Goal: Task Accomplishment & Management: Manage account settings

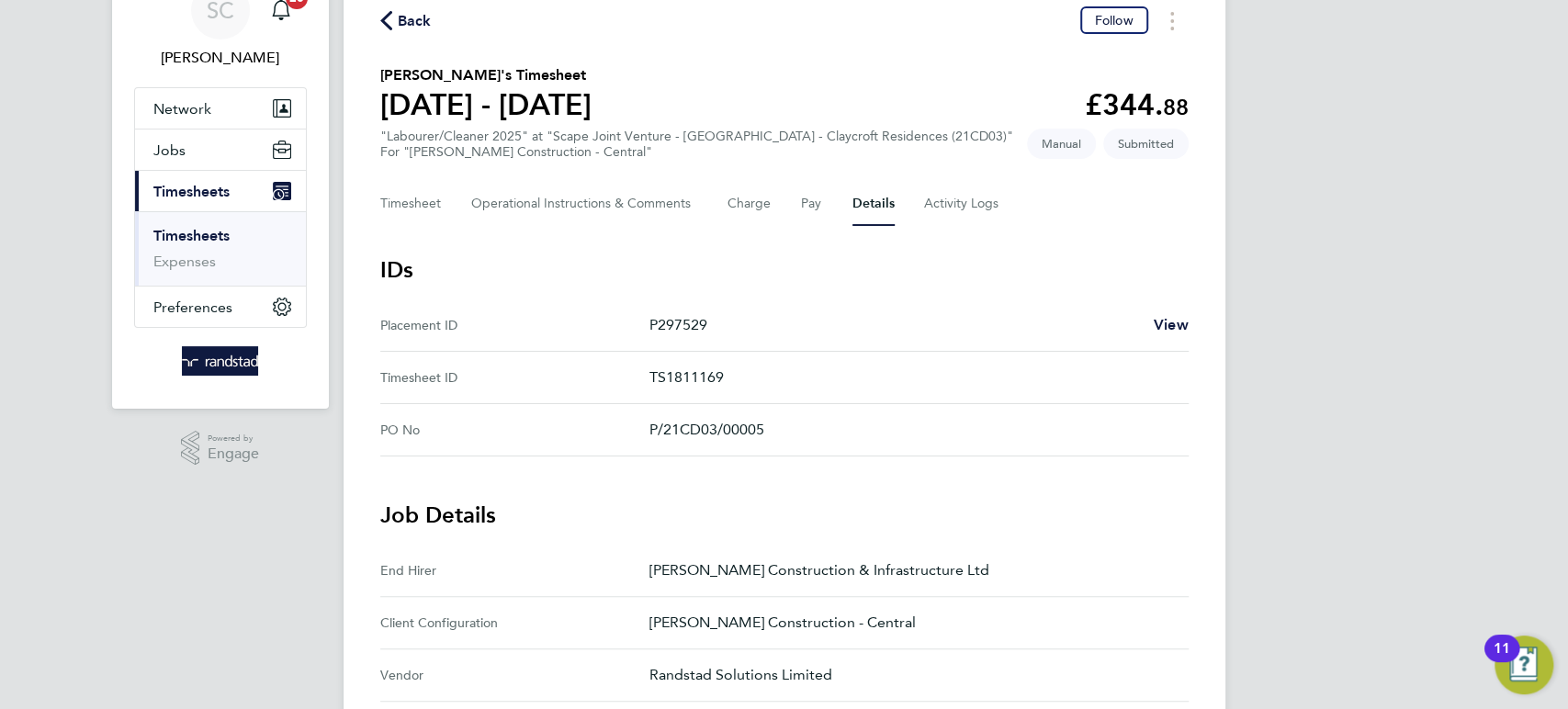
scroll to position [86, 0]
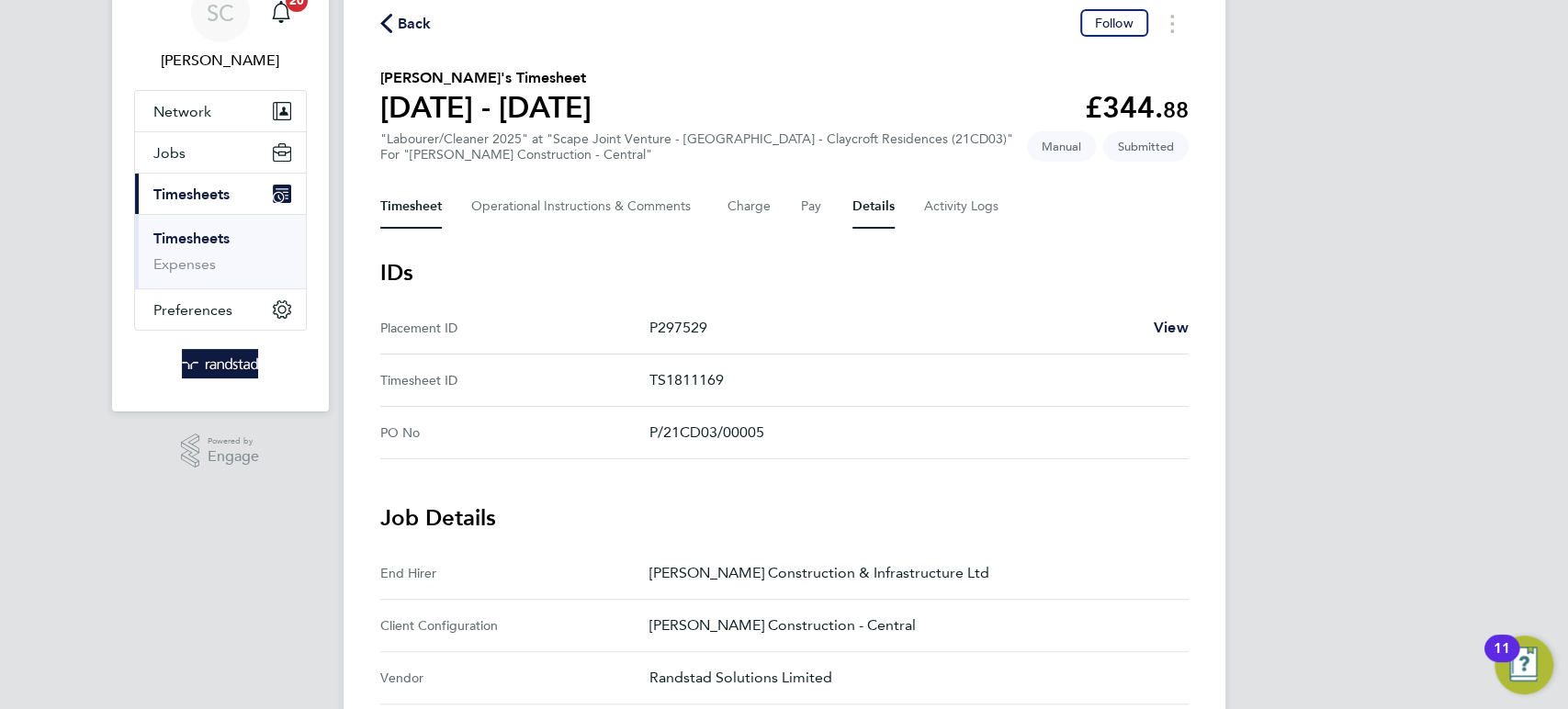
click at [418, 201] on button "Timesheet" at bounding box center [411, 206] width 61 height 44
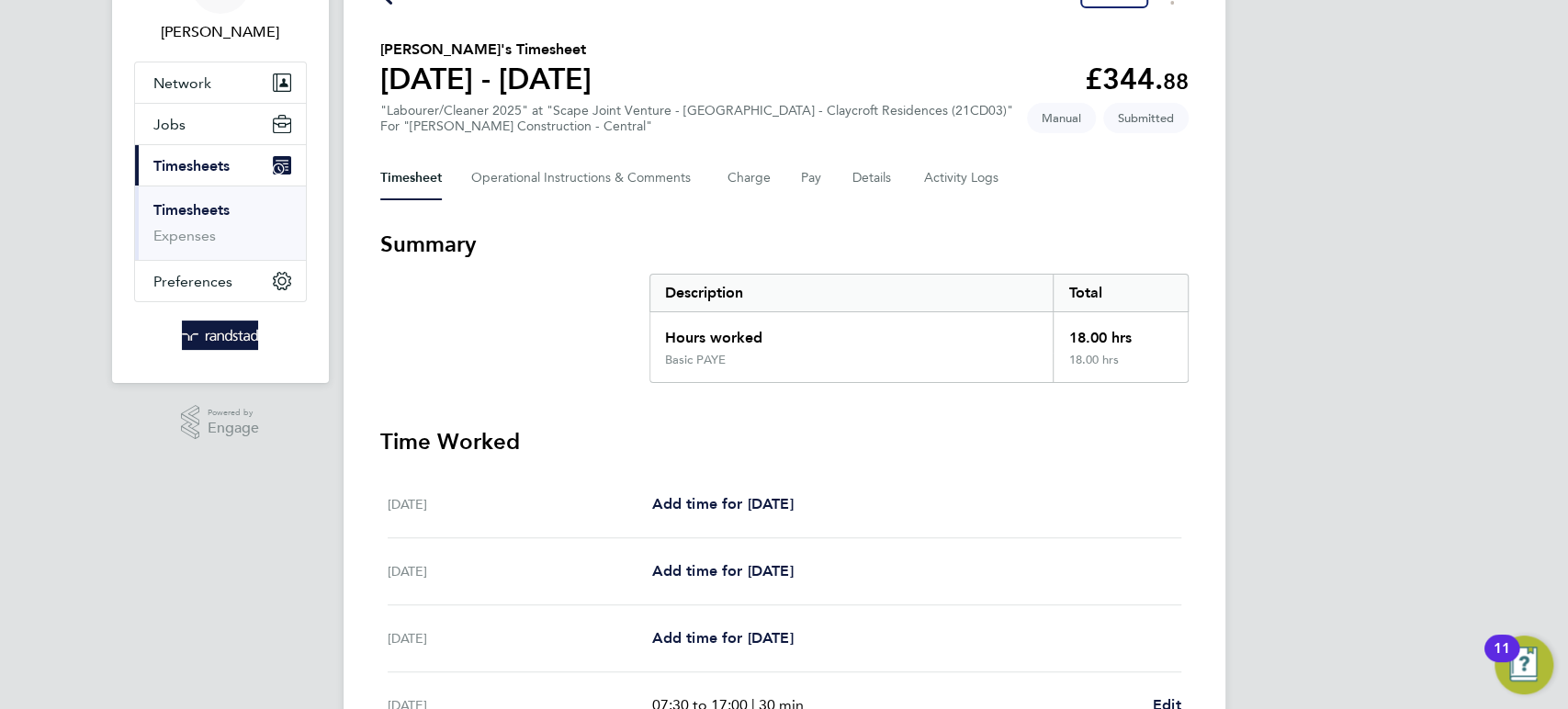
scroll to position [74, 0]
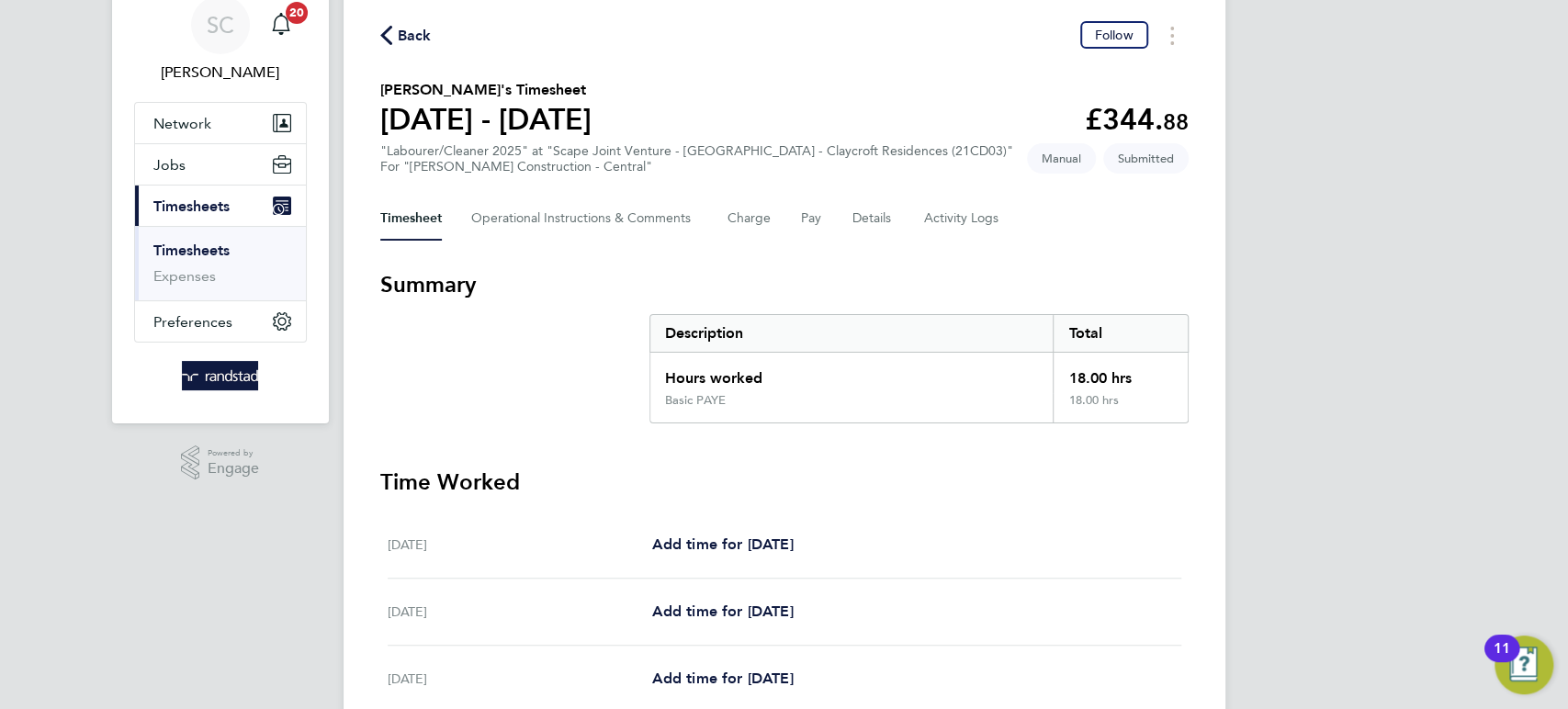
click at [411, 37] on span "Back" at bounding box center [415, 36] width 34 height 22
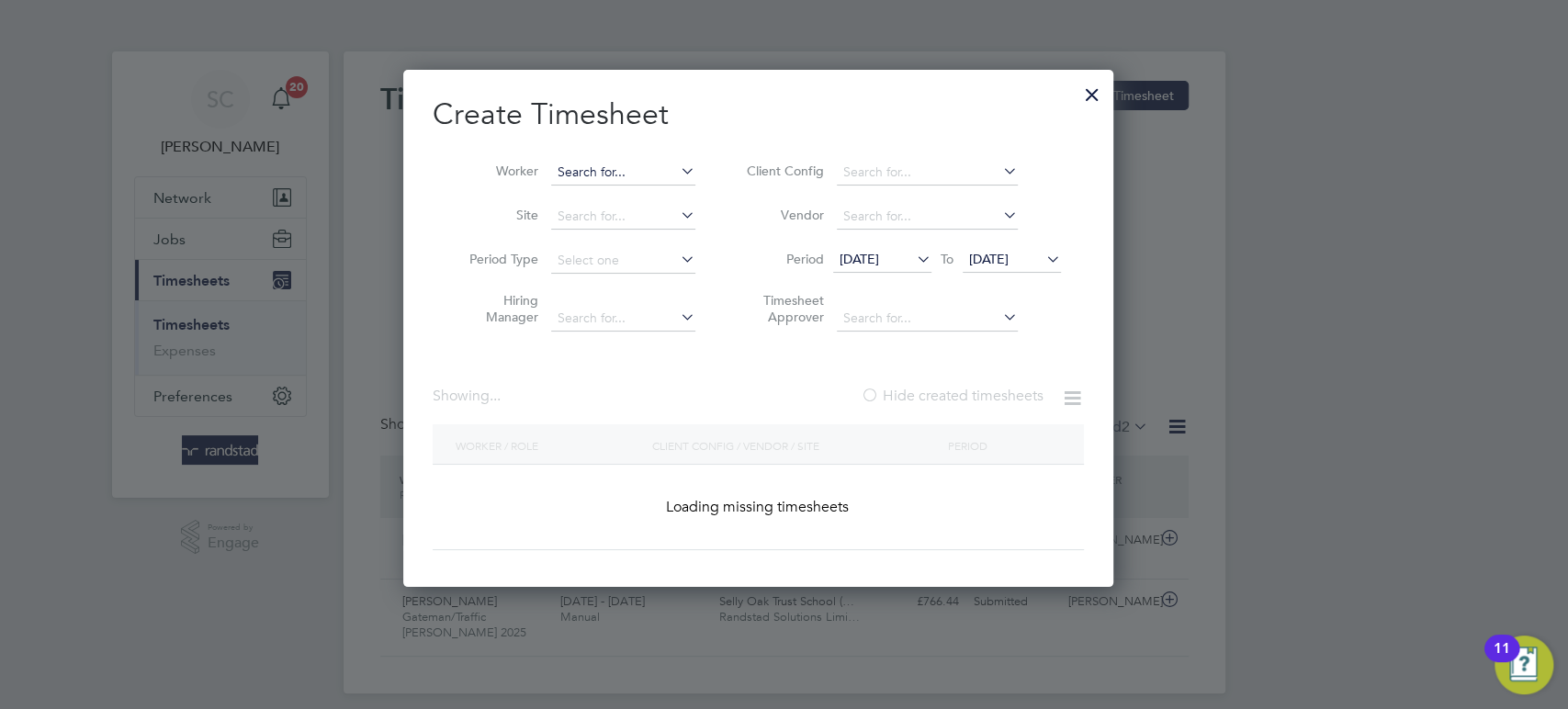
click at [643, 170] on input at bounding box center [623, 173] width 144 height 26
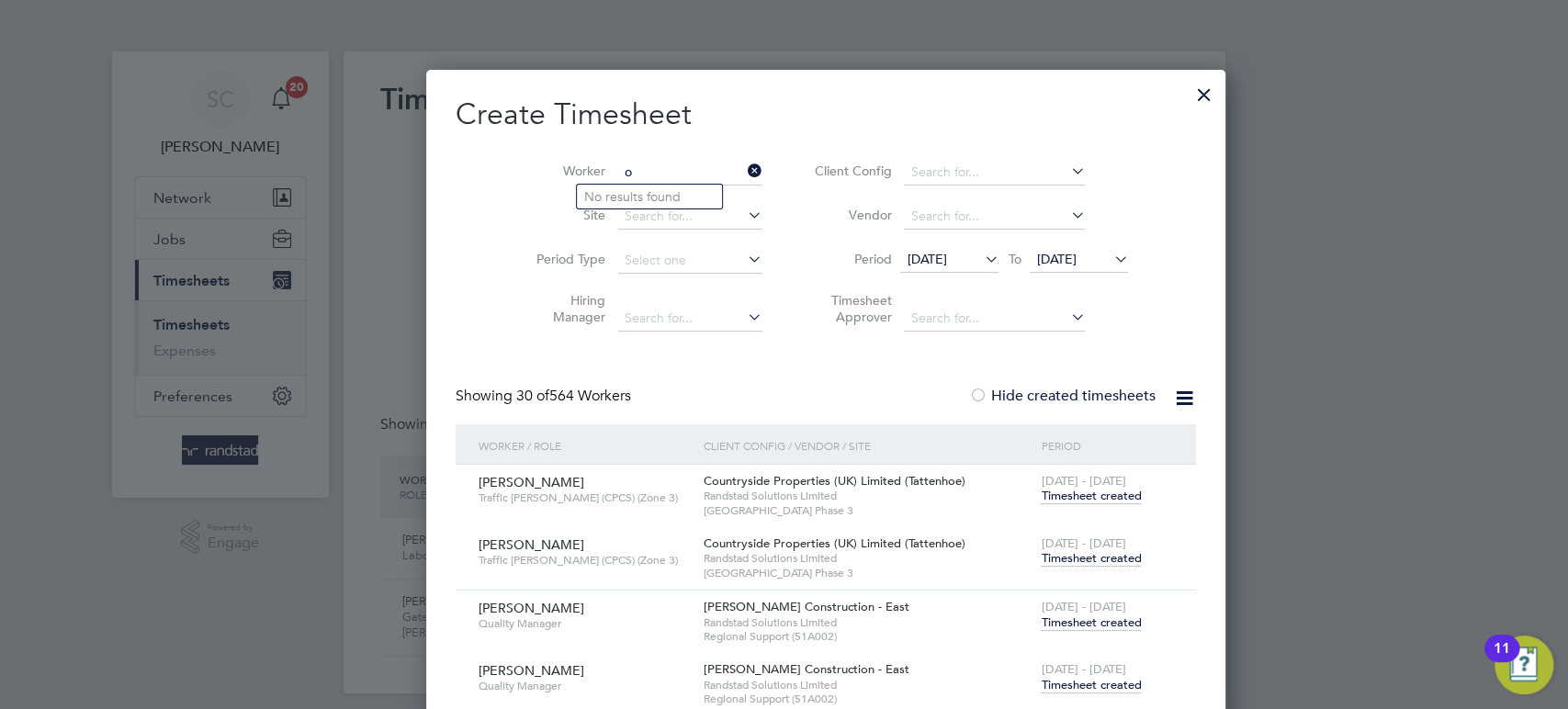
scroll to position [4415, 714]
type input "o"
click at [616, 191] on li "[PERSON_NAME]" at bounding box center [649, 197] width 145 height 25
type input "[PERSON_NAME]"
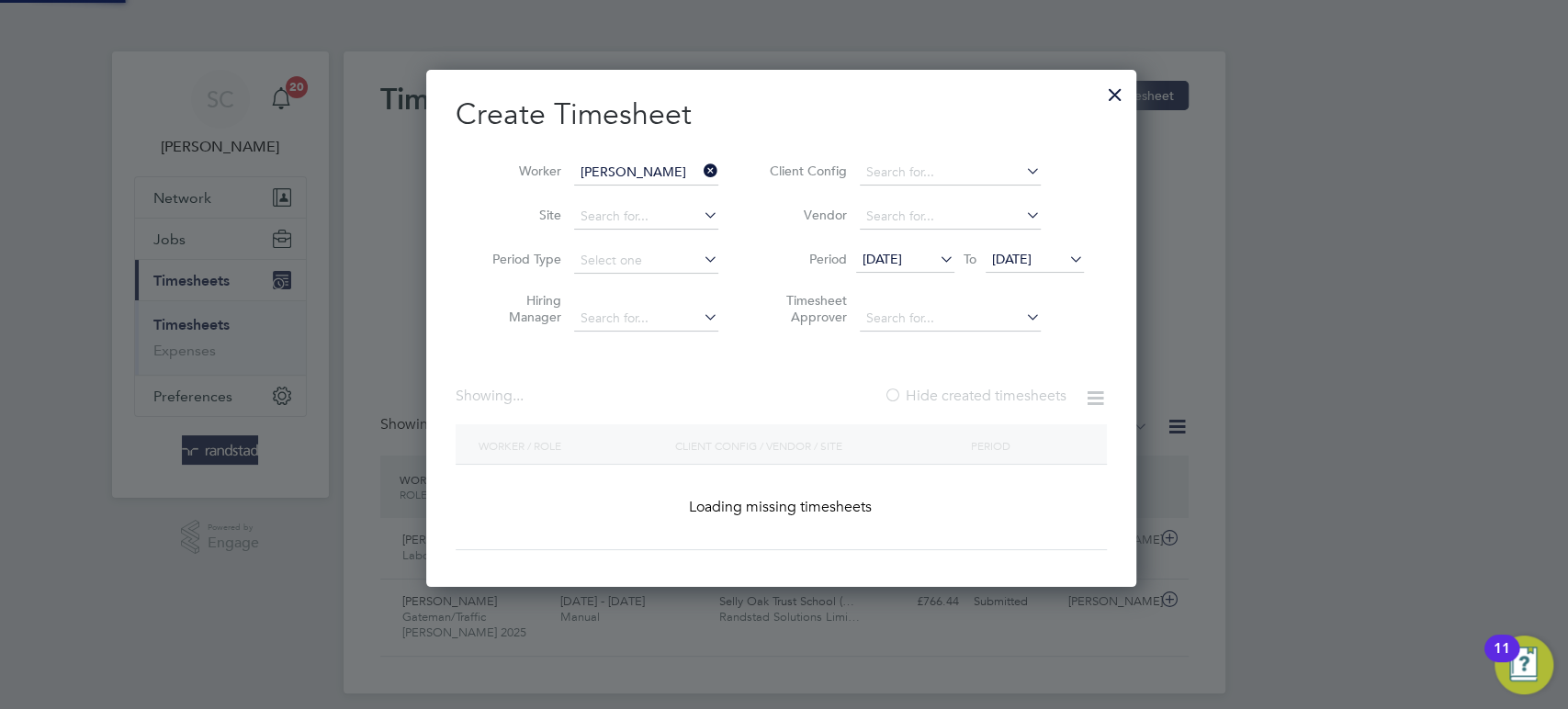
scroll to position [586, 724]
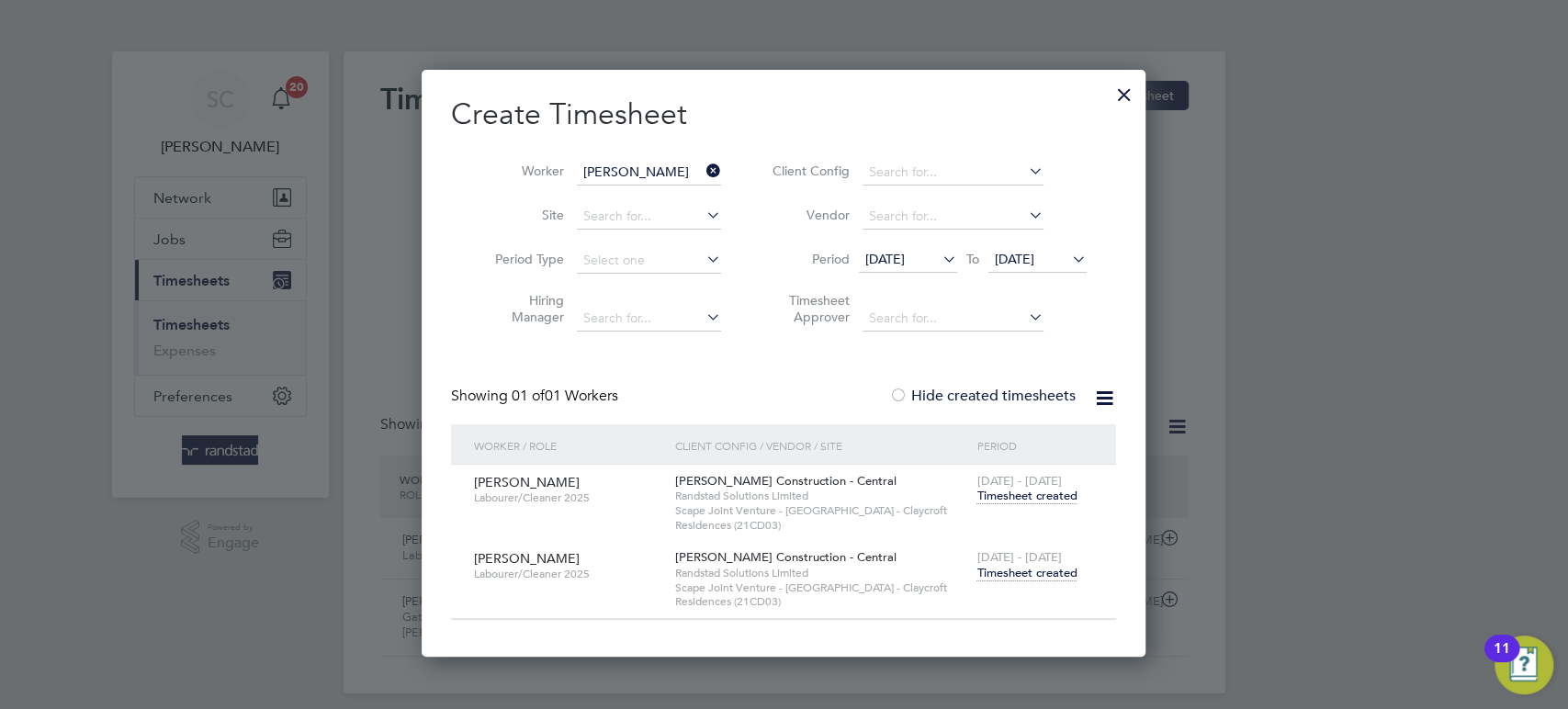
click at [1061, 571] on span "Timesheet created" at bounding box center [1026, 573] width 100 height 17
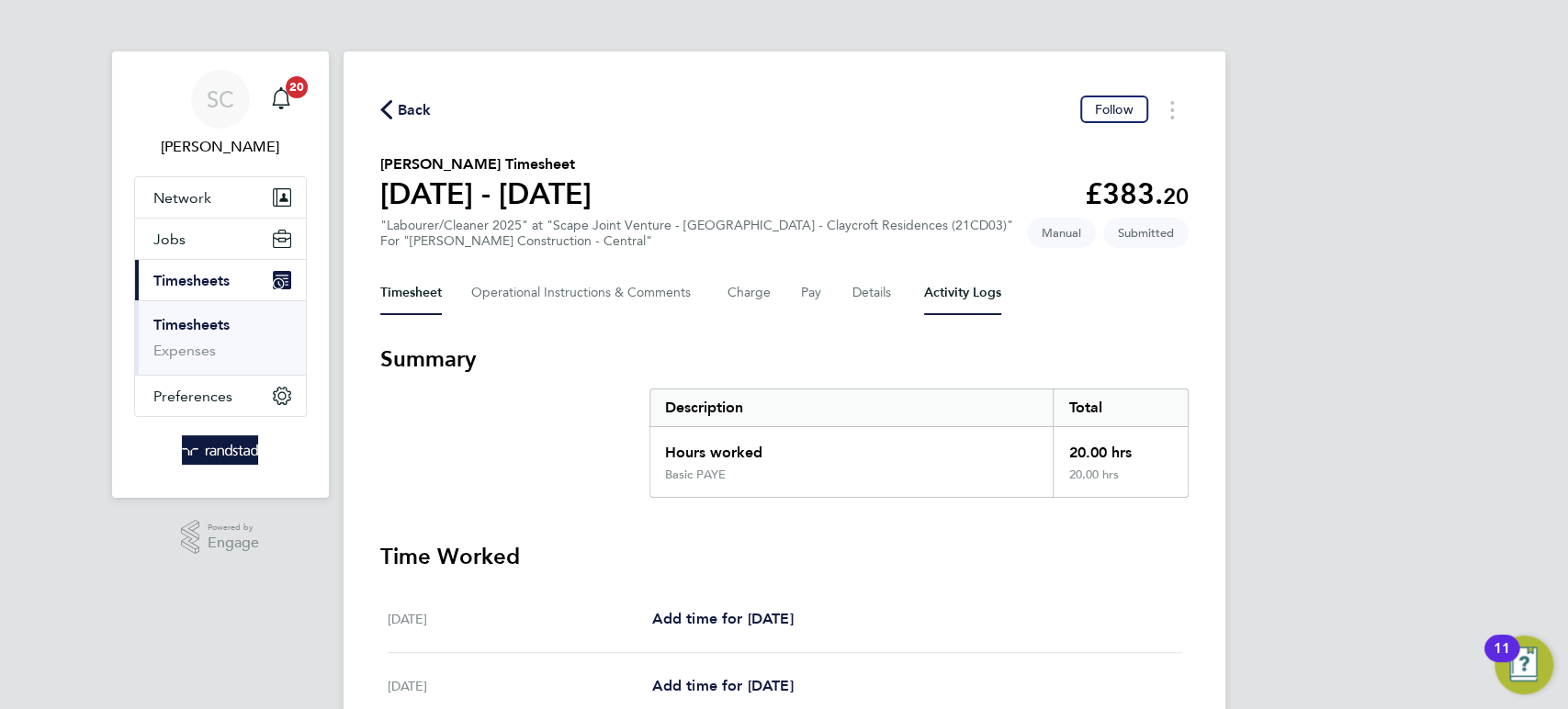
click at [955, 294] on Logs-tab "Activity Logs" at bounding box center [962, 292] width 77 height 44
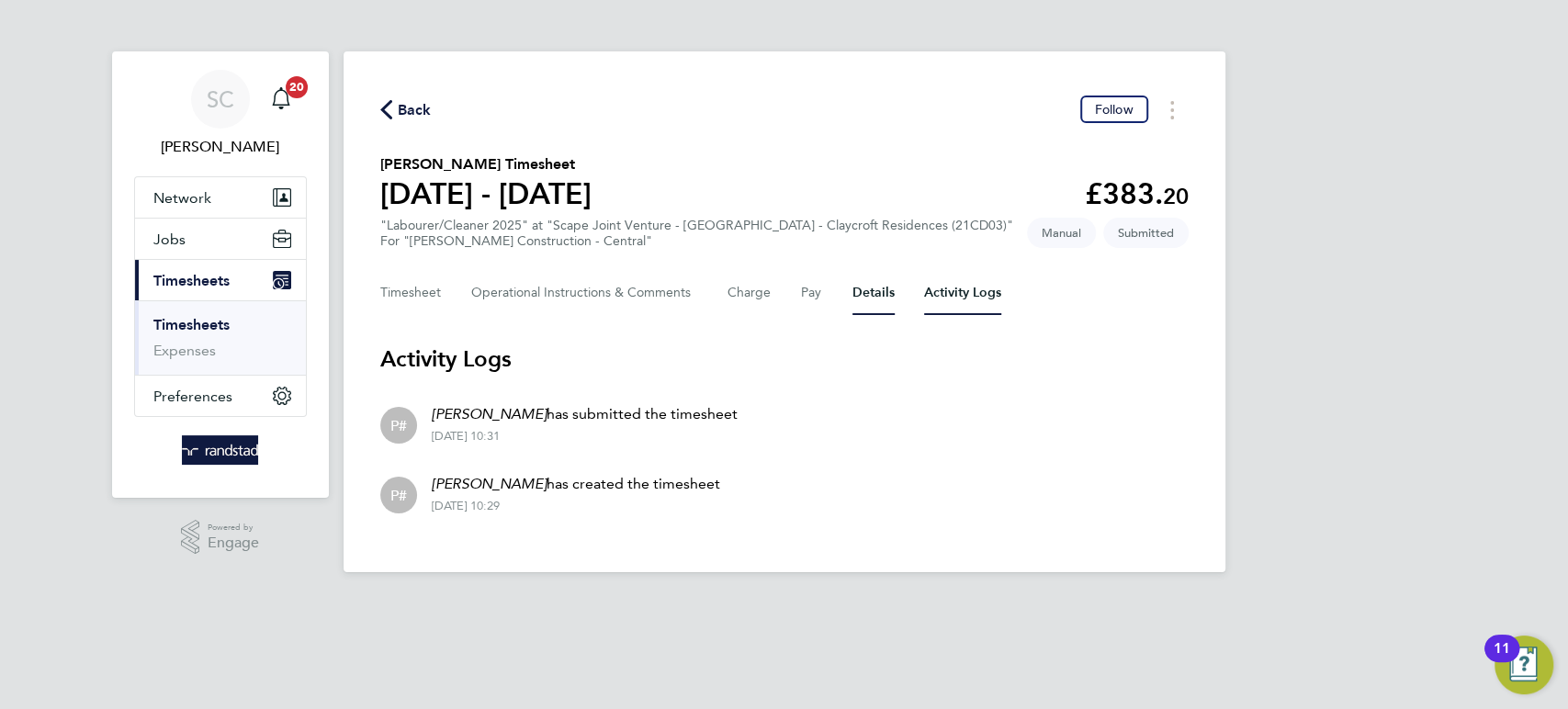
click at [863, 296] on button "Details" at bounding box center [873, 292] width 42 height 44
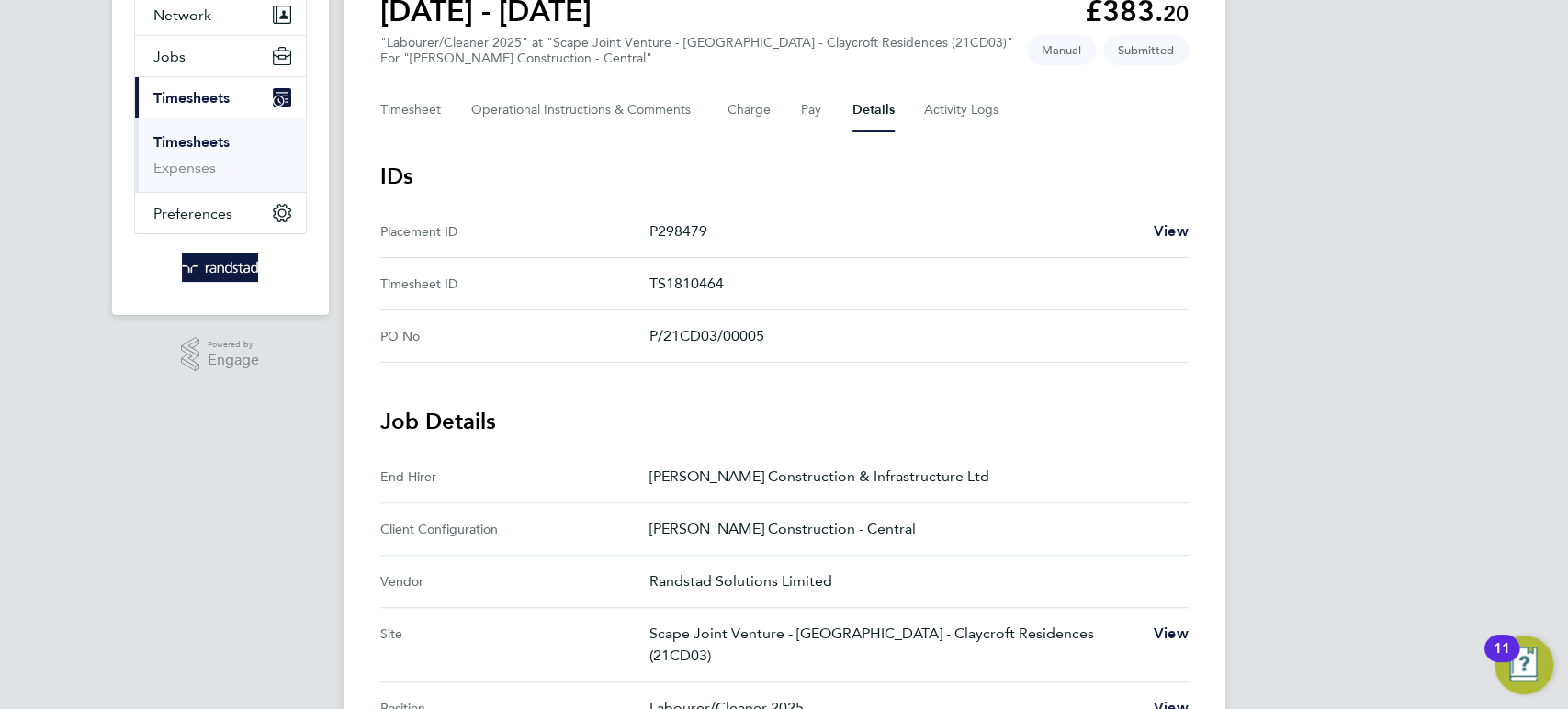
scroll to position [516, 0]
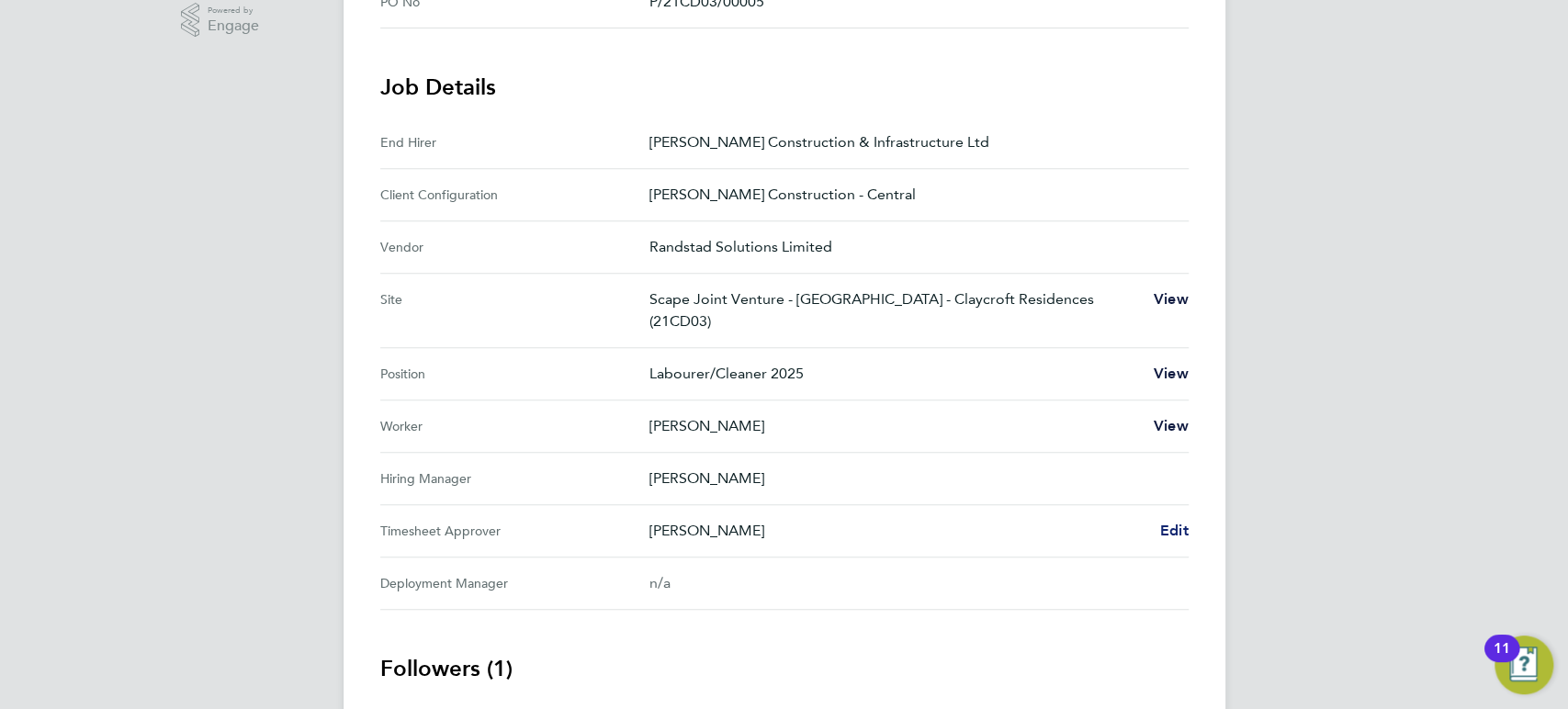
click at [1171, 532] on span "Edit" at bounding box center [1174, 530] width 29 height 18
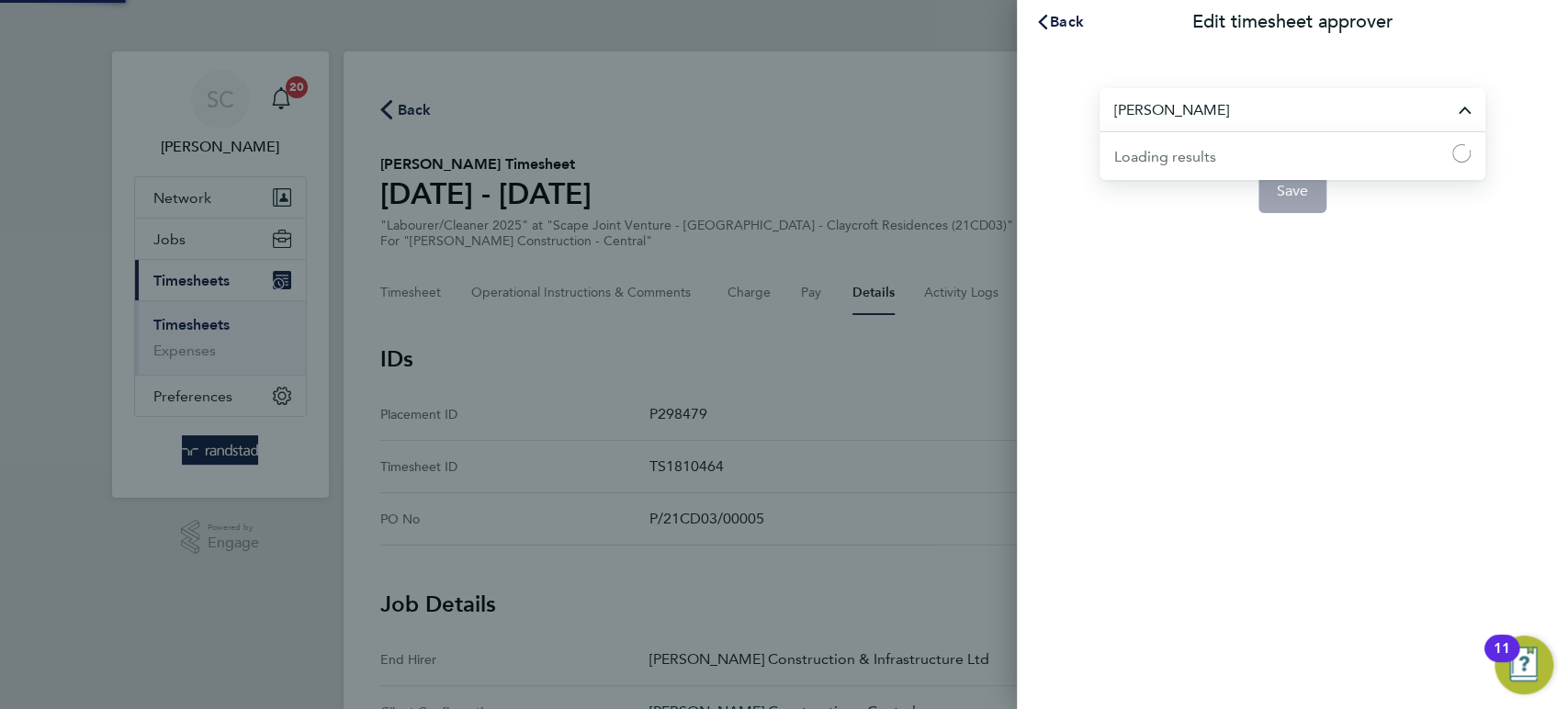
click at [1193, 114] on input "[PERSON_NAME]" at bounding box center [1292, 110] width 386 height 43
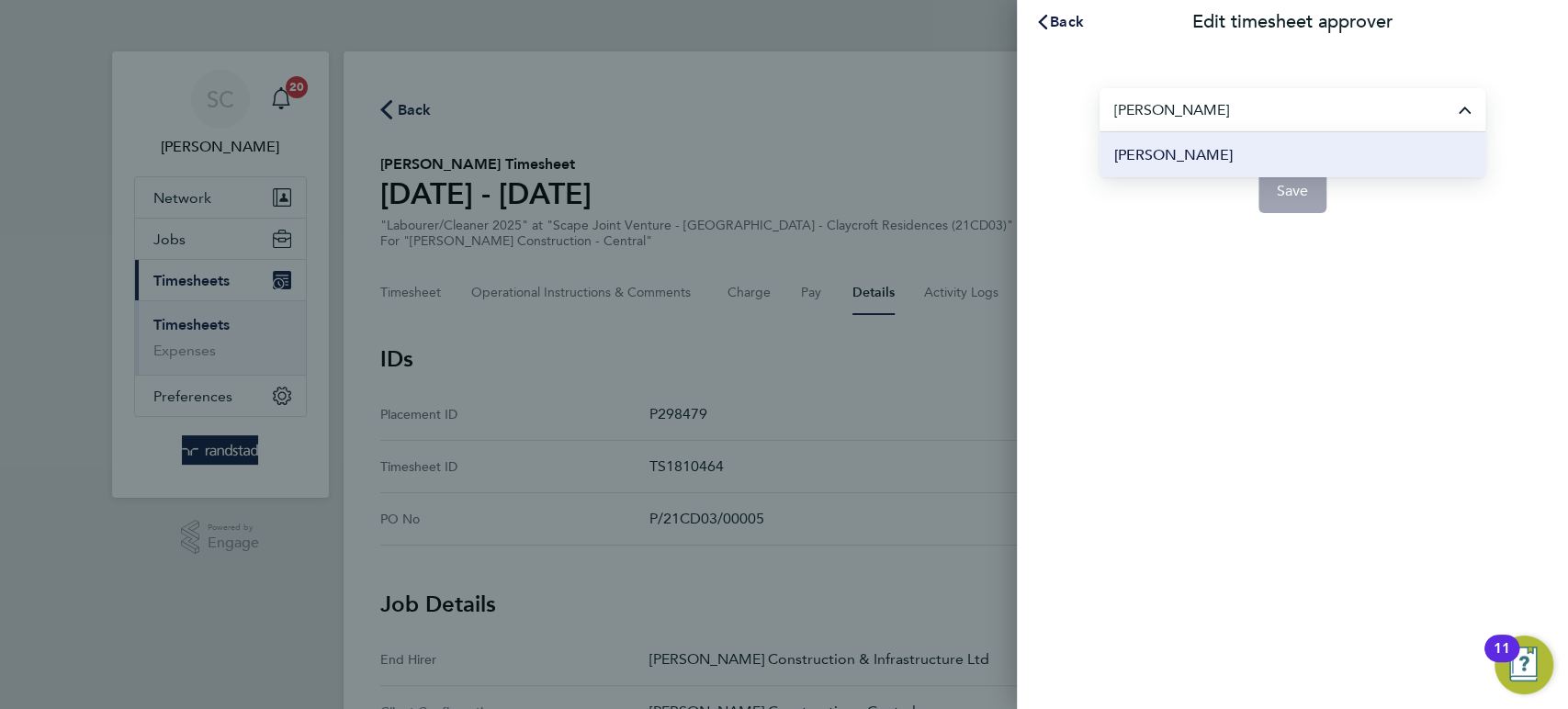
click at [1154, 157] on span "[PERSON_NAME]" at bounding box center [1174, 155] width 119 height 22
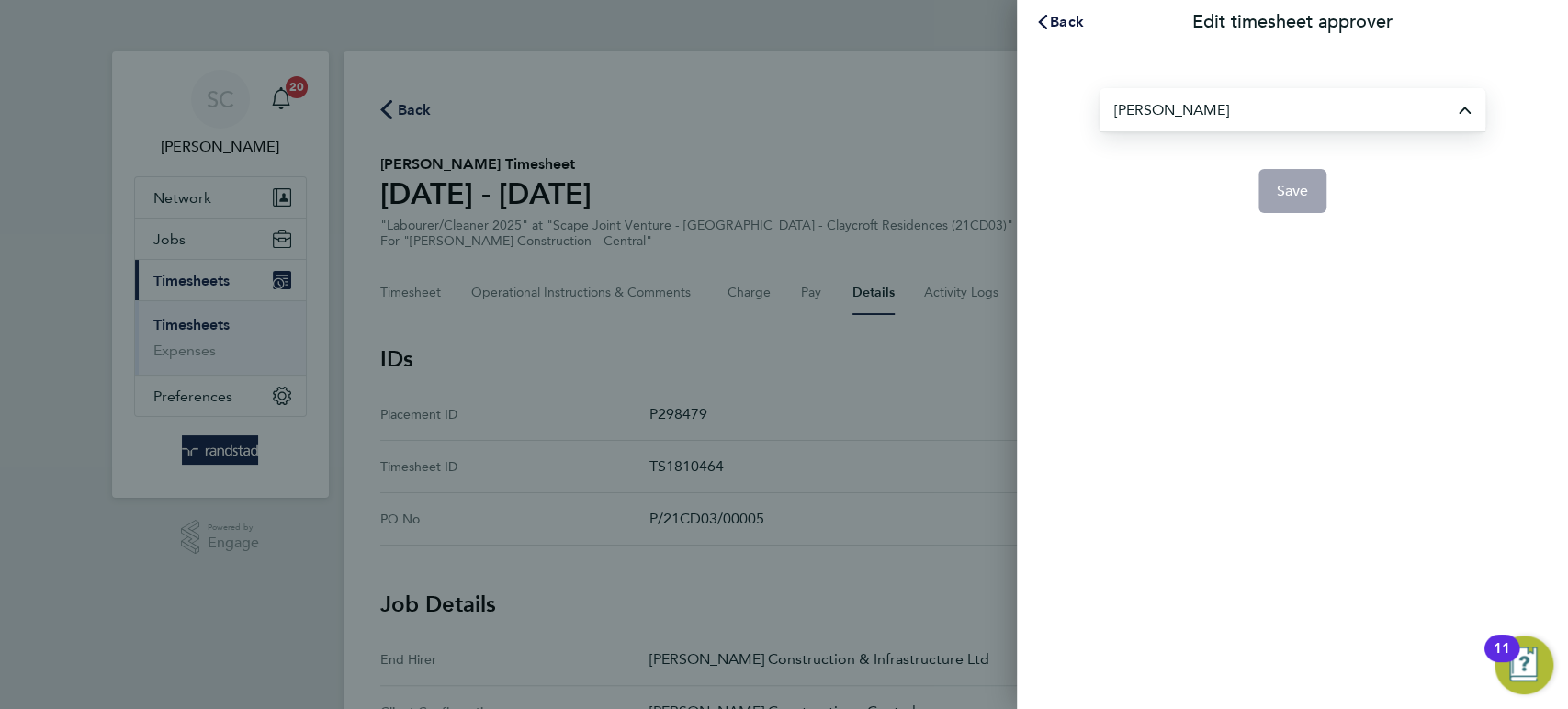
type input "[PERSON_NAME]"
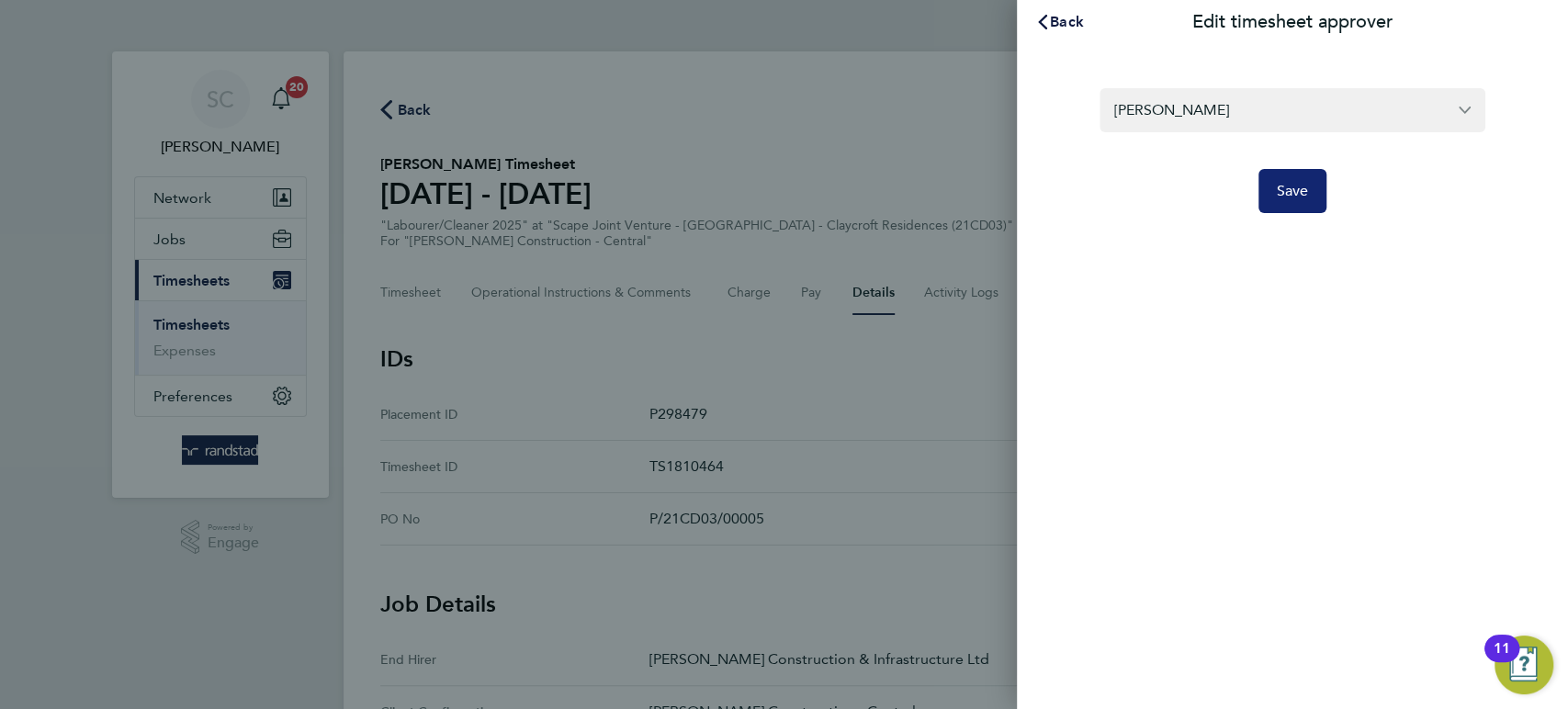
click at [1278, 196] on span "Save" at bounding box center [1292, 191] width 33 height 19
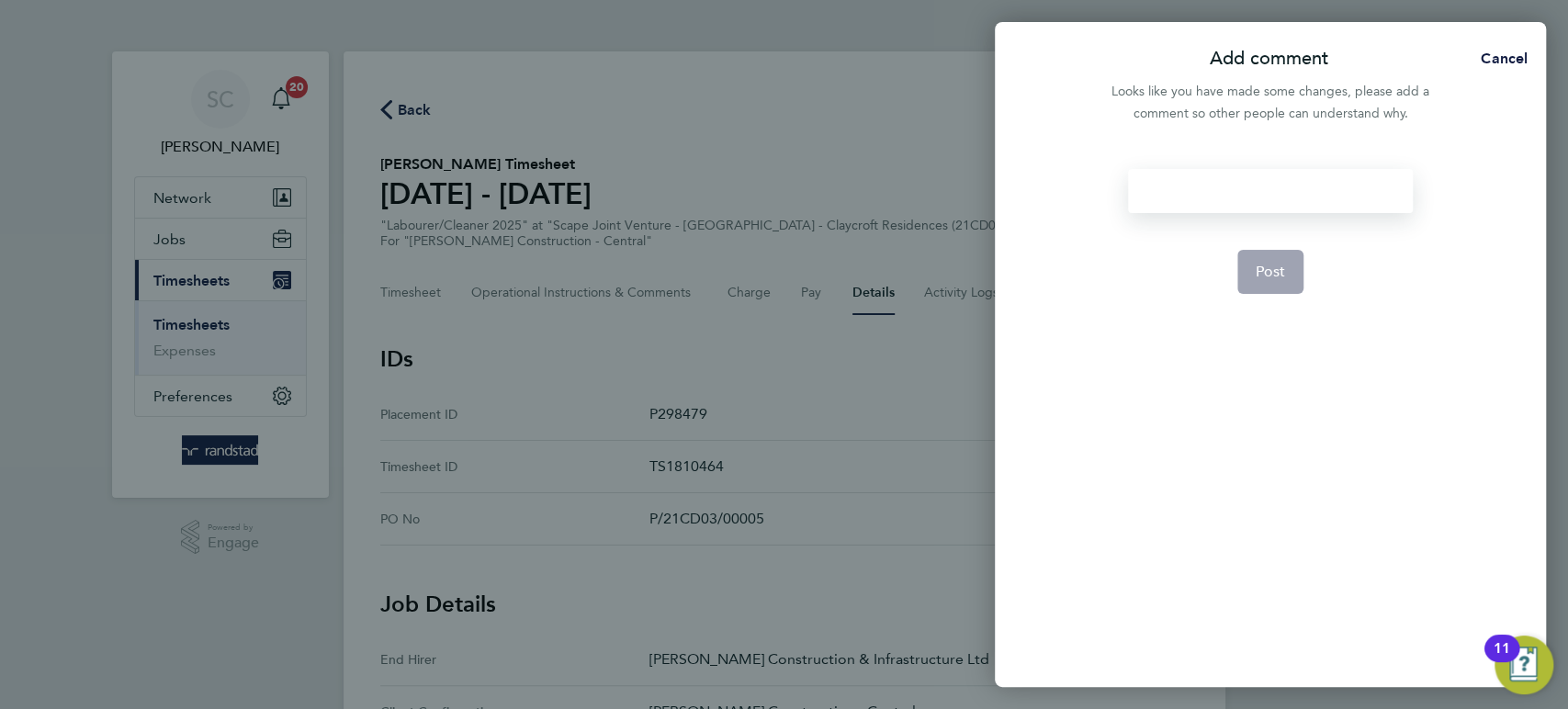
click at [1261, 195] on div at bounding box center [1270, 191] width 284 height 44
click at [1246, 196] on div at bounding box center [1270, 191] width 284 height 44
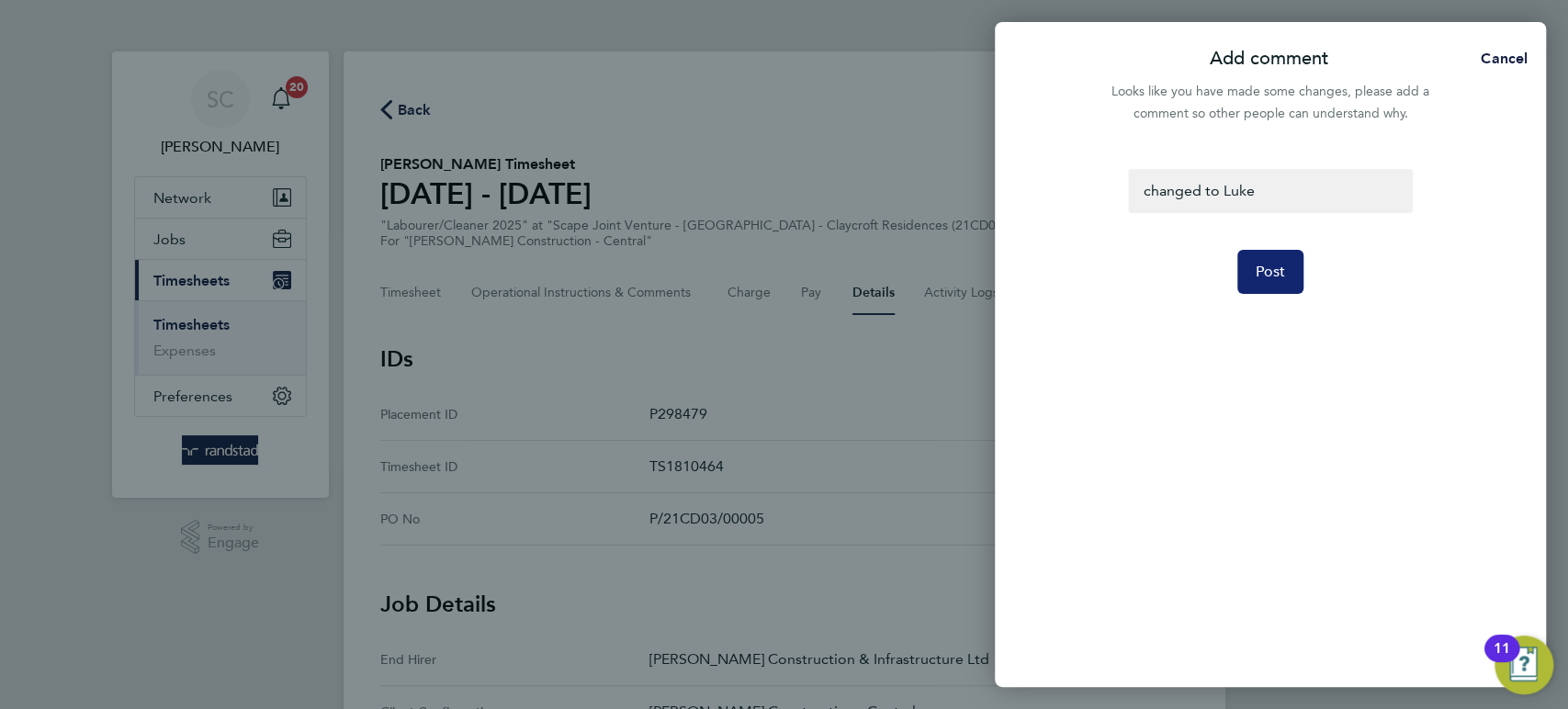
click at [1279, 284] on button "Post" at bounding box center [1271, 272] width 67 height 44
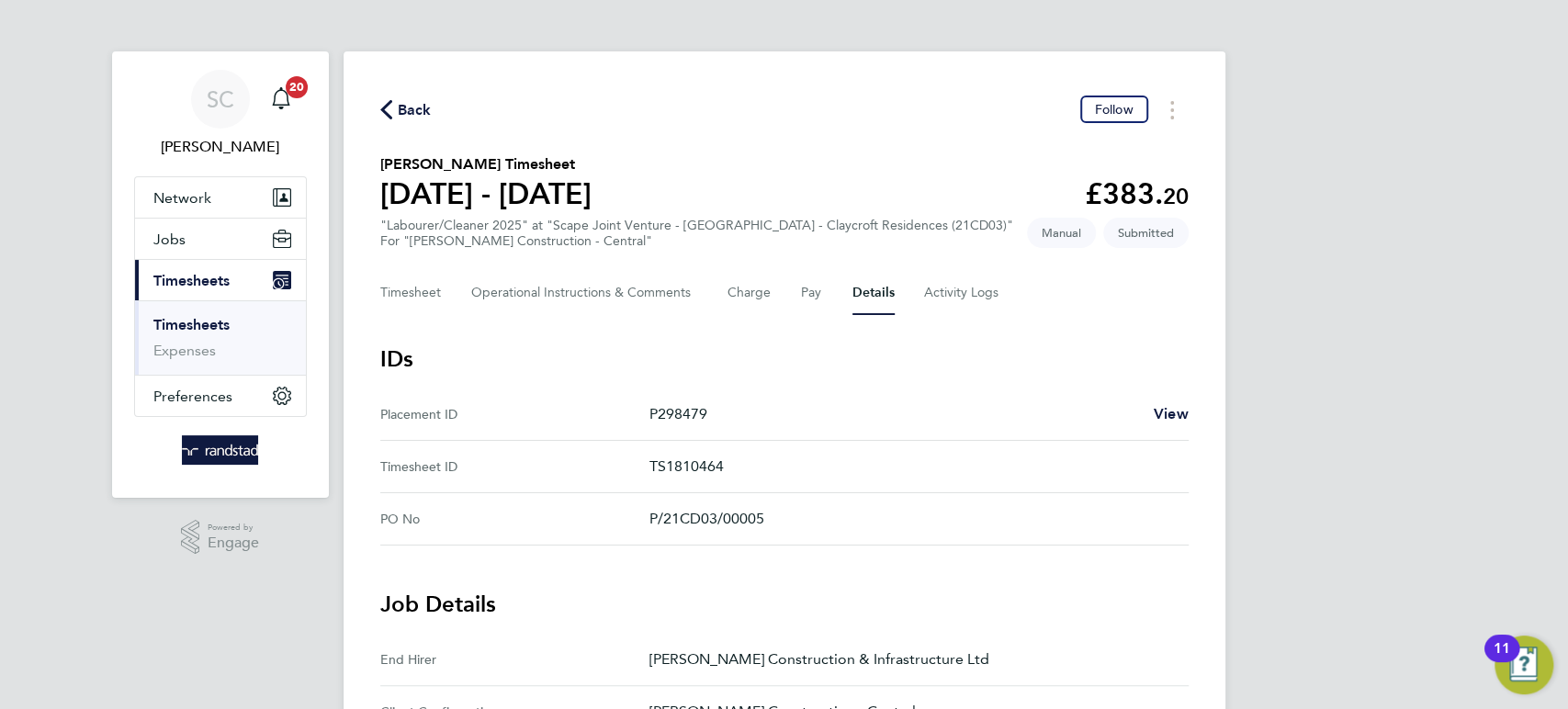
click at [403, 104] on span "Back" at bounding box center [415, 110] width 34 height 22
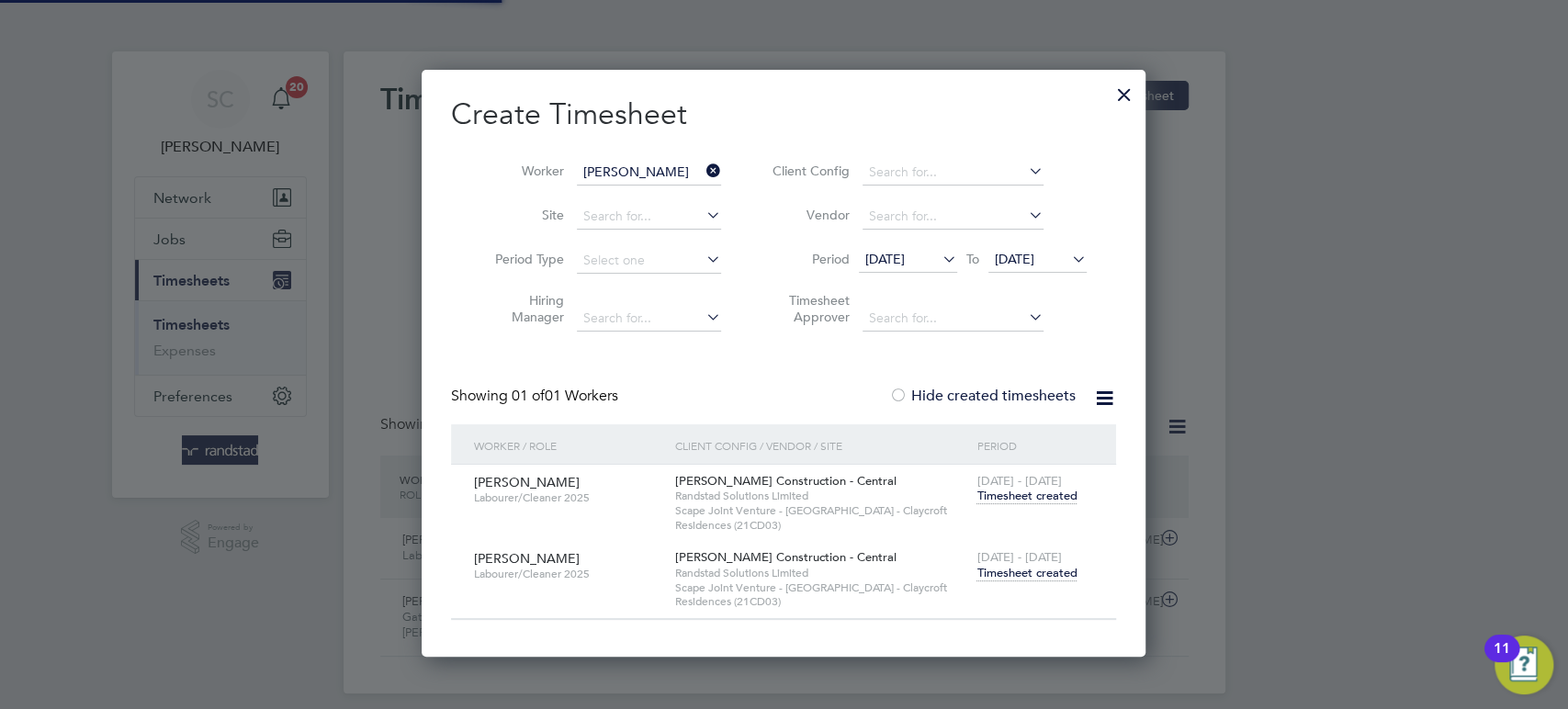
scroll to position [45, 159]
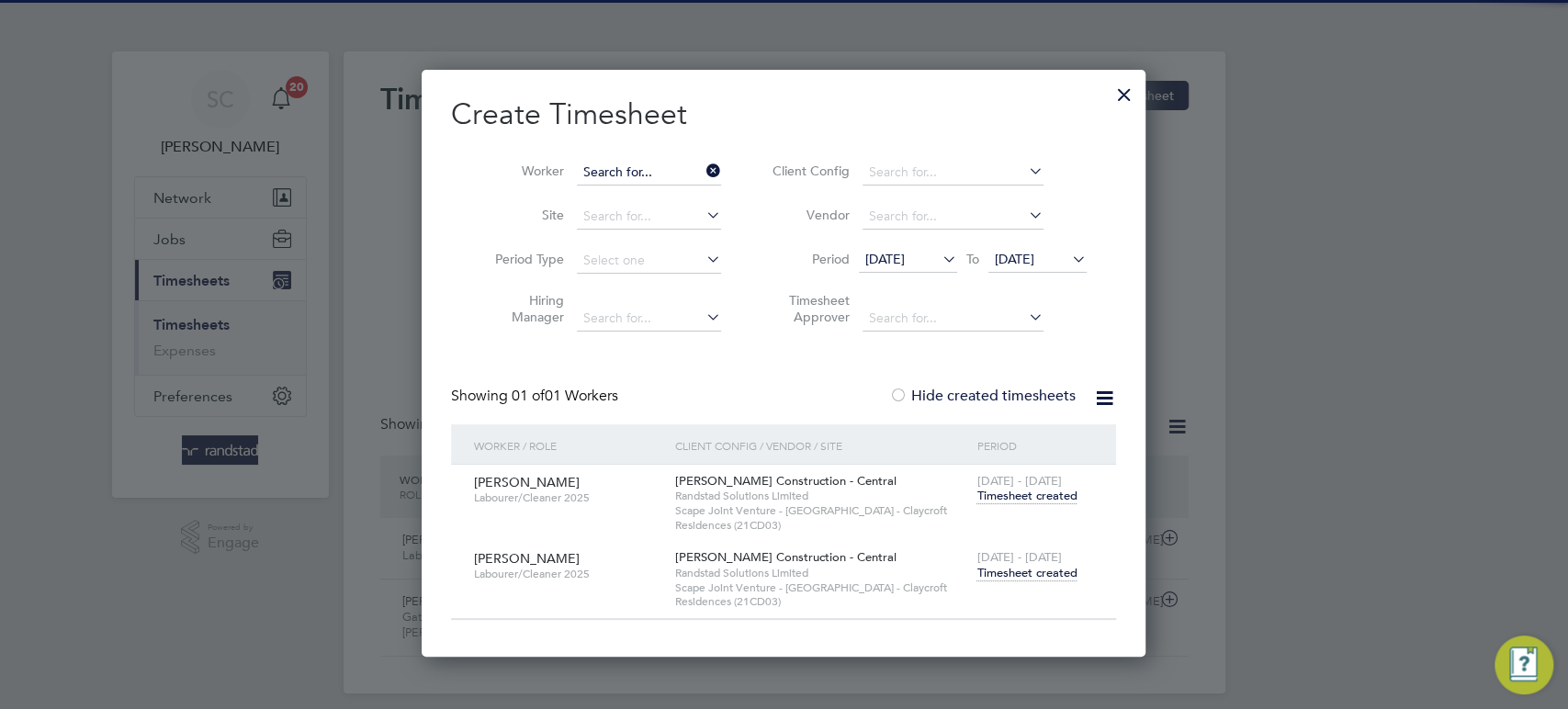
click at [626, 170] on input at bounding box center [649, 173] width 144 height 26
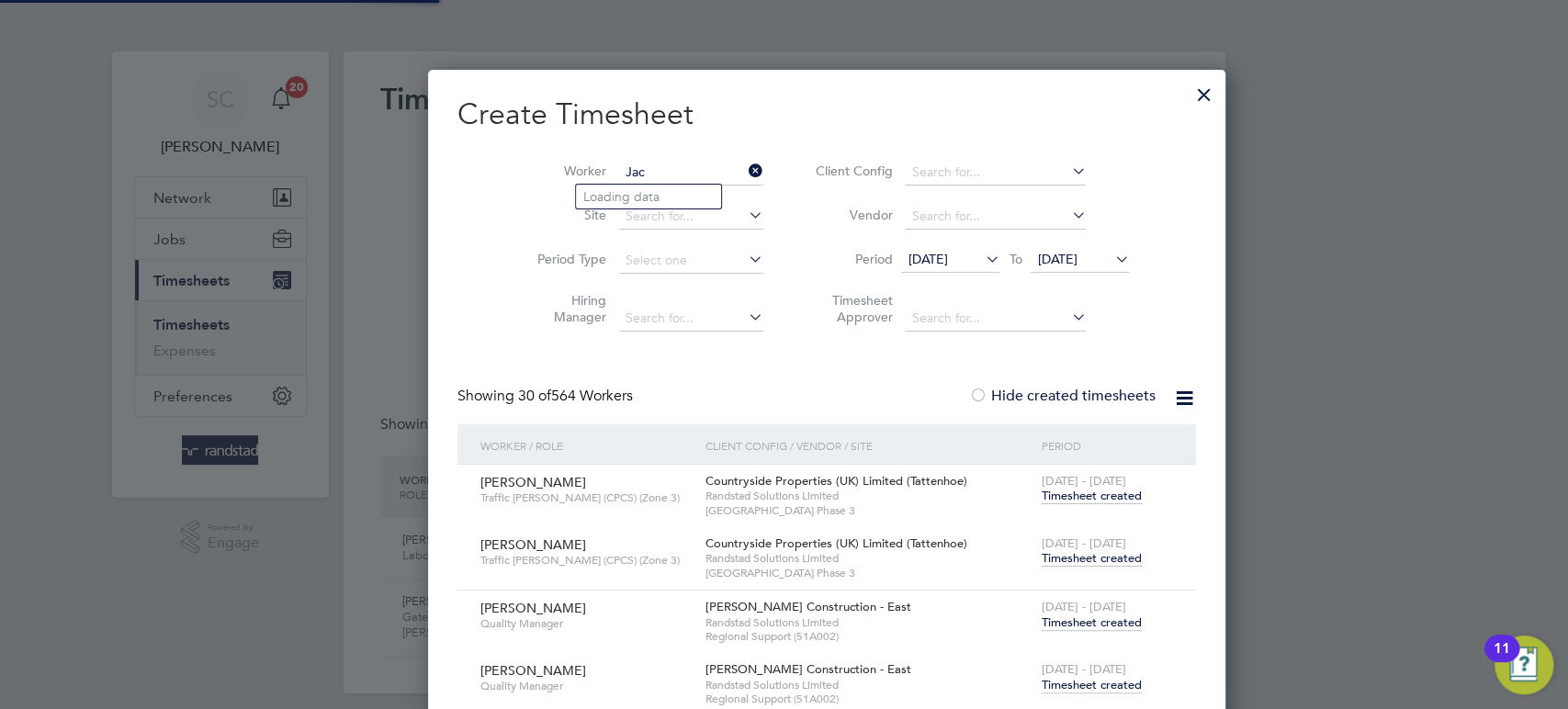
scroll to position [4415, 714]
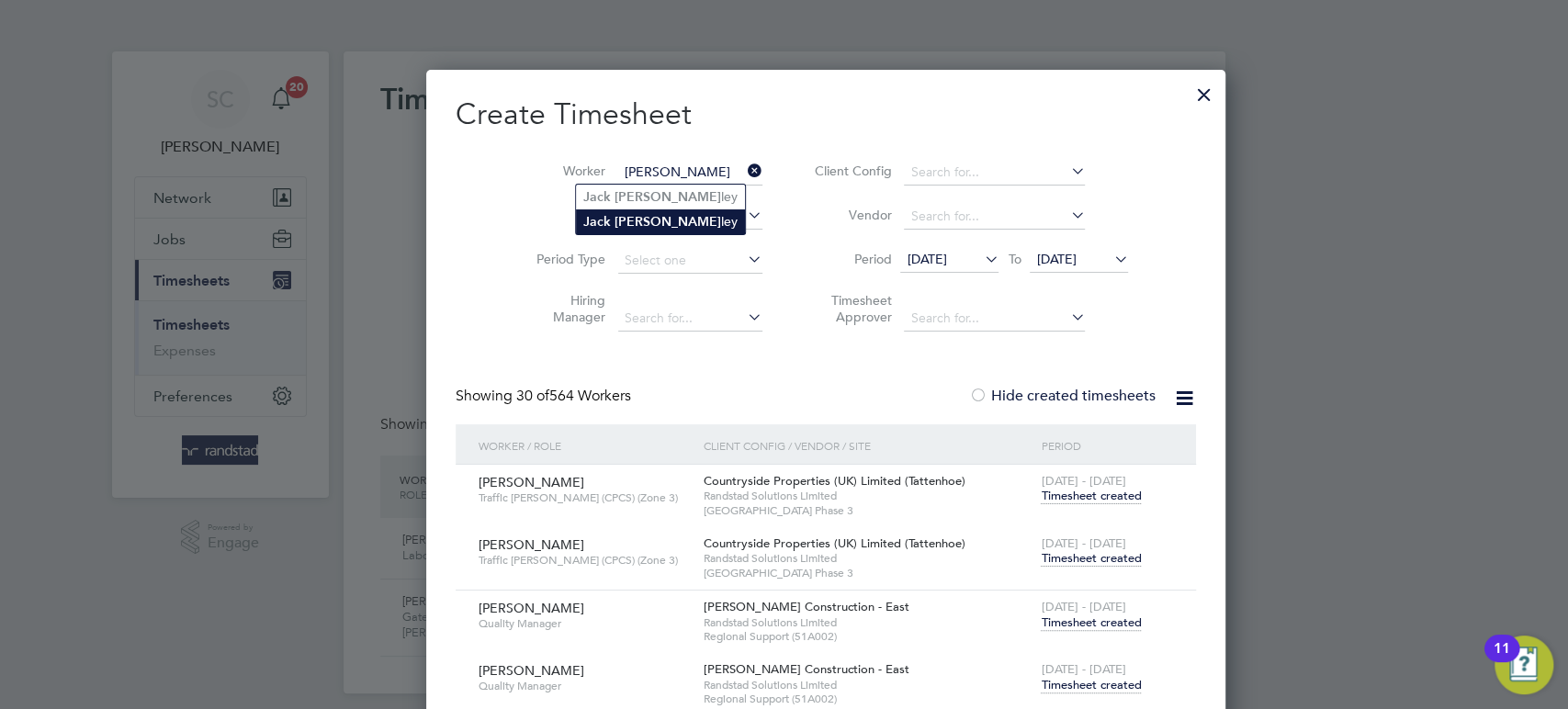
click at [616, 220] on b "[PERSON_NAME]" at bounding box center [668, 222] width 107 height 16
type input "[PERSON_NAME]"
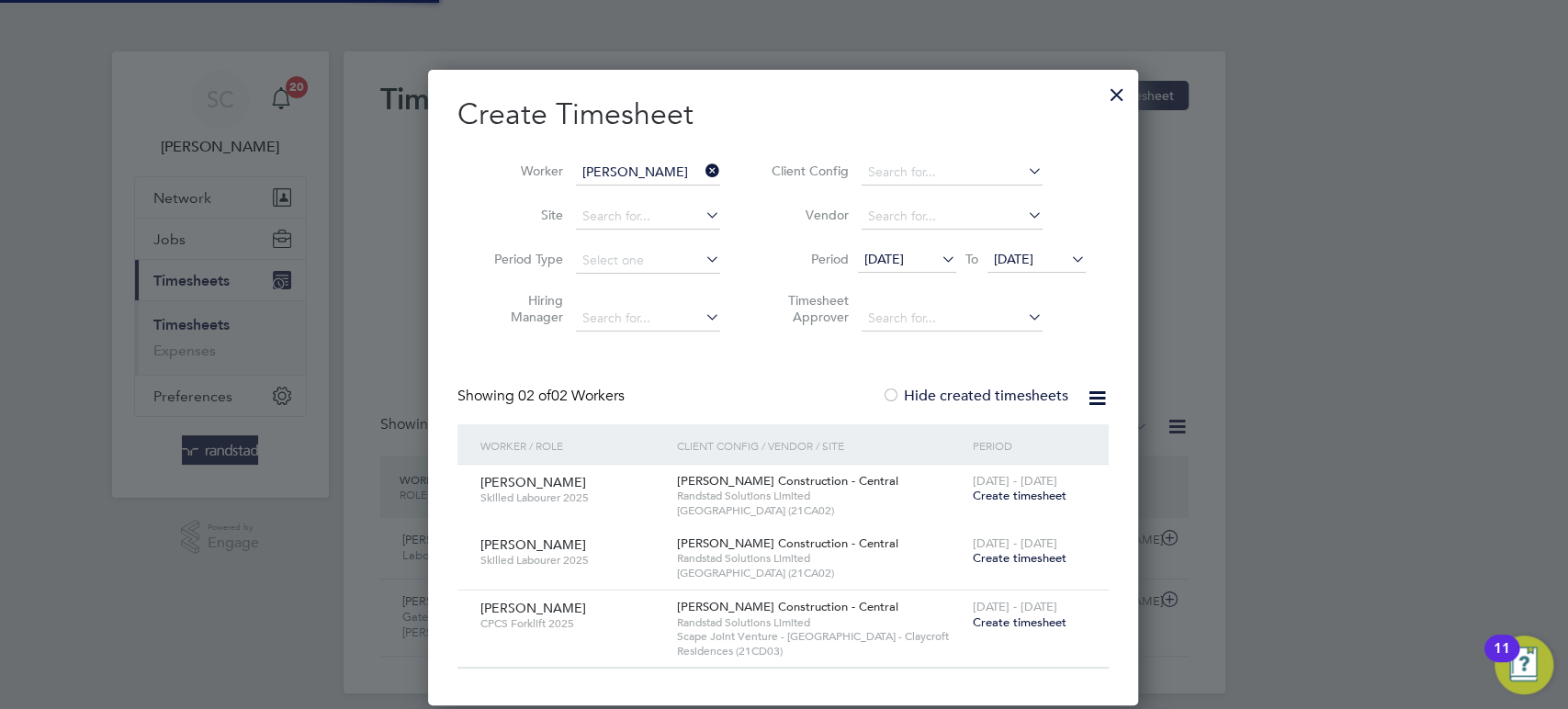
scroll to position [634, 712]
click at [1036, 624] on span "Create timesheet" at bounding box center [1019, 622] width 94 height 16
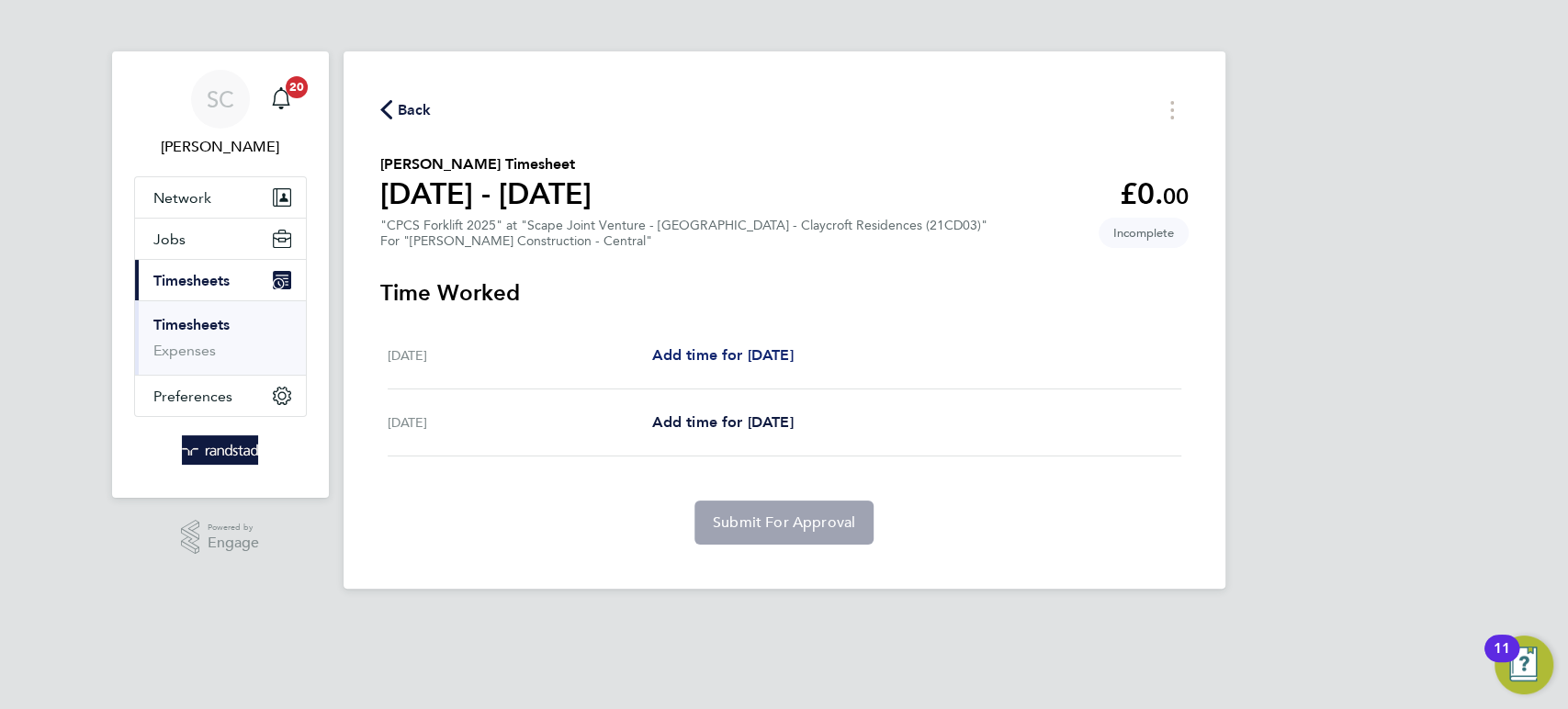
click at [775, 359] on span "Add time for [DATE]" at bounding box center [721, 355] width 141 height 18
select select "60"
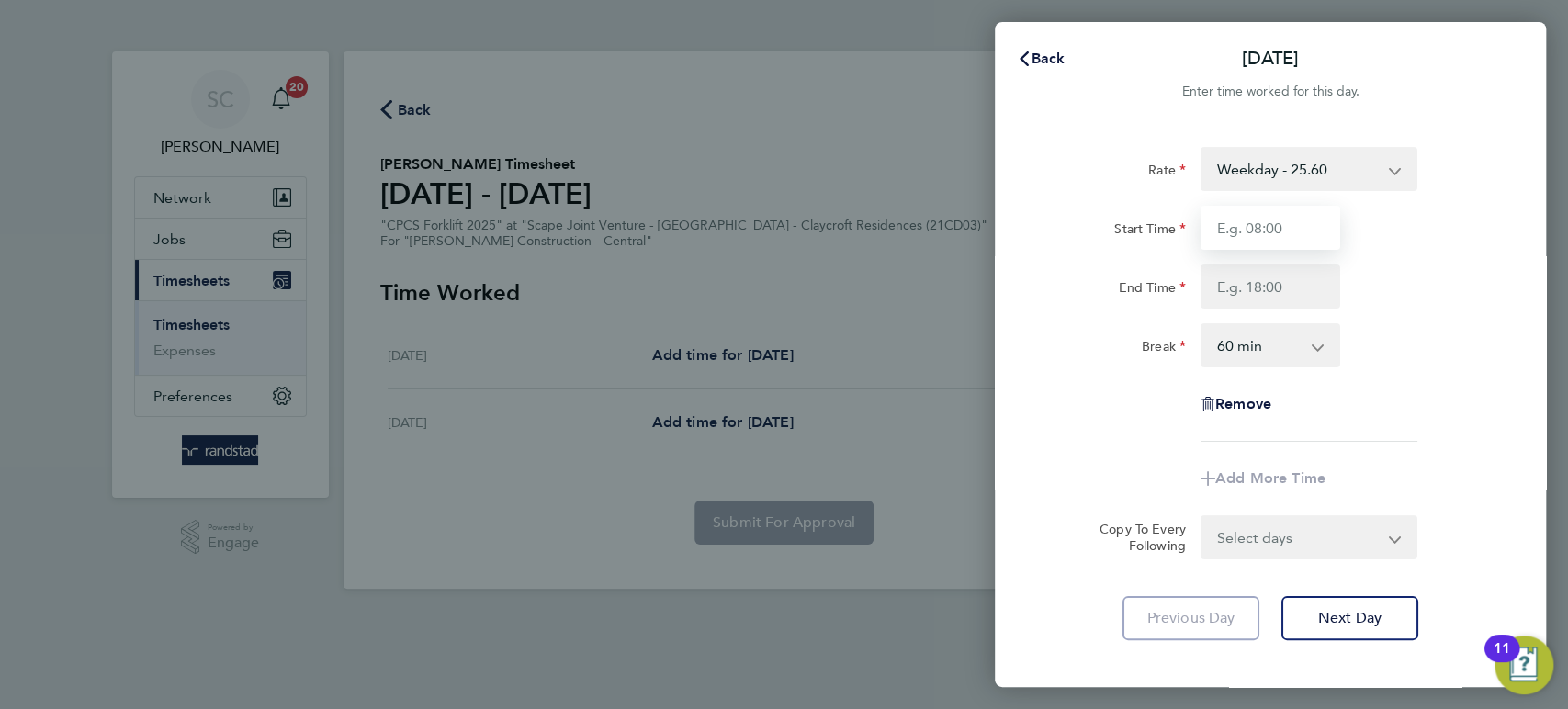
click at [1264, 227] on input "Start Time" at bounding box center [1270, 227] width 139 height 44
type input "07:30"
click at [1238, 287] on input "End Time" at bounding box center [1270, 286] width 139 height 44
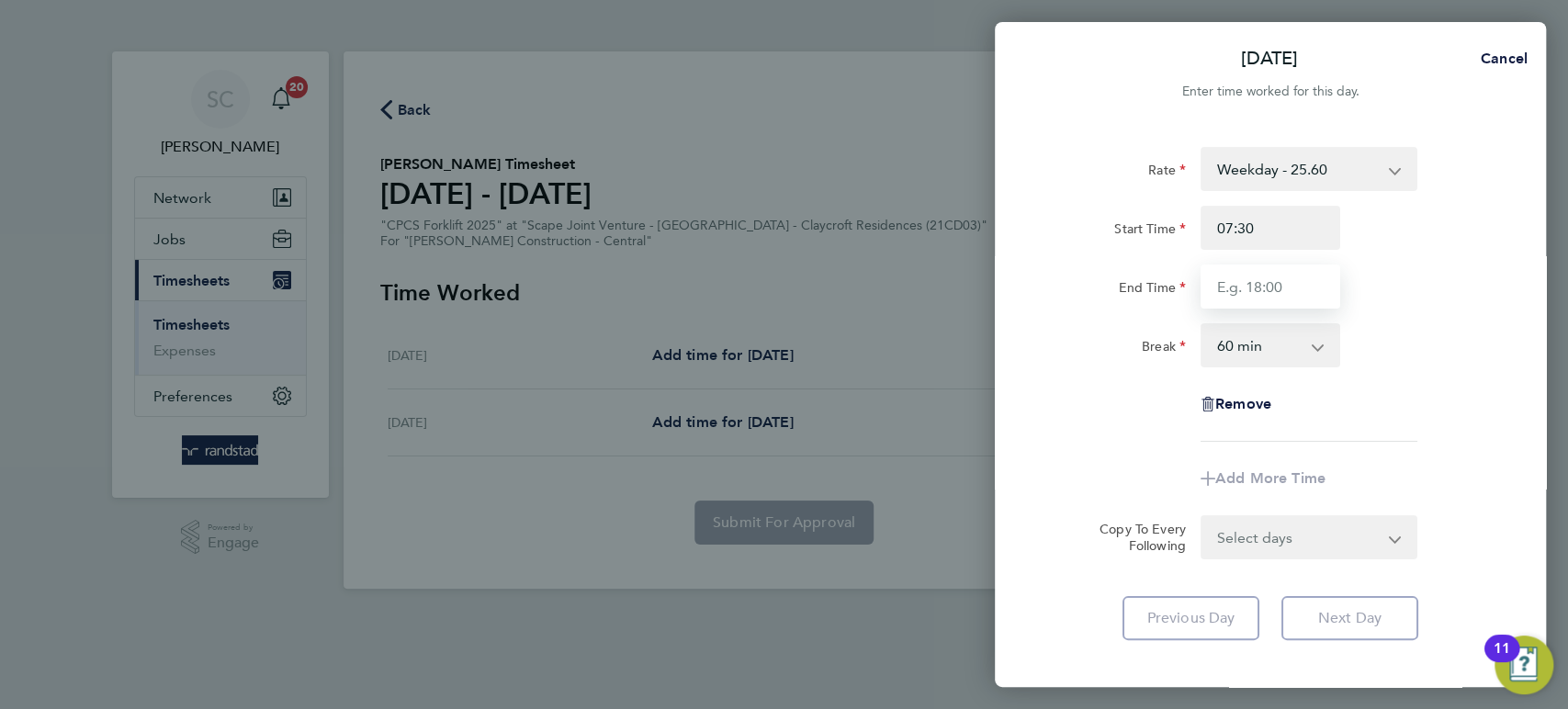
type input "16:30"
click at [1249, 347] on select "0 min 15 min 30 min 45 min 60 min 75 min 90 min" at bounding box center [1259, 345] width 114 height 40
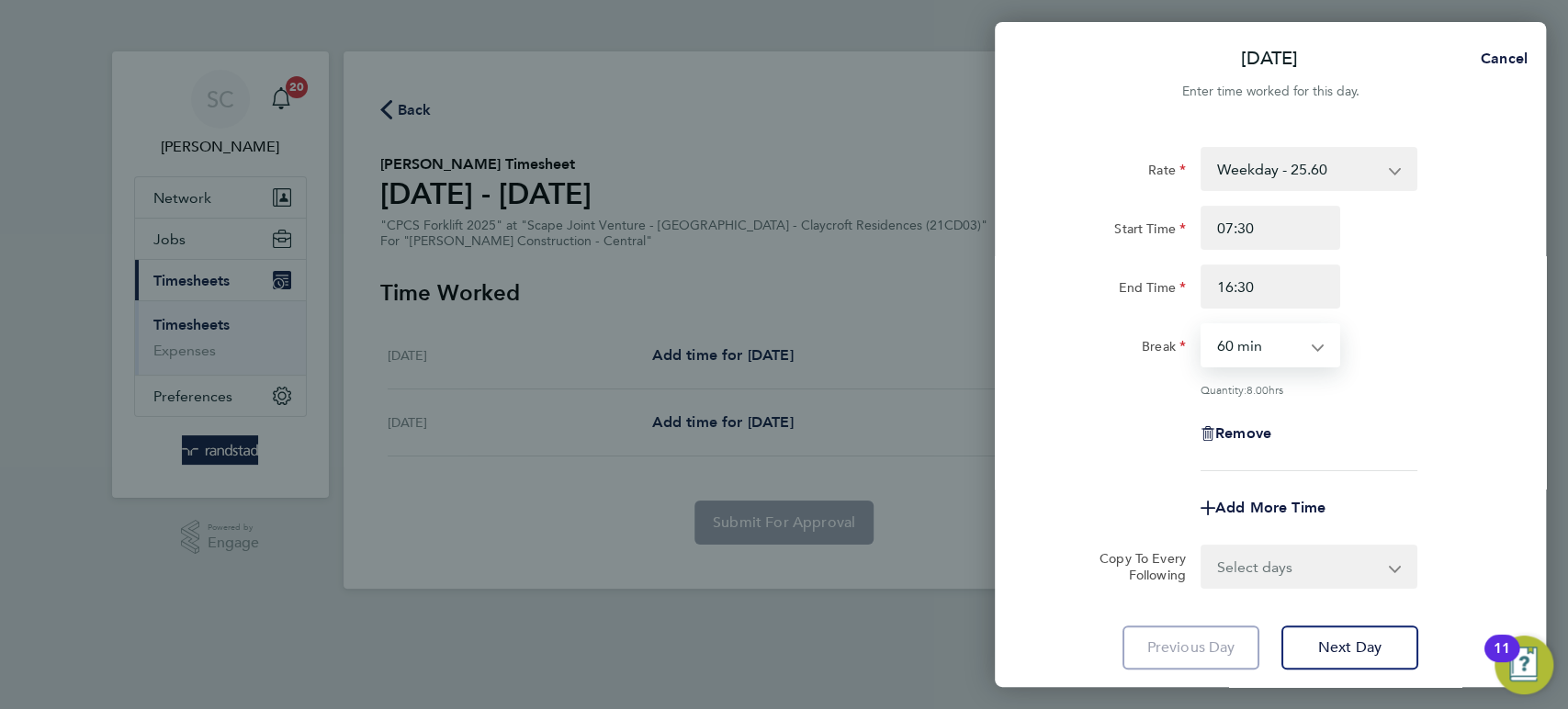
select select "30"
click at [1202, 325] on select "0 min 15 min 30 min 45 min 60 min 75 min 90 min" at bounding box center [1259, 345] width 114 height 40
click at [1254, 557] on select "Select days [DATE]" at bounding box center [1298, 566] width 193 height 40
select select "FRI"
click at [1202, 546] on select "Select days [DATE]" at bounding box center [1298, 566] width 193 height 40
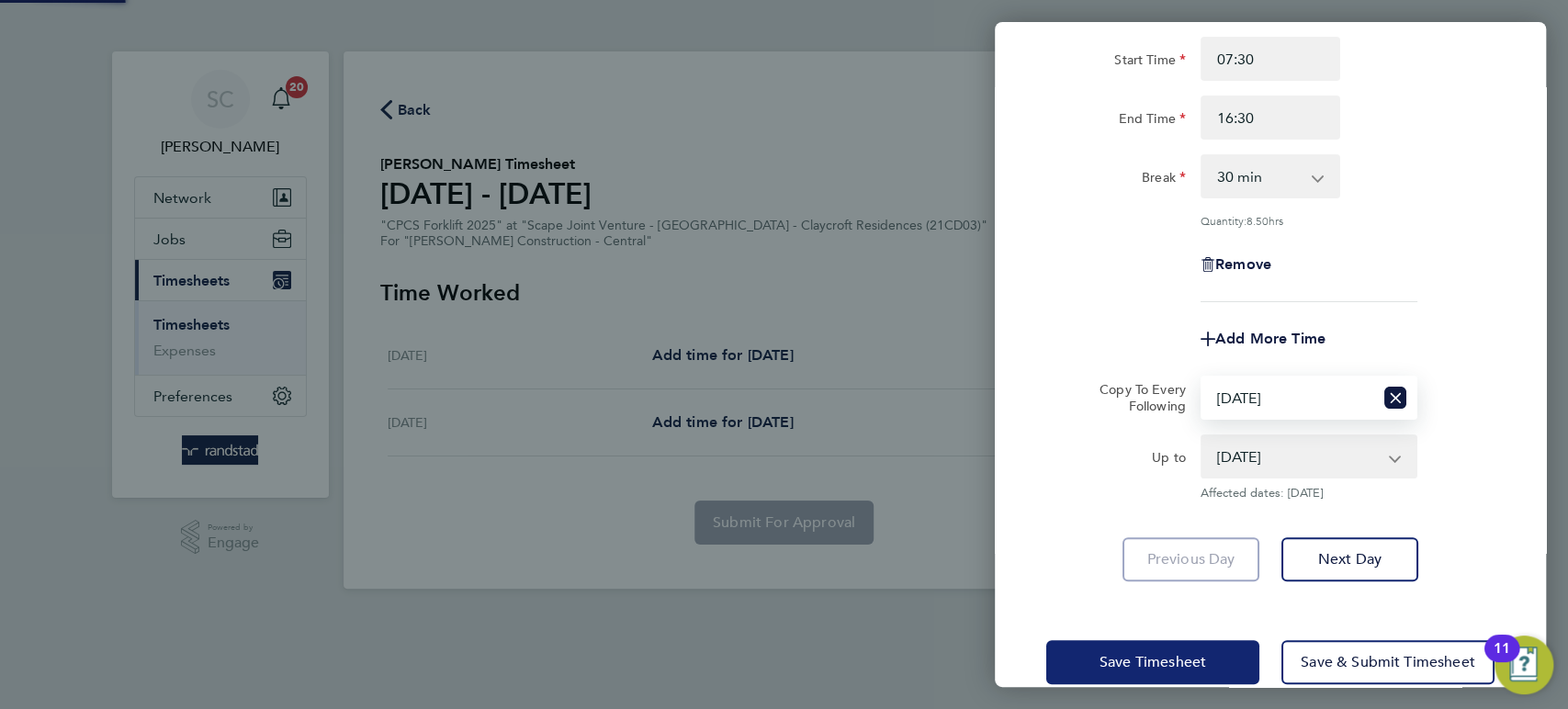
scroll to position [200, 0]
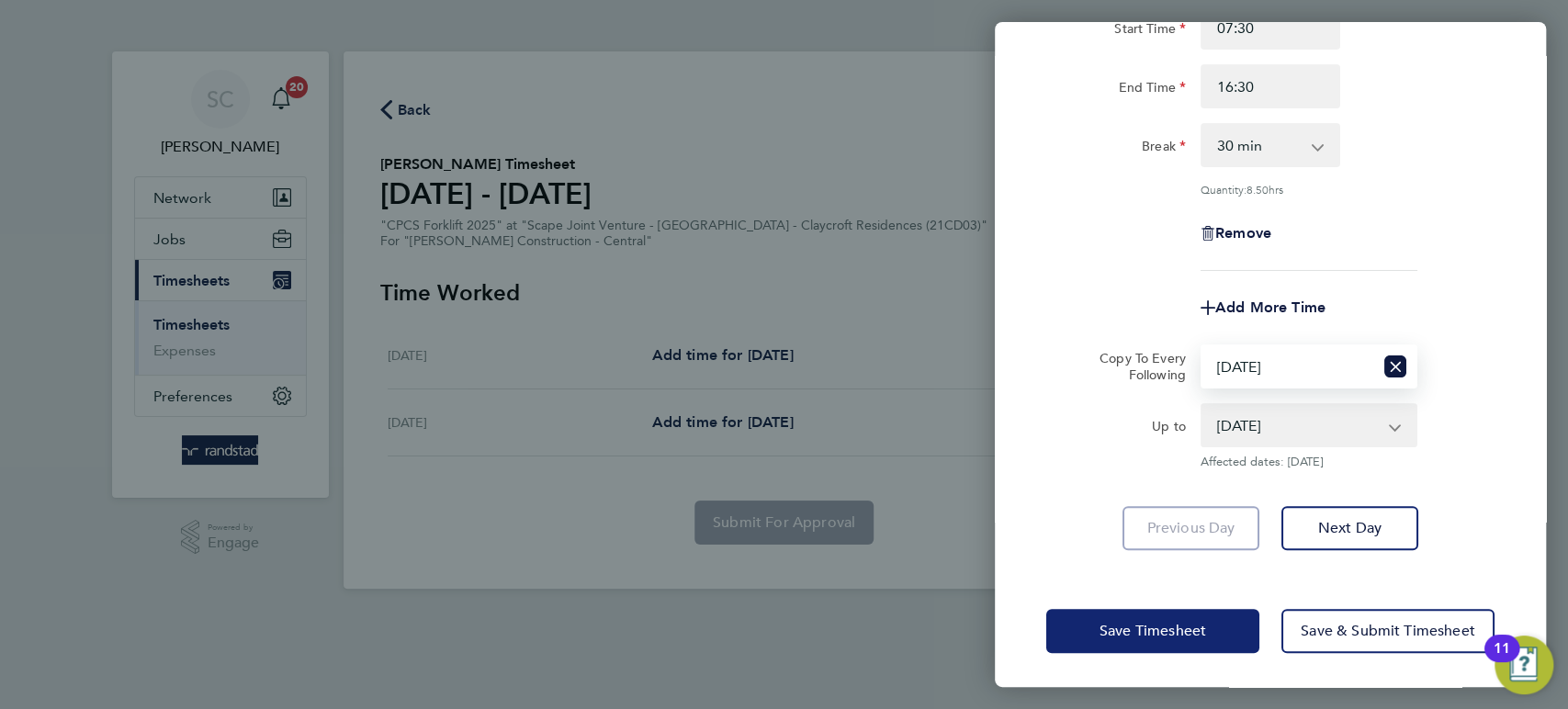
click at [1197, 641] on button "Save Timesheet" at bounding box center [1153, 630] width 213 height 44
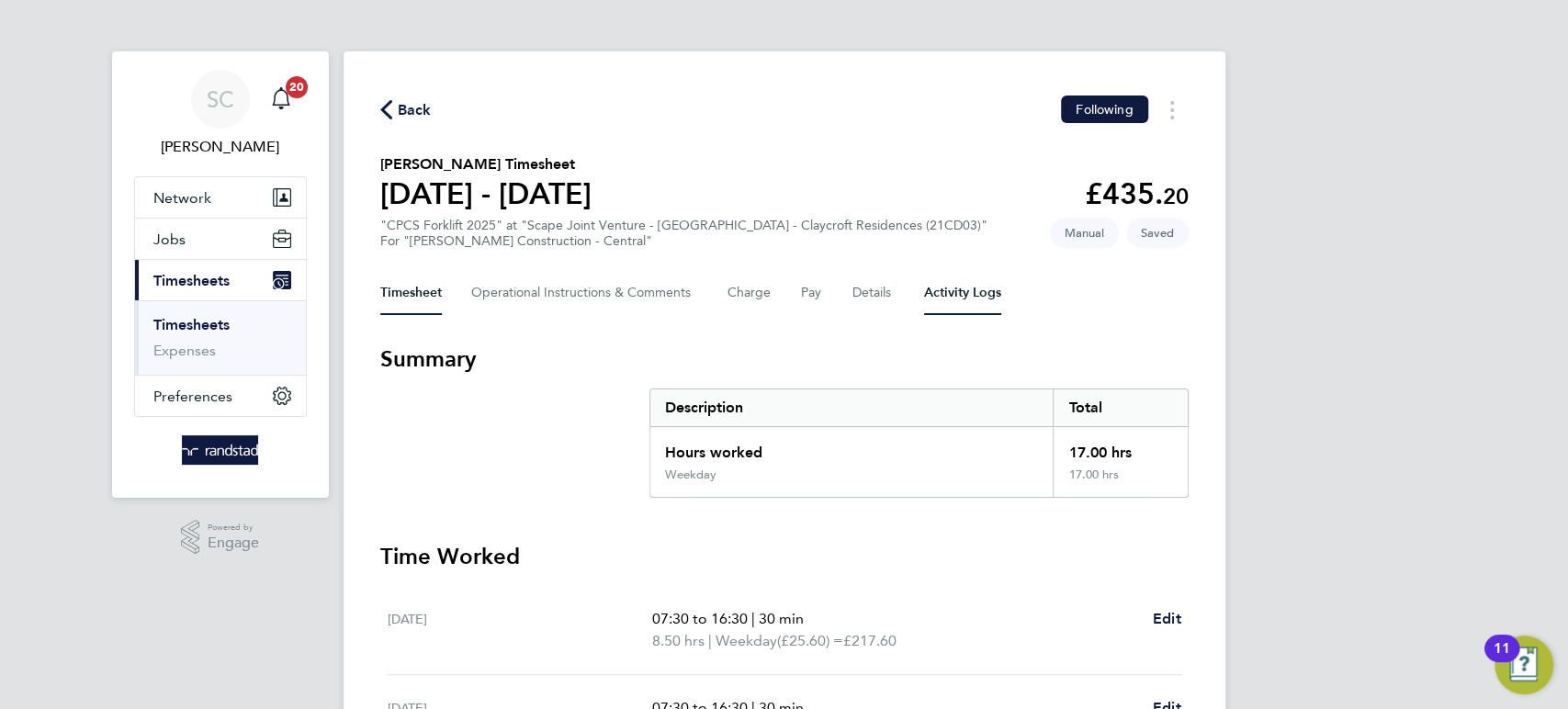
click at [972, 297] on Logs-tab "Activity Logs" at bounding box center [962, 292] width 77 height 44
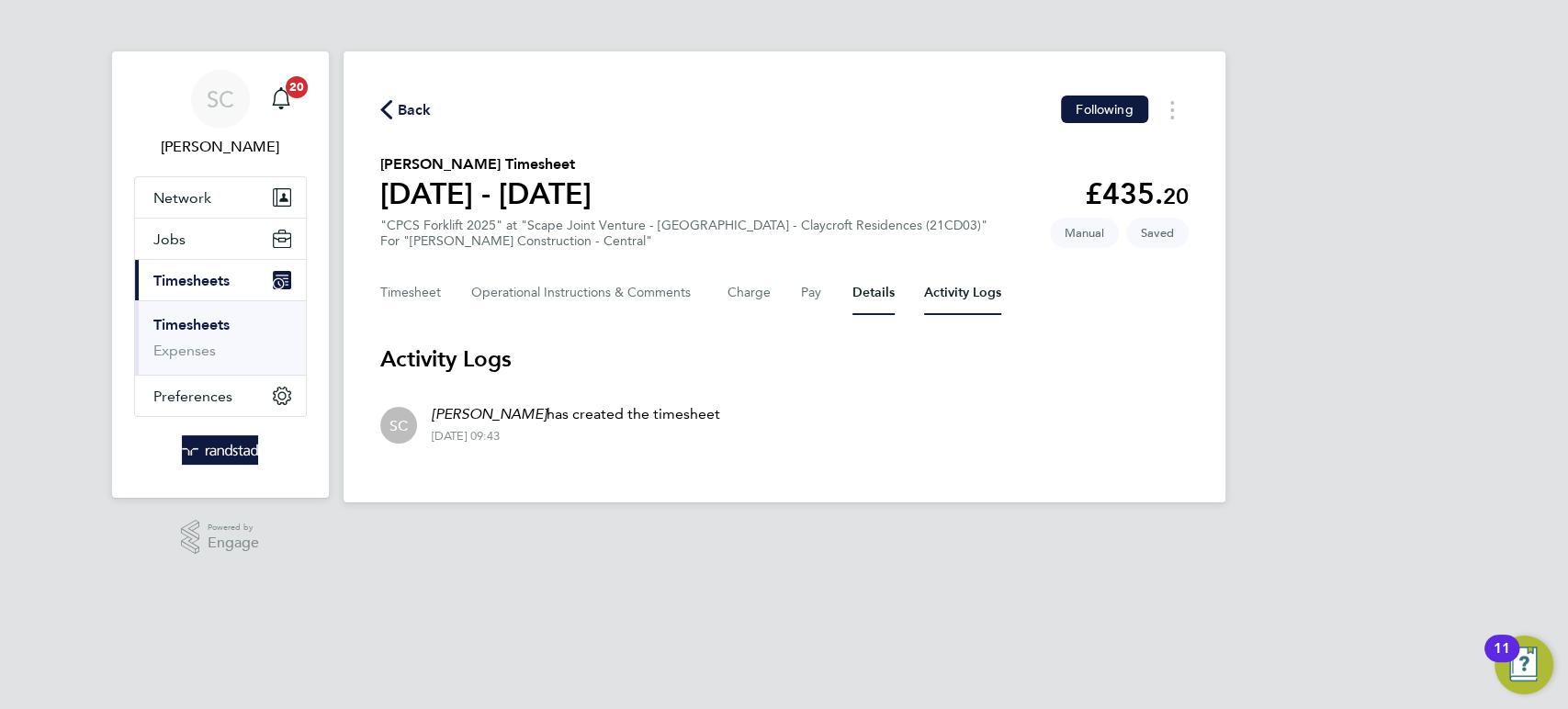
click at [870, 292] on button "Details" at bounding box center [873, 292] width 42 height 44
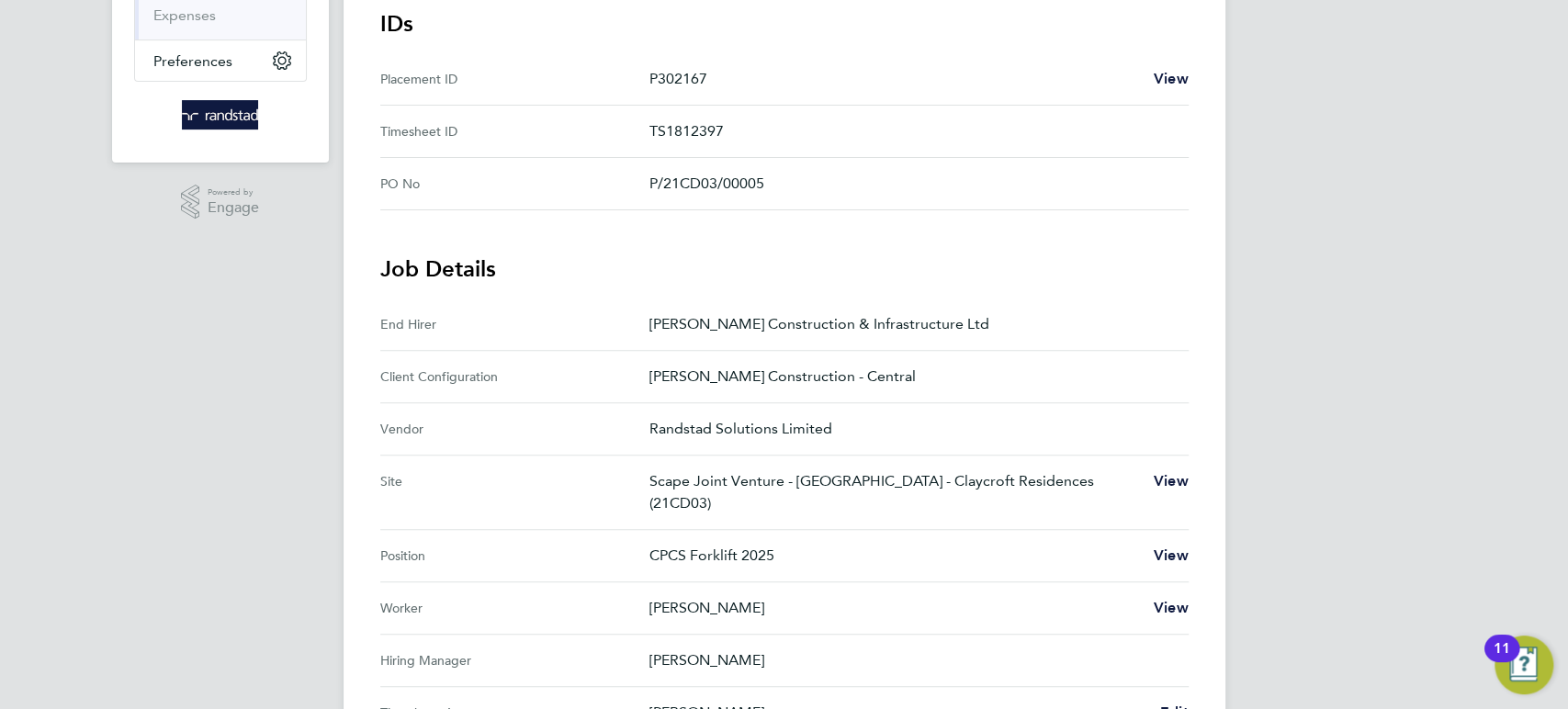
scroll to position [105, 0]
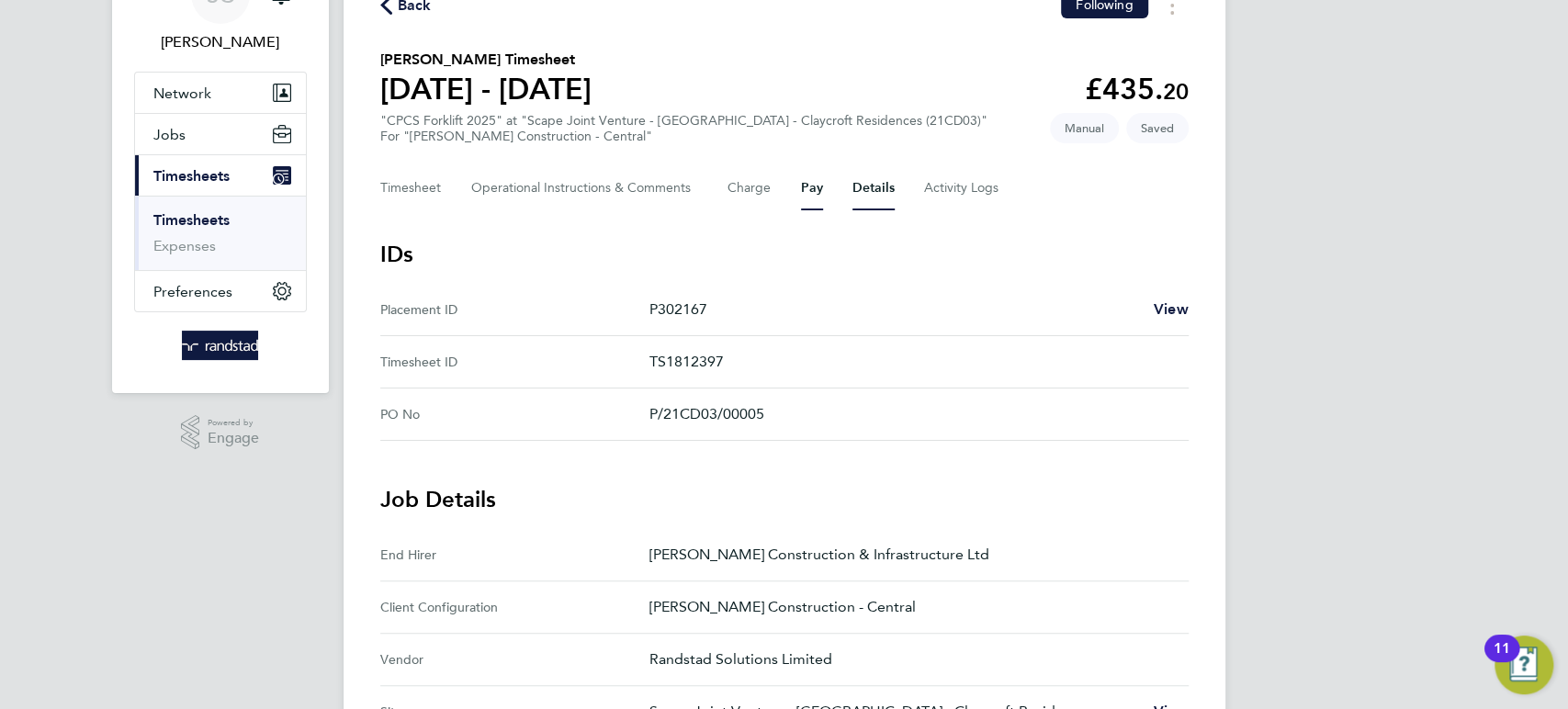
click at [813, 190] on button "Pay" at bounding box center [812, 188] width 22 height 44
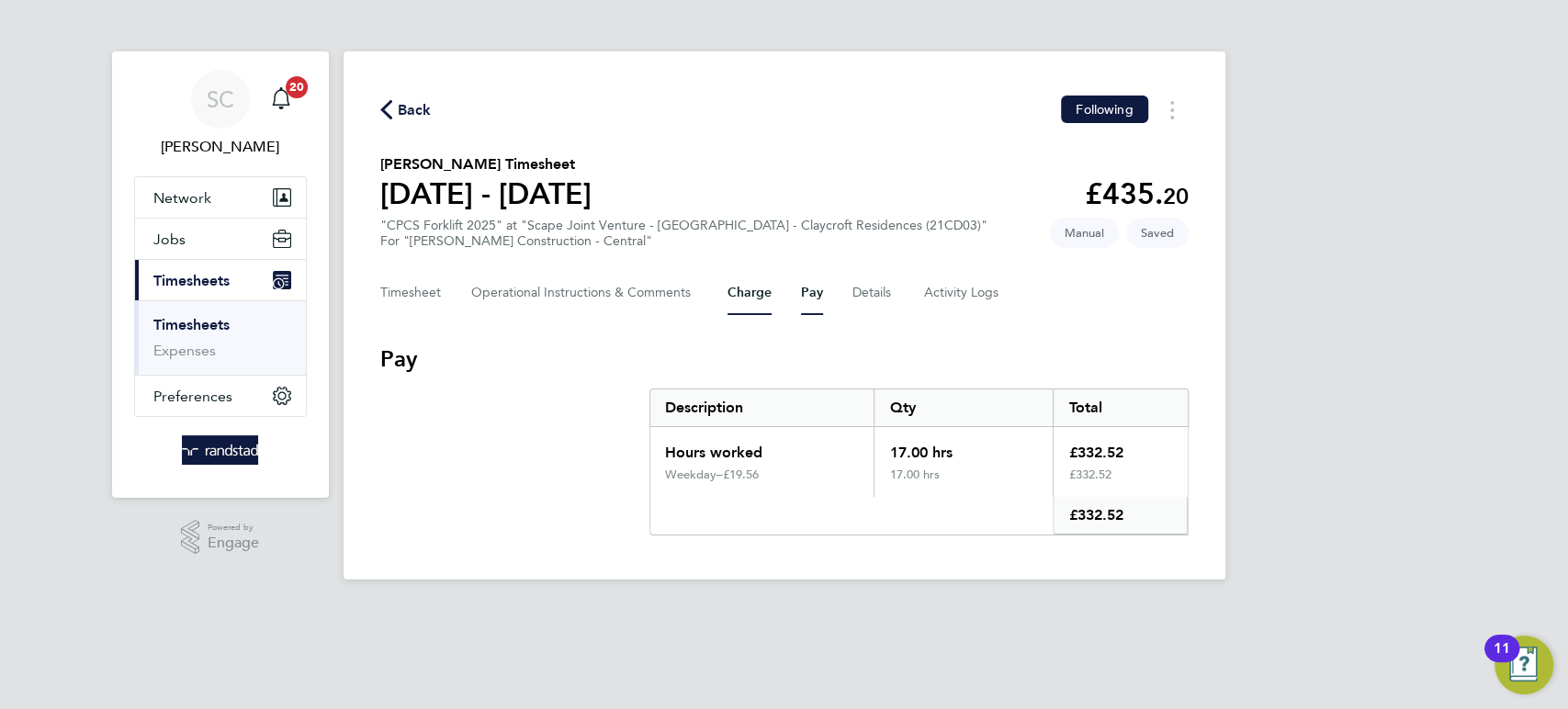
click at [753, 294] on button "Charge" at bounding box center [749, 292] width 44 height 44
click at [424, 122] on div "Back Following" at bounding box center [784, 110] width 808 height 29
click at [415, 109] on span "Back" at bounding box center [415, 110] width 34 height 22
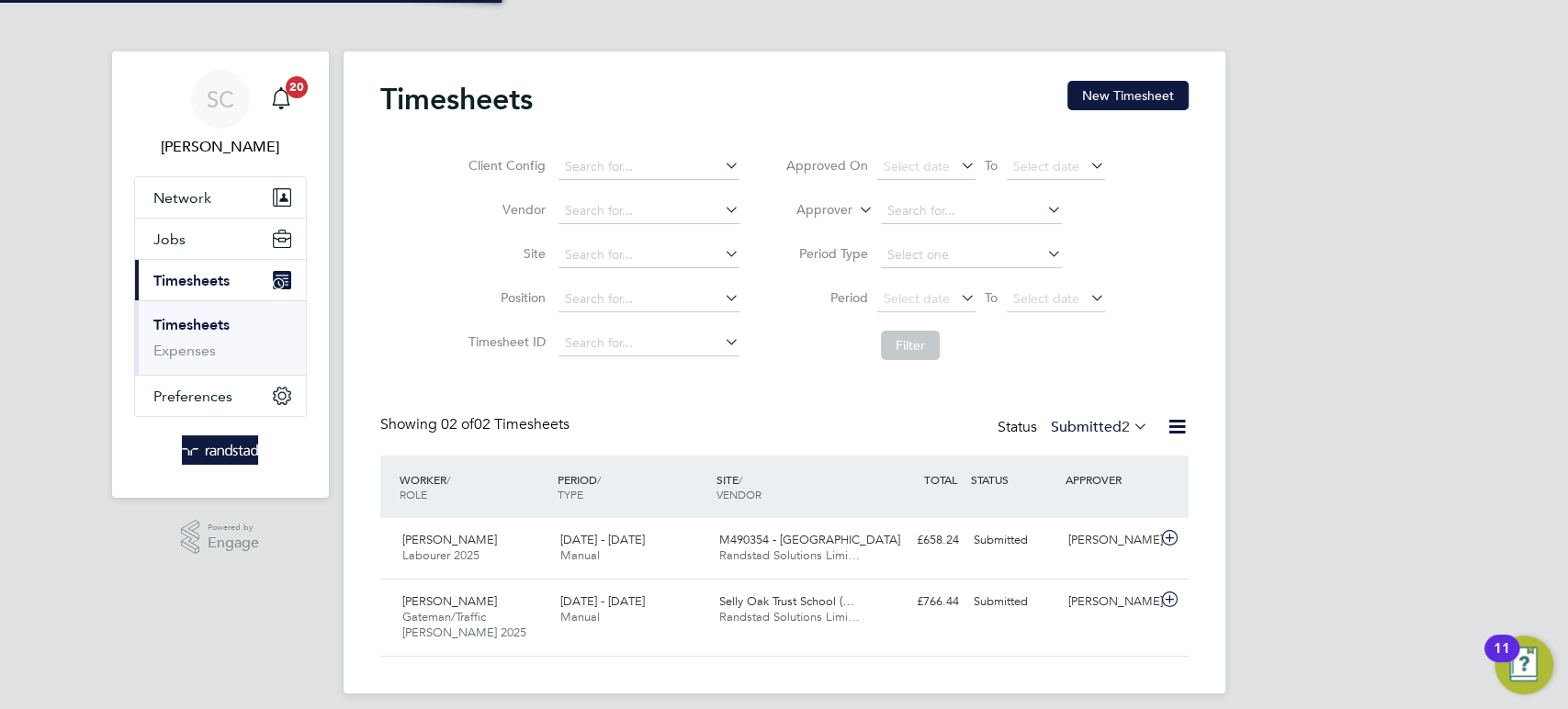
scroll to position [45, 159]
click at [1150, 112] on div "Timesheets New Timesheet" at bounding box center [784, 109] width 808 height 55
click at [1149, 97] on button "New Timesheet" at bounding box center [1127, 96] width 122 height 30
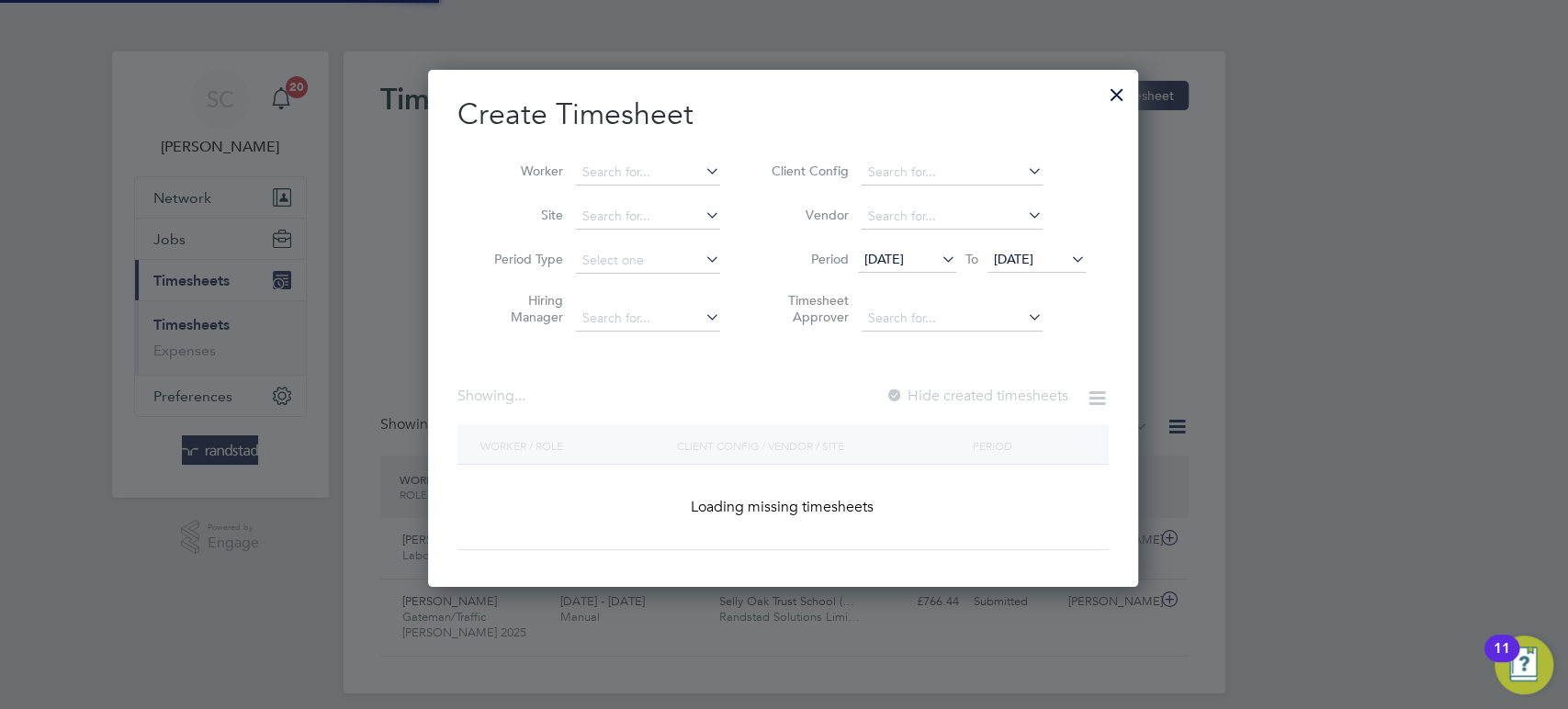
scroll to position [9, 9]
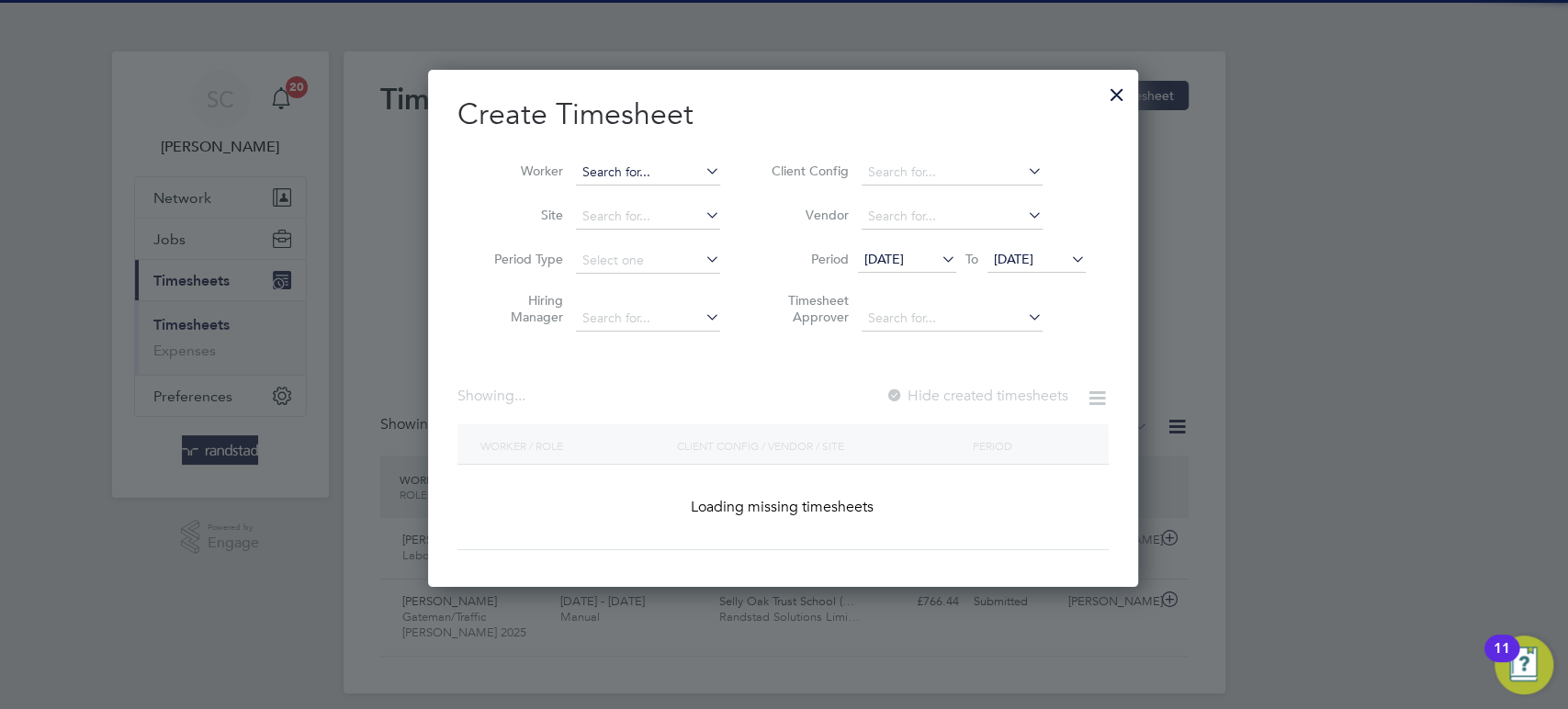
click at [669, 168] on input at bounding box center [648, 173] width 144 height 26
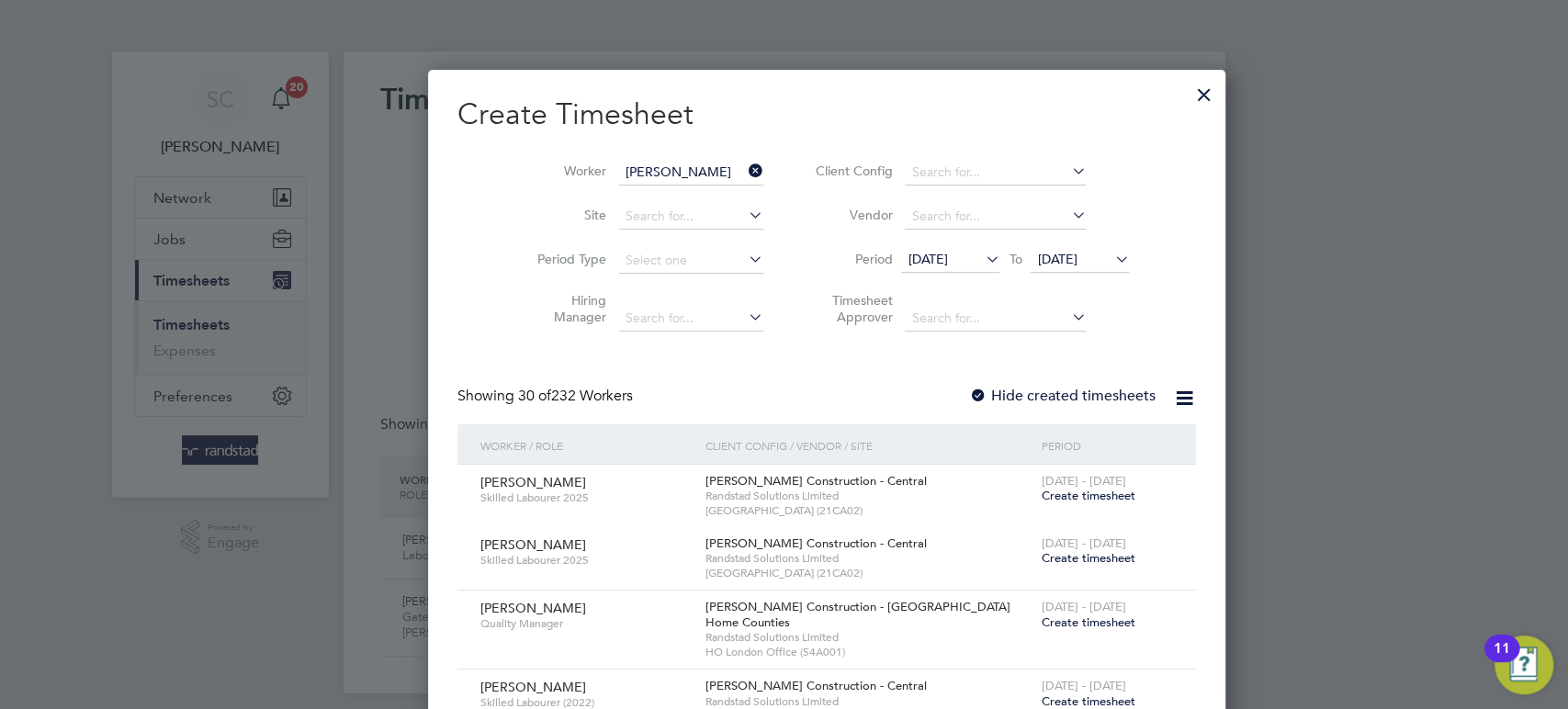
click at [661, 186] on li "[PERSON_NAME]" at bounding box center [660, 197] width 169 height 25
type input "[PERSON_NAME]"
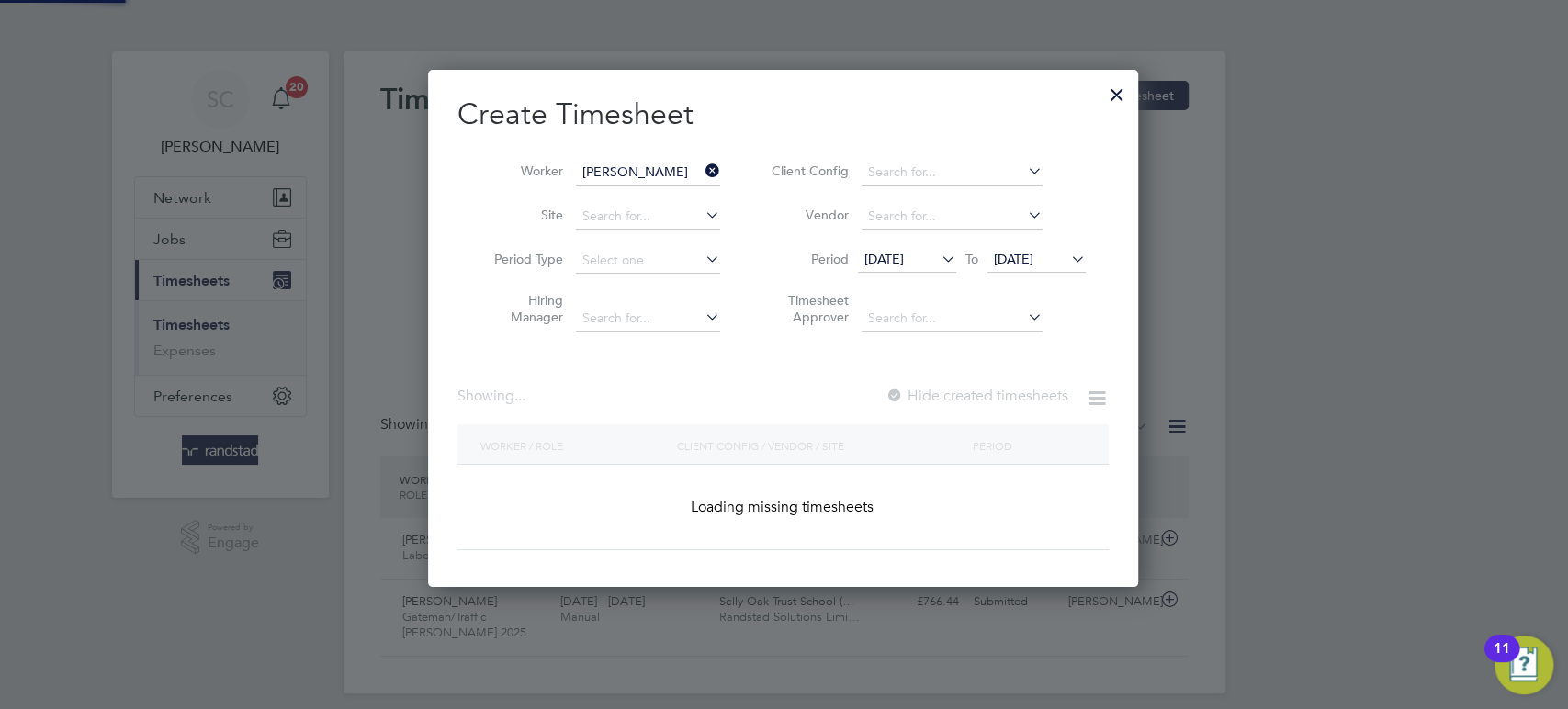
scroll to position [516, 712]
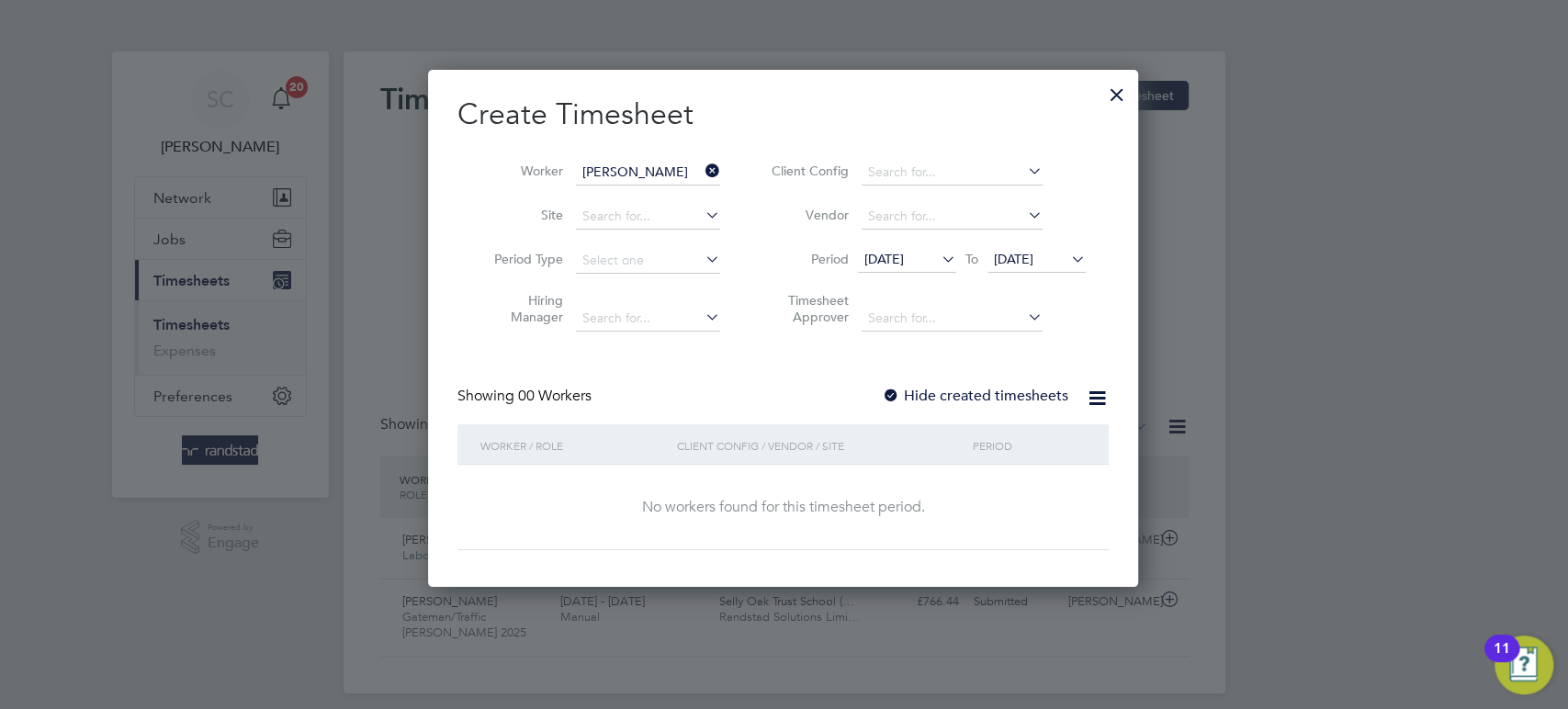
click at [894, 393] on div at bounding box center [891, 396] width 19 height 19
click at [1021, 269] on span "[DATE]" at bounding box center [1036, 260] width 98 height 25
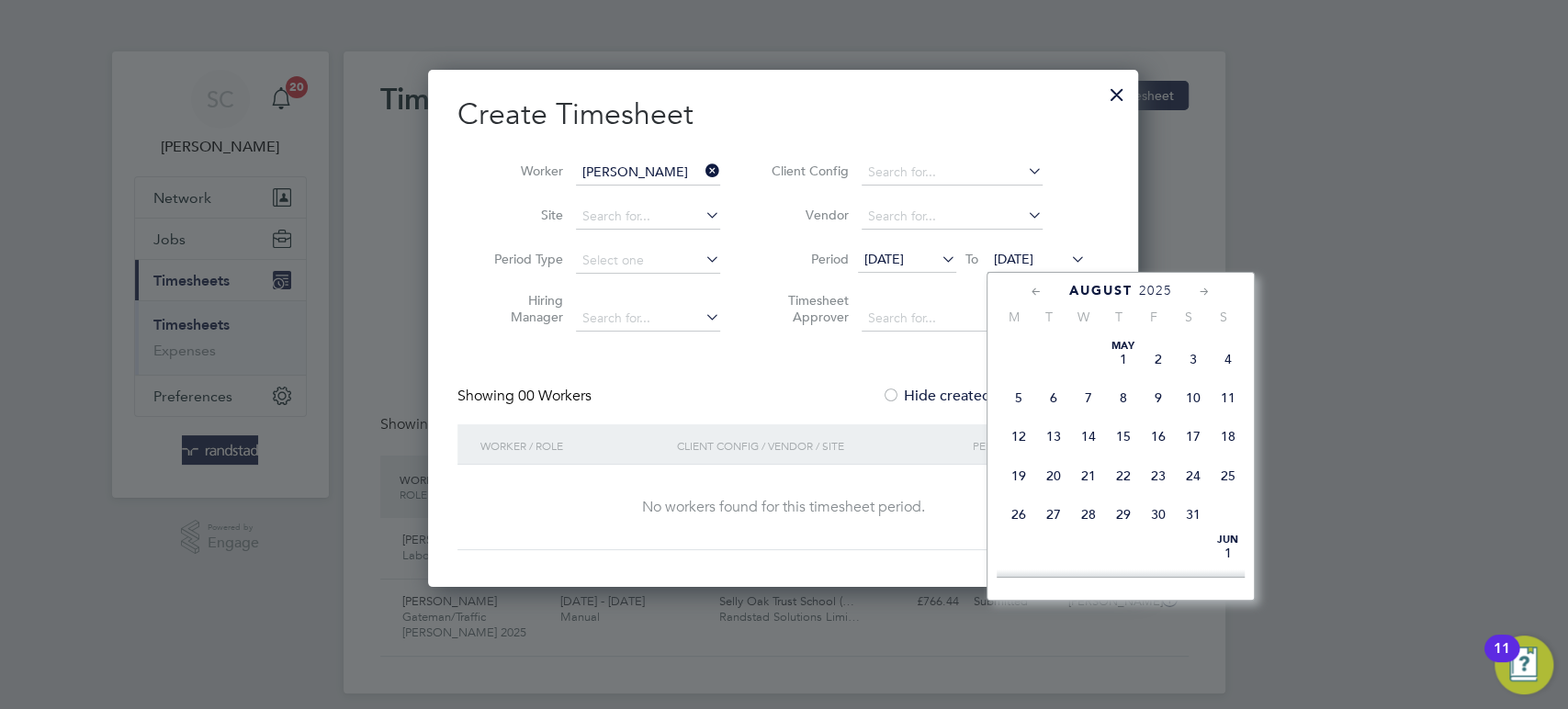
scroll to position [726, 0]
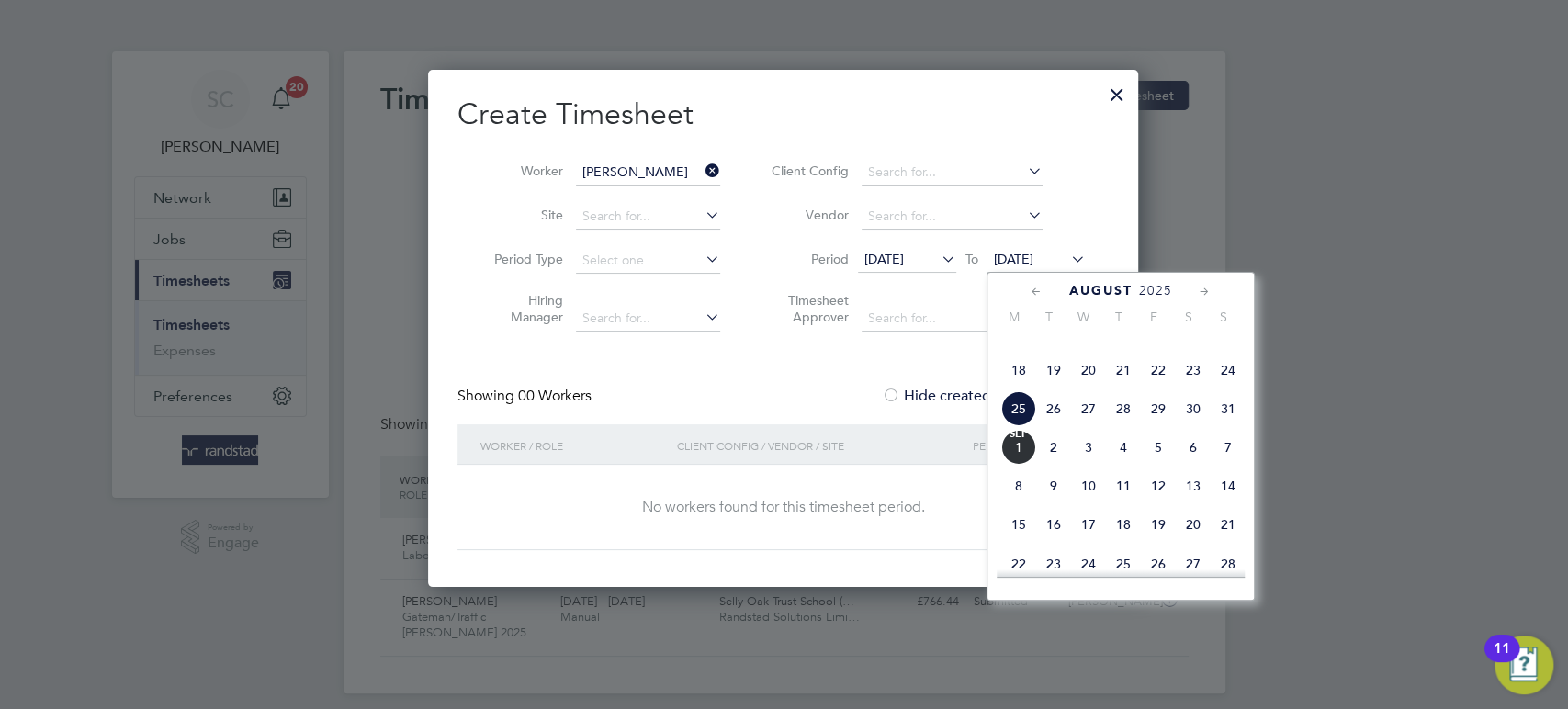
click at [1196, 464] on span "6" at bounding box center [1193, 446] width 35 height 35
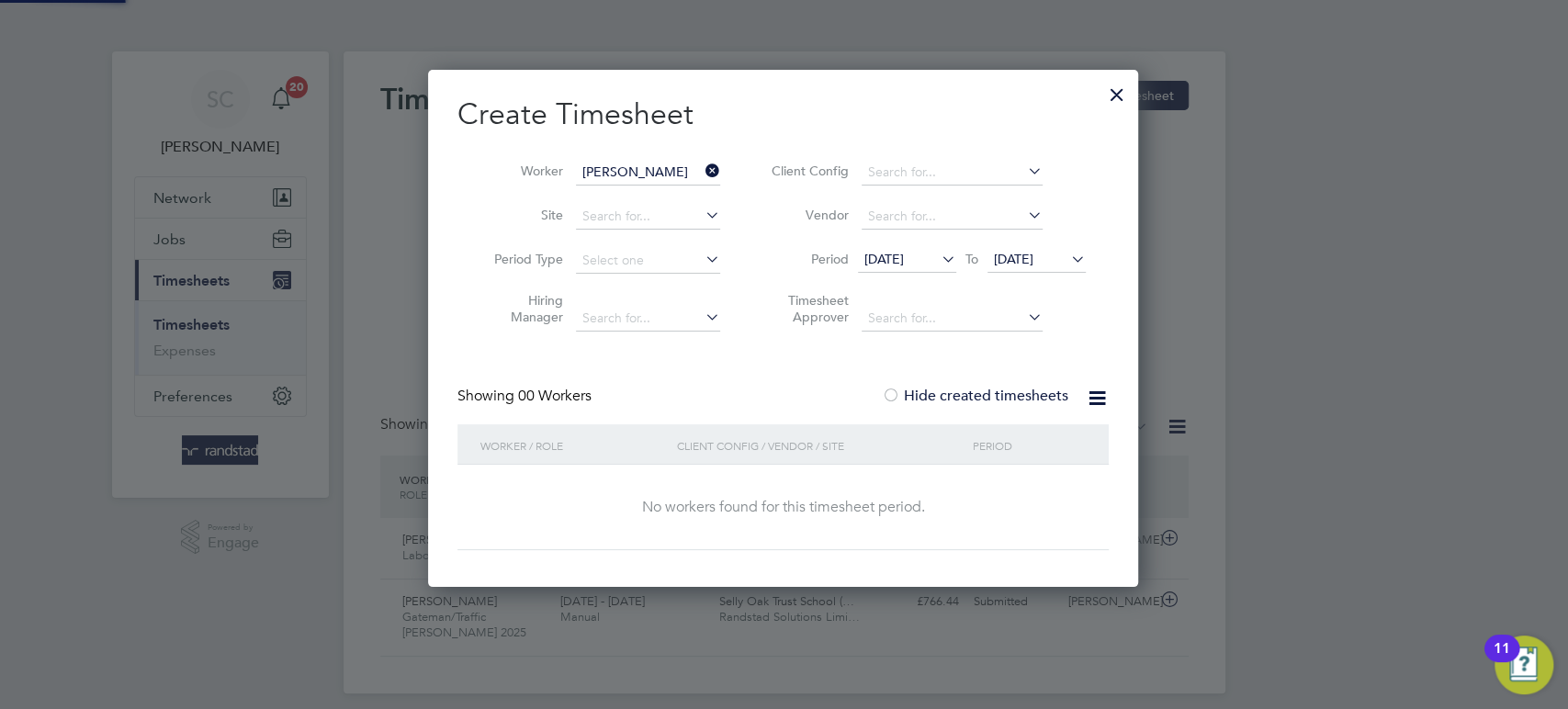
scroll to position [516, 712]
click at [1122, 99] on div at bounding box center [1116, 89] width 33 height 33
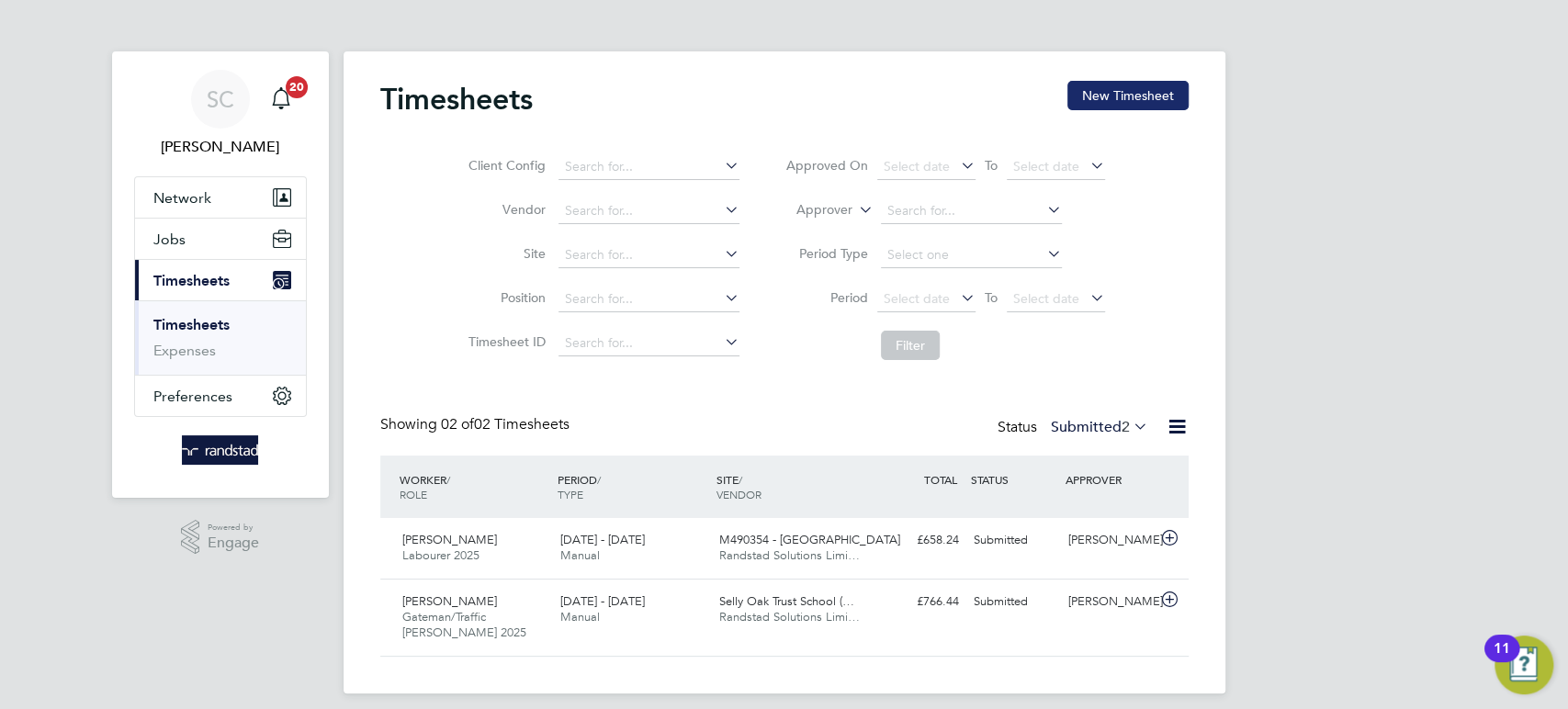
scroll to position [45, 159]
click at [1132, 100] on button "New Timesheet" at bounding box center [1127, 96] width 122 height 30
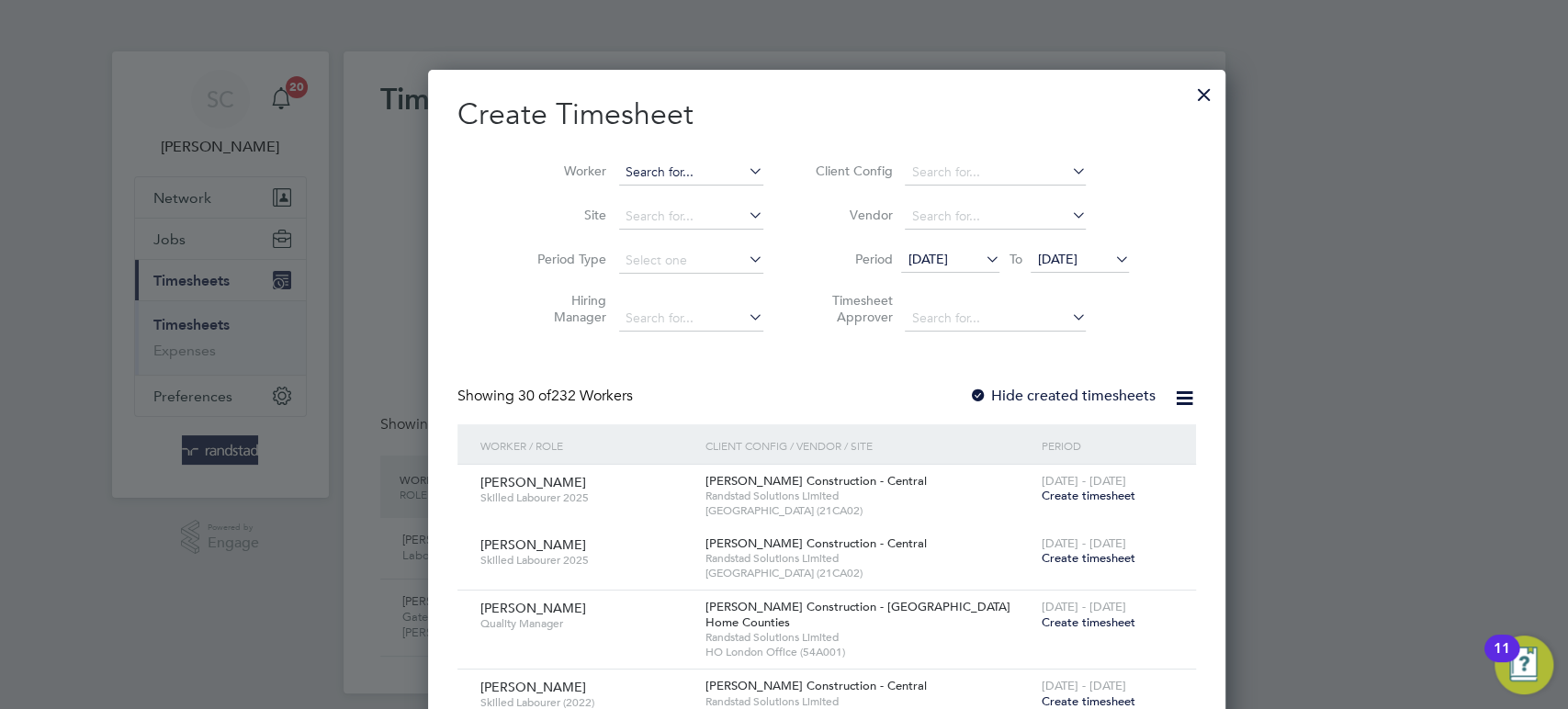
click at [619, 172] on input at bounding box center [692, 173] width 144 height 26
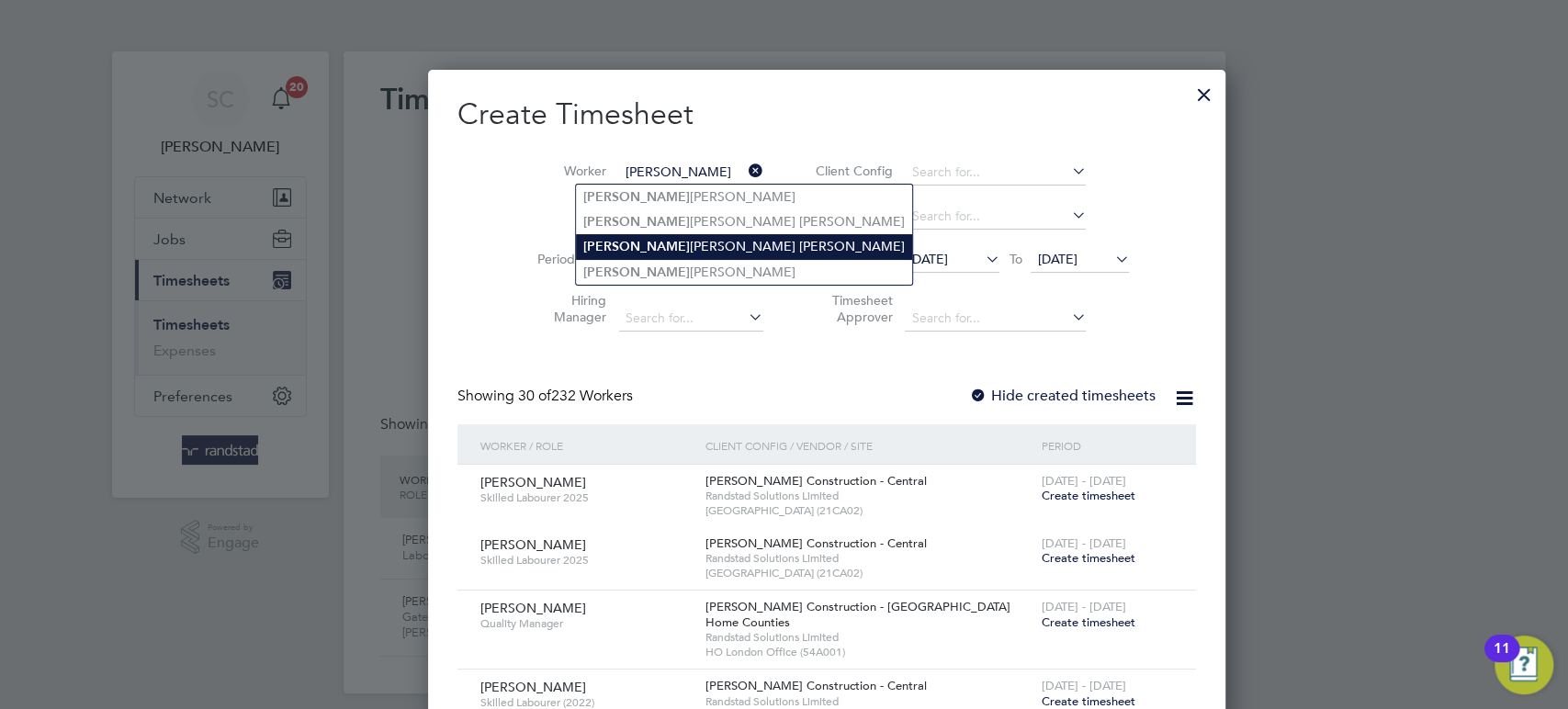
click at [614, 242] on b "[PERSON_NAME]" at bounding box center [636, 247] width 107 height 16
type input "[PERSON_NAME] [PERSON_NAME]"
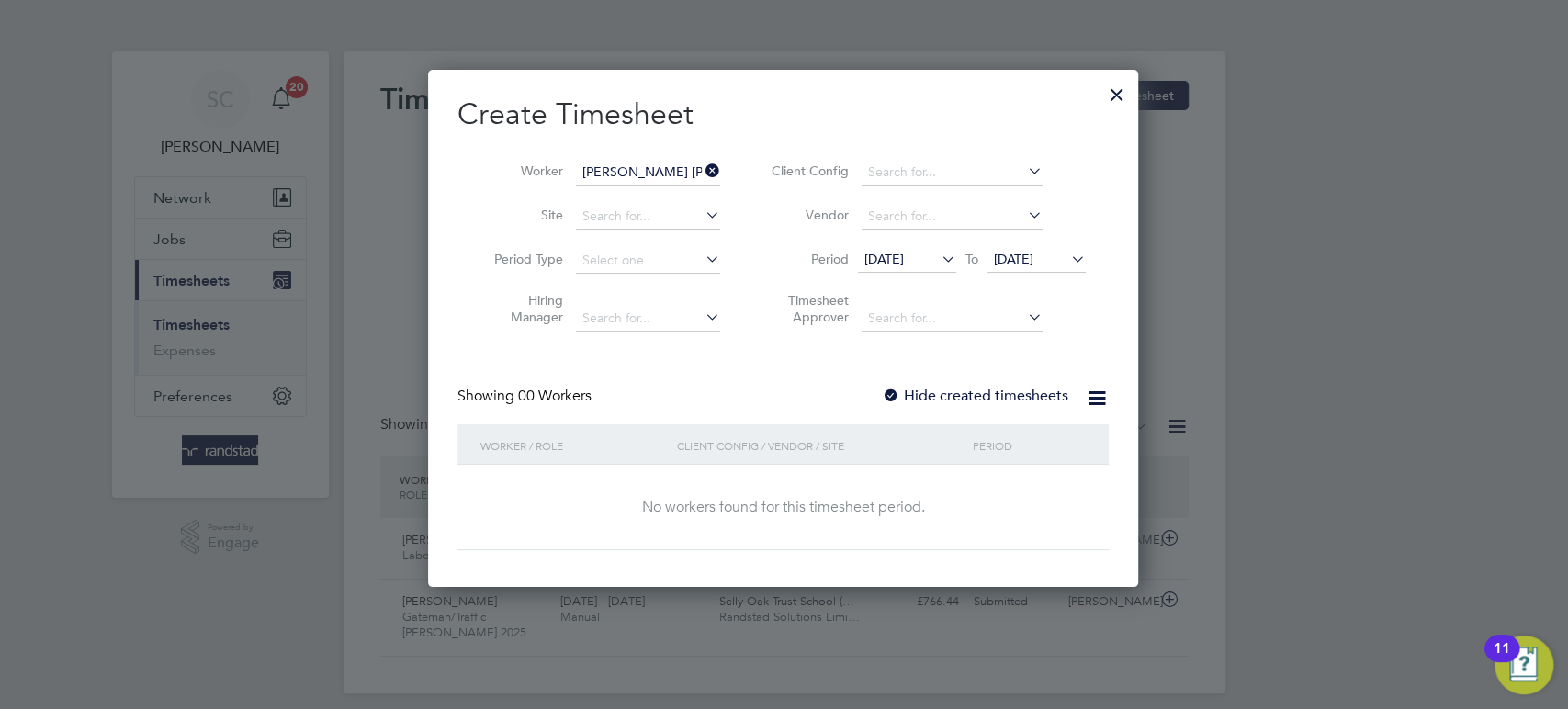
click at [895, 388] on div at bounding box center [891, 396] width 19 height 19
click at [1015, 251] on span "[DATE]" at bounding box center [1014, 259] width 40 height 17
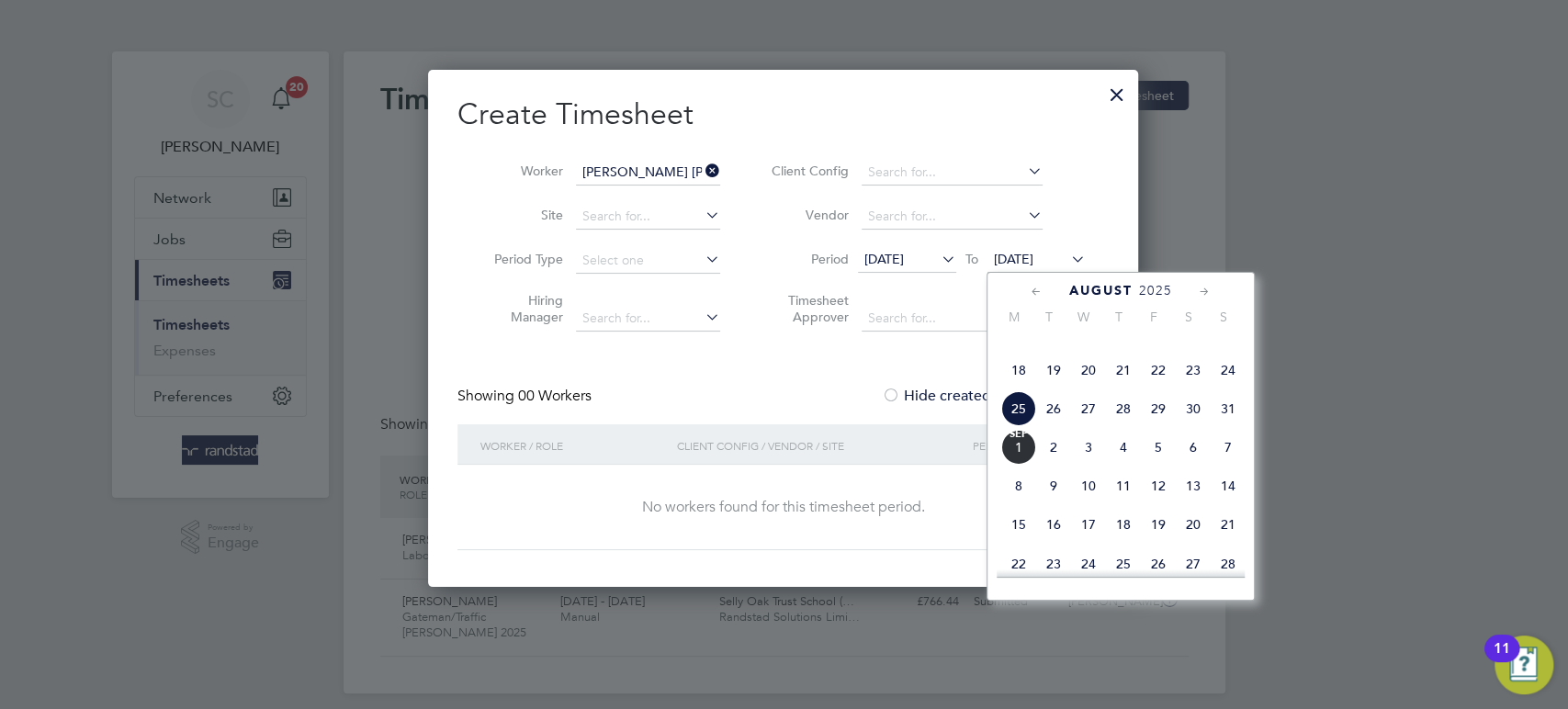
click at [1158, 426] on span "29" at bounding box center [1158, 408] width 35 height 35
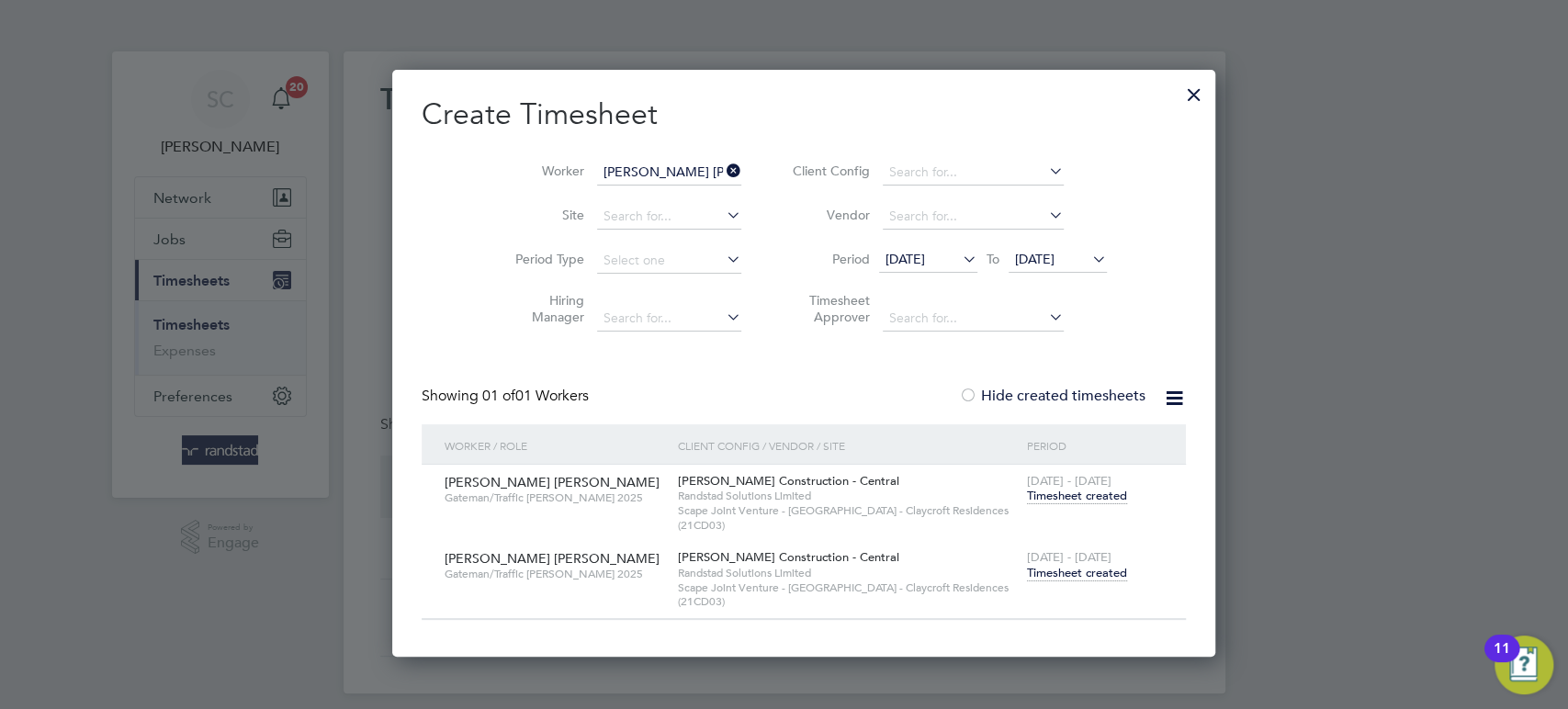
click at [1032, 569] on span "Timesheet created" at bounding box center [1077, 573] width 100 height 17
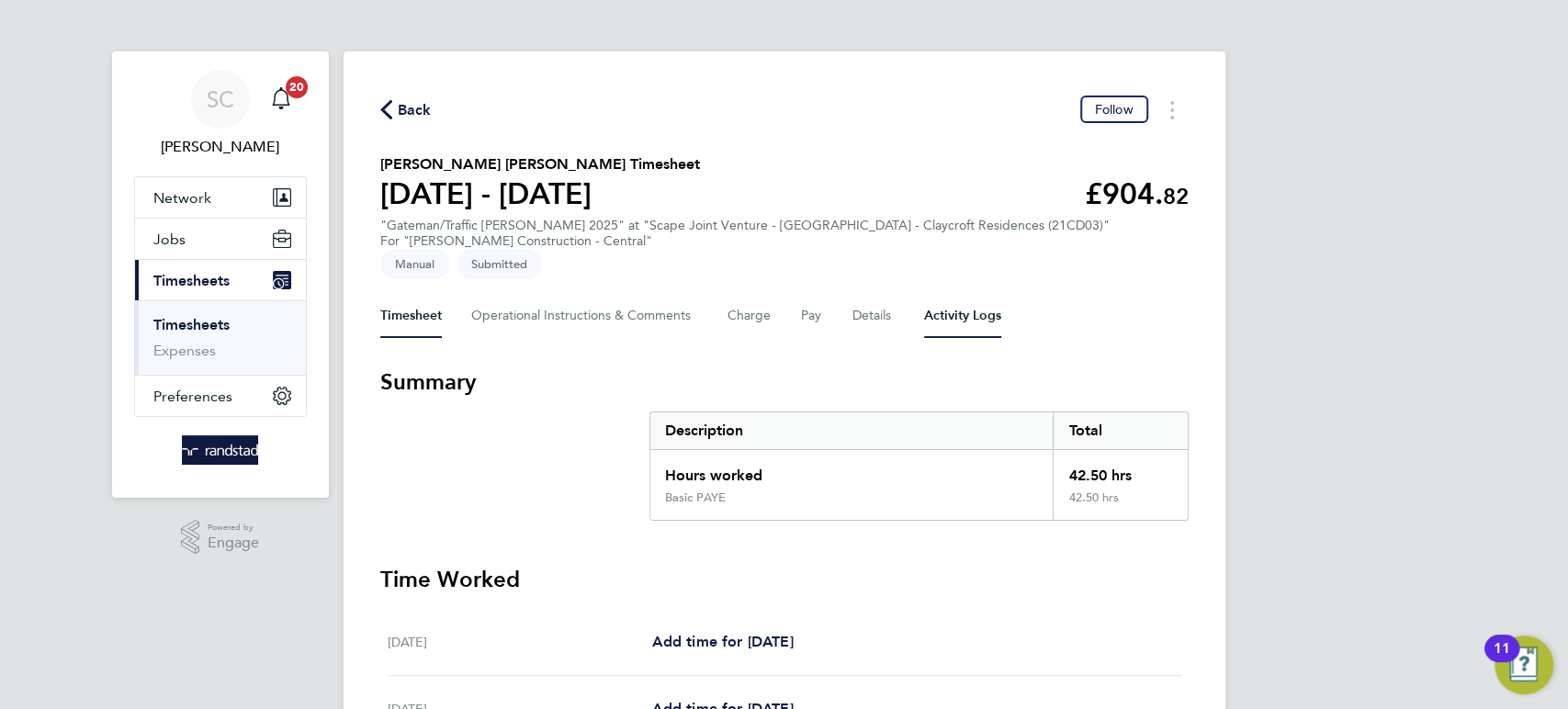
click at [958, 322] on Logs-tab "Activity Logs" at bounding box center [962, 316] width 77 height 44
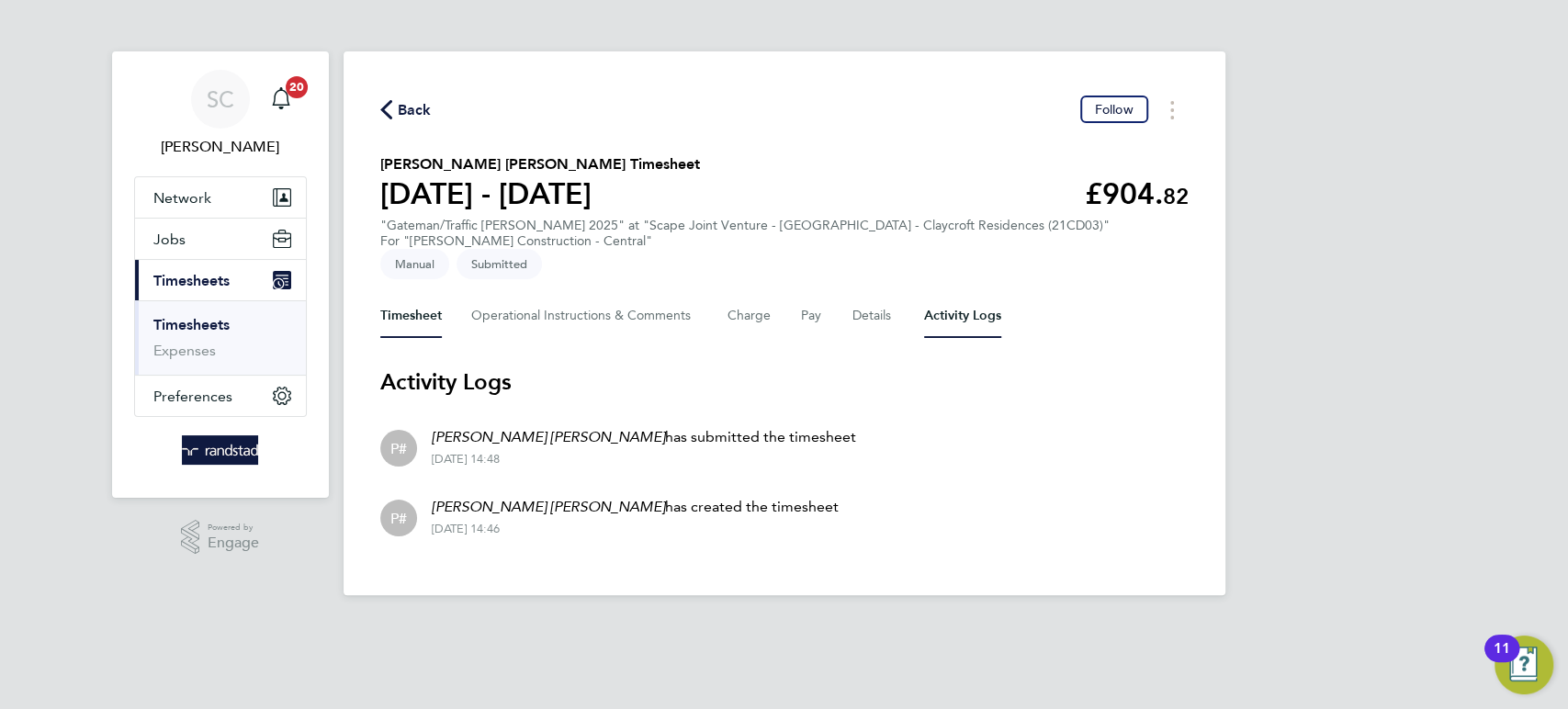
click at [408, 316] on button "Timesheet" at bounding box center [411, 316] width 61 height 44
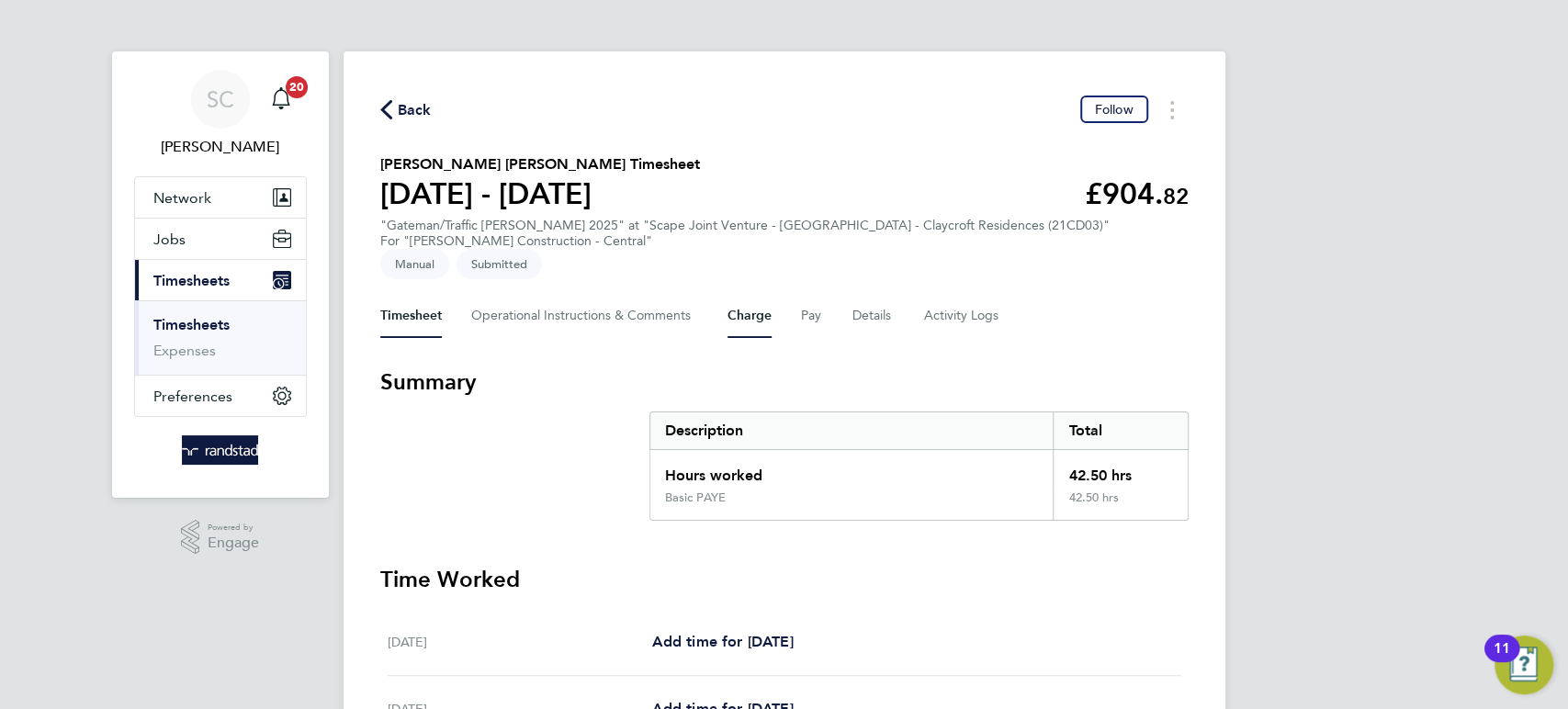
click at [770, 319] on button "Charge" at bounding box center [749, 316] width 44 height 44
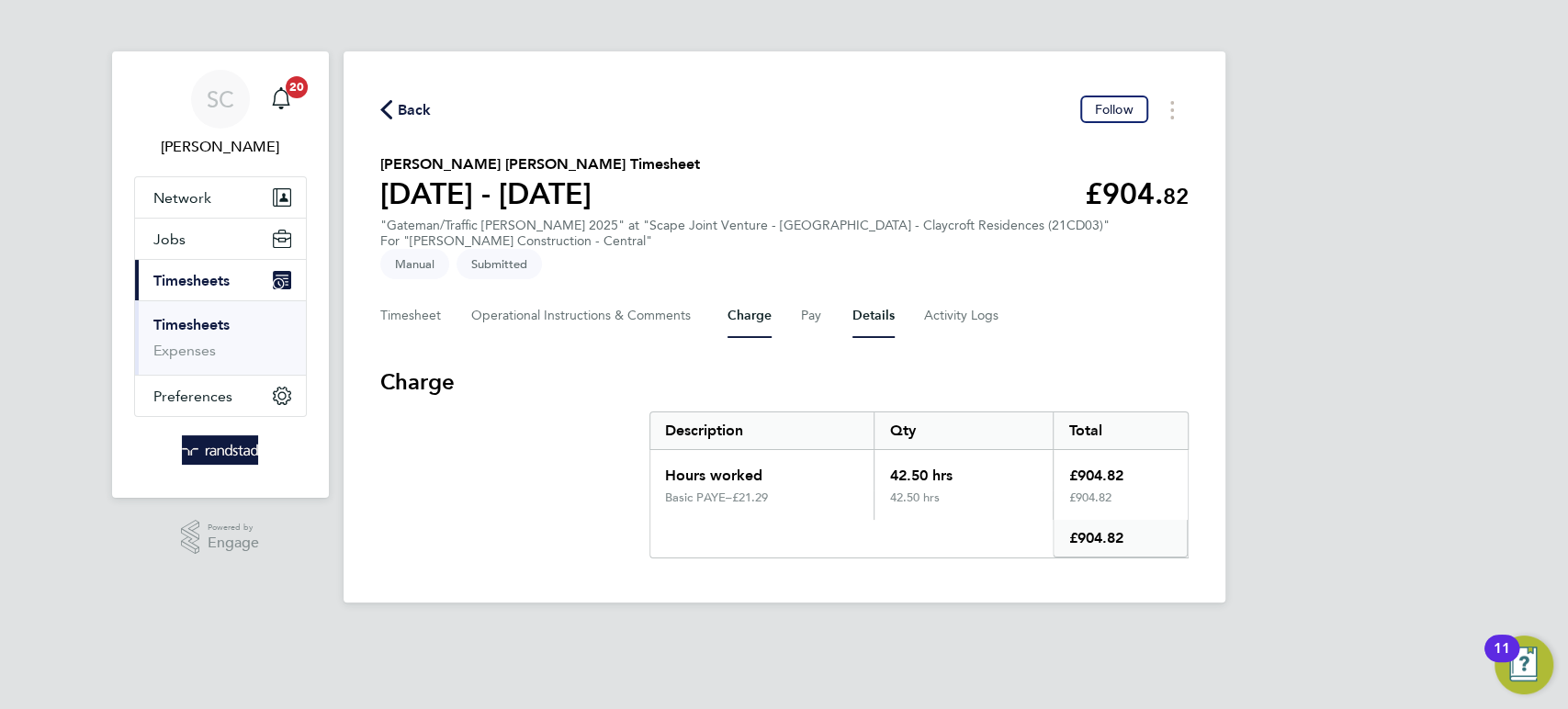
click at [873, 320] on button "Details" at bounding box center [873, 316] width 42 height 44
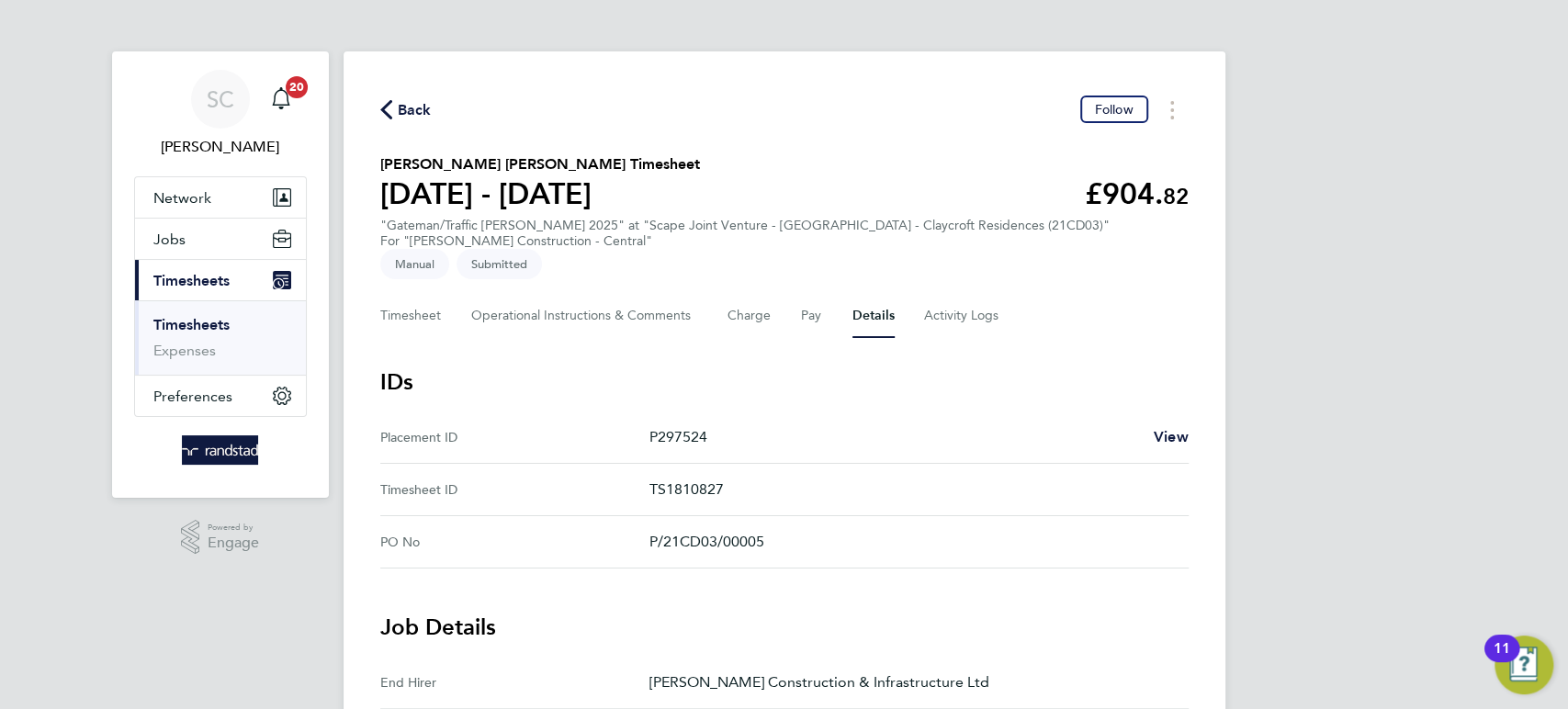
click at [416, 102] on span "Back" at bounding box center [415, 110] width 34 height 22
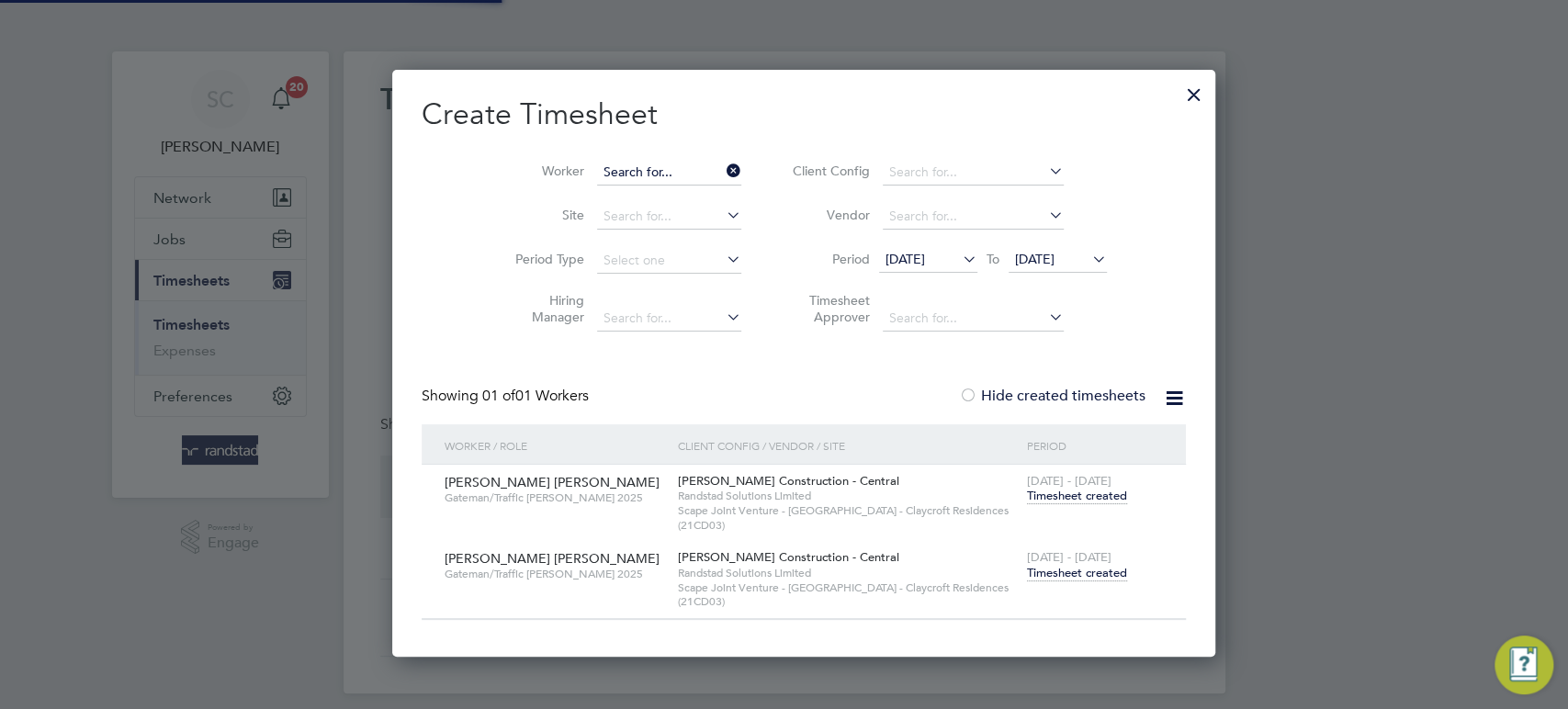
click at [682, 173] on li "Worker" at bounding box center [620, 172] width 286 height 44
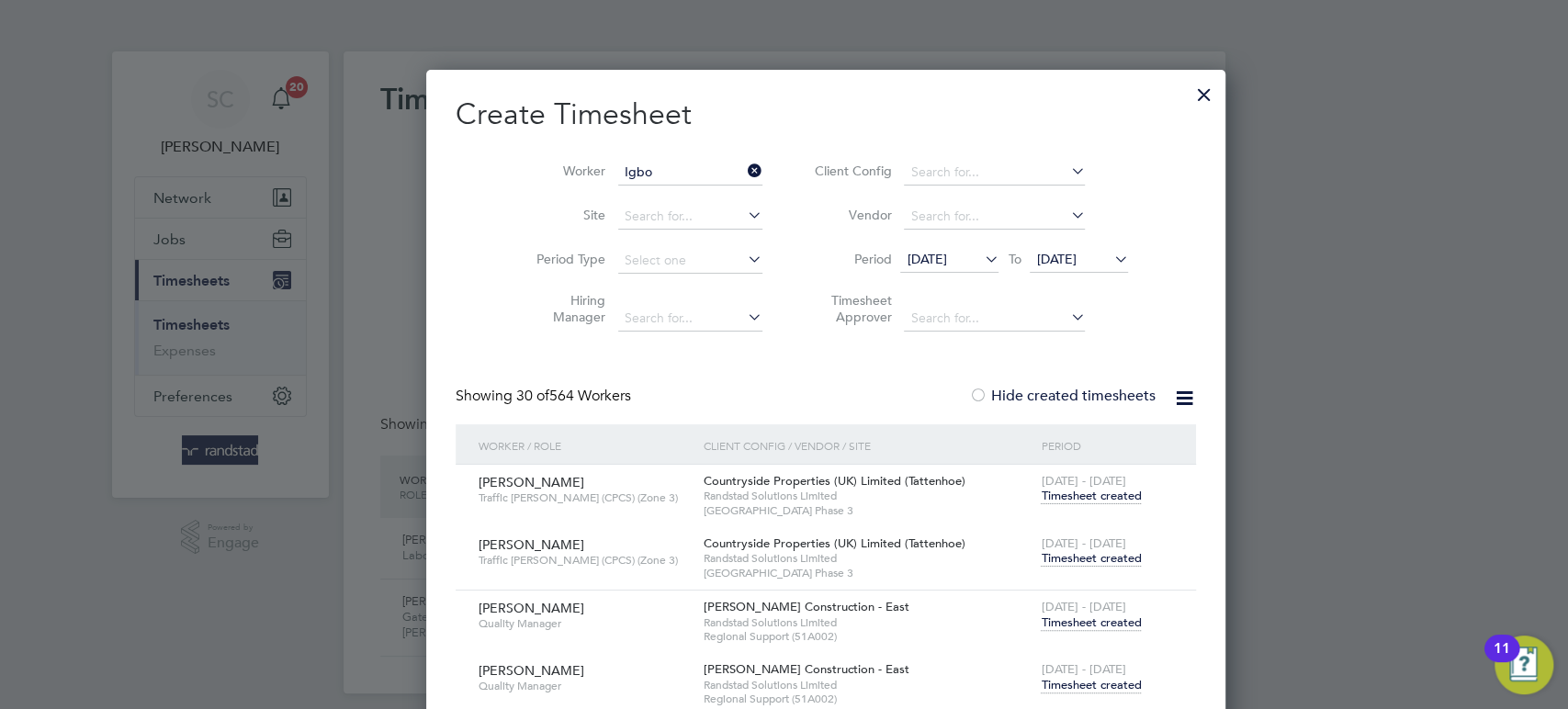
click at [678, 191] on li "Chijioke Precious Igbo" at bounding box center [648, 197] width 145 height 25
type input "Chijioke Precious Igbo"
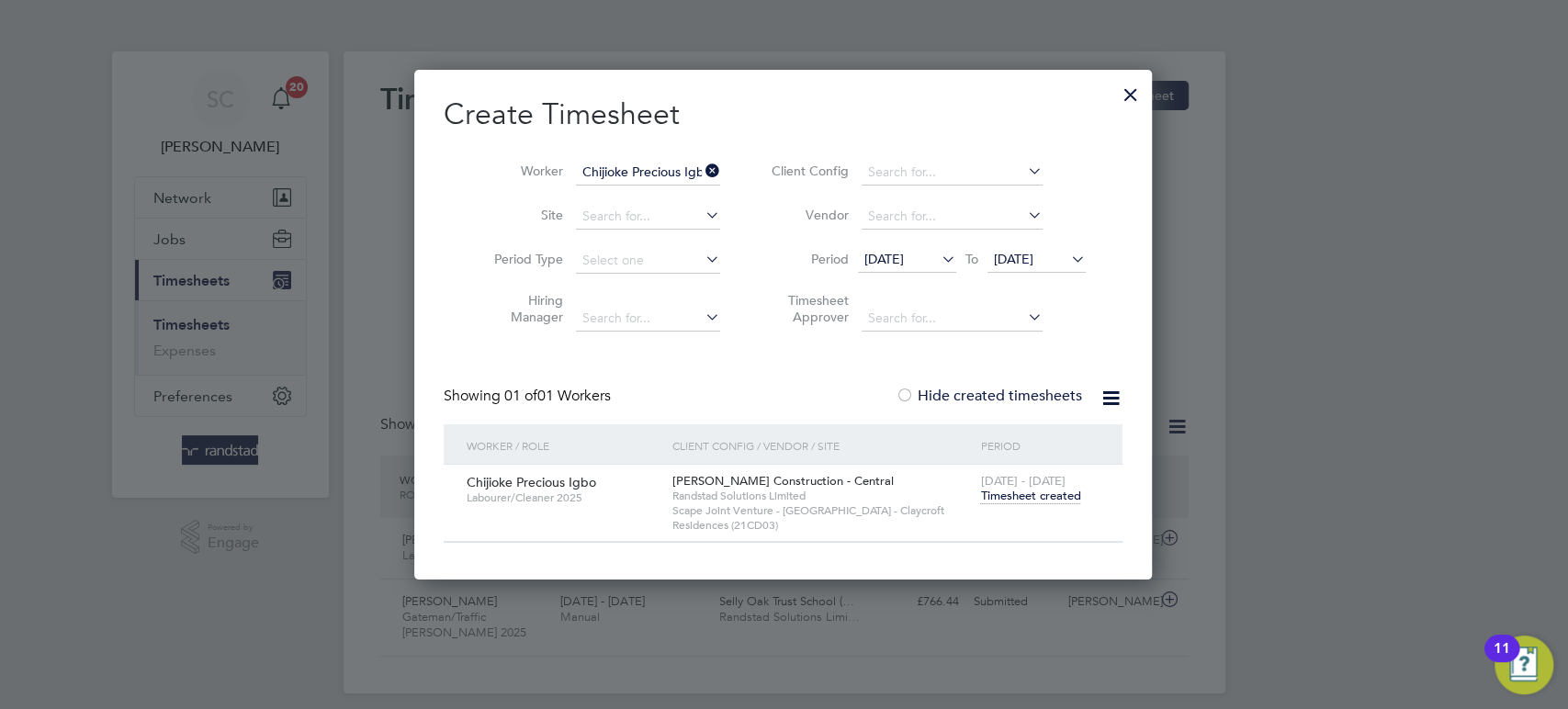
click at [1026, 504] on div "[DATE] - [DATE] Timesheet created" at bounding box center [1039, 489] width 128 height 49
click at [1025, 497] on span "Timesheet created" at bounding box center [1030, 496] width 100 height 17
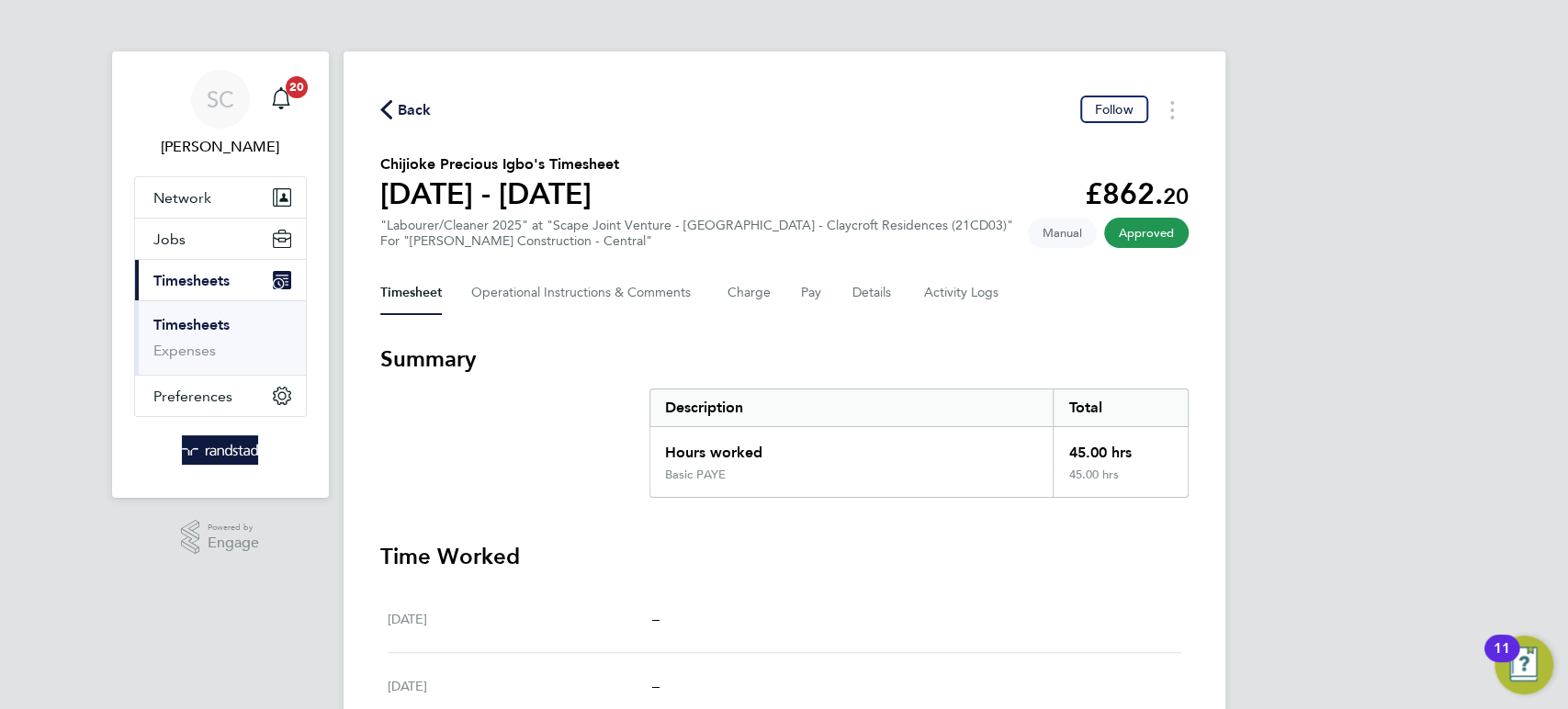
click at [406, 111] on span "Back" at bounding box center [415, 110] width 34 height 22
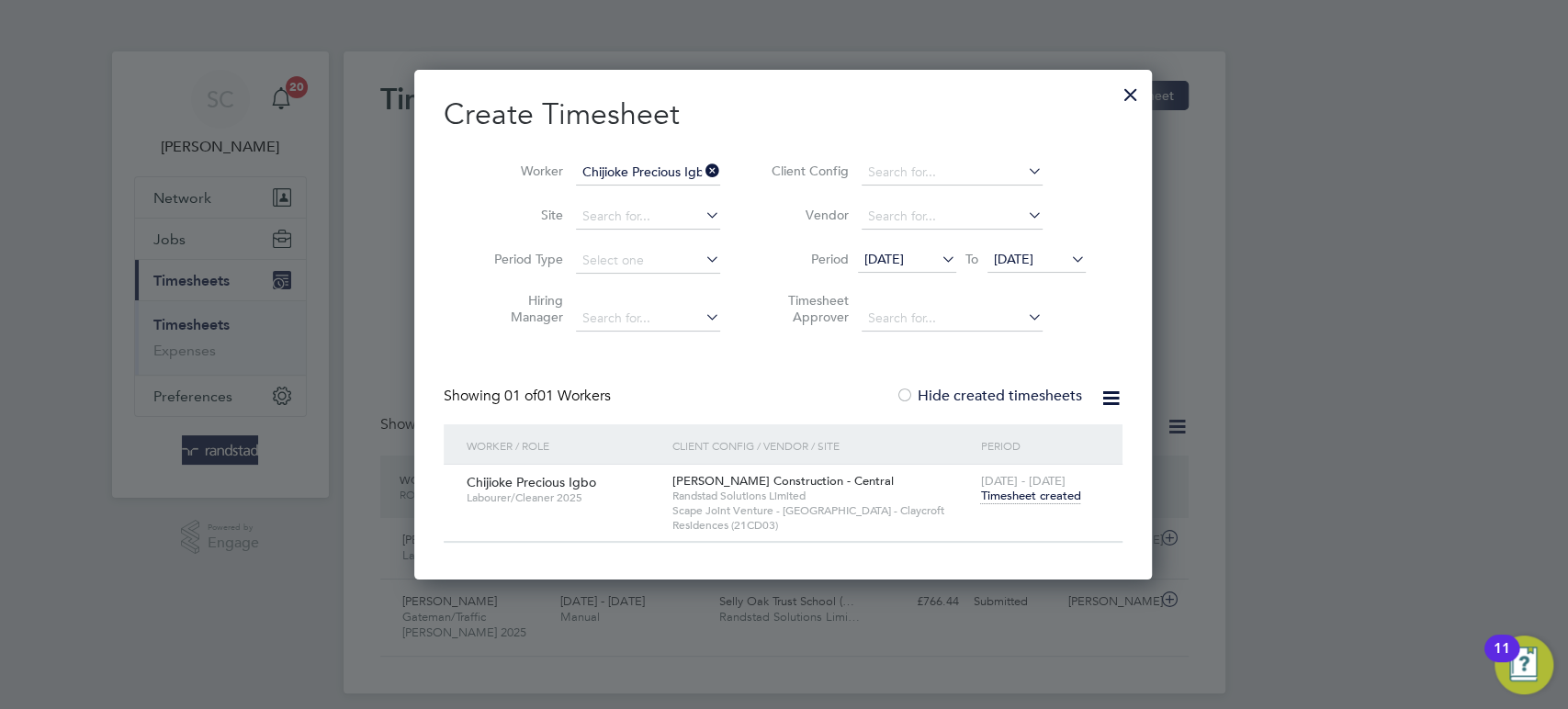
click at [1033, 254] on span "[DATE]" at bounding box center [1014, 259] width 40 height 17
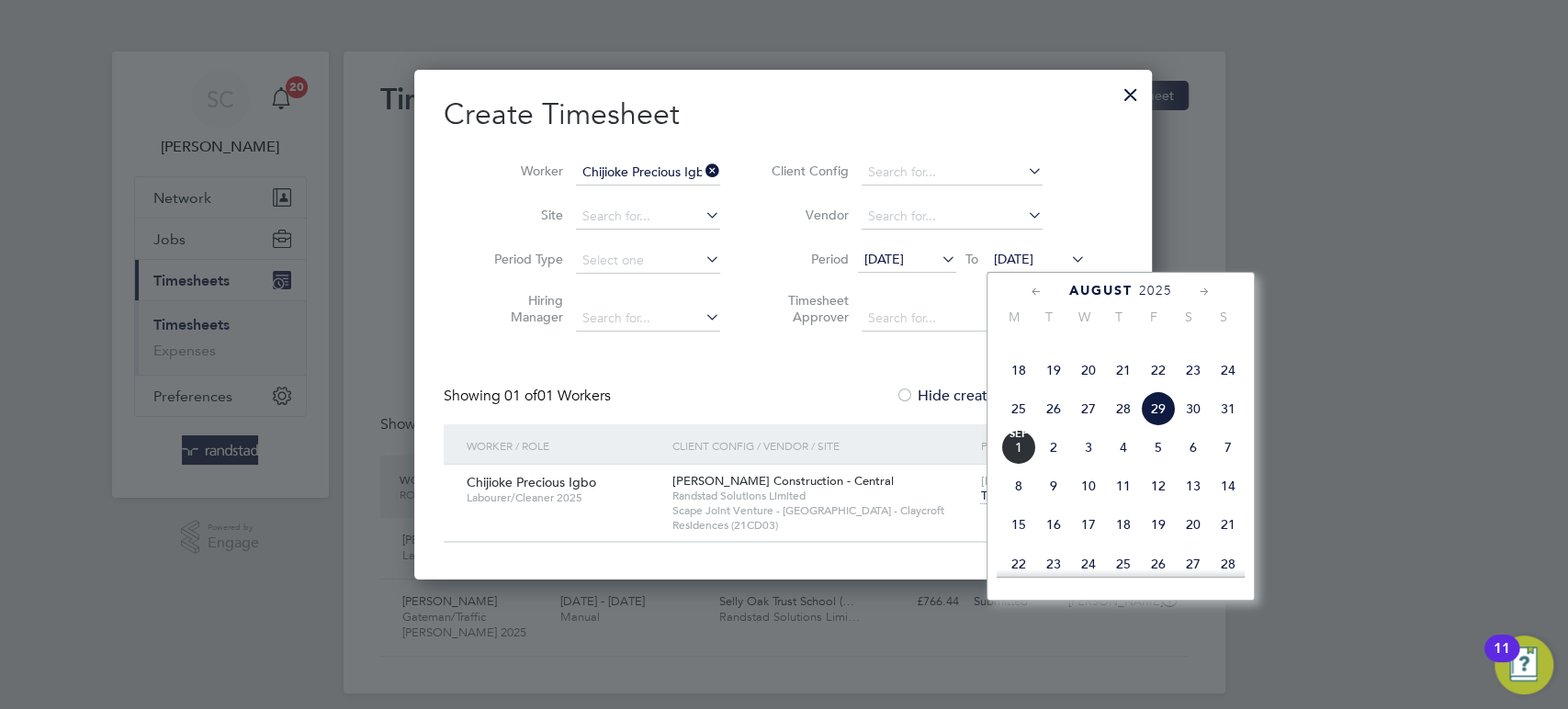
click at [1155, 426] on span "29" at bounding box center [1158, 408] width 35 height 35
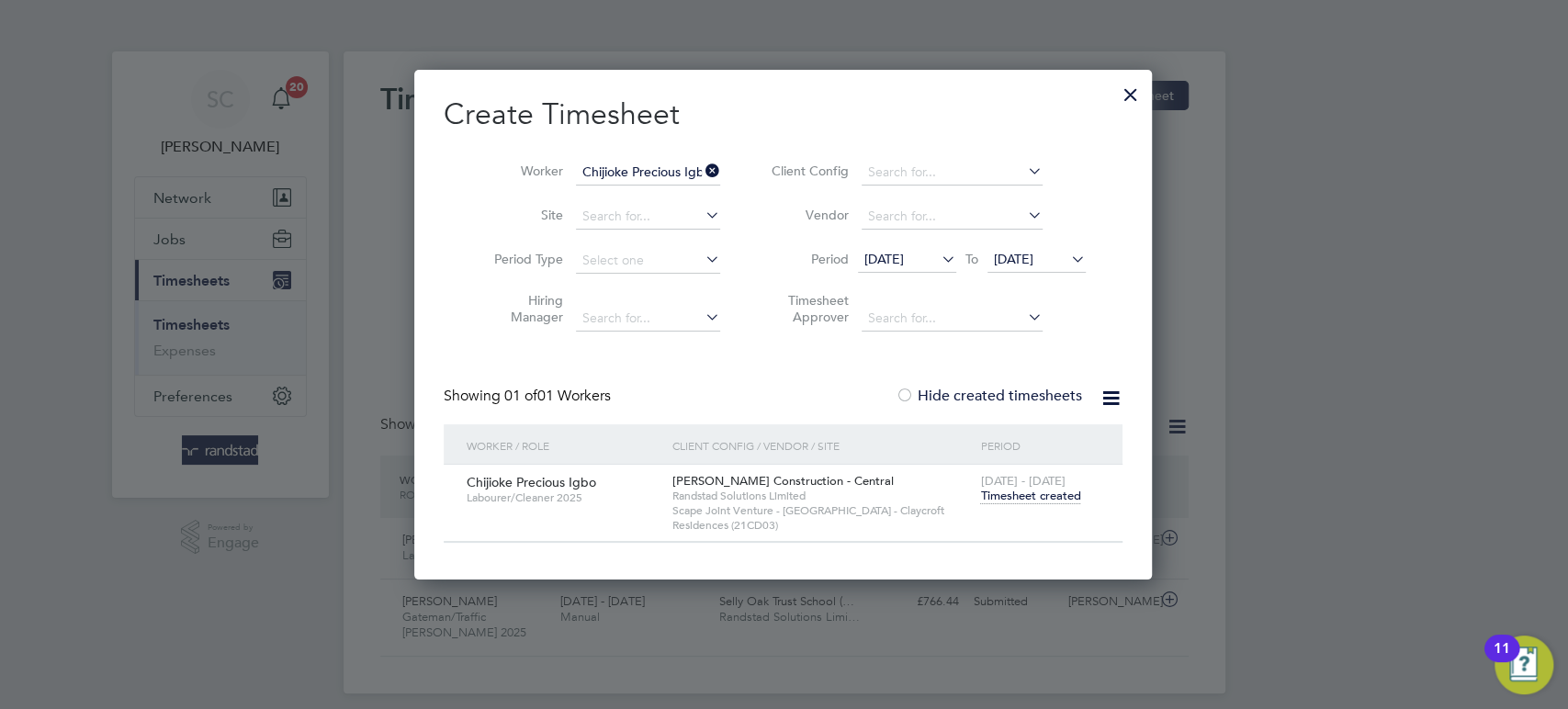
click at [1131, 98] on div at bounding box center [1130, 89] width 33 height 33
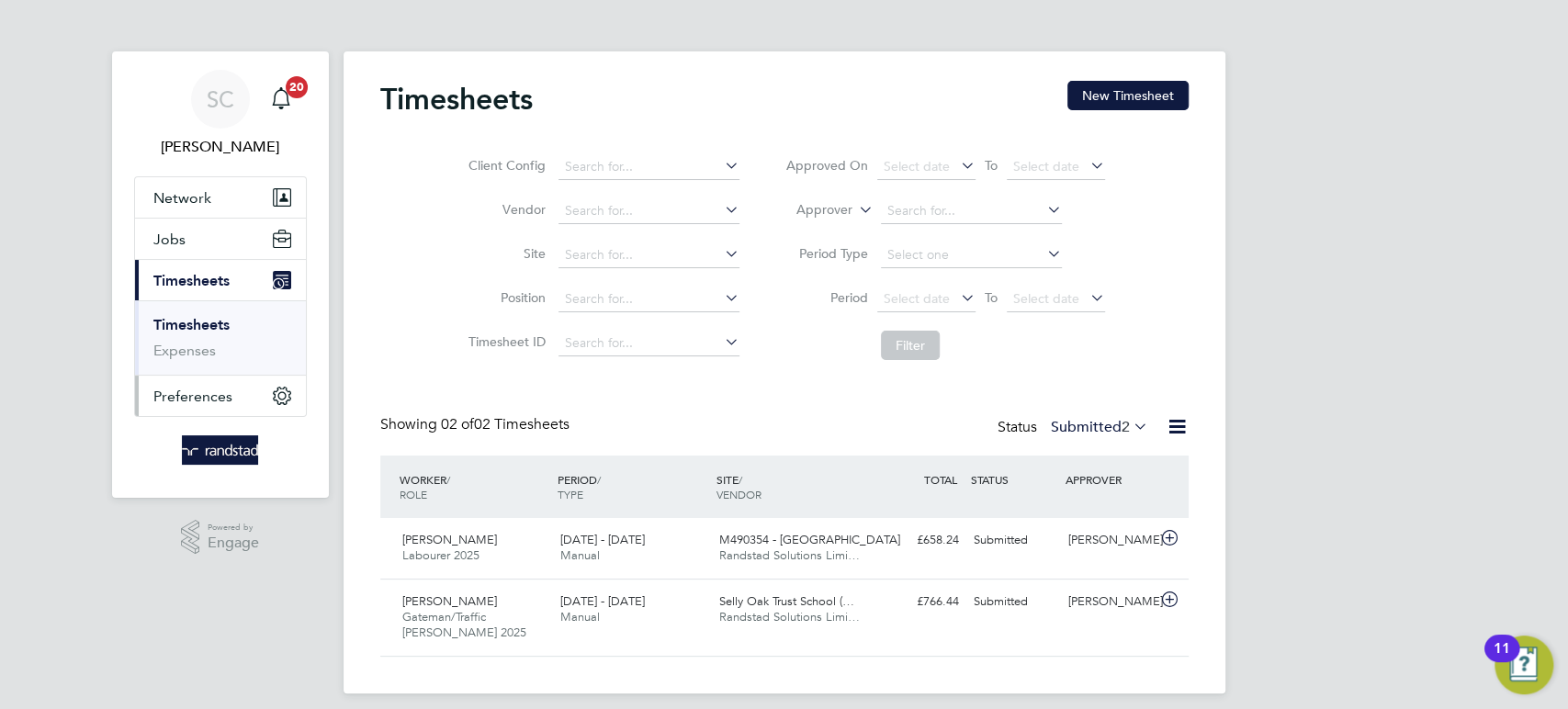
click at [186, 393] on span "Preferences" at bounding box center [193, 396] width 79 height 18
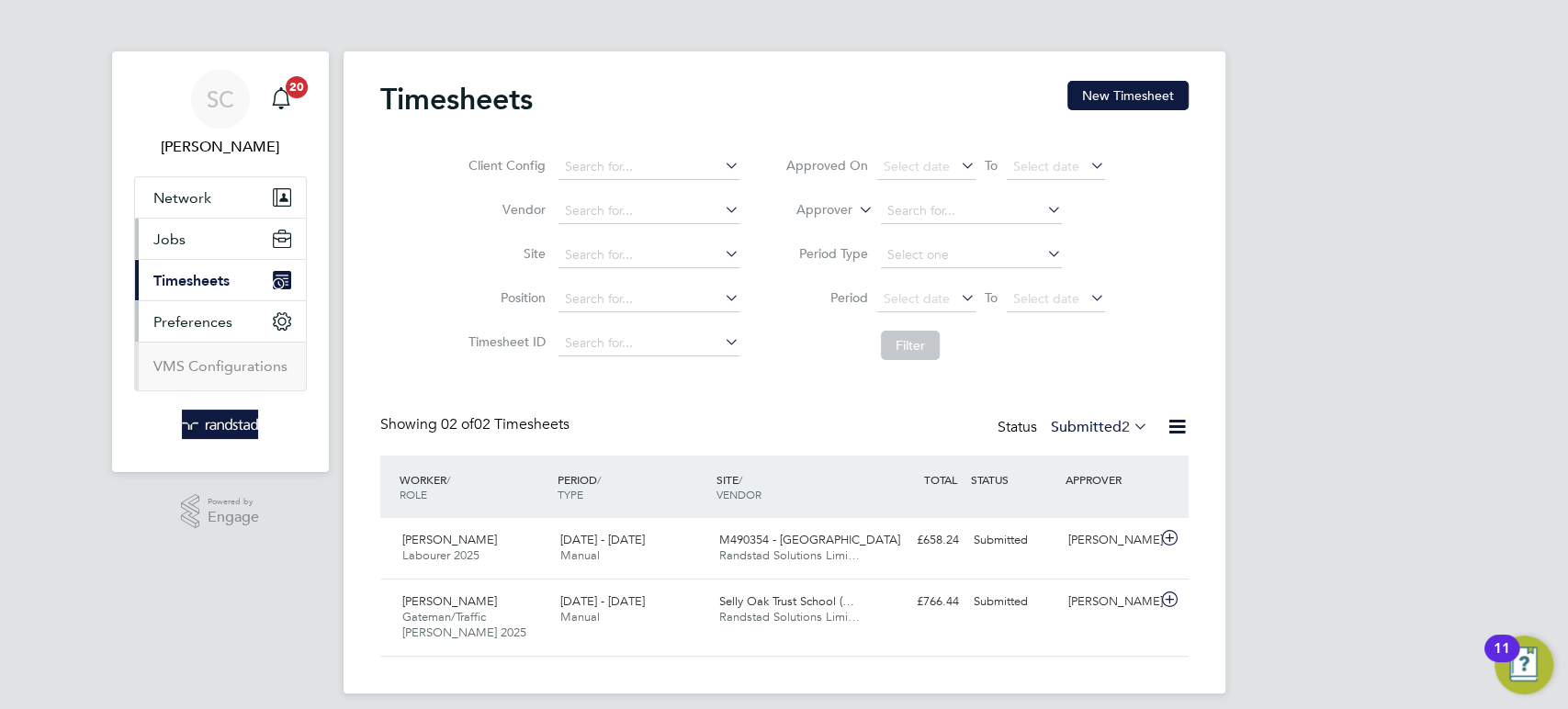
click at [170, 230] on span "Jobs" at bounding box center [169, 239] width 33 height 18
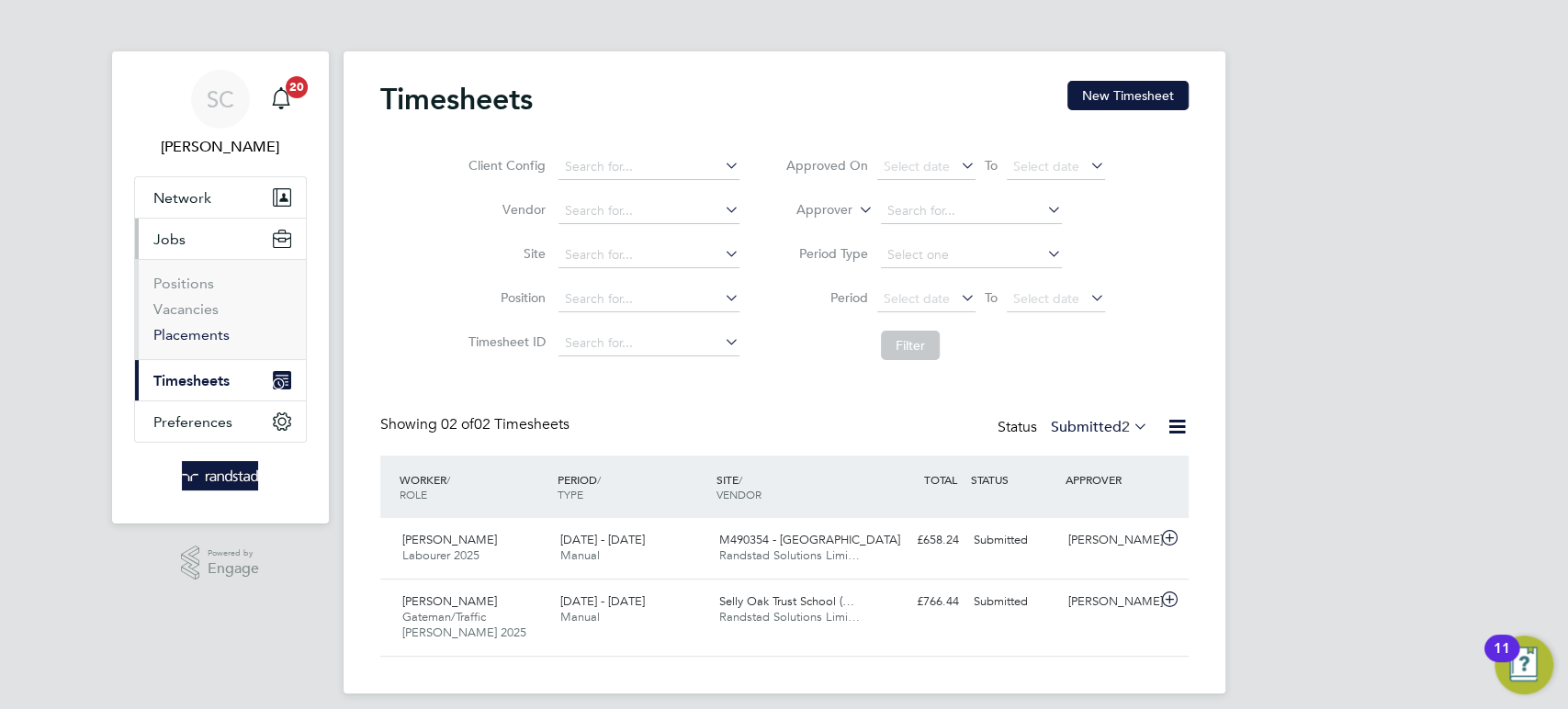
click at [179, 332] on link "Placements" at bounding box center [191, 335] width 76 height 18
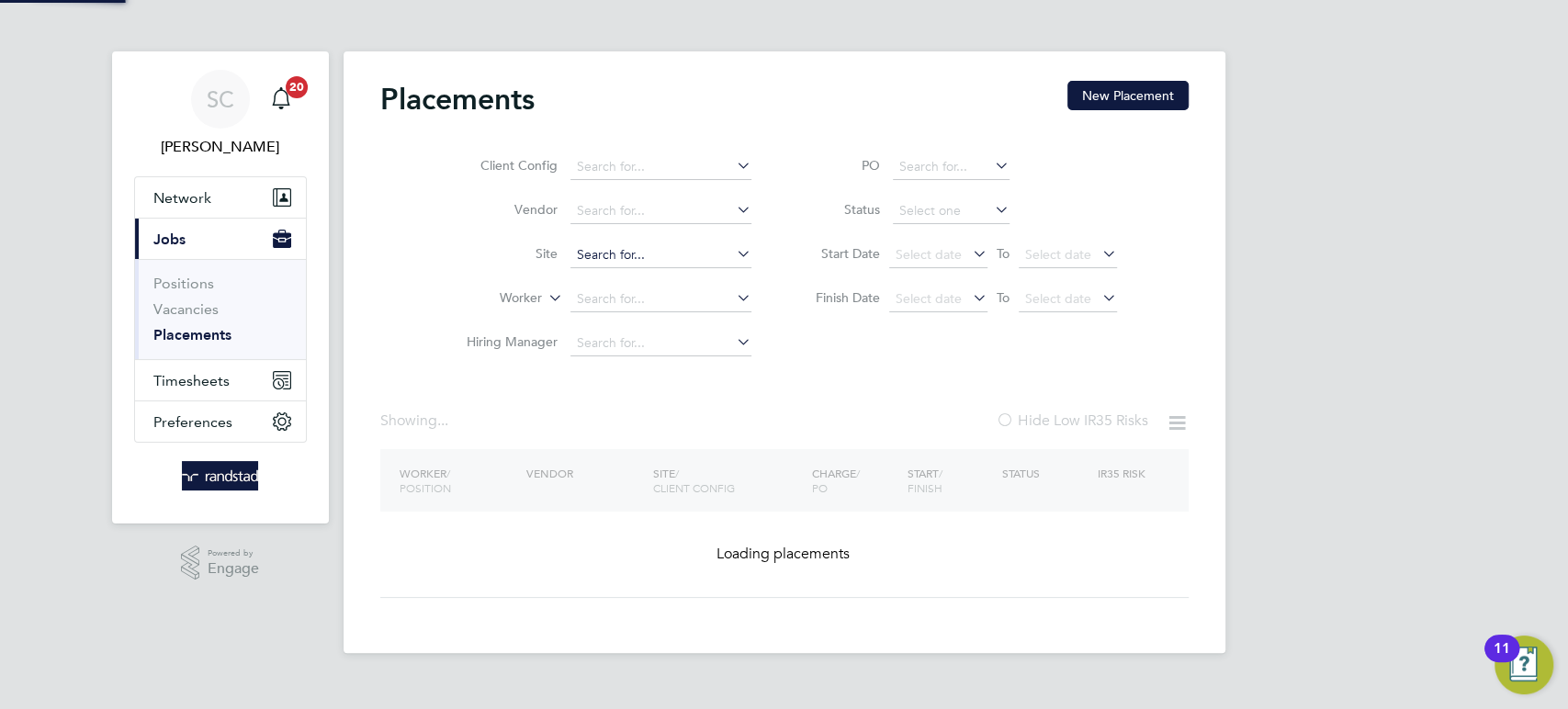
click at [593, 258] on input at bounding box center [660, 255] width 181 height 26
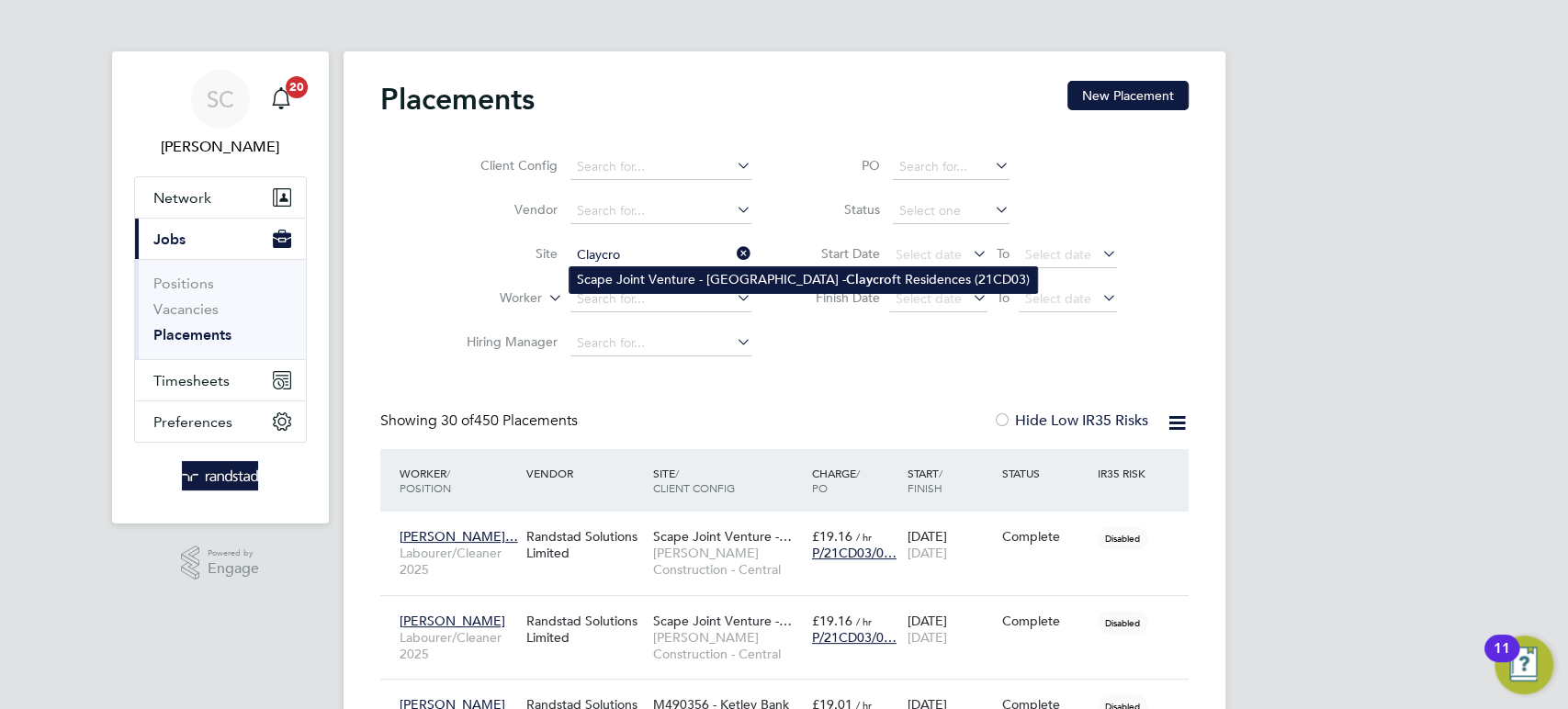
click at [603, 274] on li "Scape Joint Venture - [GEOGRAPHIC_DATA] - Claycro ft Residences (21CD03)" at bounding box center [802, 279] width 467 height 25
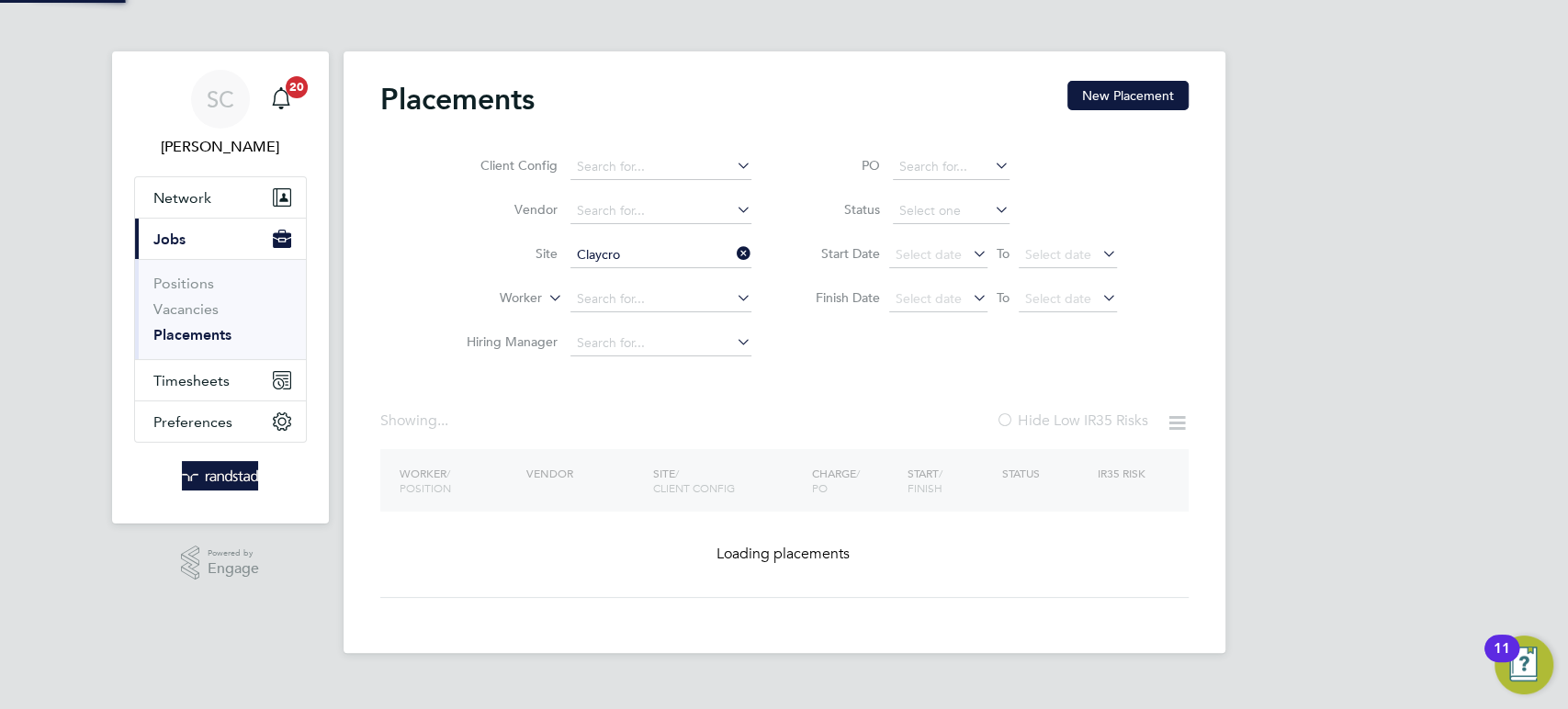
type input "Scape Joint Venture - [GEOGRAPHIC_DATA] - Claycroft Residences (21CD03)"
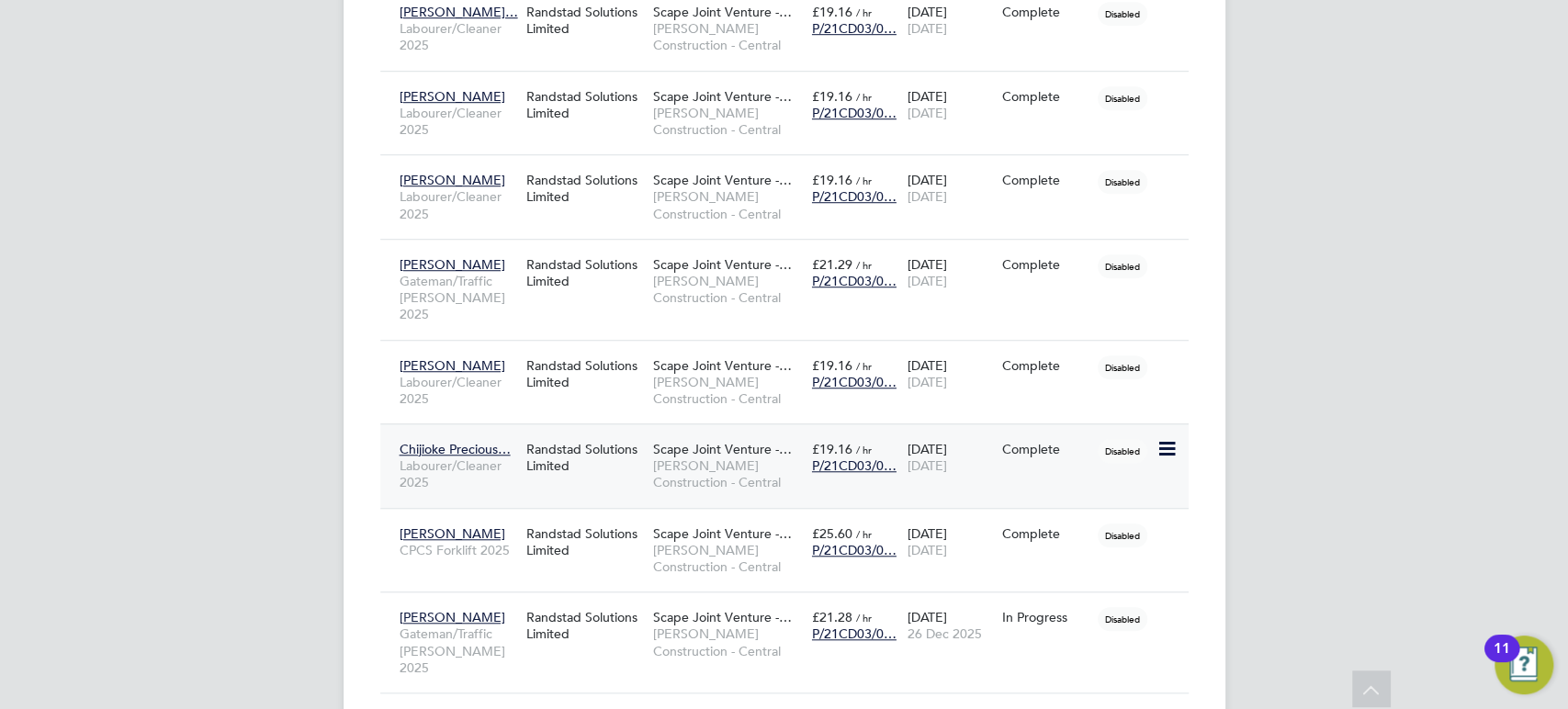
click at [751, 457] on span "[PERSON_NAME] Construction - Central" at bounding box center [728, 473] width 150 height 33
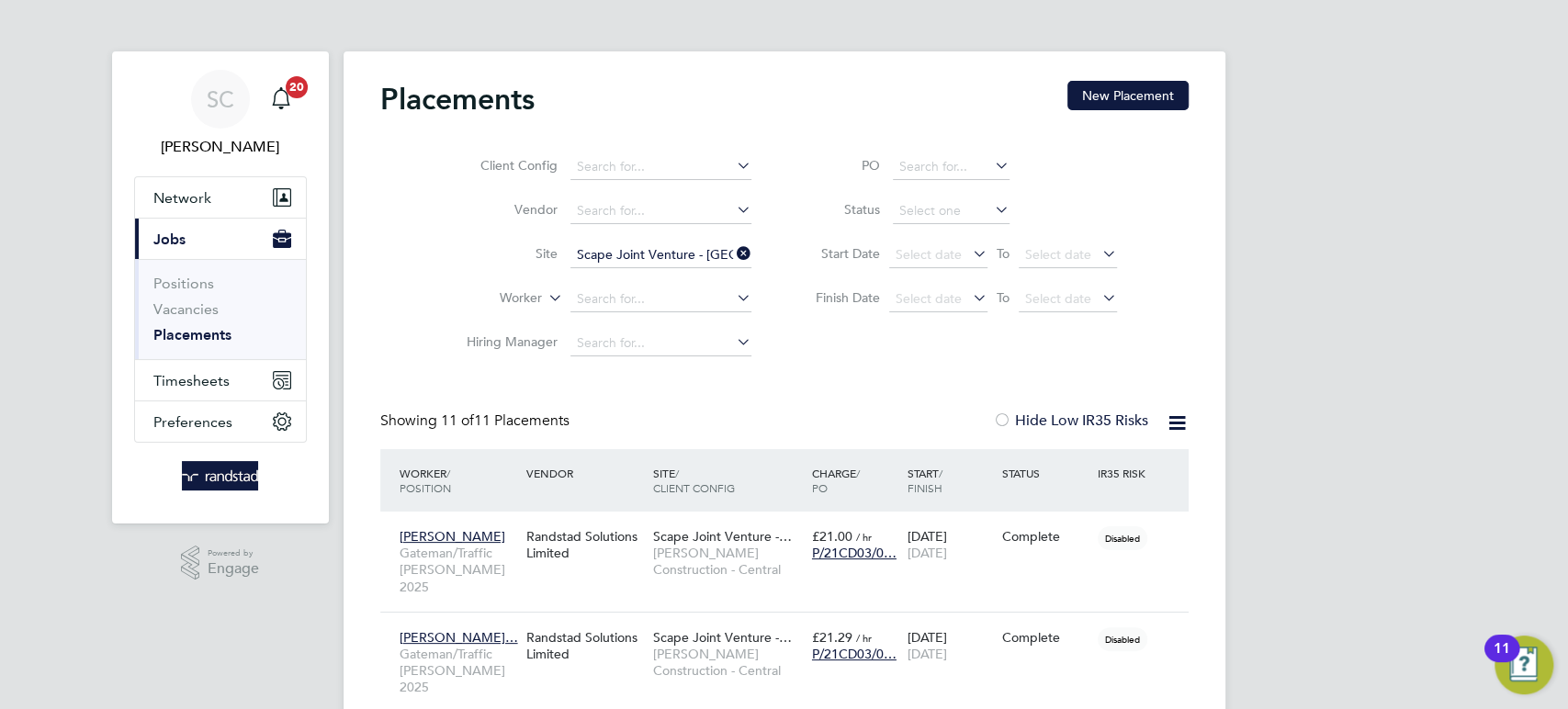
click at [189, 384] on span "Timesheets" at bounding box center [191, 381] width 76 height 18
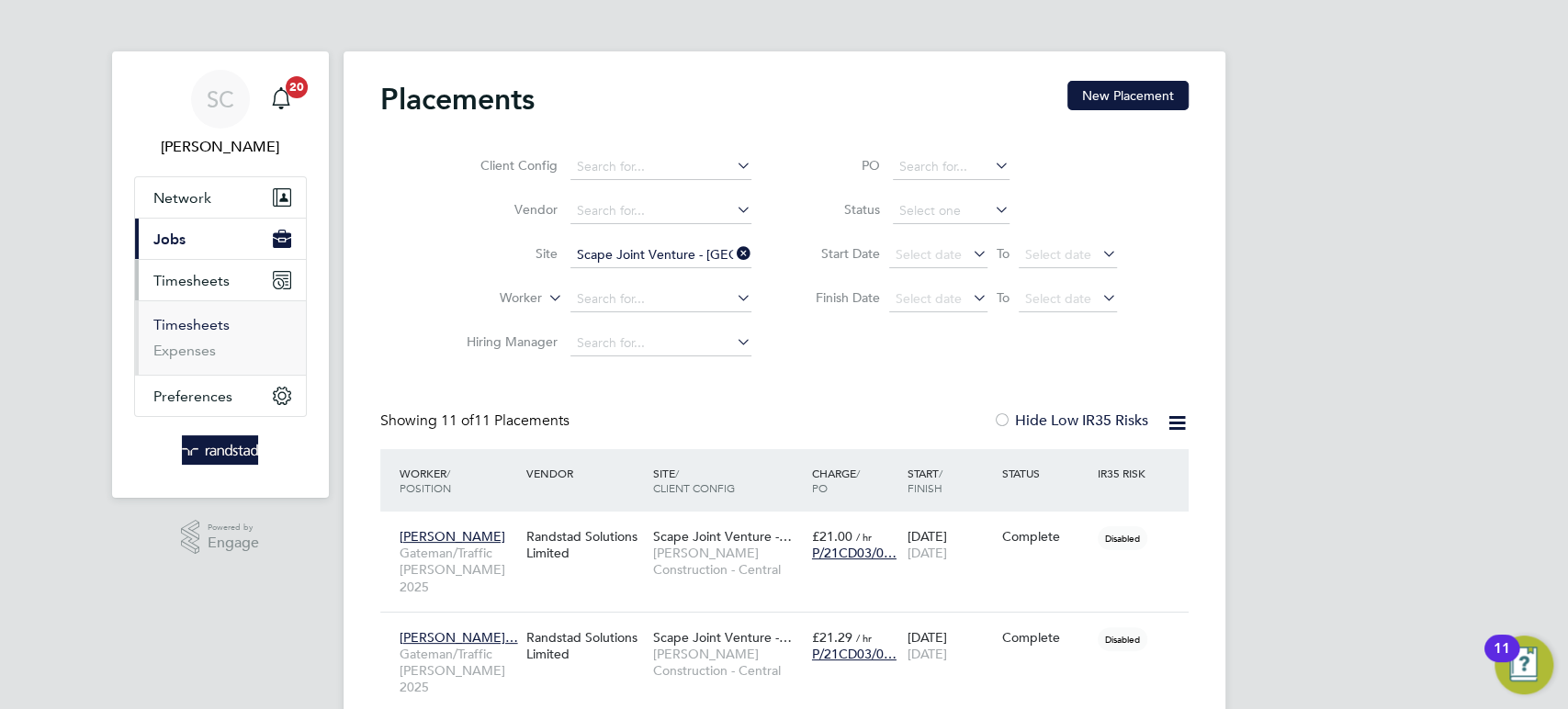
click at [193, 326] on link "Timesheets" at bounding box center [191, 325] width 76 height 18
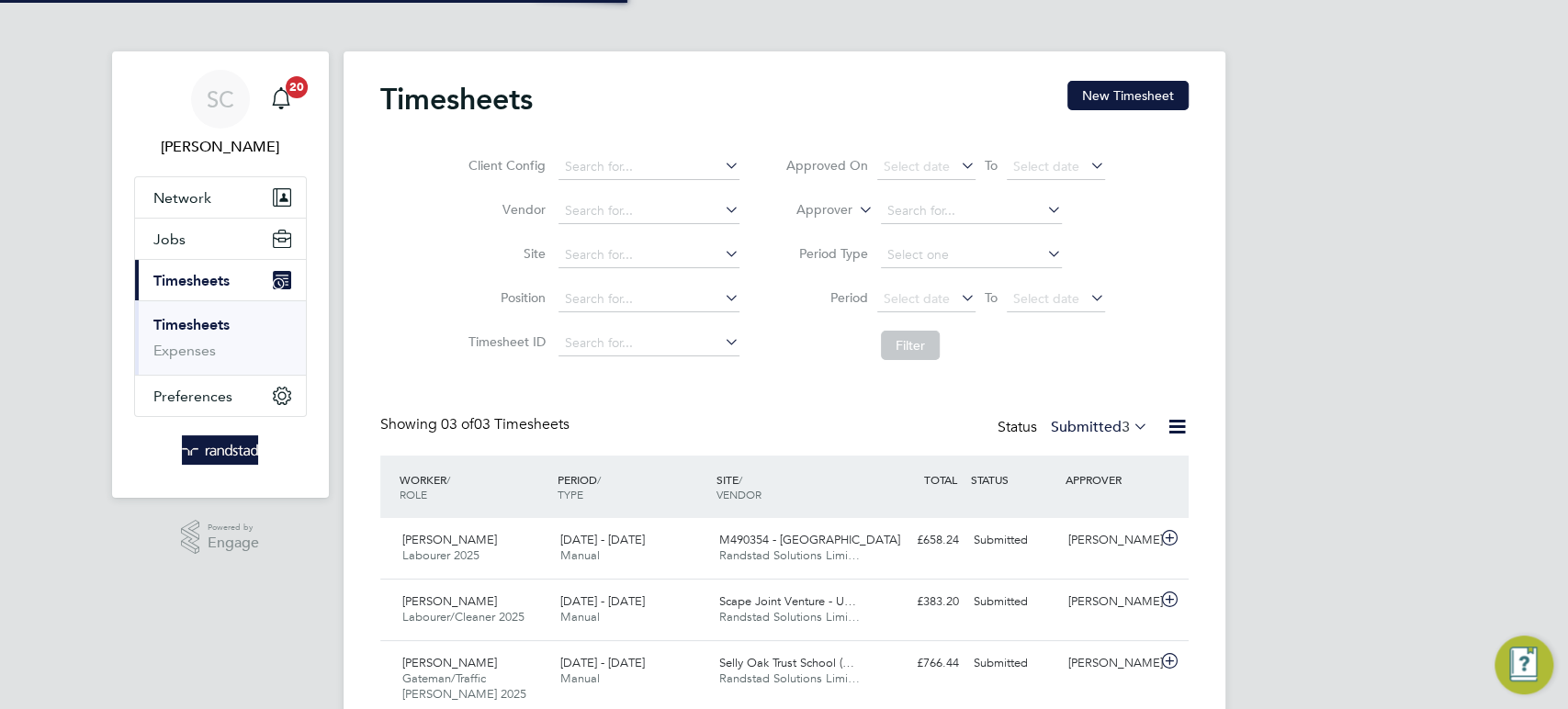
scroll to position [61, 159]
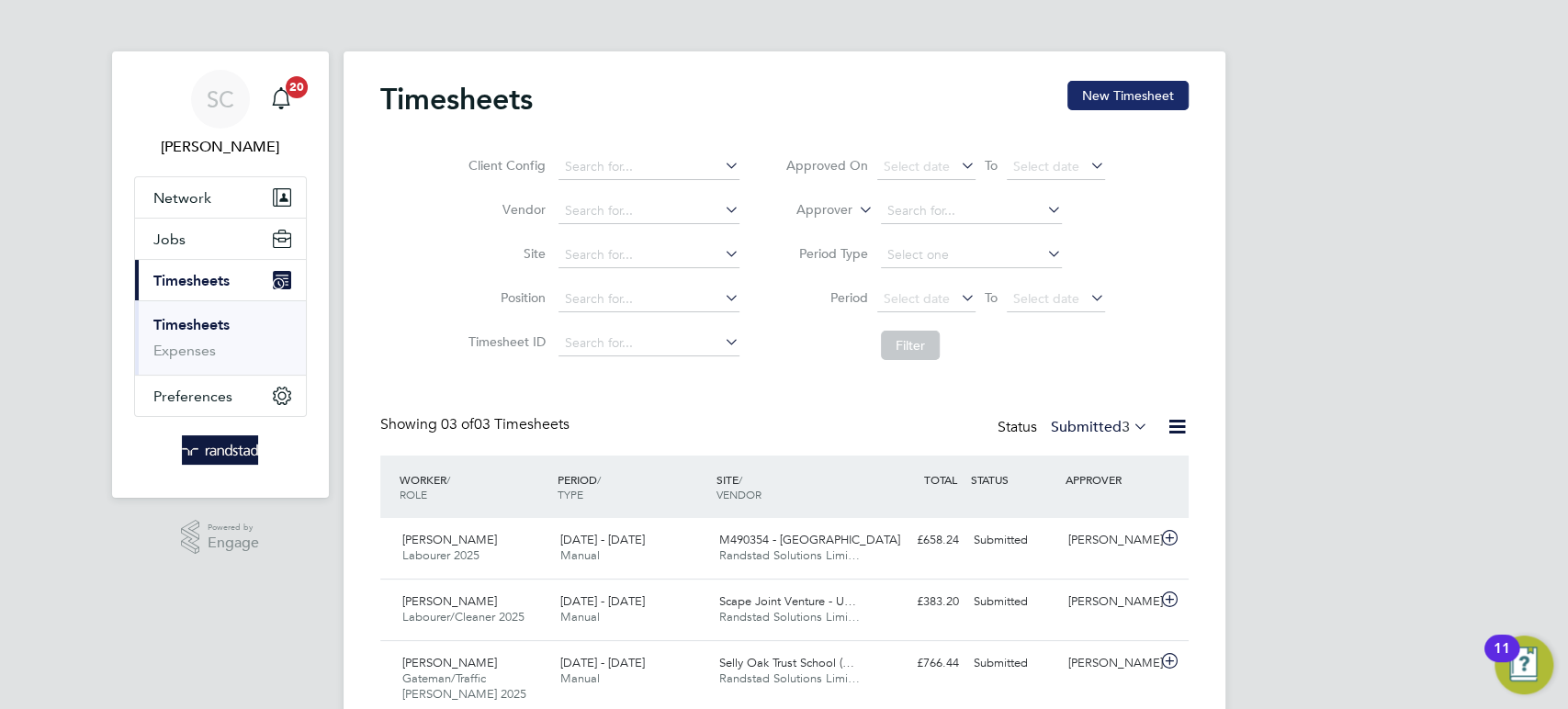
click at [1120, 100] on button "New Timesheet" at bounding box center [1127, 96] width 122 height 30
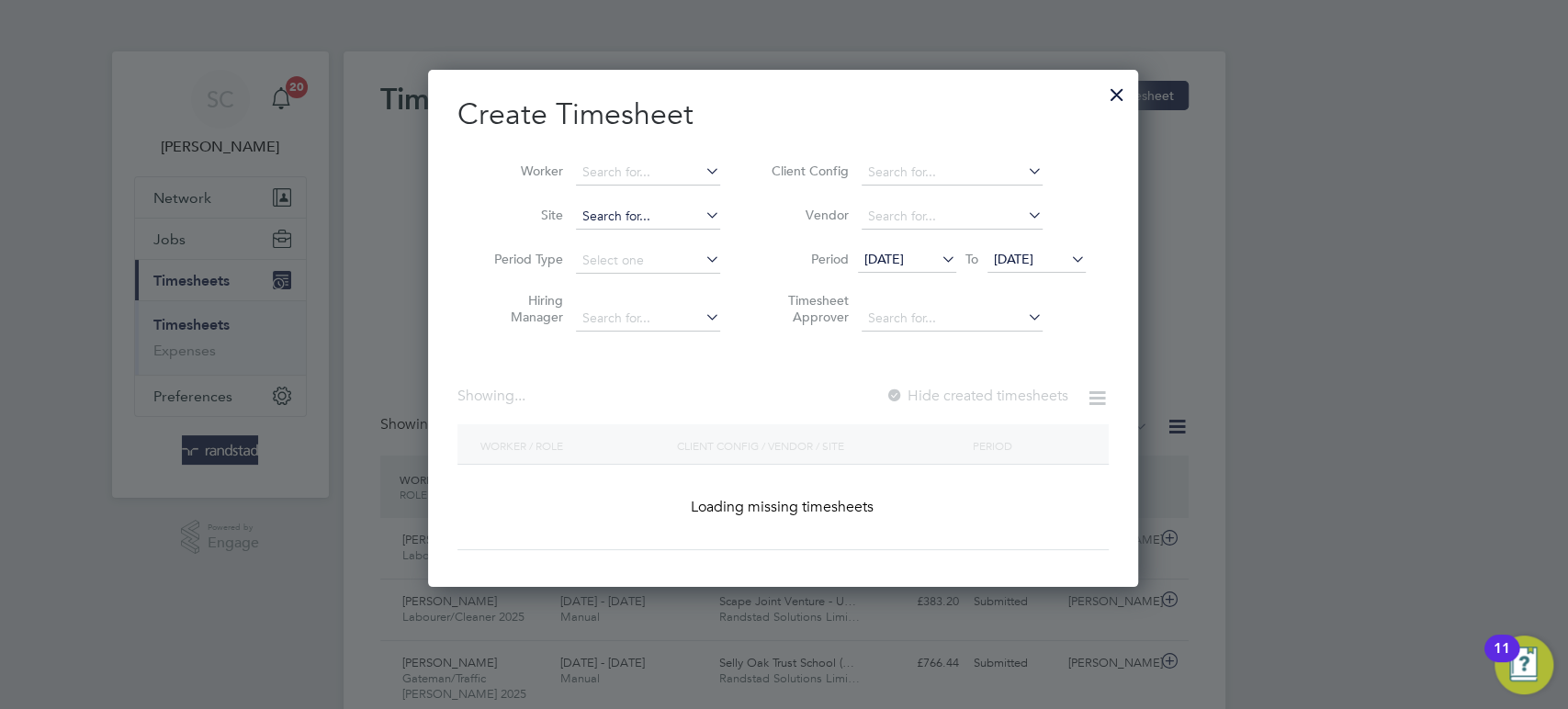
scroll to position [3211, 712]
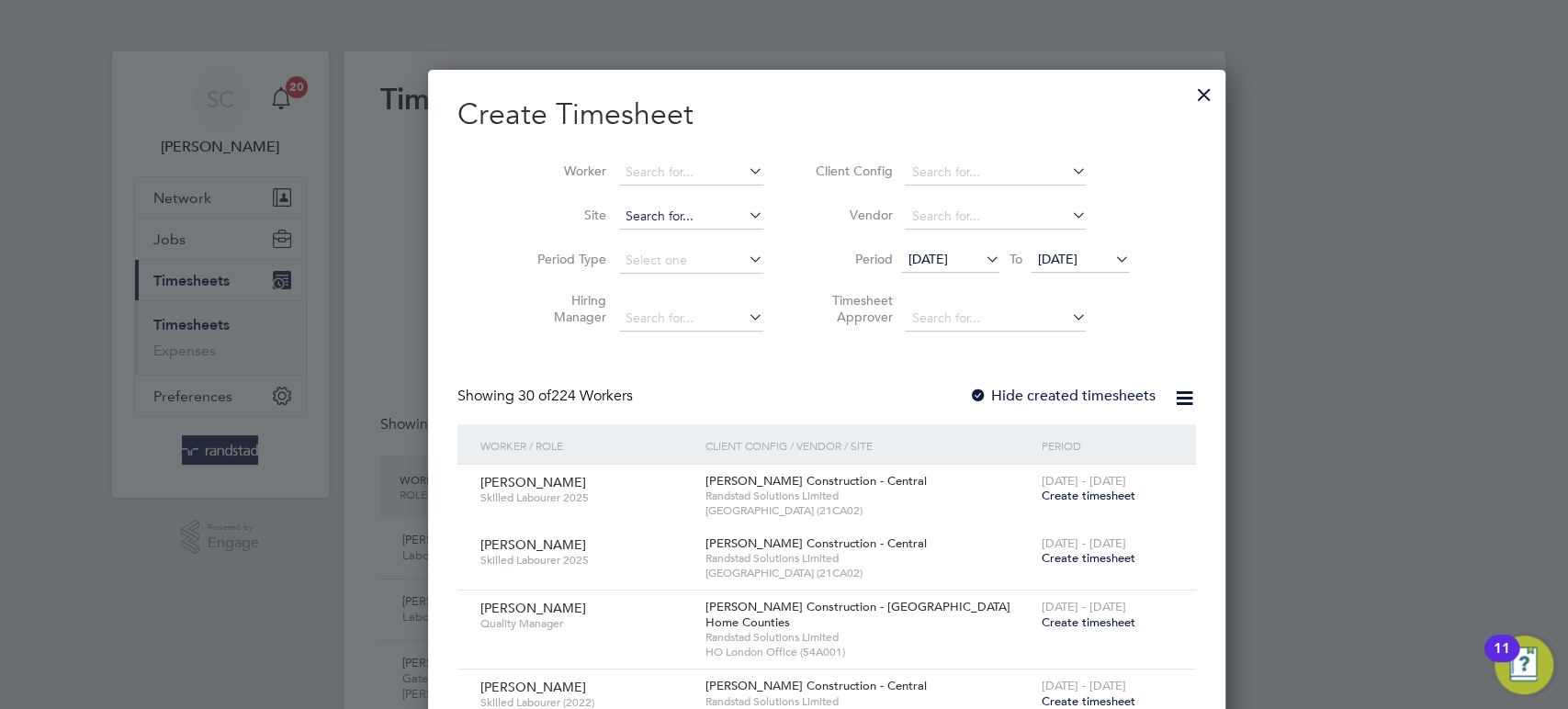
click at [619, 209] on input at bounding box center [692, 216] width 144 height 26
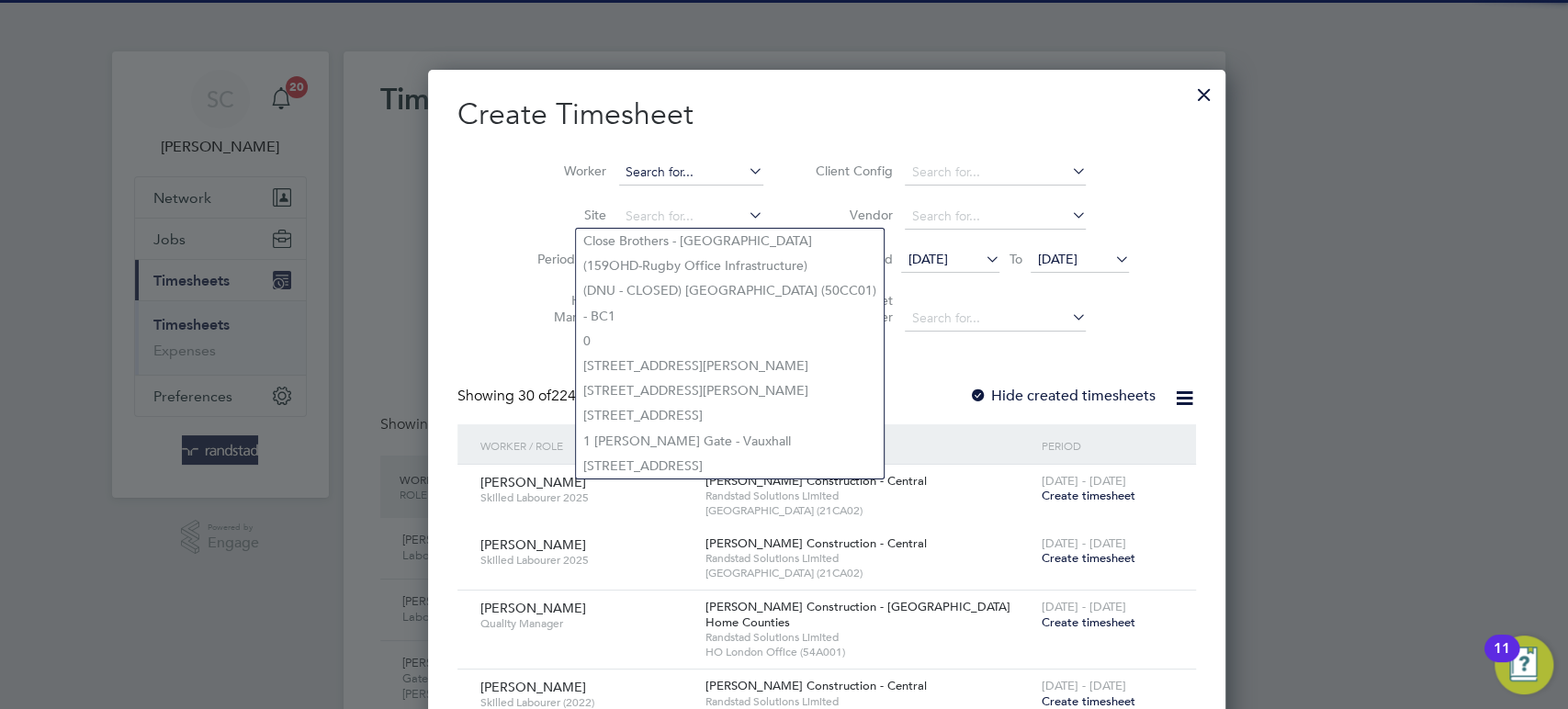
click at [619, 162] on input at bounding box center [692, 173] width 144 height 26
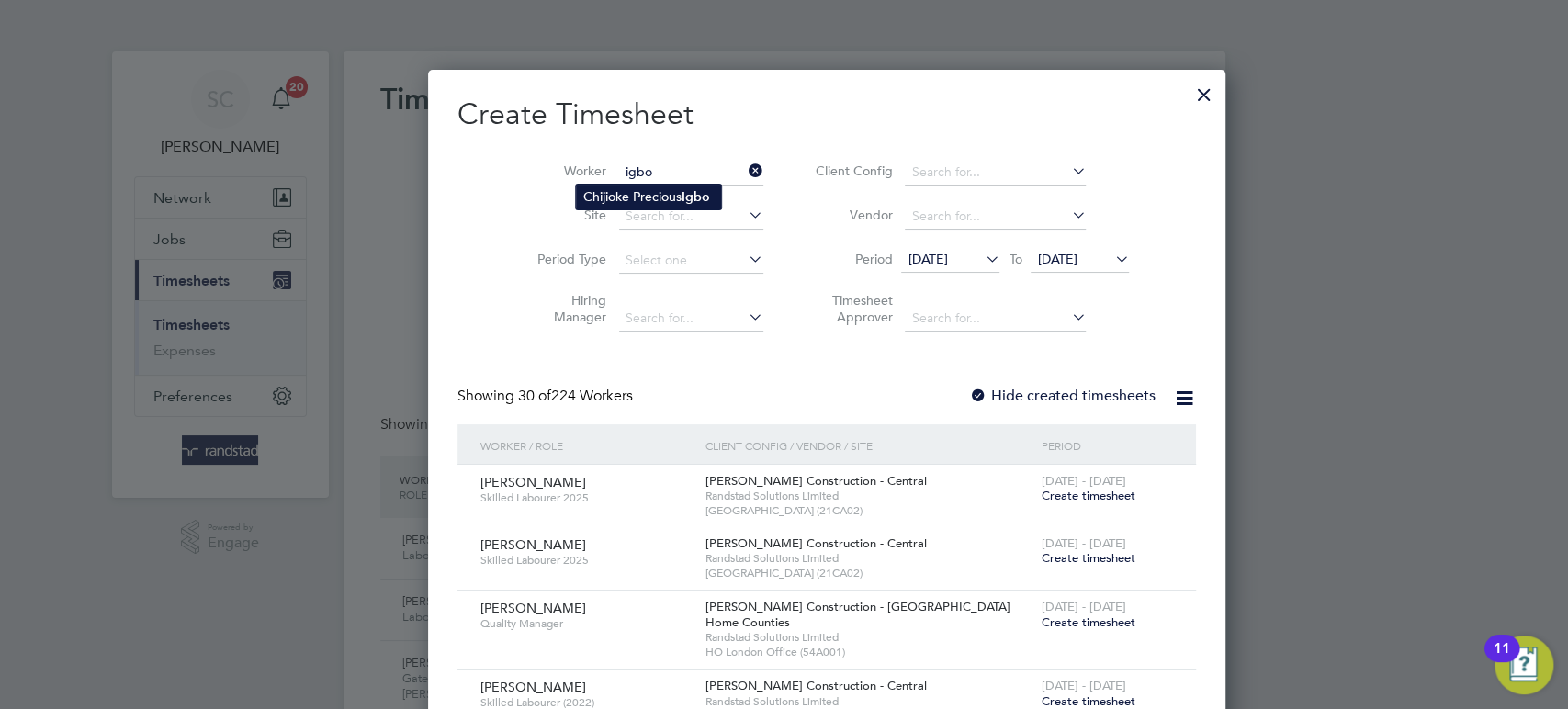
click at [623, 191] on li "Chijioke Precious Igbo" at bounding box center [648, 197] width 145 height 25
type input "Chijioke Precious Igbo"
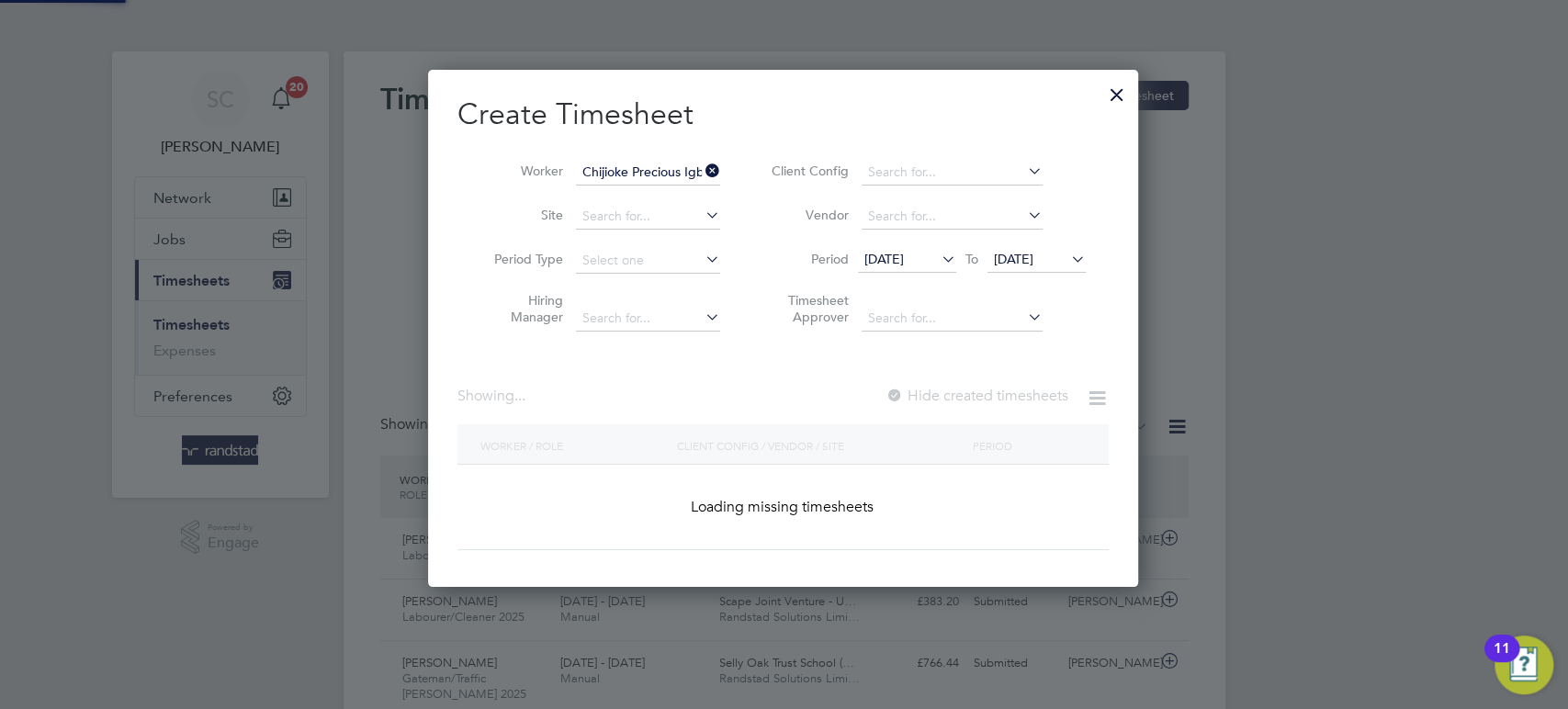
scroll to position [508, 732]
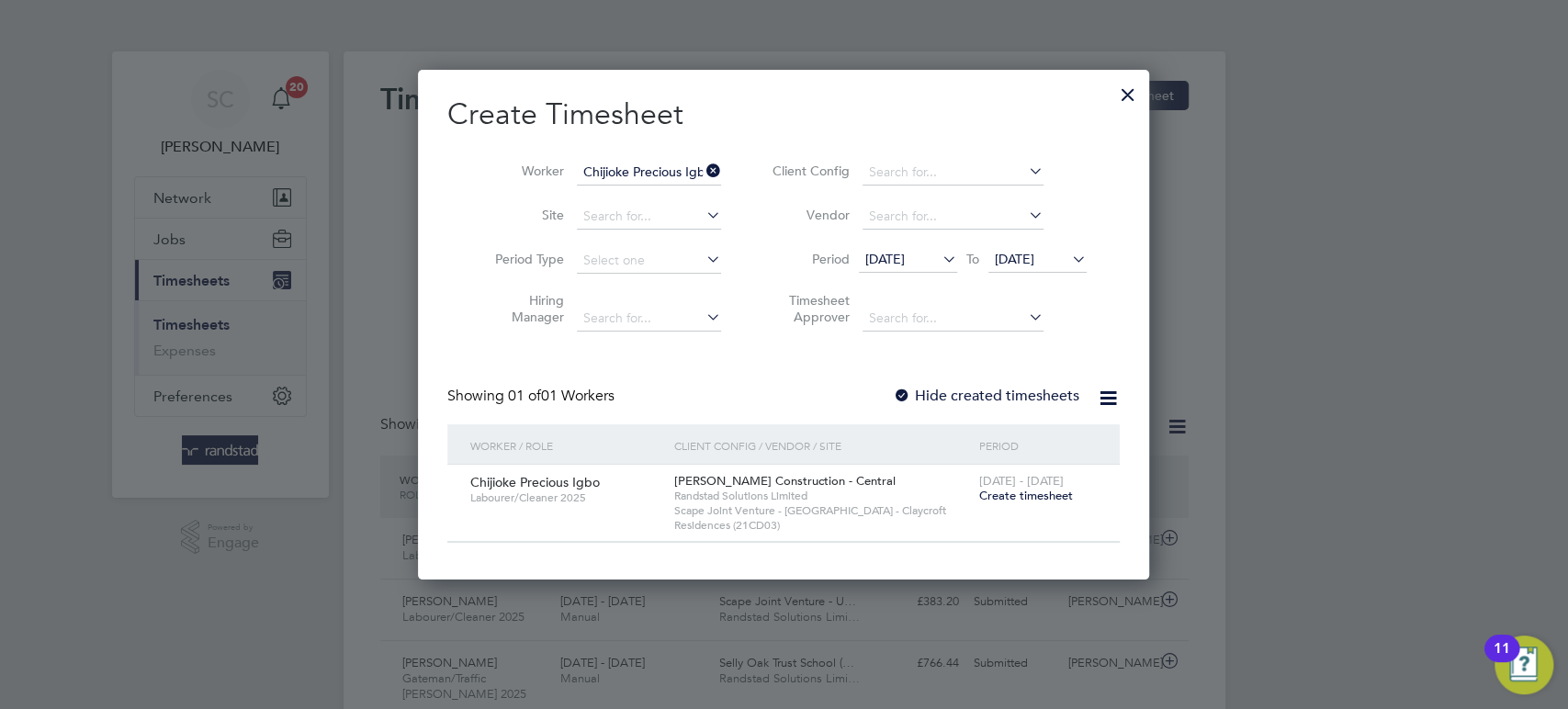
click at [1035, 498] on span "Create timesheet" at bounding box center [1026, 496] width 94 height 16
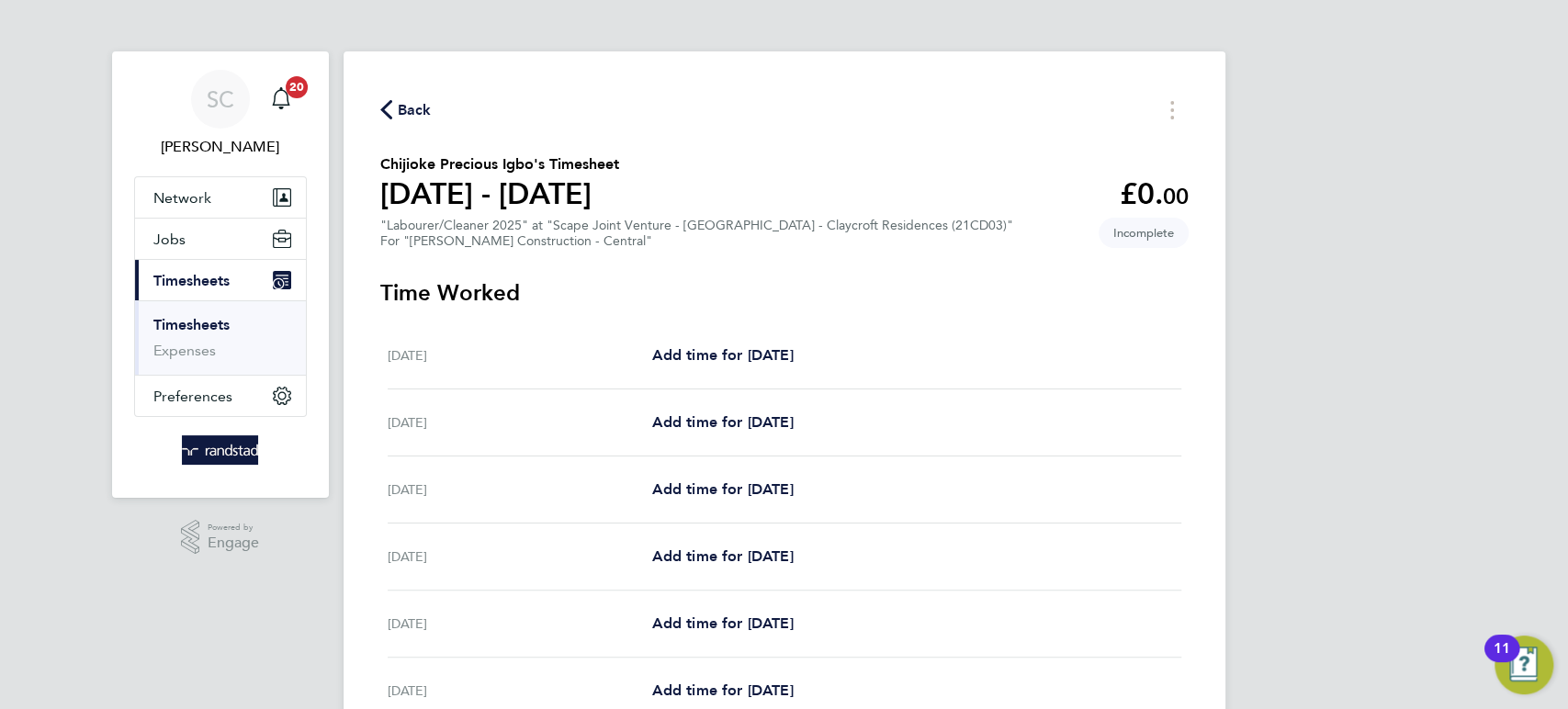
click at [408, 112] on span "Back" at bounding box center [415, 110] width 34 height 22
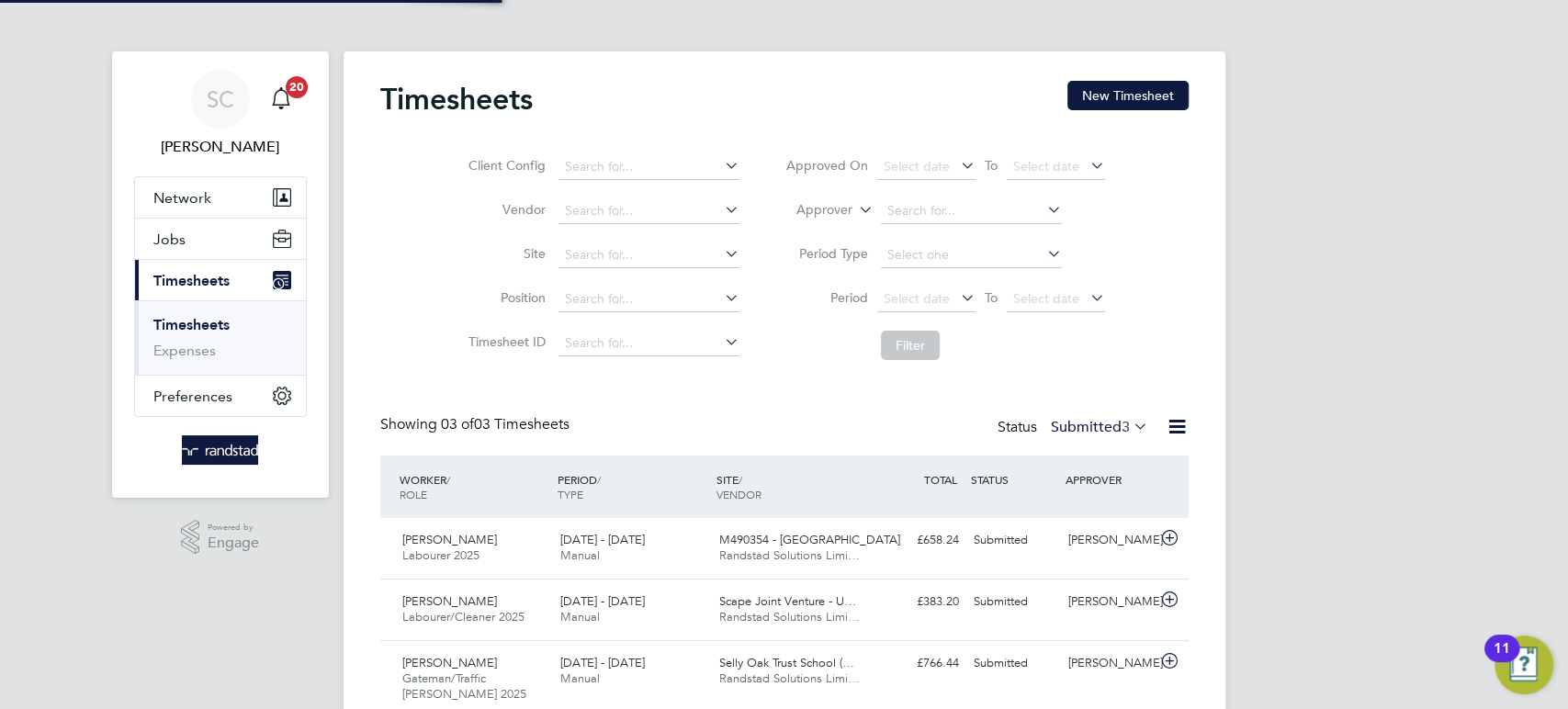
scroll to position [9, 8]
click at [1123, 94] on button "New Timesheet" at bounding box center [1127, 96] width 122 height 30
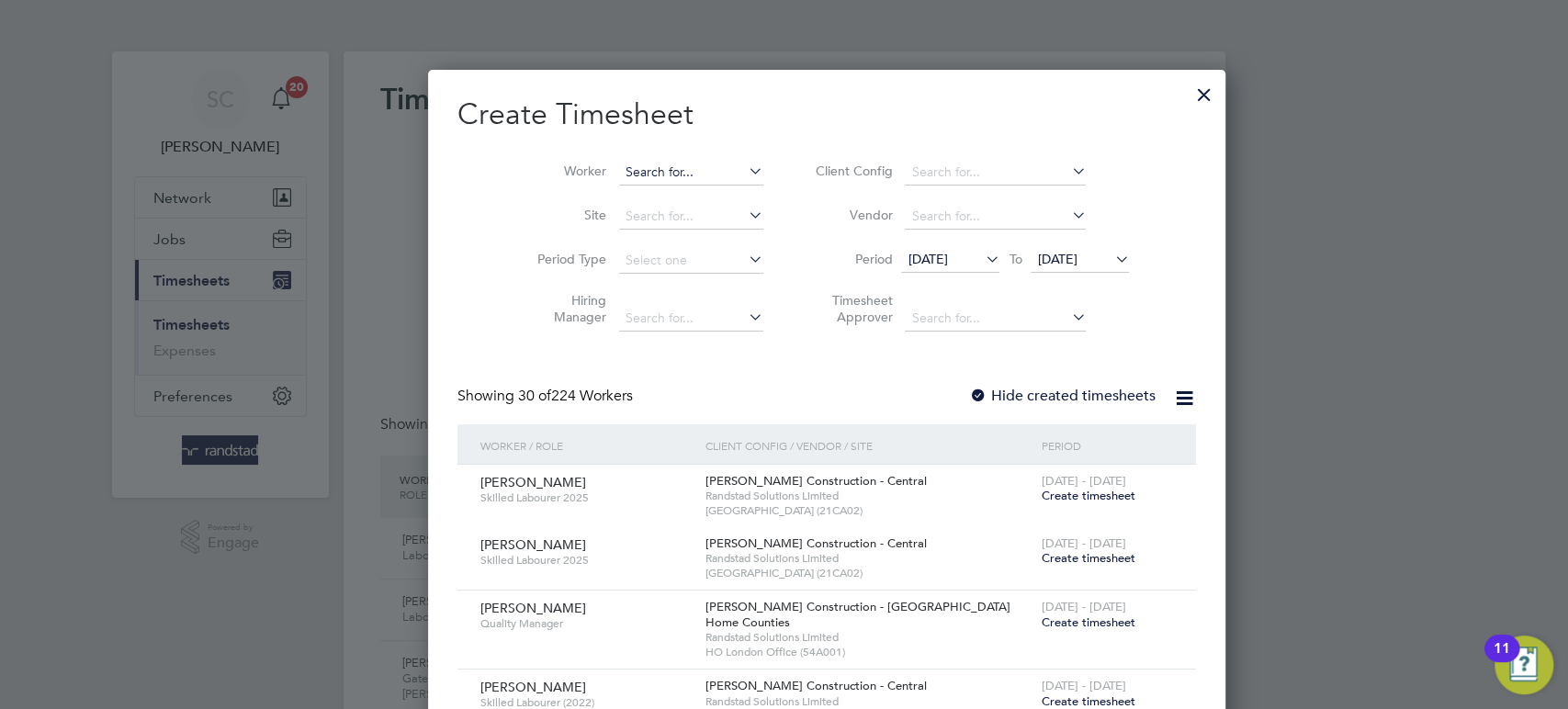
click at [619, 176] on input at bounding box center [692, 173] width 144 height 26
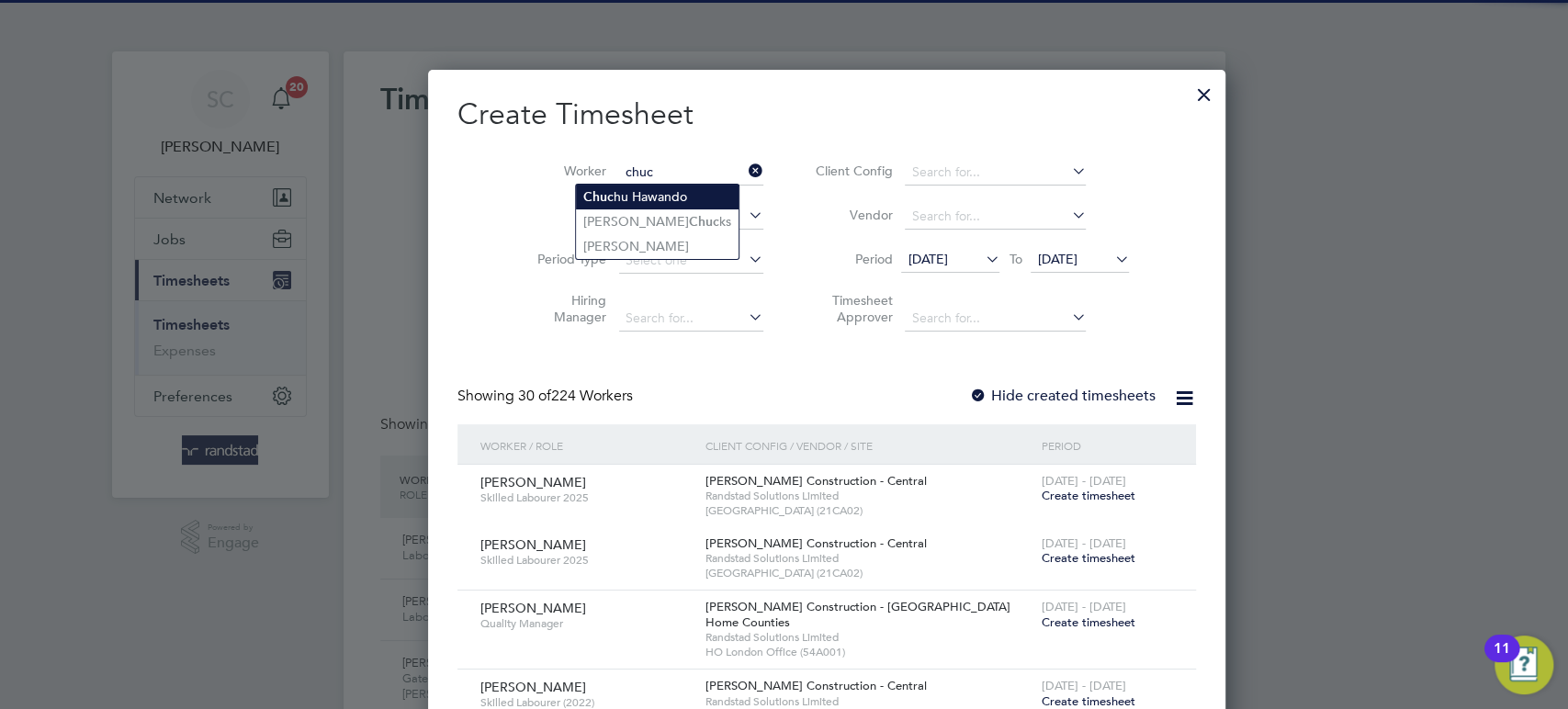
click at [634, 200] on li "[PERSON_NAME] Hawando" at bounding box center [657, 197] width 163 height 25
type input "Chuchu Hawando"
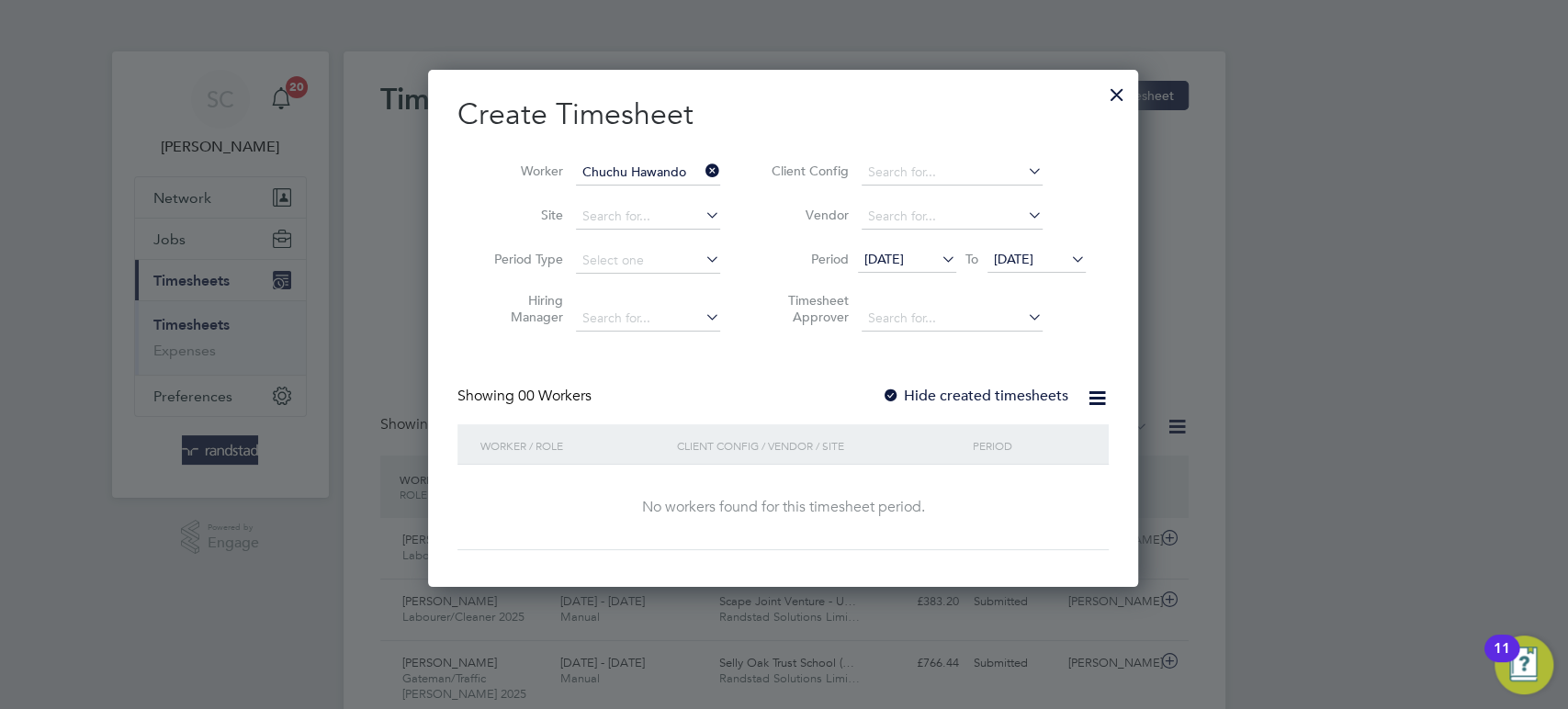
click at [892, 392] on div at bounding box center [891, 396] width 19 height 19
click at [1006, 255] on span "[DATE]" at bounding box center [1014, 259] width 40 height 17
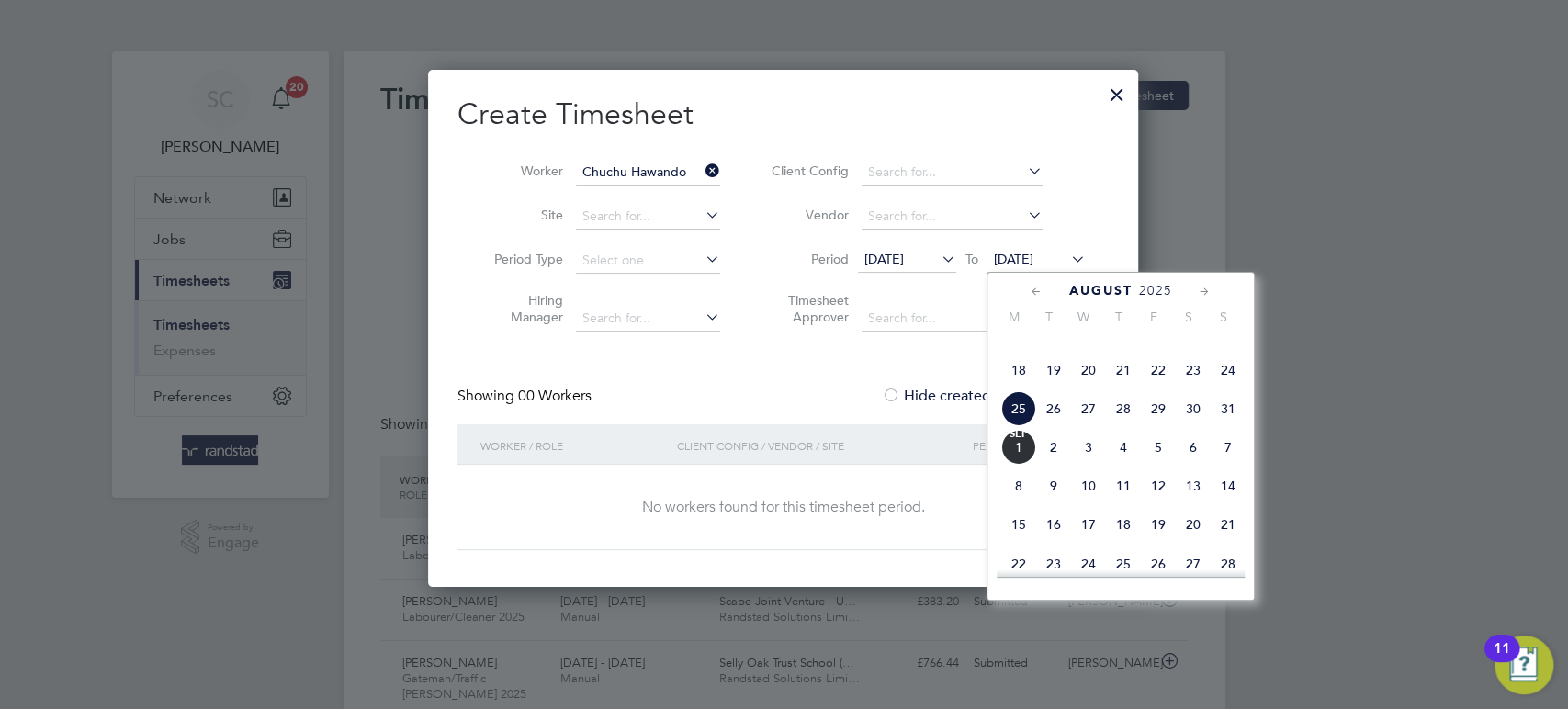
click at [1162, 426] on span "29" at bounding box center [1158, 408] width 35 height 35
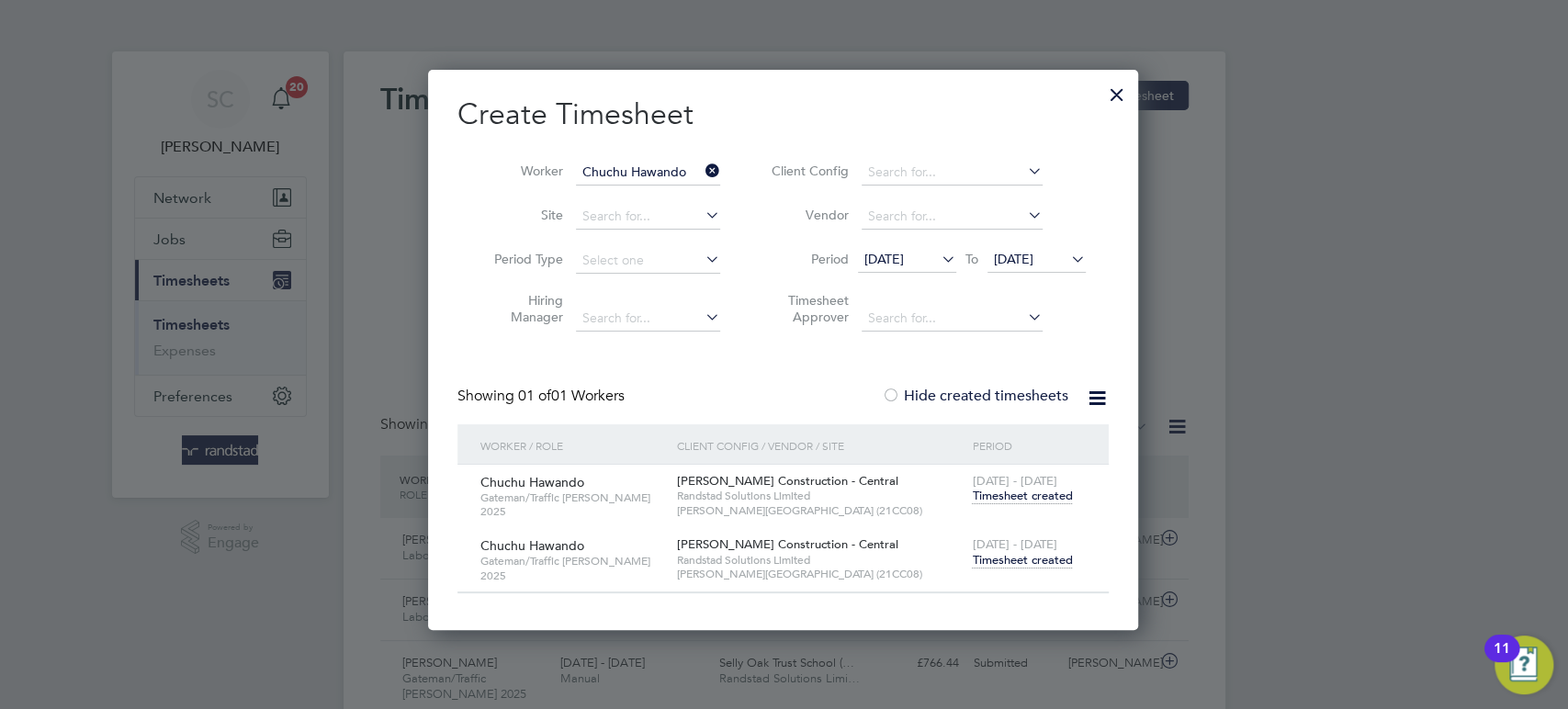
click at [1001, 558] on span "Timesheet created" at bounding box center [1022, 560] width 100 height 17
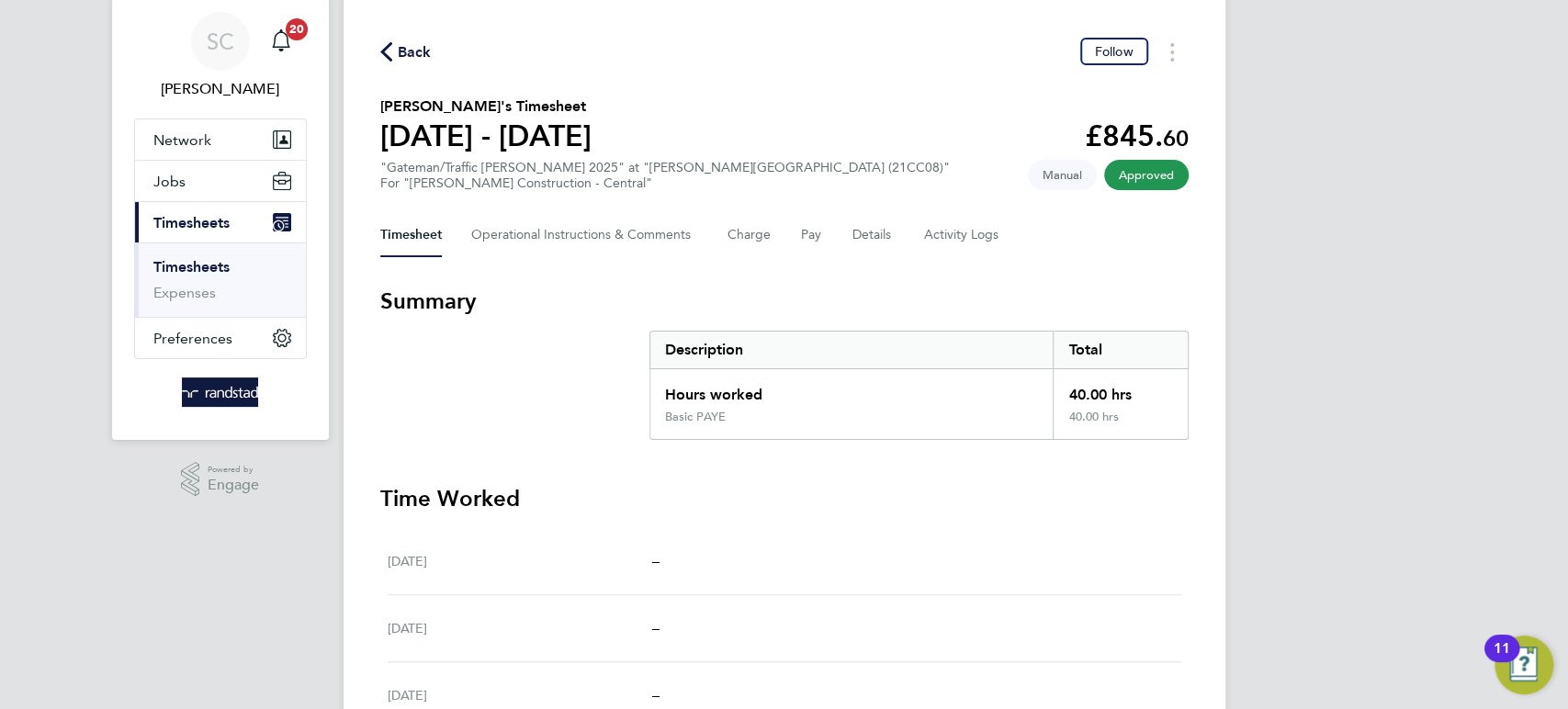
click at [419, 48] on span "Back" at bounding box center [415, 52] width 34 height 22
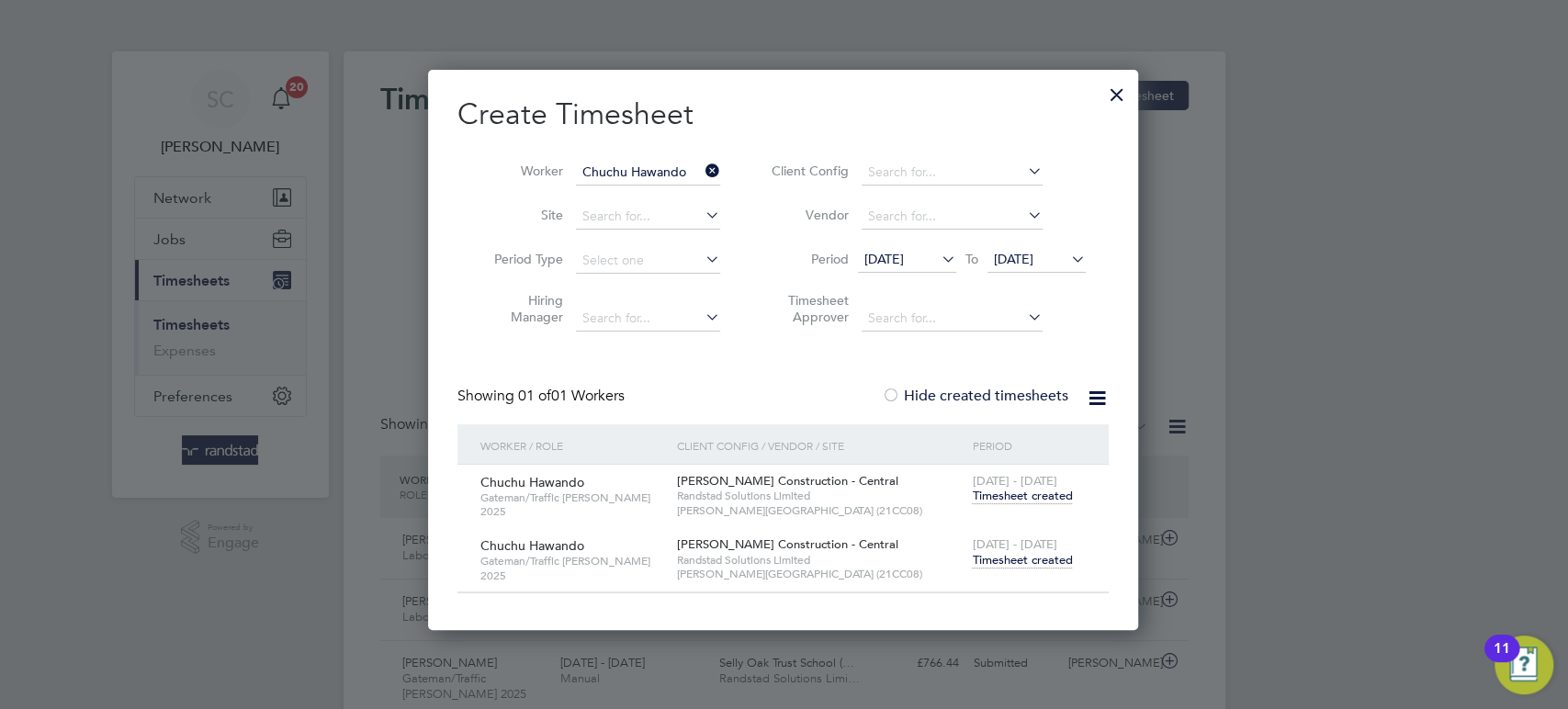
click at [661, 171] on input "Chuchu Hawando" at bounding box center [648, 173] width 144 height 26
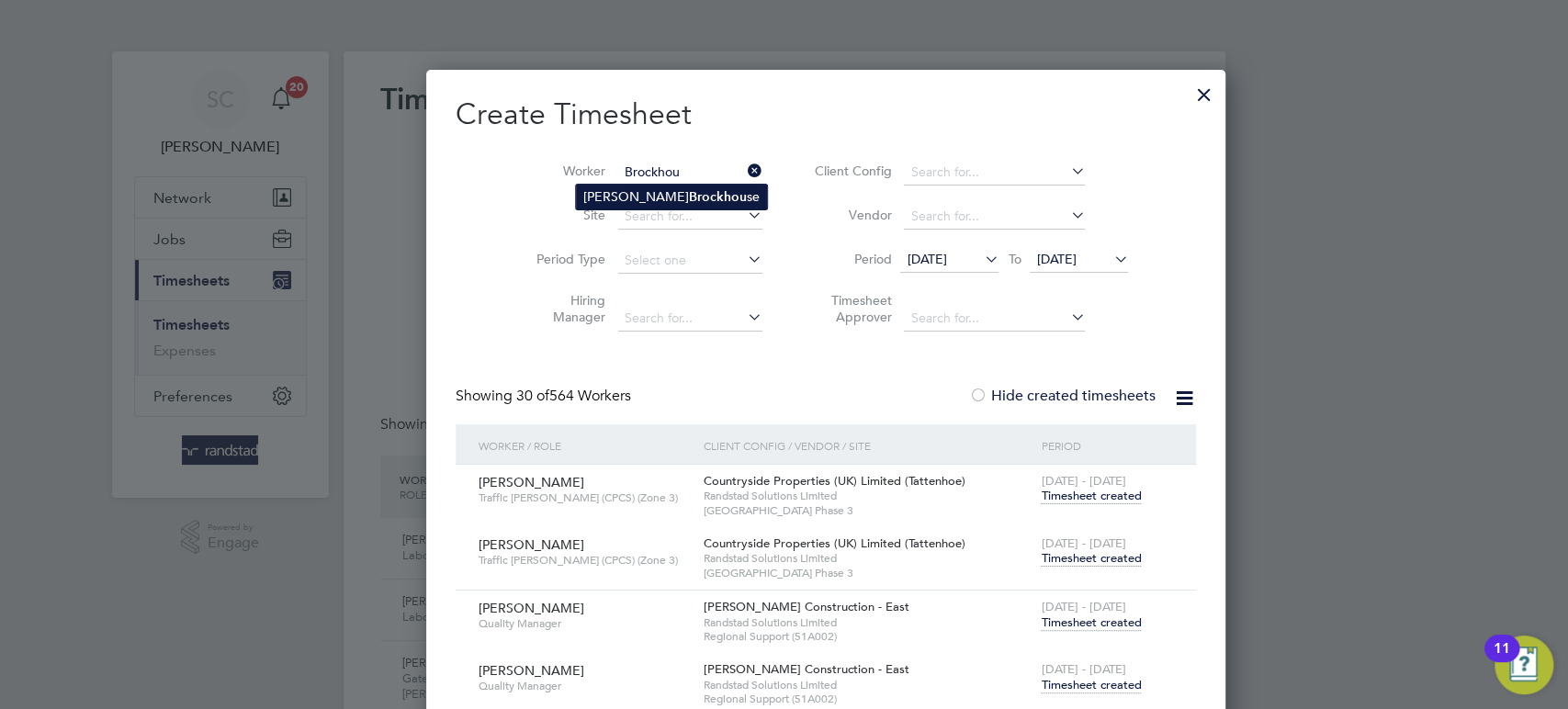
click at [651, 194] on li "[PERSON_NAME] se" at bounding box center [671, 197] width 191 height 25
type input "[PERSON_NAME]"
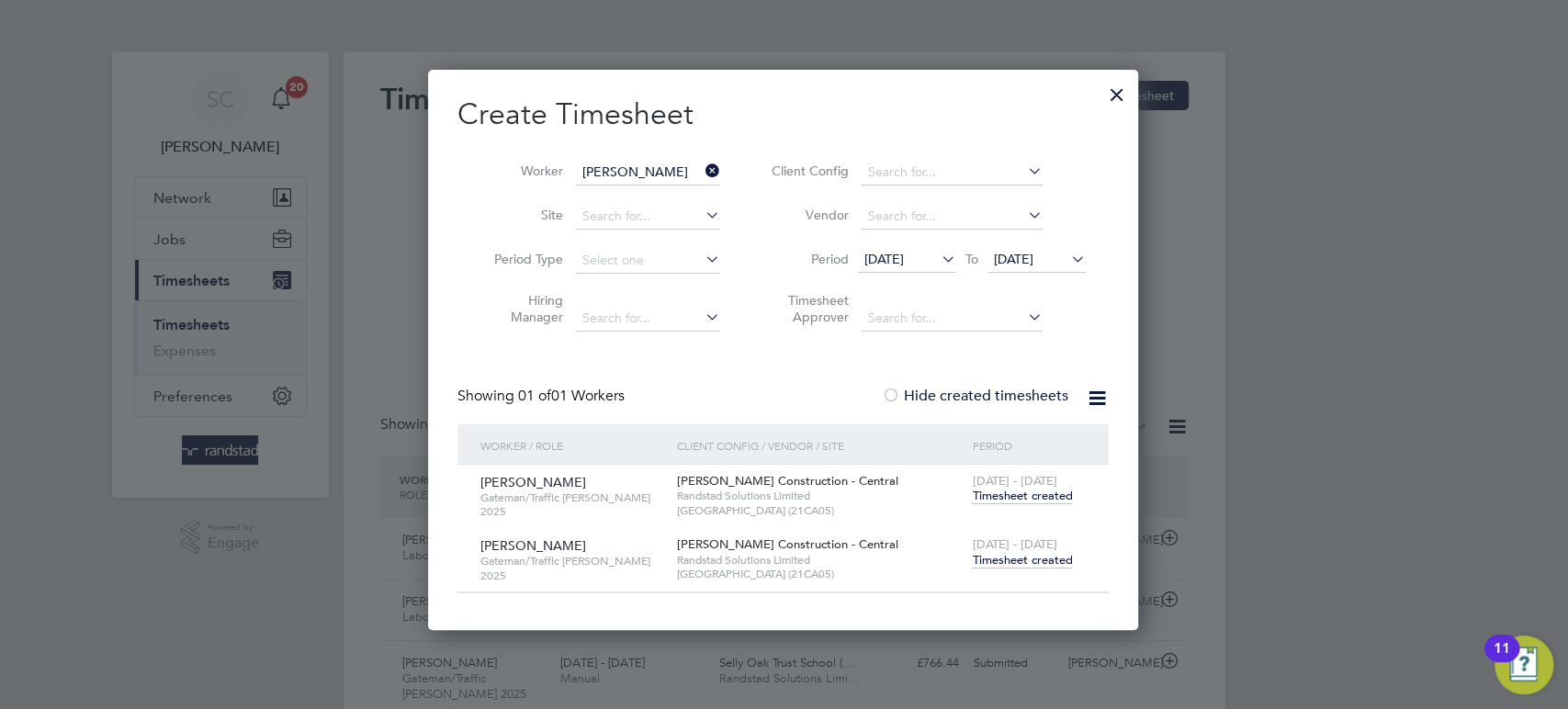
click at [1014, 556] on span "Timesheet created" at bounding box center [1022, 560] width 100 height 17
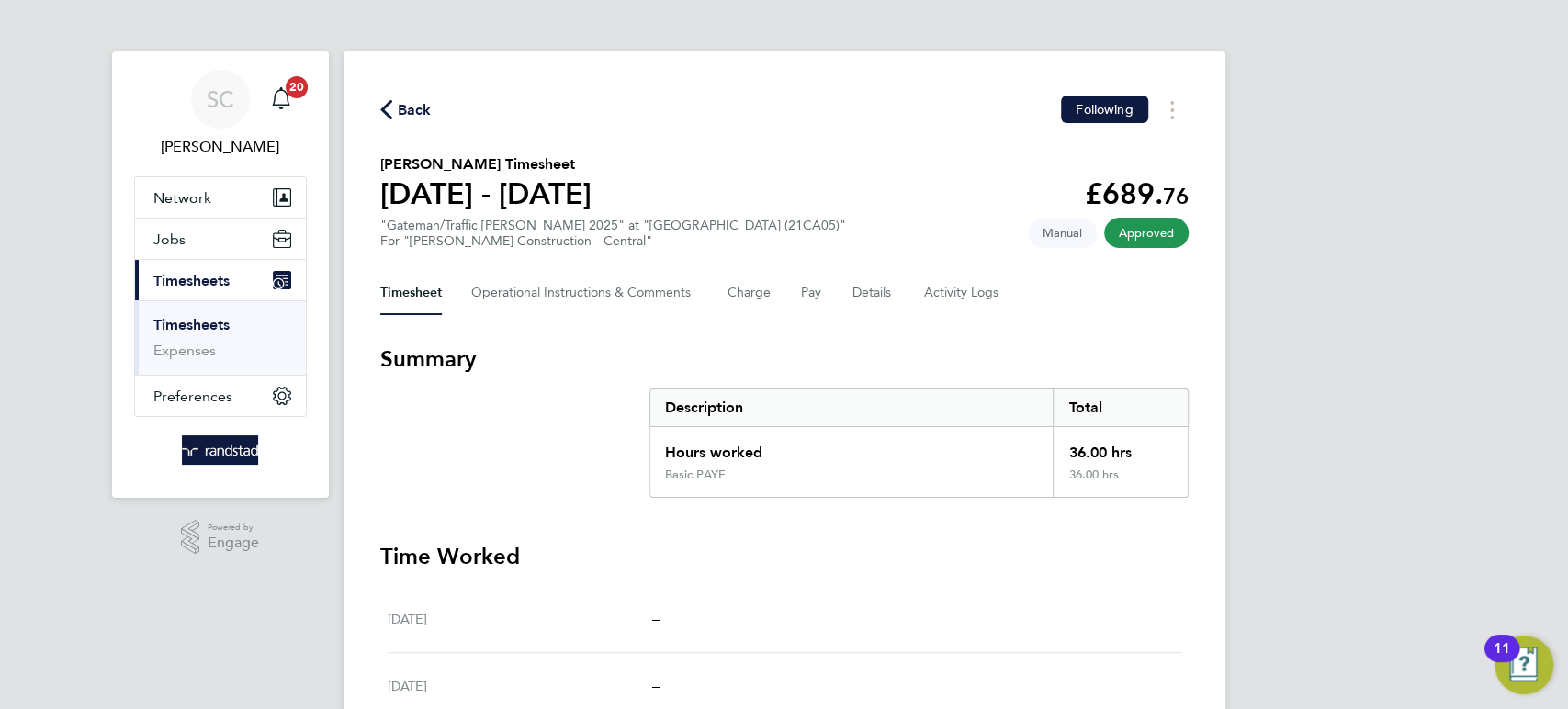
click at [410, 106] on span "Back" at bounding box center [415, 110] width 34 height 22
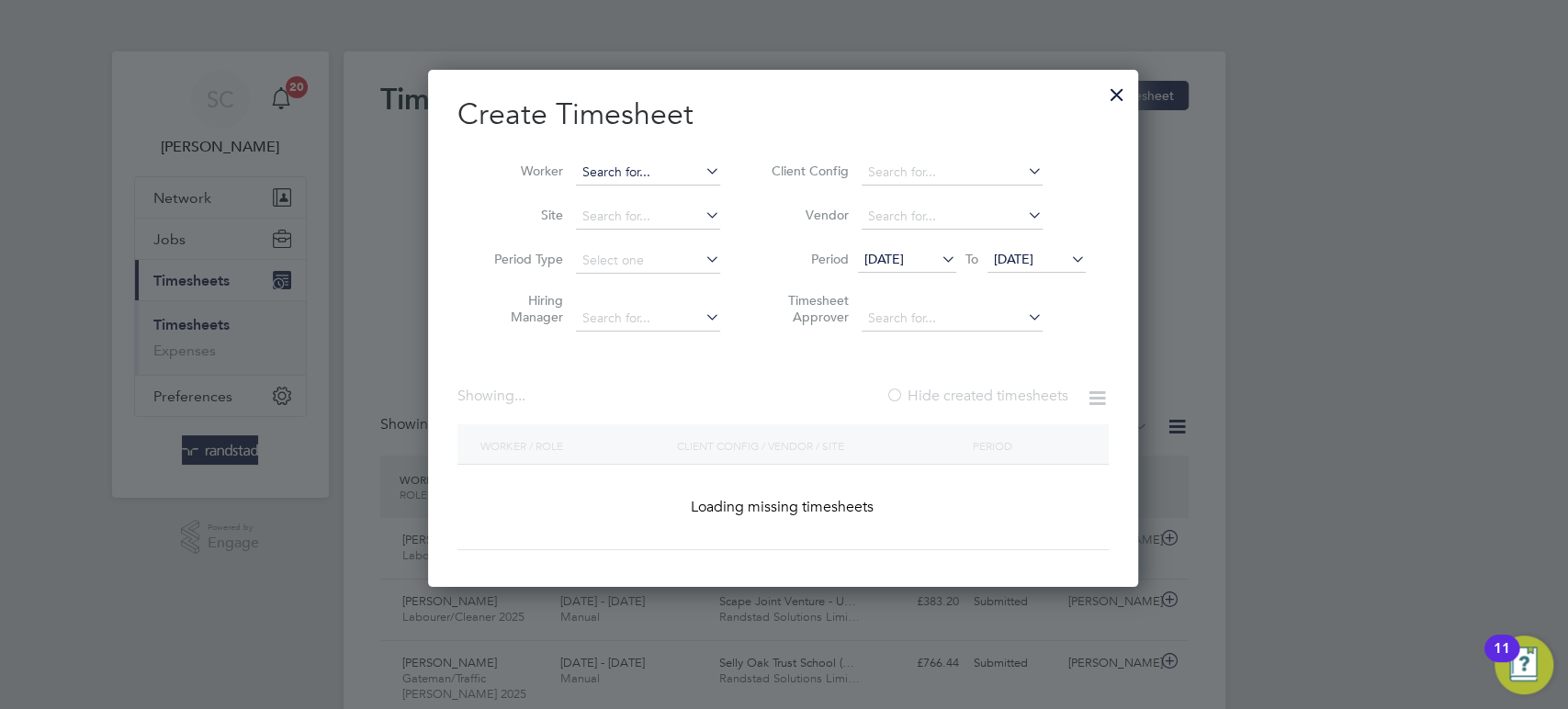
click at [639, 171] on input at bounding box center [648, 173] width 144 height 26
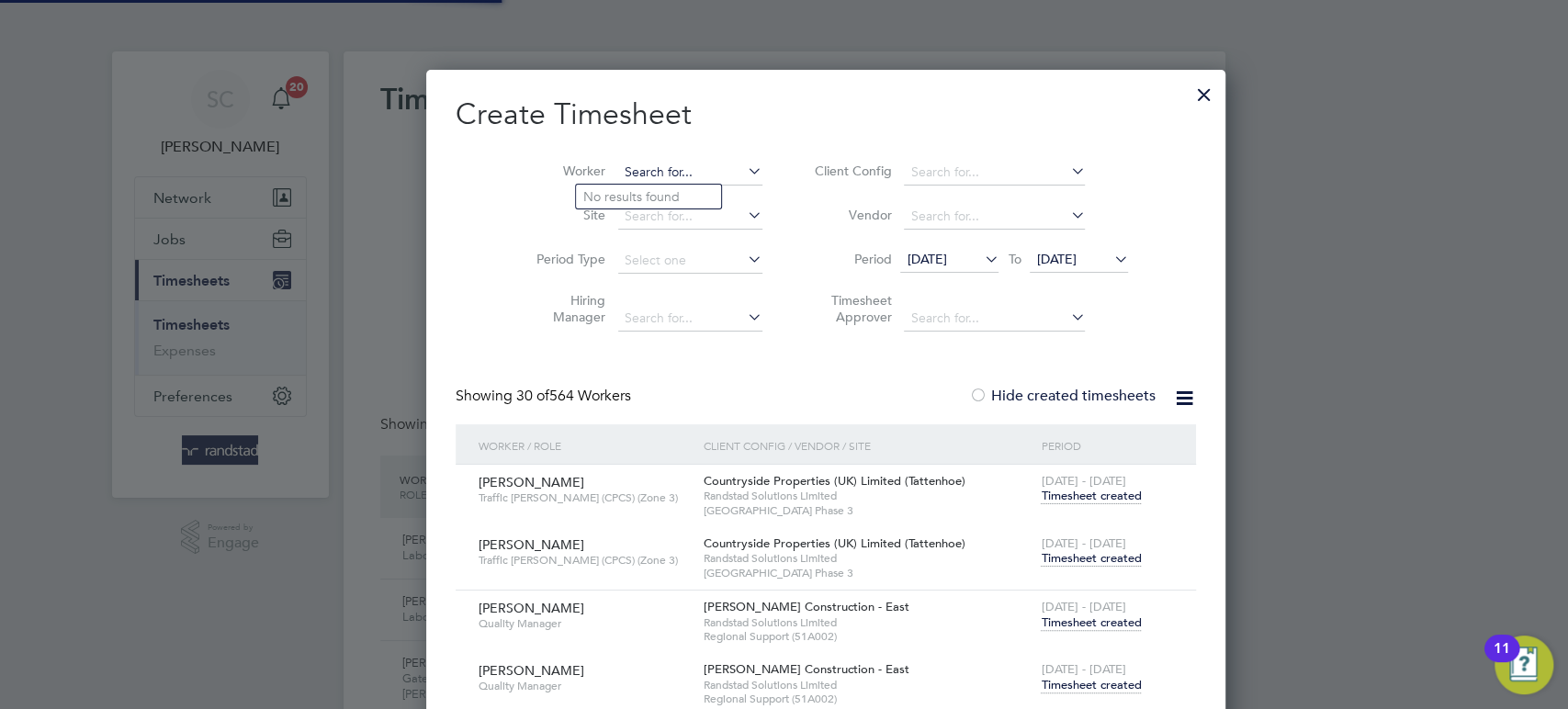
paste input "[PERSON_NAME]"
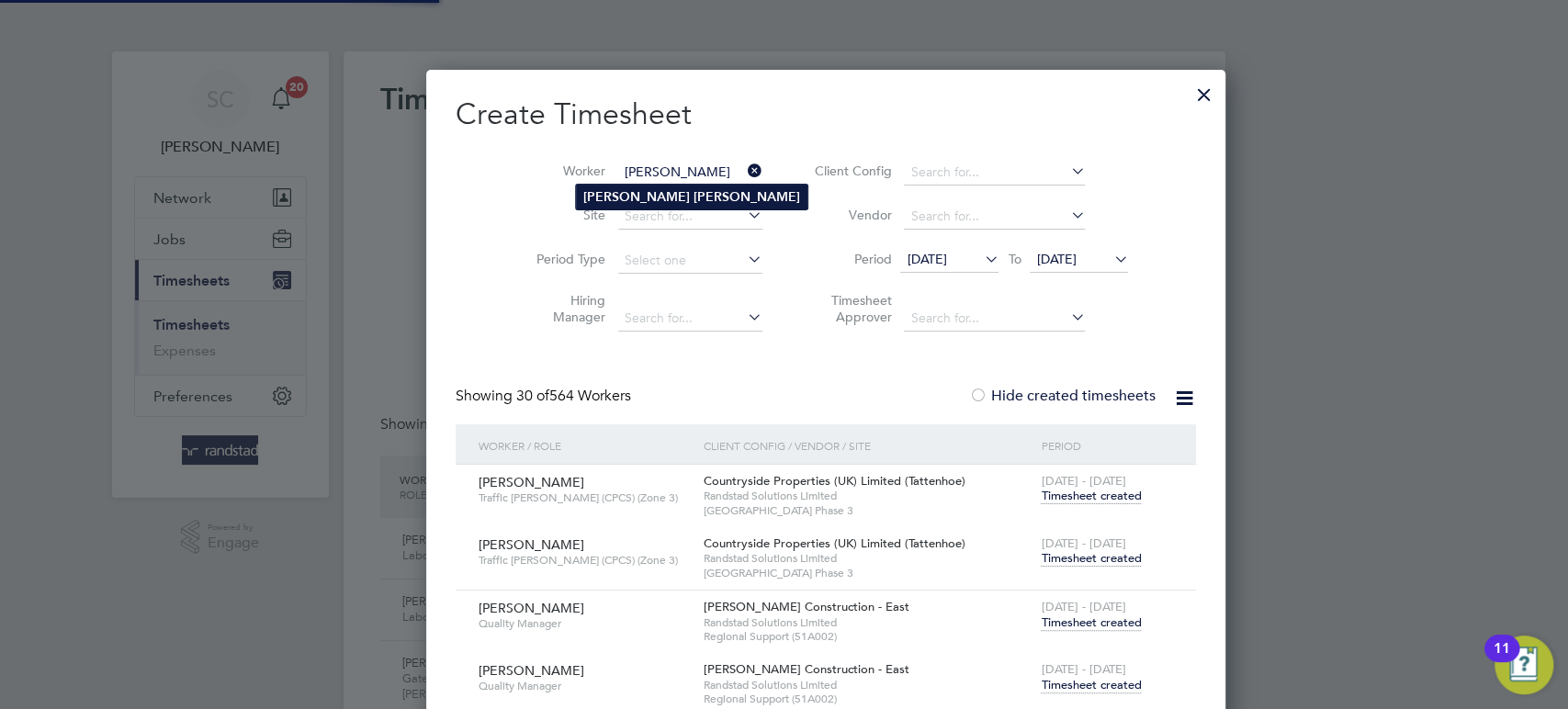
type input "[PERSON_NAME]"
click at [637, 193] on b "[PERSON_NAME]" at bounding box center [636, 197] width 107 height 16
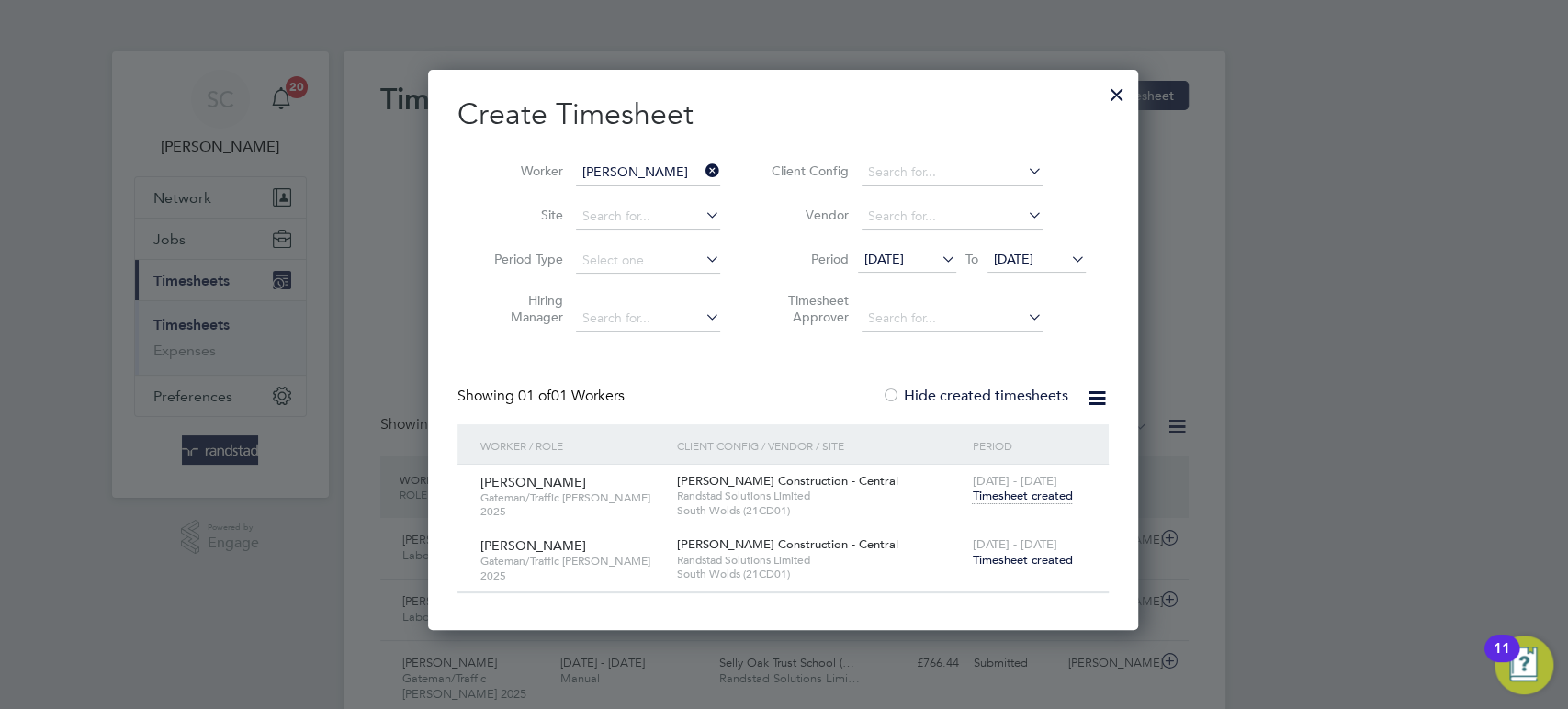
click at [1036, 560] on span "Timesheet created" at bounding box center [1022, 560] width 100 height 17
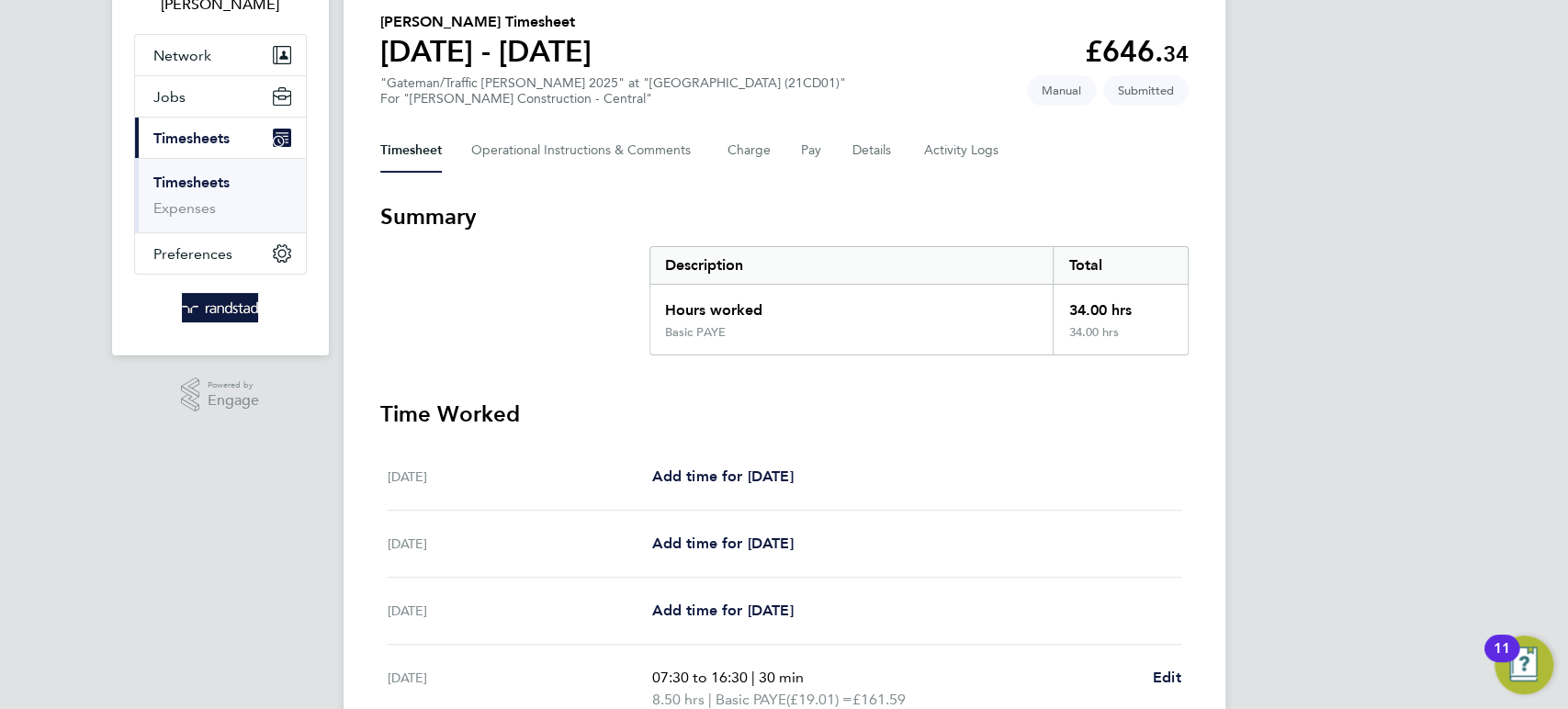
scroll to position [84, 0]
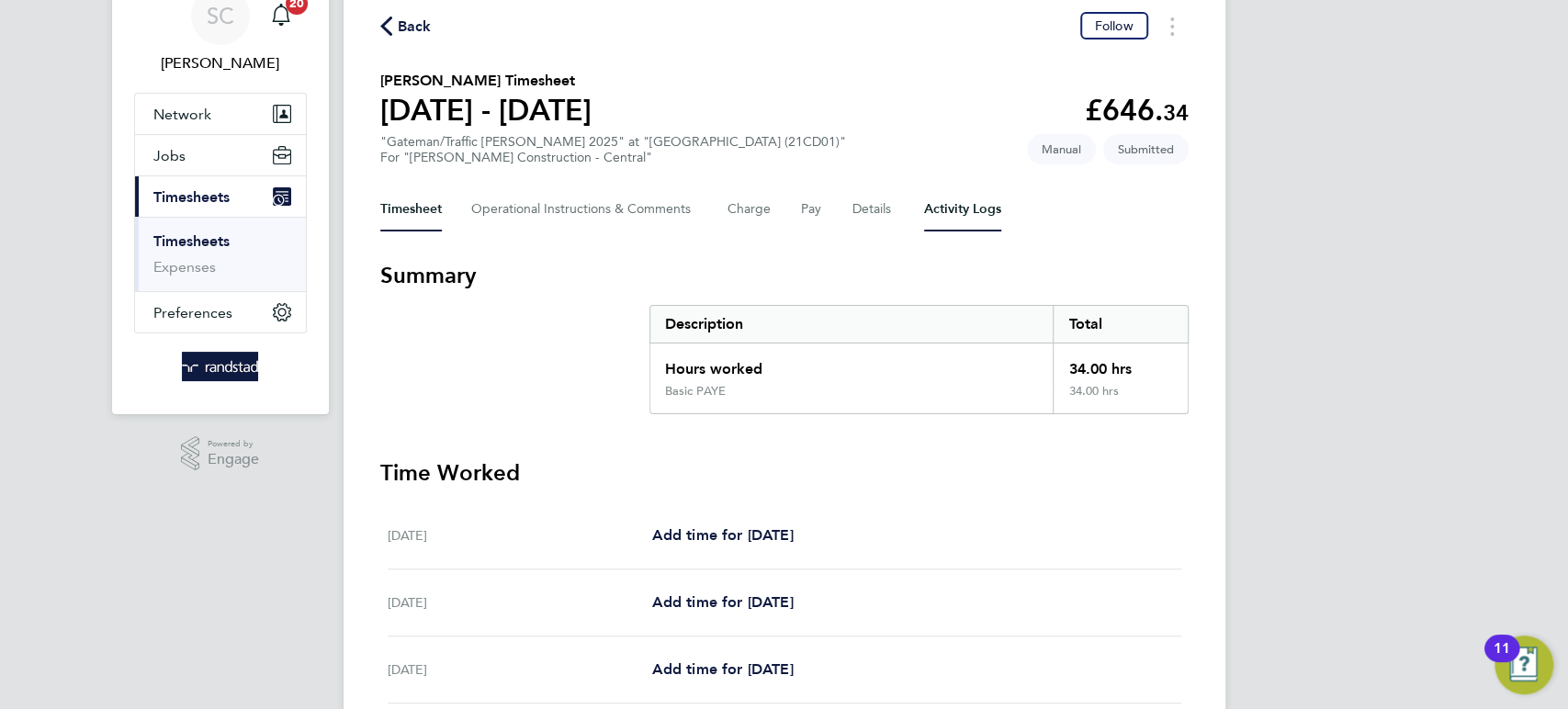
click at [971, 200] on Logs-tab "Activity Logs" at bounding box center [962, 209] width 77 height 44
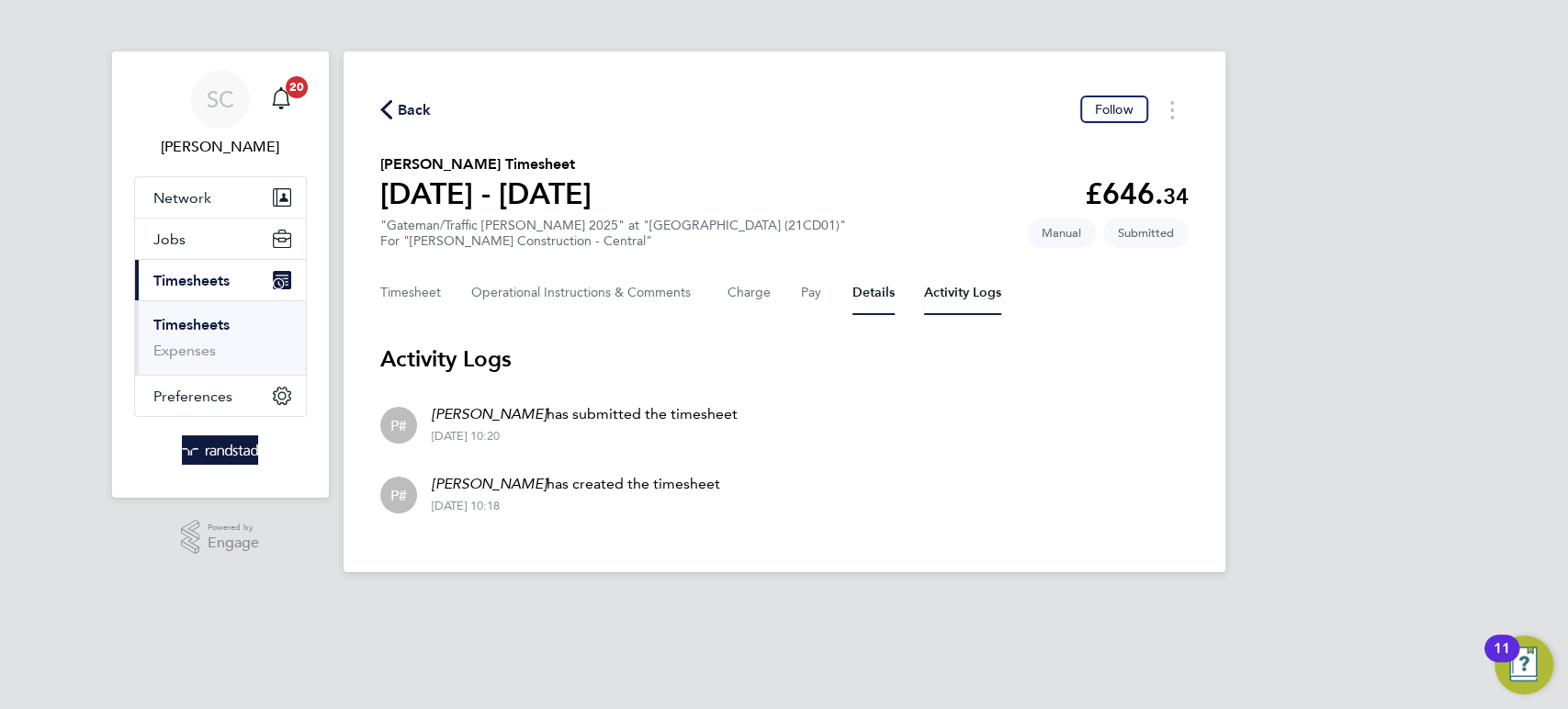
click at [877, 290] on button "Details" at bounding box center [873, 292] width 42 height 44
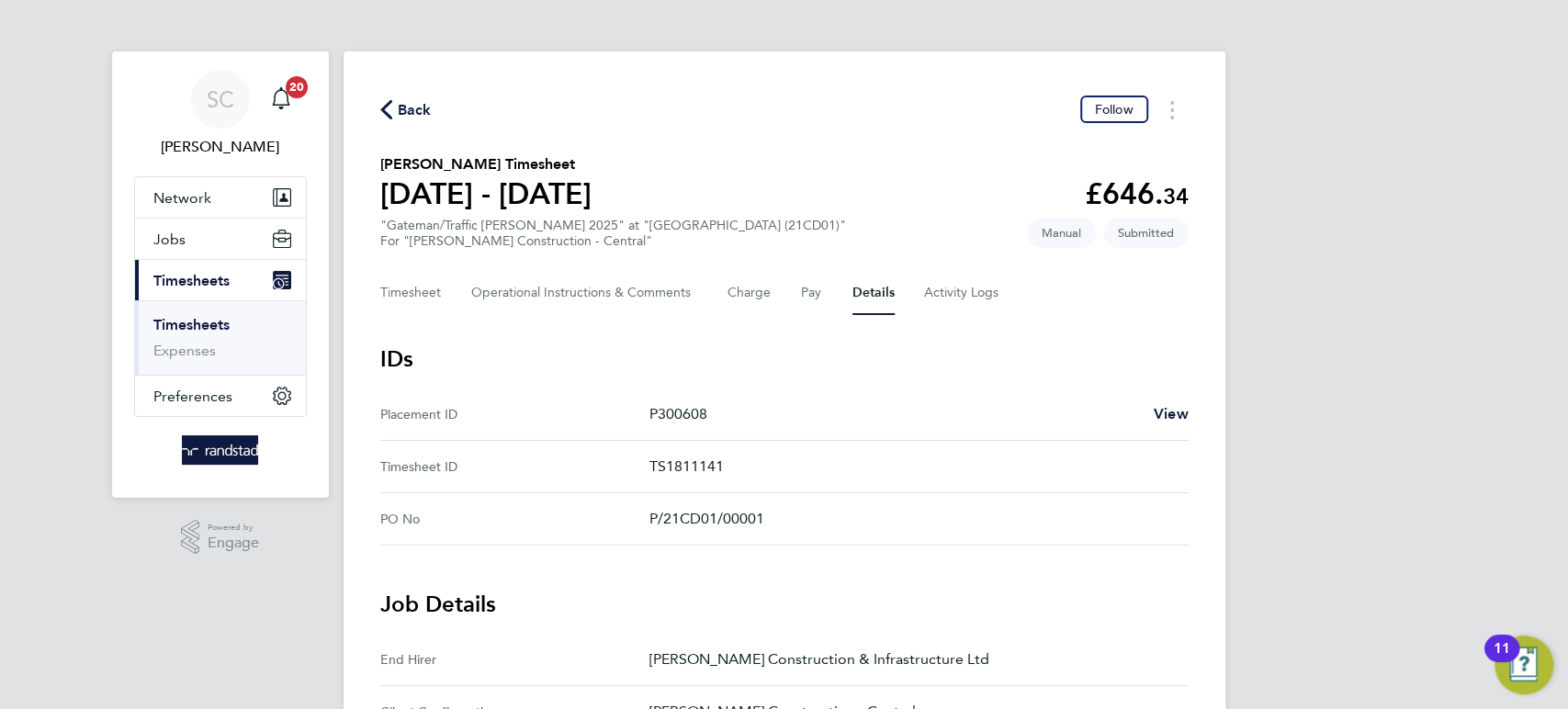
click at [417, 107] on span "Back" at bounding box center [415, 110] width 34 height 22
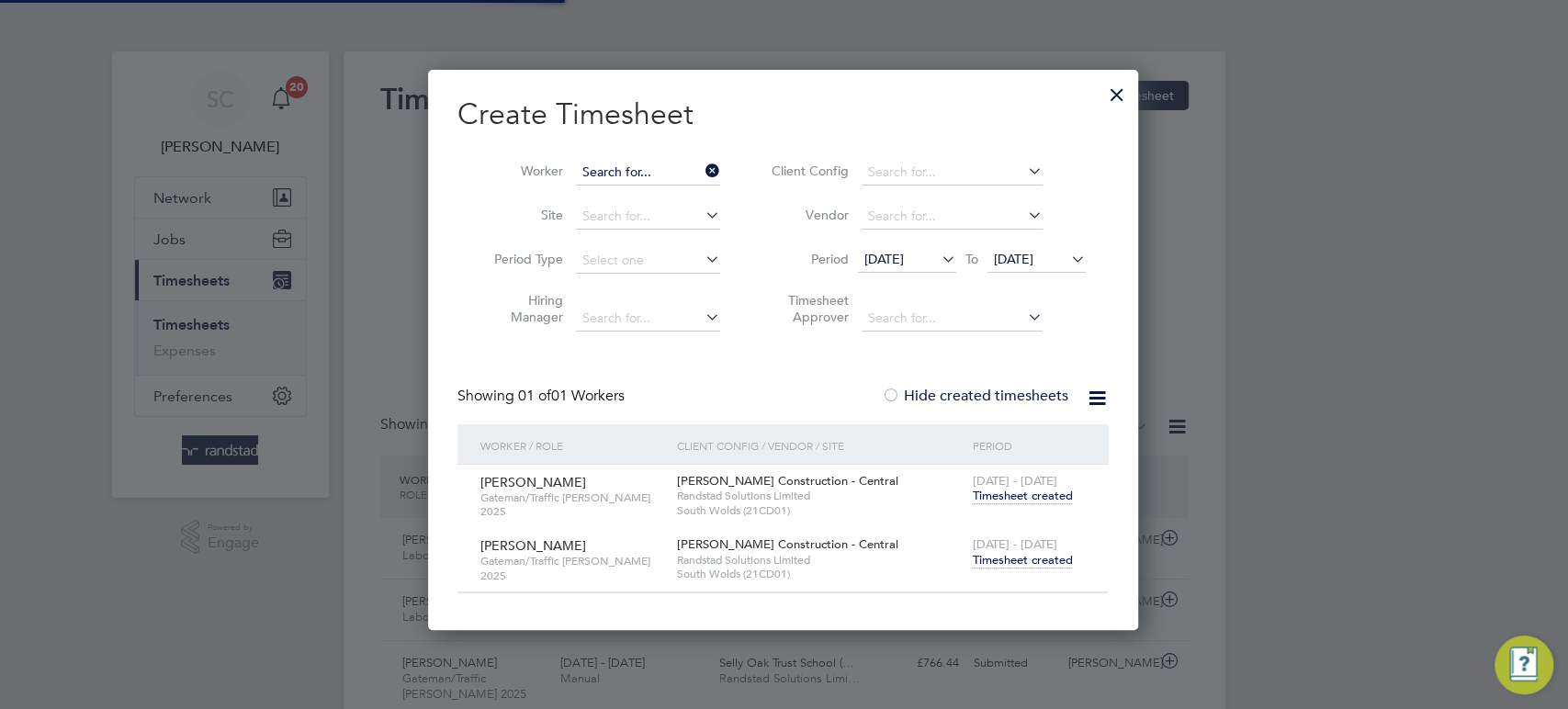
scroll to position [45, 159]
click at [600, 175] on input at bounding box center [648, 173] width 144 height 26
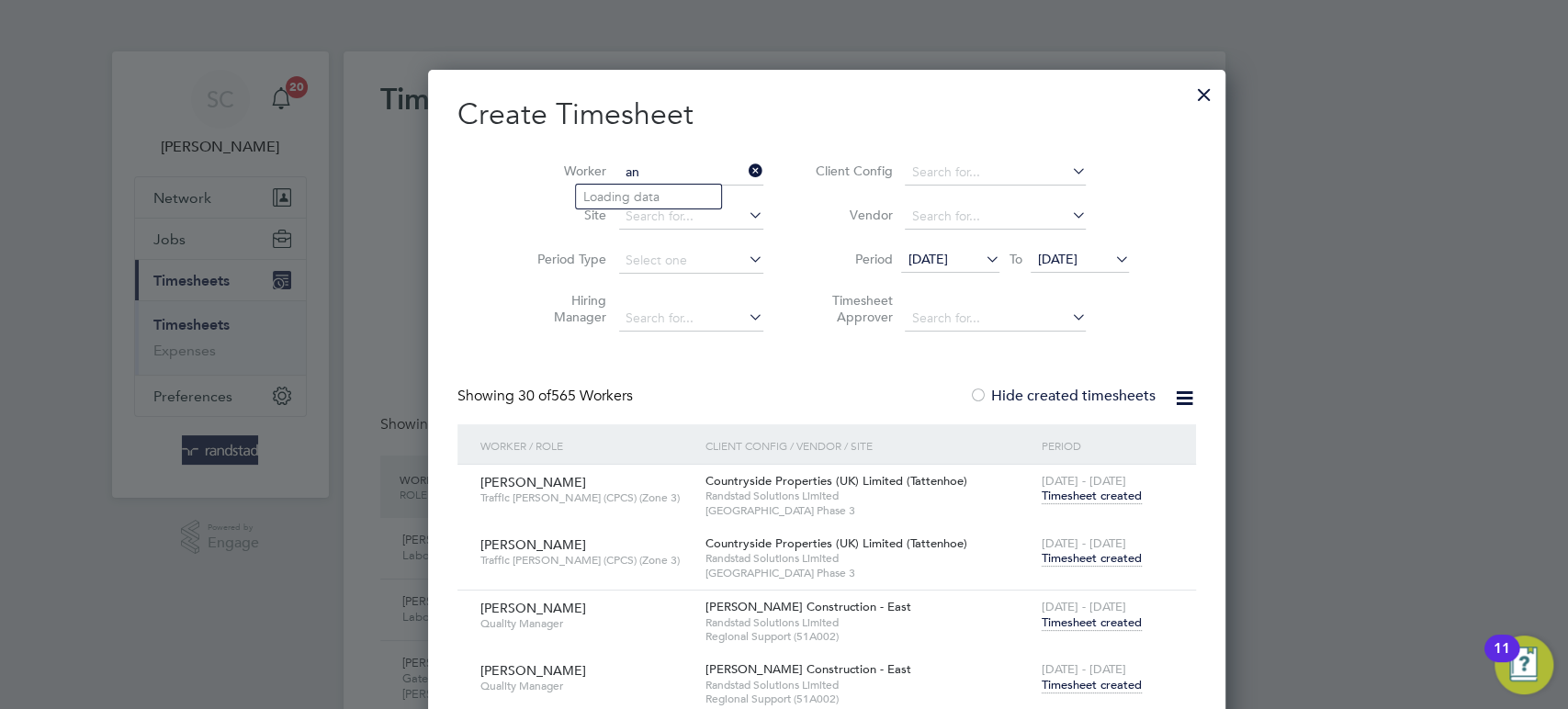
scroll to position [4415, 714]
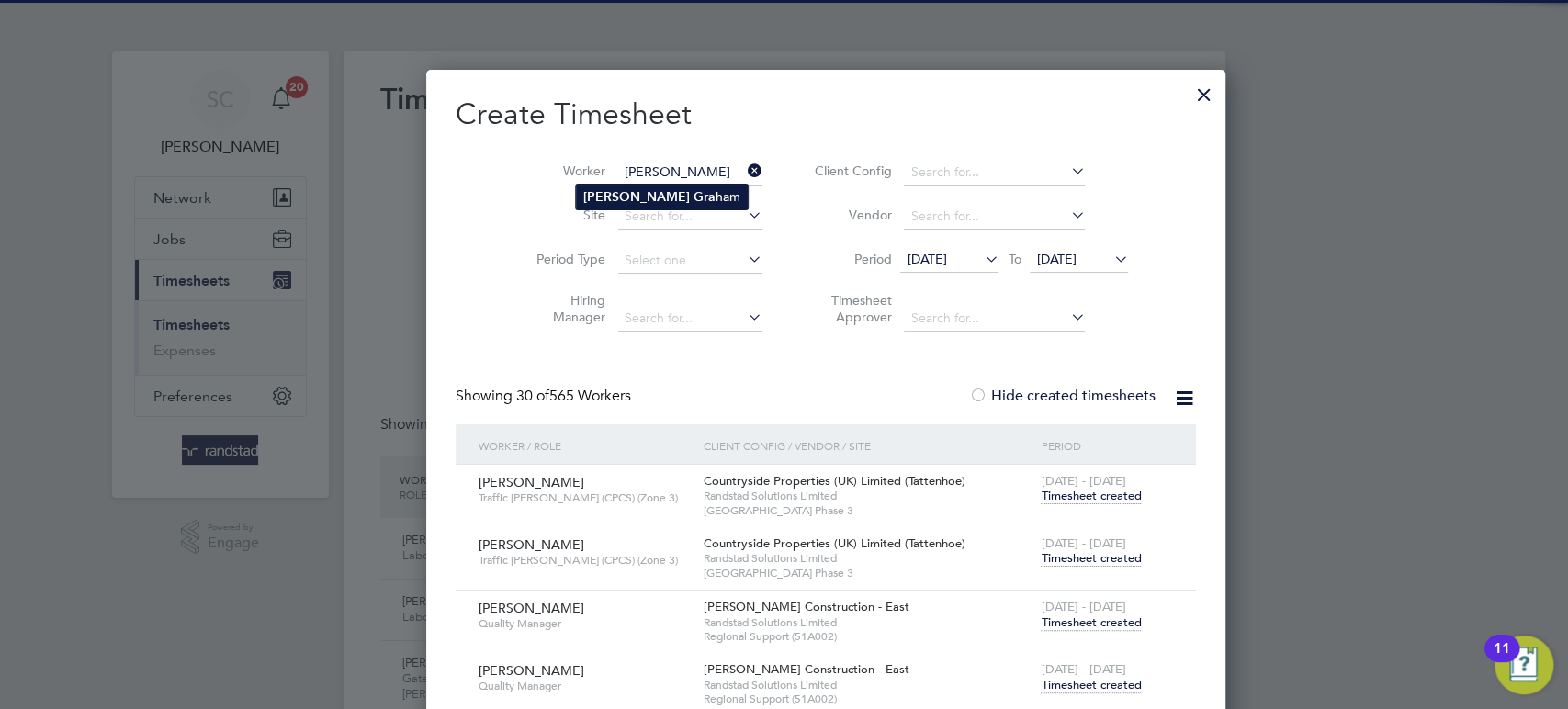
click at [599, 193] on b "[PERSON_NAME]" at bounding box center [636, 197] width 107 height 16
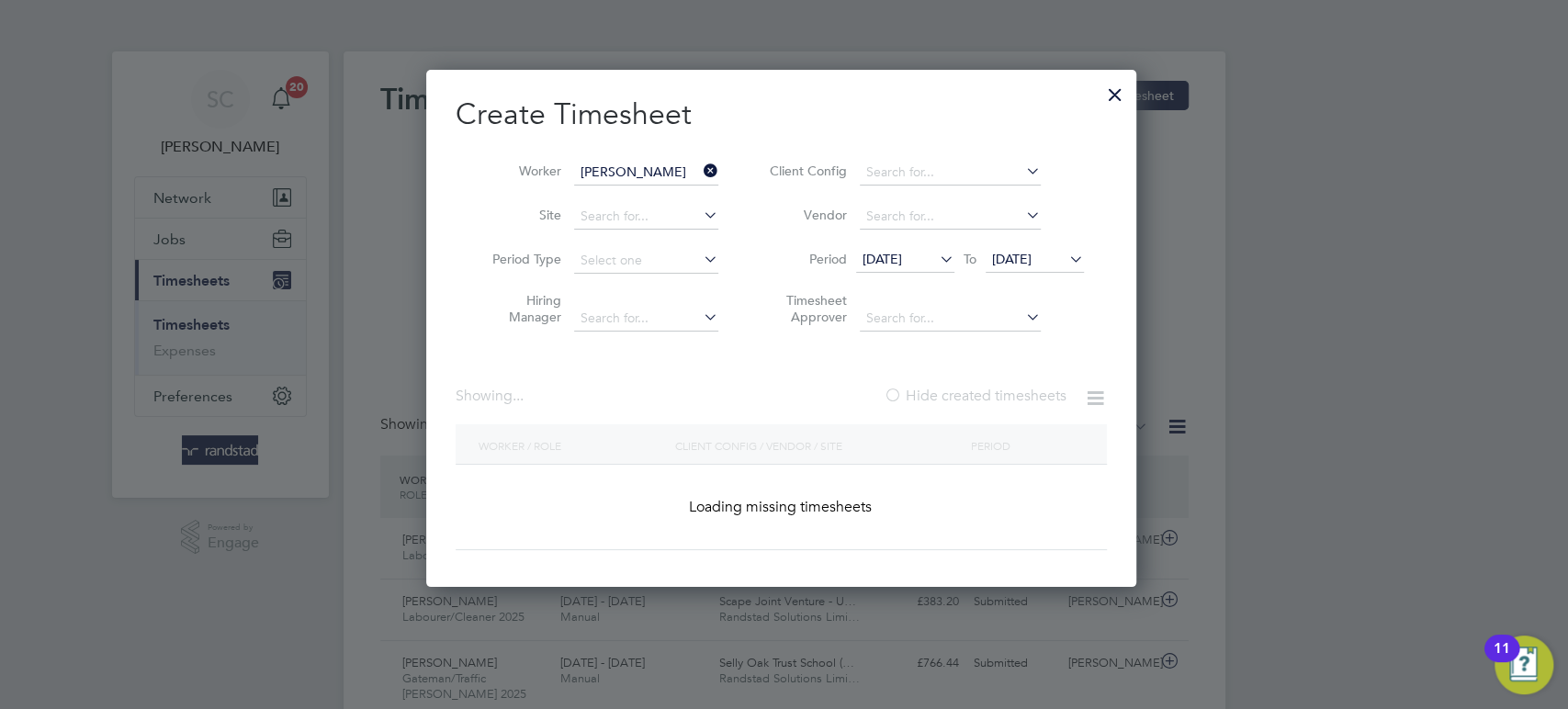
type input "[PERSON_NAME]"
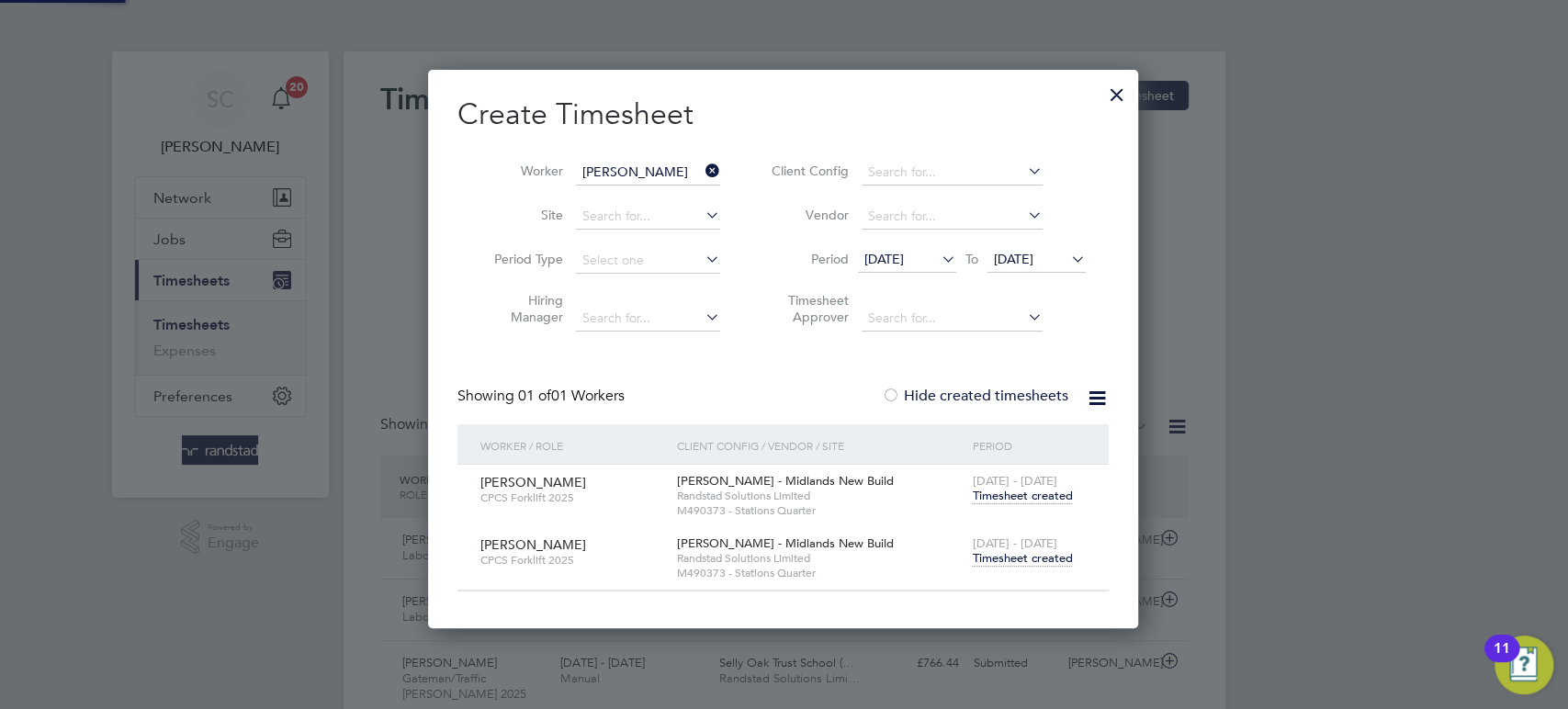
scroll to position [557, 712]
click at [1016, 555] on span "Timesheet created" at bounding box center [1022, 558] width 100 height 17
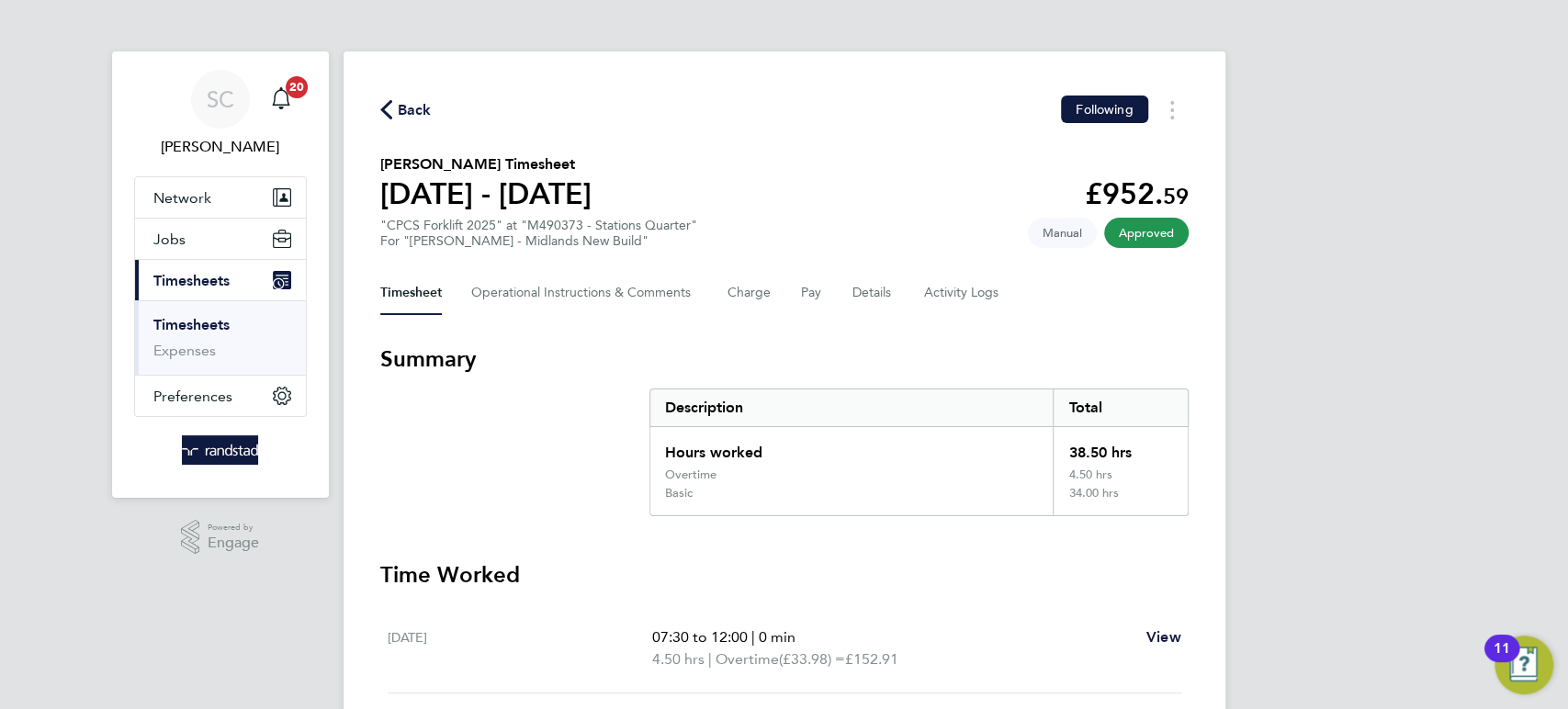
click at [404, 114] on span "Back" at bounding box center [415, 110] width 34 height 22
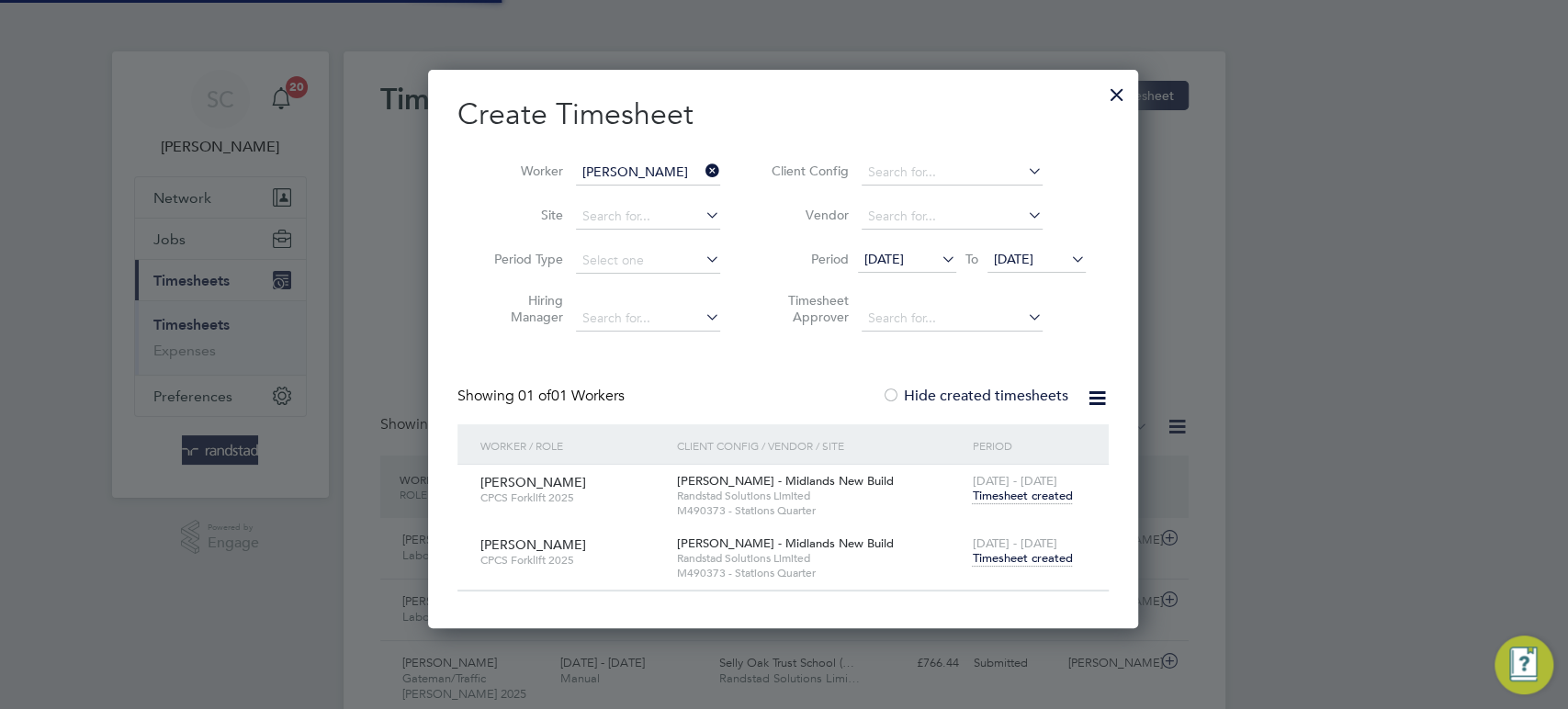
scroll to position [9, 8]
click at [631, 174] on input at bounding box center [648, 173] width 144 height 26
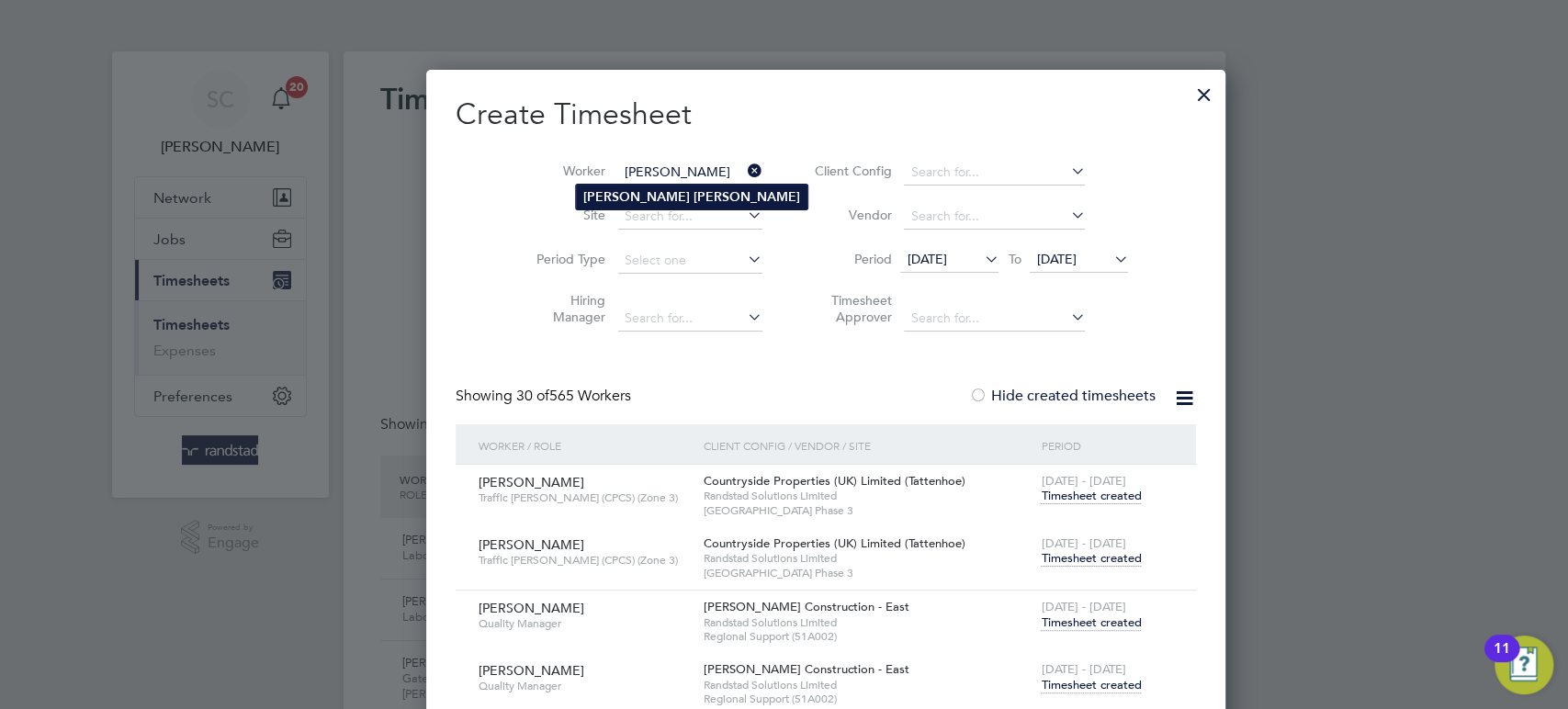
click at [651, 206] on li "[PERSON_NAME]" at bounding box center [692, 197] width 231 height 25
type input "[PERSON_NAME]"
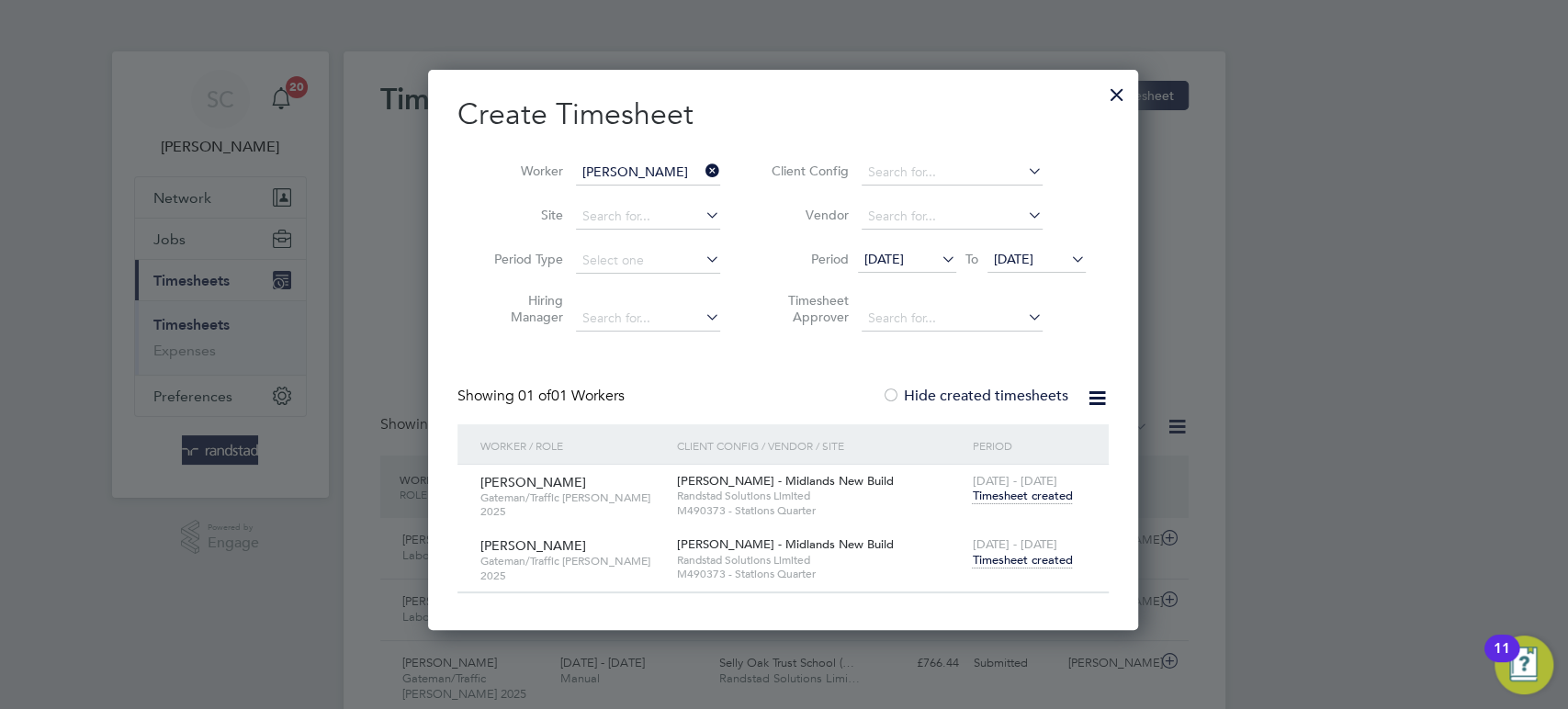
click at [1019, 559] on span "Timesheet created" at bounding box center [1022, 560] width 100 height 17
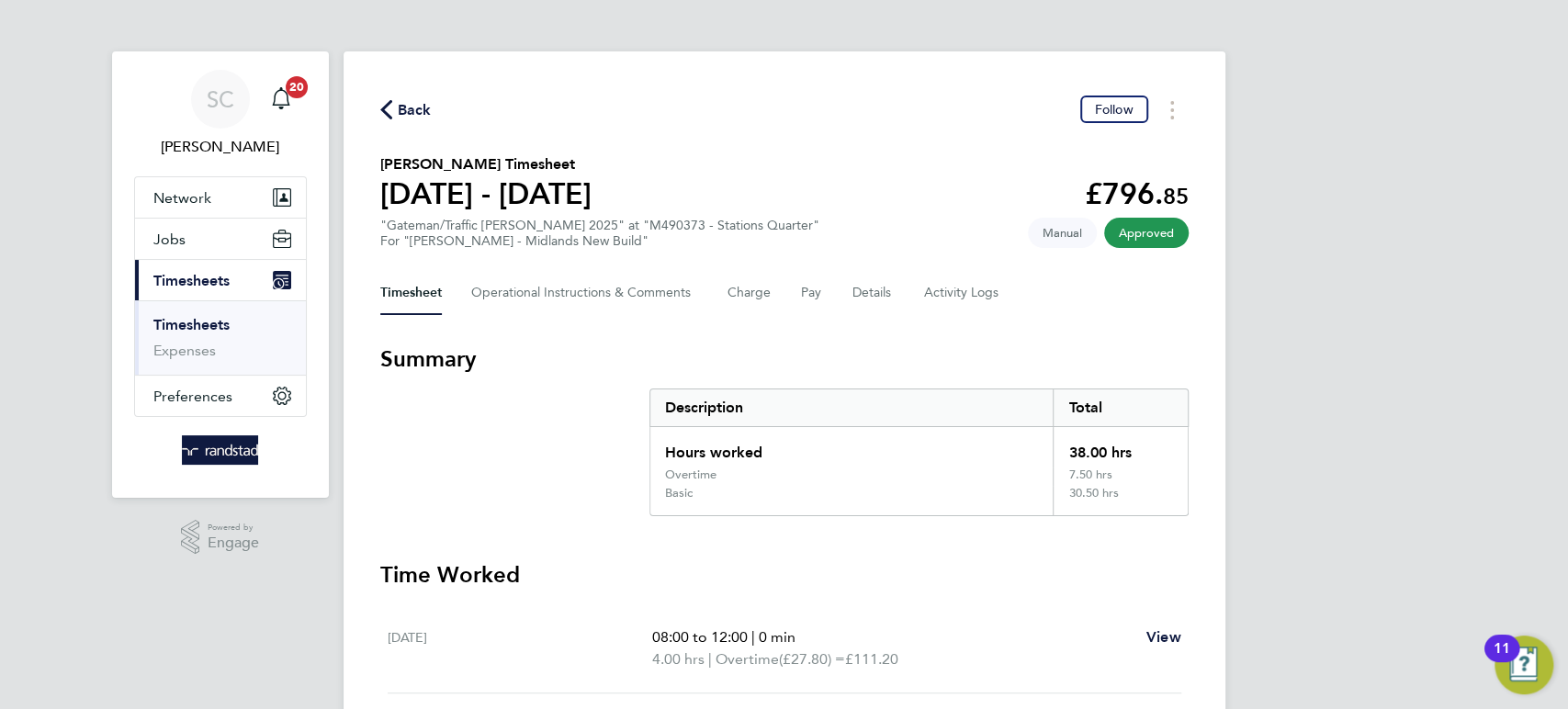
click at [415, 104] on span "Back" at bounding box center [415, 110] width 34 height 22
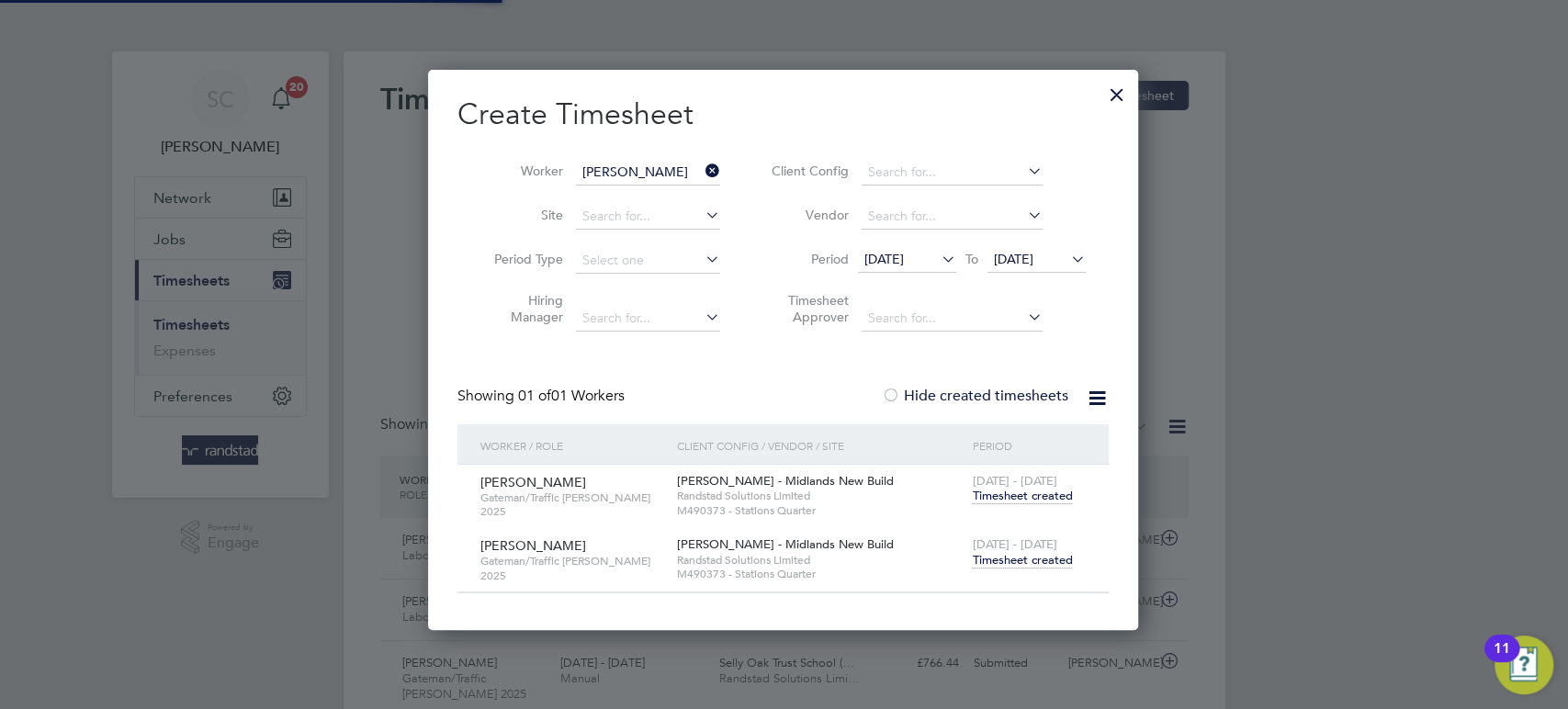
scroll to position [8, 9]
click at [701, 172] on icon at bounding box center [701, 171] width 0 height 26
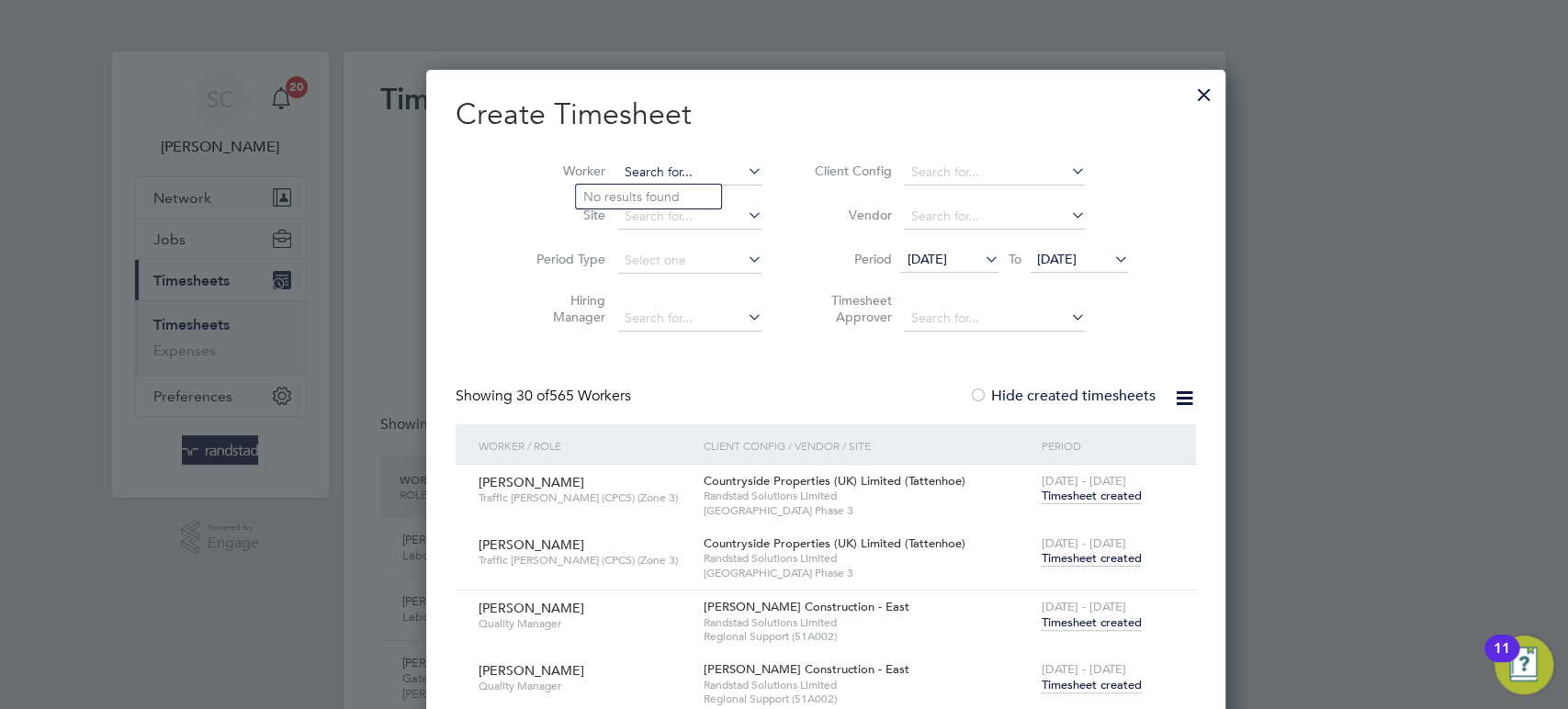
click at [665, 164] on input at bounding box center [691, 173] width 144 height 26
click at [649, 192] on li "Afee z [PERSON_NAME]" at bounding box center [655, 197] width 158 height 25
type input "[PERSON_NAME] [PERSON_NAME]"
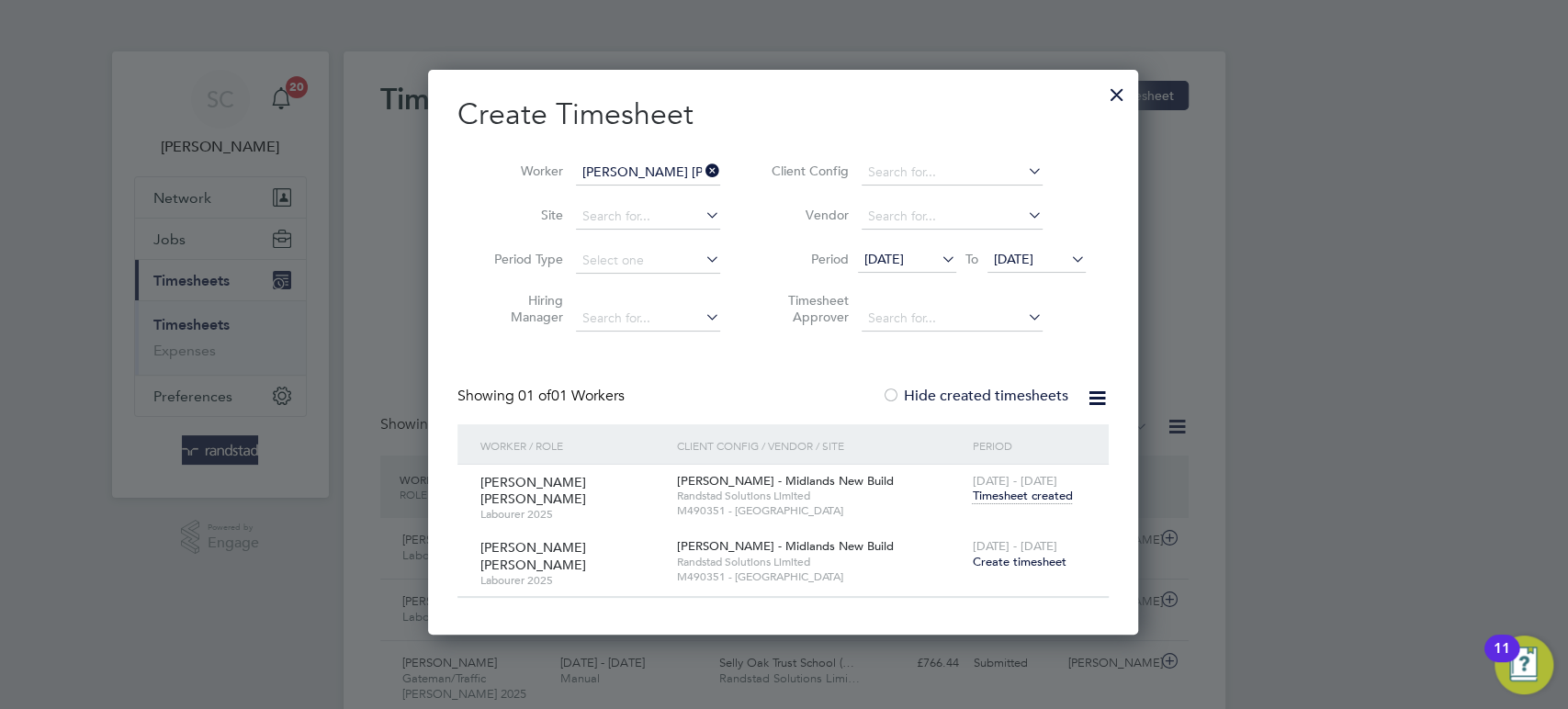
click at [1015, 561] on span "Create timesheet" at bounding box center [1019, 562] width 94 height 16
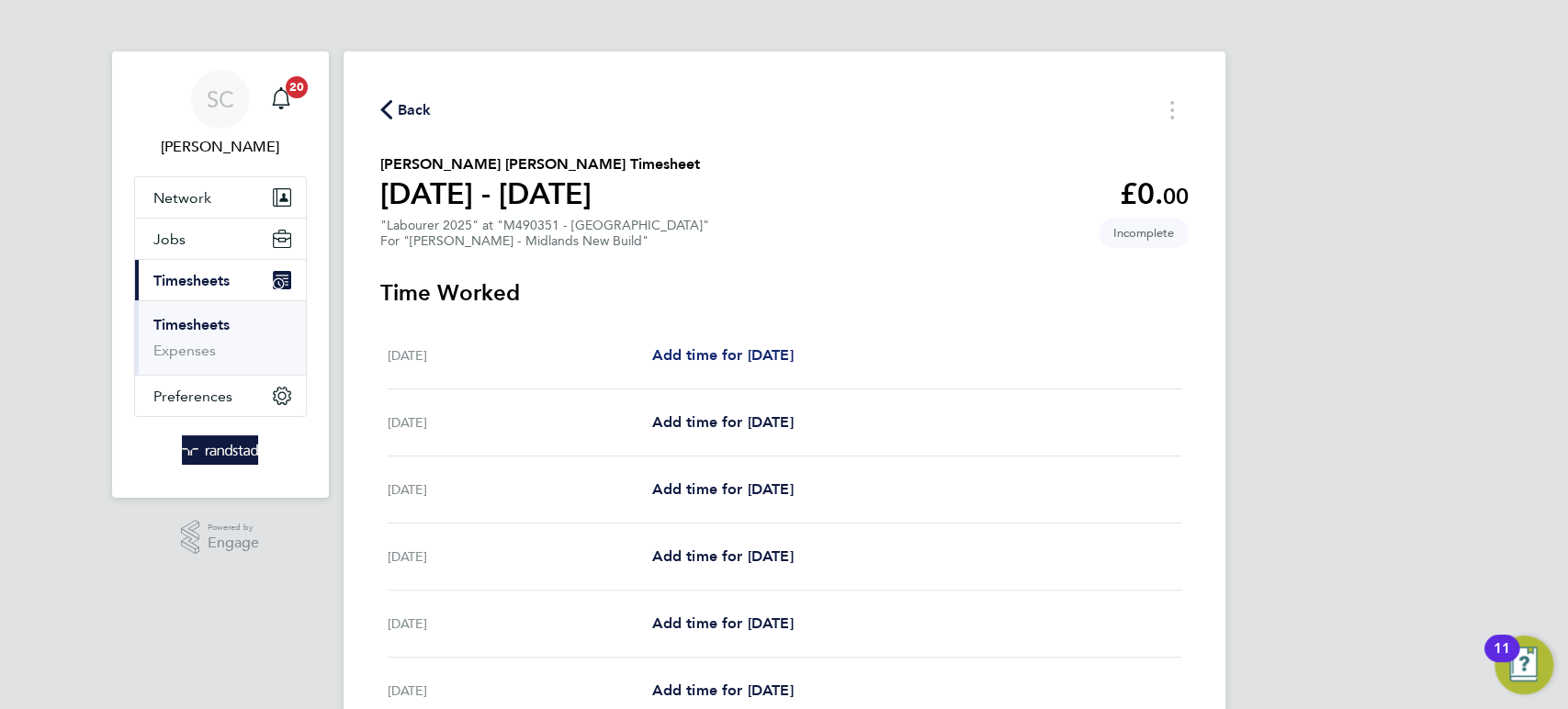
click at [732, 347] on span "Add time for [DATE]" at bounding box center [721, 355] width 141 height 18
select select "30"
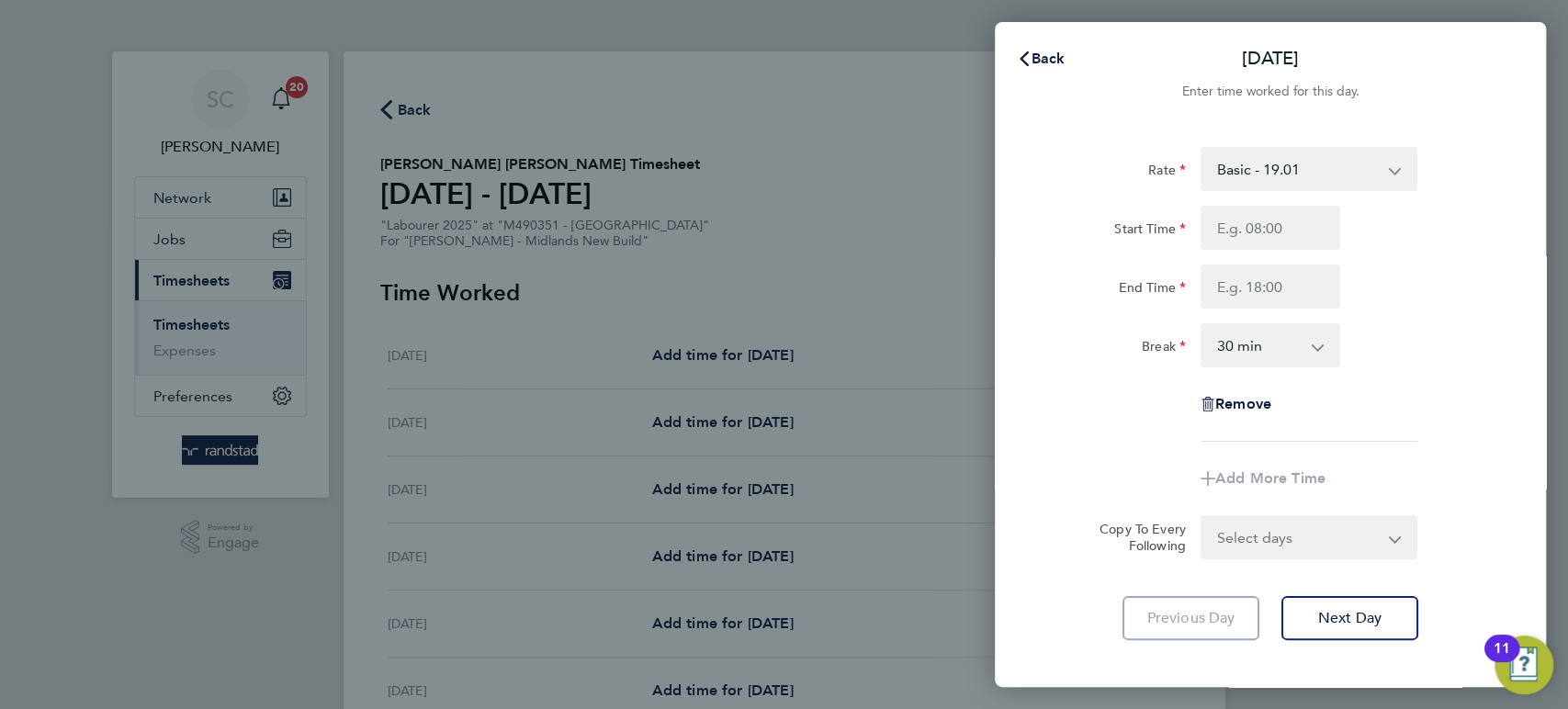
click at [1234, 172] on select "Basic - 19.01 Overtime - 27.22" at bounding box center [1297, 169] width 191 height 40
select select "30"
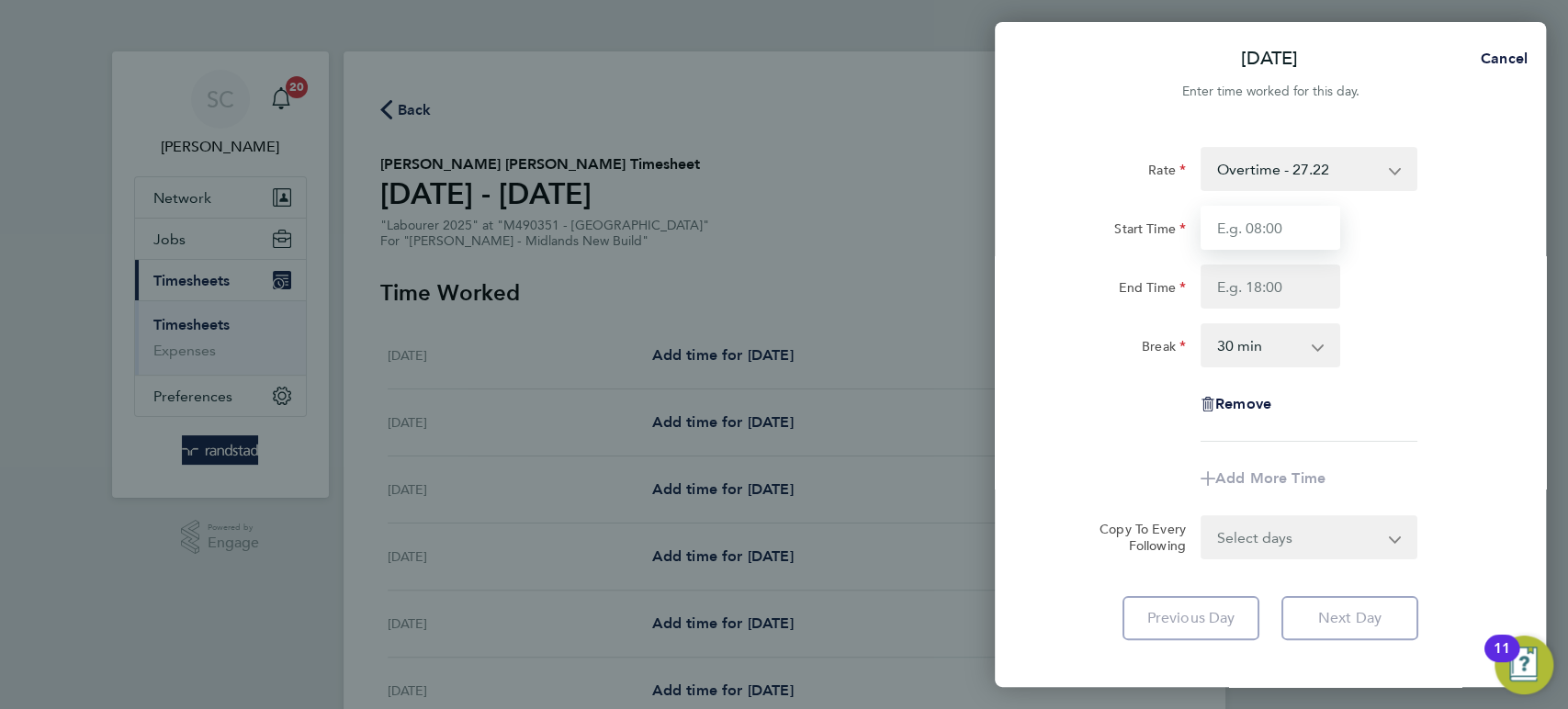
click at [1238, 228] on input "Start Time" at bounding box center [1270, 227] width 139 height 44
type input "07:30"
click at [1224, 281] on input "End Time" at bounding box center [1270, 286] width 139 height 44
type input "16:30"
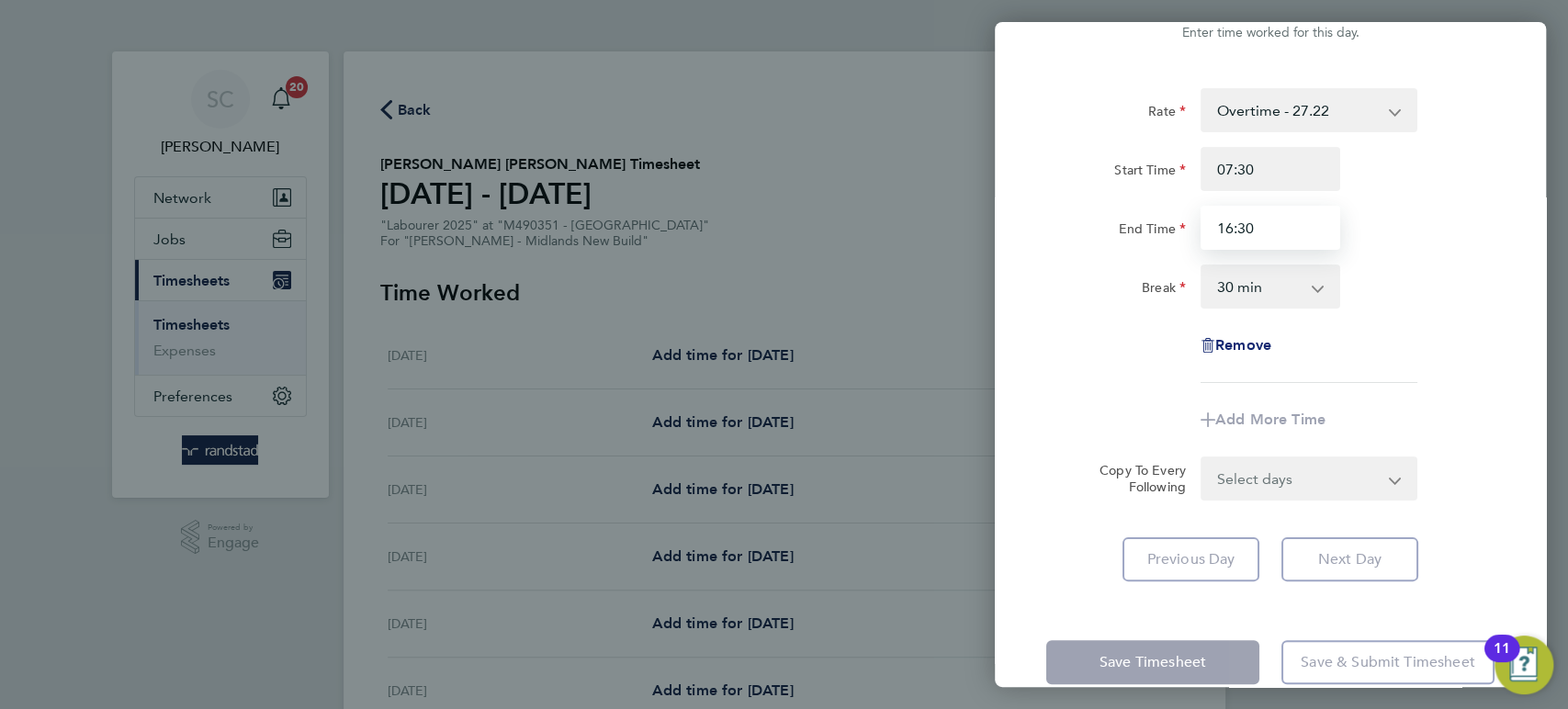
scroll to position [92, 0]
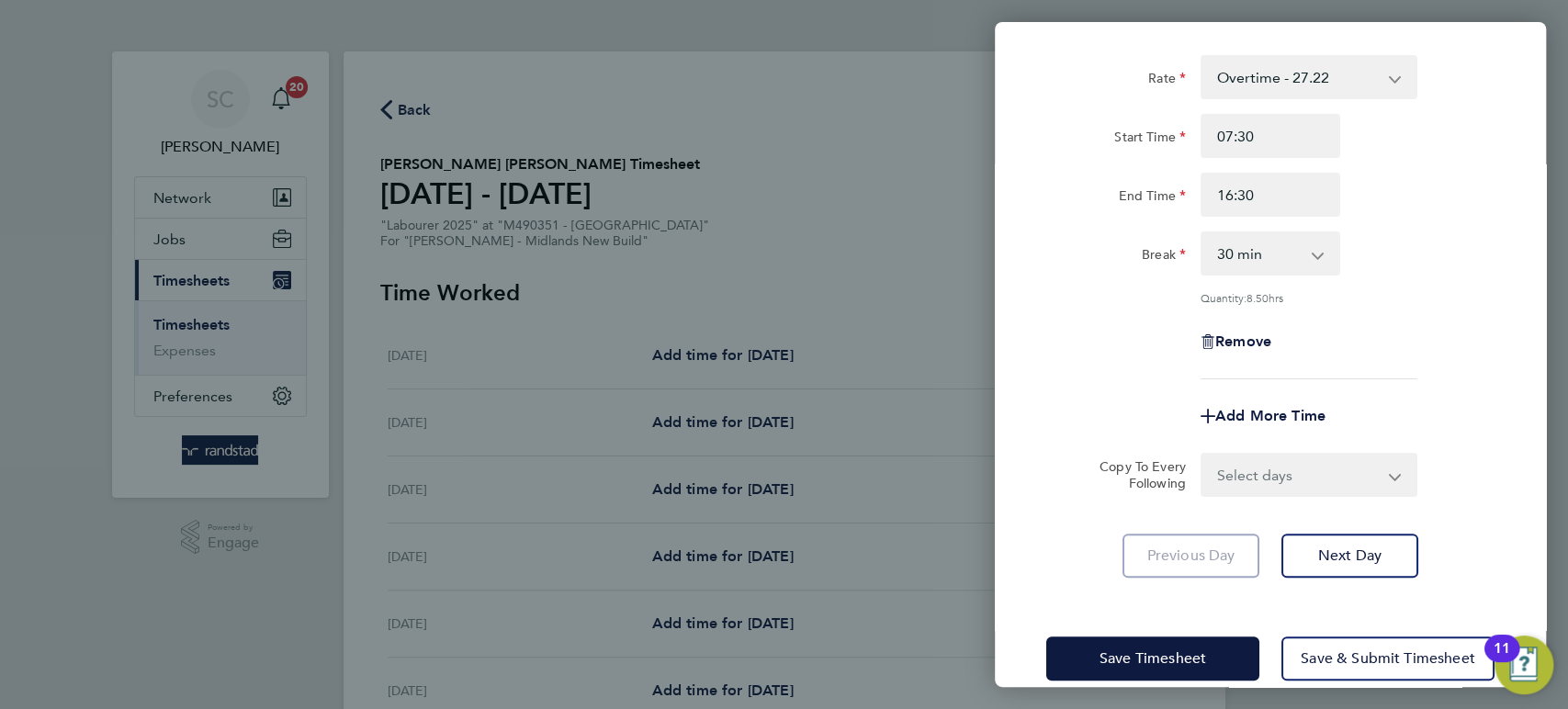
click at [1170, 617] on div "Save Timesheet Save & Submit Timesheet" at bounding box center [1271, 658] width 551 height 118
click at [1172, 649] on span "Save Timesheet" at bounding box center [1153, 658] width 107 height 19
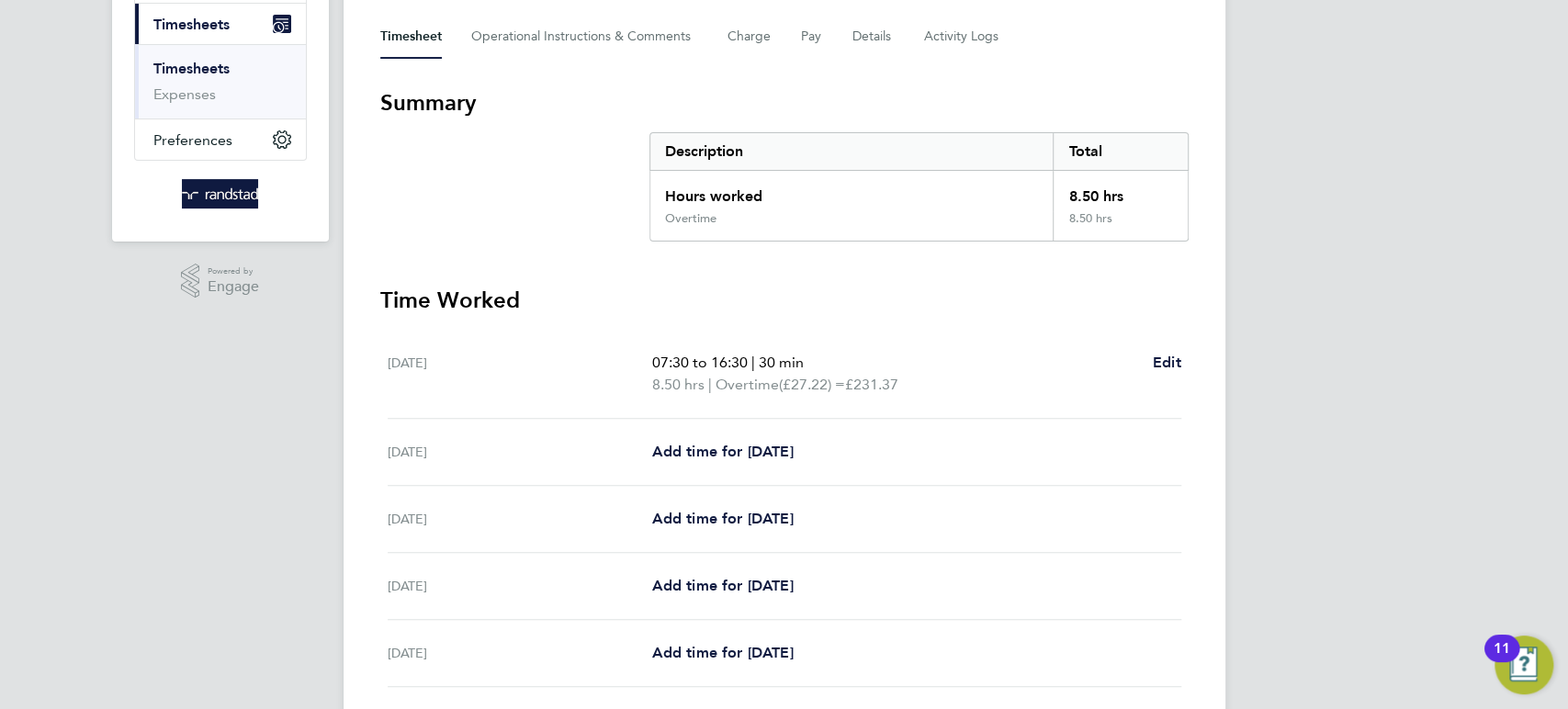
scroll to position [280, 0]
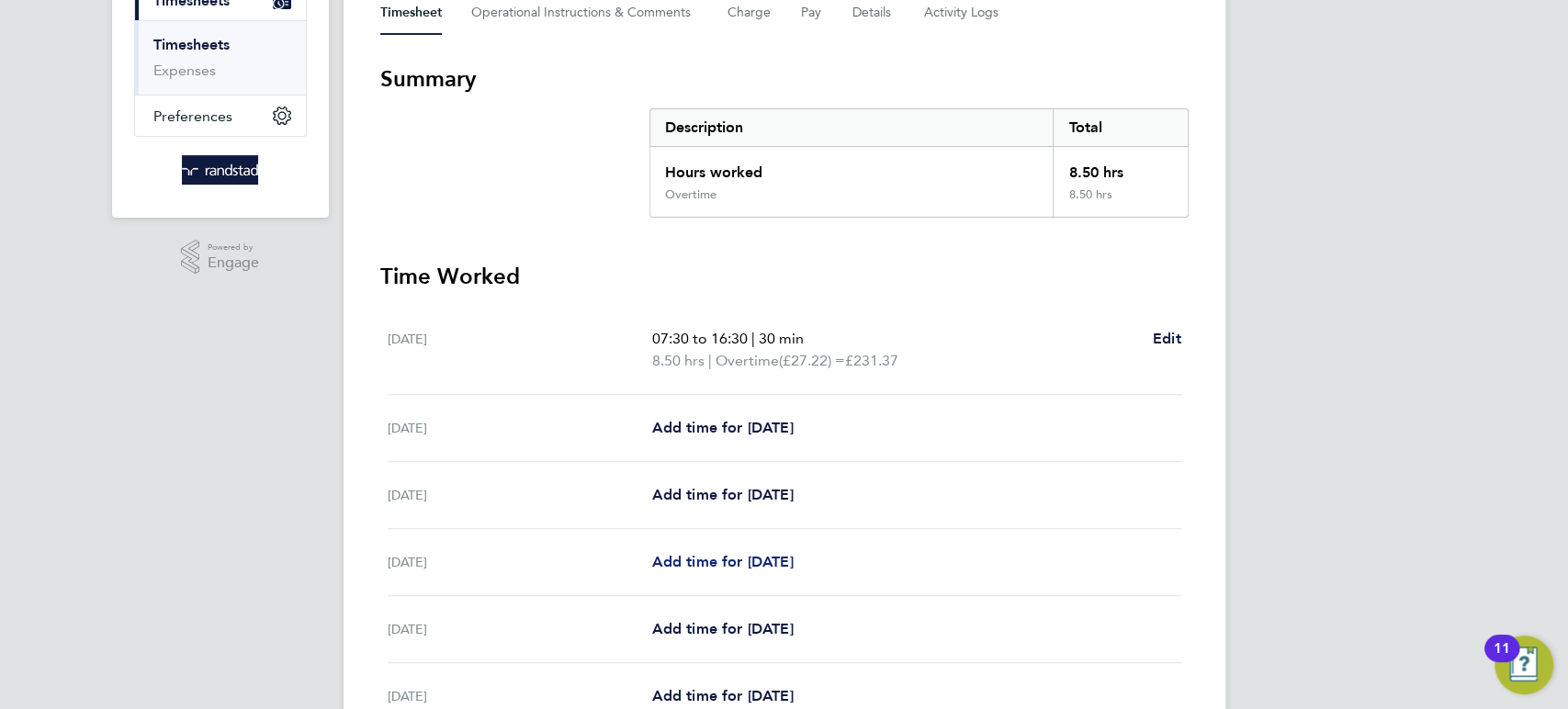
click at [753, 561] on span "Add time for [DATE]" at bounding box center [721, 562] width 141 height 18
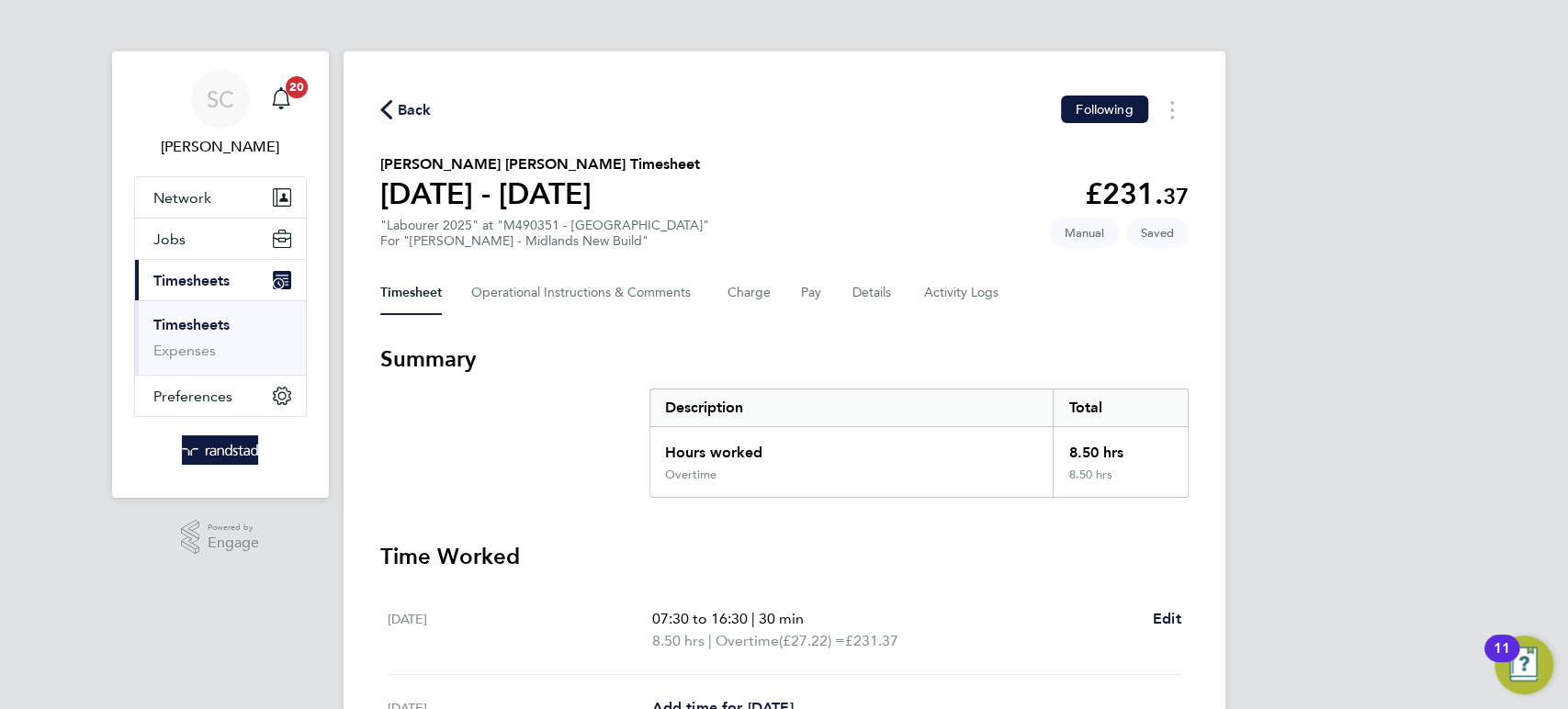
select select "30"
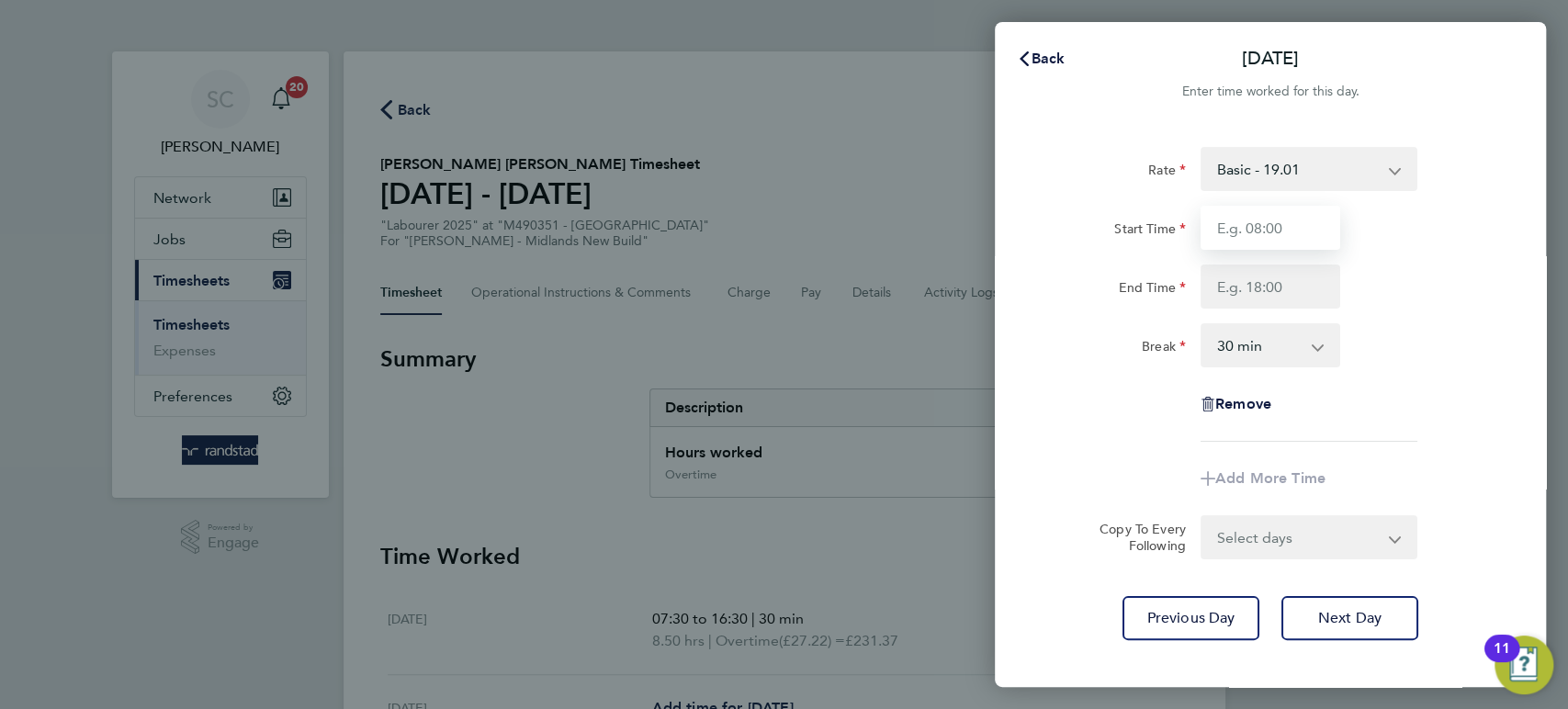
click at [1263, 227] on input "Start Time" at bounding box center [1270, 227] width 139 height 44
type input "07:30"
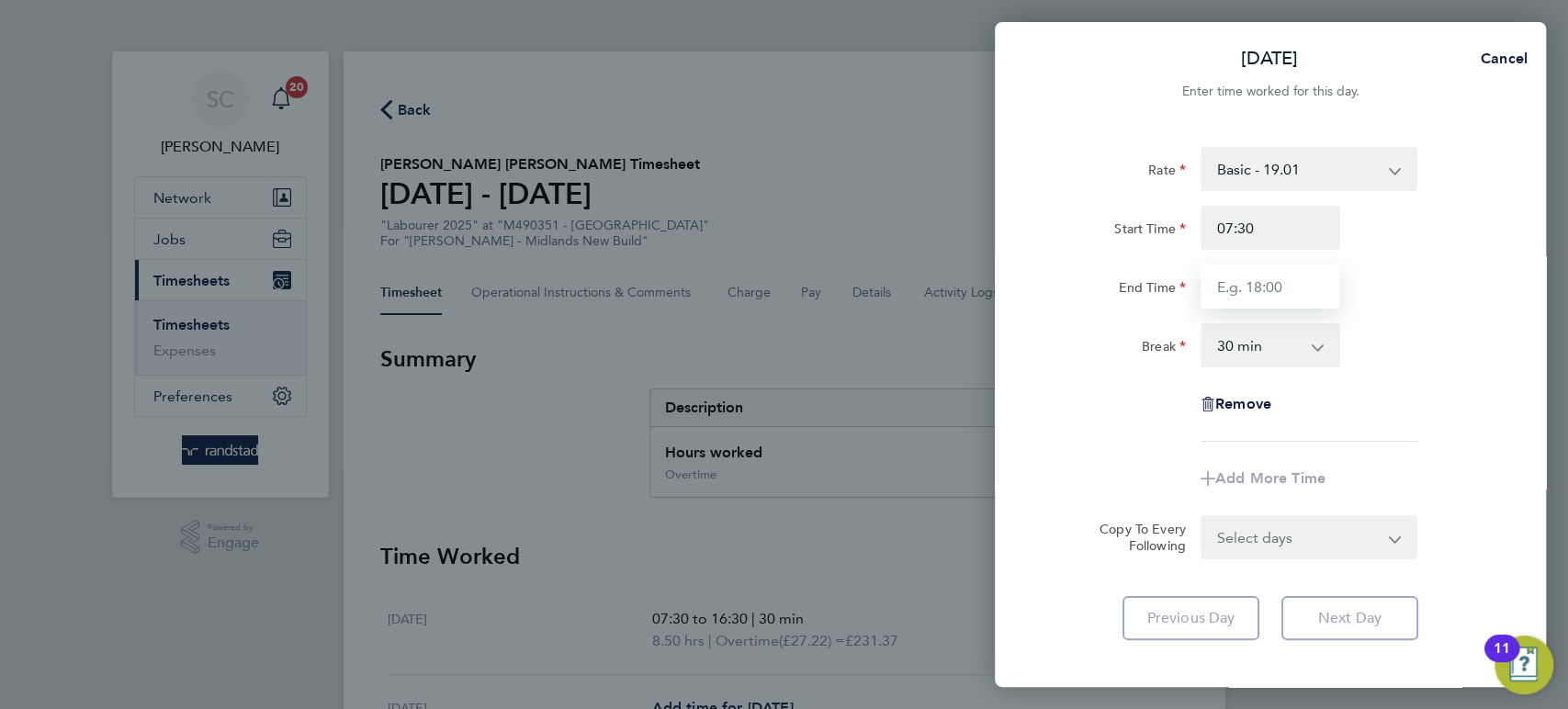
click at [1267, 285] on input "End Time" at bounding box center [1270, 286] width 139 height 44
type input "16:30"
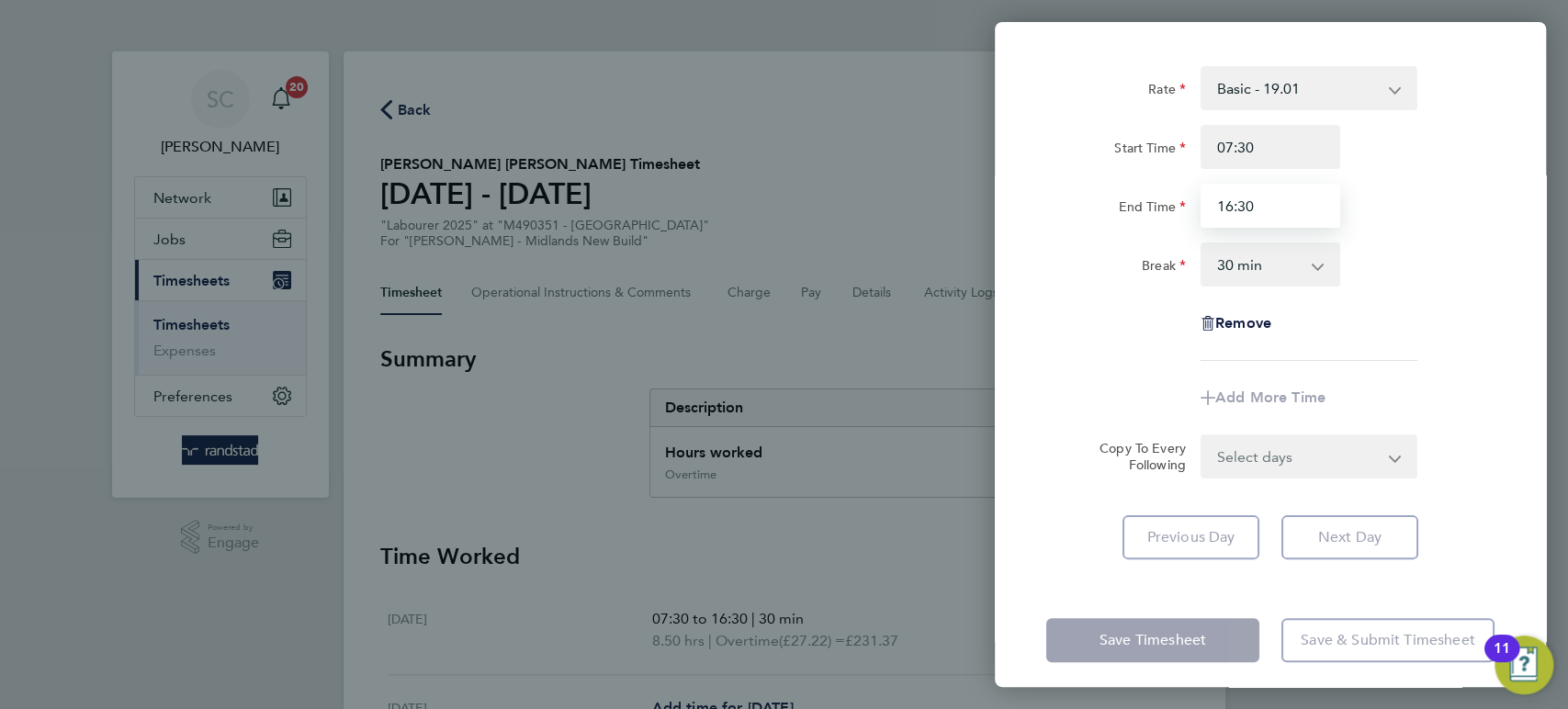
scroll to position [84, 0]
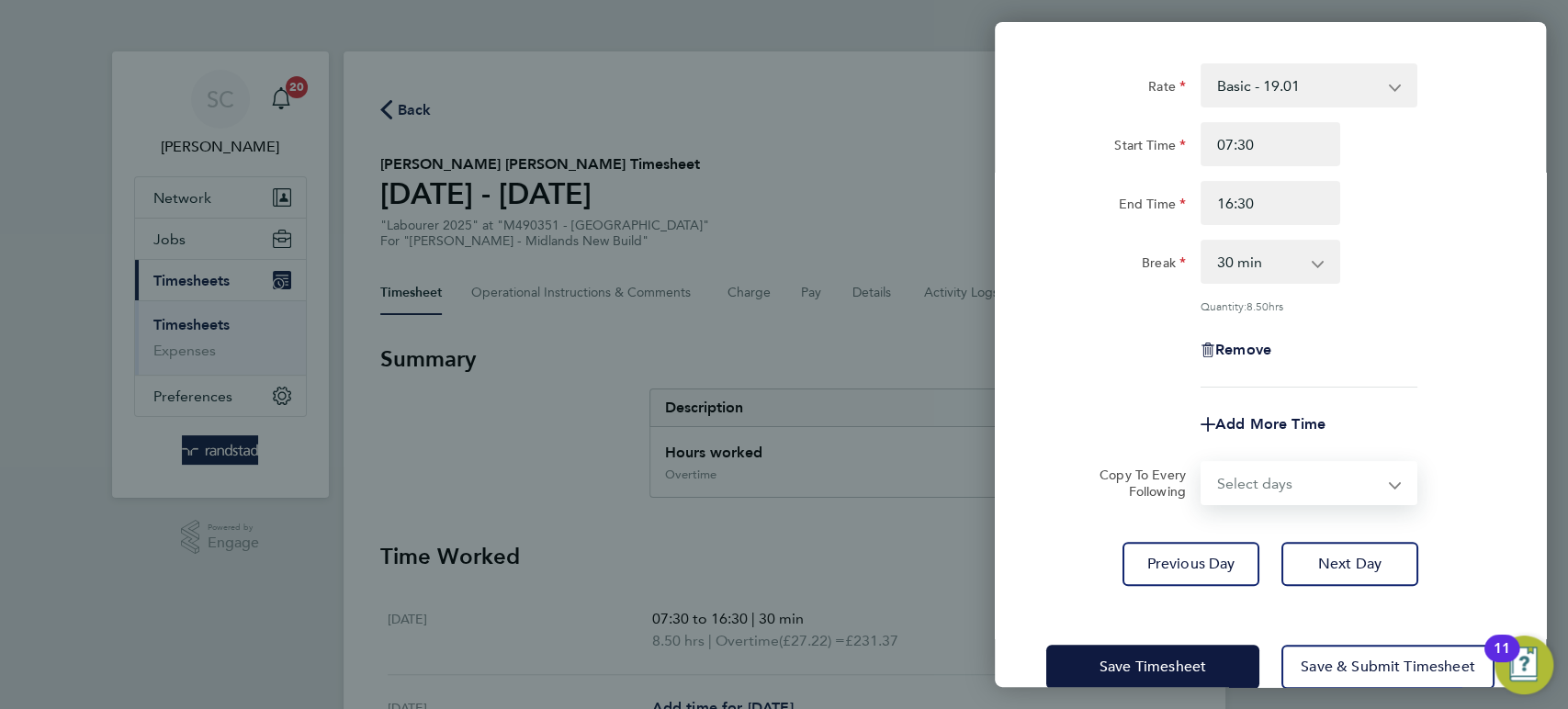
click at [1234, 440] on form "Rate Basic - 19.01 Overtime - 27.22 Start Time 07:30 End Time 16:30 Break 0 min…" at bounding box center [1271, 283] width 449 height 441
select select "DAY"
click at [1202, 463] on select "Select days Day [DATE] [DATE] [DATE]" at bounding box center [1298, 483] width 193 height 40
select select "[DATE]"
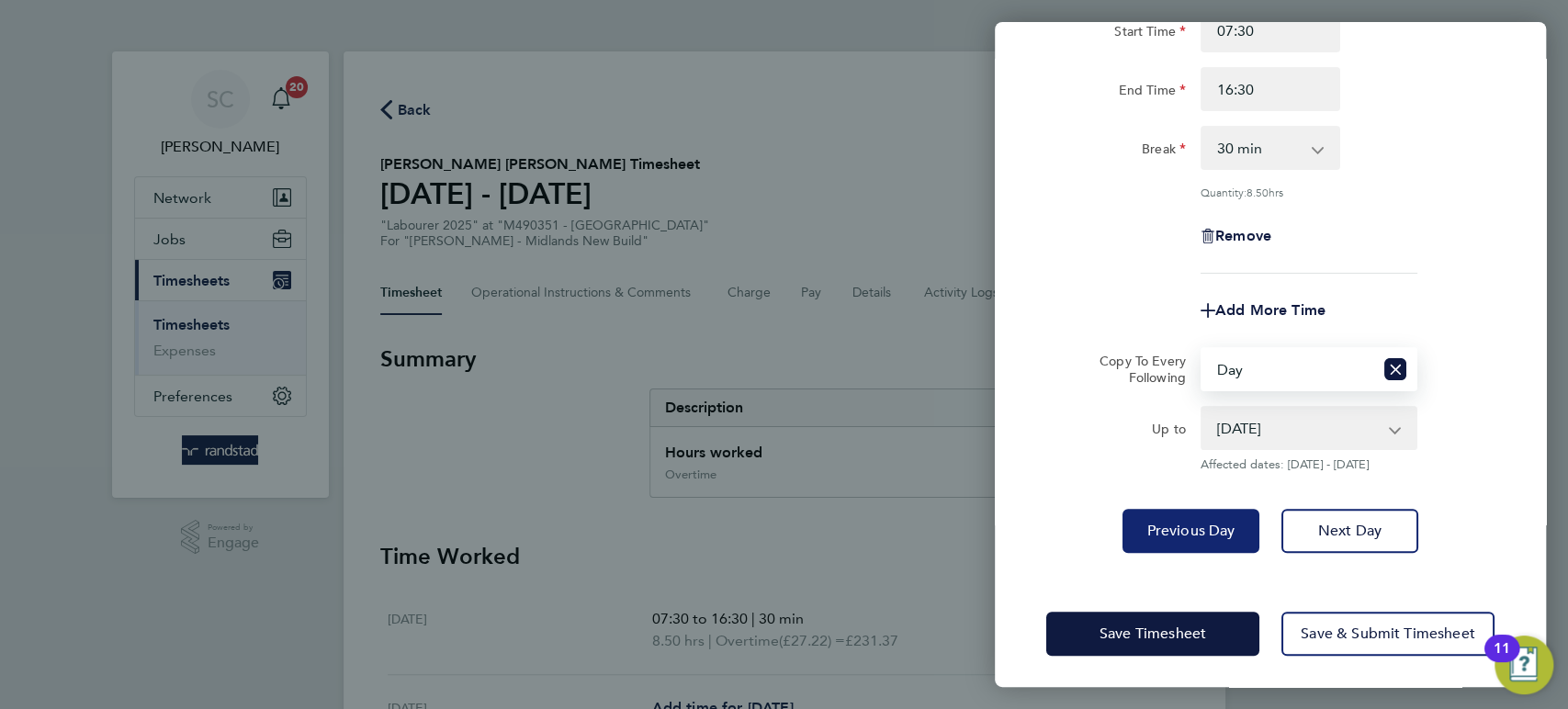
scroll to position [200, 0]
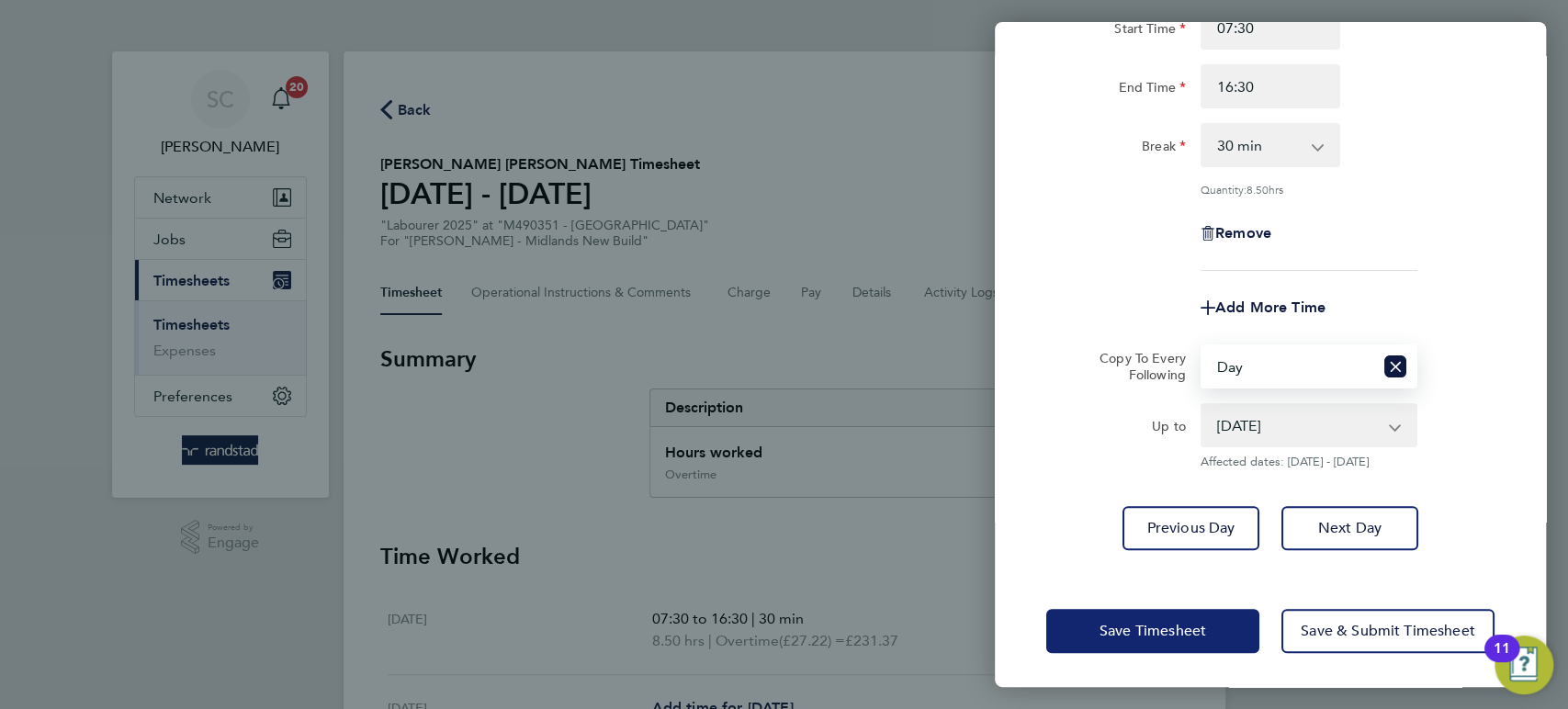
click at [1136, 643] on button "Save Timesheet" at bounding box center [1153, 630] width 213 height 44
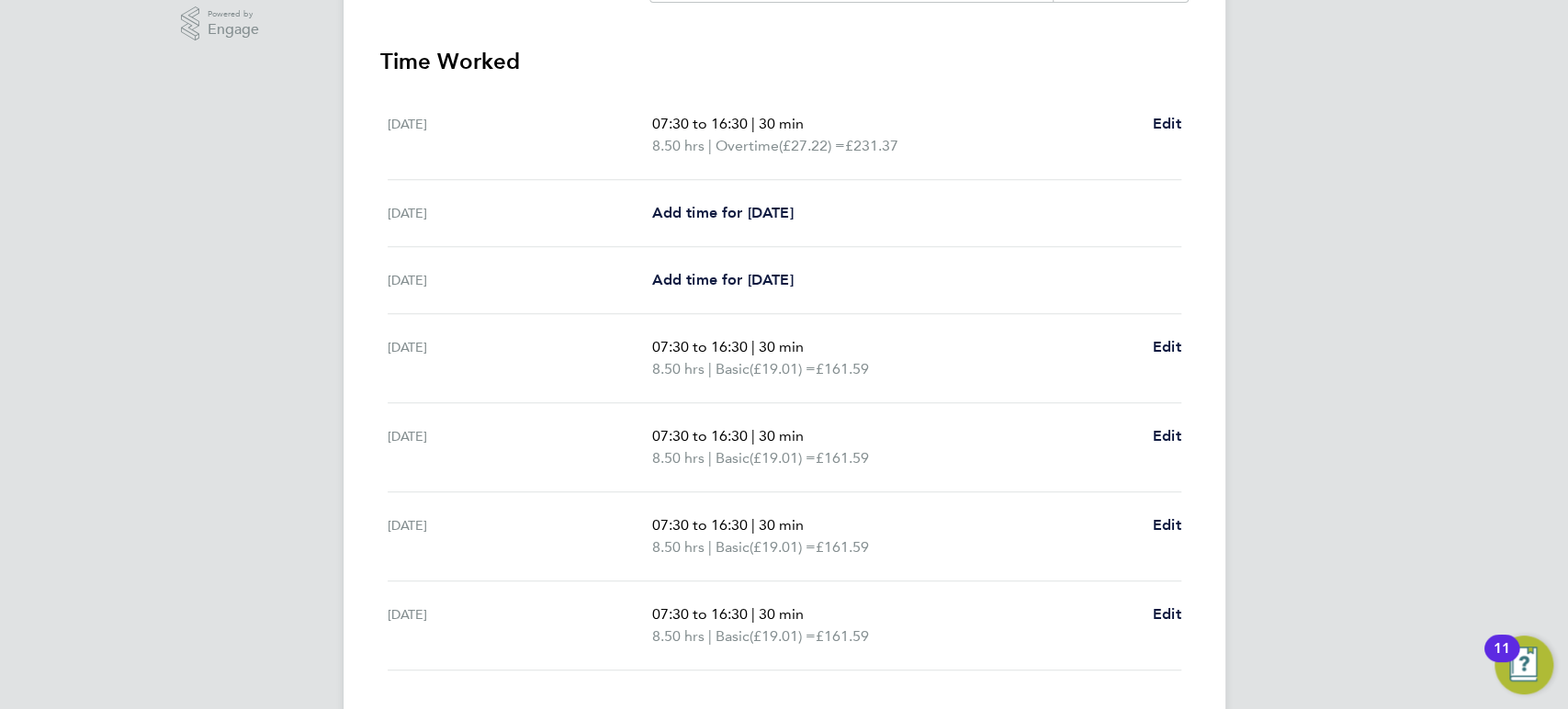
scroll to position [634, 0]
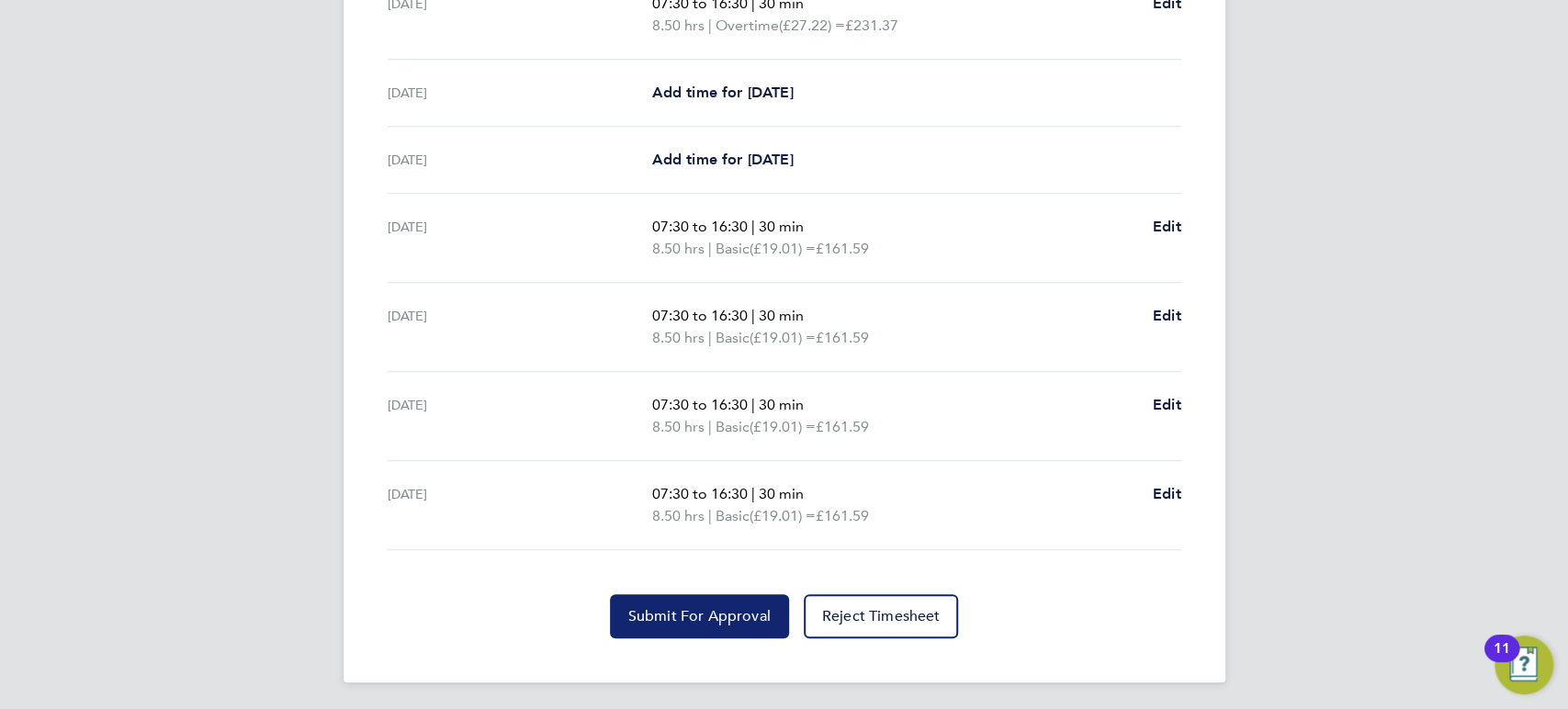
click at [694, 607] on span "Submit For Approval" at bounding box center [700, 616] width 142 height 19
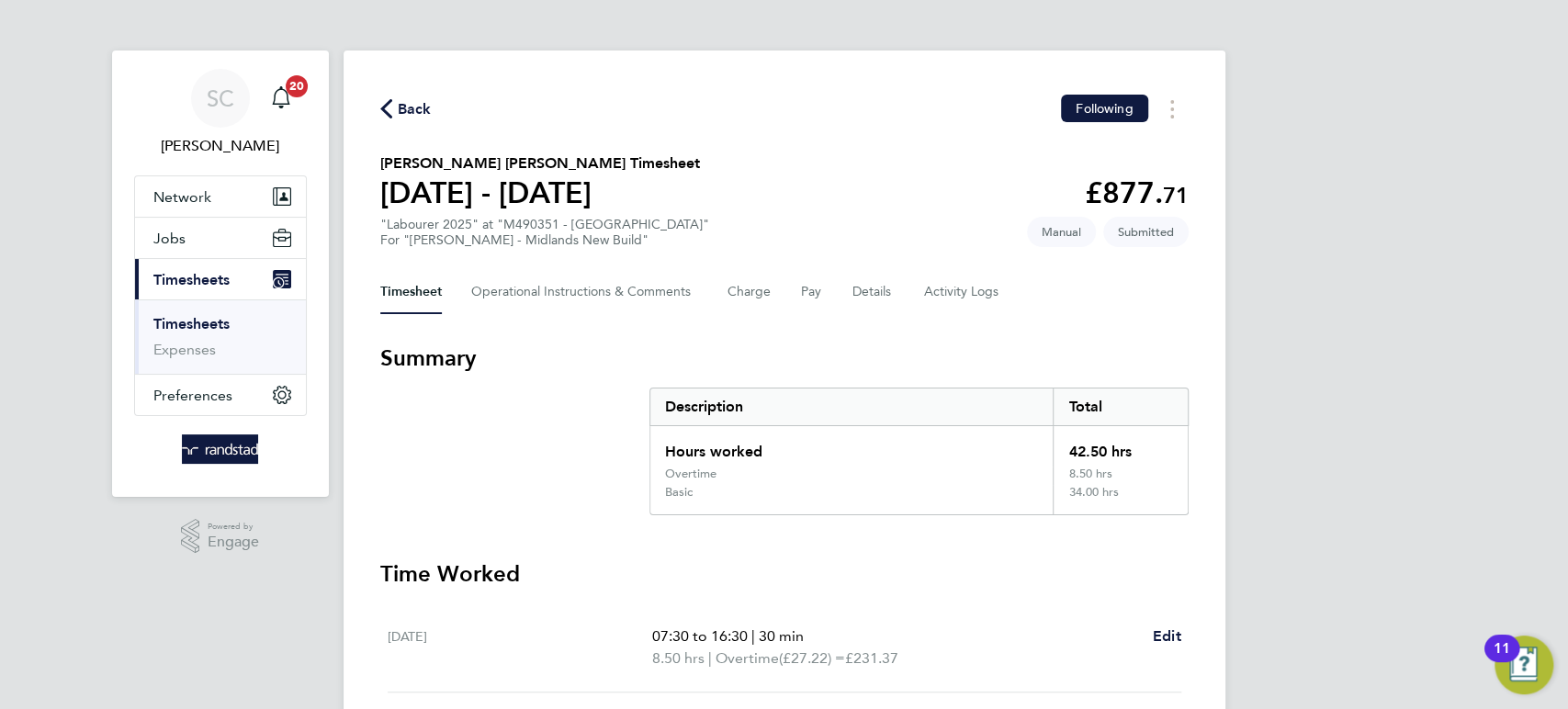
scroll to position [0, 0]
click at [404, 111] on span "Back" at bounding box center [415, 110] width 34 height 22
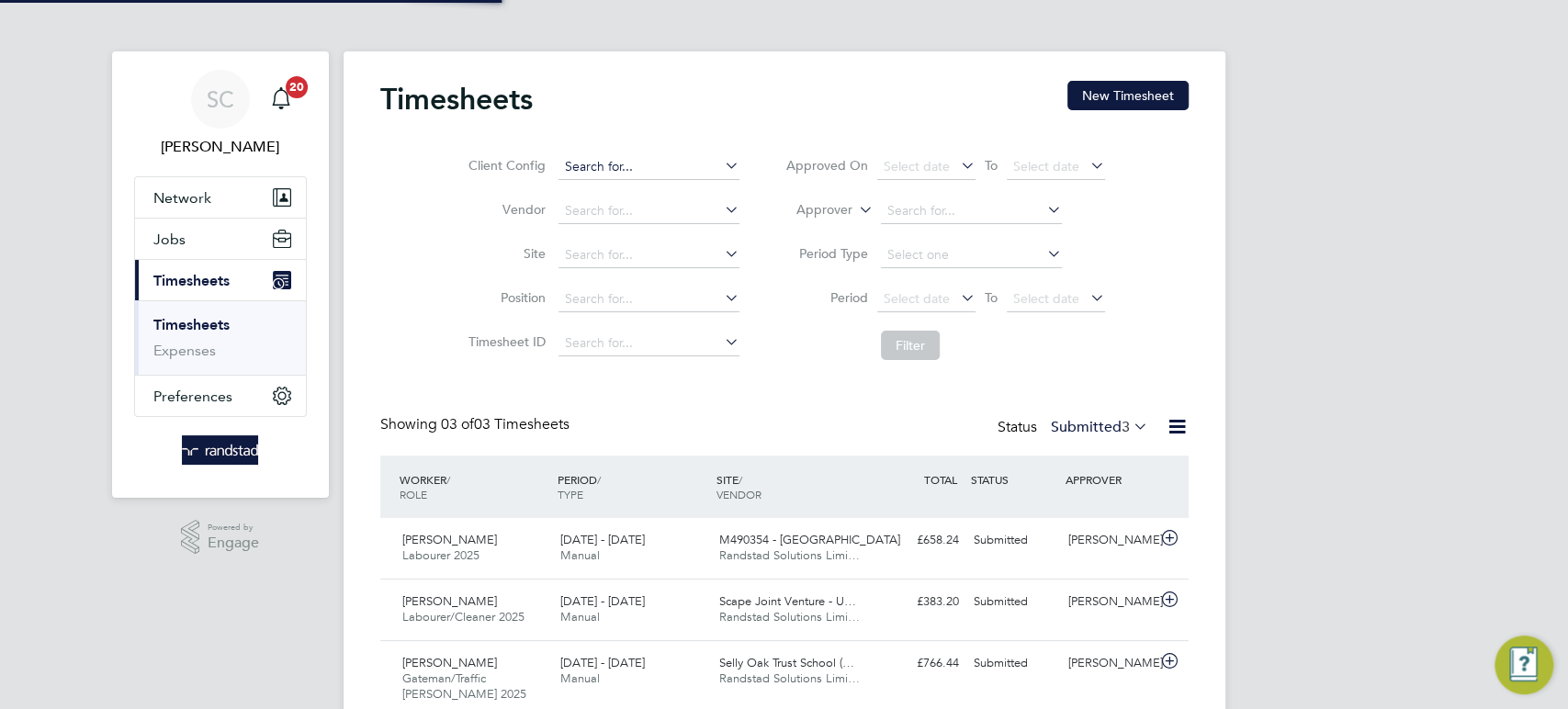
scroll to position [61, 159]
click at [1158, 105] on button "New Timesheet" at bounding box center [1127, 96] width 122 height 30
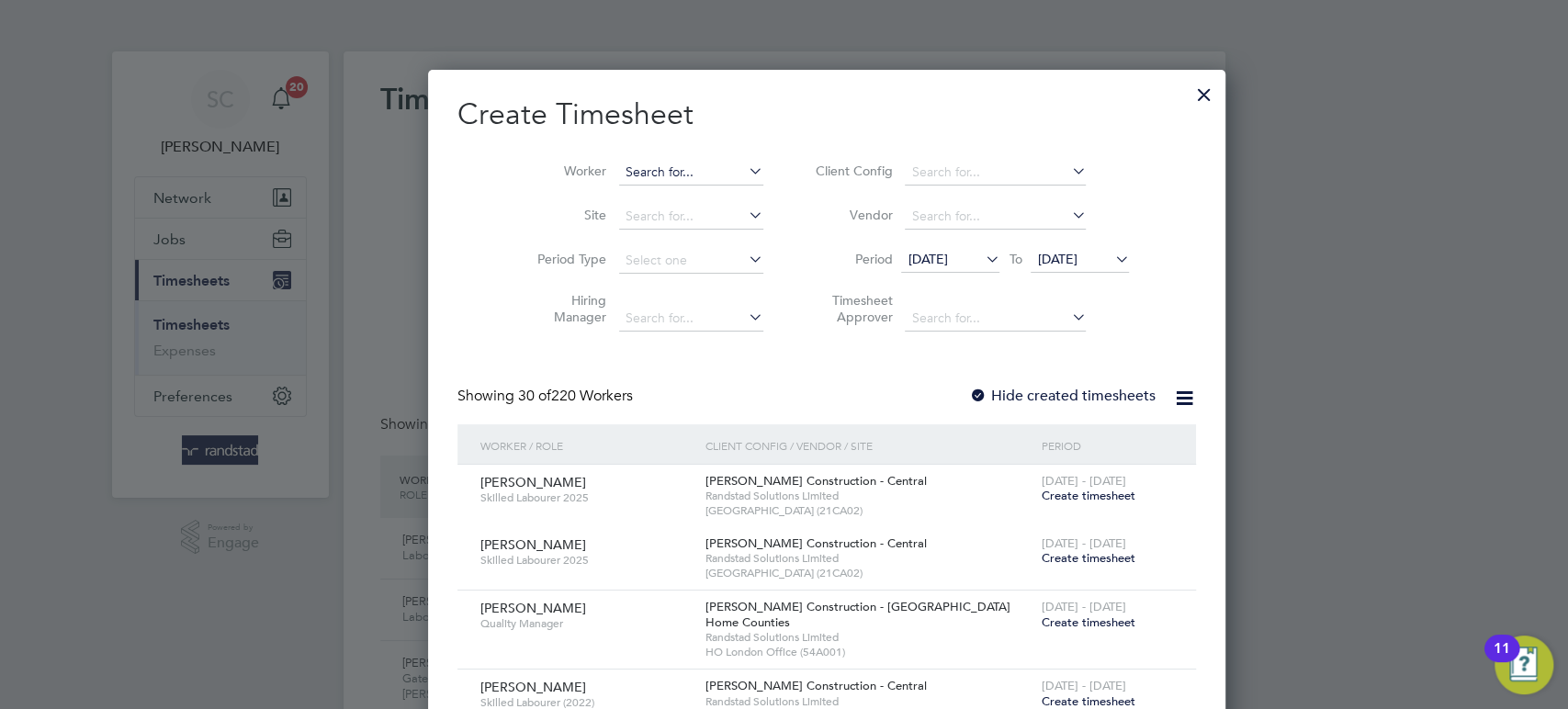
scroll to position [3134, 712]
click at [649, 167] on input at bounding box center [692, 173] width 144 height 26
click at [646, 204] on li "[PERSON_NAME] rline" at bounding box center [659, 197] width 166 height 25
type input "[PERSON_NAME]"
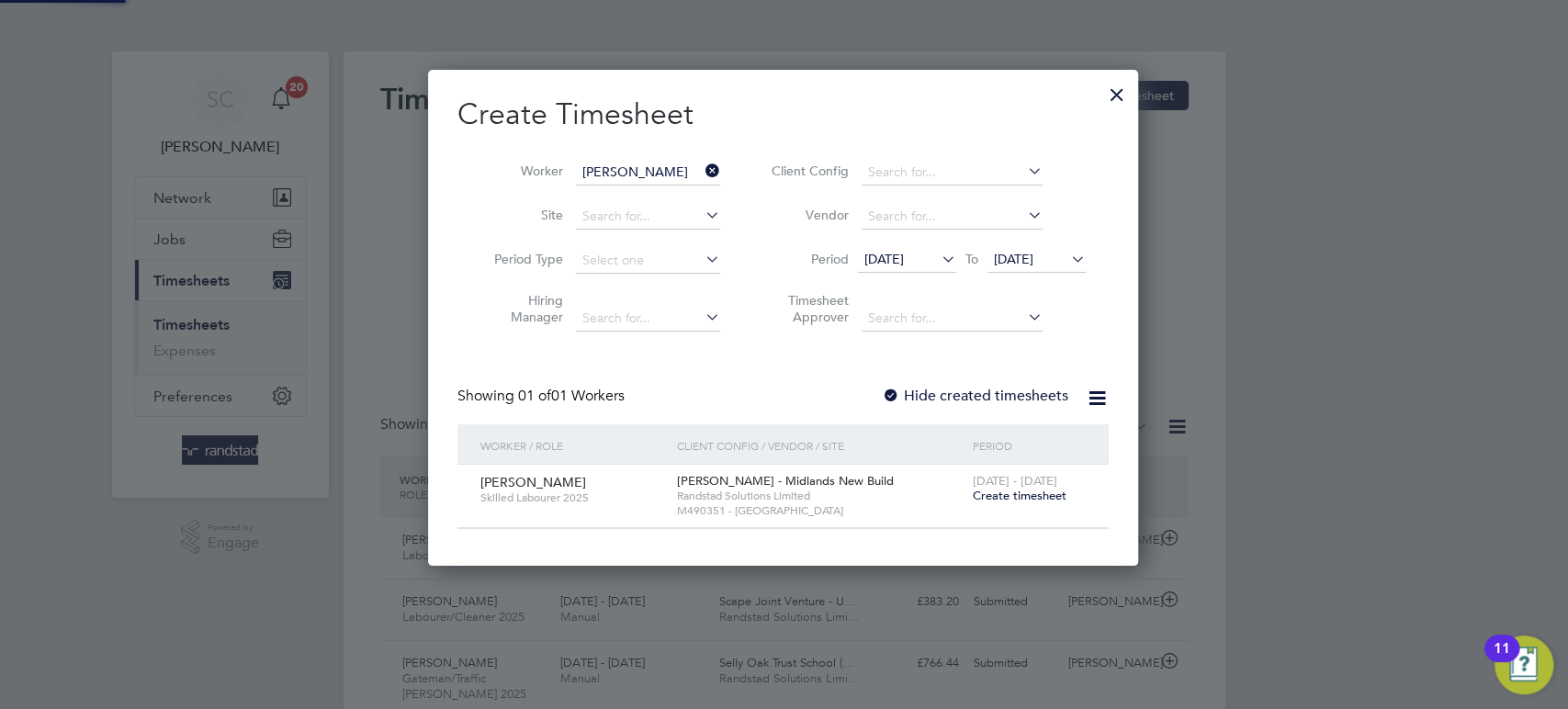
scroll to position [9, 9]
click at [1005, 494] on span "Create timesheet" at bounding box center [1019, 496] width 94 height 16
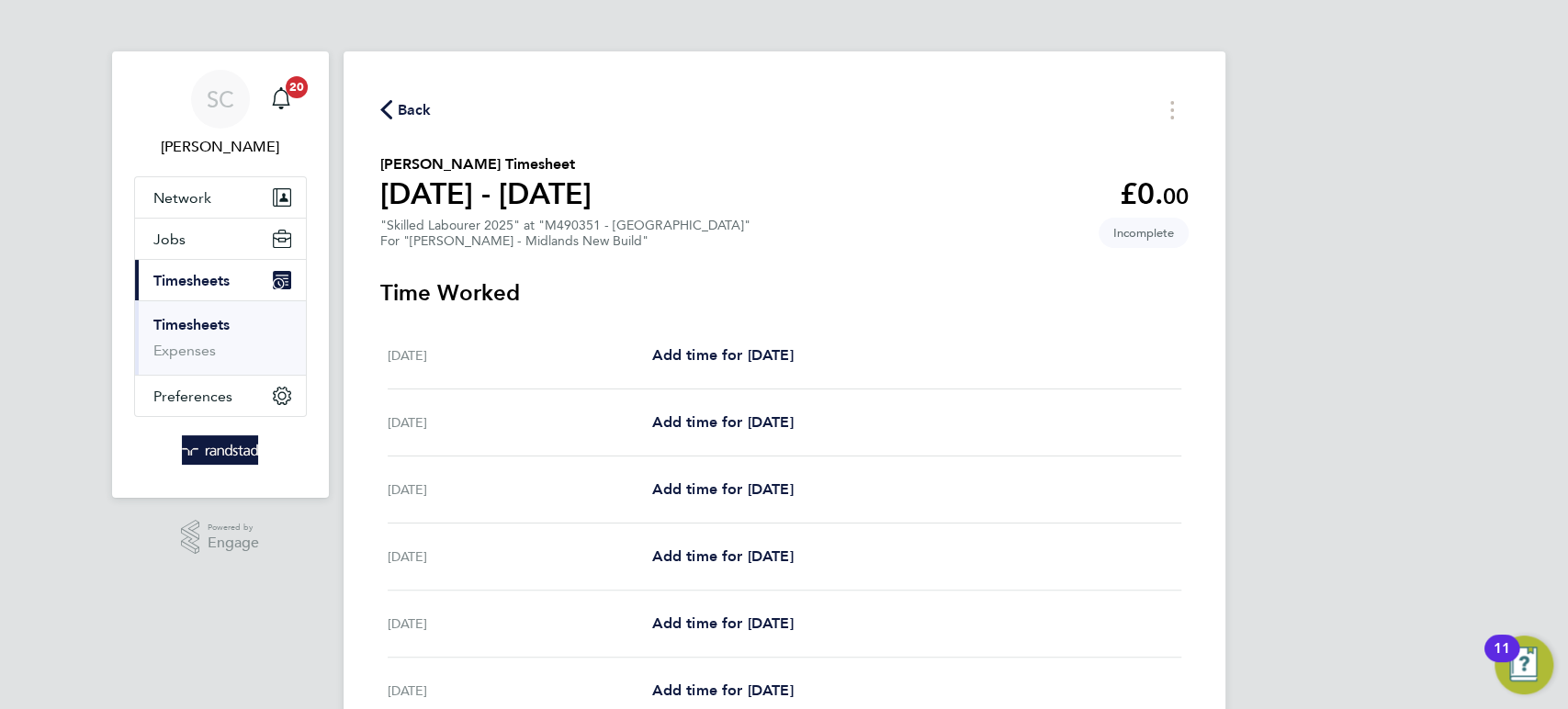
click at [408, 109] on span "Back" at bounding box center [415, 110] width 34 height 22
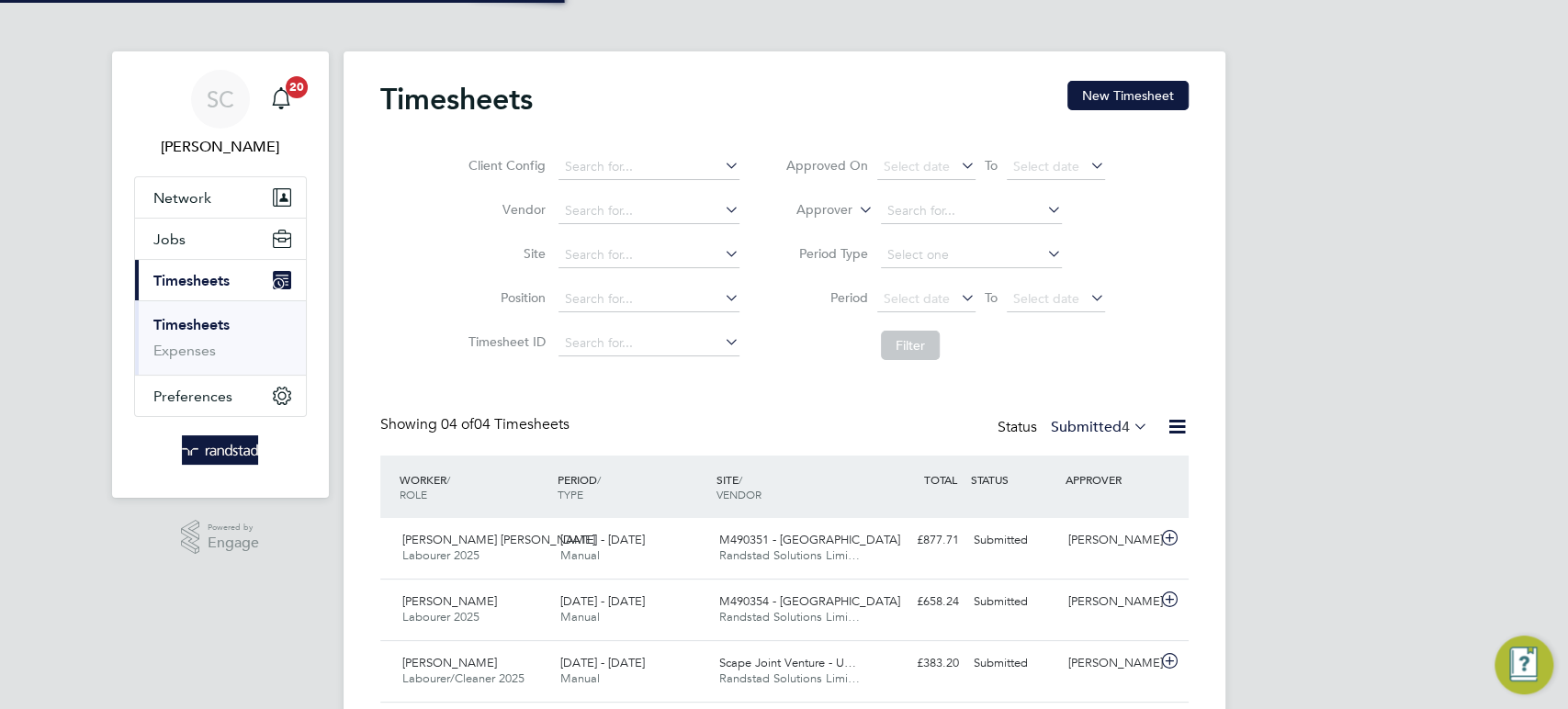
scroll to position [45, 159]
click at [1149, 98] on button "New Timesheet" at bounding box center [1127, 96] width 122 height 30
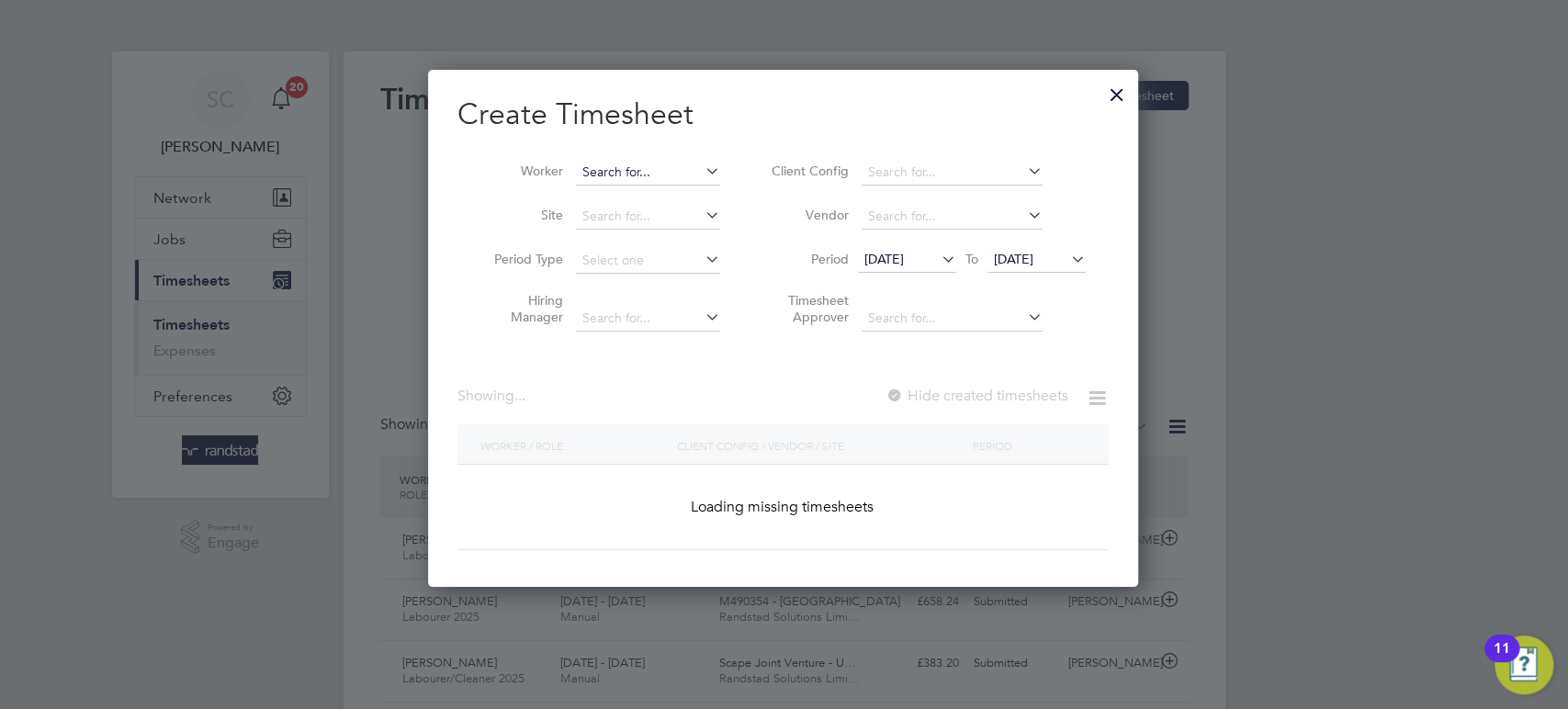
scroll to position [516, 712]
click at [623, 170] on input at bounding box center [648, 173] width 144 height 26
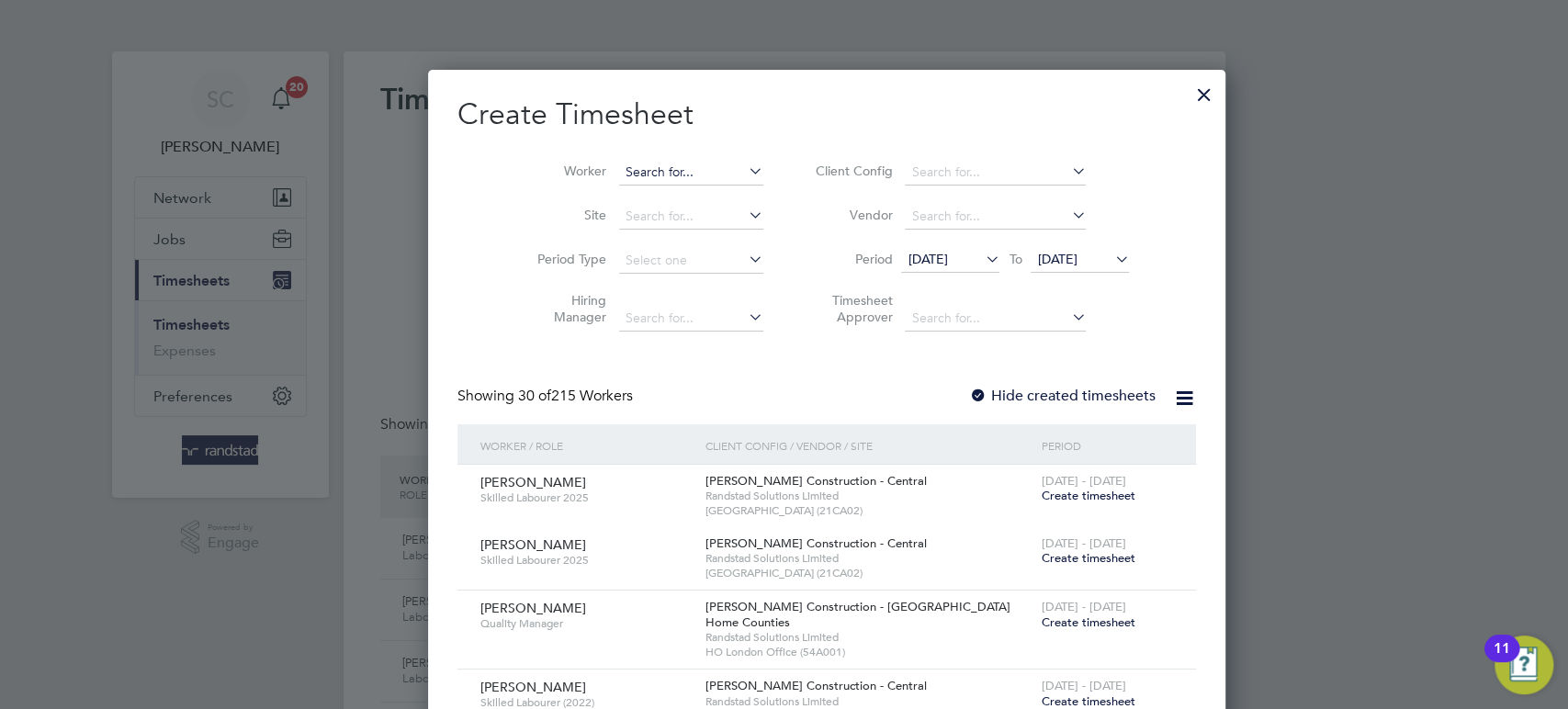
scroll to position [3196, 712]
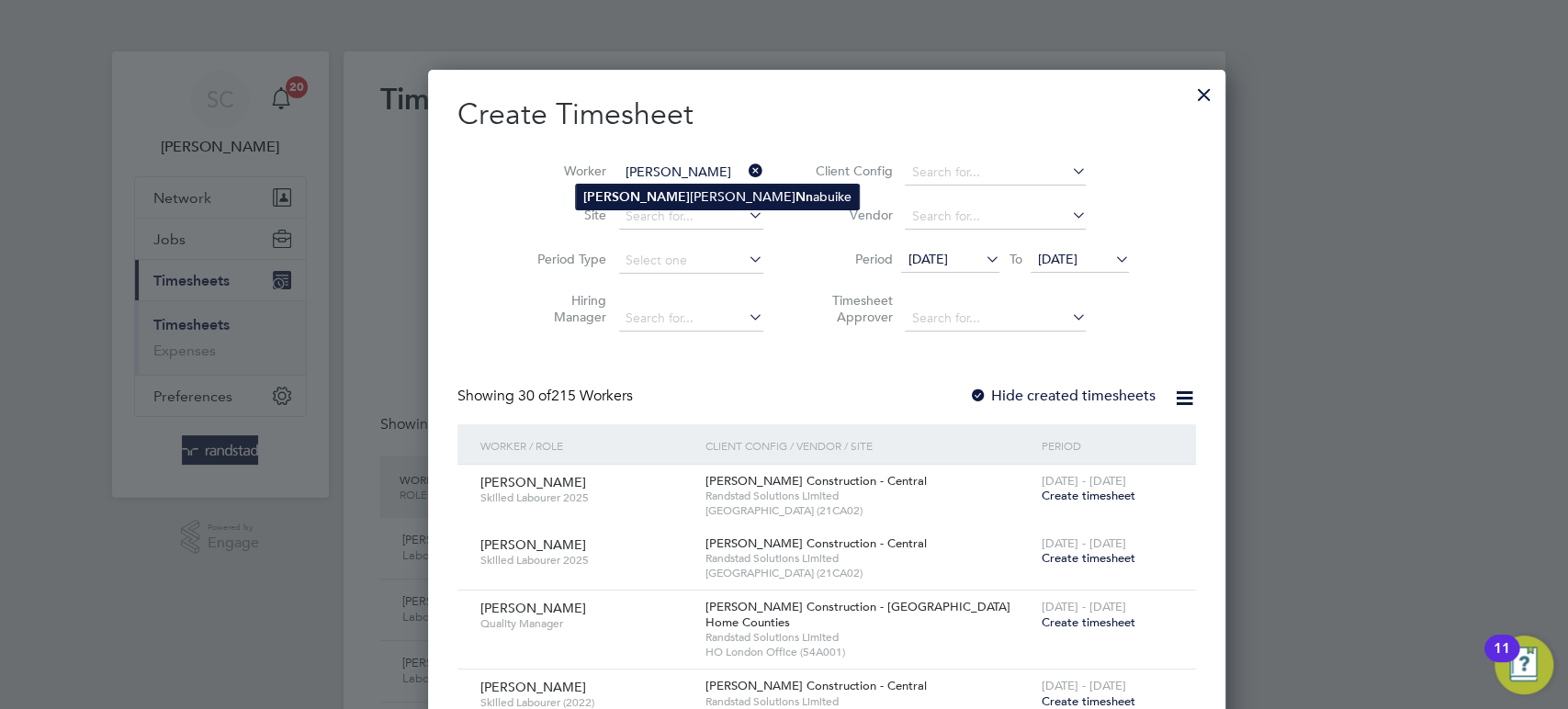
click at [613, 190] on b "[PERSON_NAME]" at bounding box center [636, 197] width 107 height 16
type input "[PERSON_NAME]"
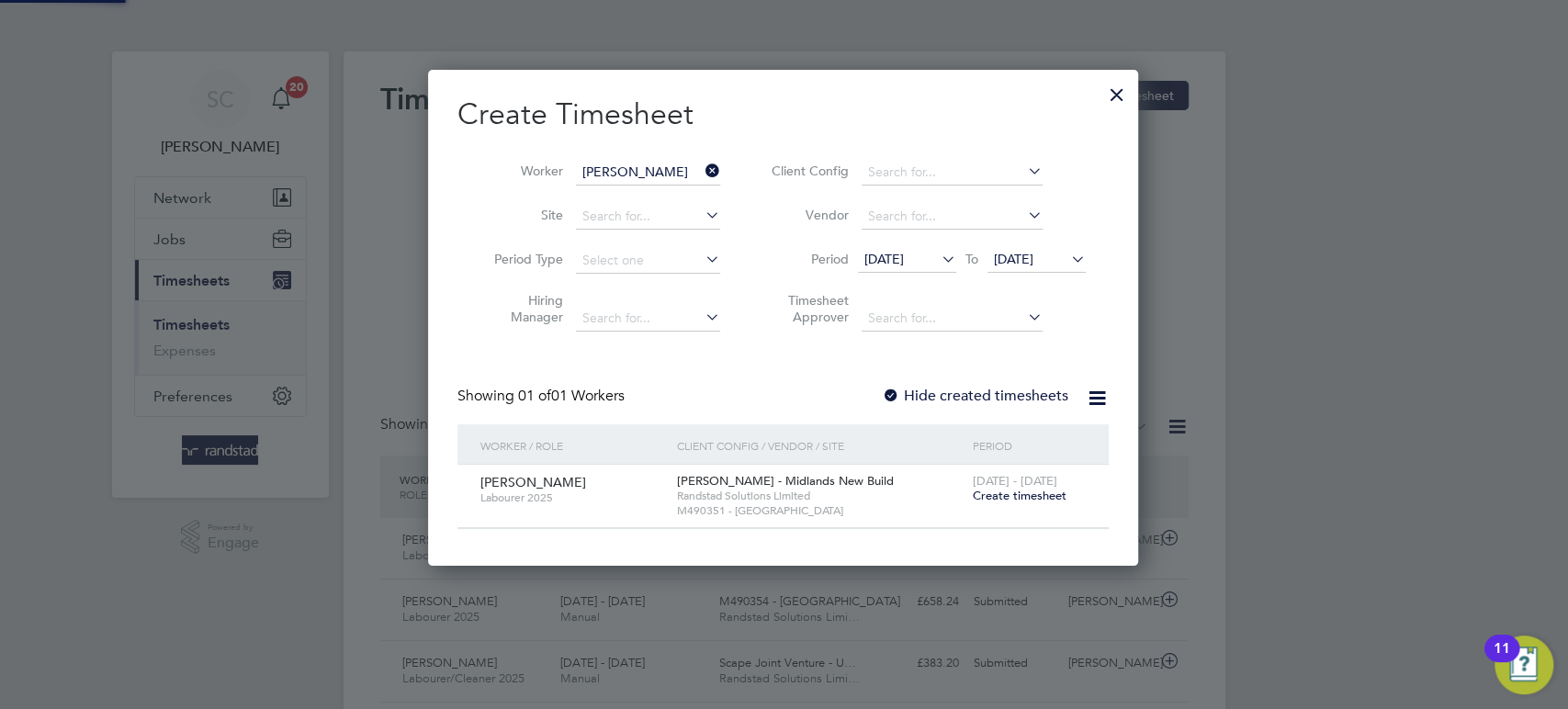
scroll to position [494, 712]
click at [1011, 499] on span "Create timesheet" at bounding box center [1019, 496] width 94 height 16
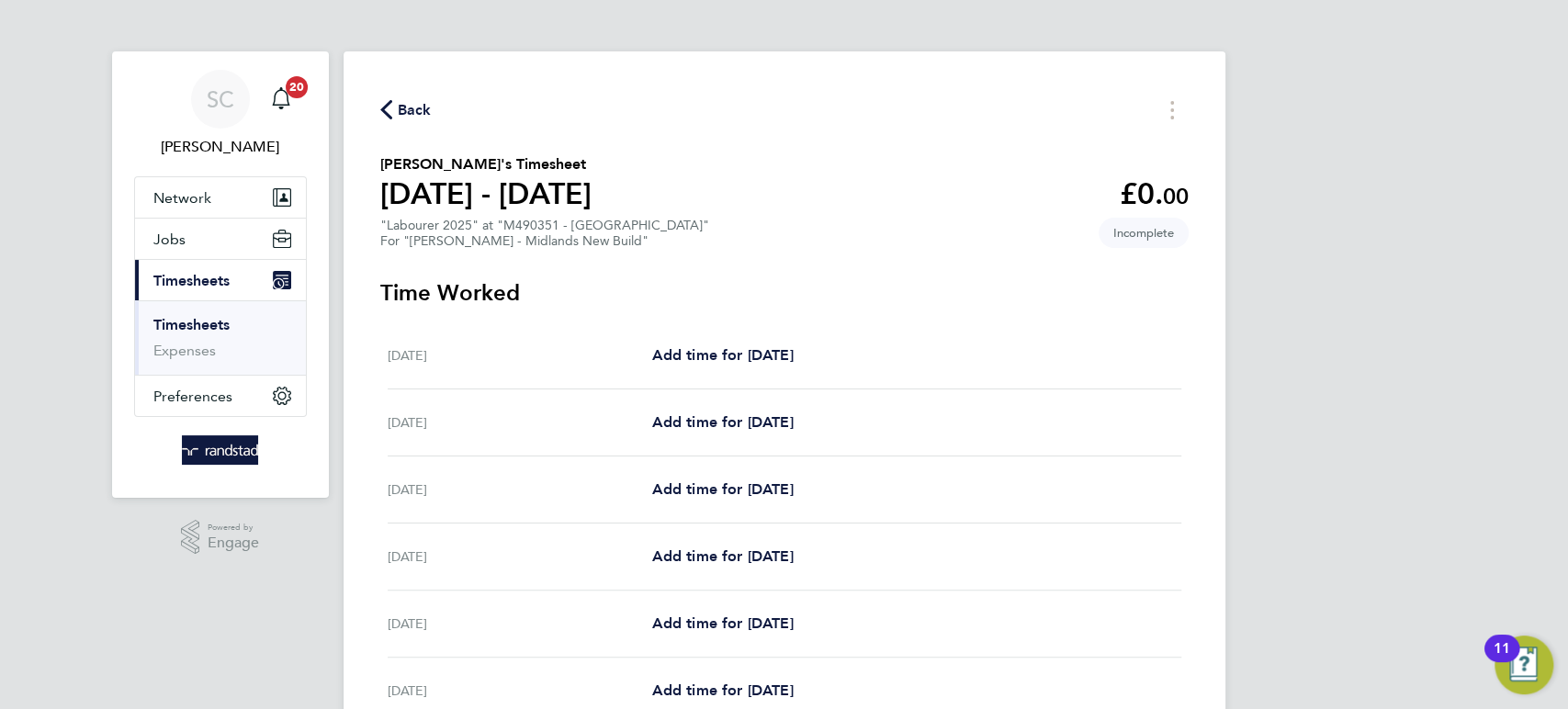
click at [433, 112] on div "Back" at bounding box center [784, 110] width 808 height 29
click at [422, 110] on span "Back" at bounding box center [415, 110] width 34 height 22
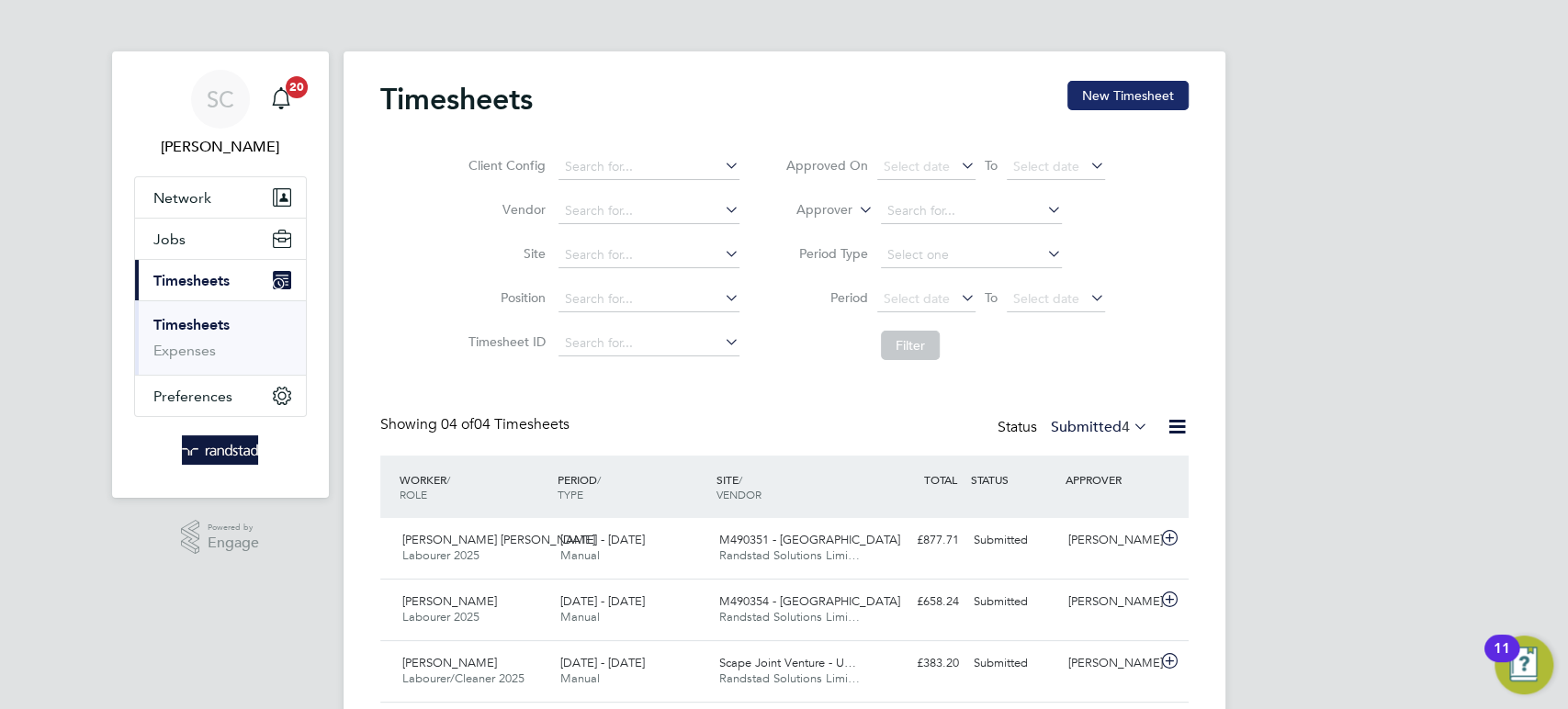
click at [1118, 100] on button "New Timesheet" at bounding box center [1127, 96] width 122 height 30
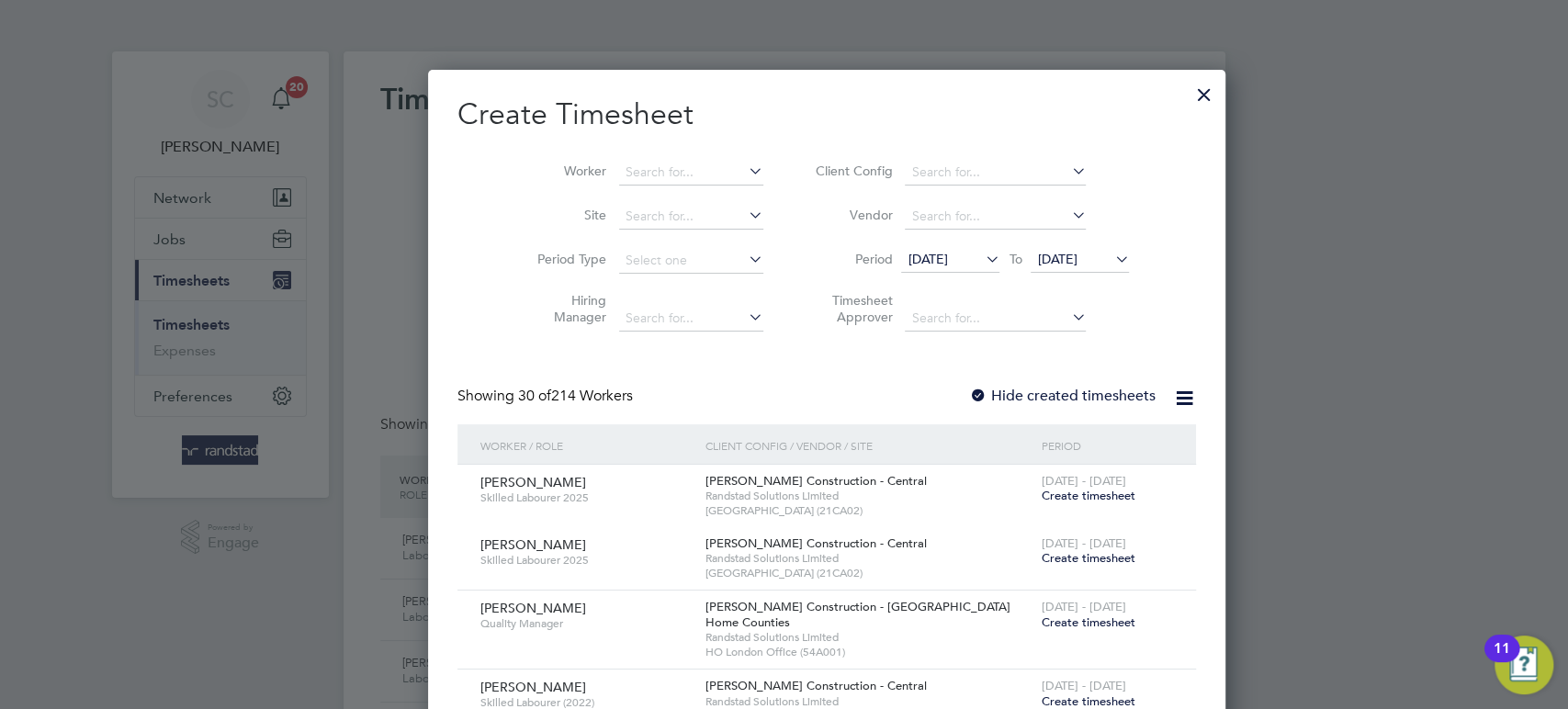
click at [616, 157] on li "Worker" at bounding box center [643, 172] width 286 height 44
click at [619, 165] on input at bounding box center [692, 173] width 144 height 26
click at [589, 193] on b "[PERSON_NAME]" at bounding box center [636, 197] width 107 height 16
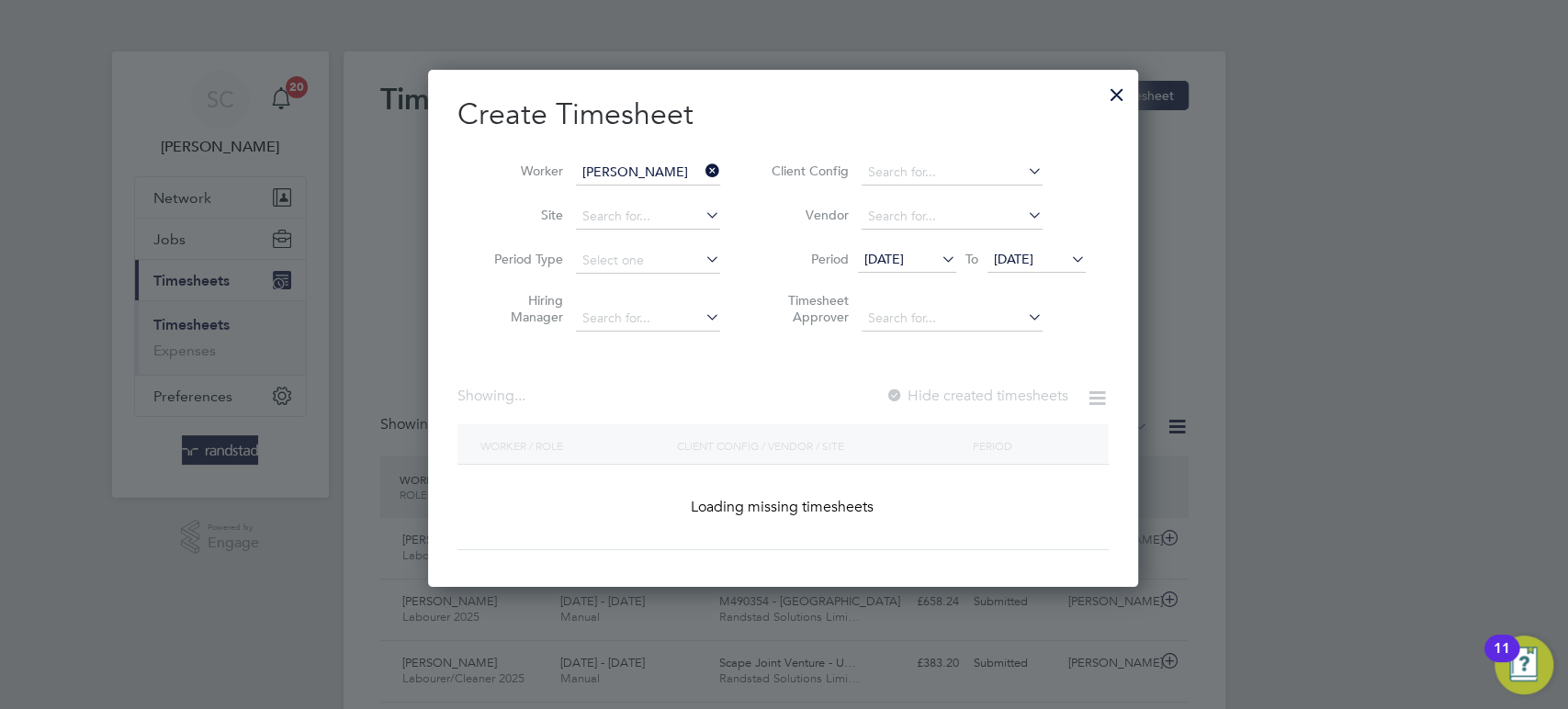
type input "[PERSON_NAME]"
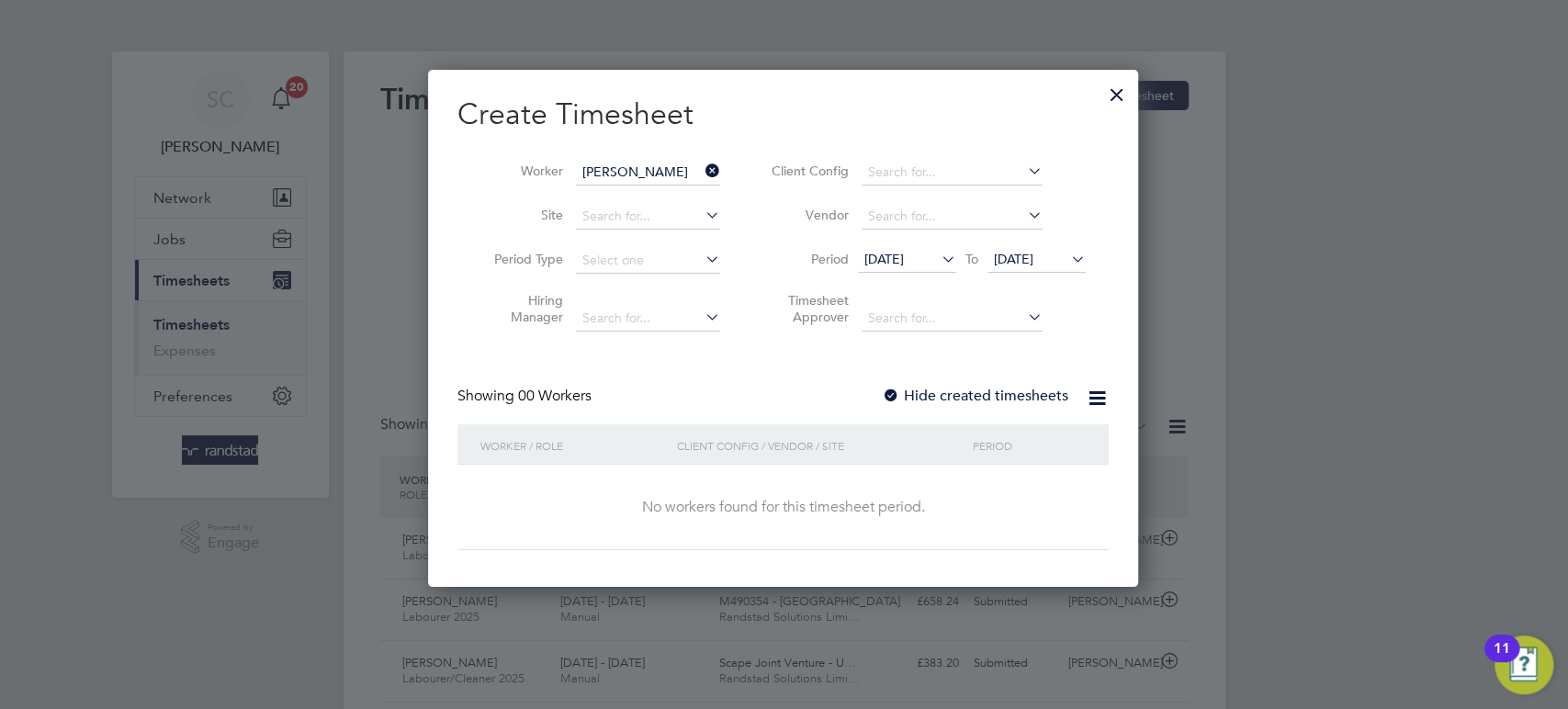
click at [892, 391] on div at bounding box center [891, 396] width 19 height 19
click at [1017, 258] on span "[DATE]" at bounding box center [1014, 259] width 40 height 17
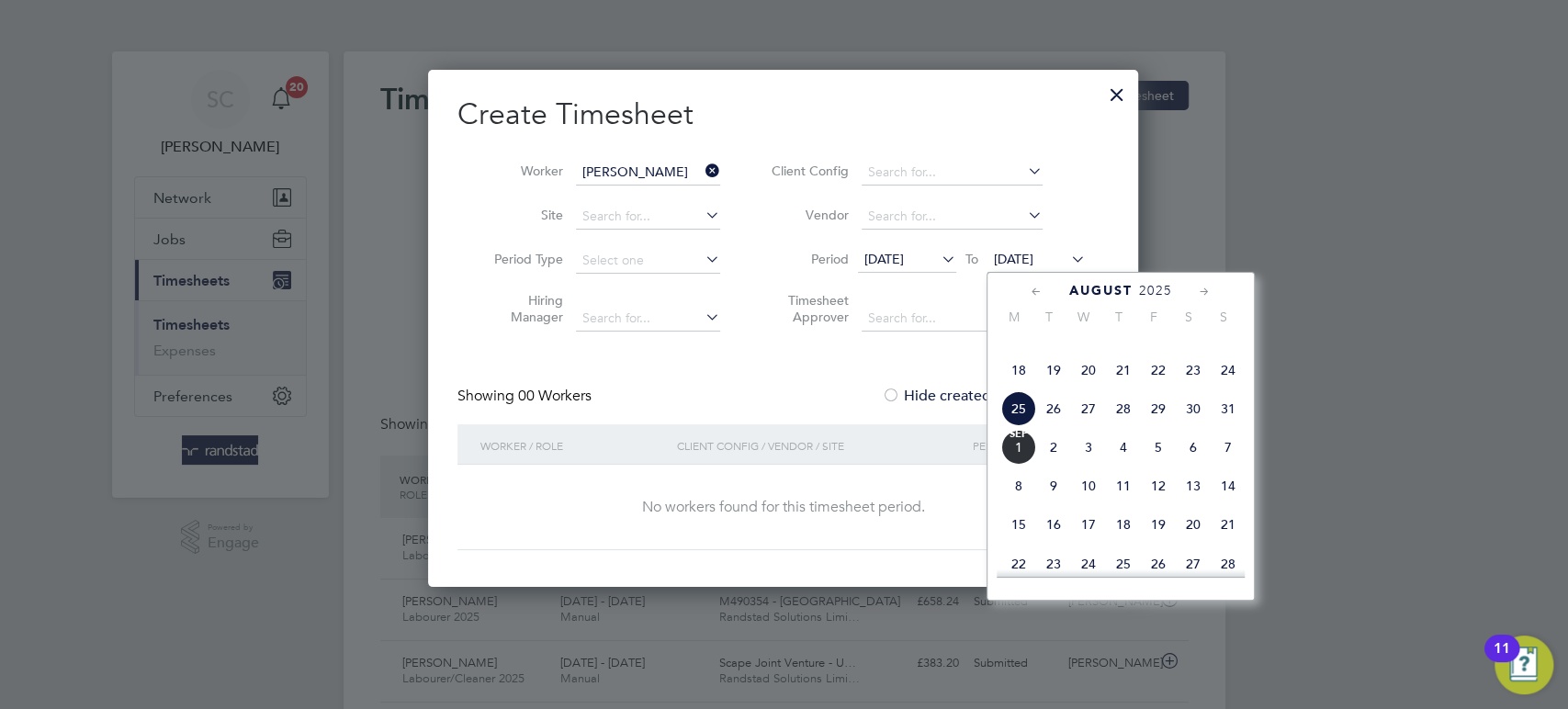
click at [1153, 426] on span "29" at bounding box center [1158, 408] width 35 height 35
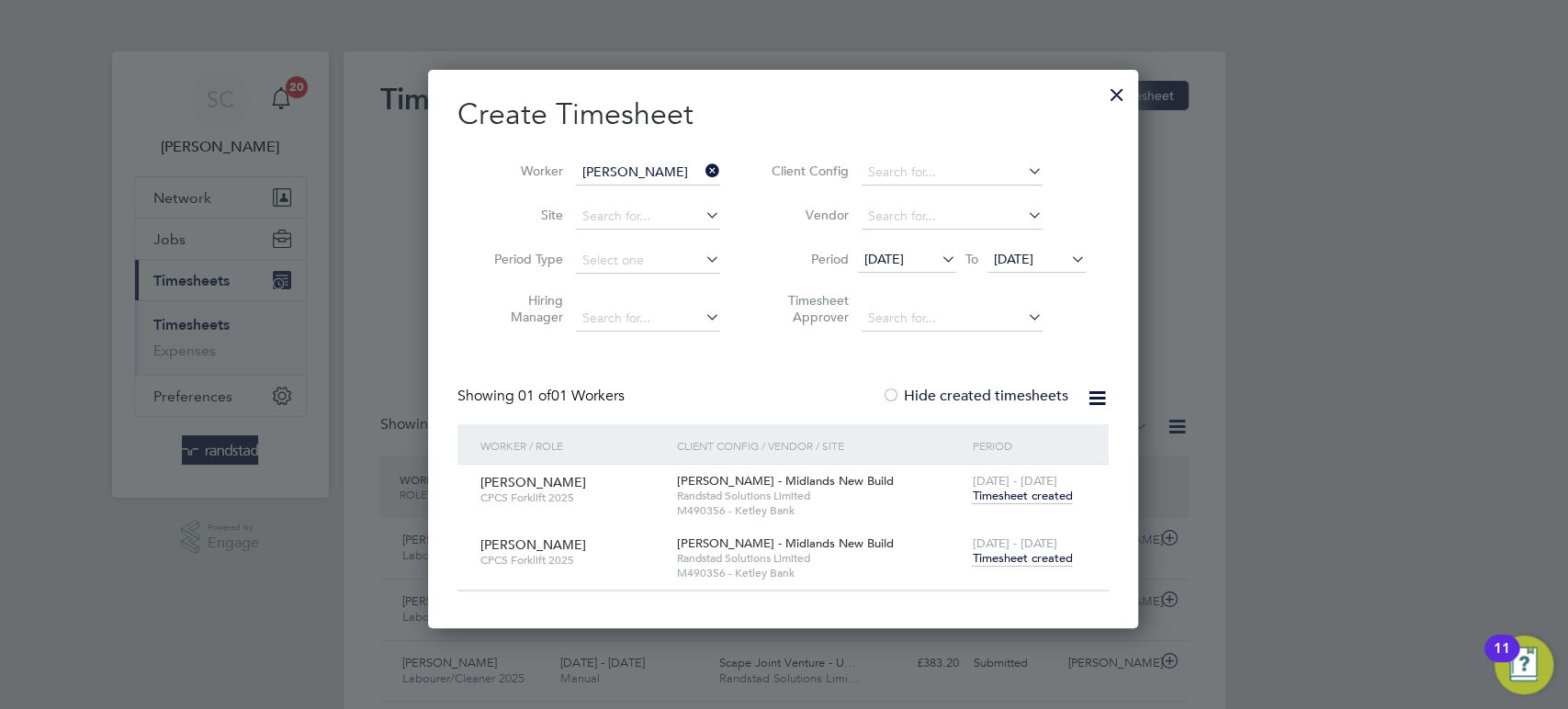
click at [1029, 556] on span "Timesheet created" at bounding box center [1022, 558] width 100 height 17
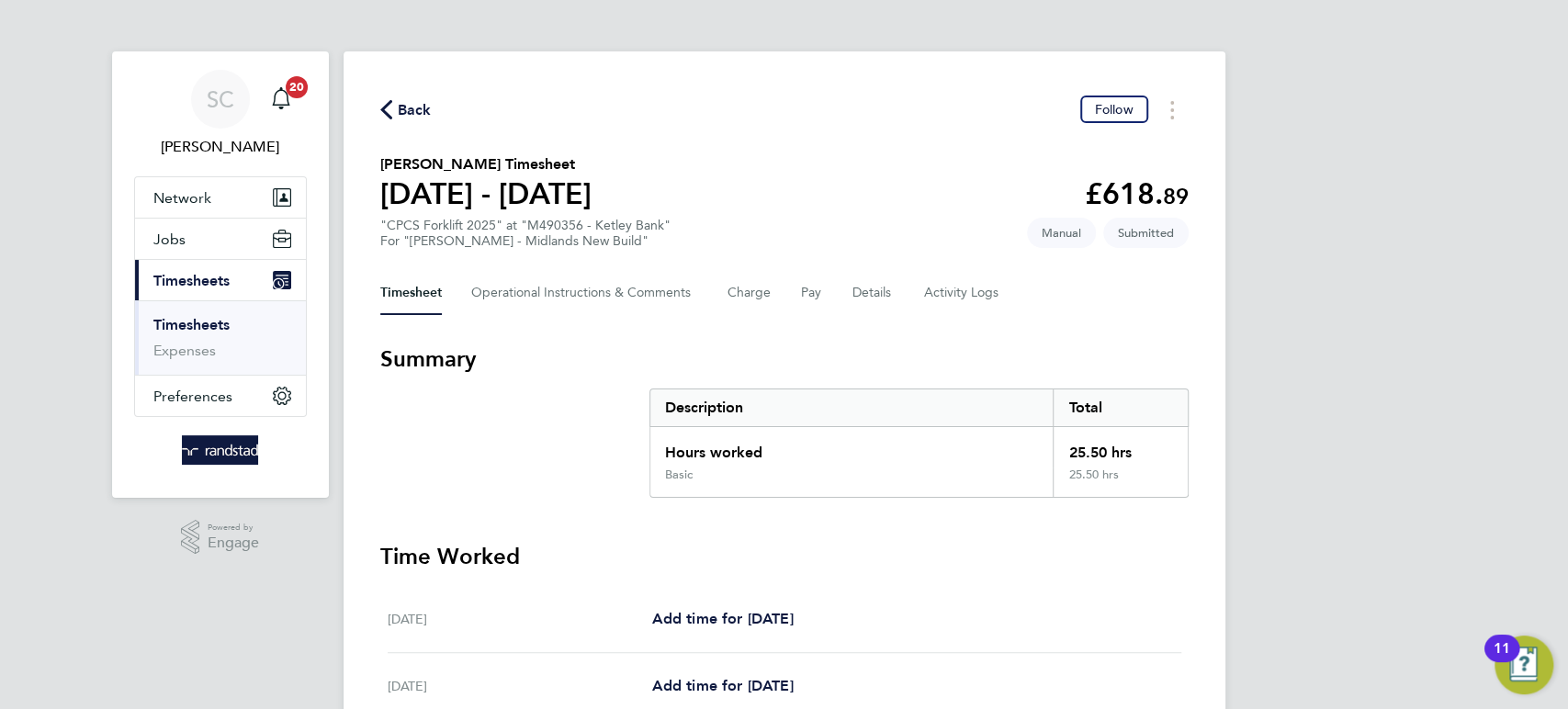
click at [411, 111] on span "Back" at bounding box center [415, 110] width 34 height 22
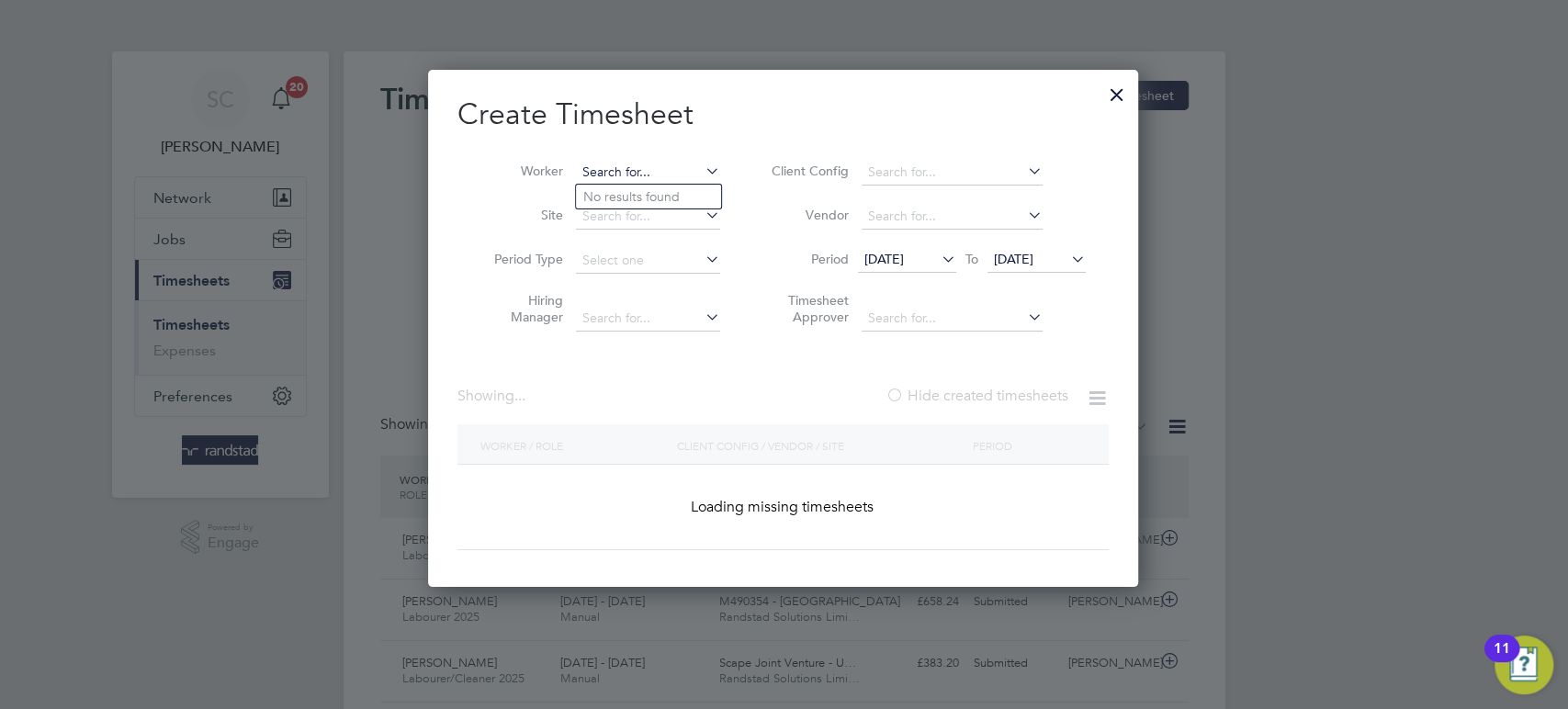
click at [604, 168] on input at bounding box center [648, 173] width 144 height 26
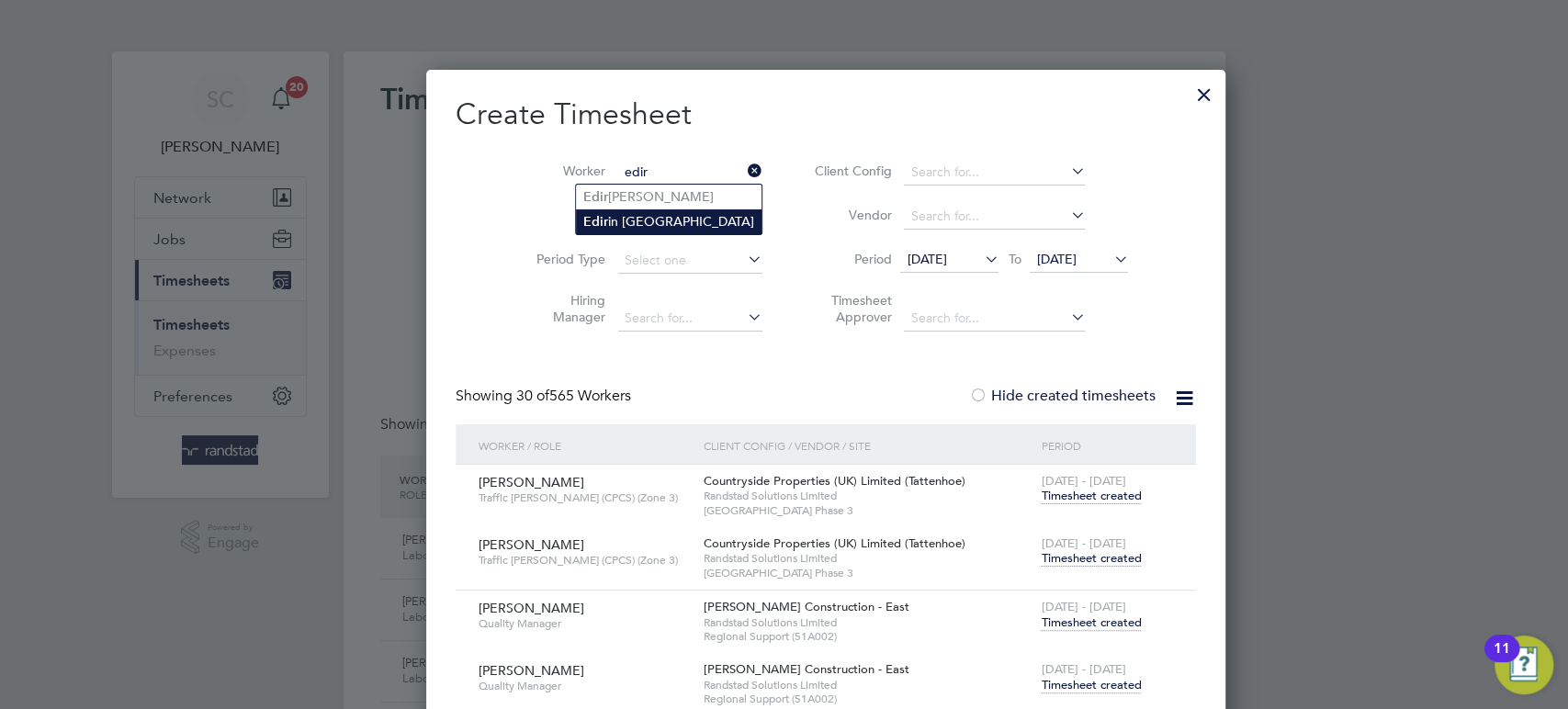
click at [613, 216] on li "Edir in [GEOGRAPHIC_DATA]" at bounding box center [669, 221] width 186 height 25
type input "[PERSON_NAME]"
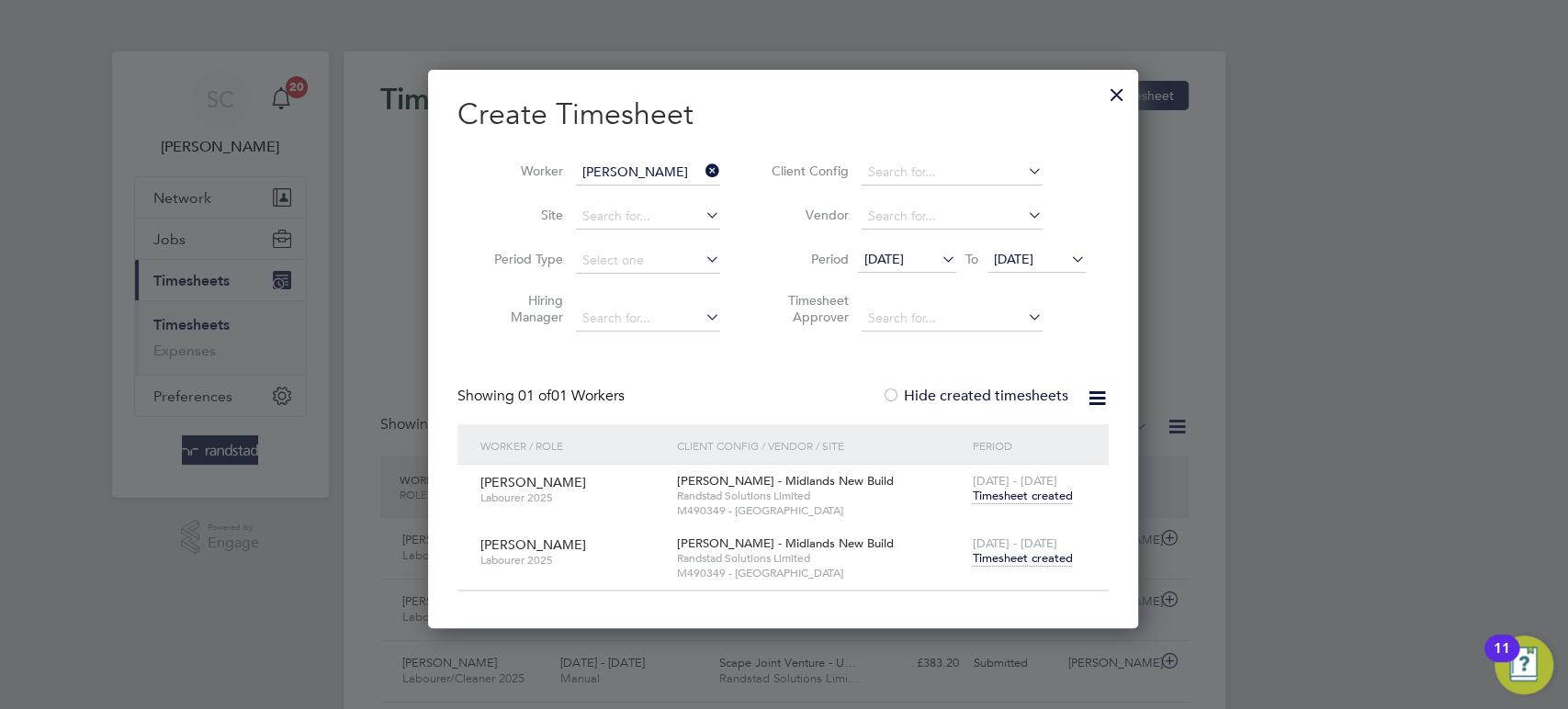
click at [1015, 552] on span "Timesheet created" at bounding box center [1022, 558] width 100 height 17
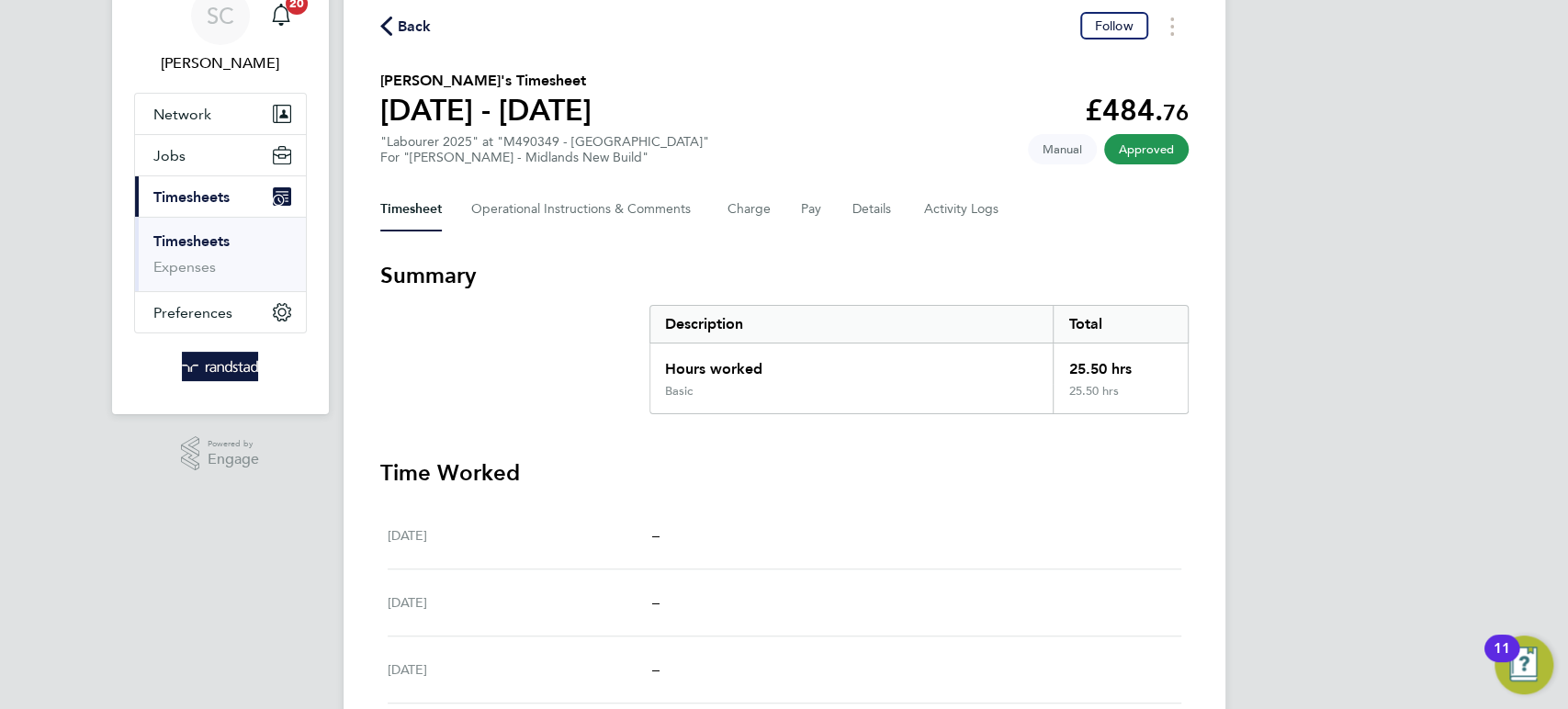
click at [417, 21] on span "Back" at bounding box center [415, 27] width 34 height 22
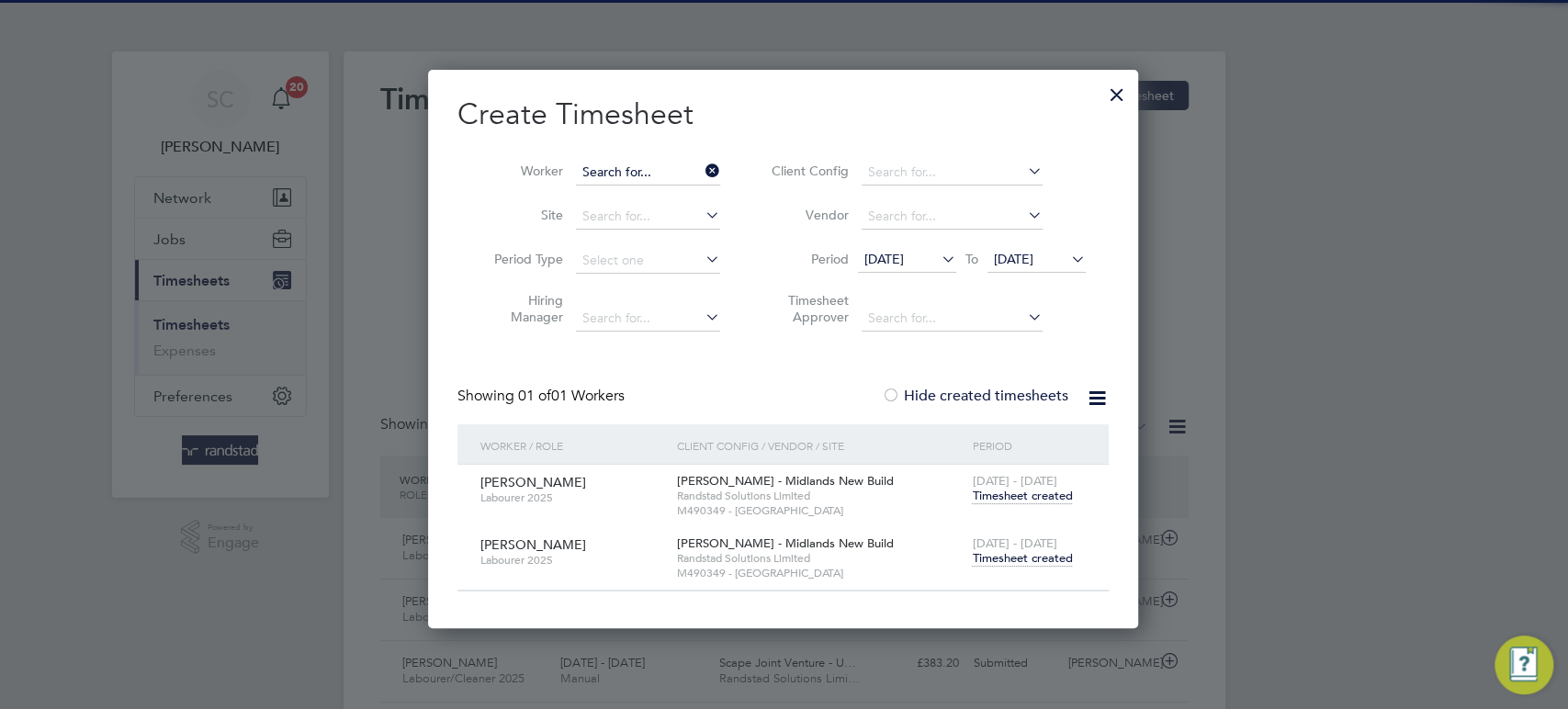
click at [649, 175] on input at bounding box center [648, 173] width 144 height 26
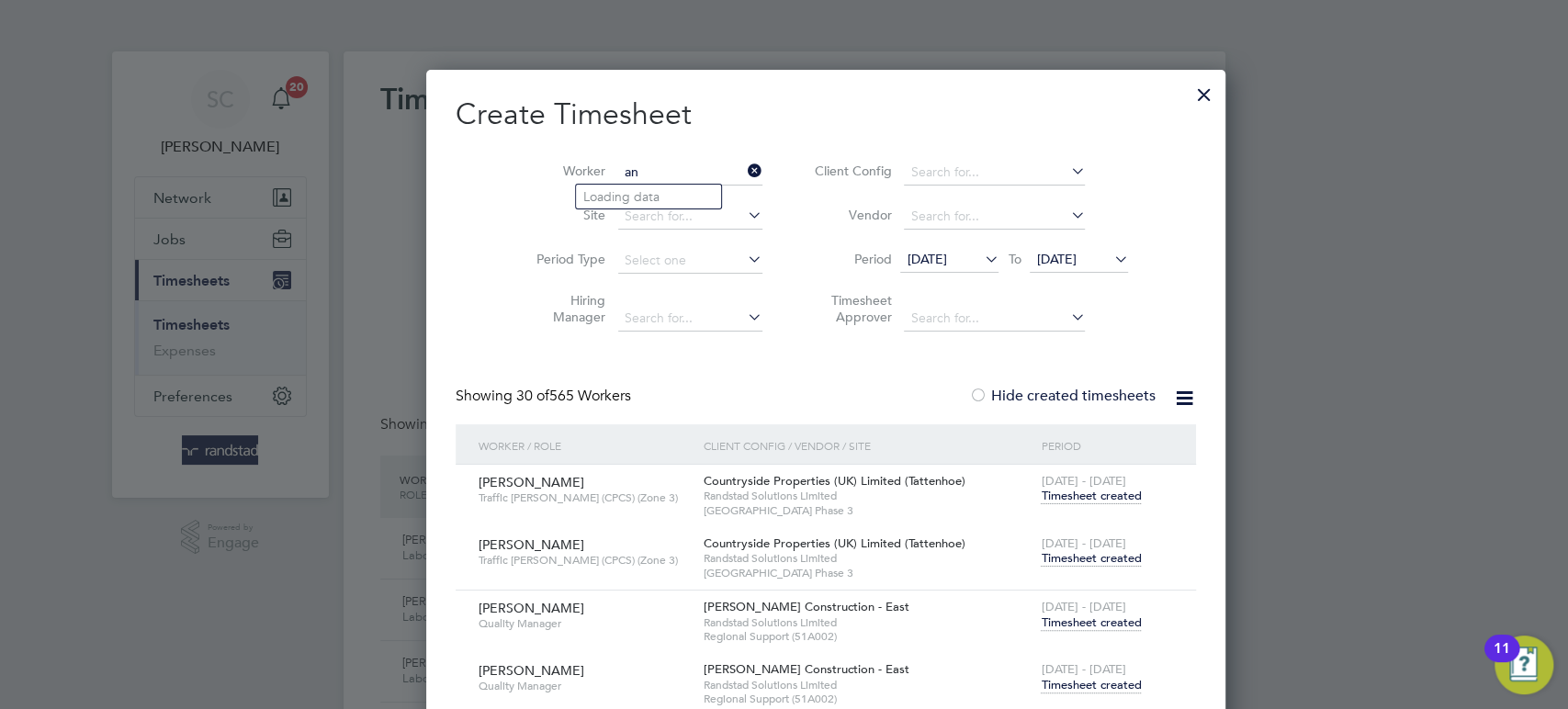
type input "a"
click at [619, 169] on input at bounding box center [691, 173] width 144 height 26
paste input "[PERSON_NAME]"
type input "[PERSON_NAME]"
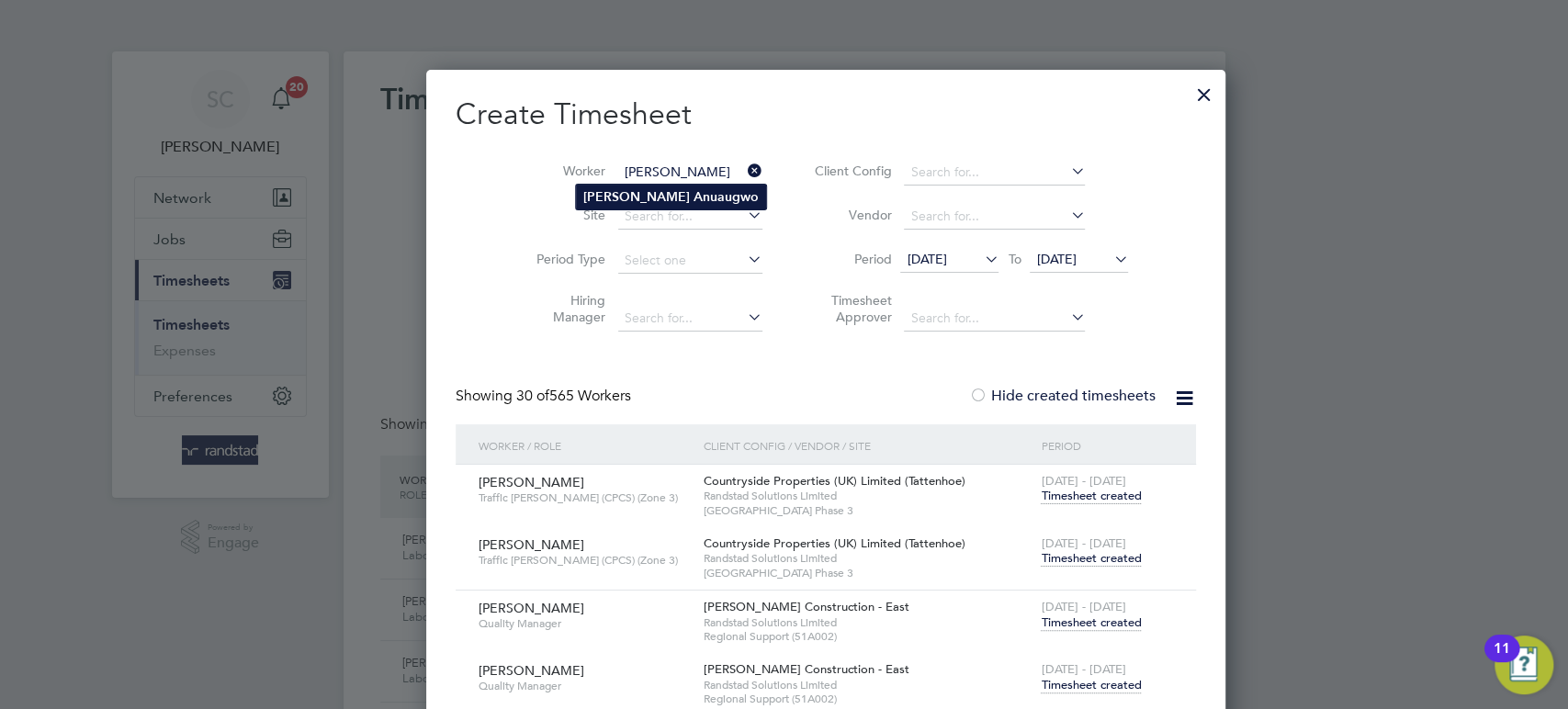
click at [621, 196] on b "[PERSON_NAME]" at bounding box center [636, 197] width 107 height 16
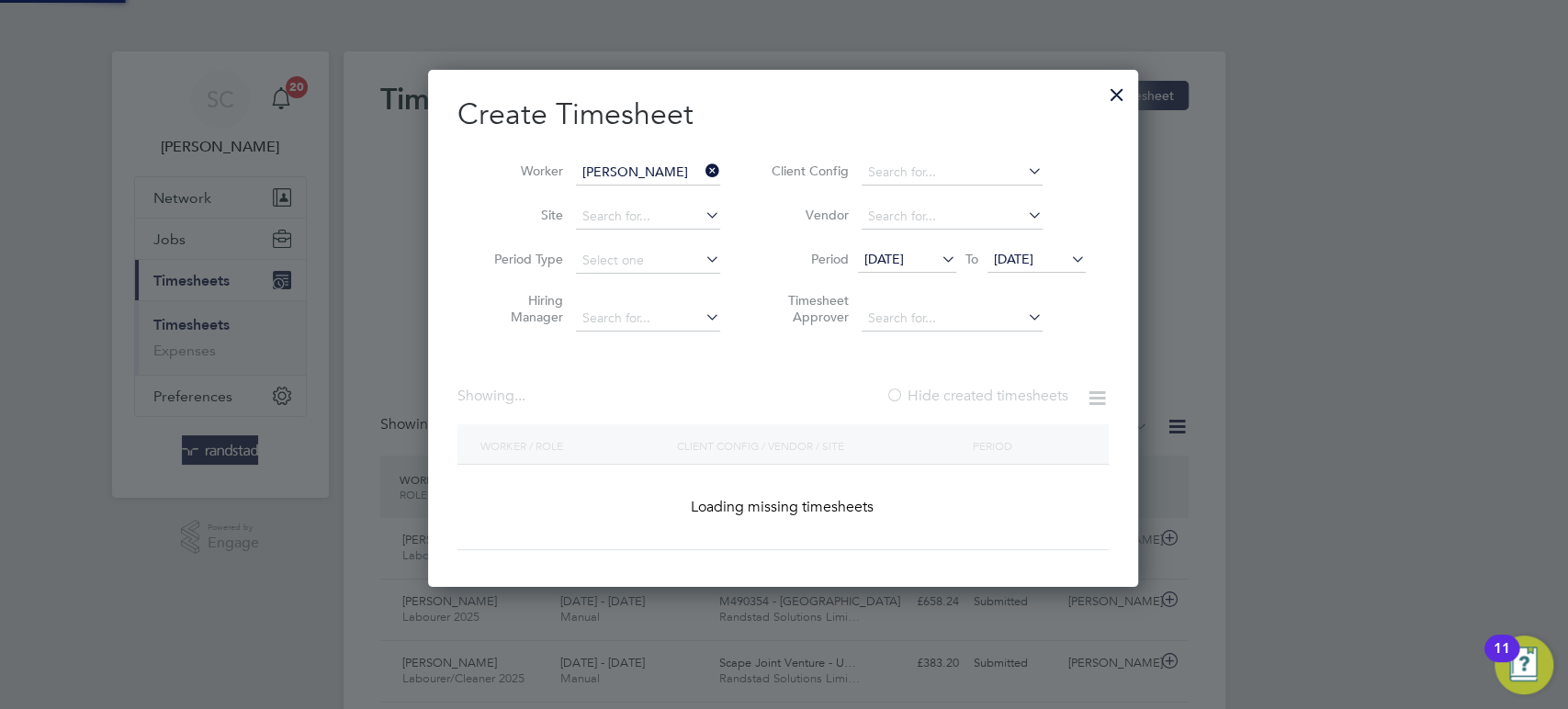
scroll to position [557, 712]
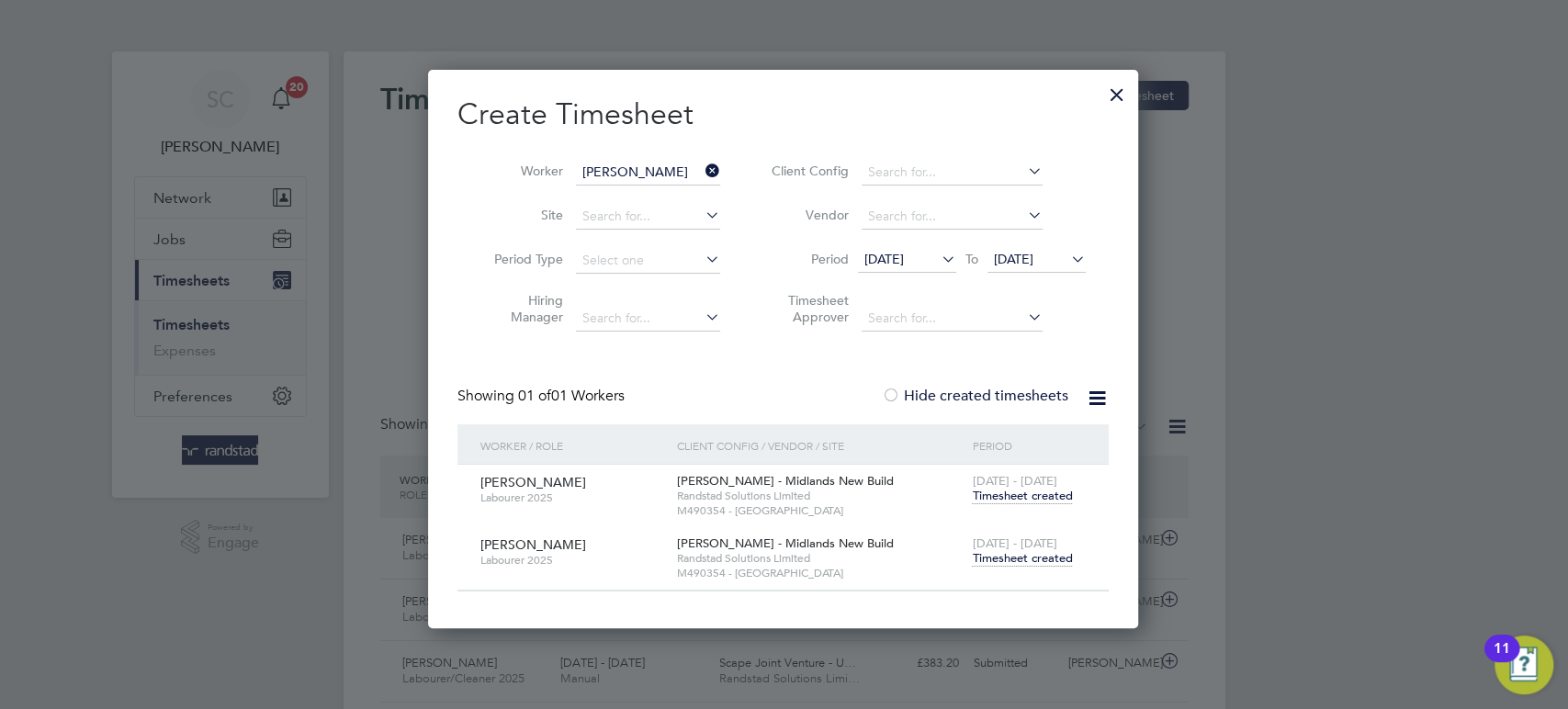
click at [1028, 559] on span "Timesheet created" at bounding box center [1022, 558] width 100 height 17
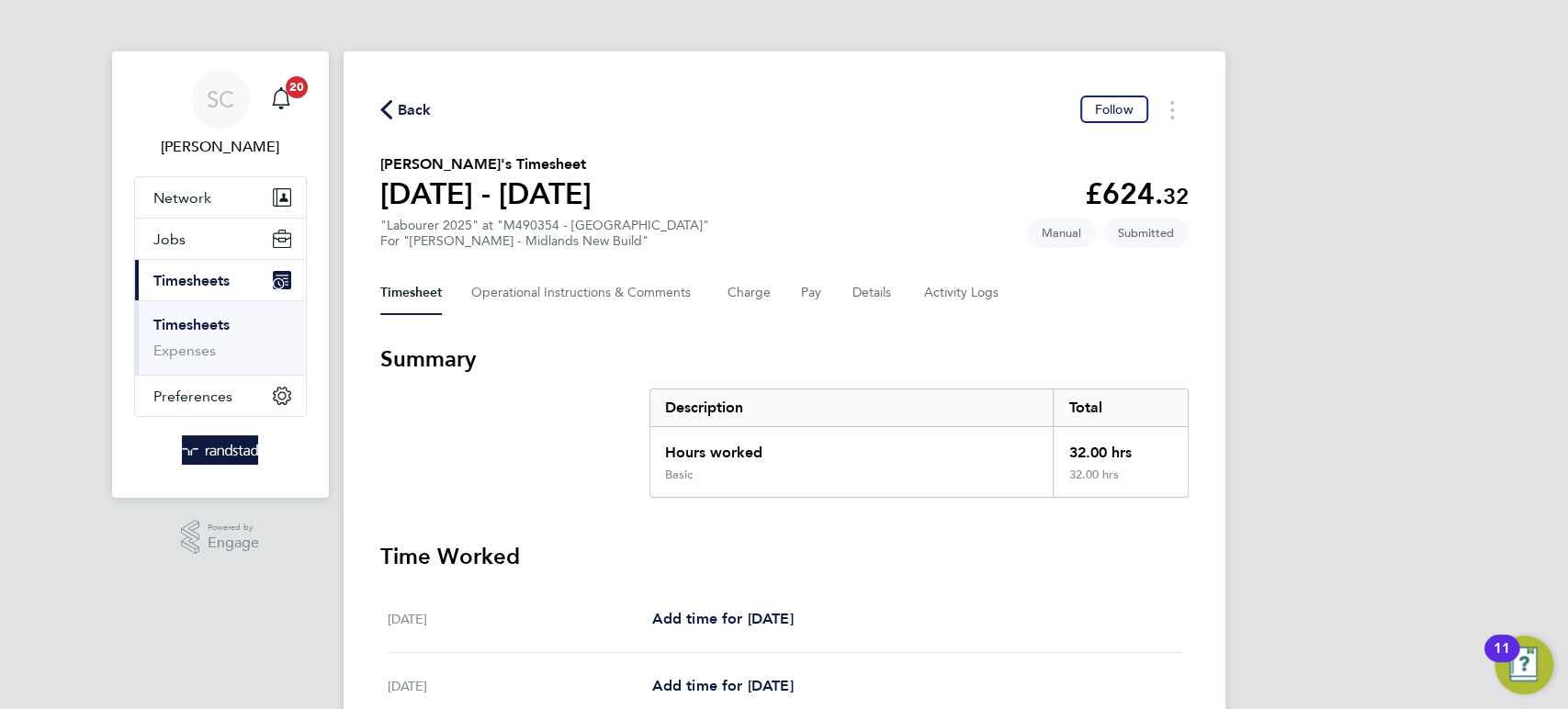
click at [421, 104] on span "Back" at bounding box center [415, 110] width 34 height 22
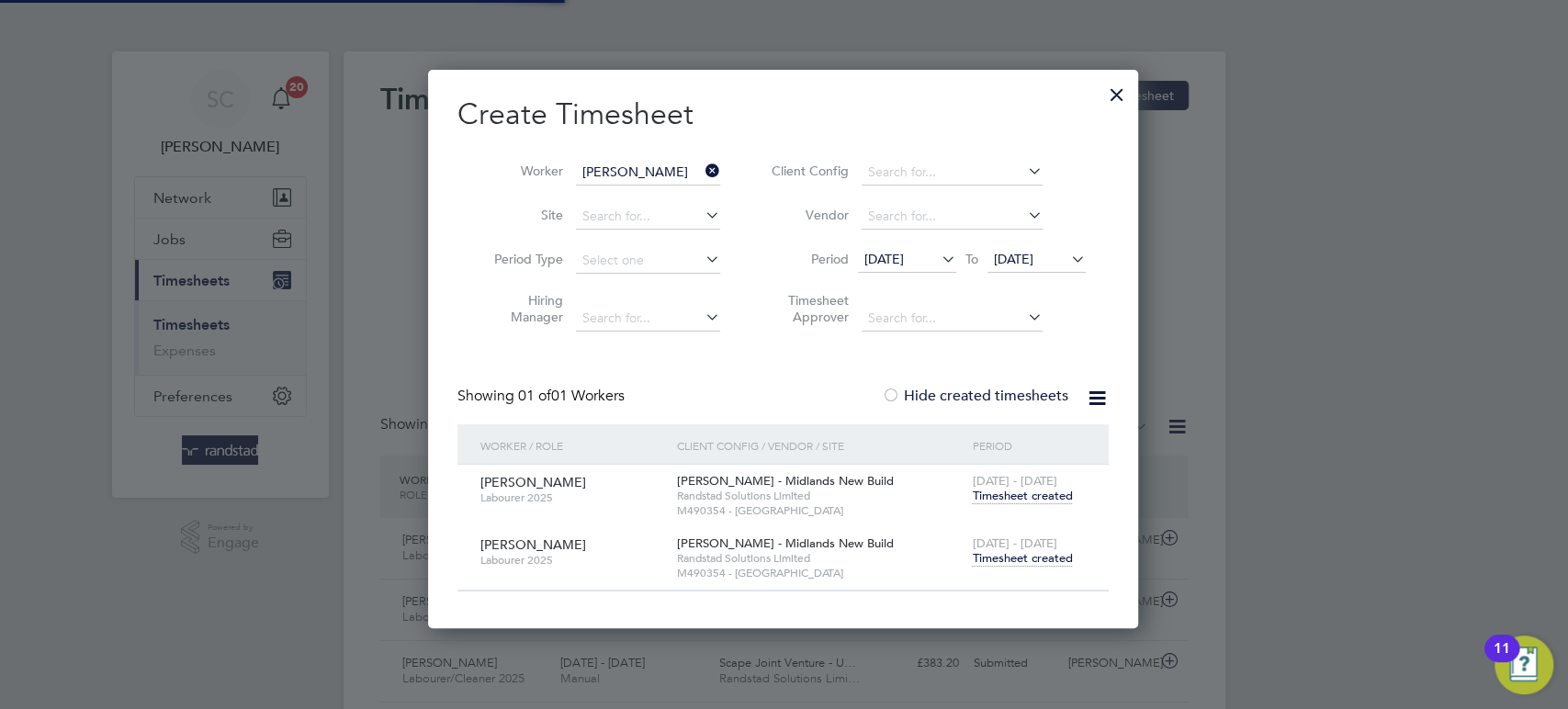
scroll to position [45, 159]
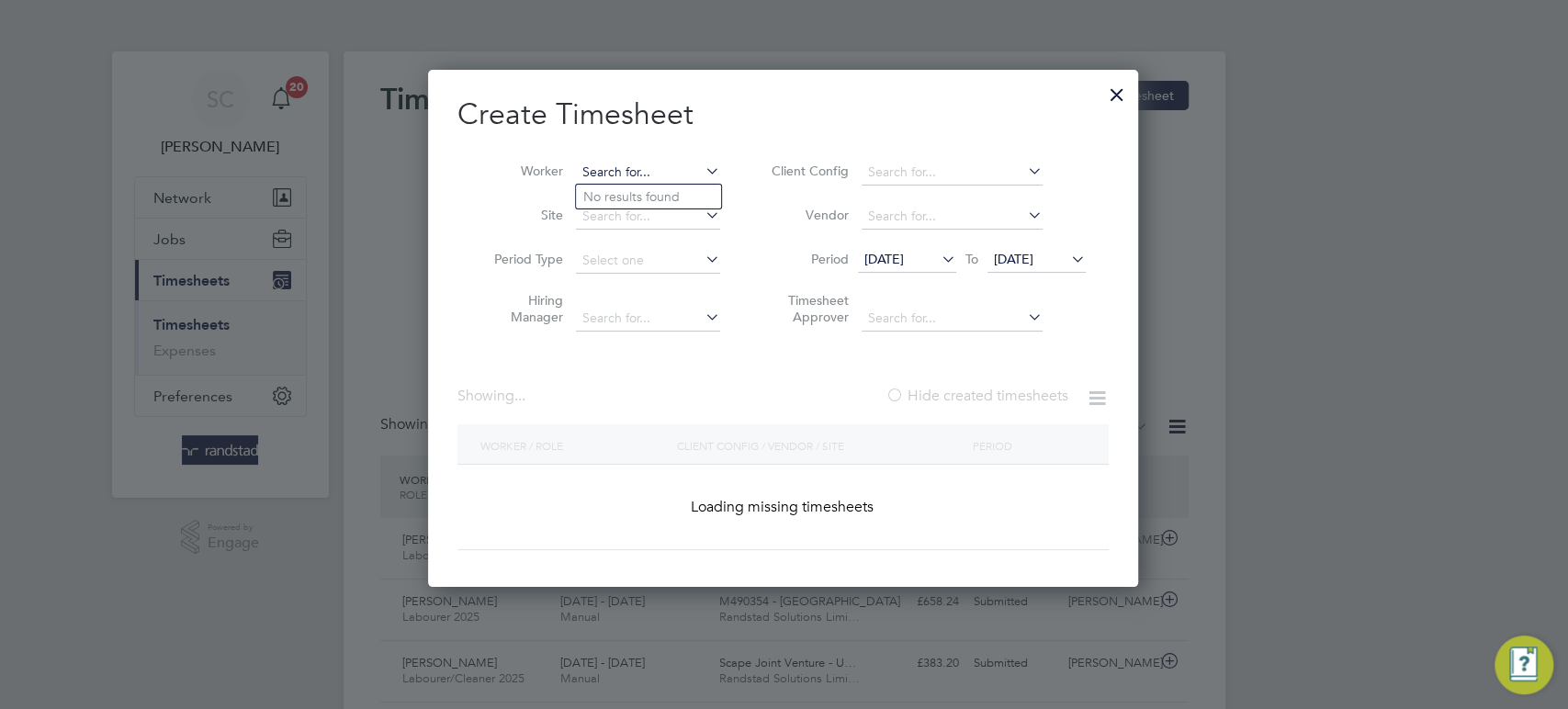
click at [625, 177] on input at bounding box center [648, 173] width 144 height 26
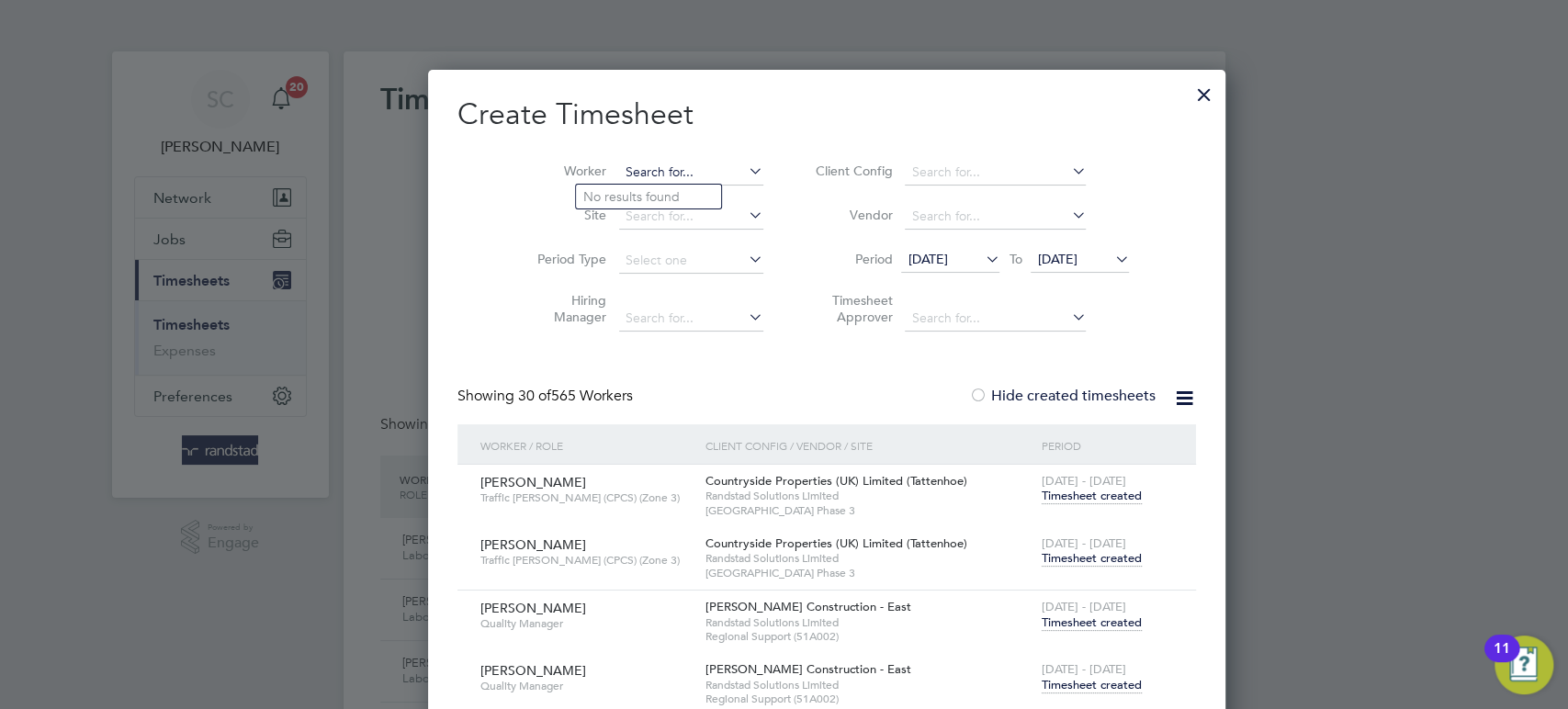
scroll to position [4415, 714]
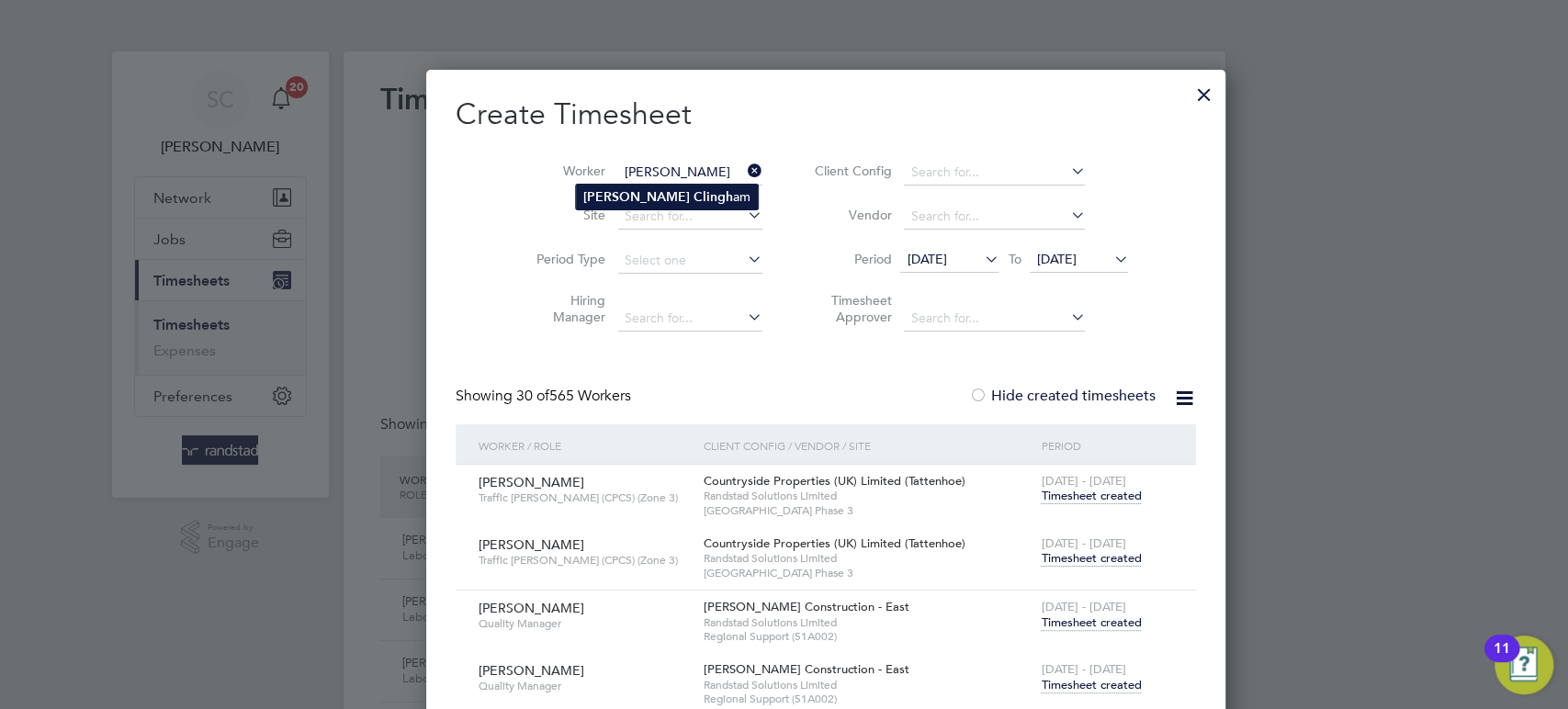
click at [623, 193] on li "[PERSON_NAME] am" at bounding box center [667, 197] width 182 height 25
type input "[PERSON_NAME]"
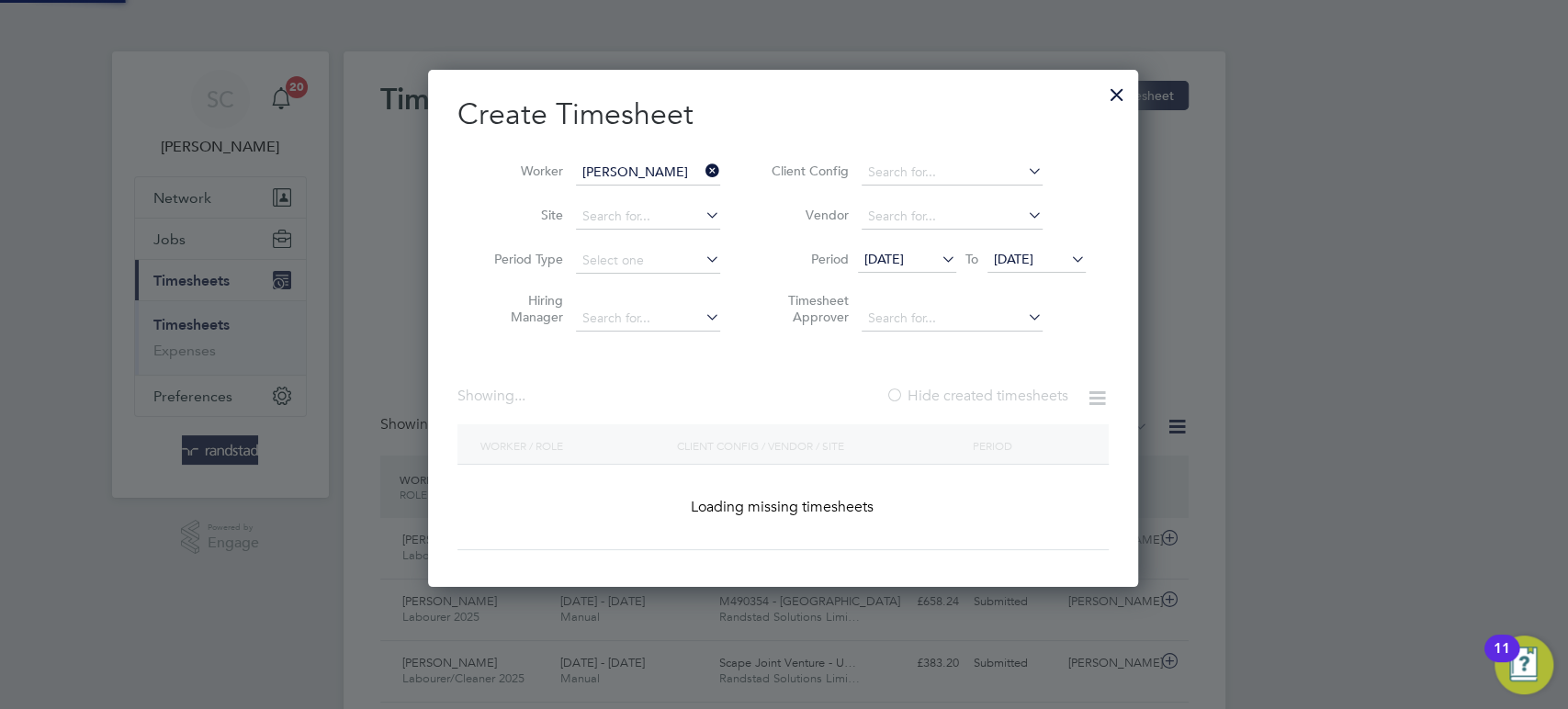
scroll to position [621, 712]
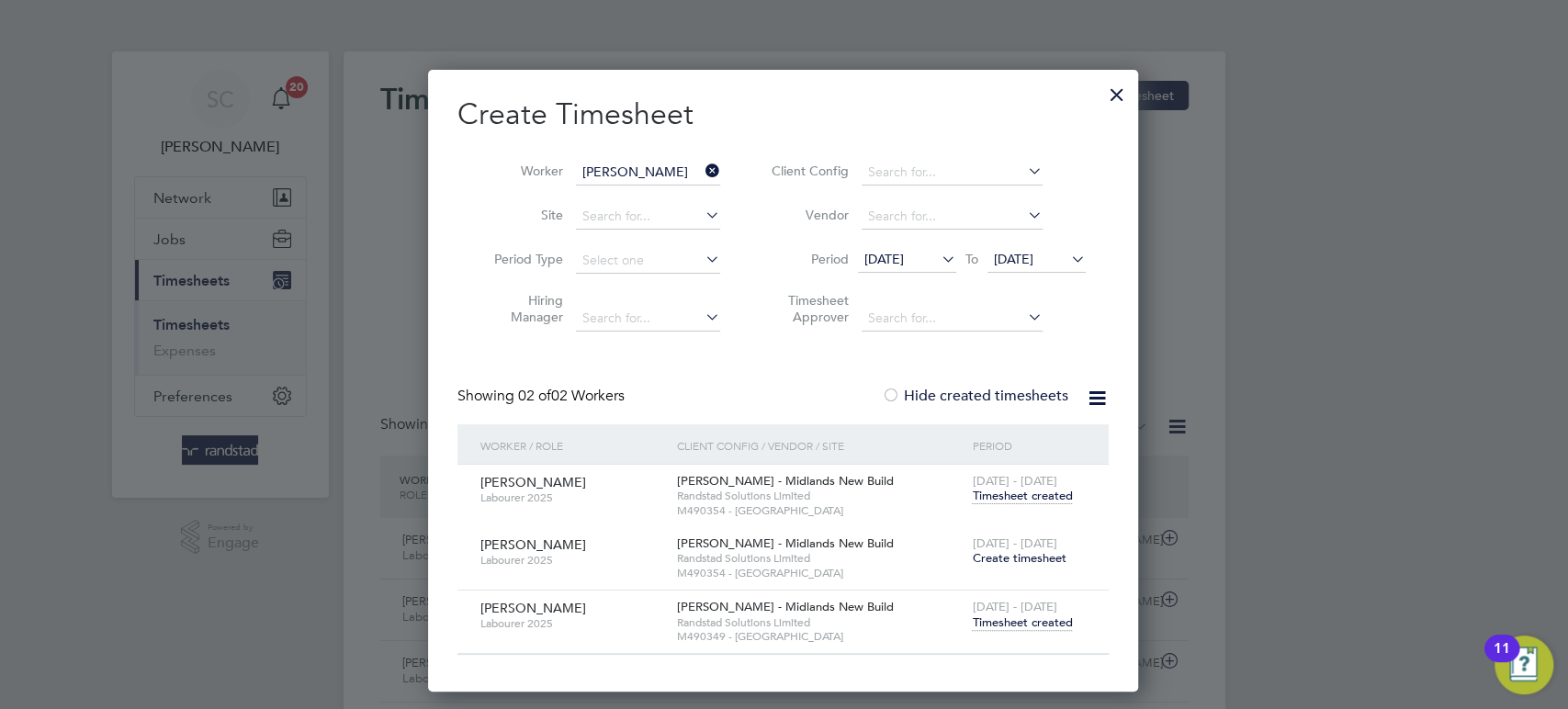
click at [1031, 559] on span "Create timesheet" at bounding box center [1019, 558] width 94 height 16
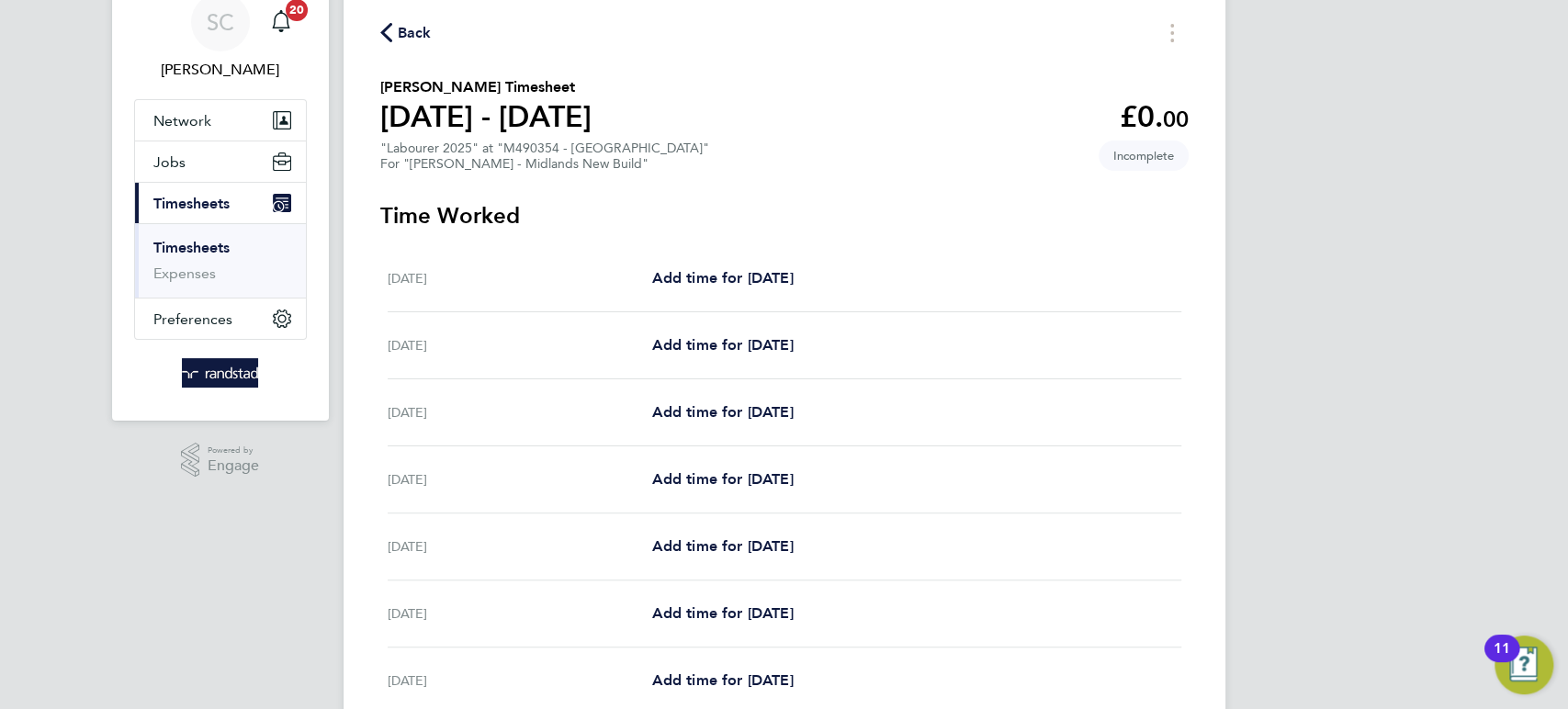
scroll to position [104, 0]
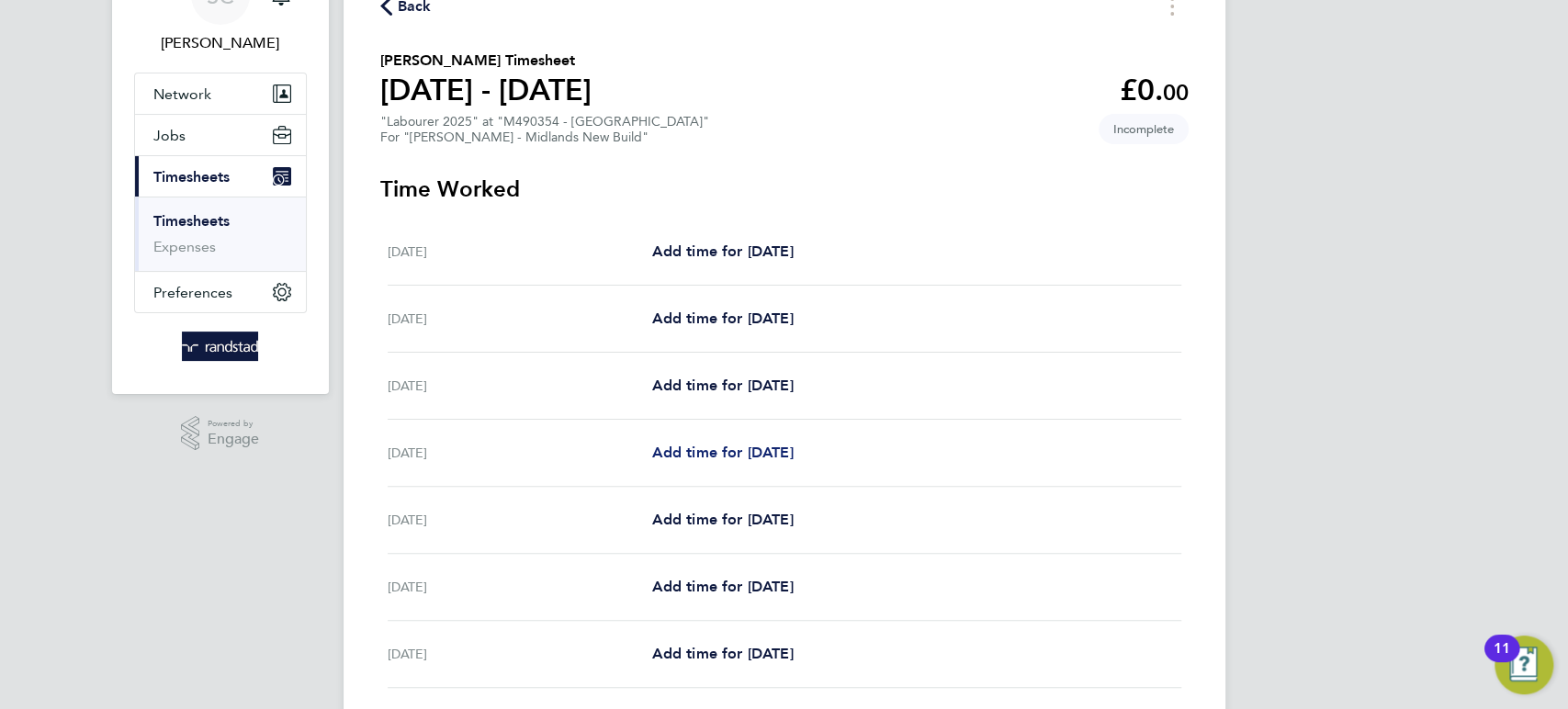
click at [723, 456] on span "Add time for [DATE]" at bounding box center [721, 452] width 141 height 18
select select "60"
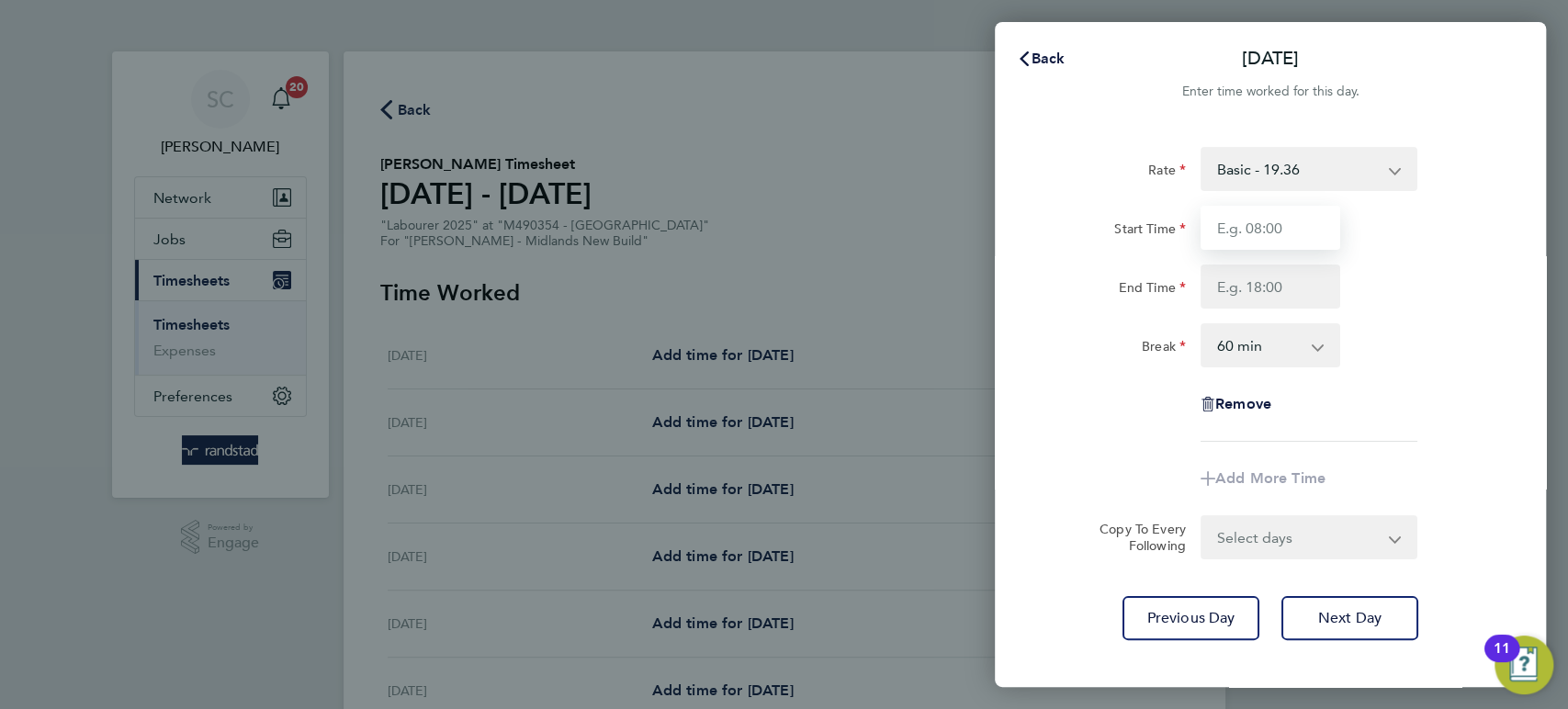
click at [1266, 222] on input "Start Time" at bounding box center [1270, 227] width 139 height 44
type input "07:30"
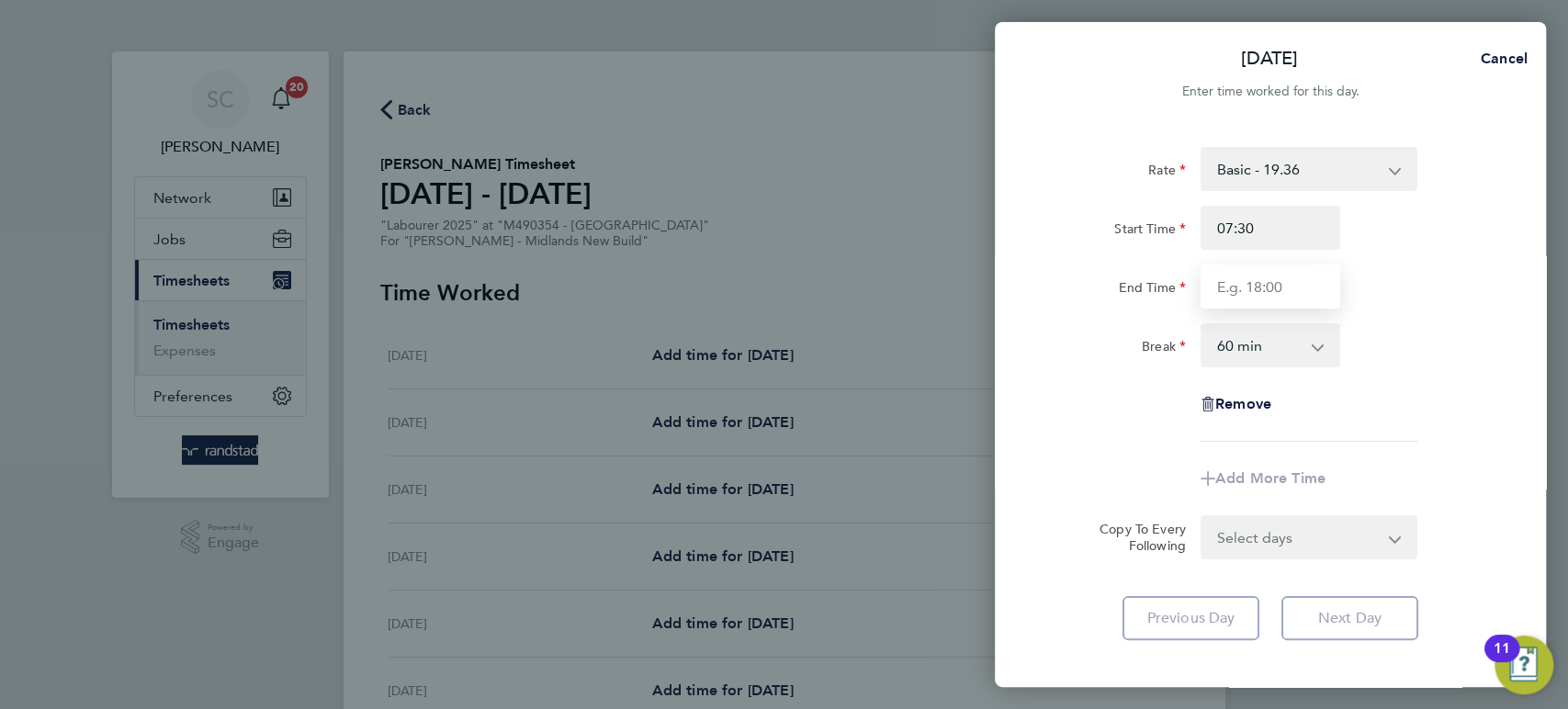
click at [1262, 279] on input "End Time" at bounding box center [1270, 286] width 139 height 44
type input "16:30"
click at [1252, 345] on select "0 min 15 min 30 min 45 min 60 min 75 min 90 min" at bounding box center [1259, 345] width 114 height 40
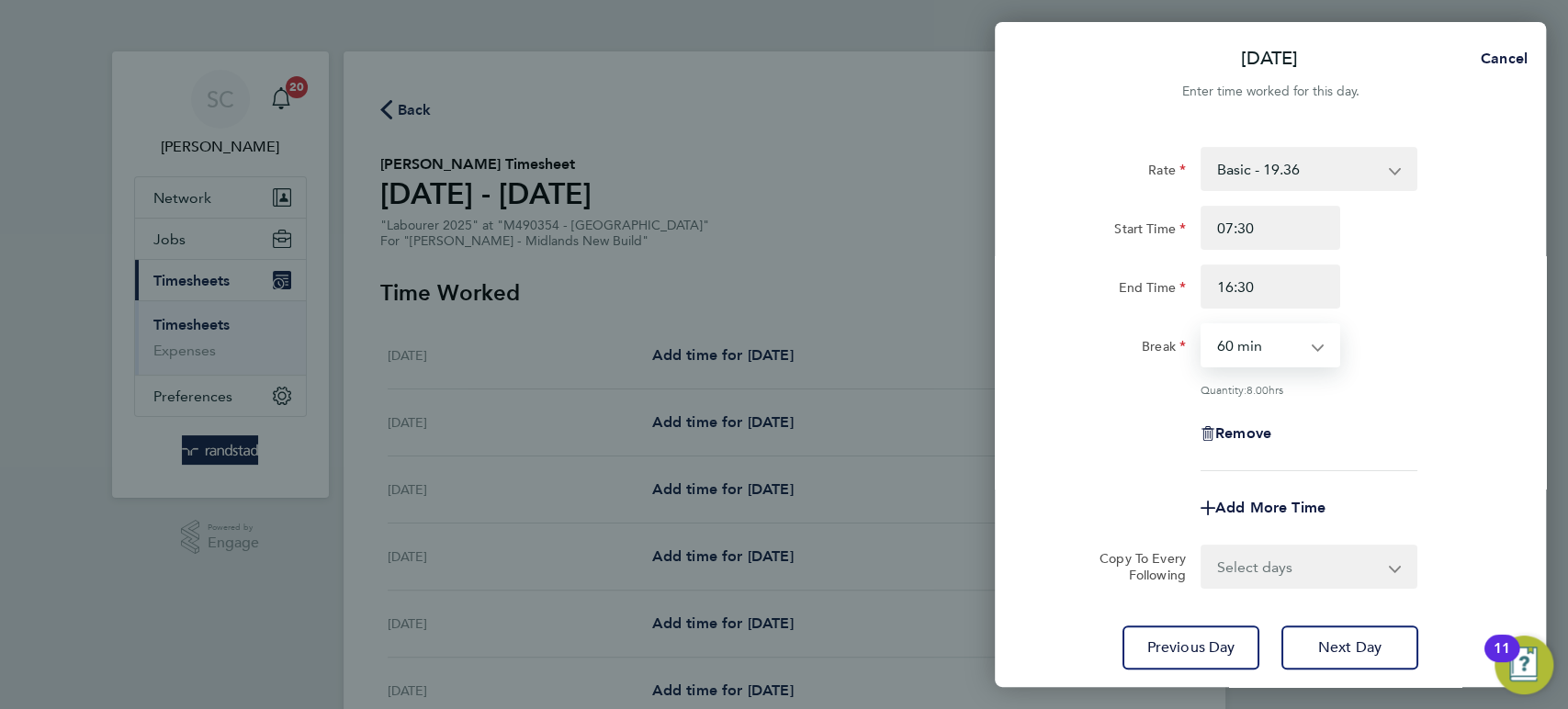
select select "30"
click at [1202, 325] on select "0 min 15 min 30 min 45 min 60 min 75 min 90 min" at bounding box center [1259, 345] width 114 height 40
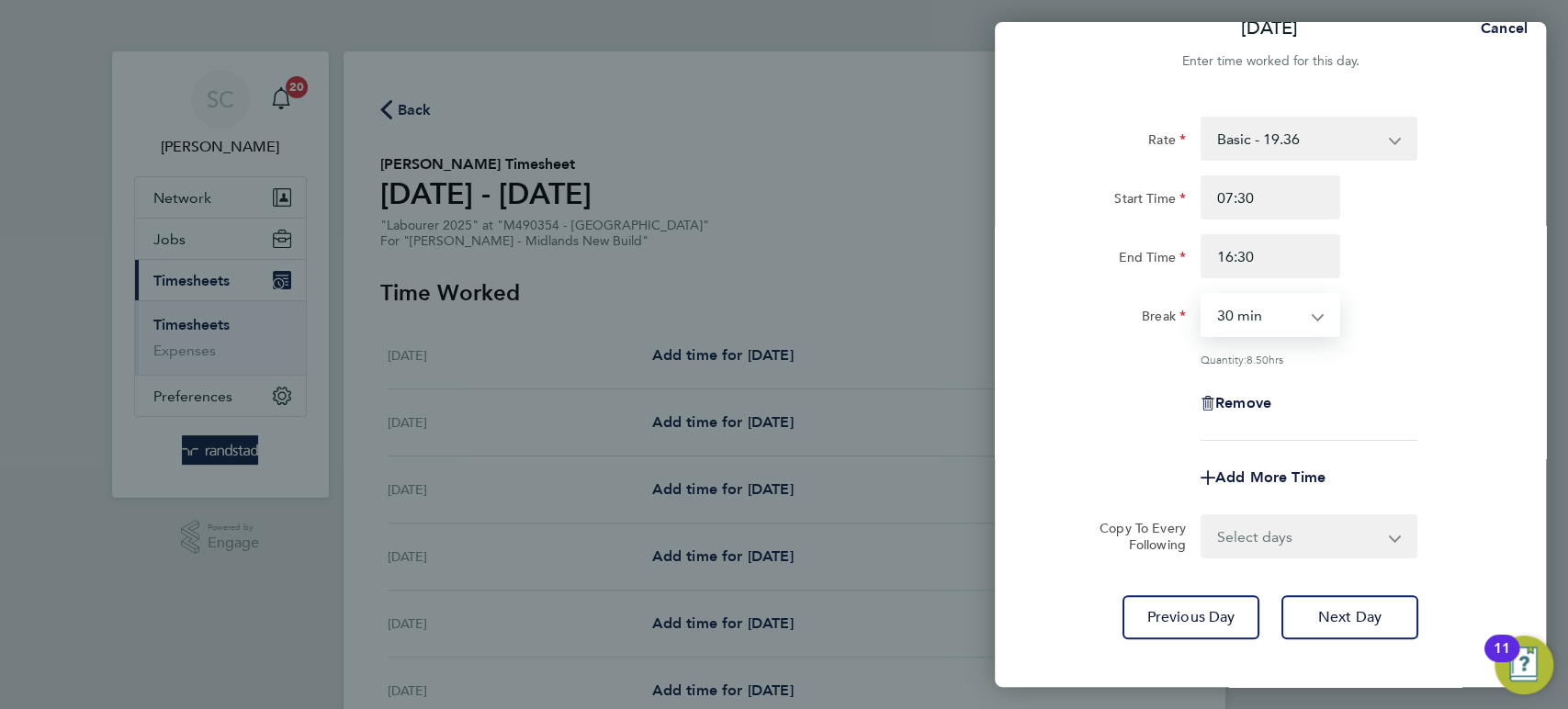
scroll to position [32, 0]
click at [1240, 525] on select "Select days Day [DATE] [DATE] [DATE]" at bounding box center [1298, 535] width 193 height 40
click at [1248, 540] on select "Select days Day [DATE] [DATE] [DATE]" at bounding box center [1298, 535] width 193 height 40
select select "DAY"
click at [1202, 515] on select "Select days Day [DATE] [DATE] [DATE]" at bounding box center [1298, 535] width 193 height 40
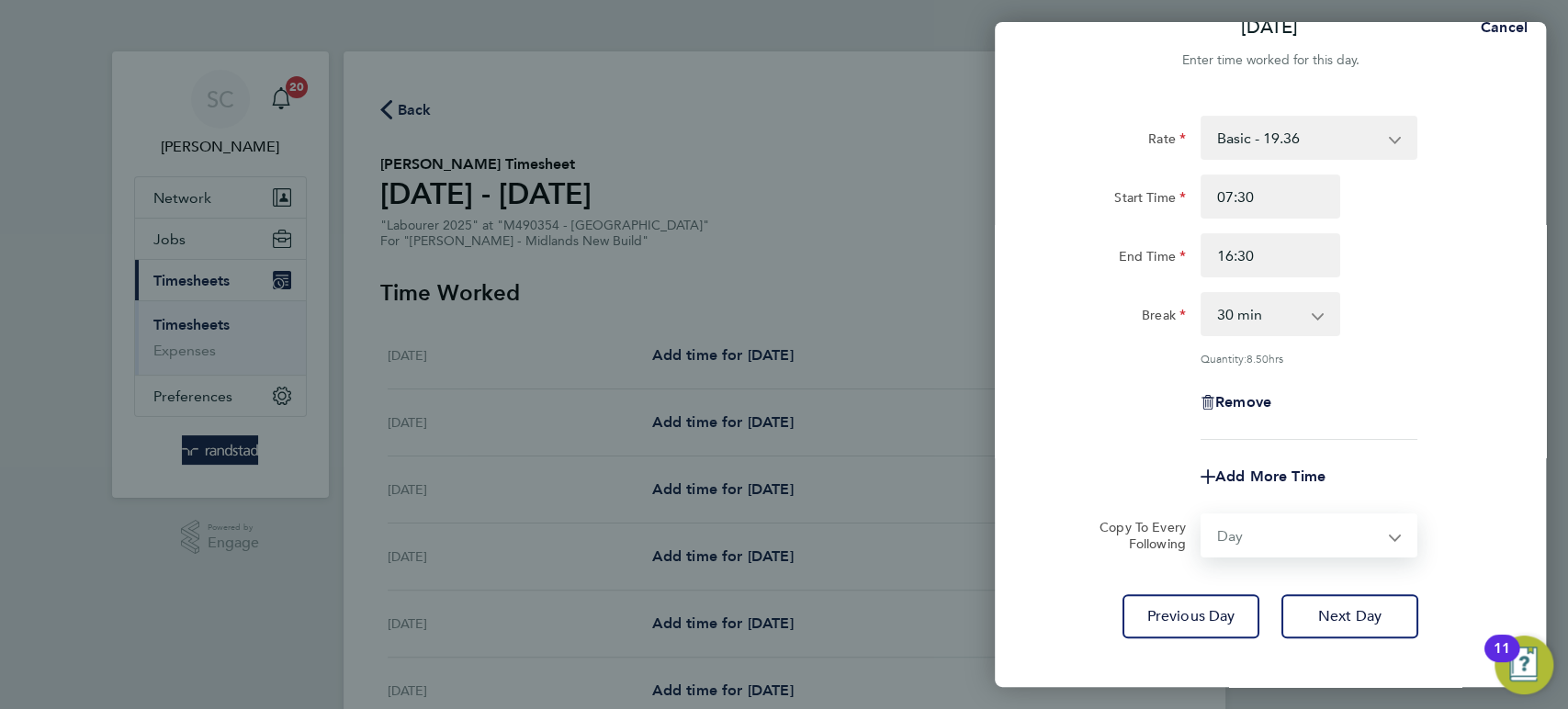
select select "[DATE]"
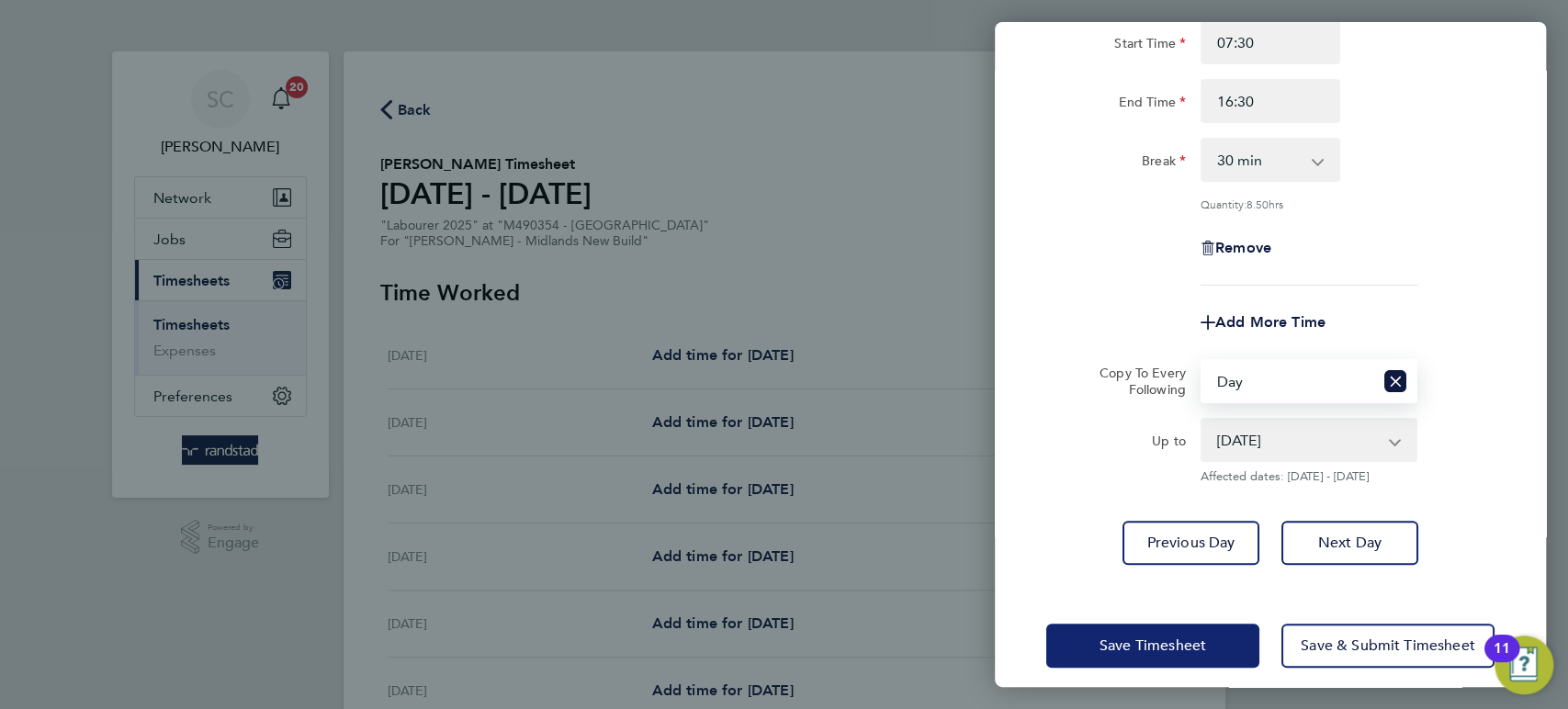
scroll to position [200, 0]
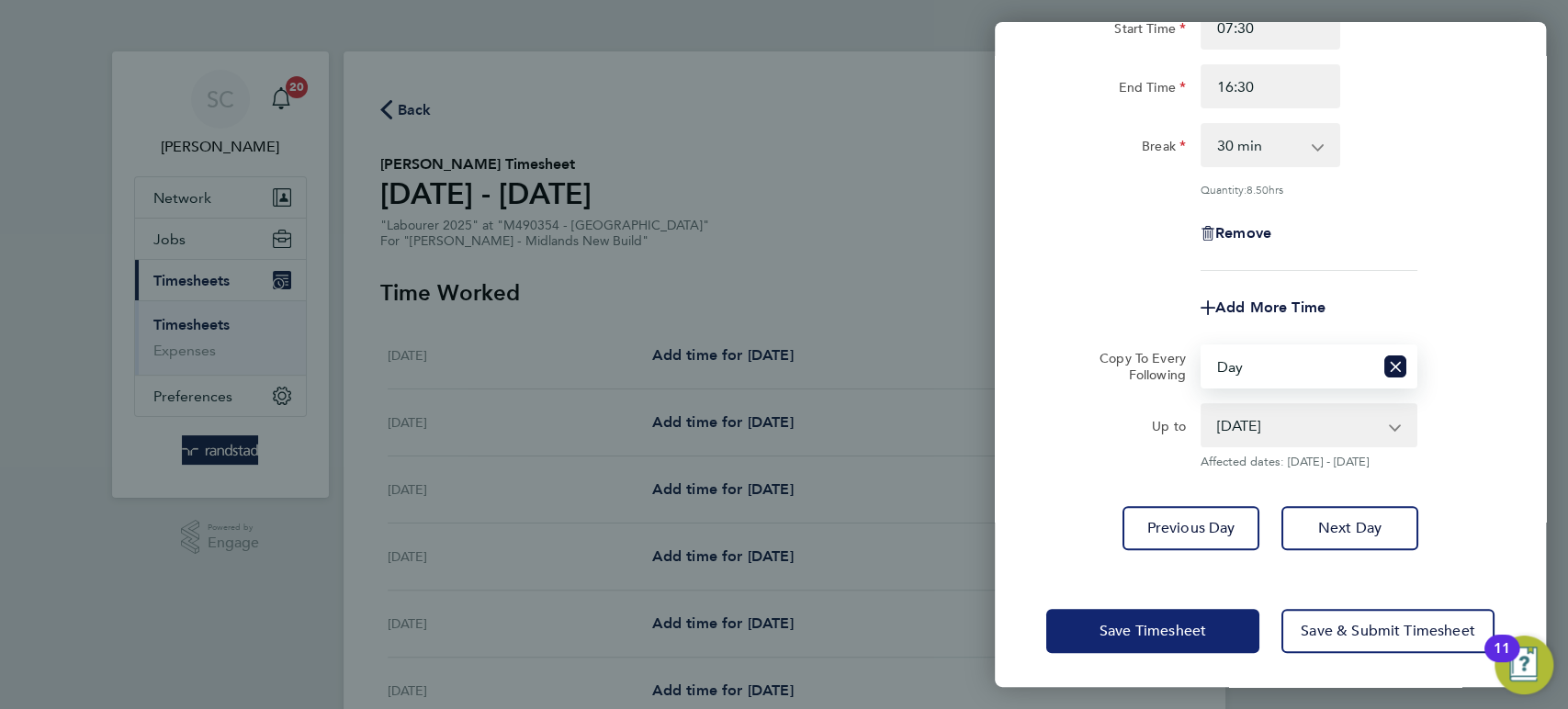
click at [1168, 615] on button "Save Timesheet" at bounding box center [1153, 630] width 213 height 44
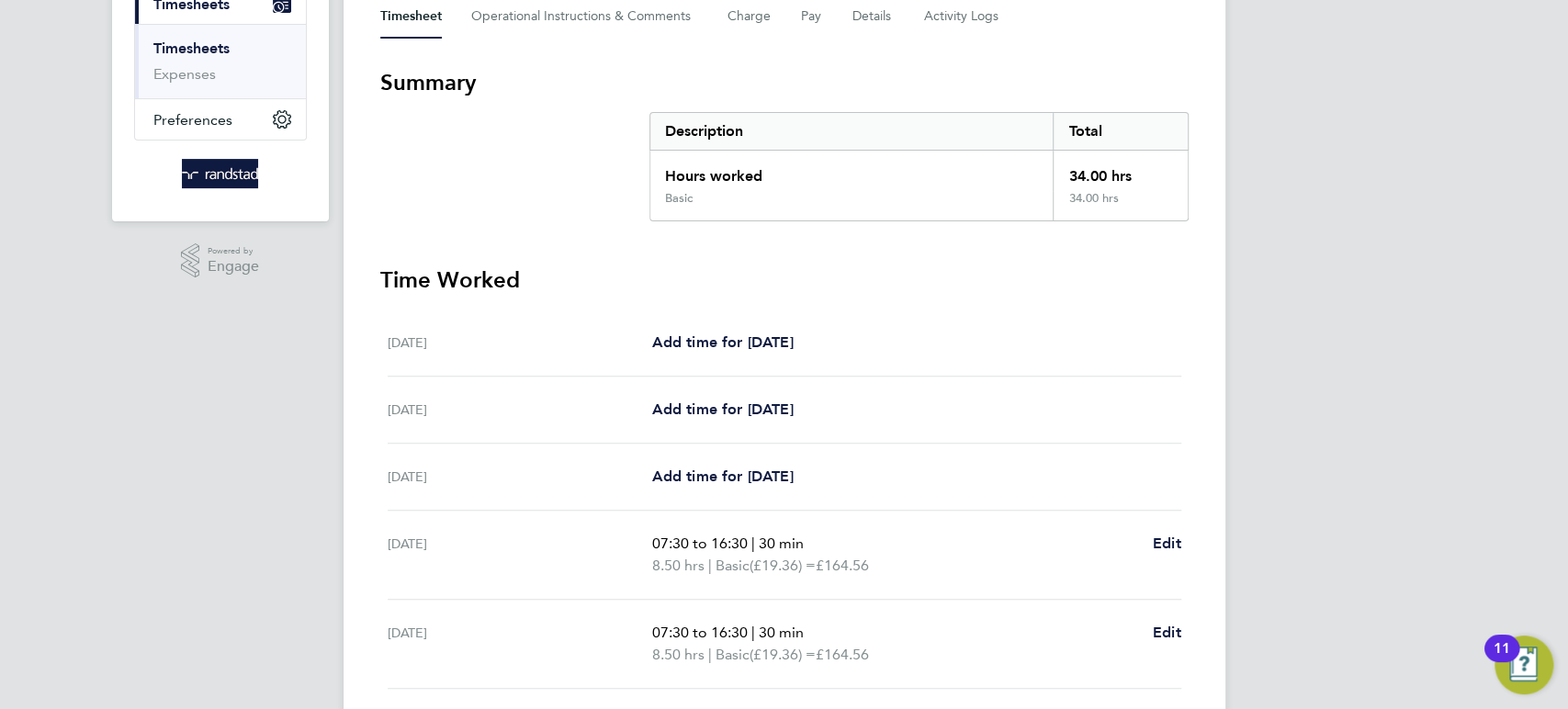
scroll to position [593, 0]
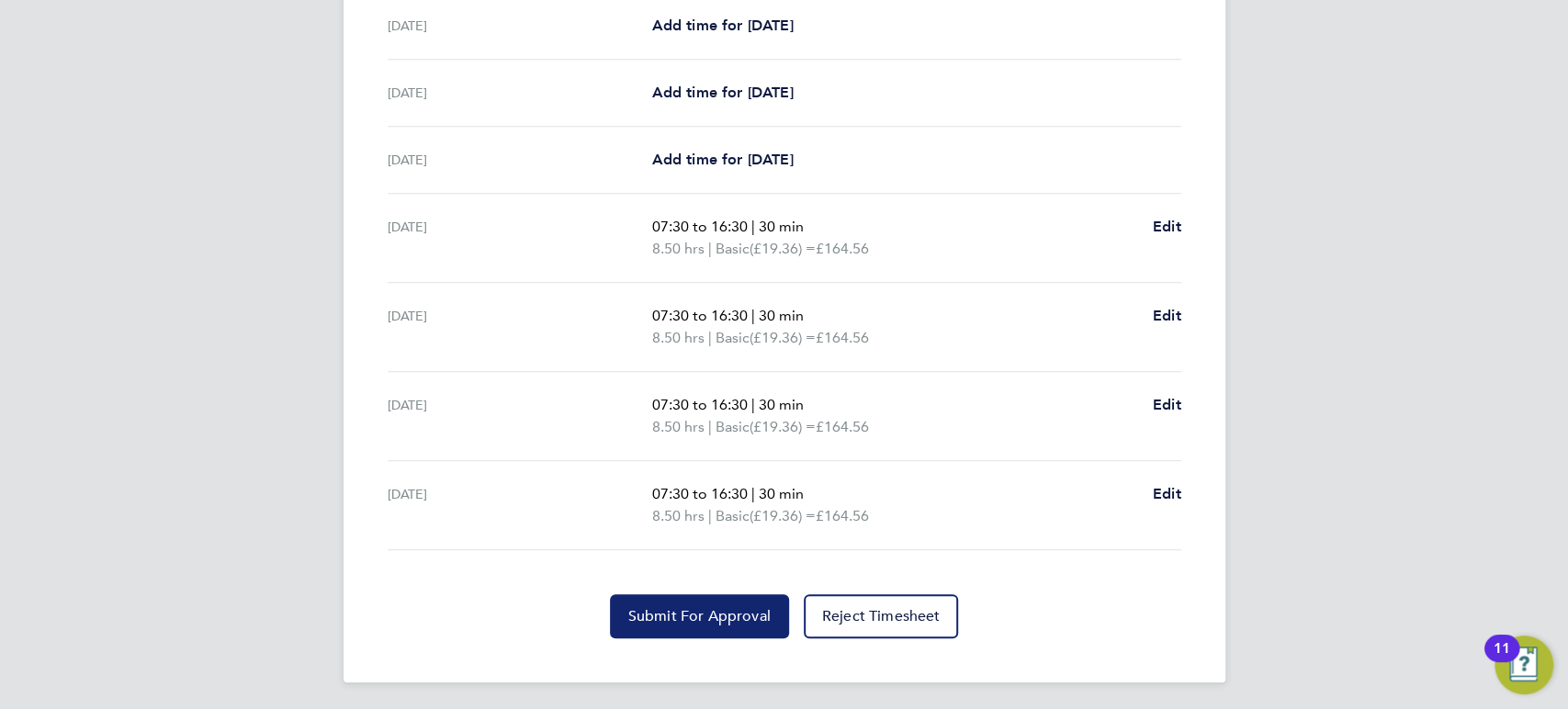
click at [738, 607] on span "Submit For Approval" at bounding box center [700, 616] width 142 height 19
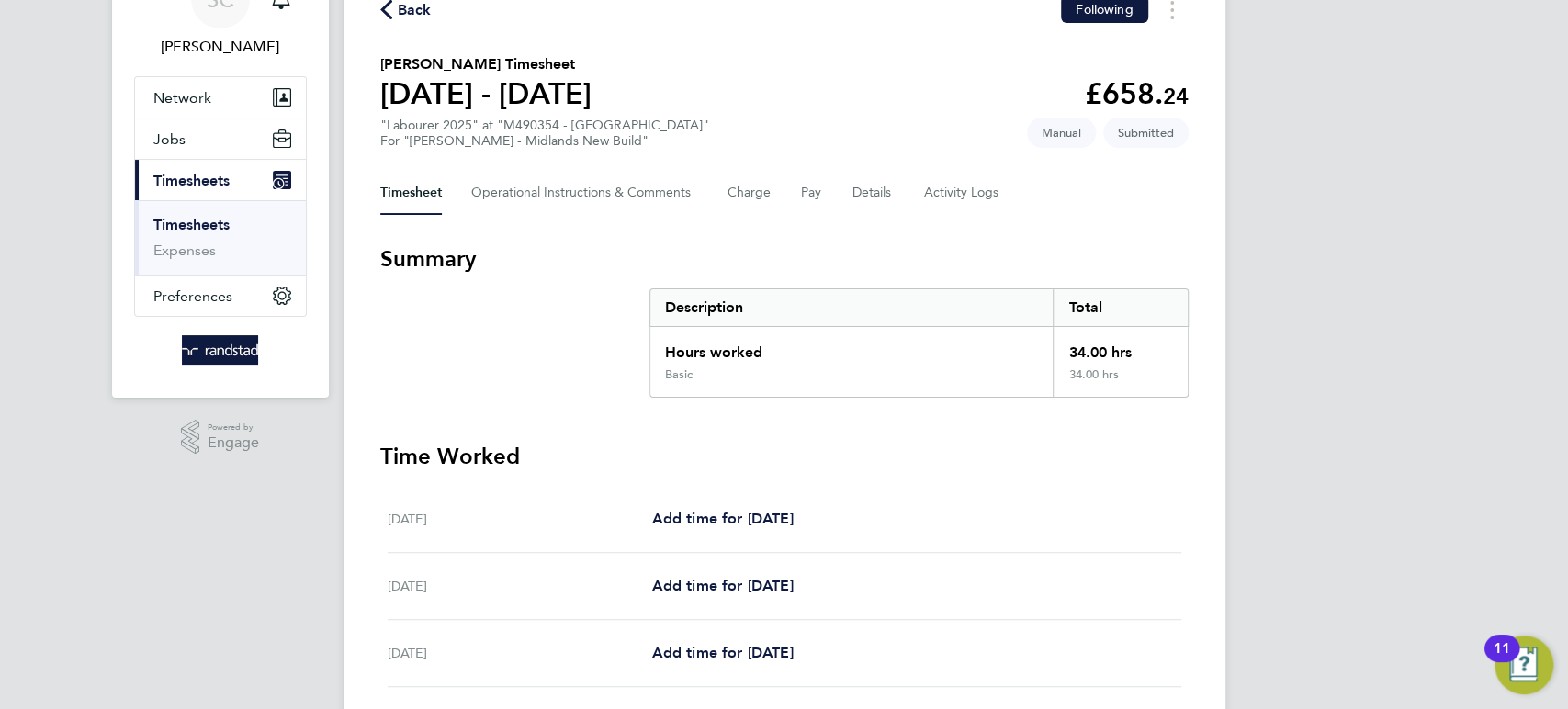
scroll to position [0, 0]
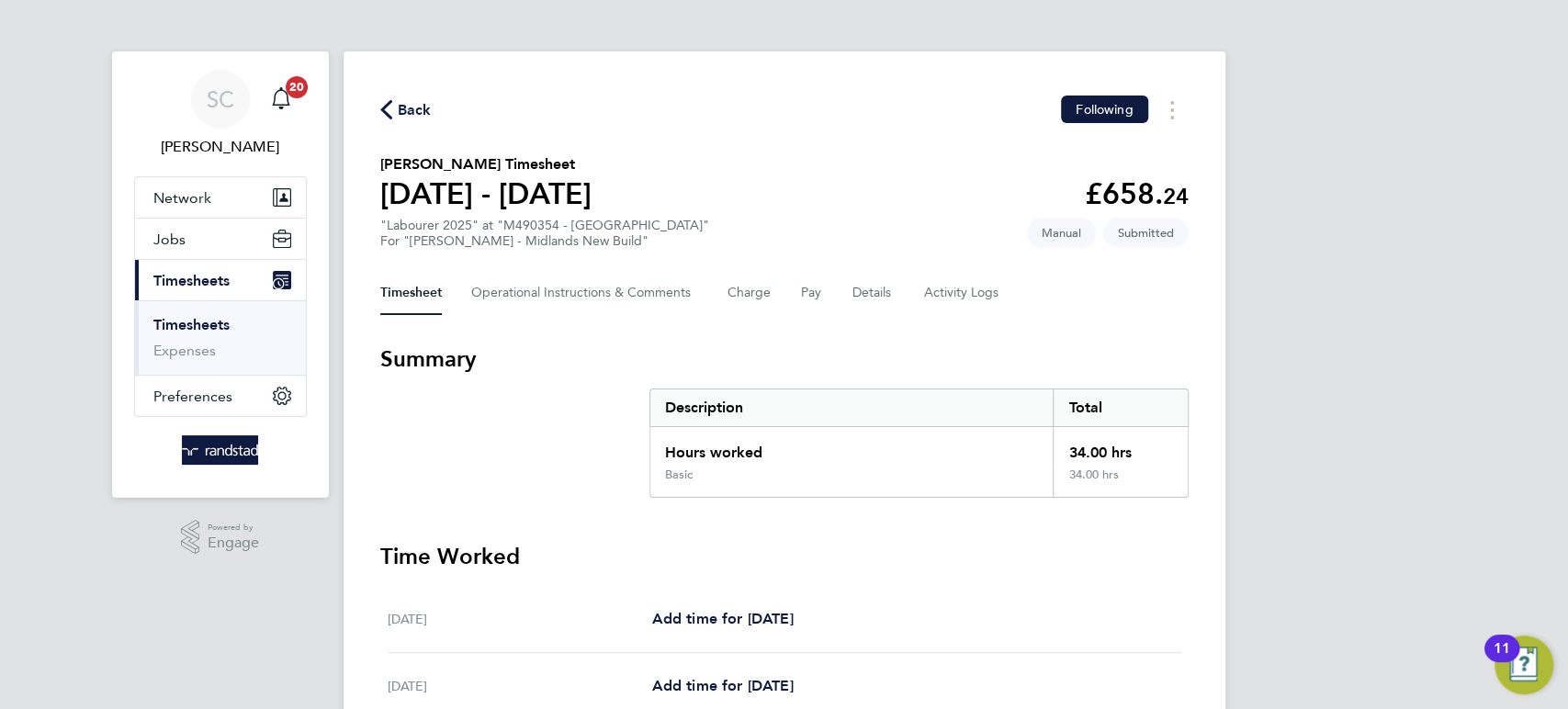
click at [419, 113] on span "Back" at bounding box center [415, 110] width 34 height 22
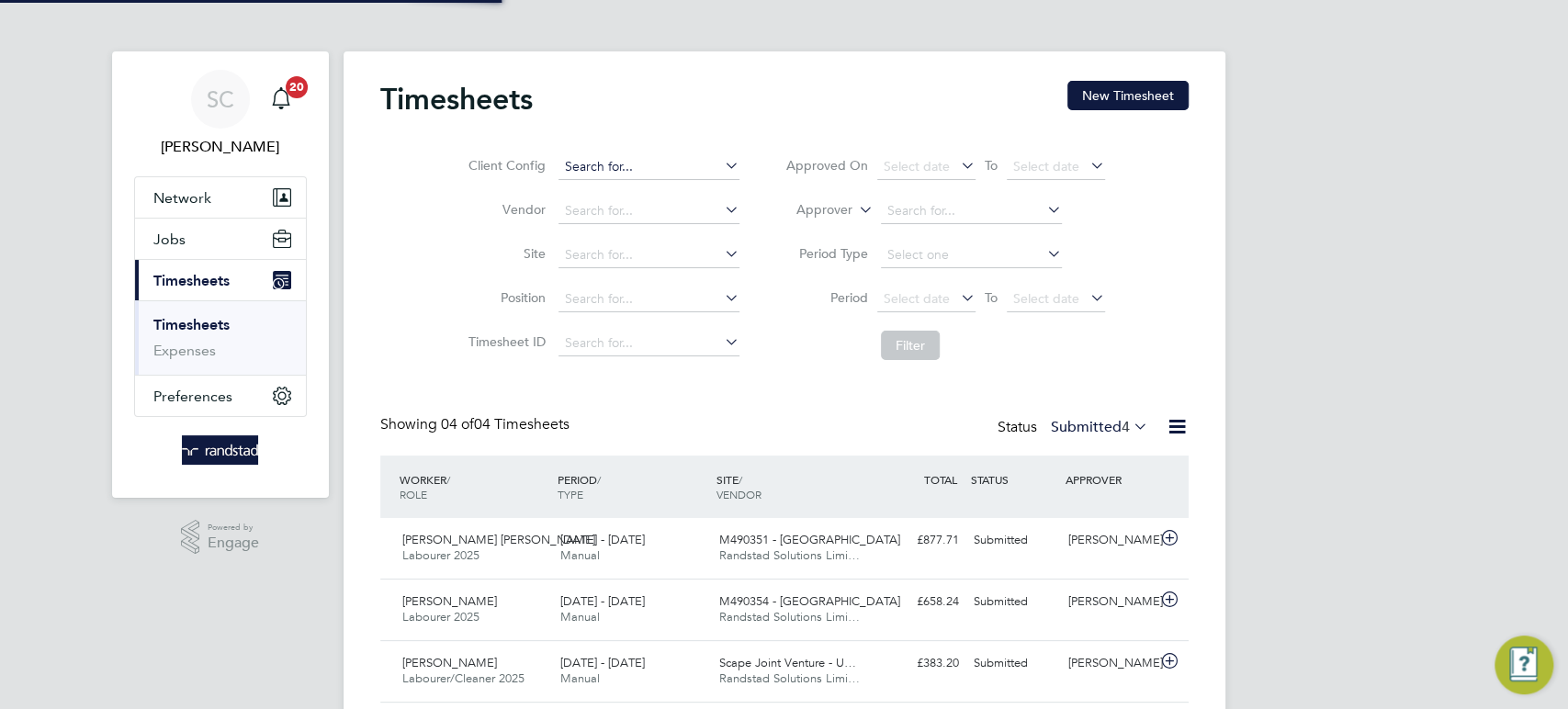
scroll to position [45, 159]
click at [1141, 95] on button "New Timesheet" at bounding box center [1127, 96] width 122 height 30
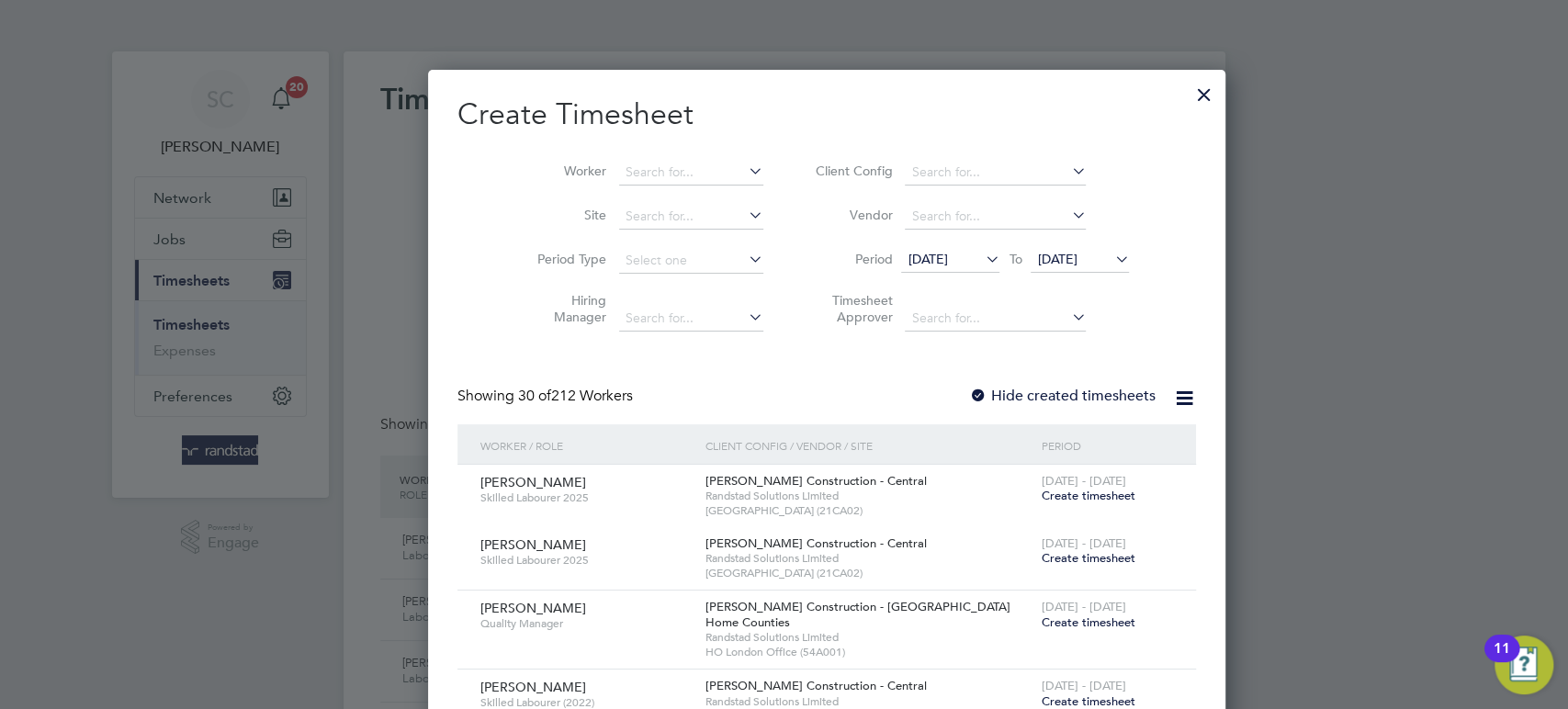
scroll to position [3211, 712]
click at [969, 395] on div at bounding box center [978, 396] width 19 height 19
click at [630, 182] on input at bounding box center [692, 173] width 144 height 26
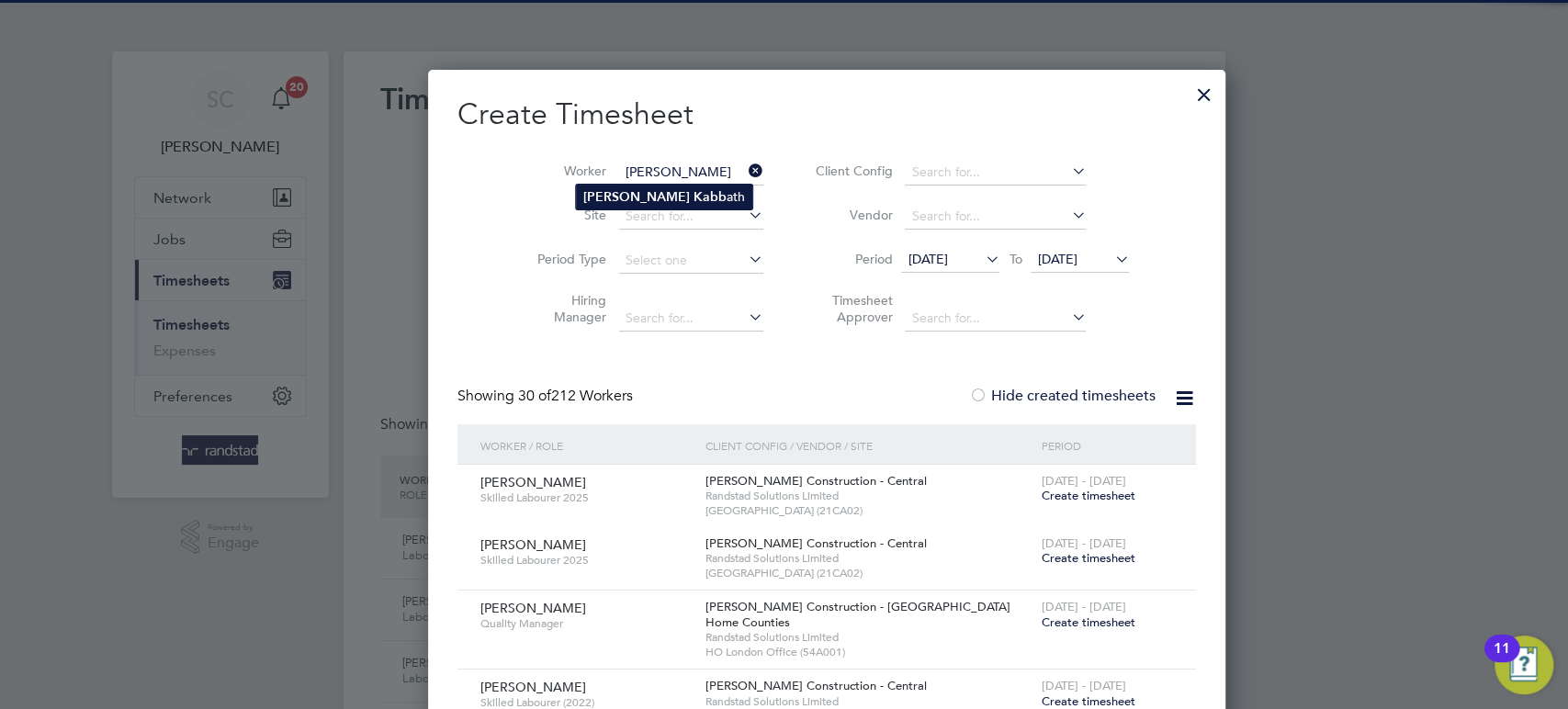
click at [613, 196] on b "[PERSON_NAME]" at bounding box center [636, 197] width 107 height 16
type input "[PERSON_NAME]"
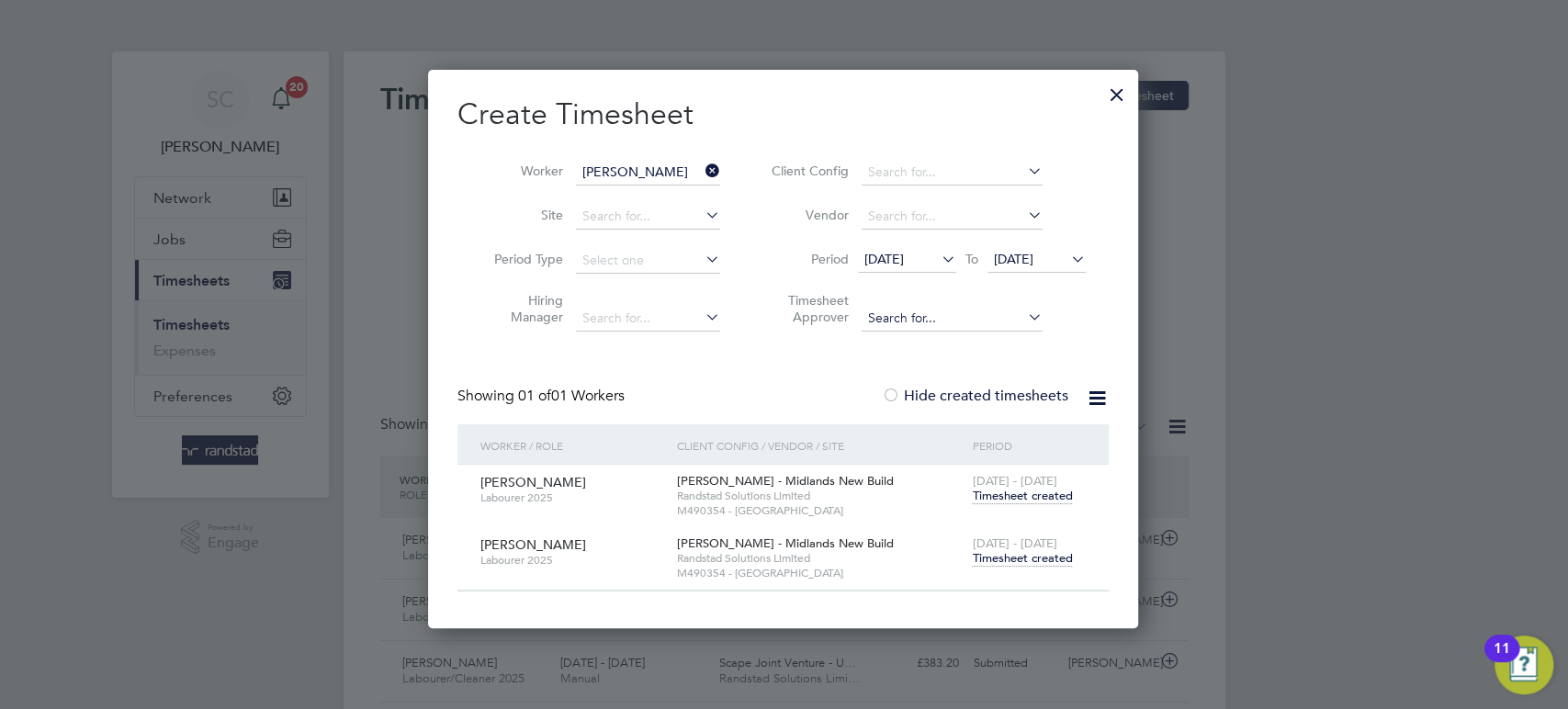
scroll to position [557, 712]
click at [1014, 557] on span "Timesheet created" at bounding box center [1022, 558] width 100 height 17
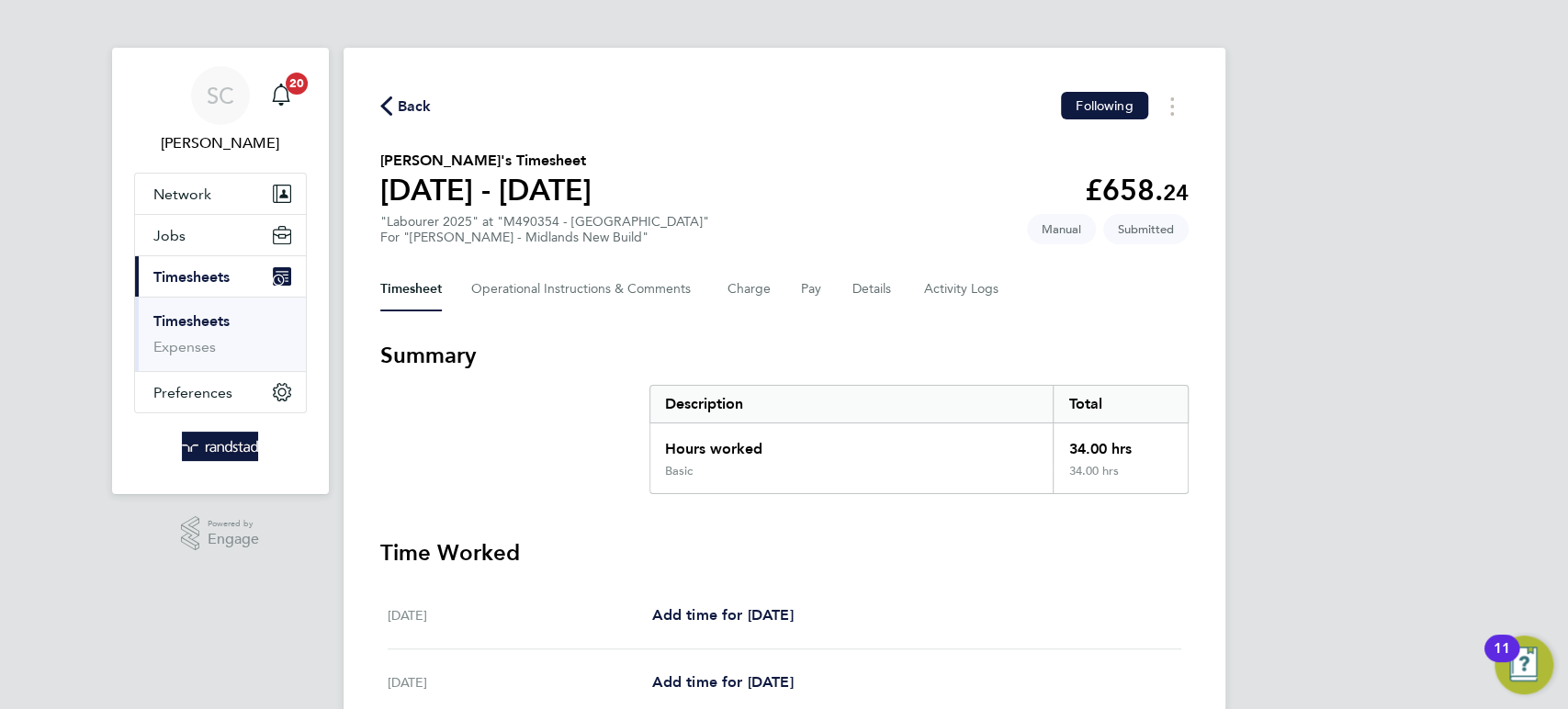
click at [417, 98] on span "Back" at bounding box center [415, 107] width 34 height 22
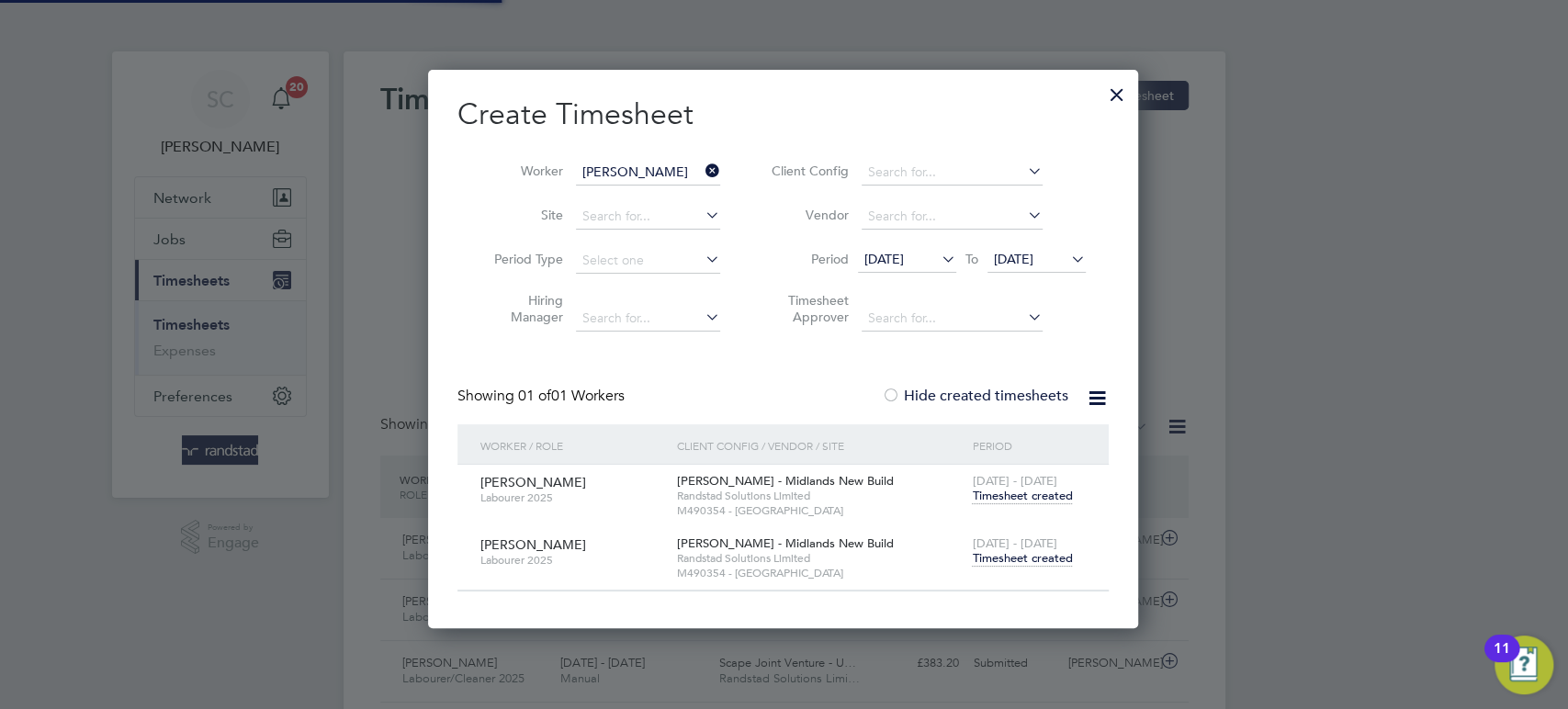
scroll to position [9, 8]
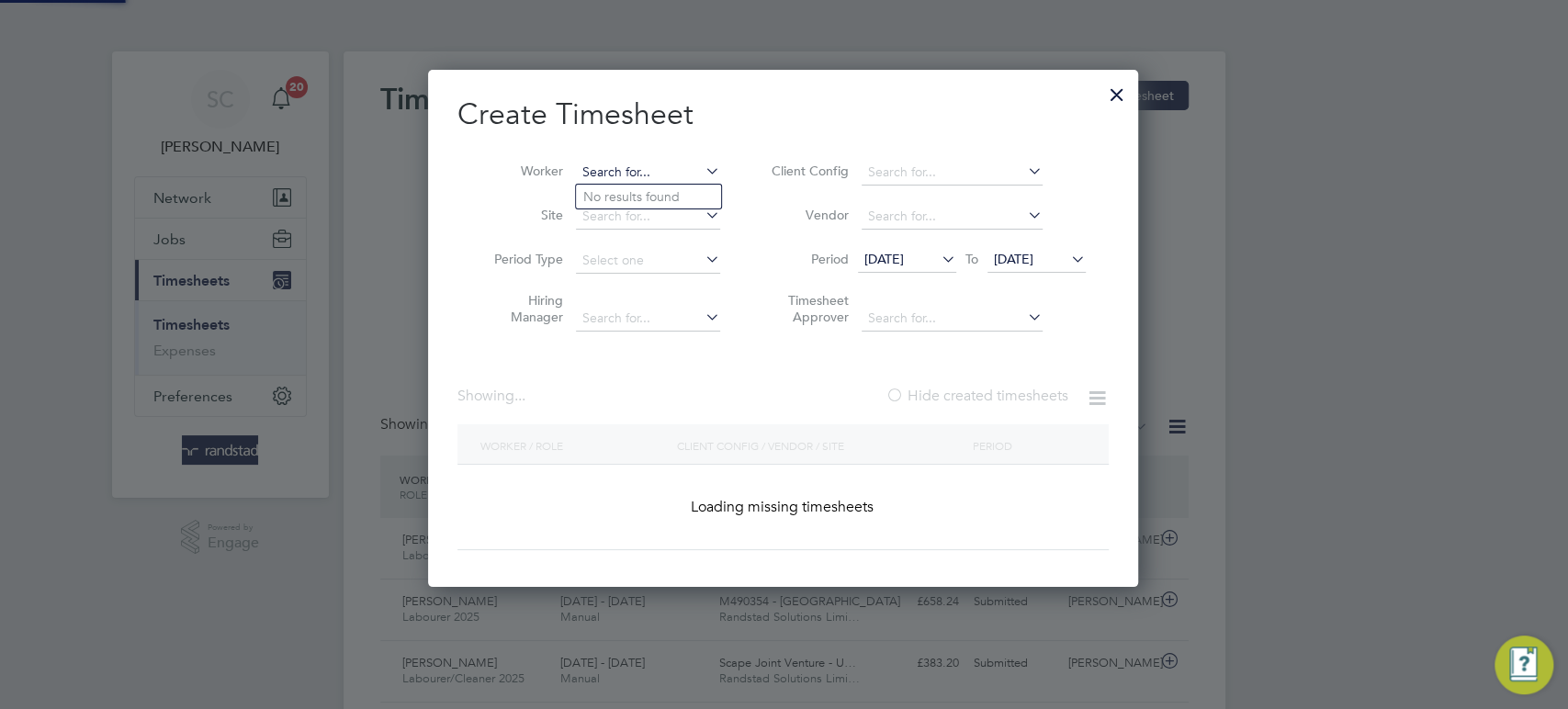
click at [640, 174] on input at bounding box center [648, 173] width 144 height 26
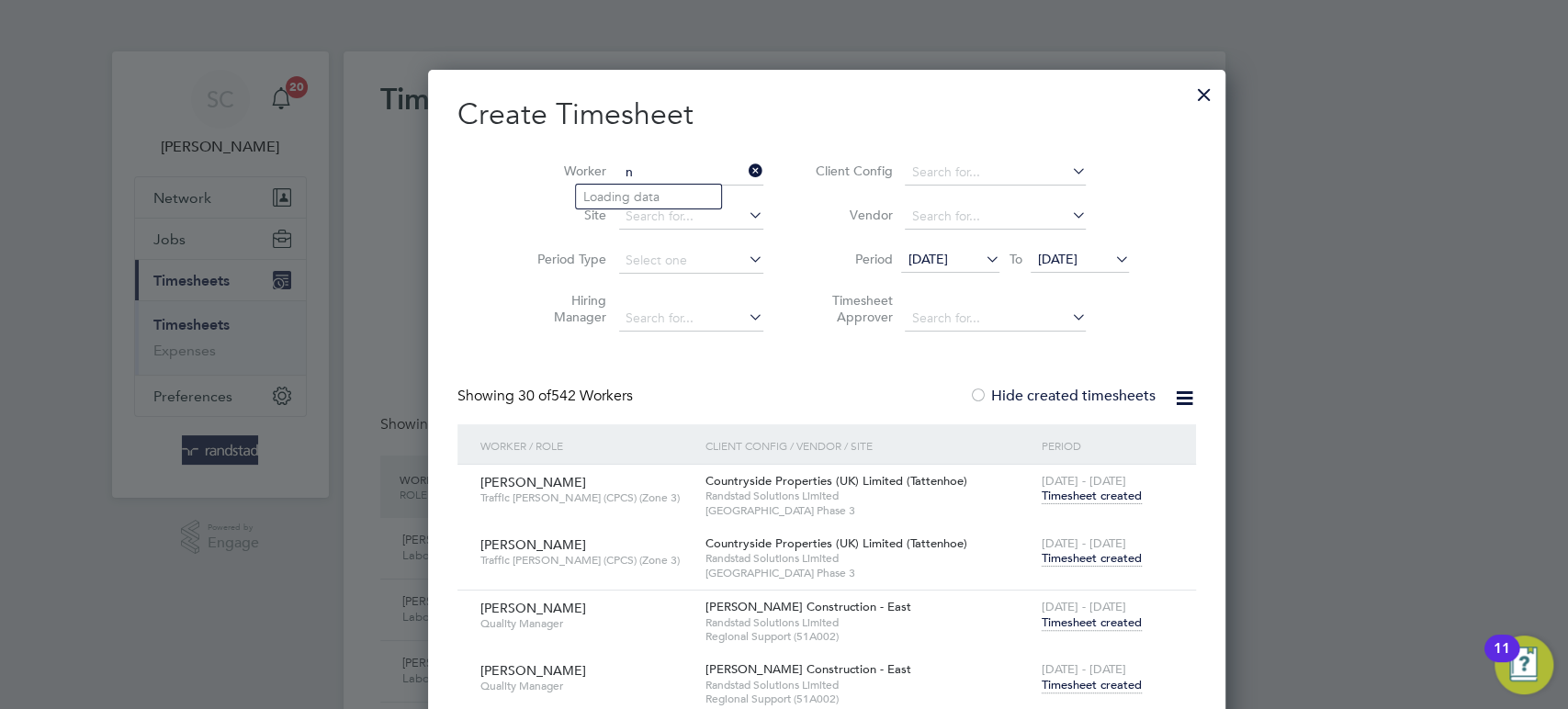
scroll to position [4415, 714]
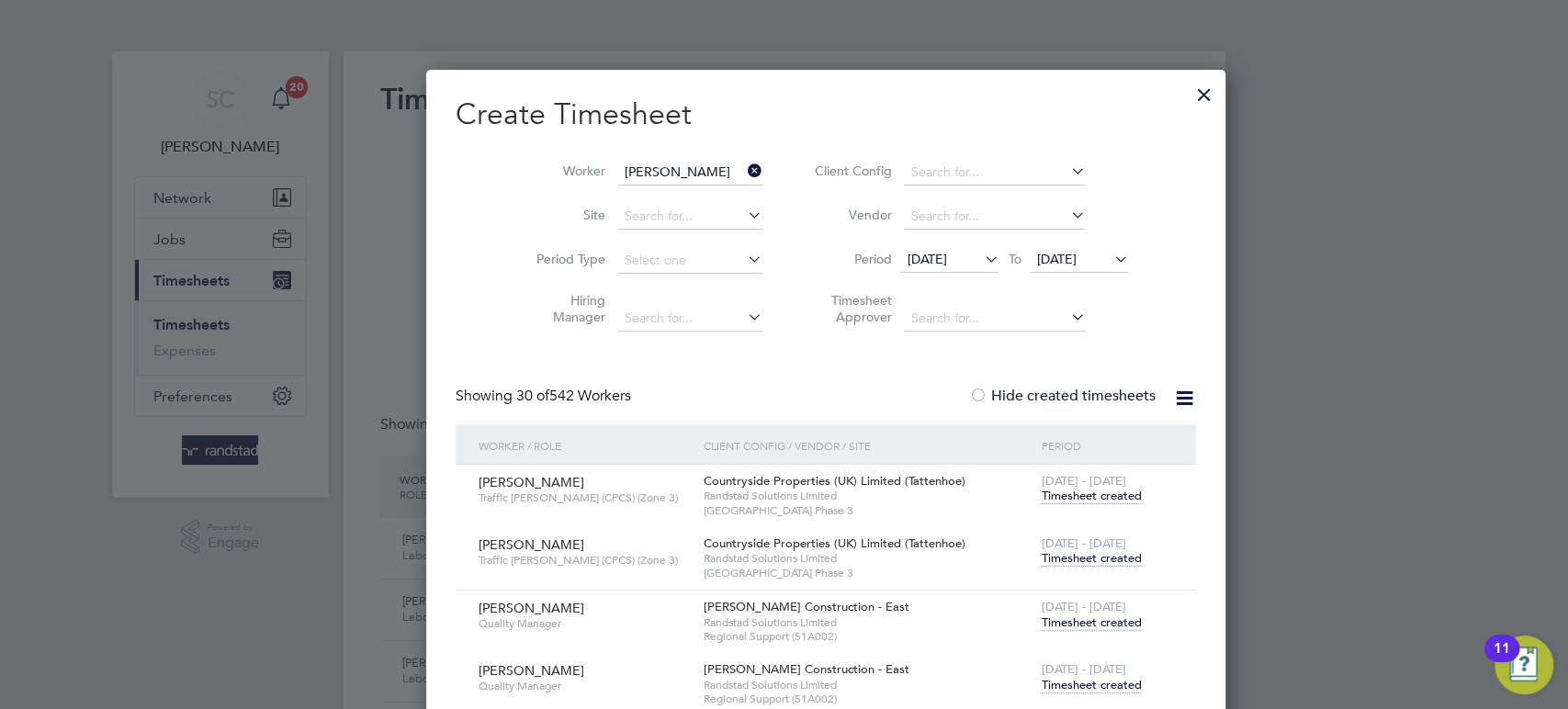
click at [626, 191] on b "[PERSON_NAME]" at bounding box center [636, 197] width 107 height 16
type input "[PERSON_NAME]"
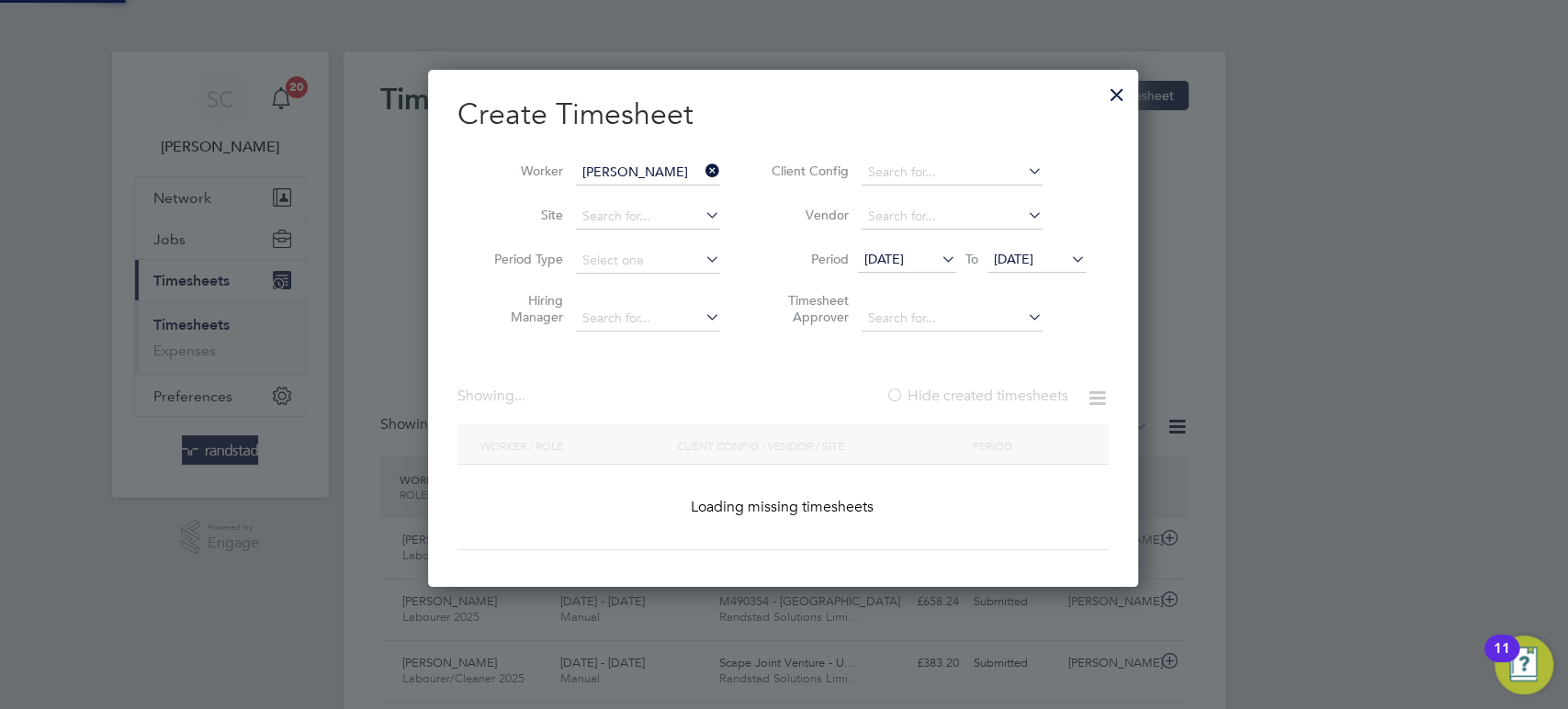
scroll to position [557, 712]
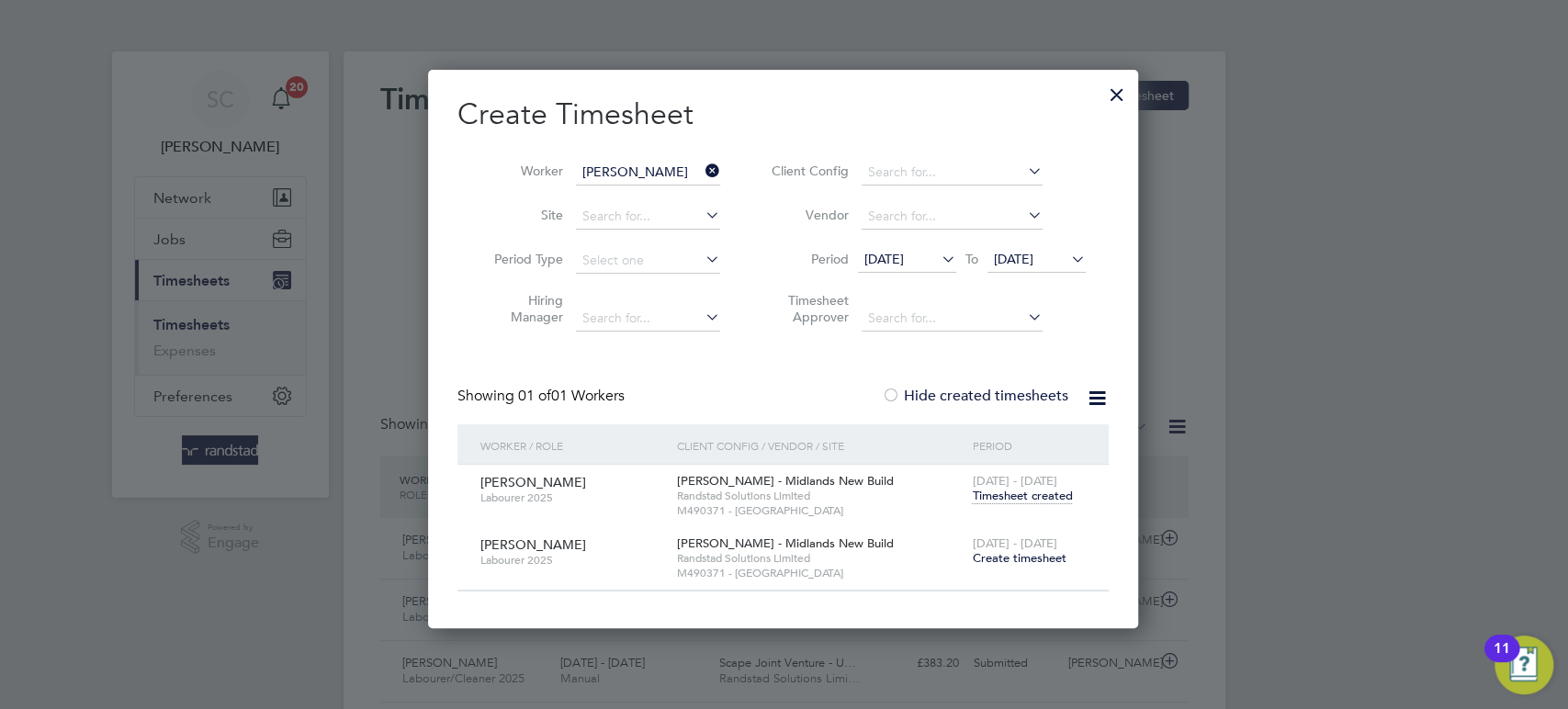
click at [1032, 557] on span "Create timesheet" at bounding box center [1019, 558] width 94 height 16
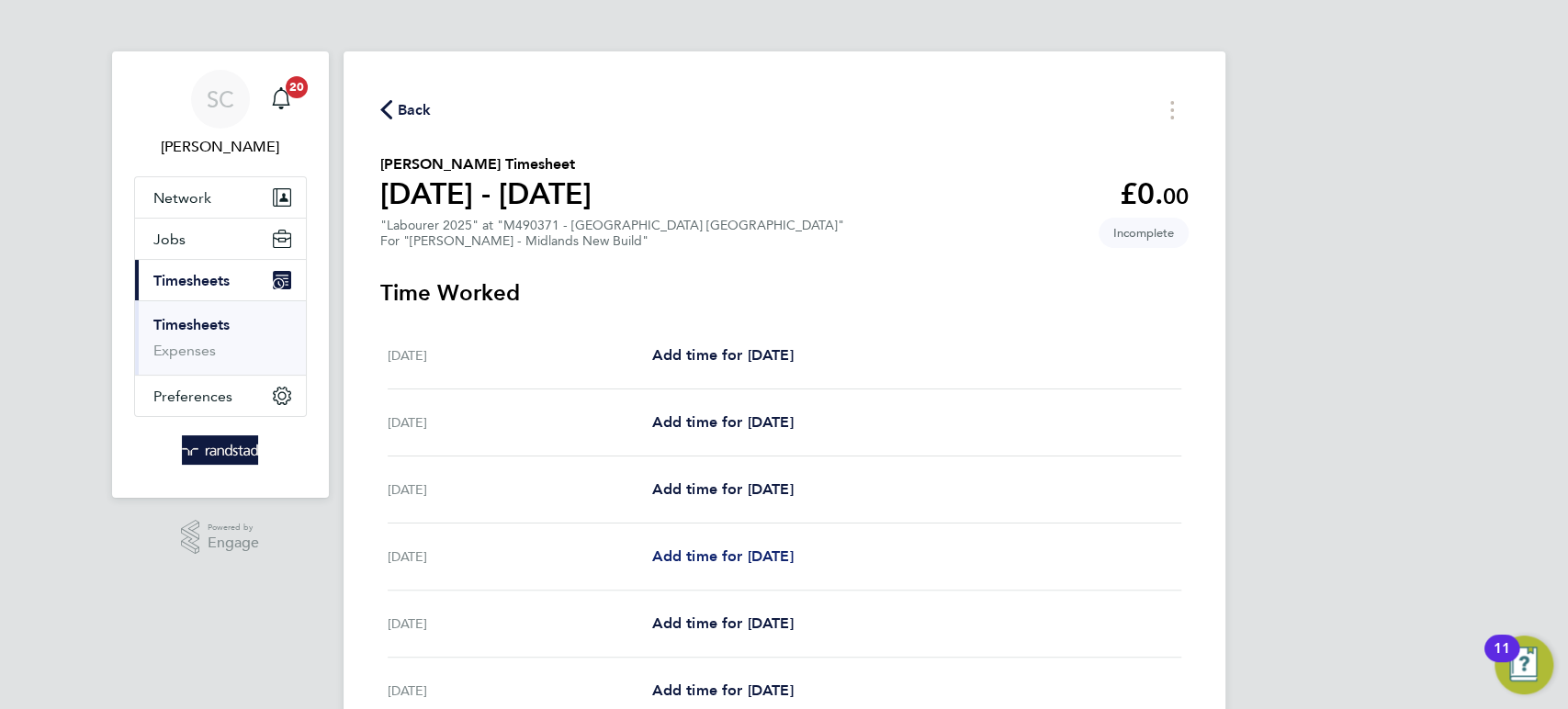
click at [714, 560] on span "Add time for [DATE]" at bounding box center [721, 556] width 141 height 18
select select "60"
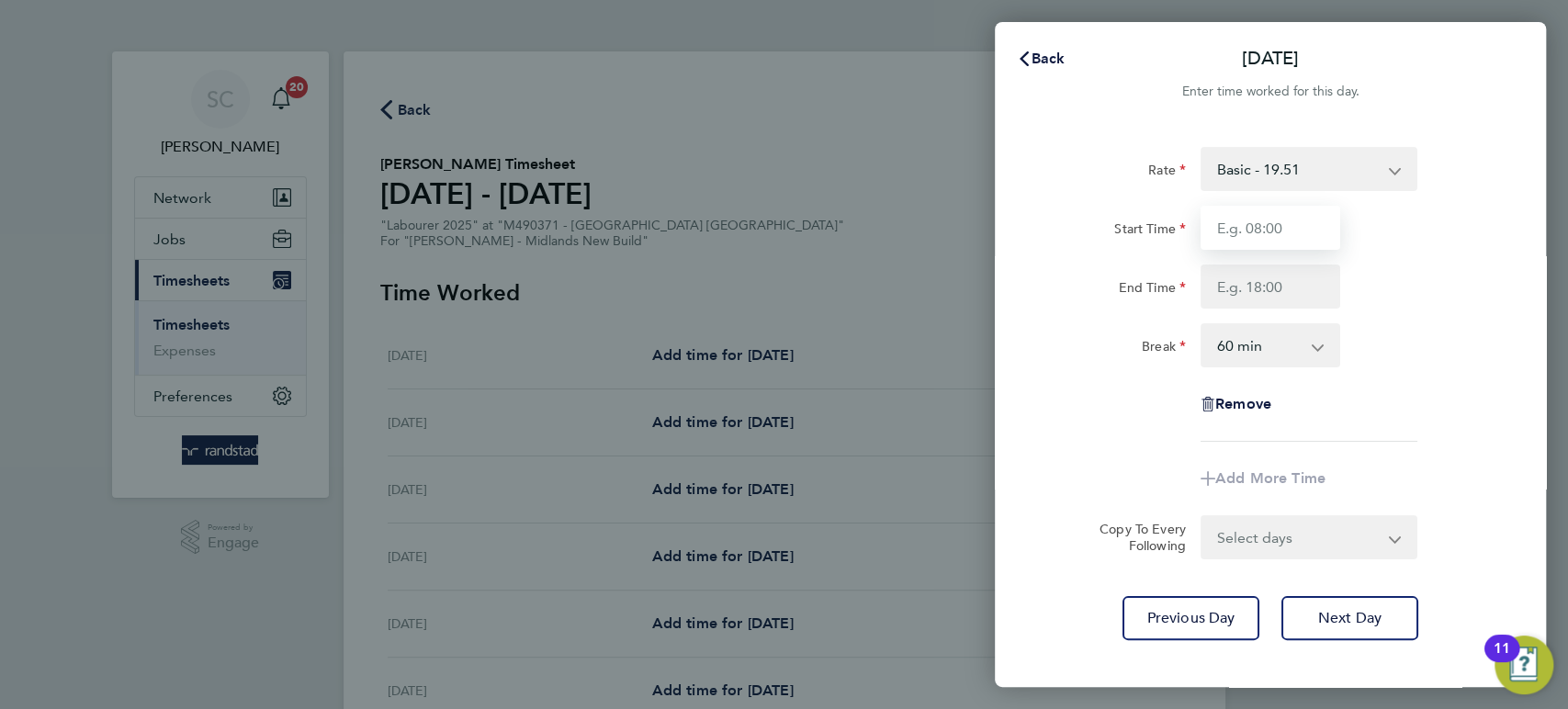
click at [1254, 237] on input "Start Time" at bounding box center [1270, 227] width 139 height 44
type input "07:30"
click at [1264, 292] on input "End Time" at bounding box center [1270, 286] width 139 height 44
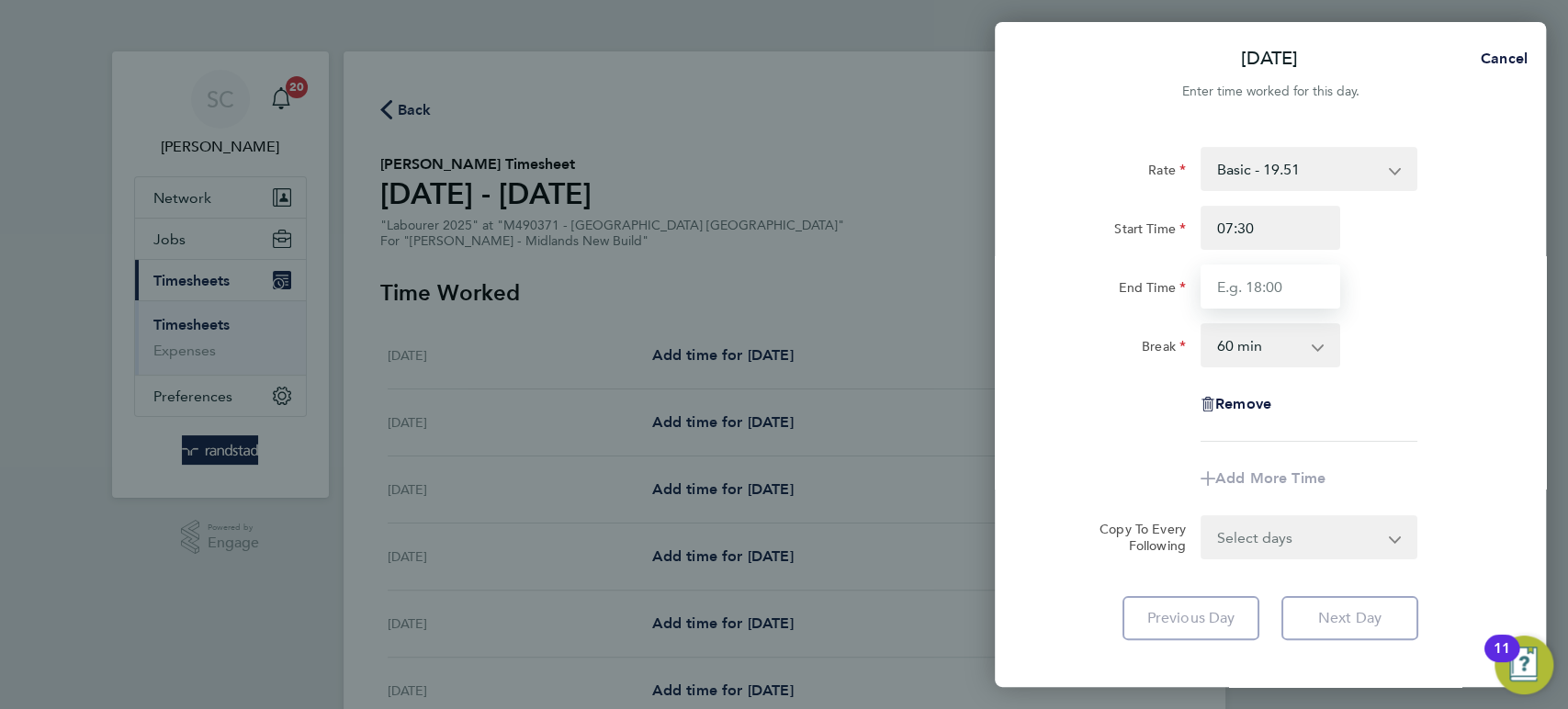
type input "16:30"
click at [1284, 339] on select "0 min 15 min 30 min 45 min 60 min 75 min 90 min" at bounding box center [1259, 345] width 114 height 40
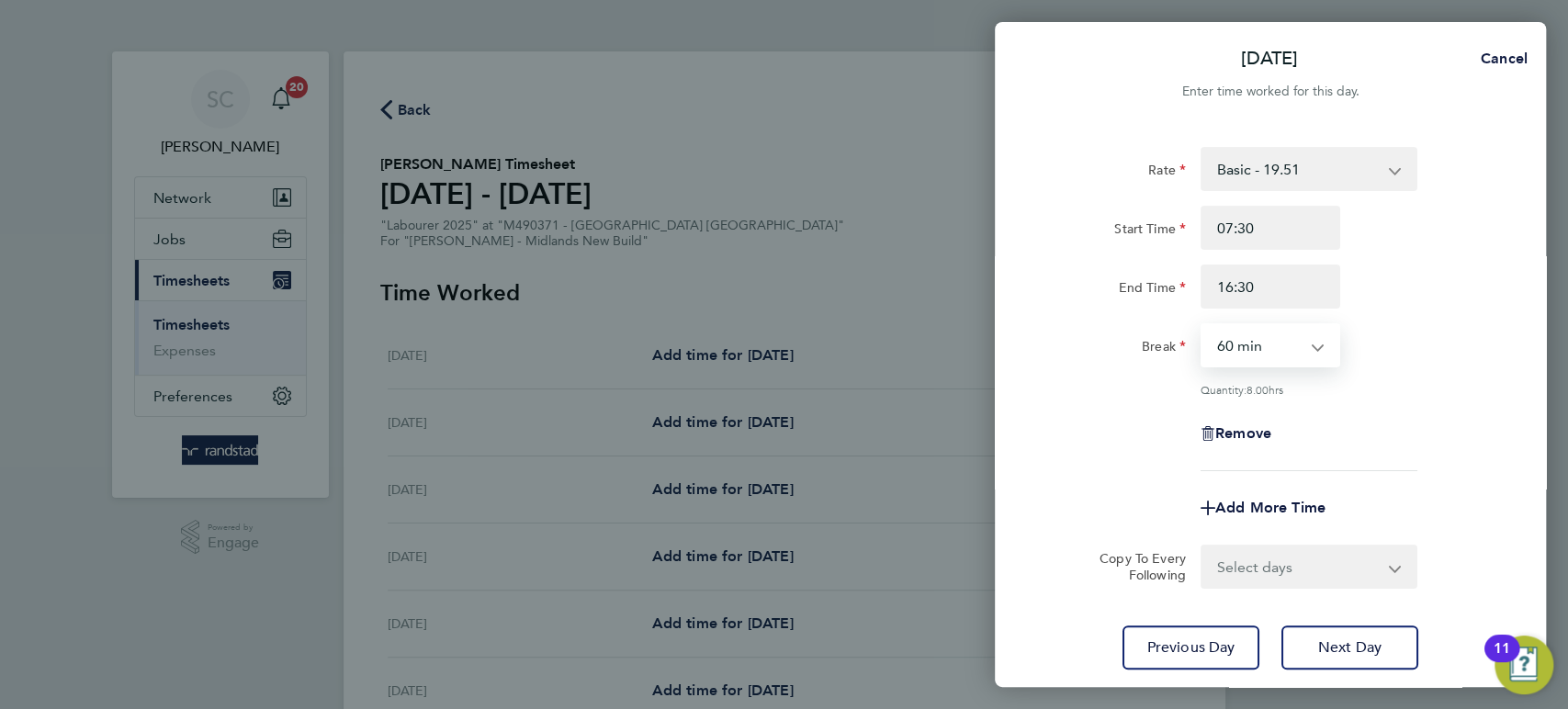
select select "30"
click at [1202, 325] on select "0 min 15 min 30 min 45 min 60 min 75 min 90 min" at bounding box center [1259, 345] width 114 height 40
click at [1245, 565] on select "Select days Day [DATE] [DATE] [DATE]" at bounding box center [1298, 566] width 193 height 40
select select "WED"
click at [1202, 546] on select "Select days Day [DATE] [DATE] [DATE]" at bounding box center [1298, 566] width 193 height 40
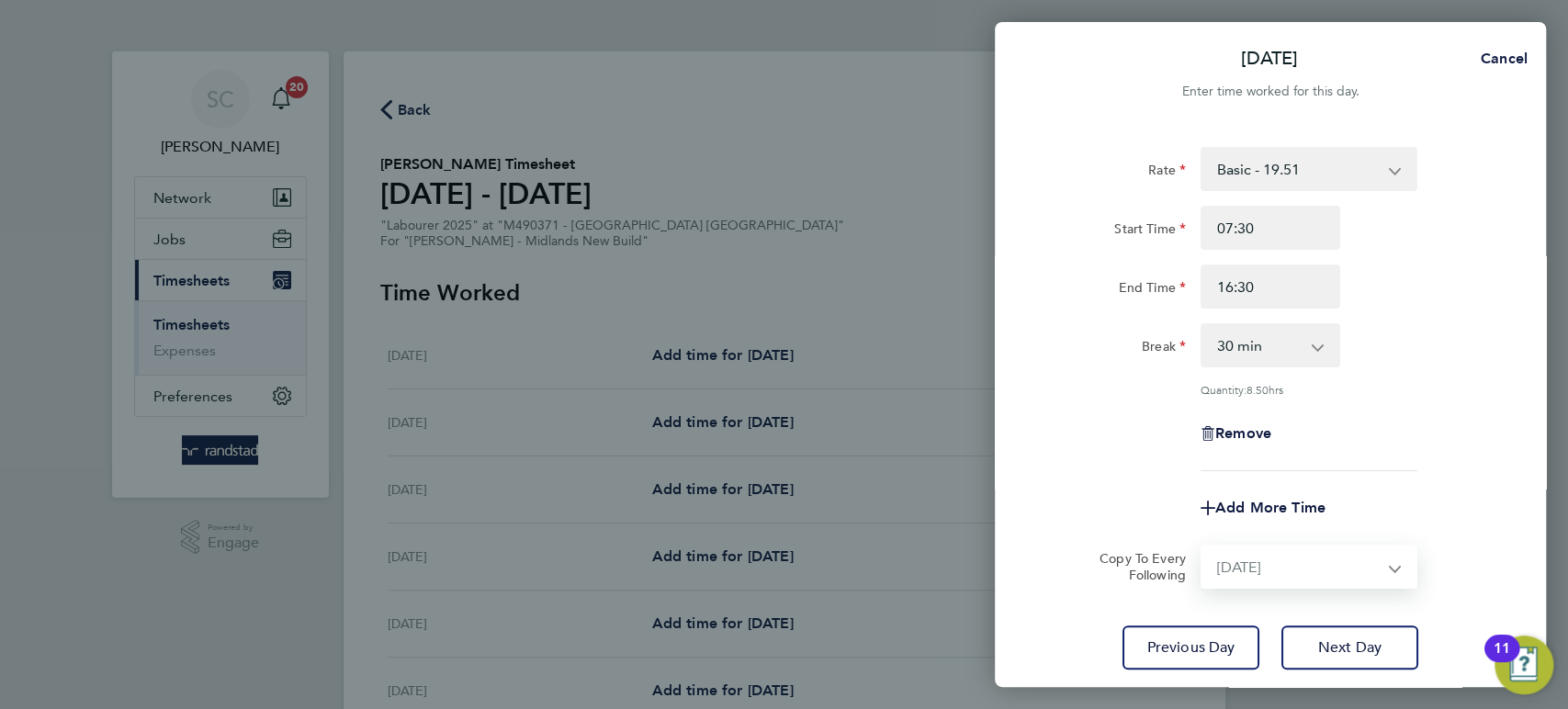
select select "[DATE]"
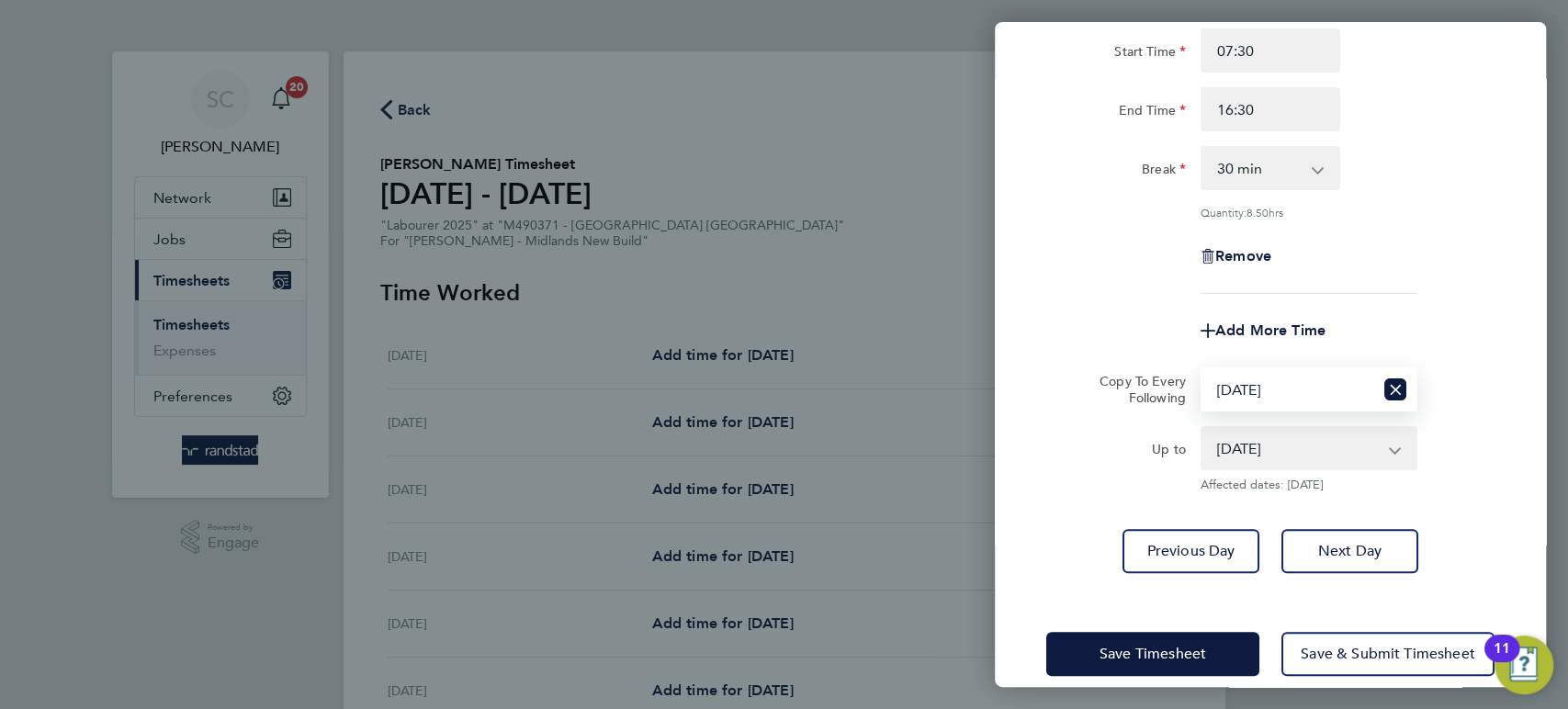
scroll to position [200, 0]
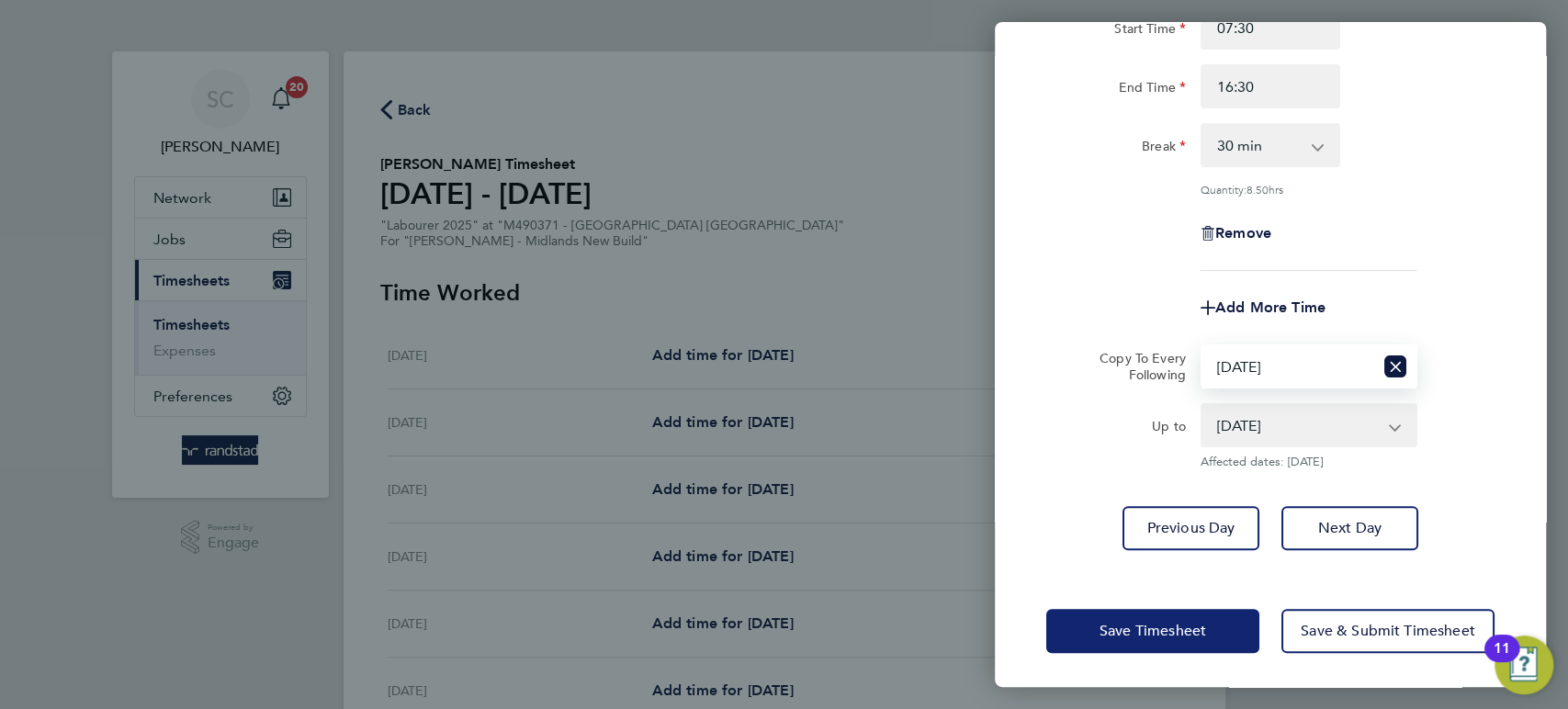
click at [1169, 627] on span "Save Timesheet" at bounding box center [1153, 630] width 107 height 19
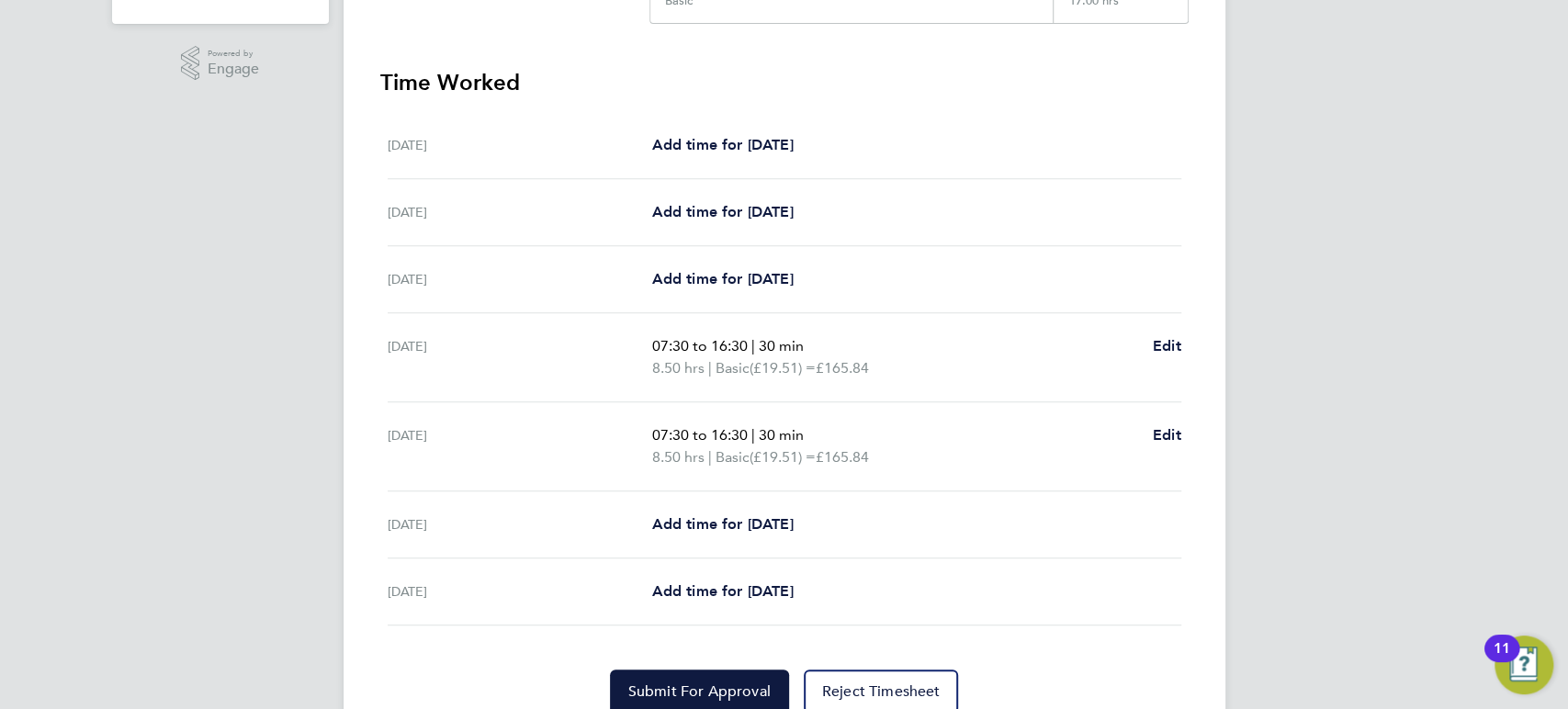
scroll to position [507, 0]
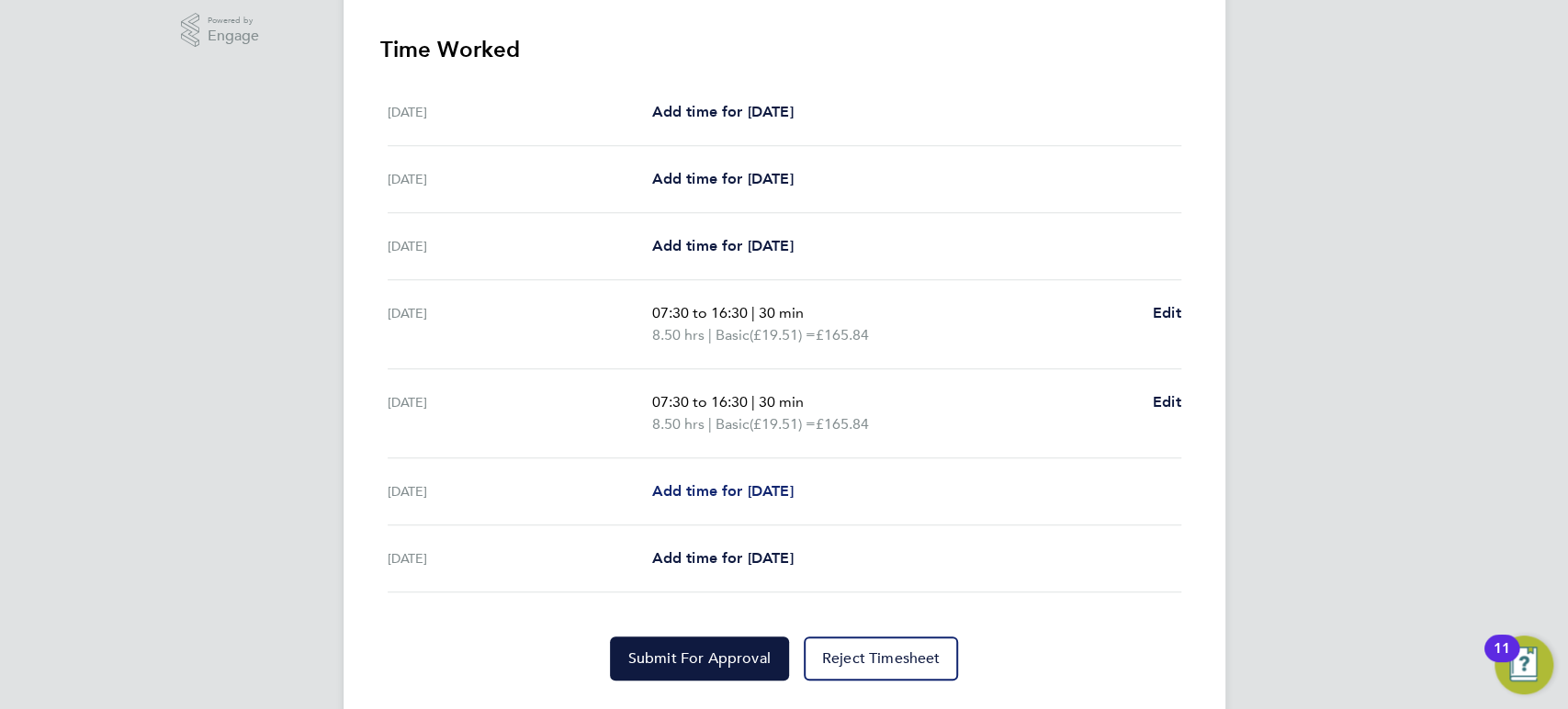
click at [761, 484] on span "Add time for [DATE]" at bounding box center [721, 491] width 141 height 18
select select "60"
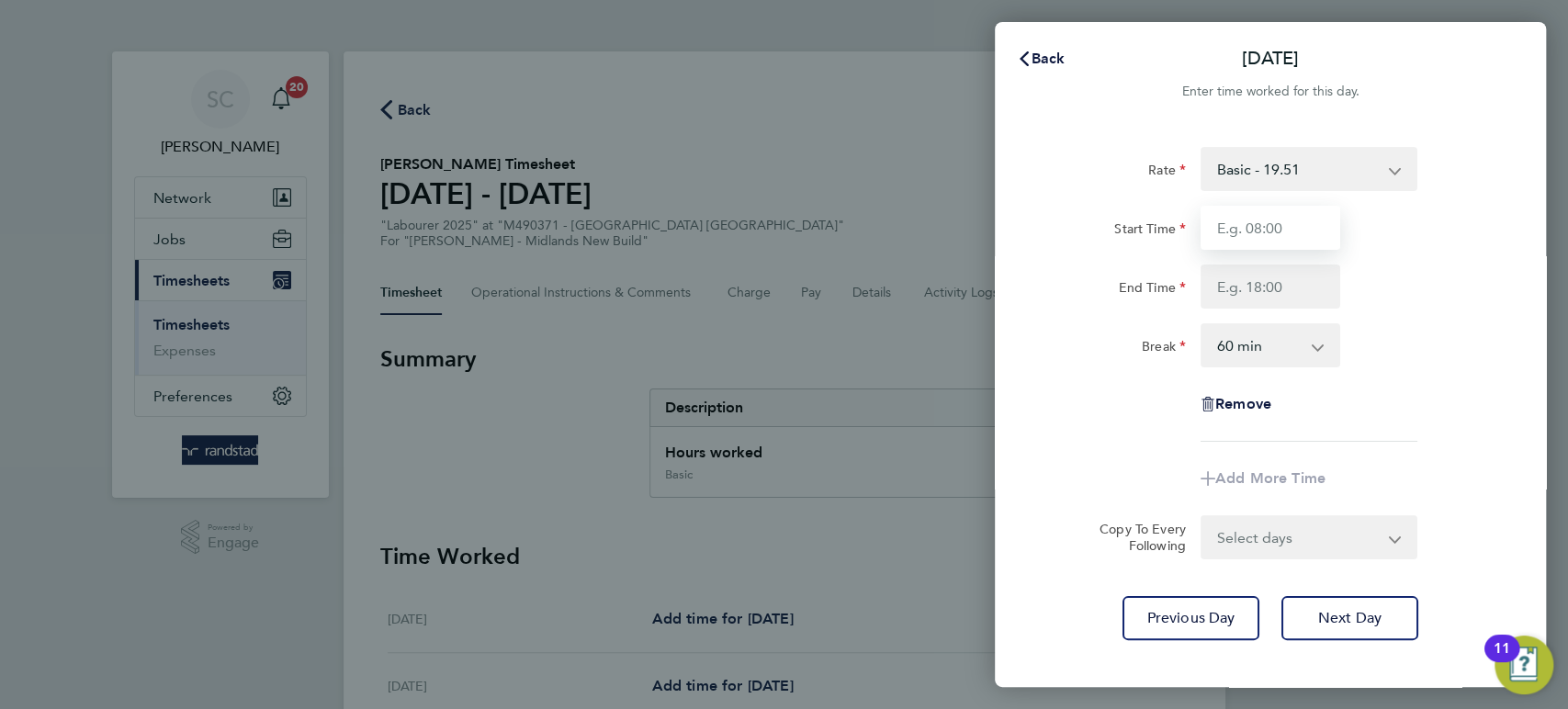
click at [1243, 231] on input "Start Time" at bounding box center [1270, 227] width 139 height 44
type input "11:00"
click at [1254, 338] on select "0 min 15 min 30 min 45 min 60 min 75 min 90 min" at bounding box center [1259, 345] width 114 height 40
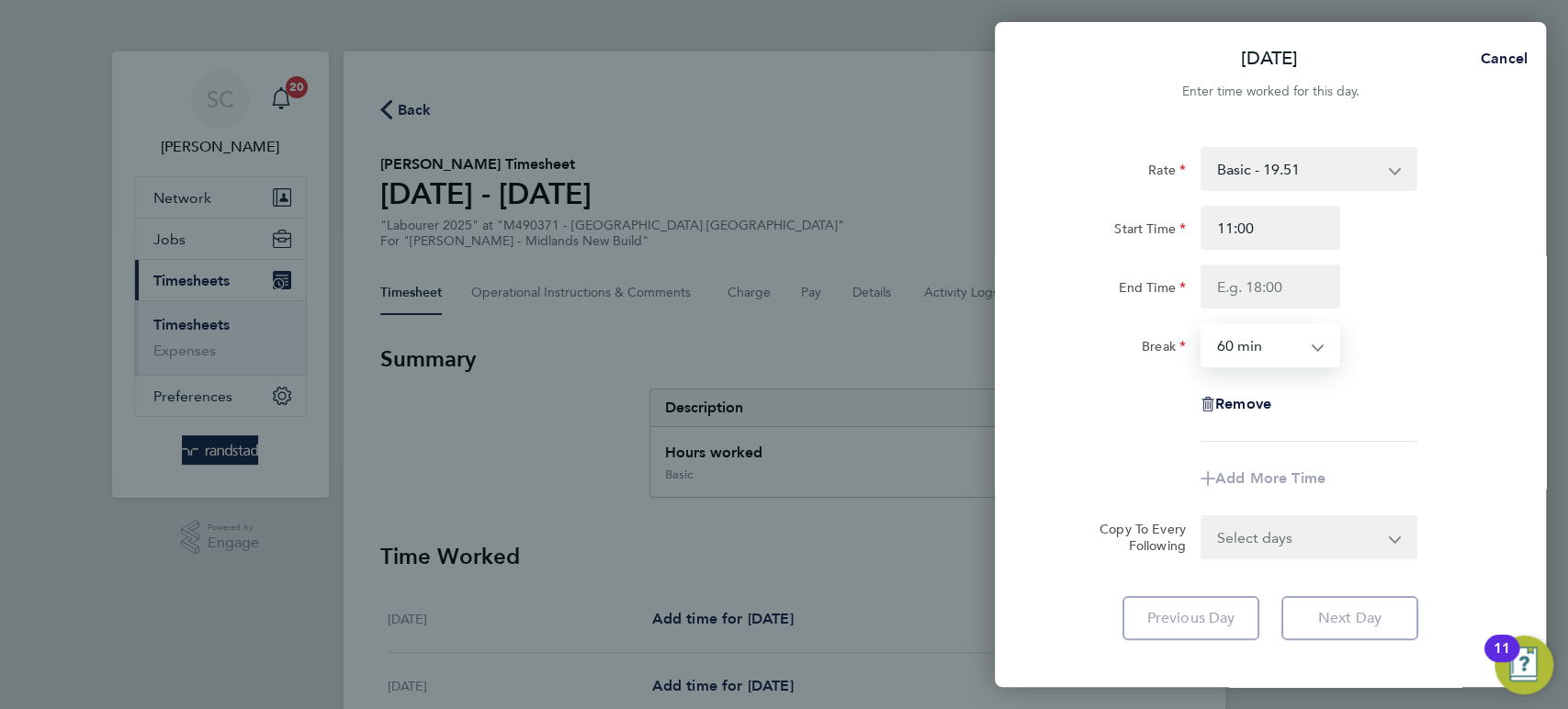
select select "30"
click at [1202, 325] on select "0 min 15 min 30 min 45 min 60 min 75 min 90 min" at bounding box center [1259, 345] width 114 height 40
click at [1251, 289] on input "End Time" at bounding box center [1270, 286] width 139 height 44
type input "16:30"
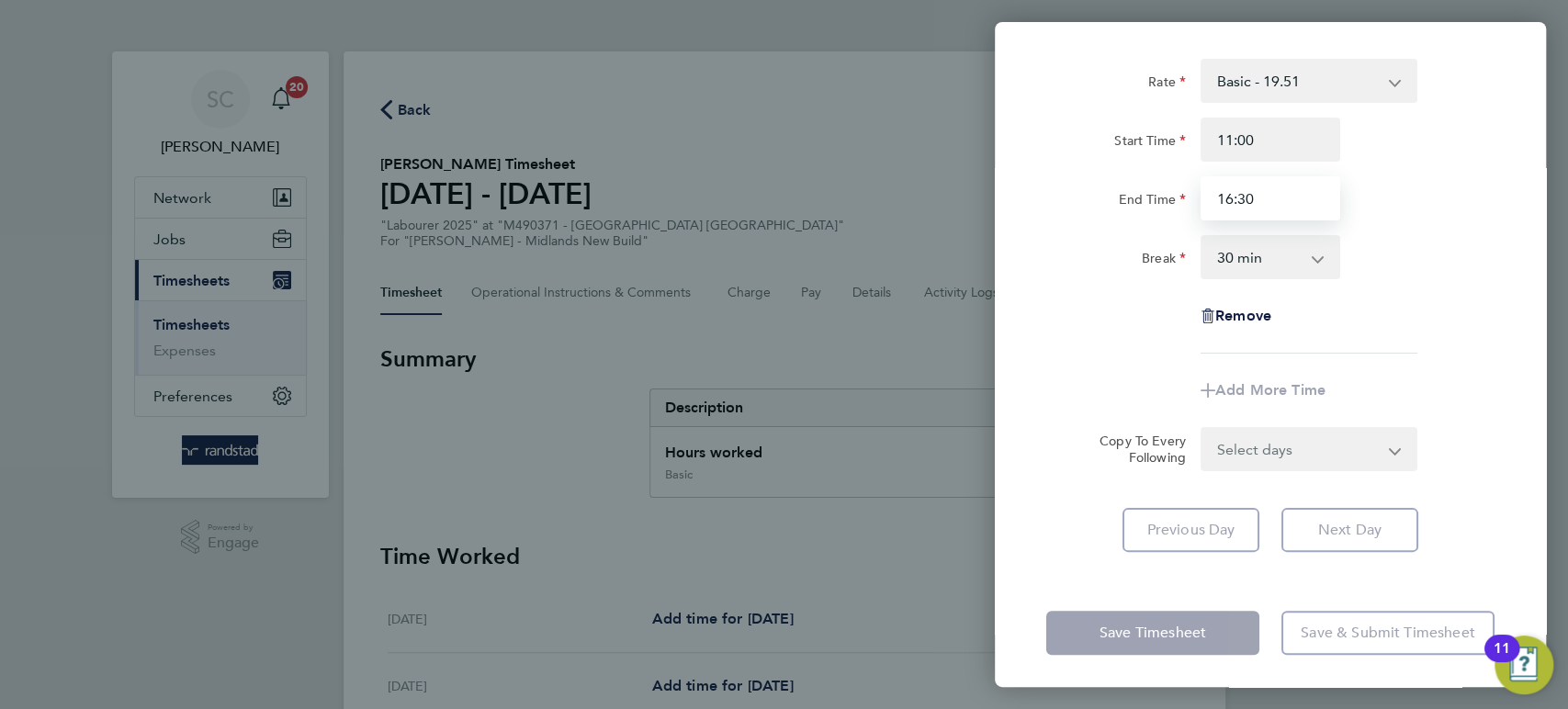
scroll to position [92, 0]
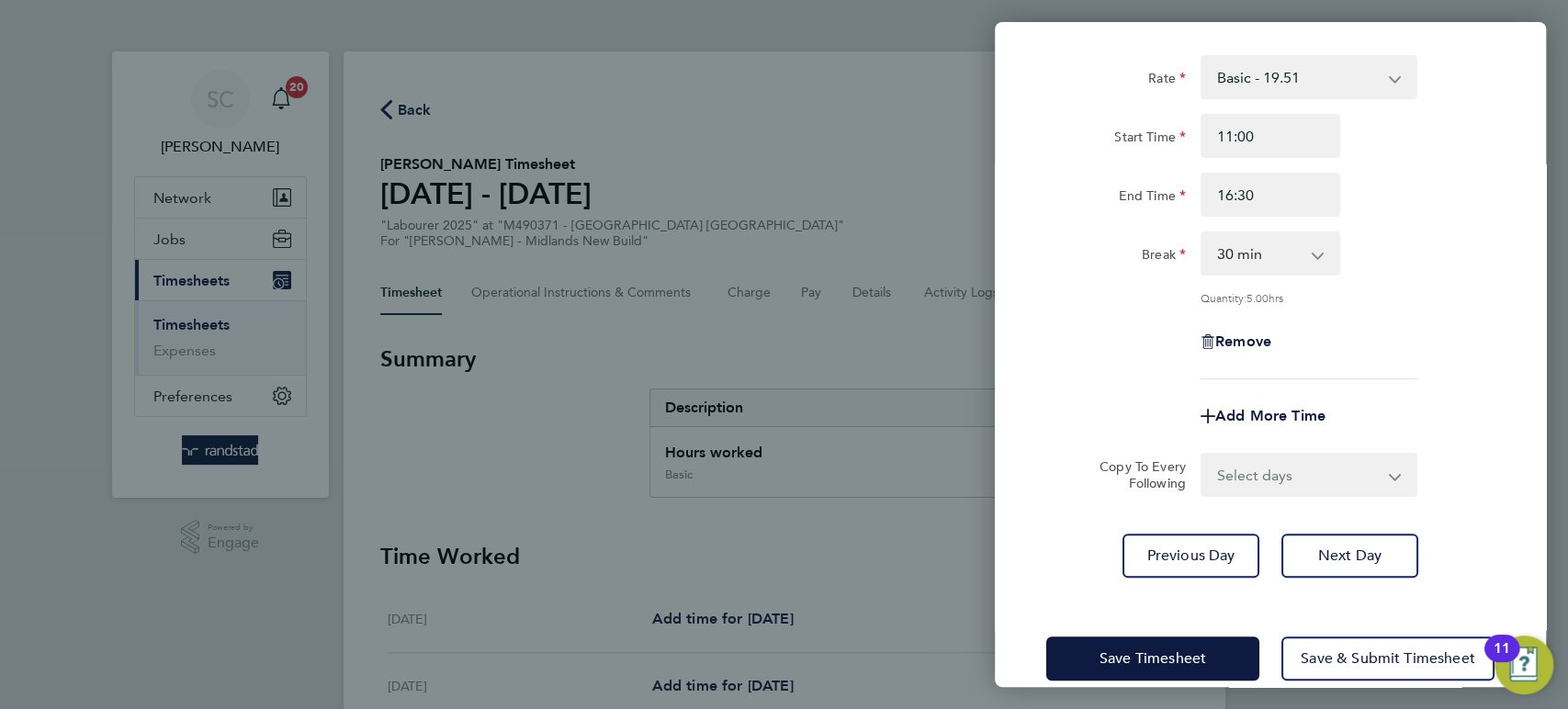
click at [1164, 620] on div "Save Timesheet Save & Submit Timesheet" at bounding box center [1271, 658] width 551 height 118
click at [1173, 649] on span "Save Timesheet" at bounding box center [1153, 658] width 107 height 19
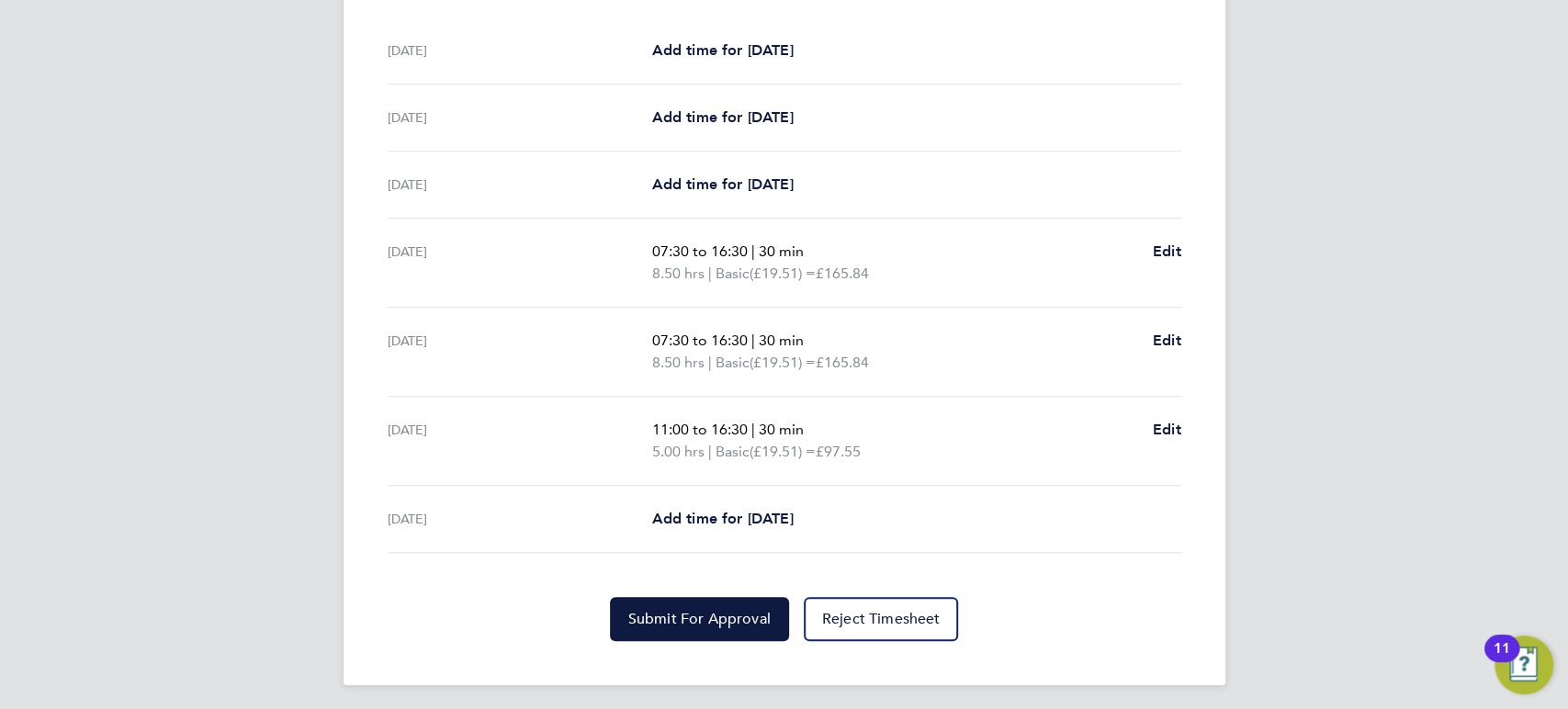
scroll to position [571, 0]
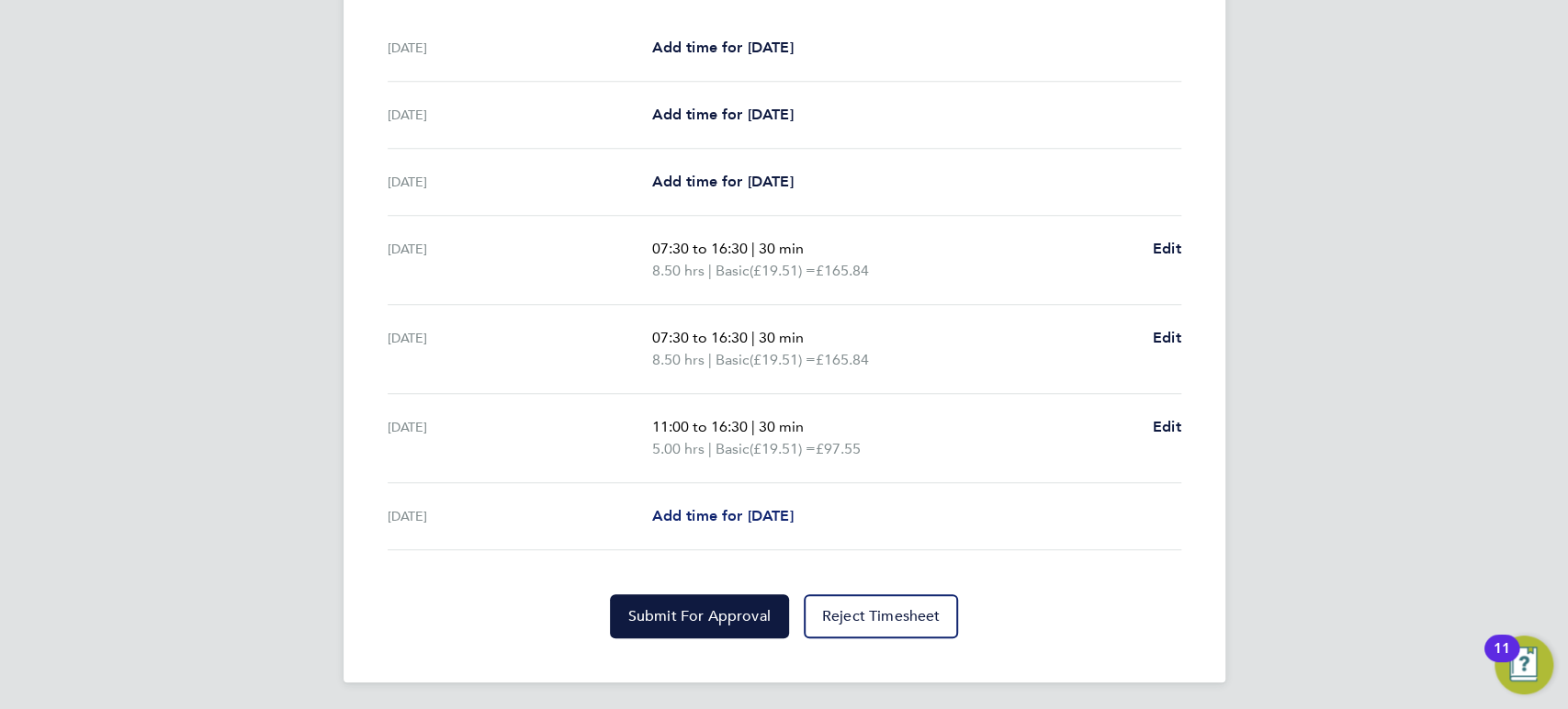
click at [741, 516] on span "Add time for [DATE]" at bounding box center [721, 515] width 141 height 18
select select "60"
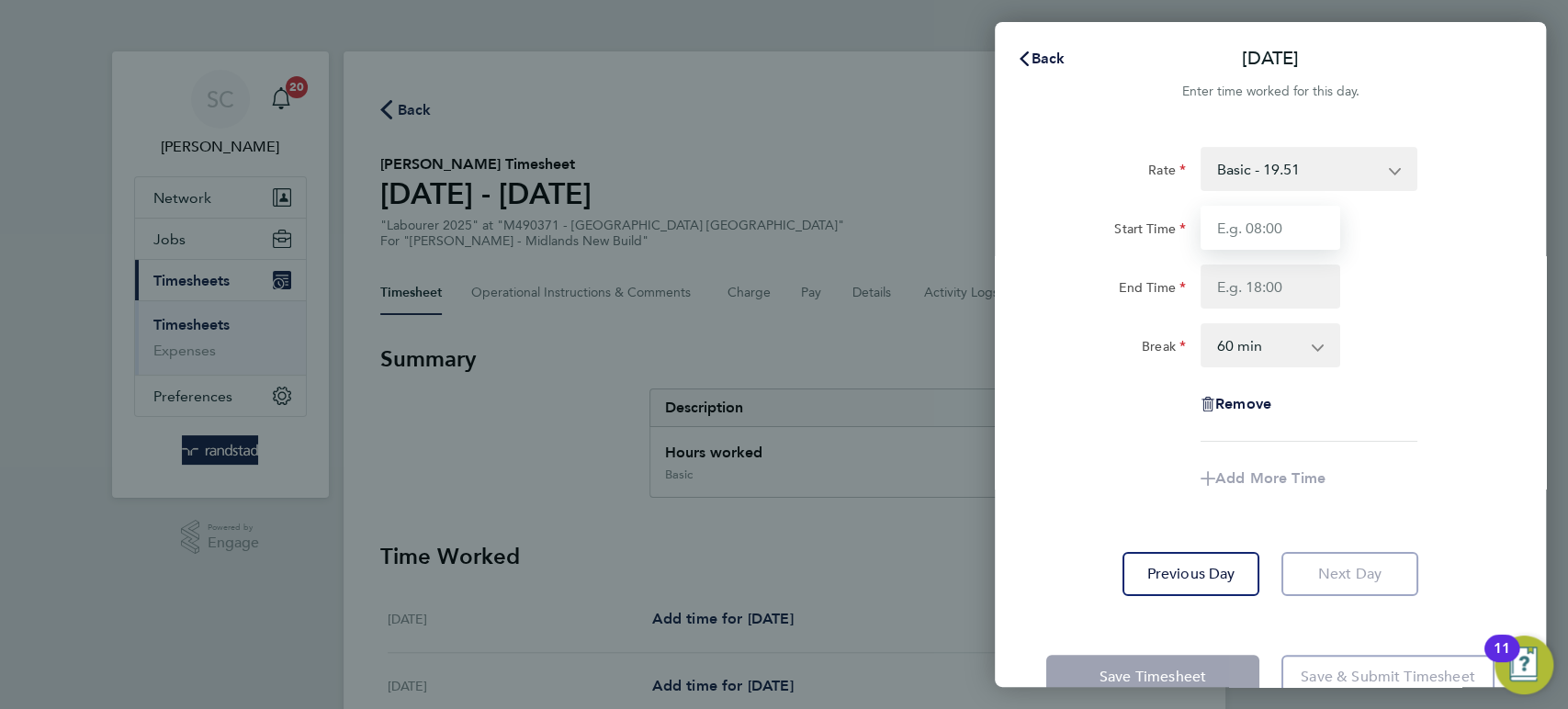
click at [1291, 227] on input "Start Time" at bounding box center [1270, 227] width 139 height 44
type input "07:30"
click at [1254, 292] on input "End Time" at bounding box center [1270, 286] width 139 height 44
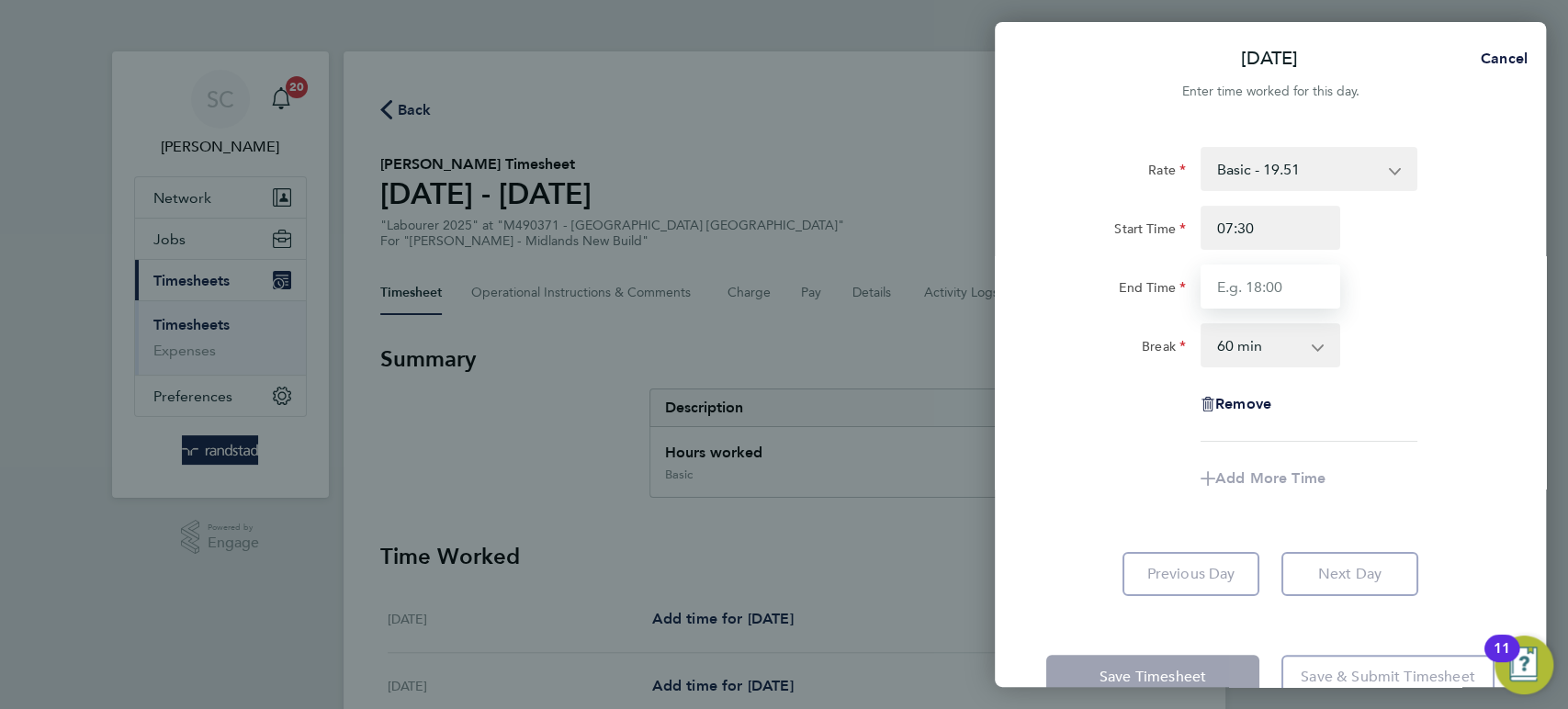
type input "16:30"
click at [1262, 353] on select "0 min 15 min 30 min 45 min 60 min 75 min 90 min" at bounding box center [1259, 345] width 114 height 40
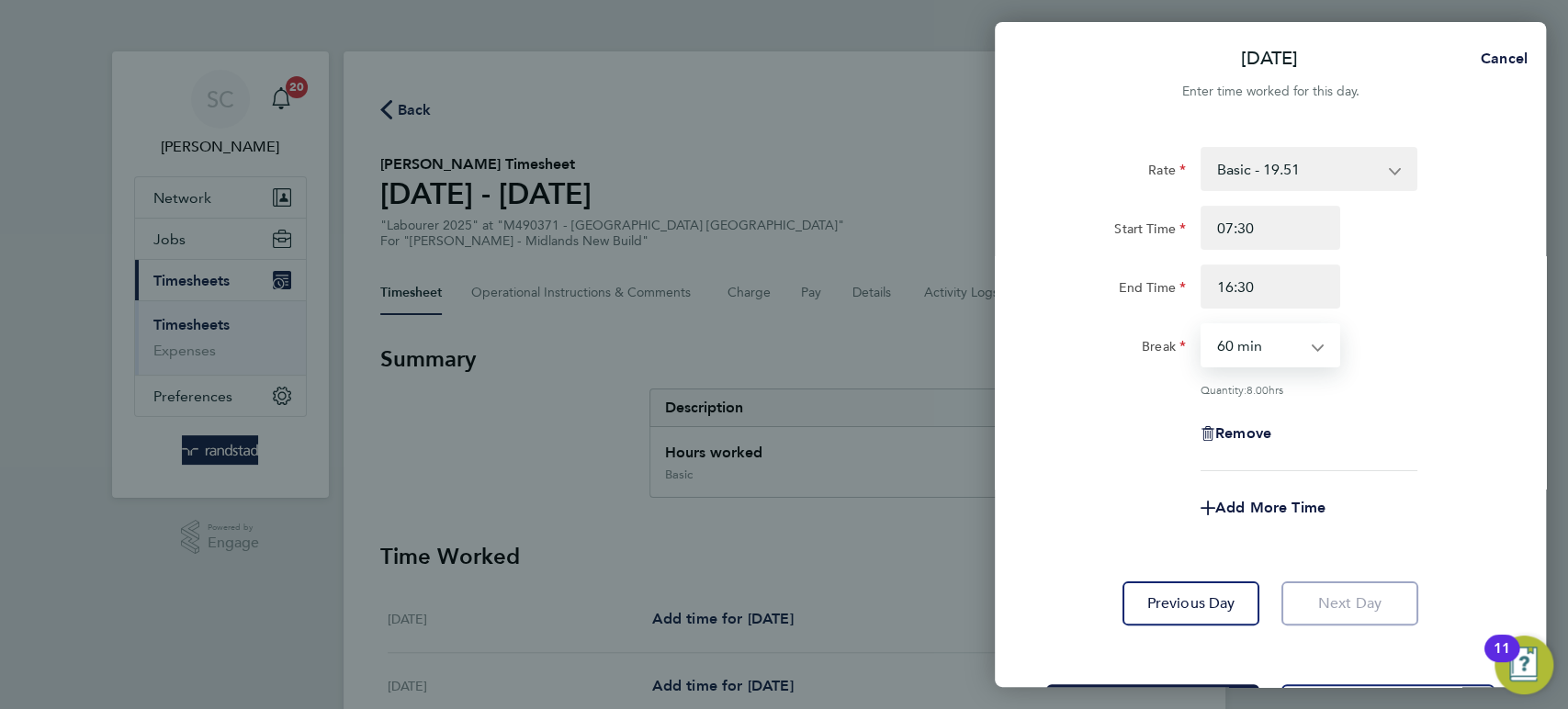
select select "30"
click at [1202, 325] on select "0 min 15 min 30 min 45 min 60 min 75 min 90 min" at bounding box center [1259, 345] width 114 height 40
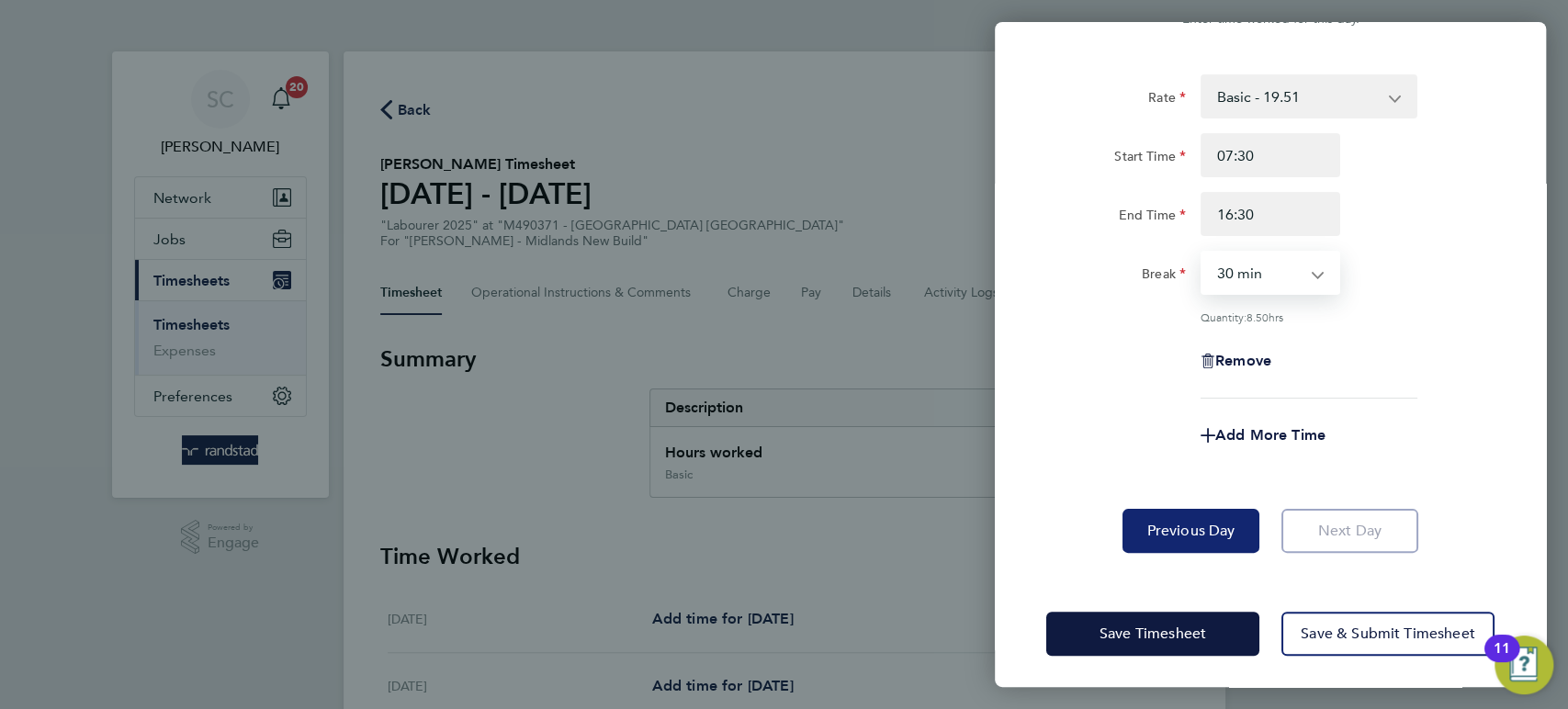
scroll to position [75, 0]
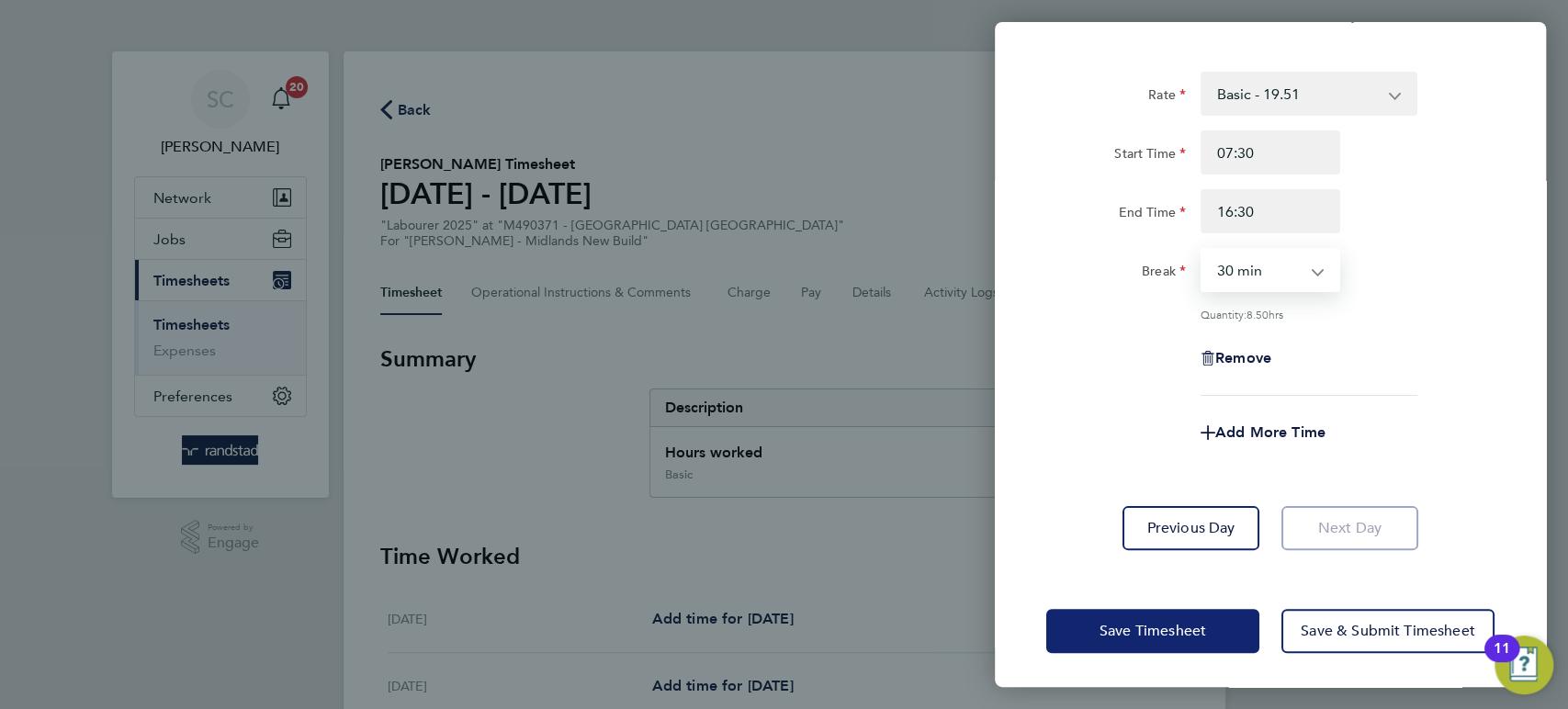
drag, startPoint x: 1178, startPoint y: 617, endPoint x: 1178, endPoint y: 603, distance: 14.0
click at [1178, 615] on button "Save Timesheet" at bounding box center [1153, 630] width 213 height 44
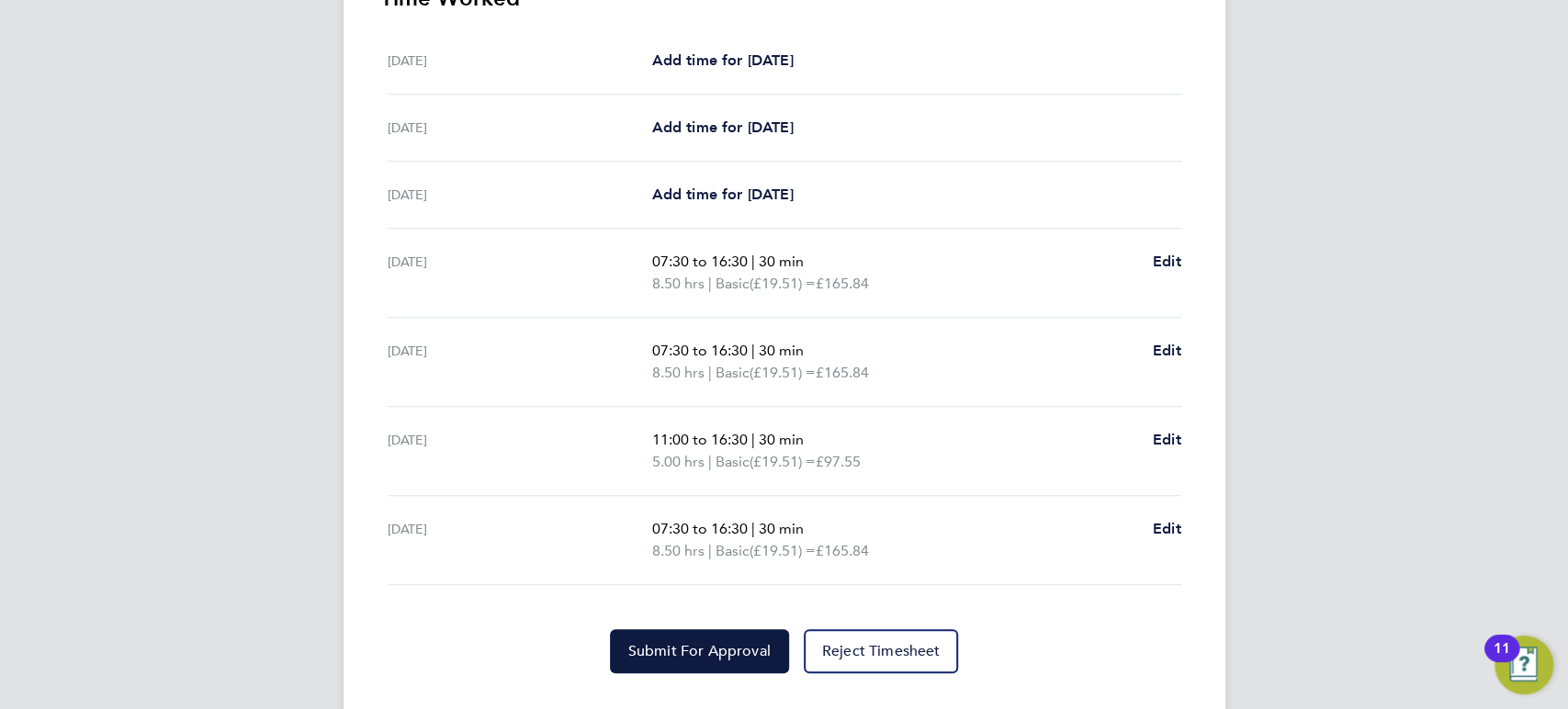
scroll to position [563, 0]
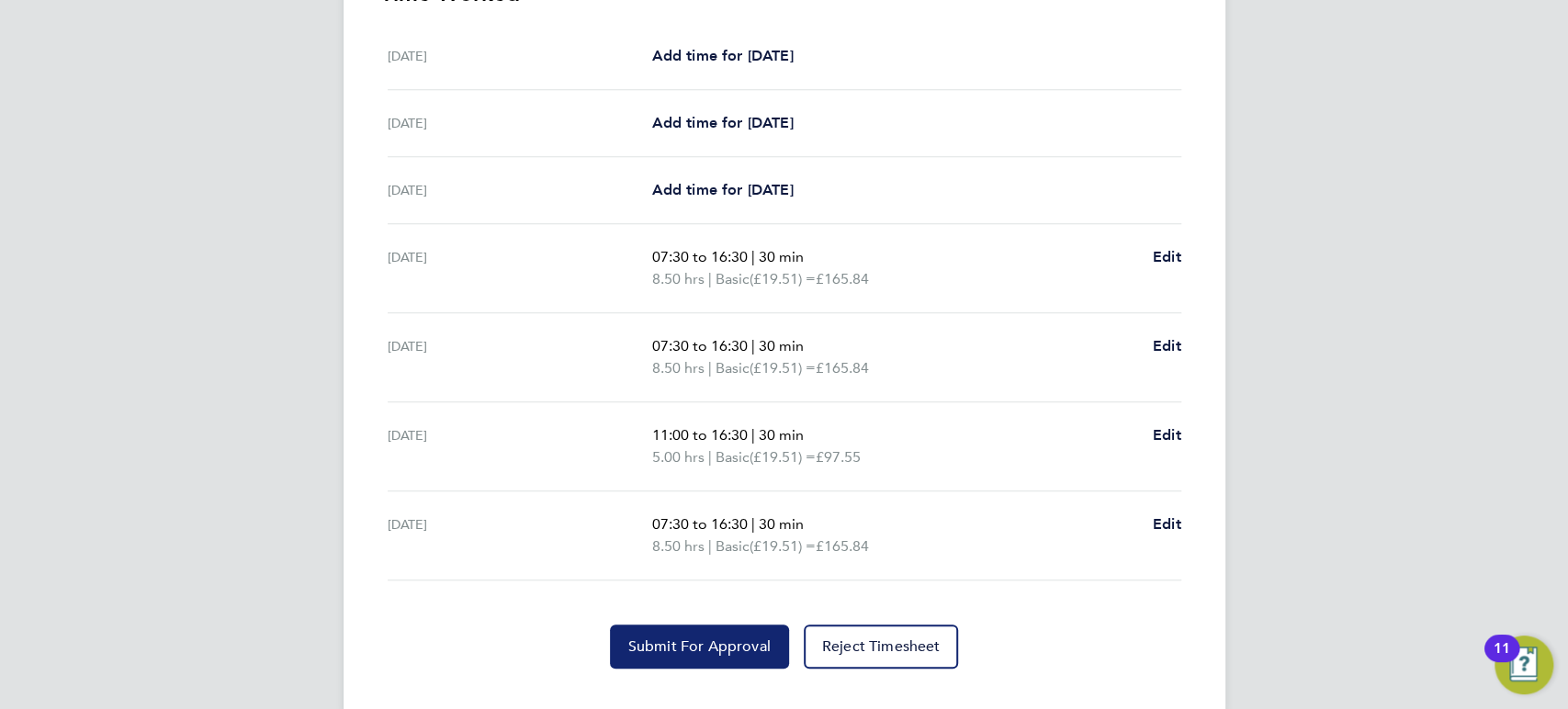
click at [695, 651] on span "Submit For Approval" at bounding box center [700, 646] width 142 height 19
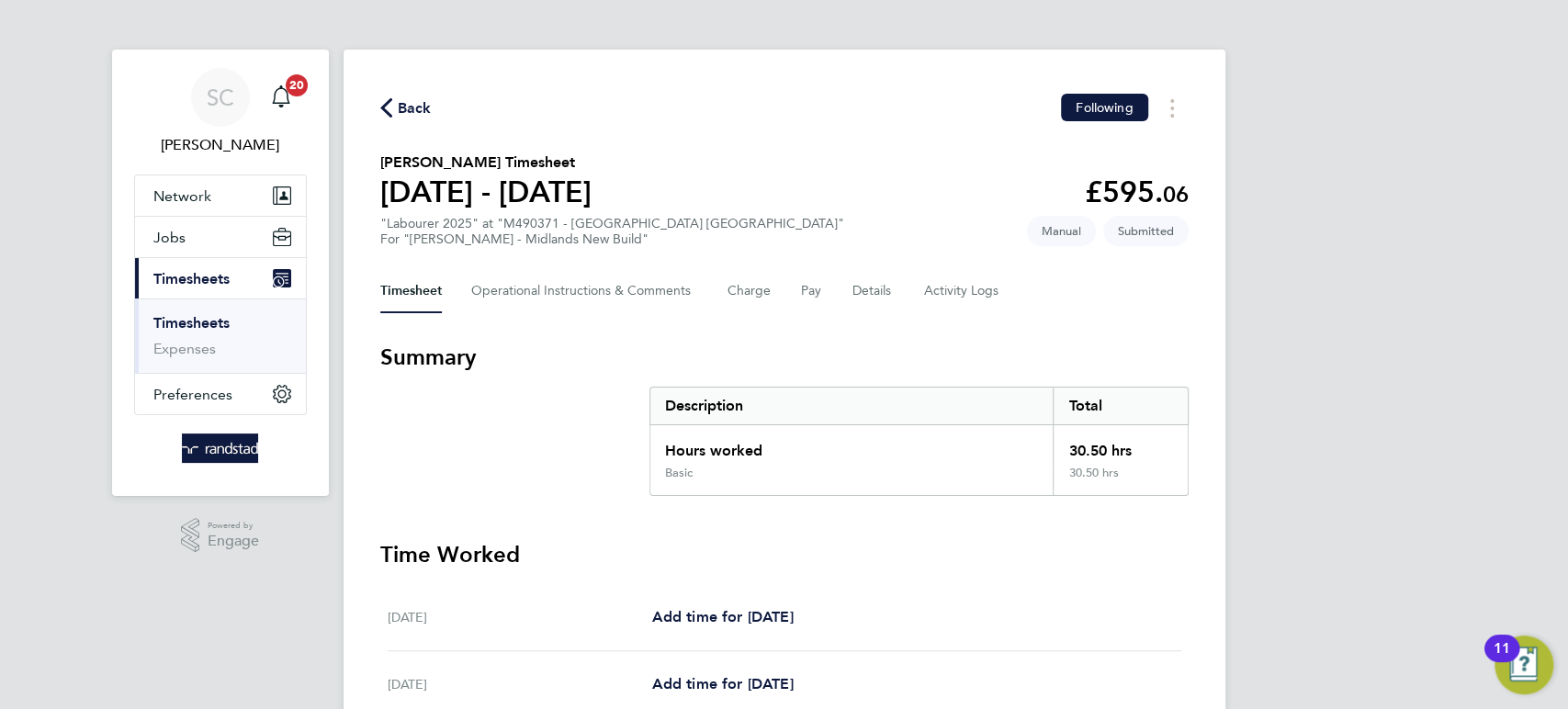
scroll to position [0, 0]
click at [422, 109] on span "Back" at bounding box center [415, 110] width 34 height 22
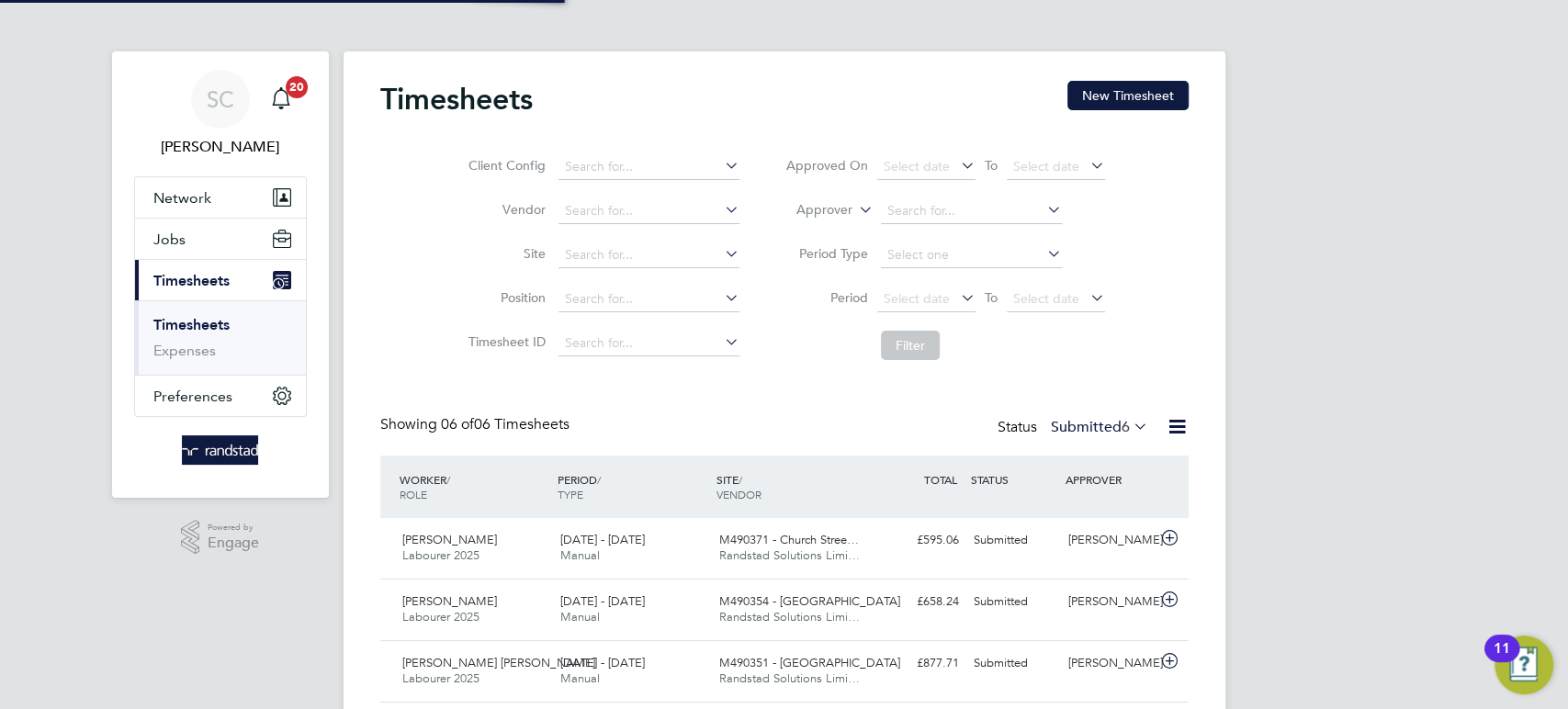
scroll to position [45, 159]
click at [1140, 92] on button "New Timesheet" at bounding box center [1127, 96] width 122 height 30
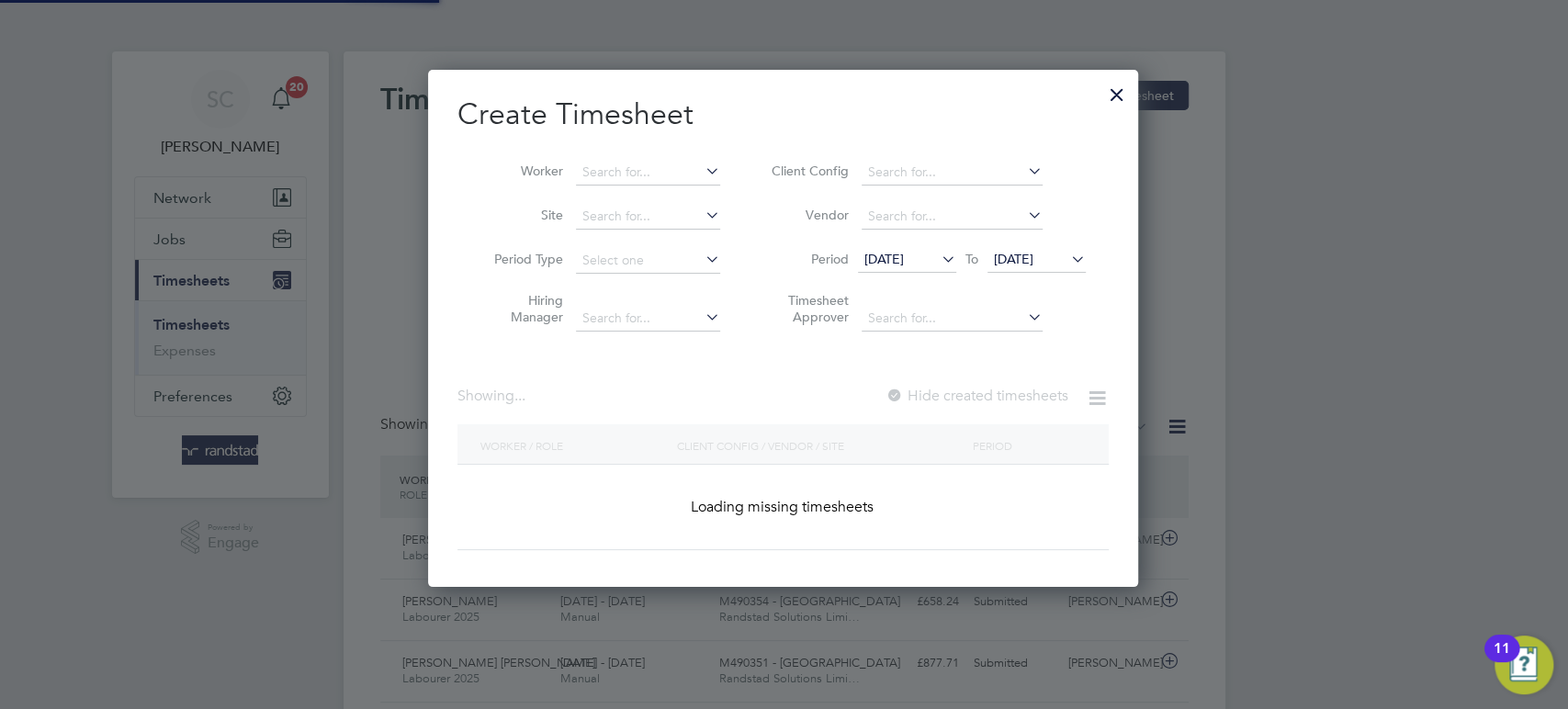
scroll to position [516, 712]
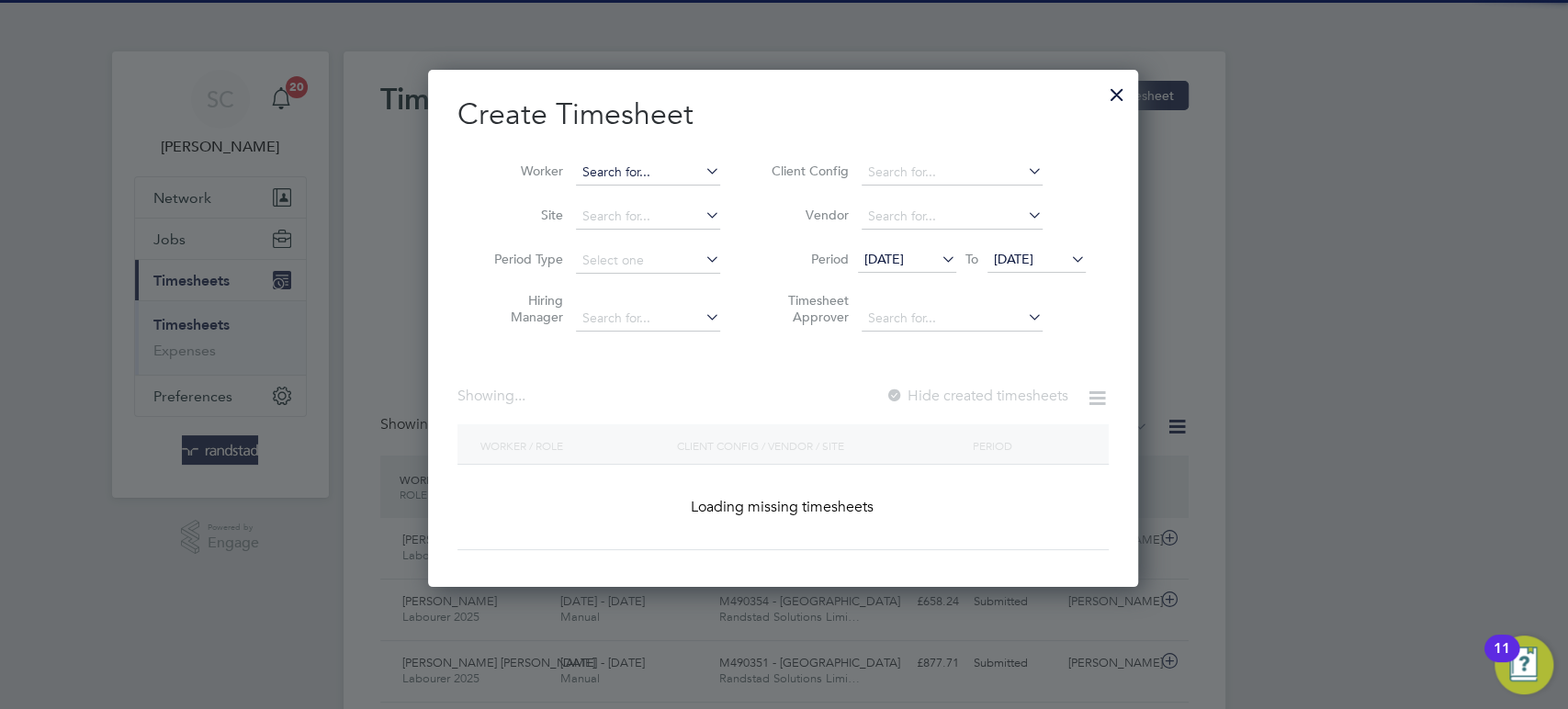
click at [632, 175] on input at bounding box center [648, 173] width 144 height 26
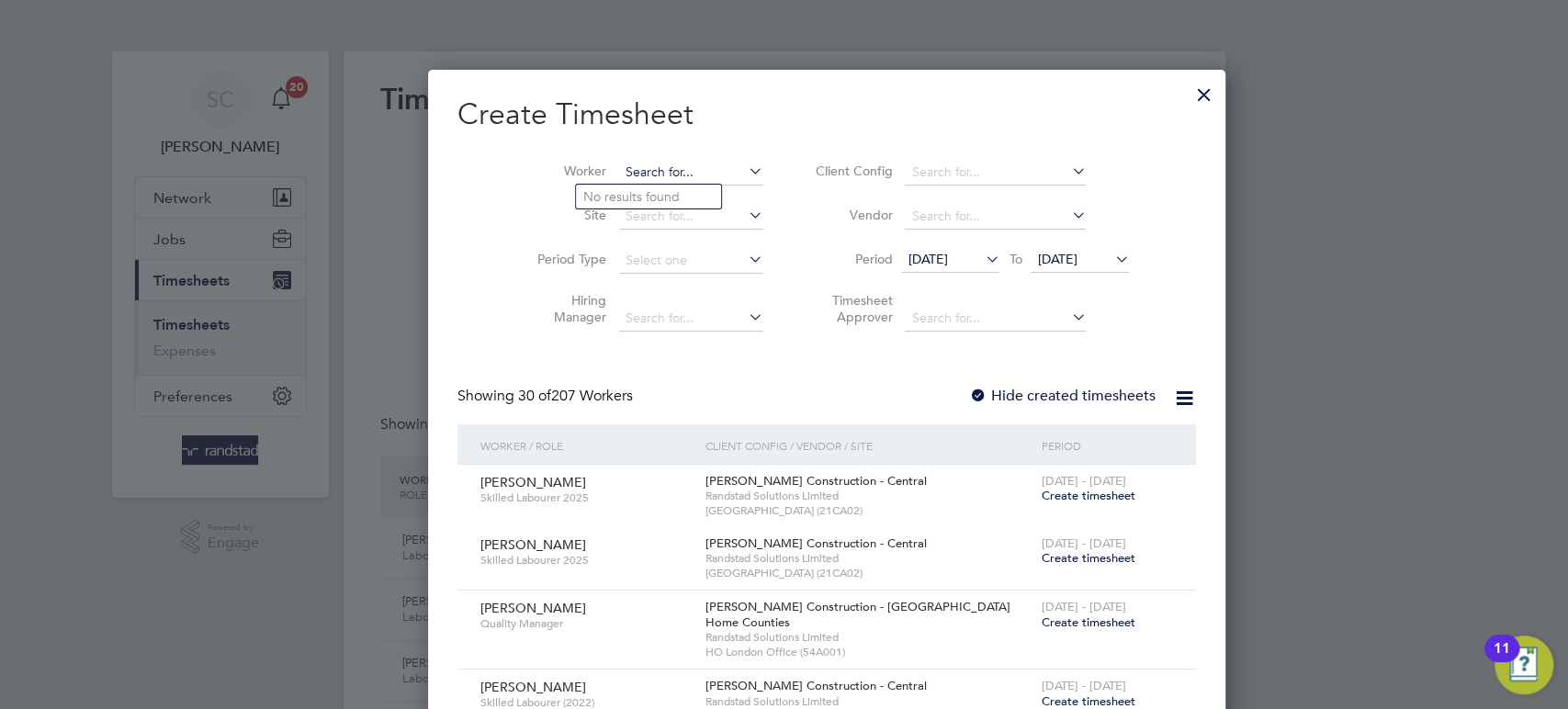
scroll to position [3211, 712]
click at [606, 215] on b "[PERSON_NAME]" at bounding box center [636, 222] width 107 height 16
type input "[PERSON_NAME]"
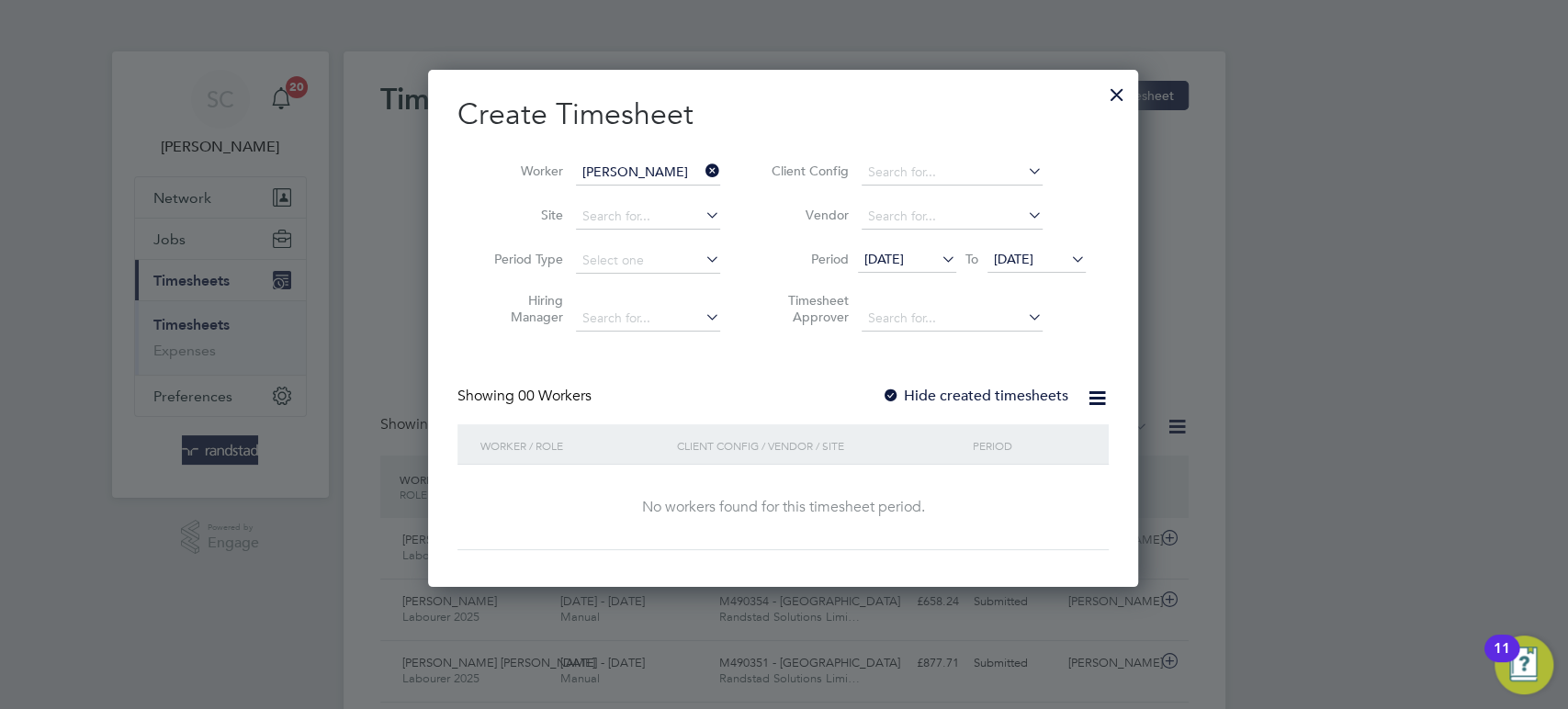
click at [898, 389] on div at bounding box center [891, 396] width 19 height 19
drag, startPoint x: 1017, startPoint y: 260, endPoint x: 1026, endPoint y: 266, distance: 10.8
click at [1018, 259] on span "[DATE]" at bounding box center [1014, 259] width 40 height 17
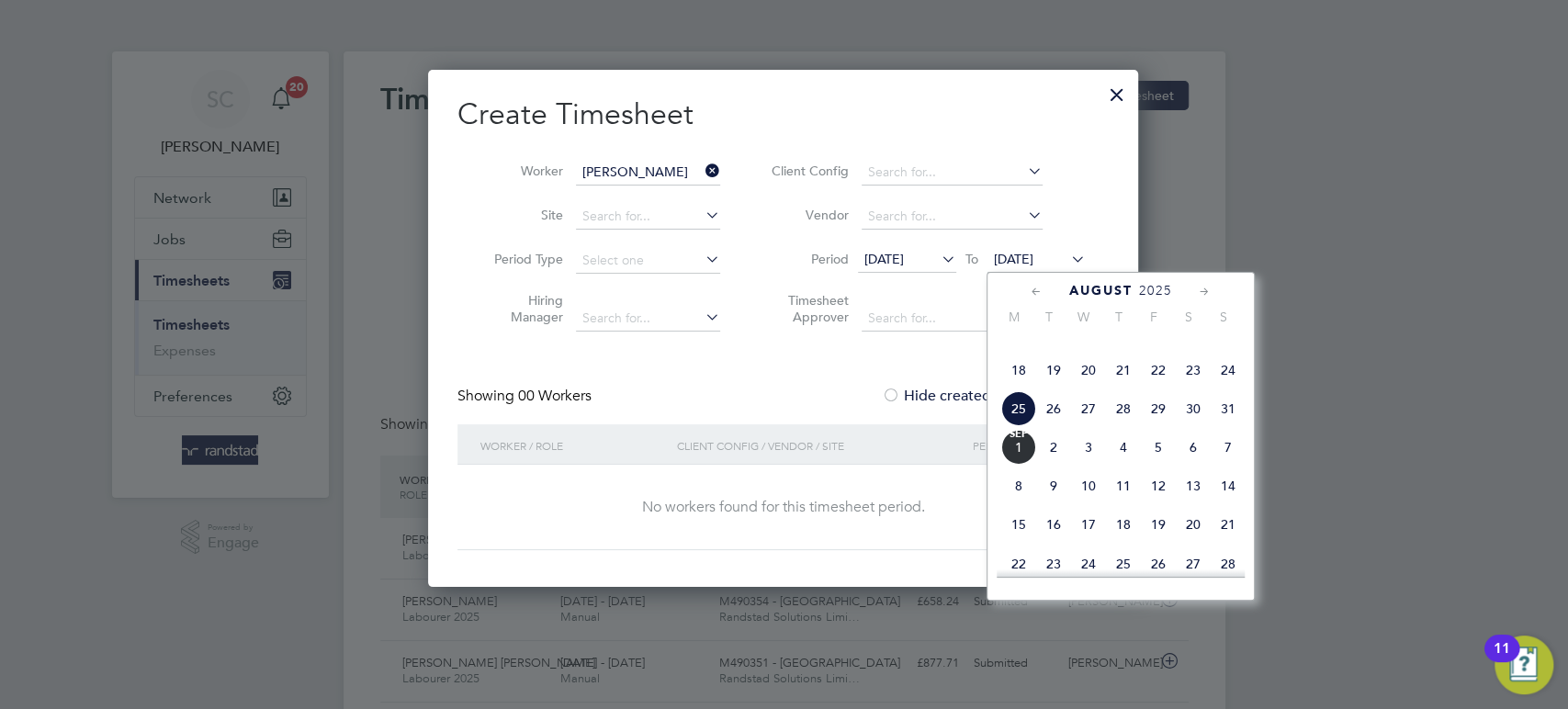
click at [1151, 426] on span "29" at bounding box center [1158, 408] width 35 height 35
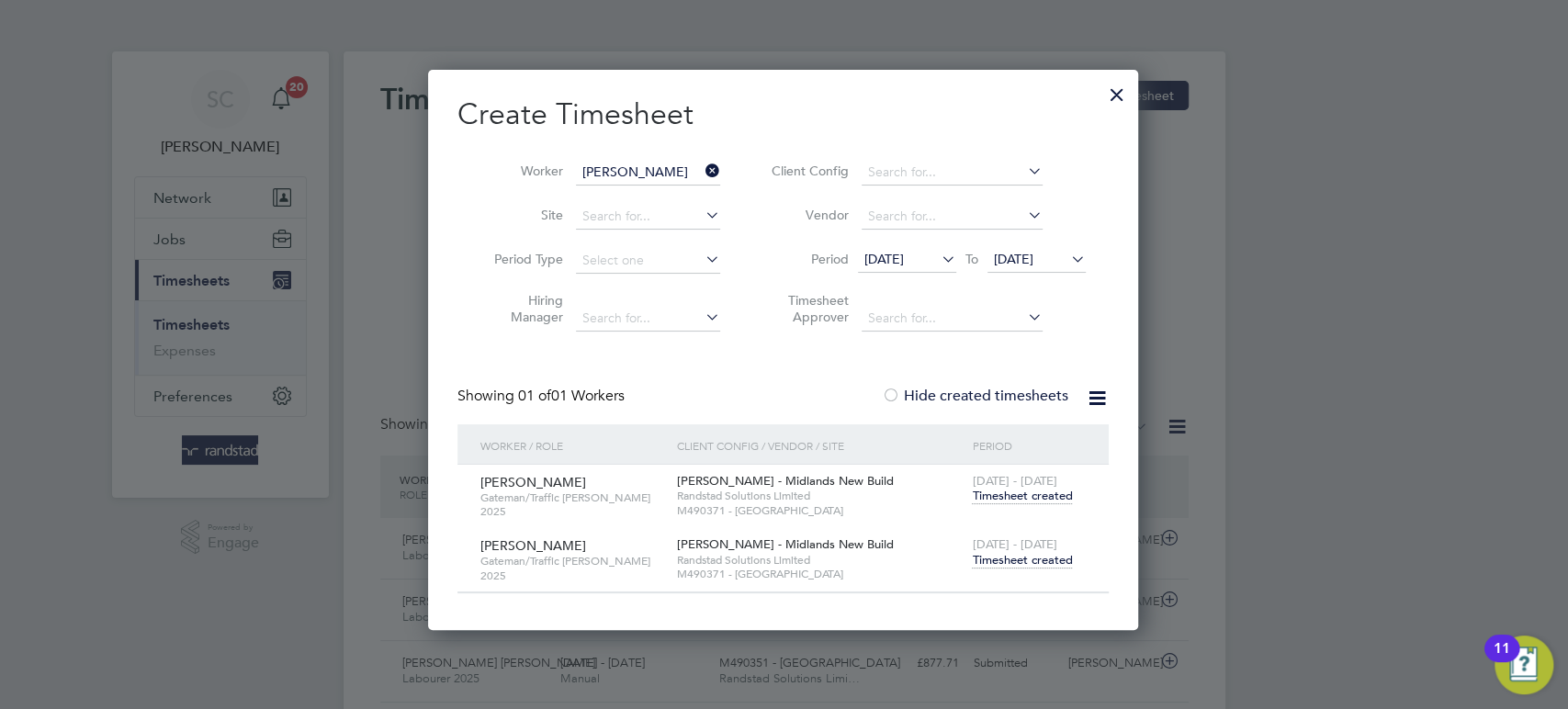
click at [1034, 558] on span "Timesheet created" at bounding box center [1022, 560] width 100 height 17
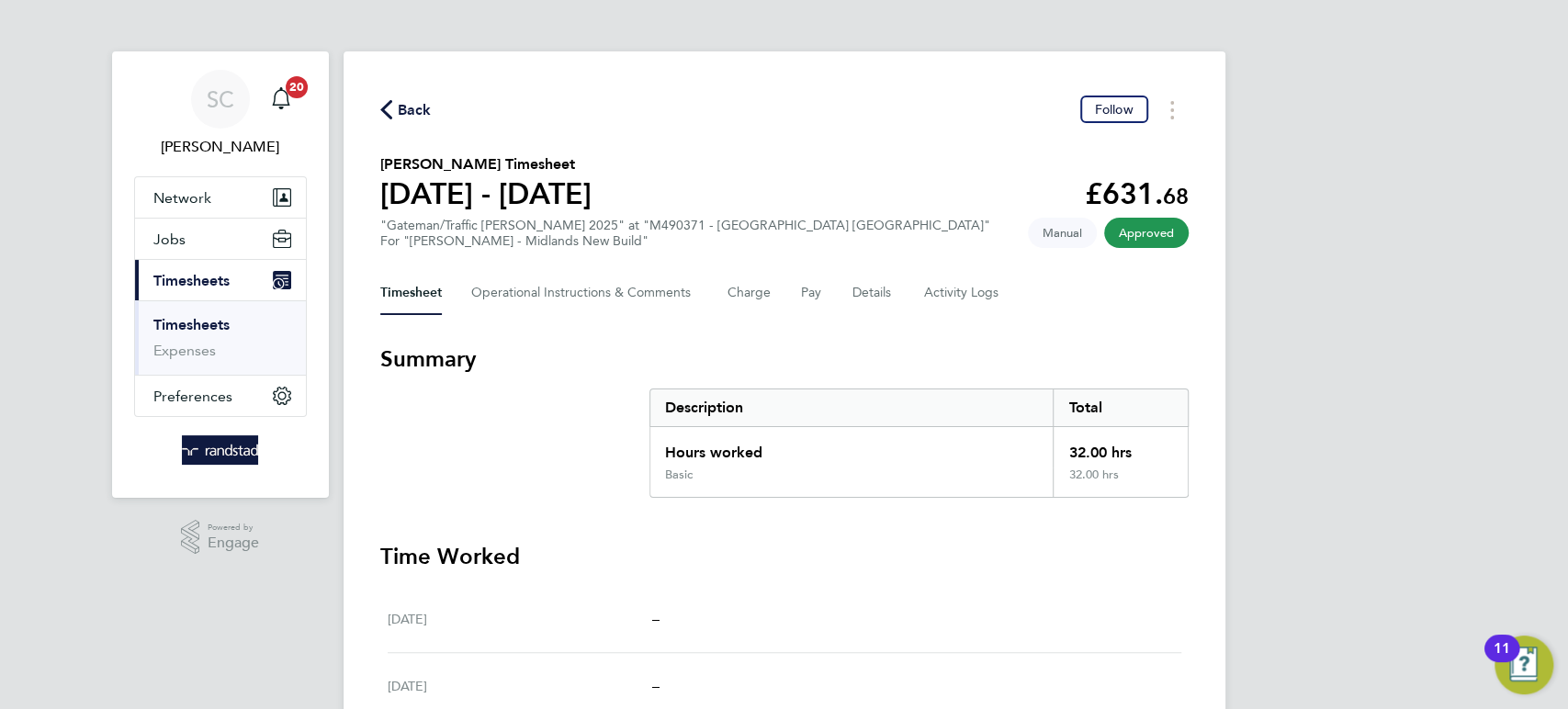
click at [402, 103] on span "Back" at bounding box center [415, 110] width 34 height 22
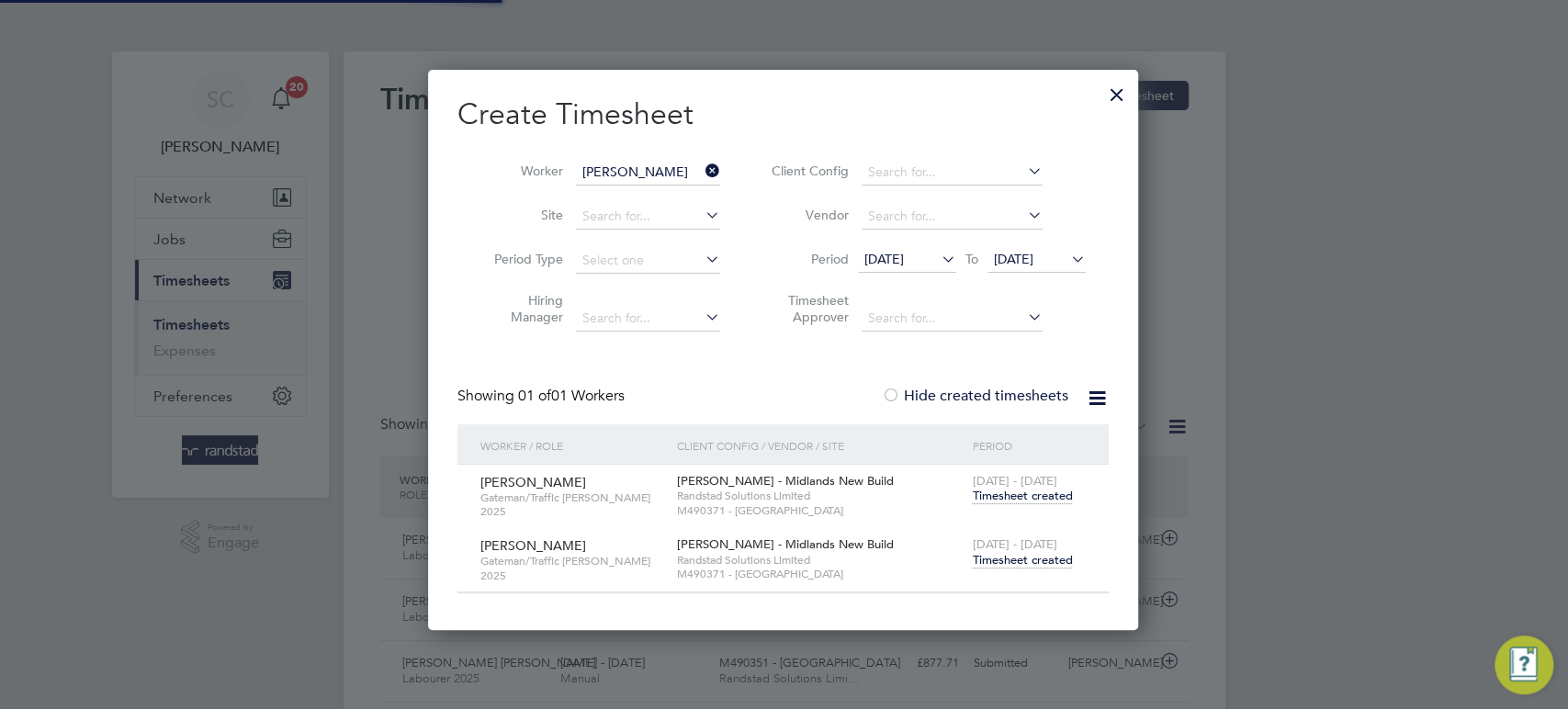
scroll to position [45, 159]
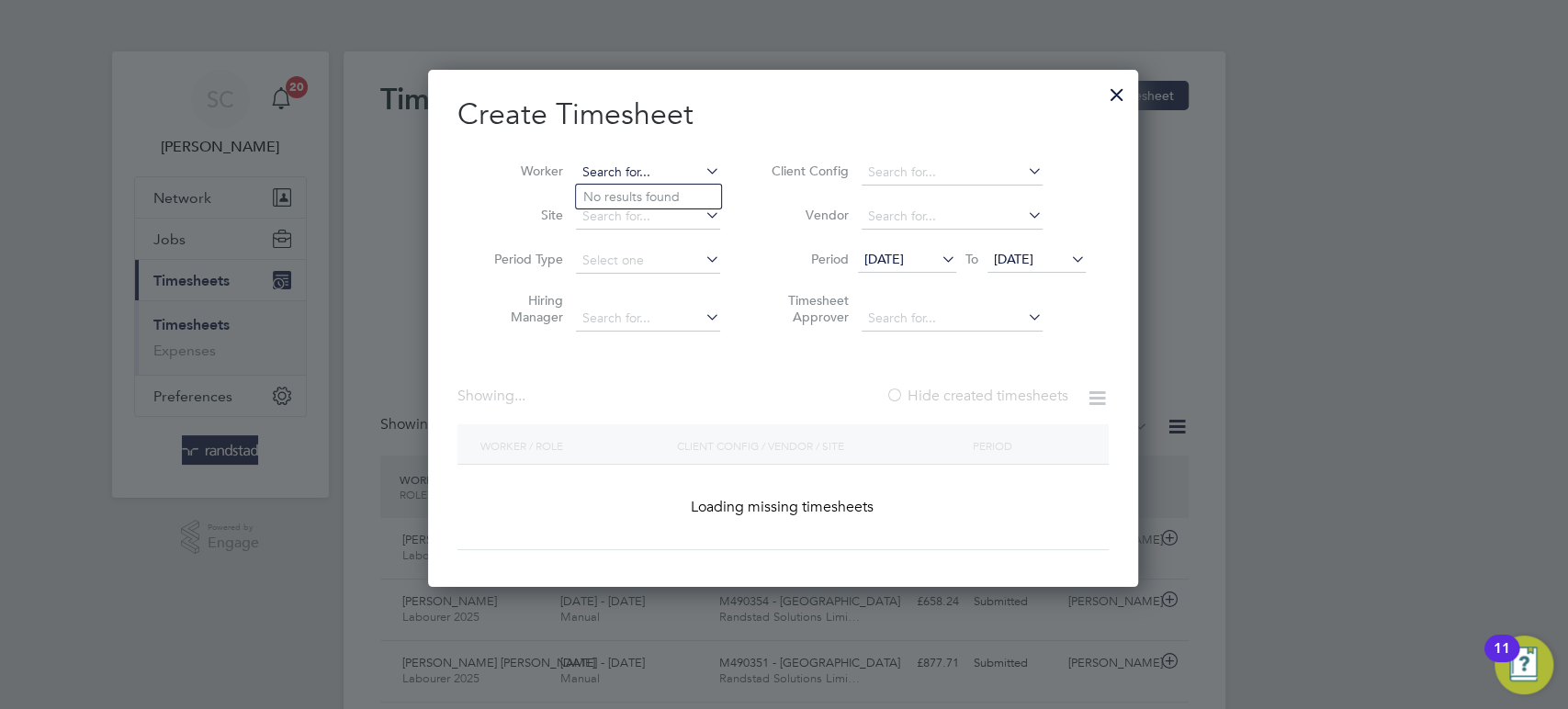
click at [667, 162] on input at bounding box center [648, 173] width 144 height 26
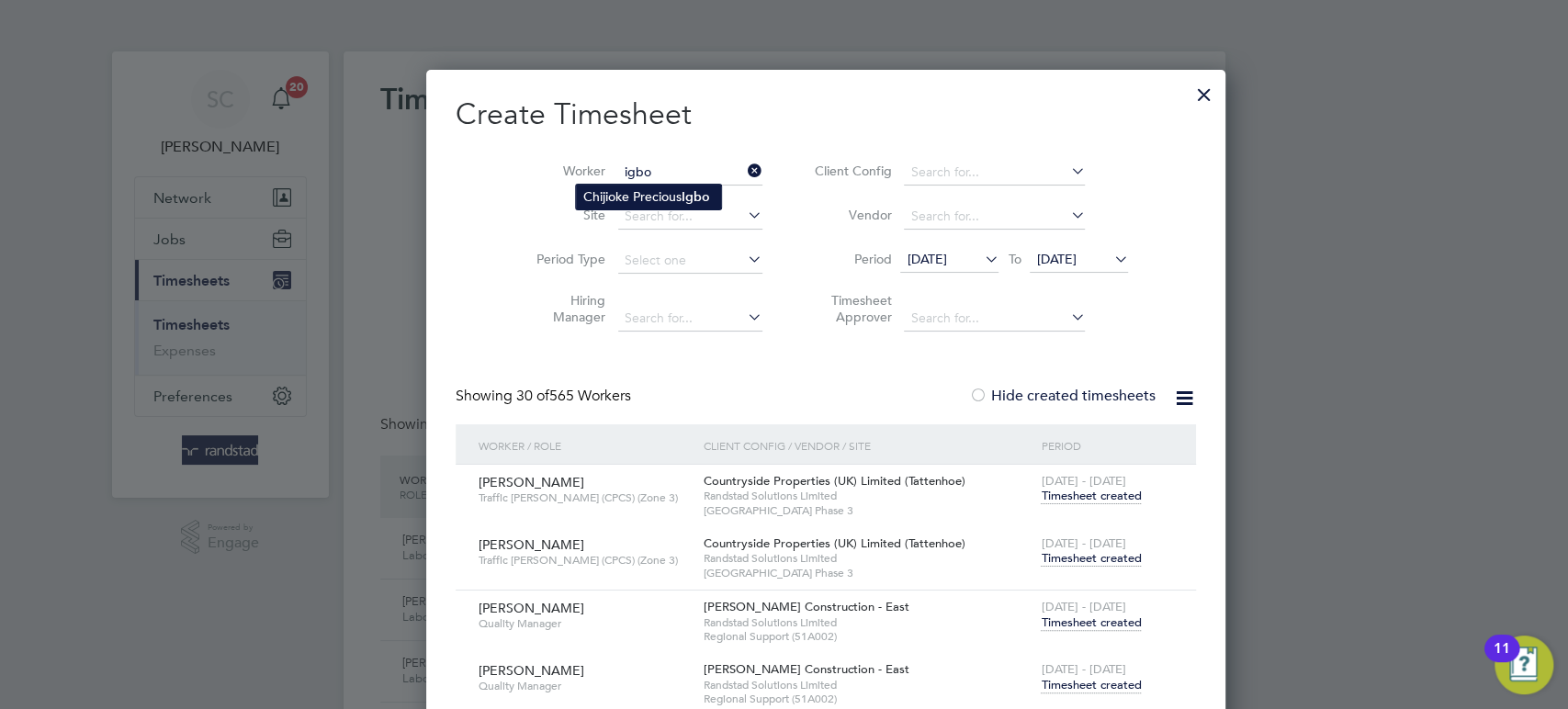
click at [648, 196] on li "Chijioke Precious Igbo" at bounding box center [648, 197] width 145 height 25
type input "Chijioke Precious Igbo"
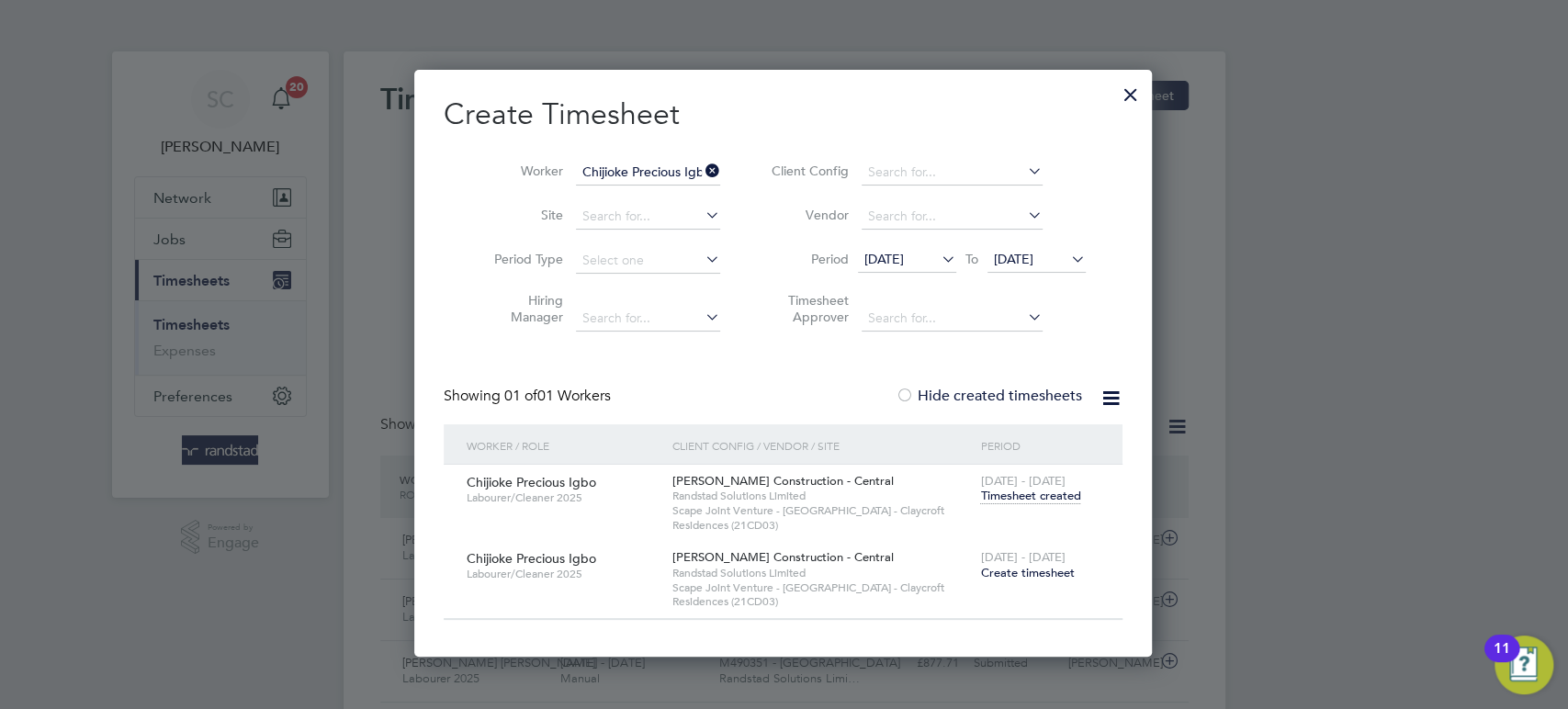
click at [1042, 577] on span "Create timesheet" at bounding box center [1027, 573] width 94 height 16
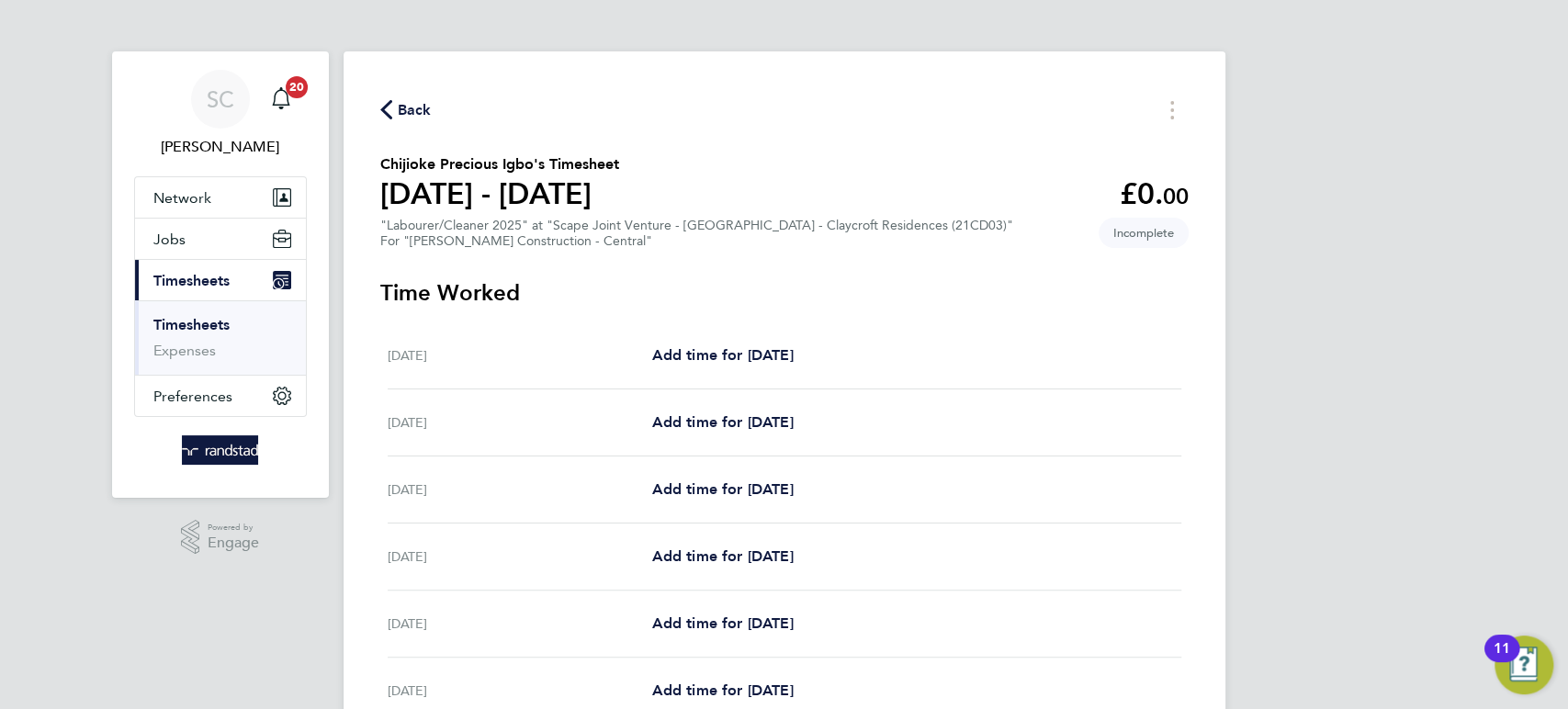
click at [408, 112] on span "Back" at bounding box center [415, 110] width 34 height 22
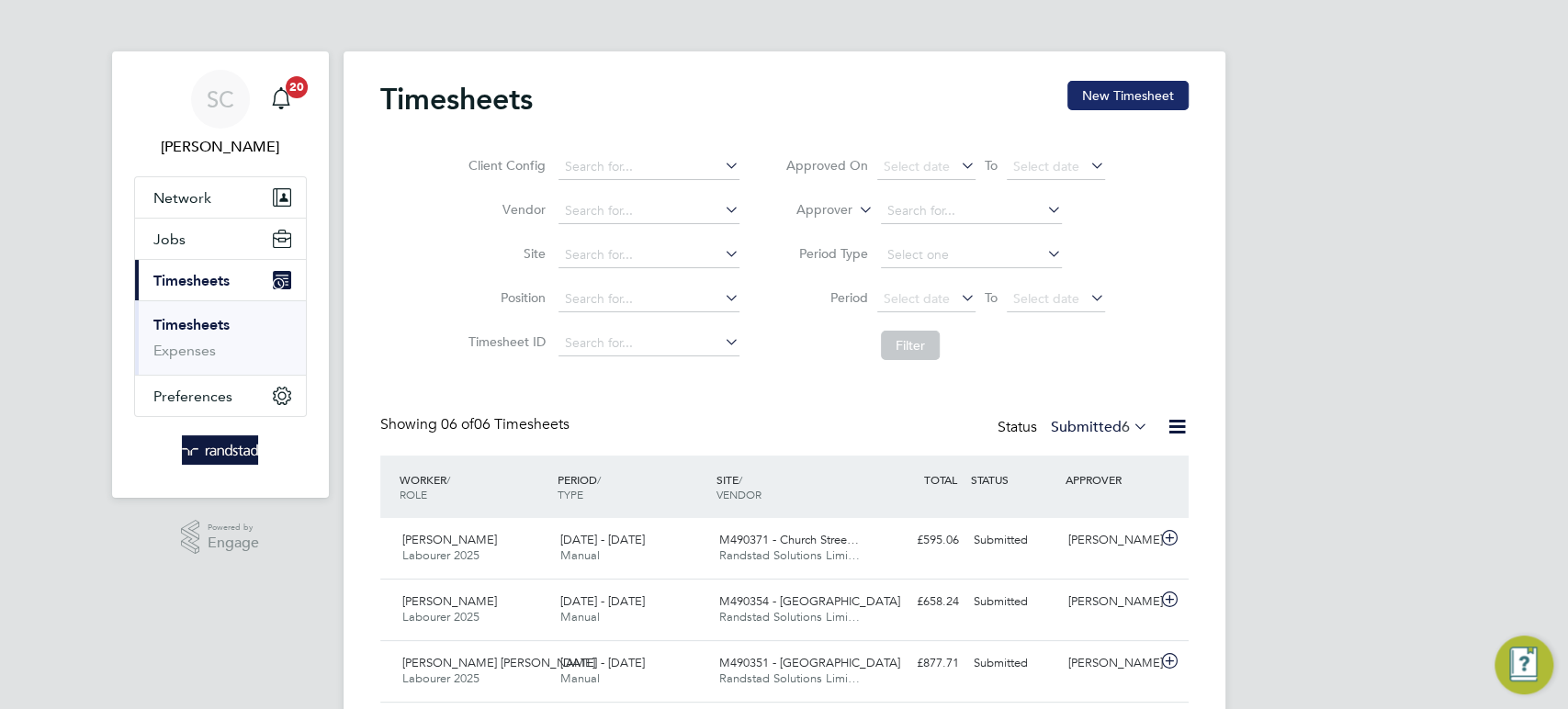
click at [1101, 94] on button "New Timesheet" at bounding box center [1127, 96] width 122 height 30
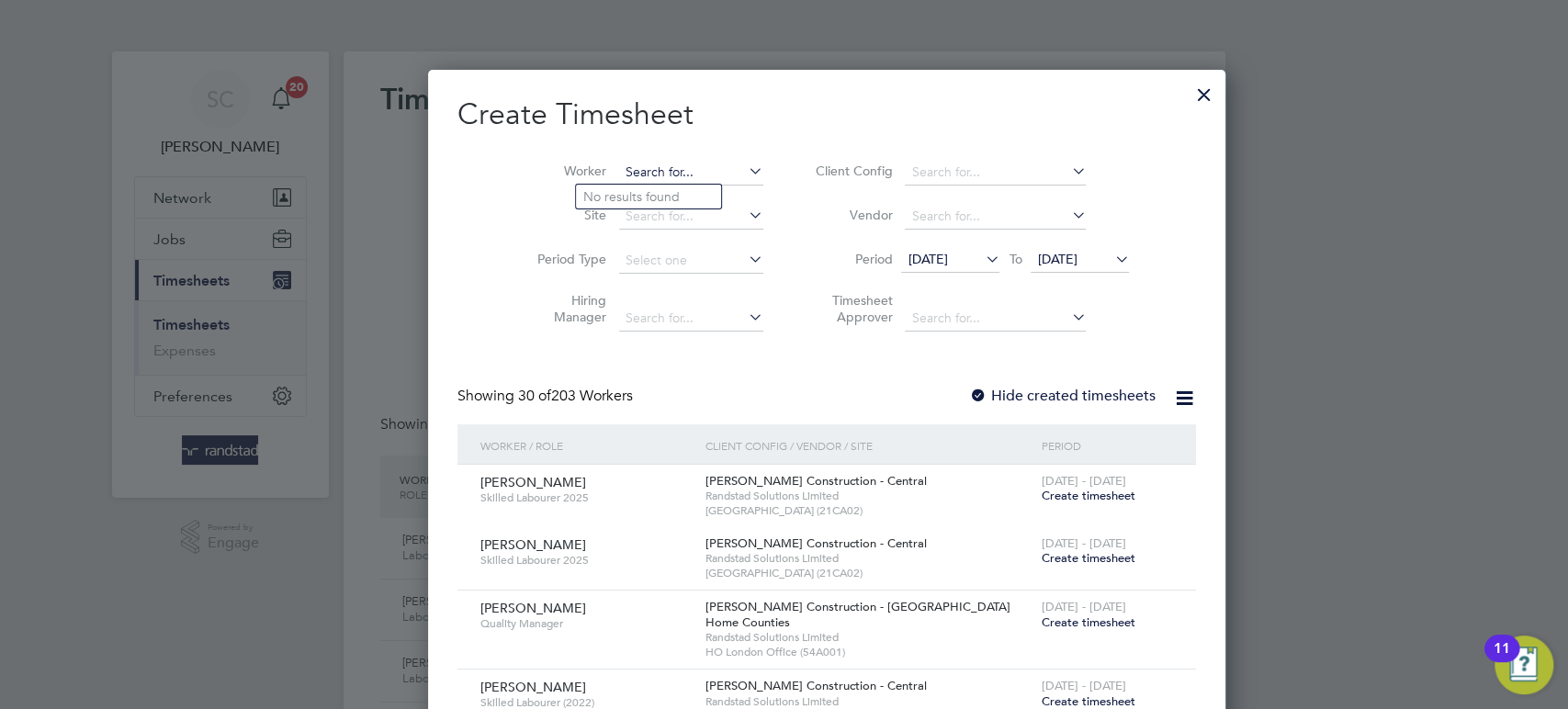
click at [619, 177] on input at bounding box center [692, 173] width 144 height 26
click at [615, 187] on li "[PERSON_NAME] line" at bounding box center [659, 197] width 166 height 25
type input "[PERSON_NAME]"
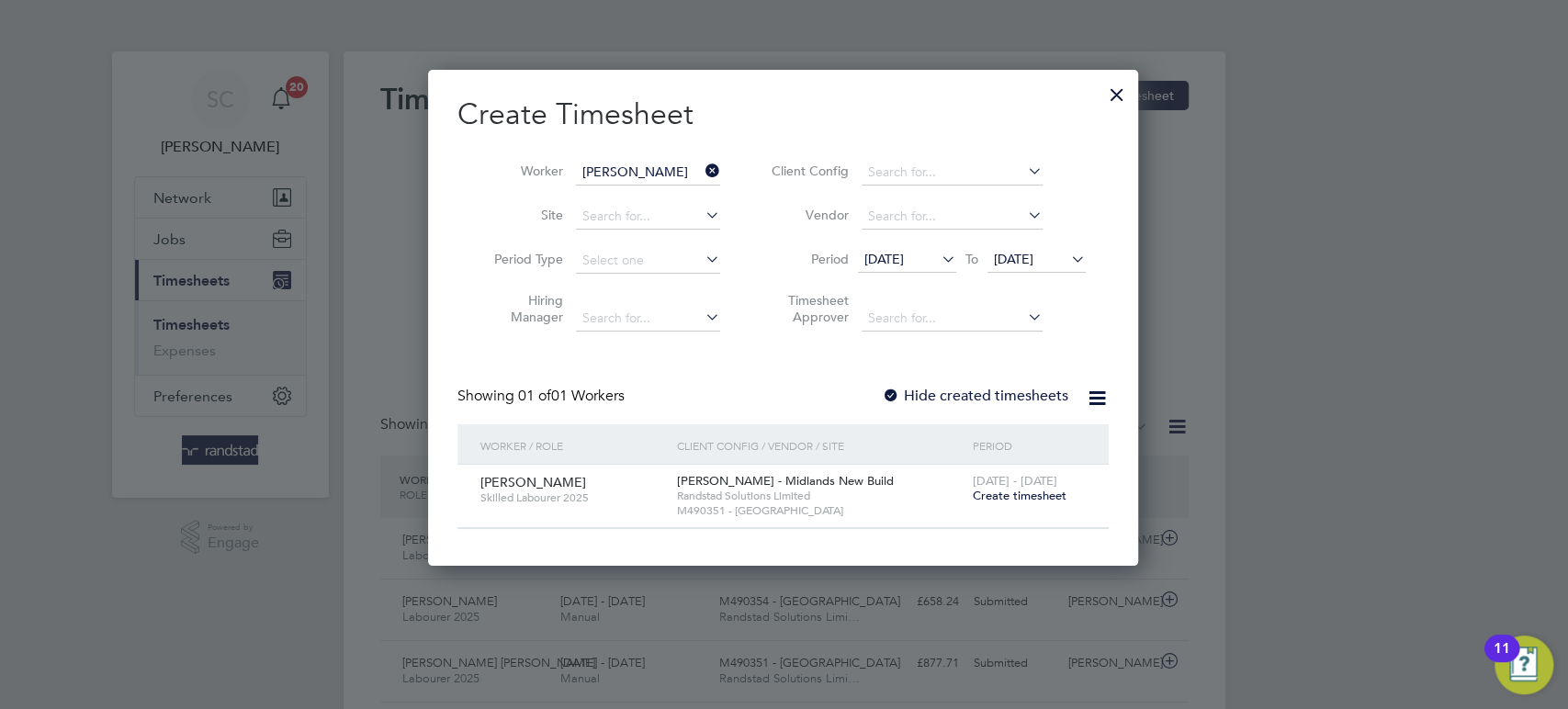
click at [1032, 494] on span "Create timesheet" at bounding box center [1019, 496] width 94 height 16
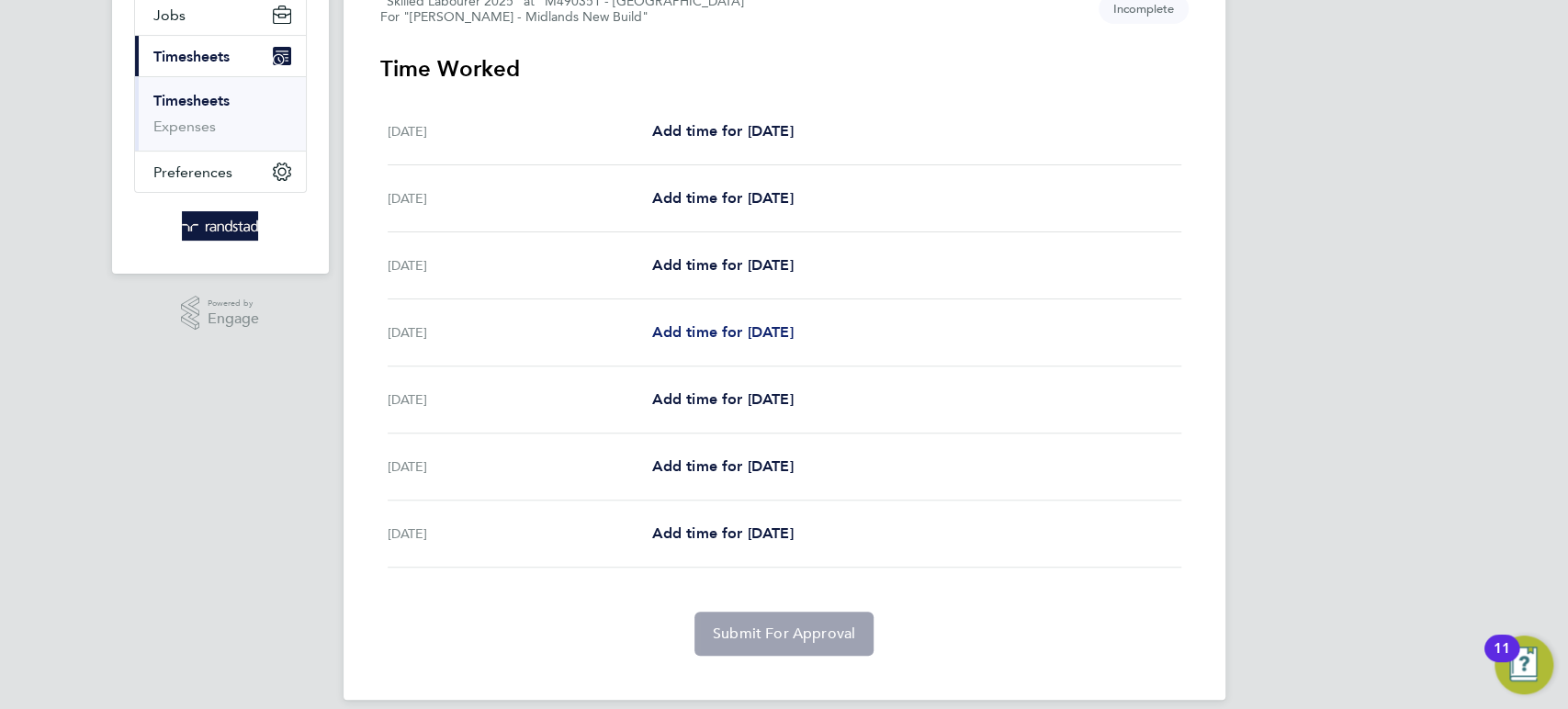
click at [705, 335] on span "Add time for [DATE]" at bounding box center [721, 332] width 141 height 18
select select "30"
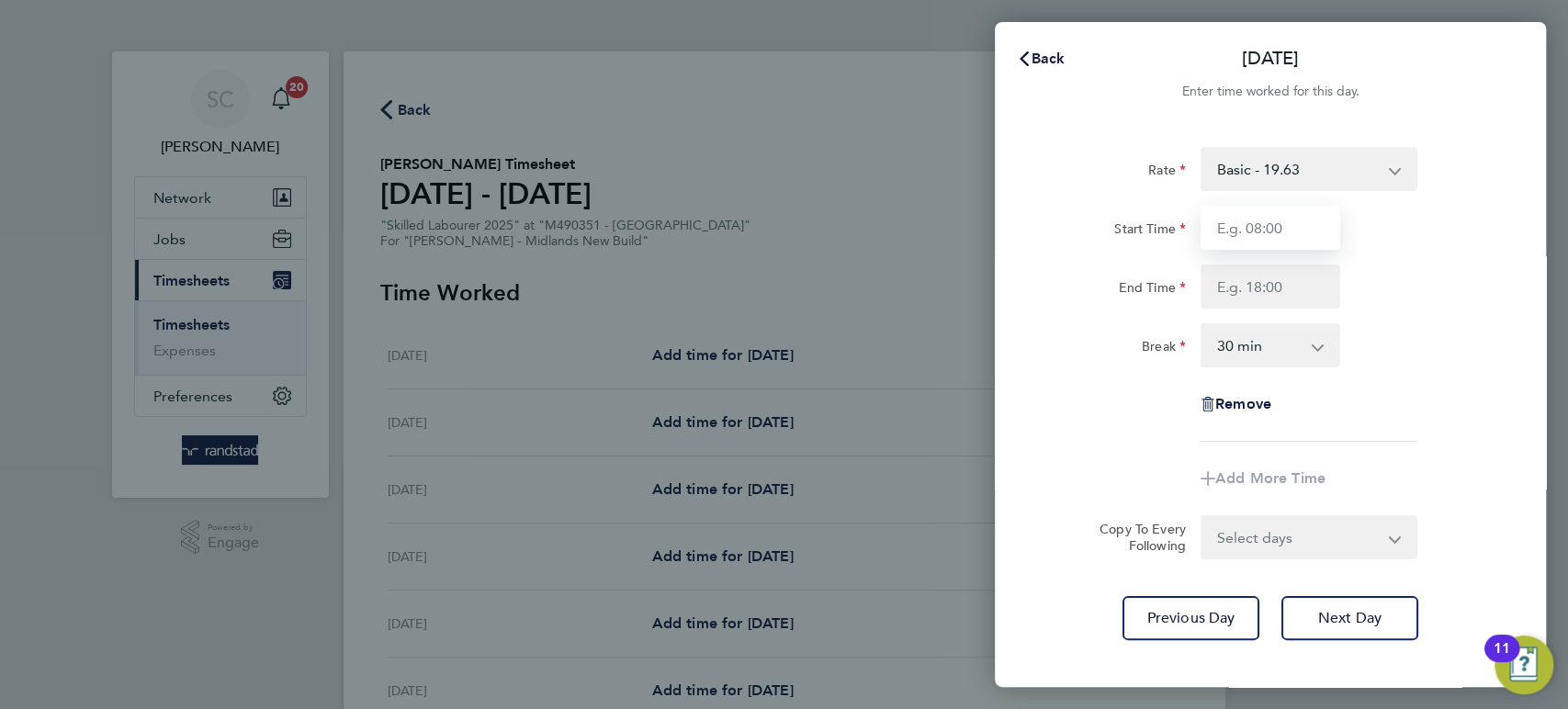
click at [1276, 225] on input "Start Time" at bounding box center [1270, 227] width 139 height 44
type input "07:30"
click at [1250, 295] on input "End Time" at bounding box center [1270, 286] width 139 height 44
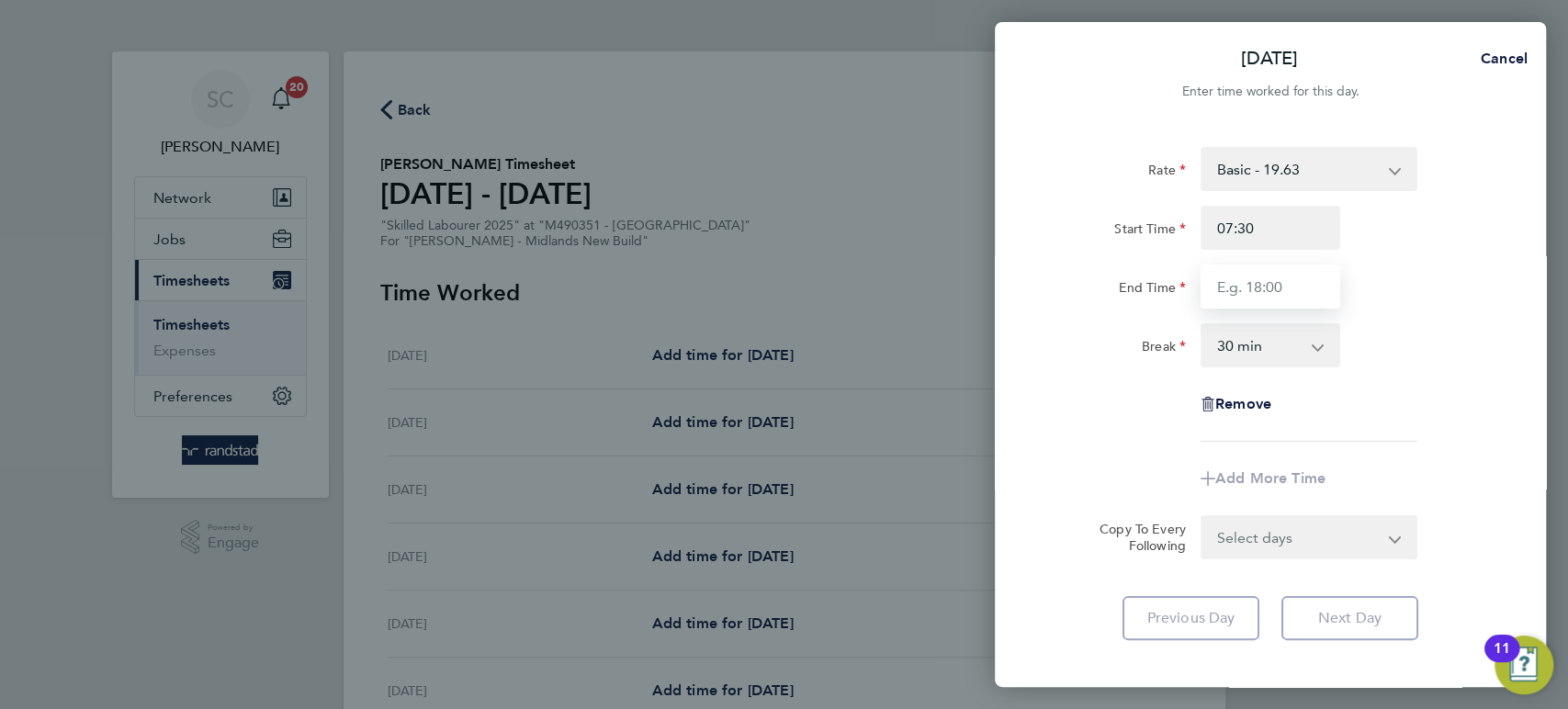
type input "16:30"
click at [1256, 545] on select "Select days Day [DATE] [DATE] [DATE]" at bounding box center [1298, 536] width 193 height 40
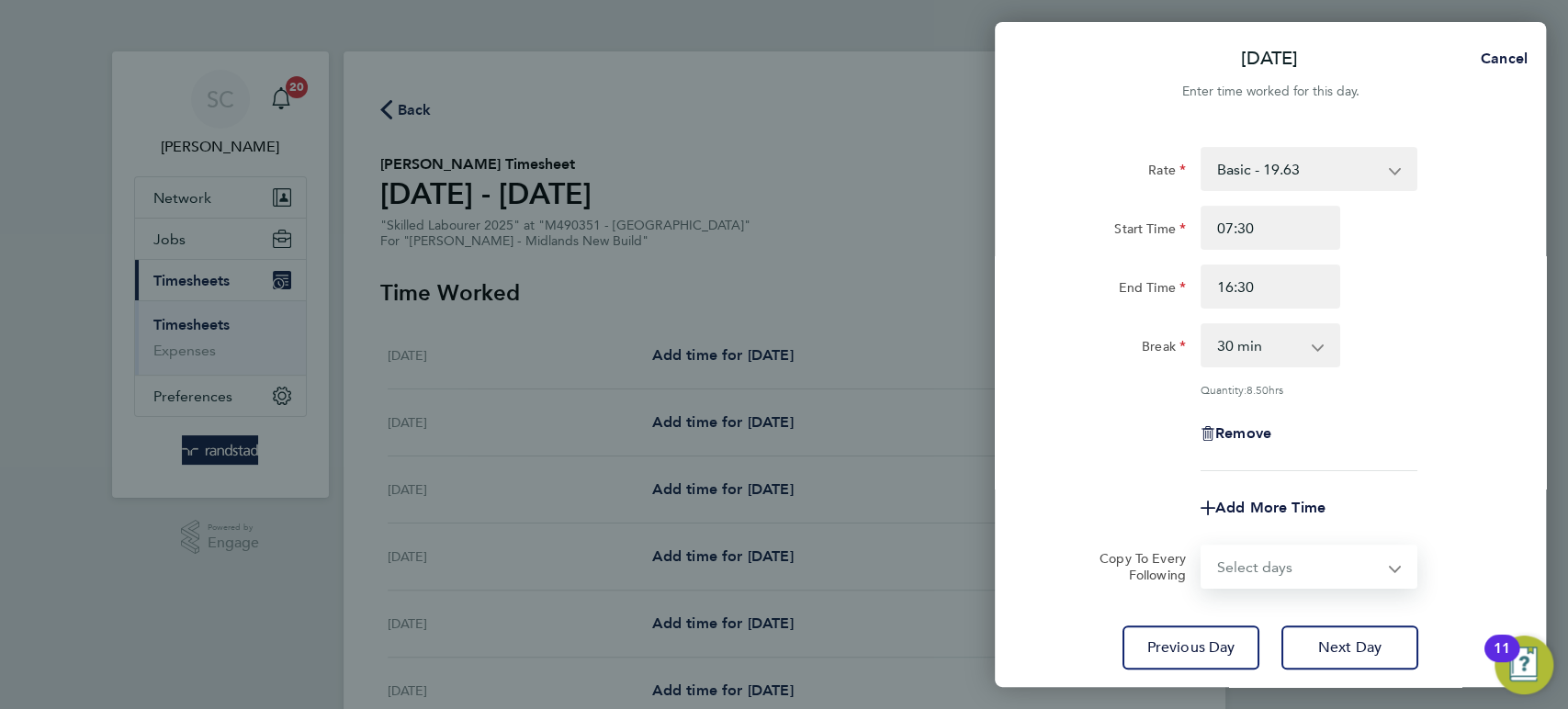
select select "DAY"
click at [1202, 546] on select "Select days Day [DATE] [DATE] [DATE]" at bounding box center [1298, 566] width 193 height 40
select select "[DATE]"
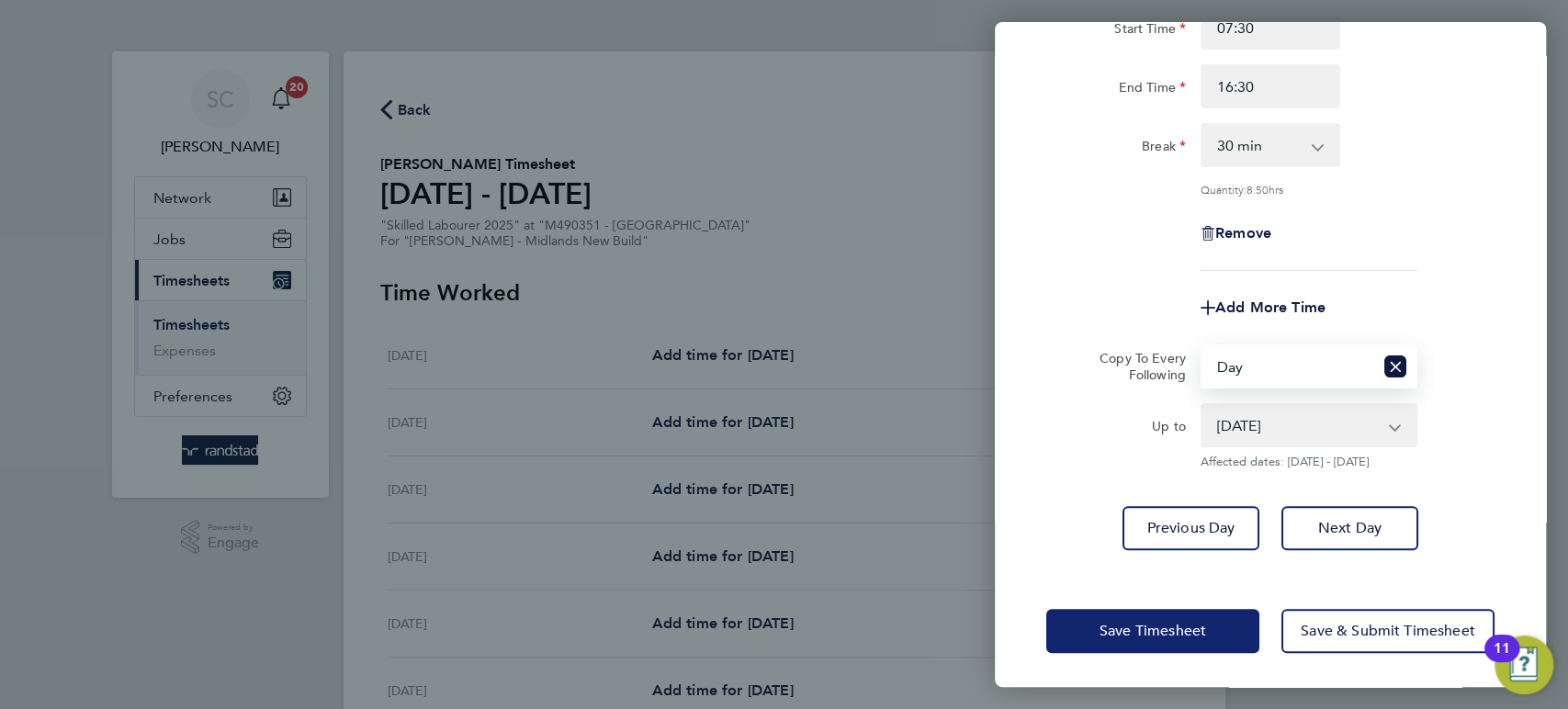
click at [1165, 637] on button "Save Timesheet" at bounding box center [1153, 630] width 213 height 44
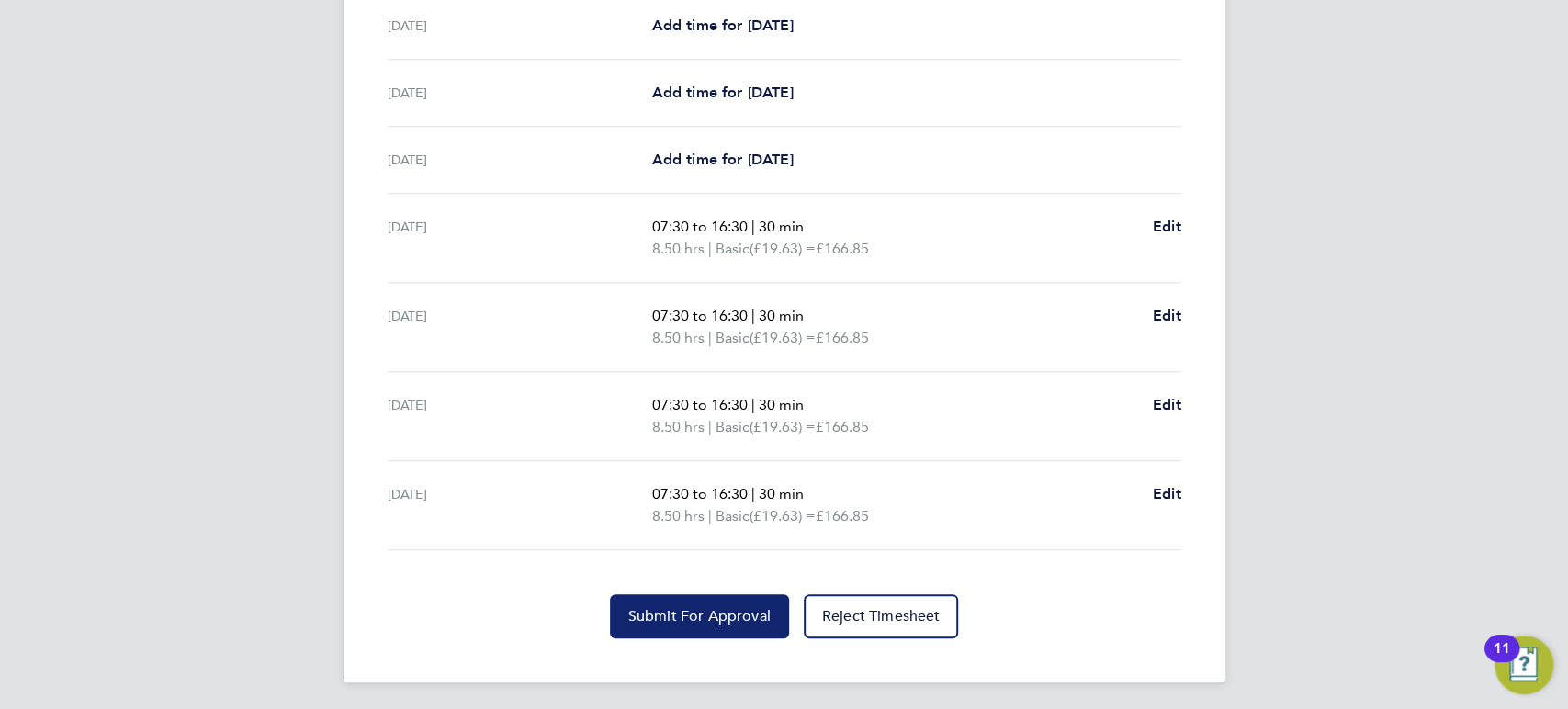
click at [681, 620] on span "Submit For Approval" at bounding box center [700, 616] width 142 height 19
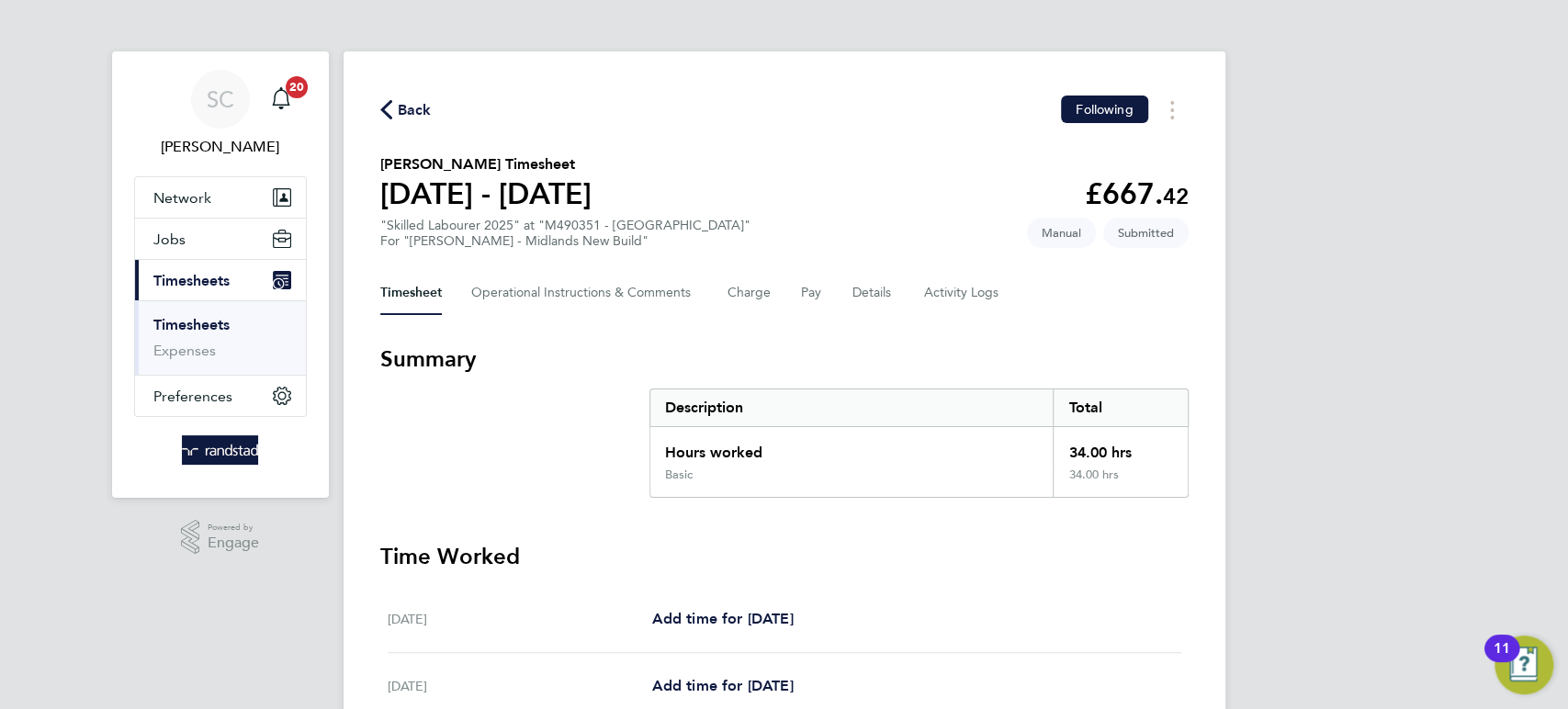
click at [401, 106] on span "Back" at bounding box center [415, 110] width 34 height 22
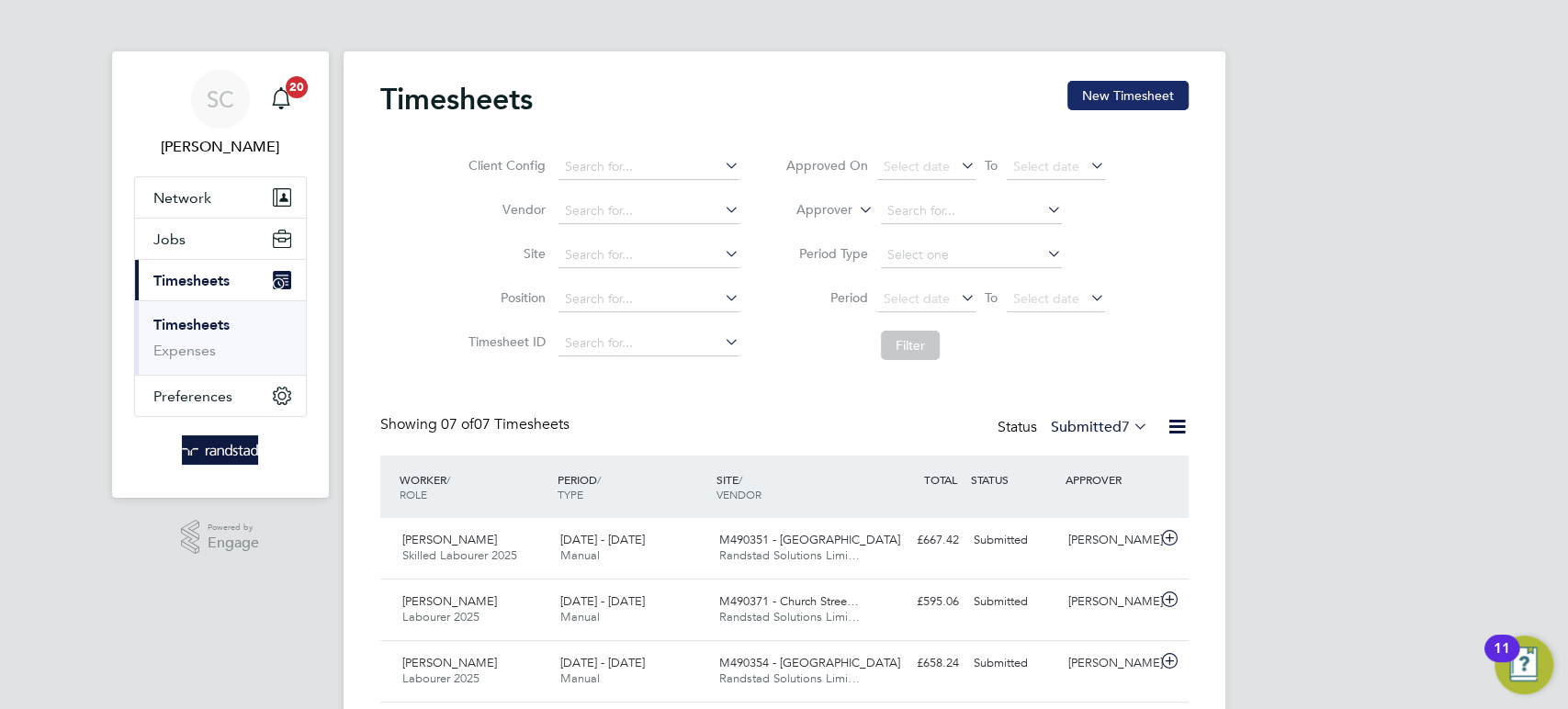
click at [1132, 98] on button "New Timesheet" at bounding box center [1127, 96] width 122 height 30
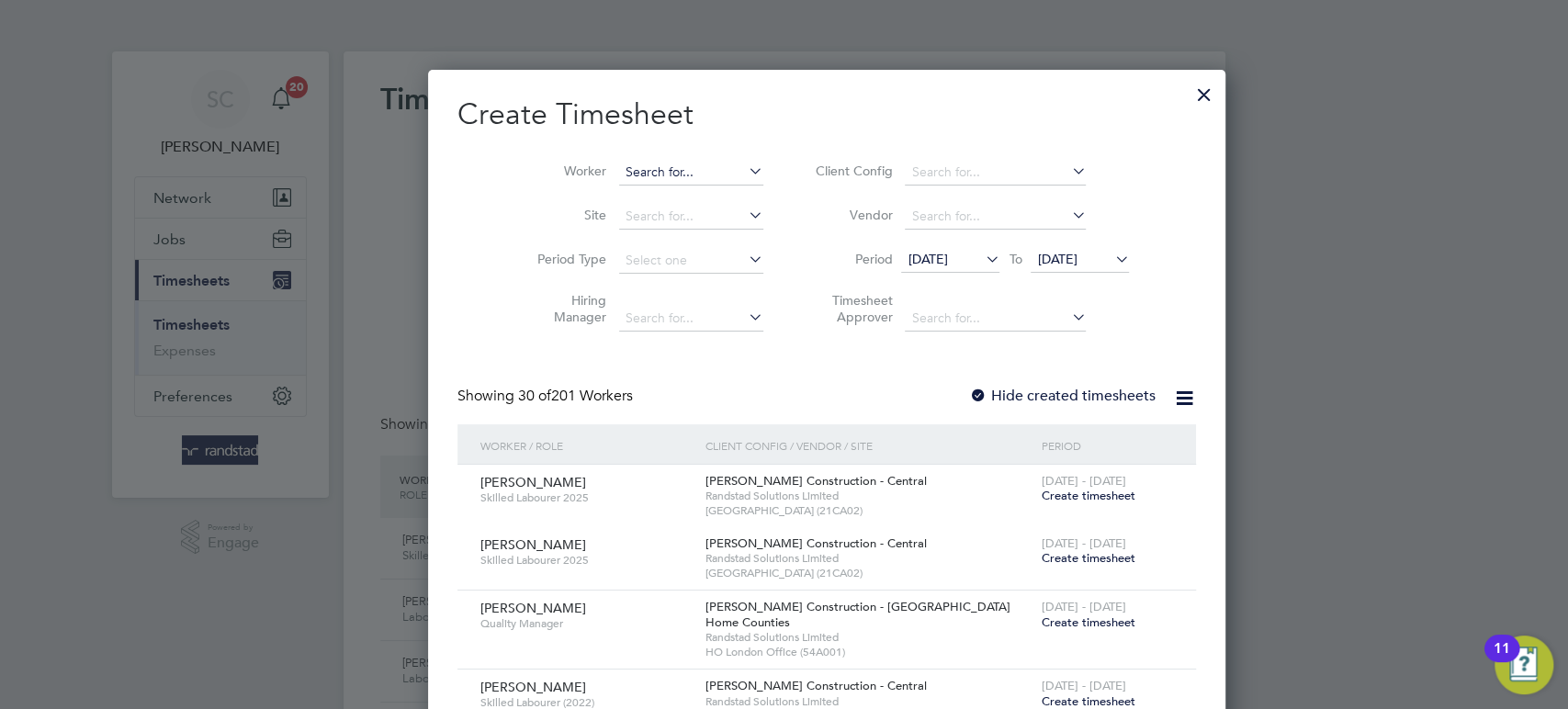
click at [619, 170] on input at bounding box center [692, 173] width 144 height 26
click at [619, 197] on b "[PERSON_NAME]" at bounding box center [636, 197] width 107 height 16
type input "[PERSON_NAME]"
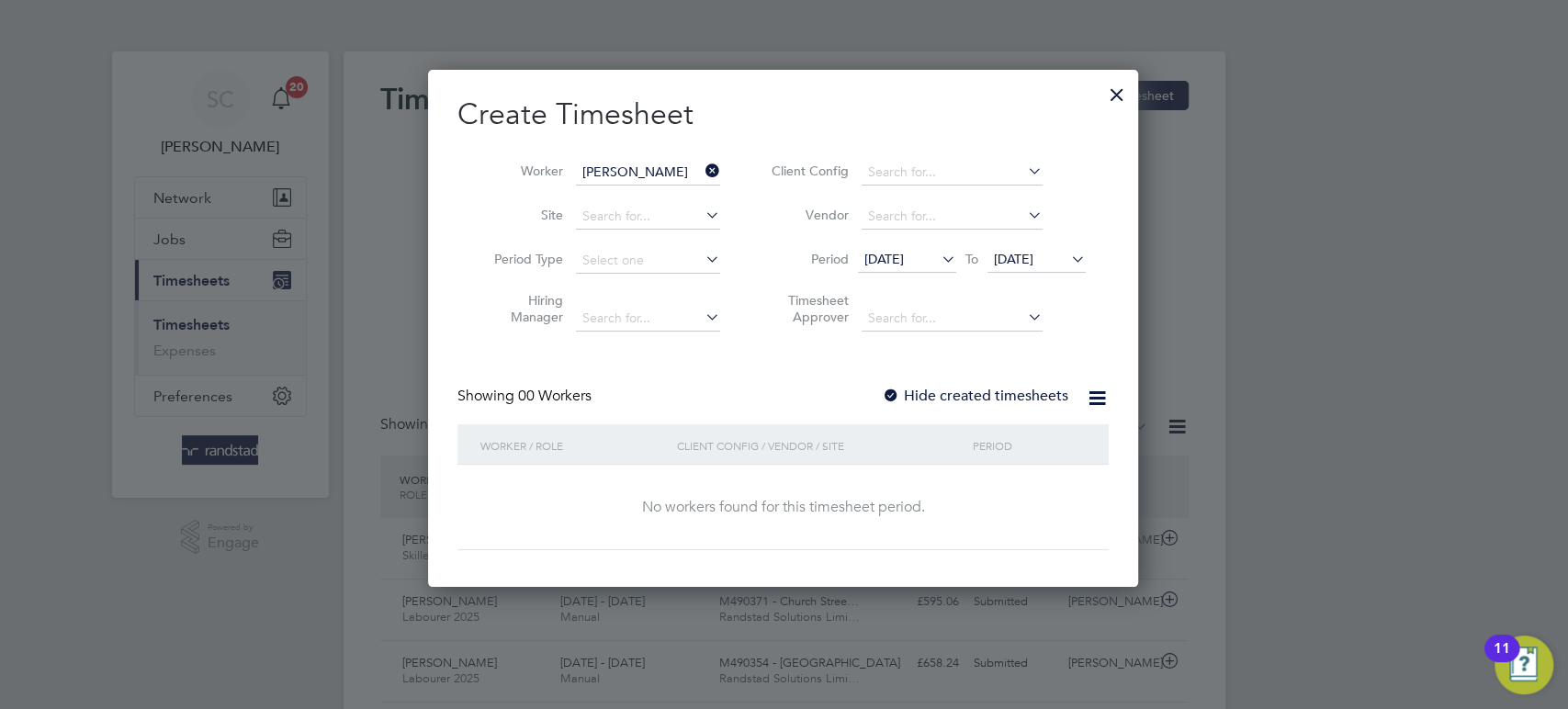
click at [893, 392] on div at bounding box center [891, 396] width 19 height 19
click at [899, 262] on span "[DATE]" at bounding box center [884, 259] width 40 height 17
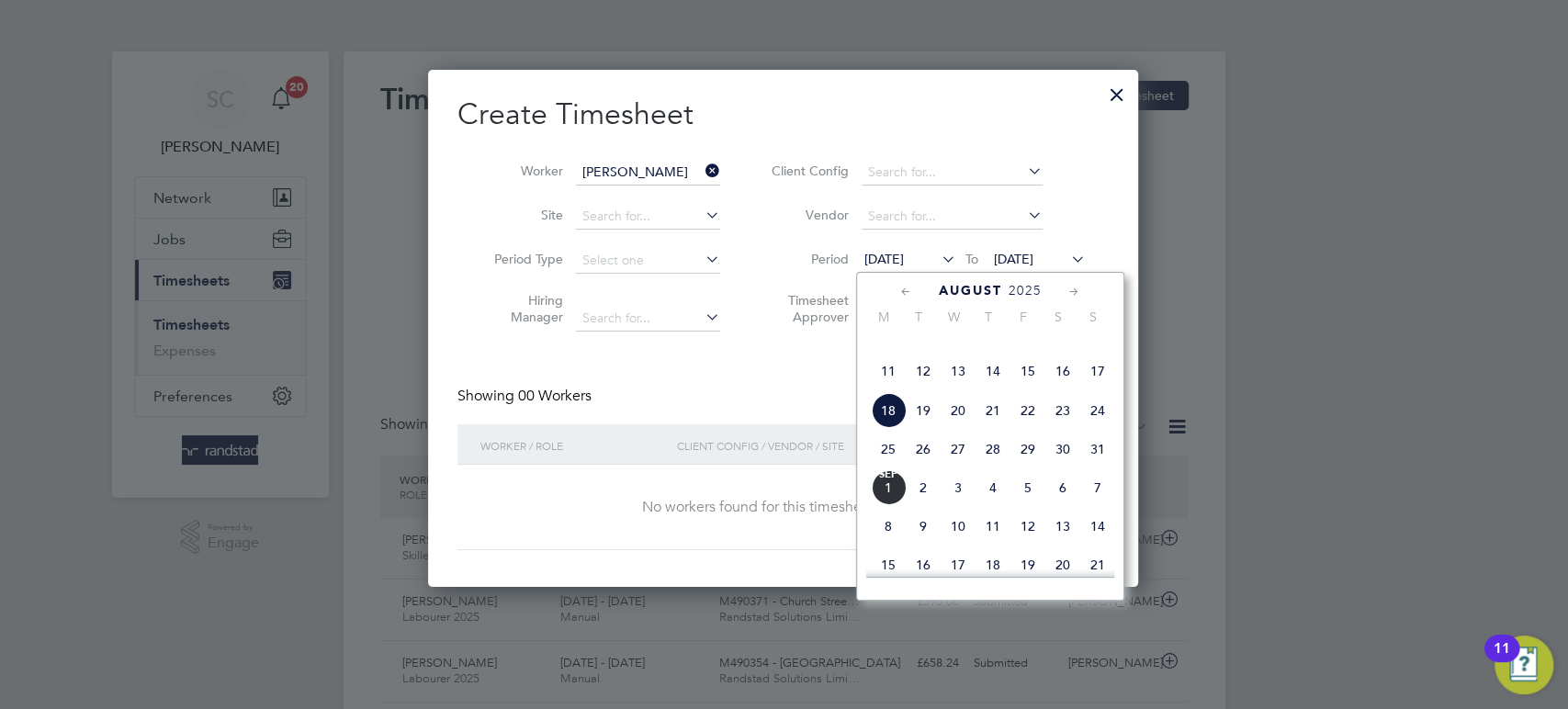
click at [1030, 428] on span "22" at bounding box center [1028, 410] width 35 height 35
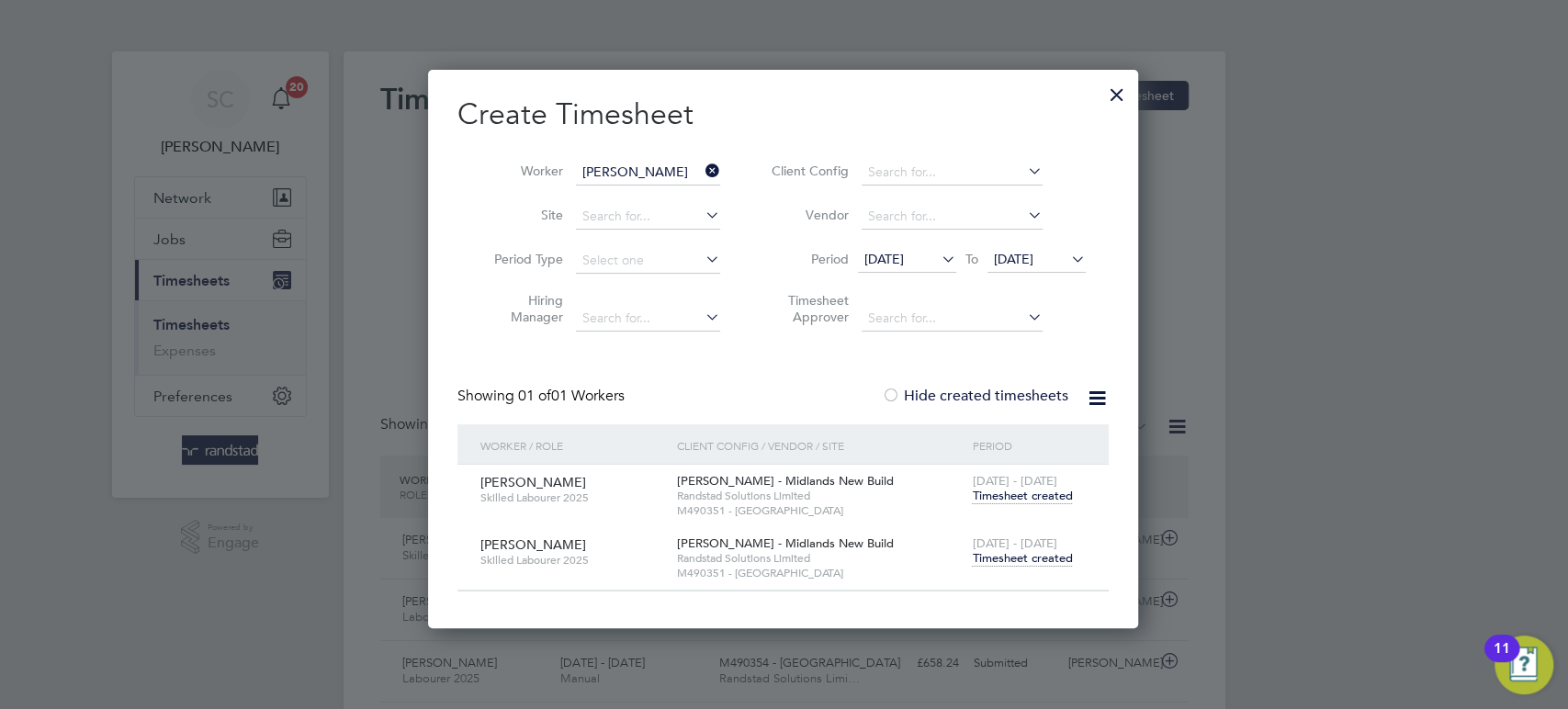
click at [1027, 498] on span "Timesheet created" at bounding box center [1022, 496] width 100 height 17
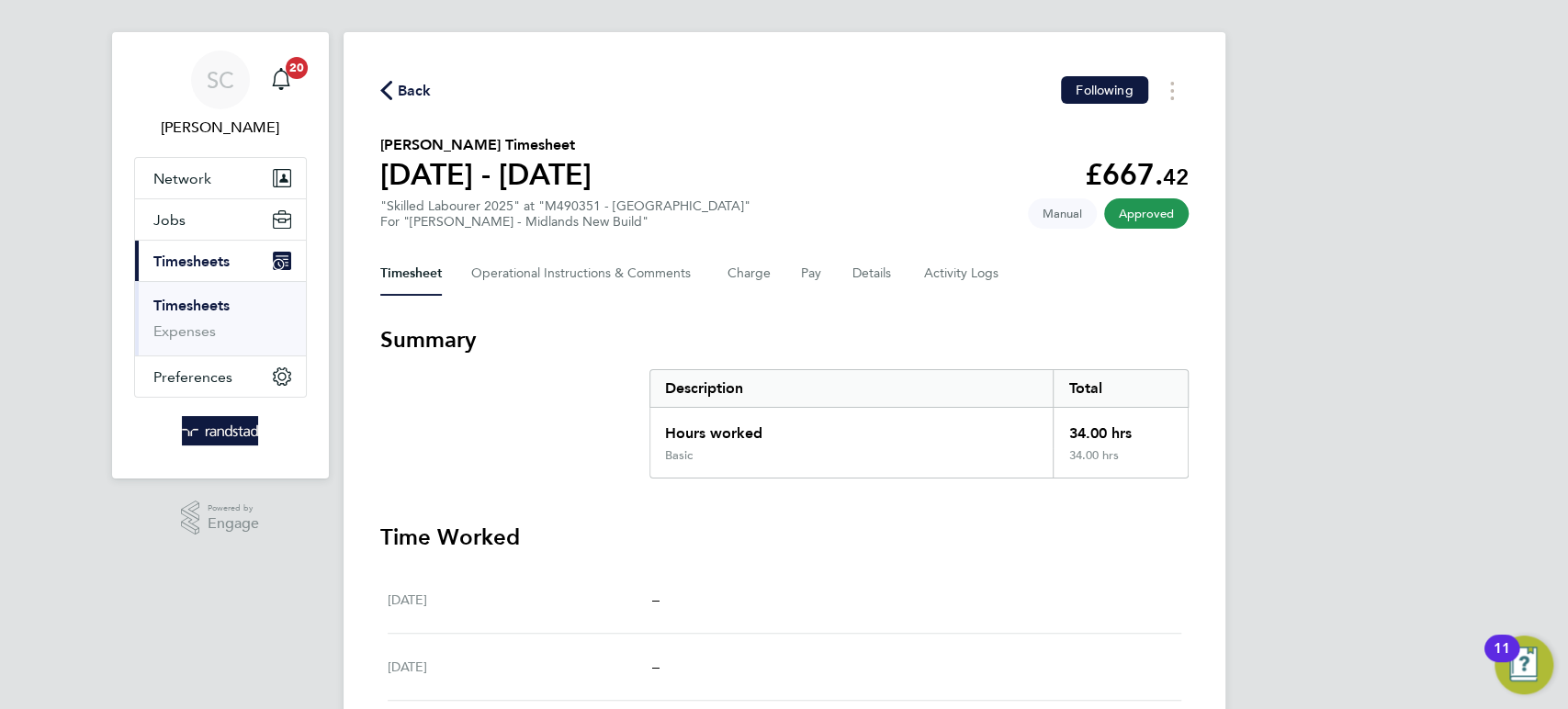
click at [412, 89] on span "Back" at bounding box center [415, 91] width 34 height 22
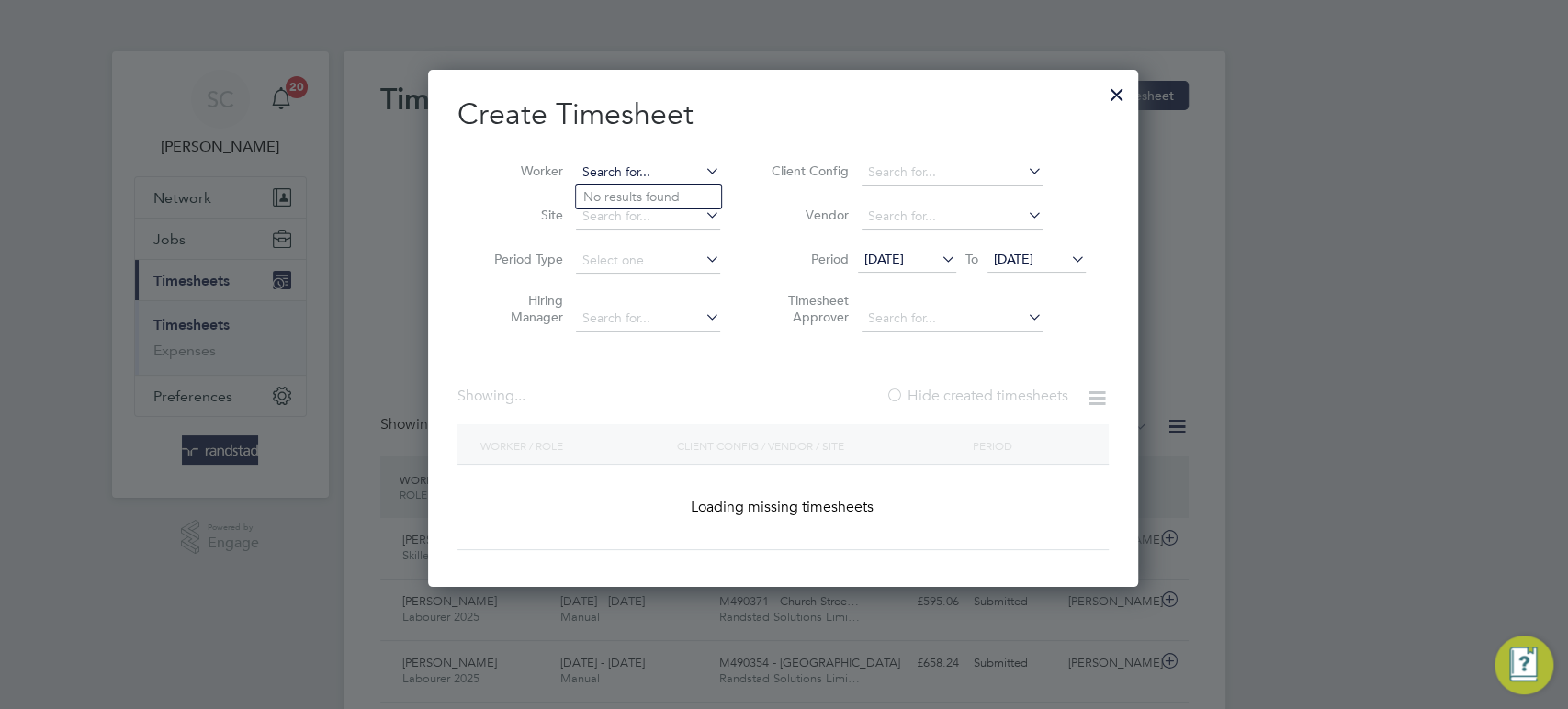
click at [651, 170] on input at bounding box center [648, 173] width 144 height 26
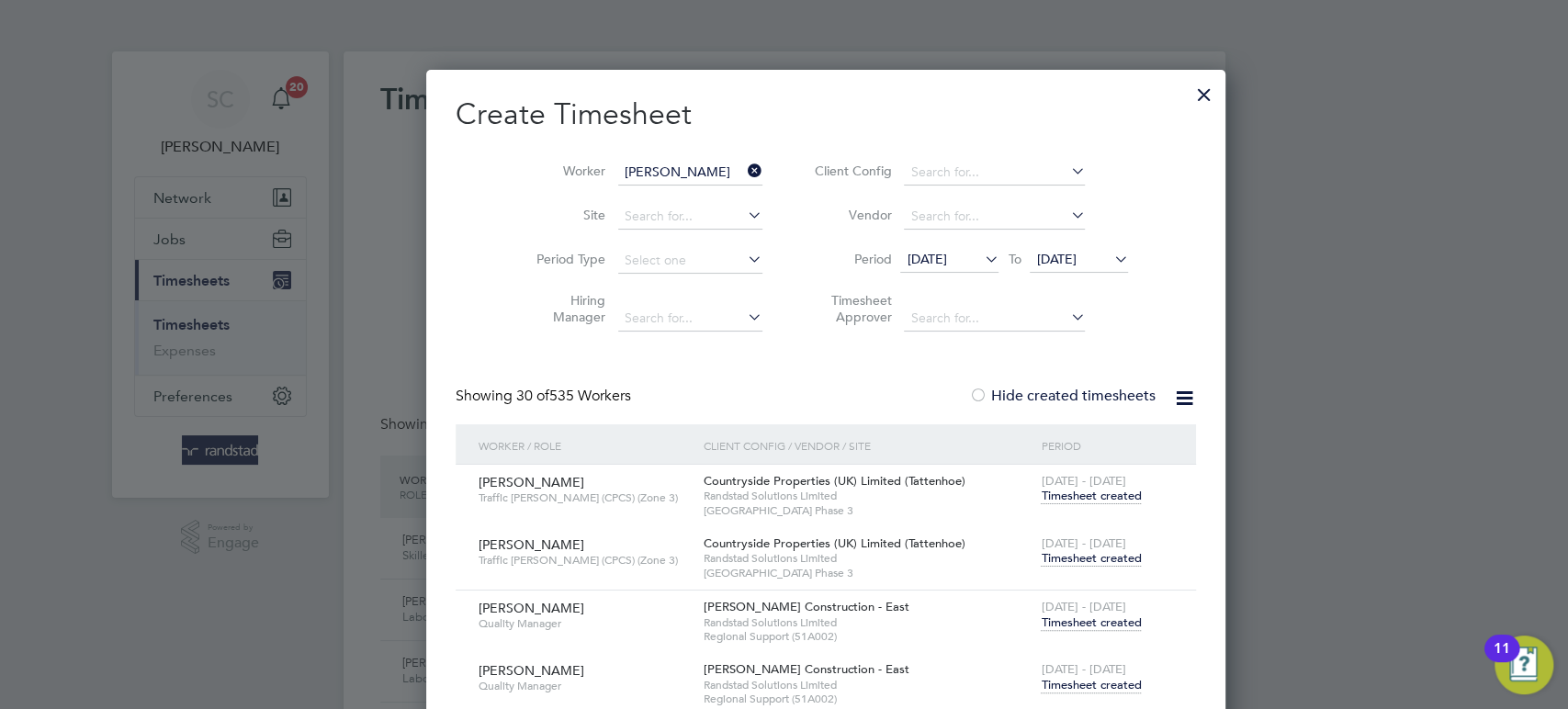
click at [648, 309] on li "[PERSON_NAME] N nabuike" at bounding box center [717, 321] width 283 height 25
type input "[PERSON_NAME]"
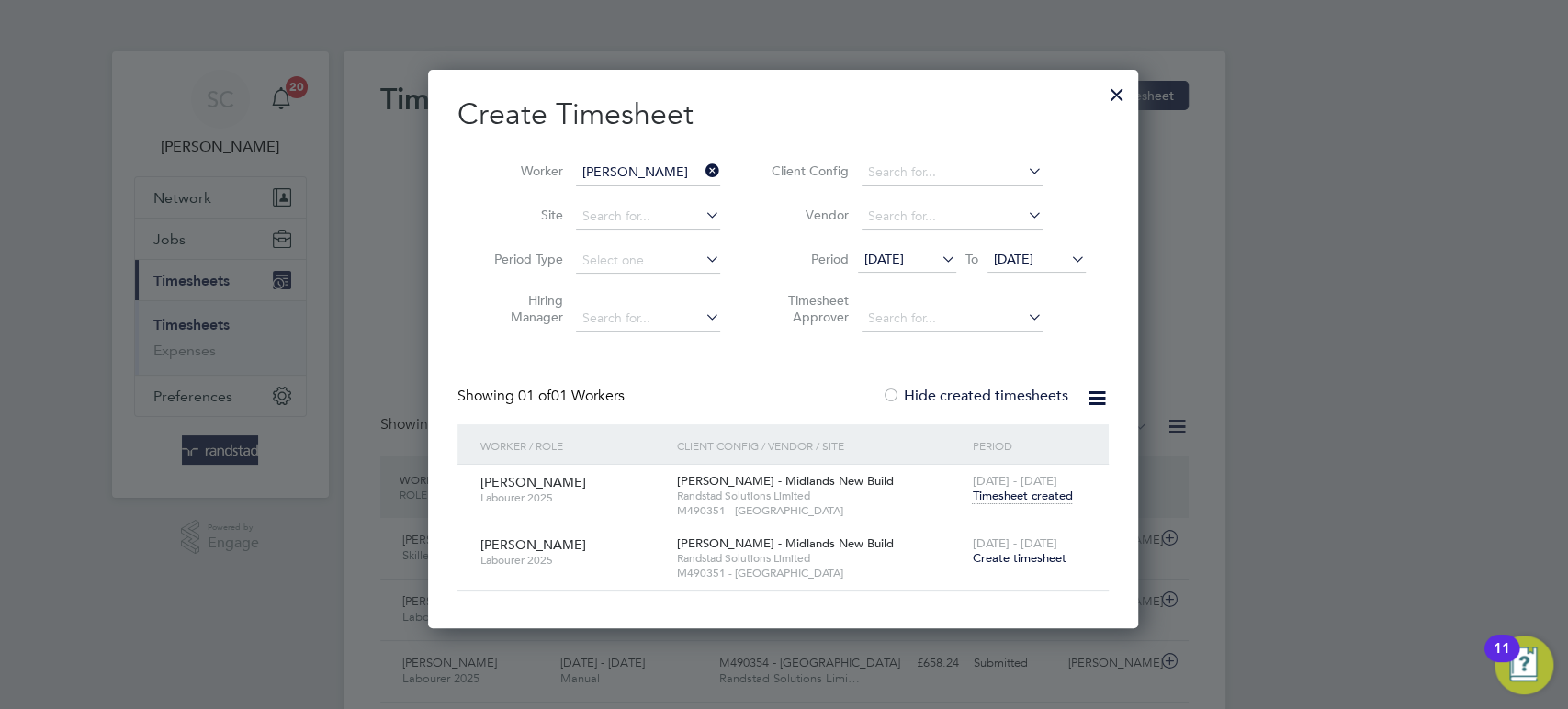
click at [1028, 261] on span "[DATE]" at bounding box center [1014, 259] width 40 height 17
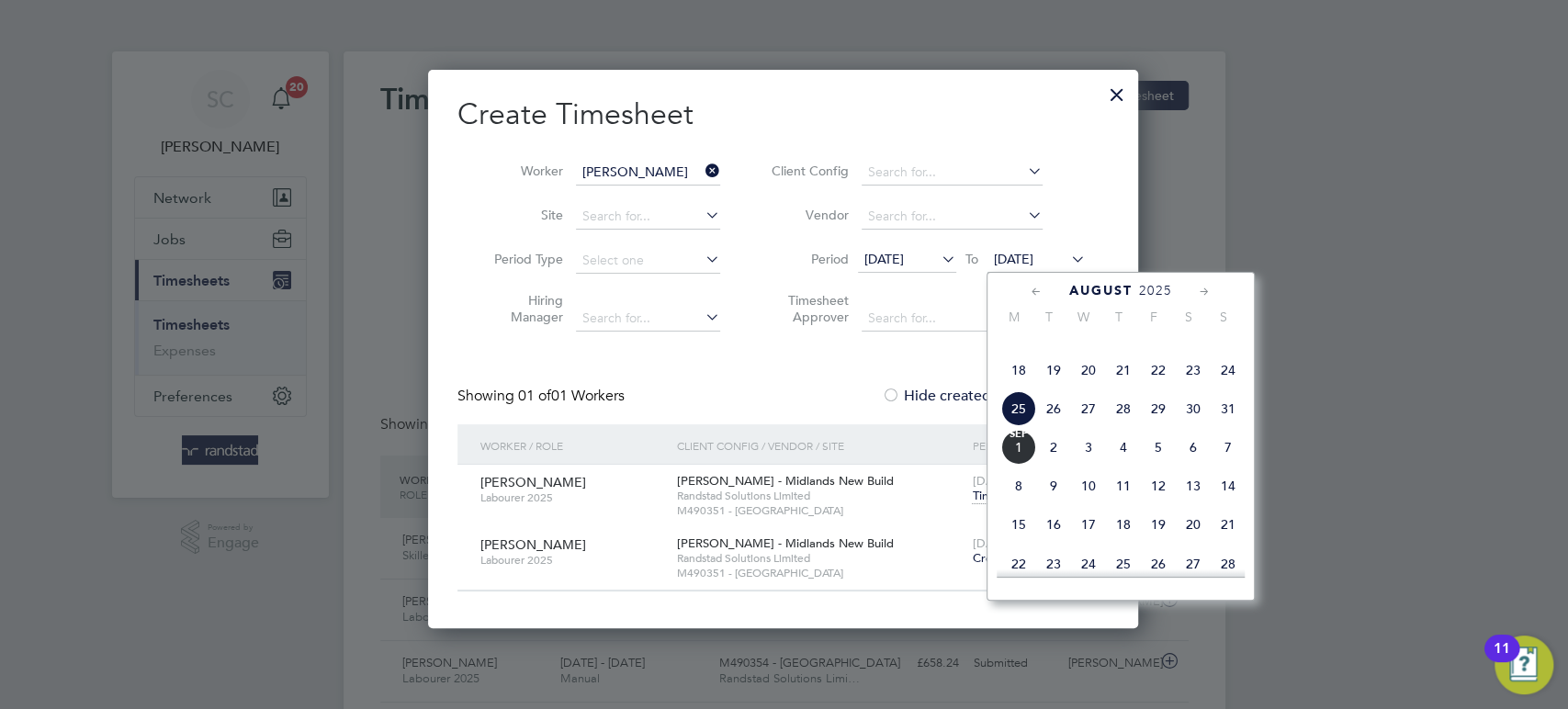
click at [1158, 426] on span "29" at bounding box center [1158, 408] width 35 height 35
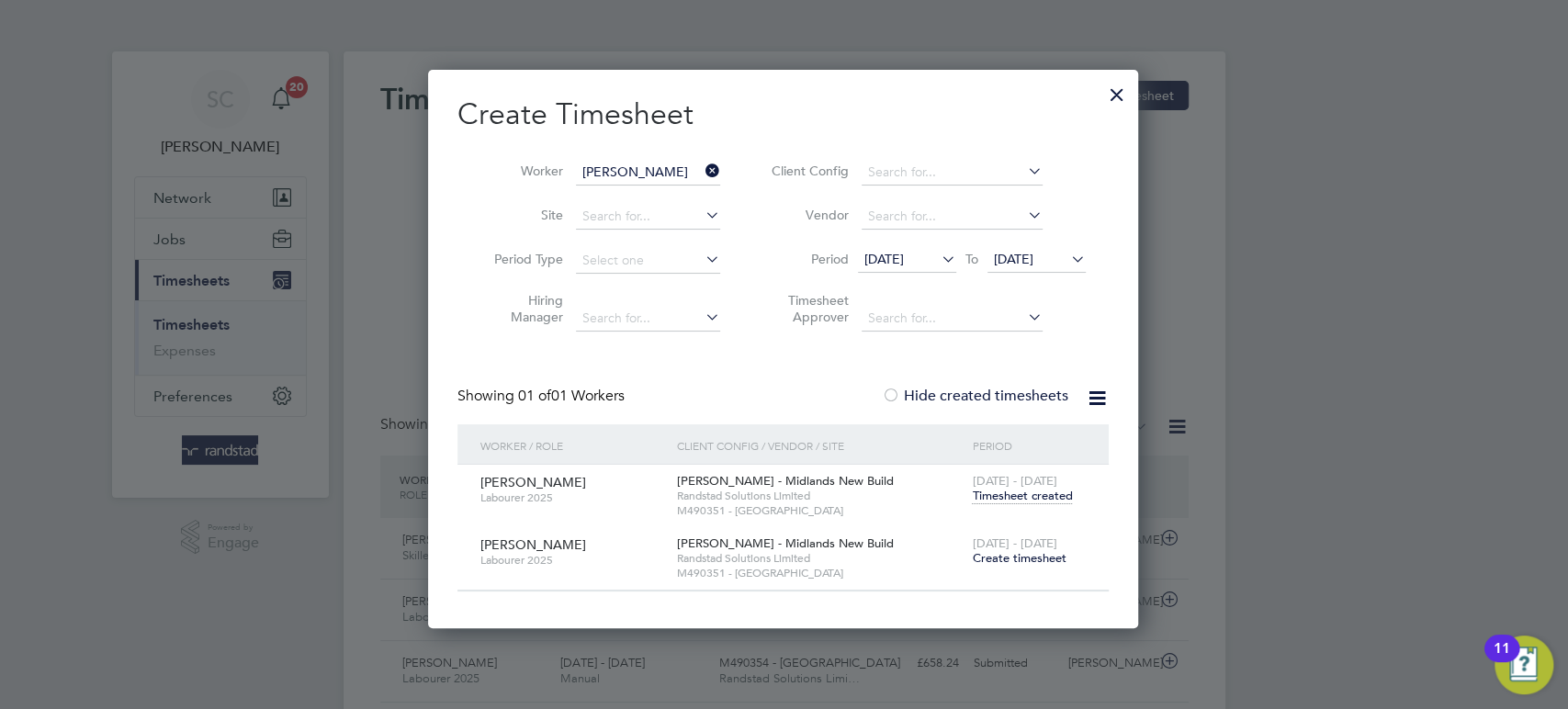
click at [1021, 498] on span "Timesheet created" at bounding box center [1022, 496] width 100 height 17
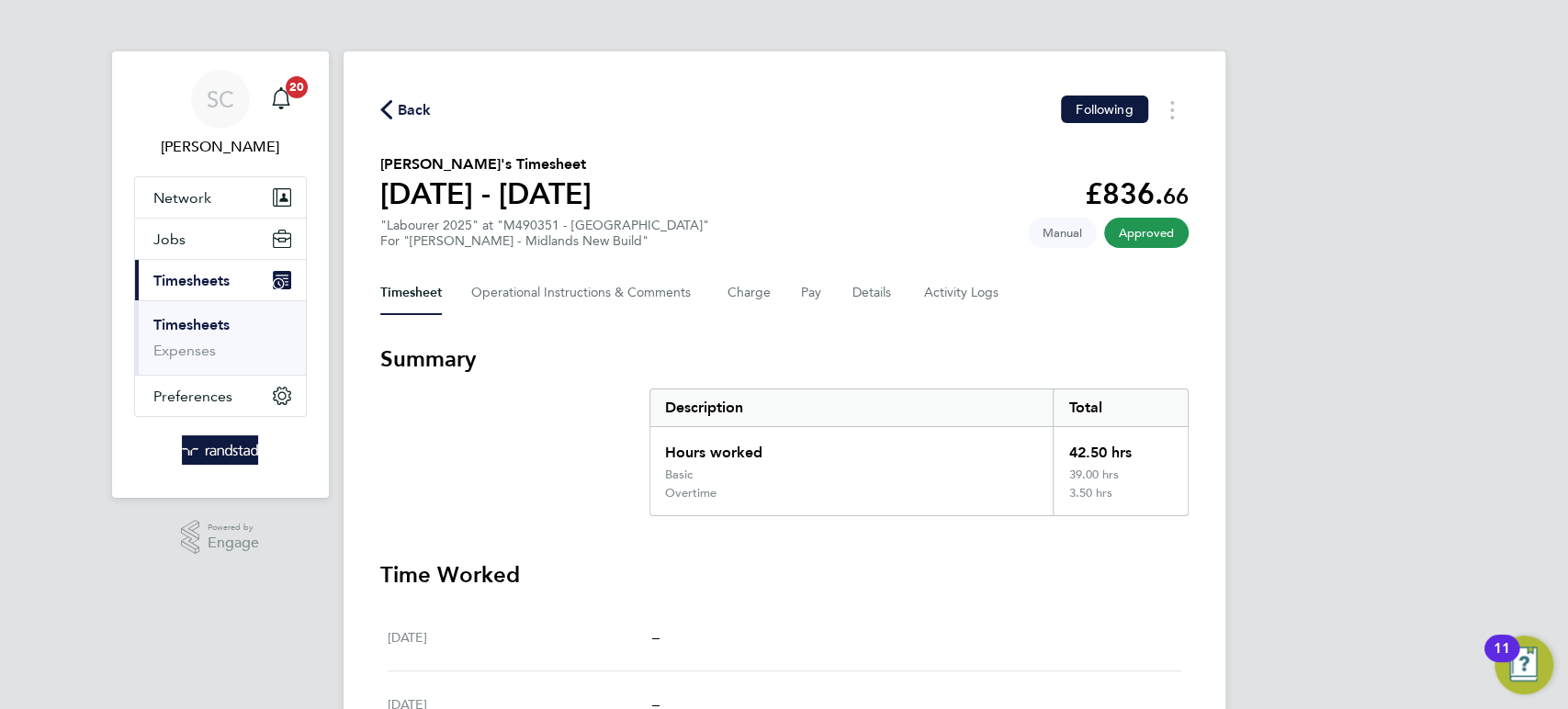
click at [412, 108] on span "Back" at bounding box center [415, 110] width 34 height 22
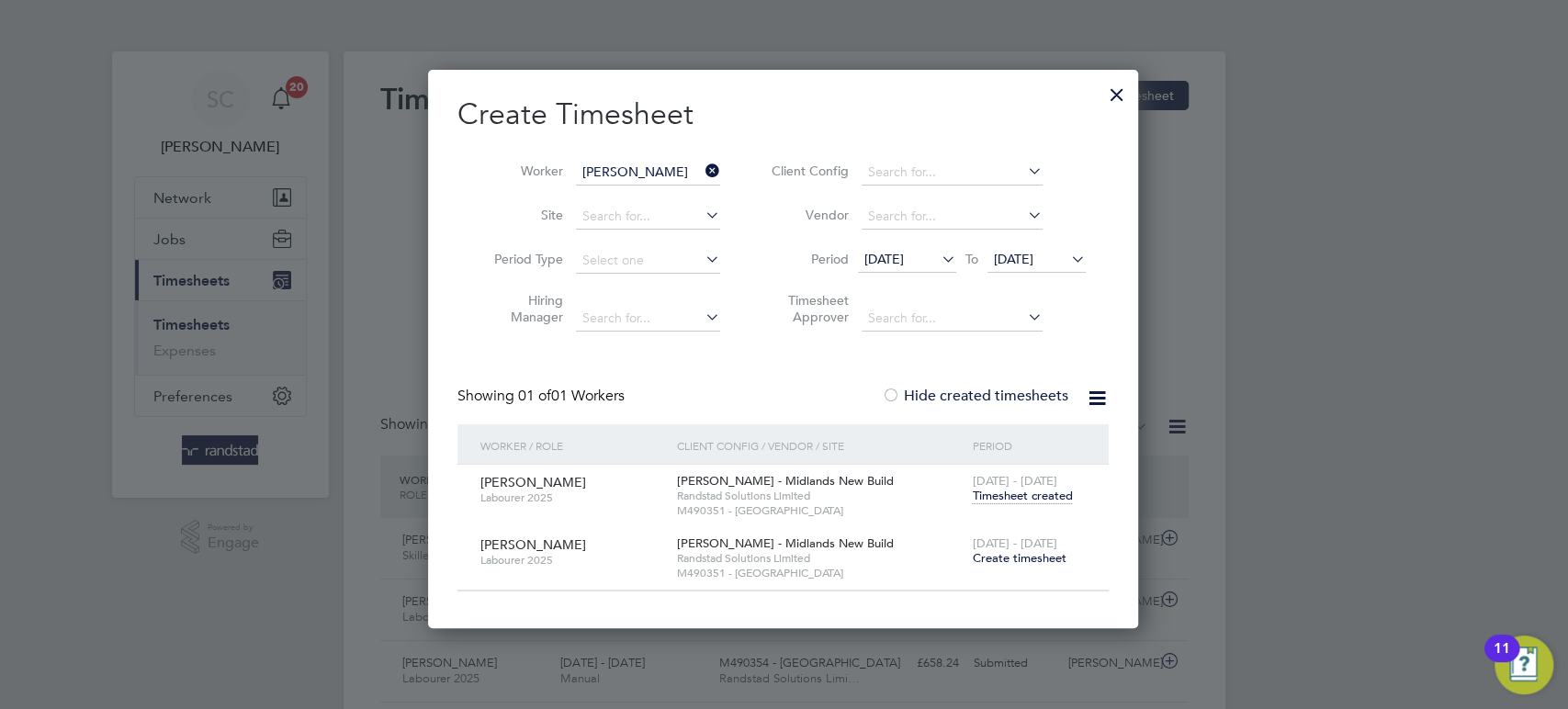
click at [1020, 556] on span "Create timesheet" at bounding box center [1019, 558] width 94 height 16
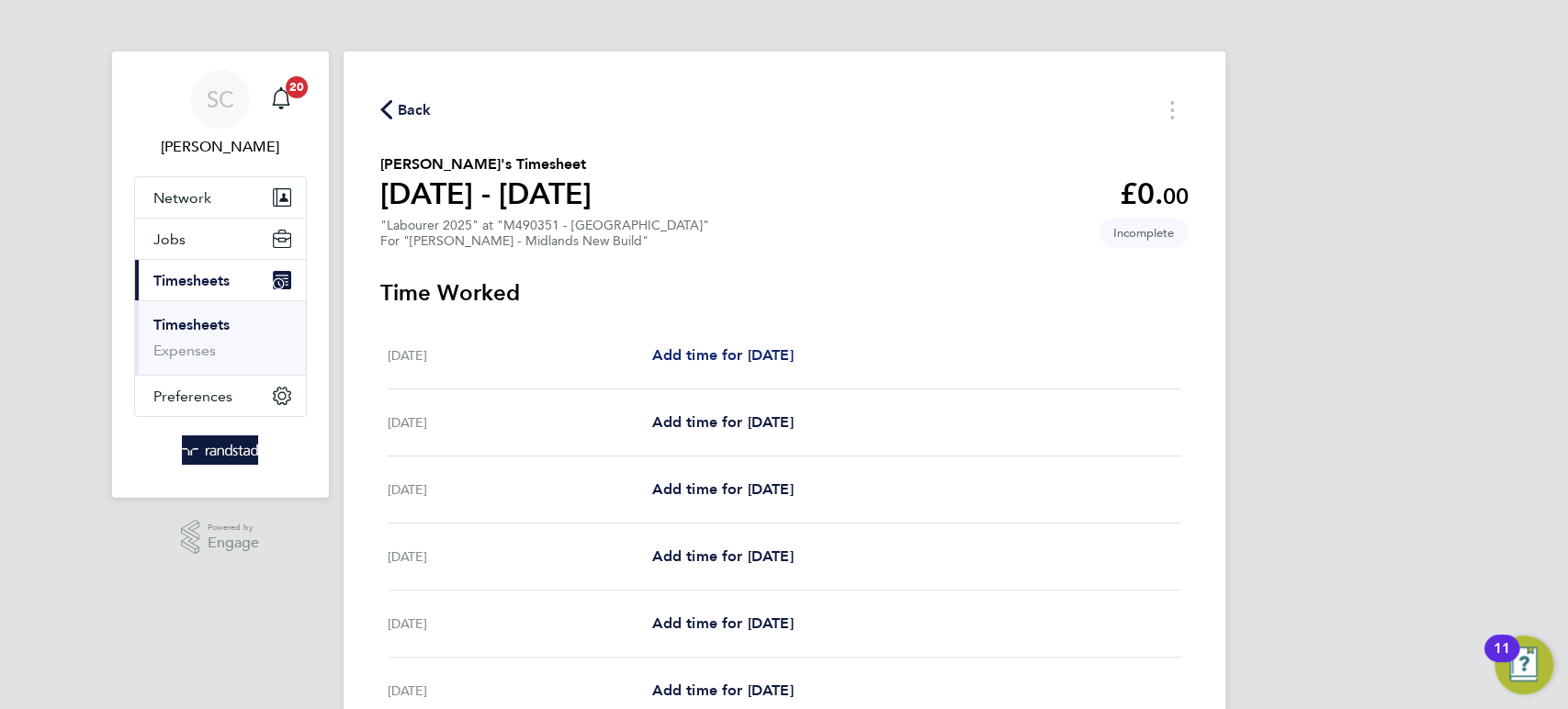
click at [760, 350] on span "Add time for [DATE]" at bounding box center [721, 355] width 141 height 18
select select "30"
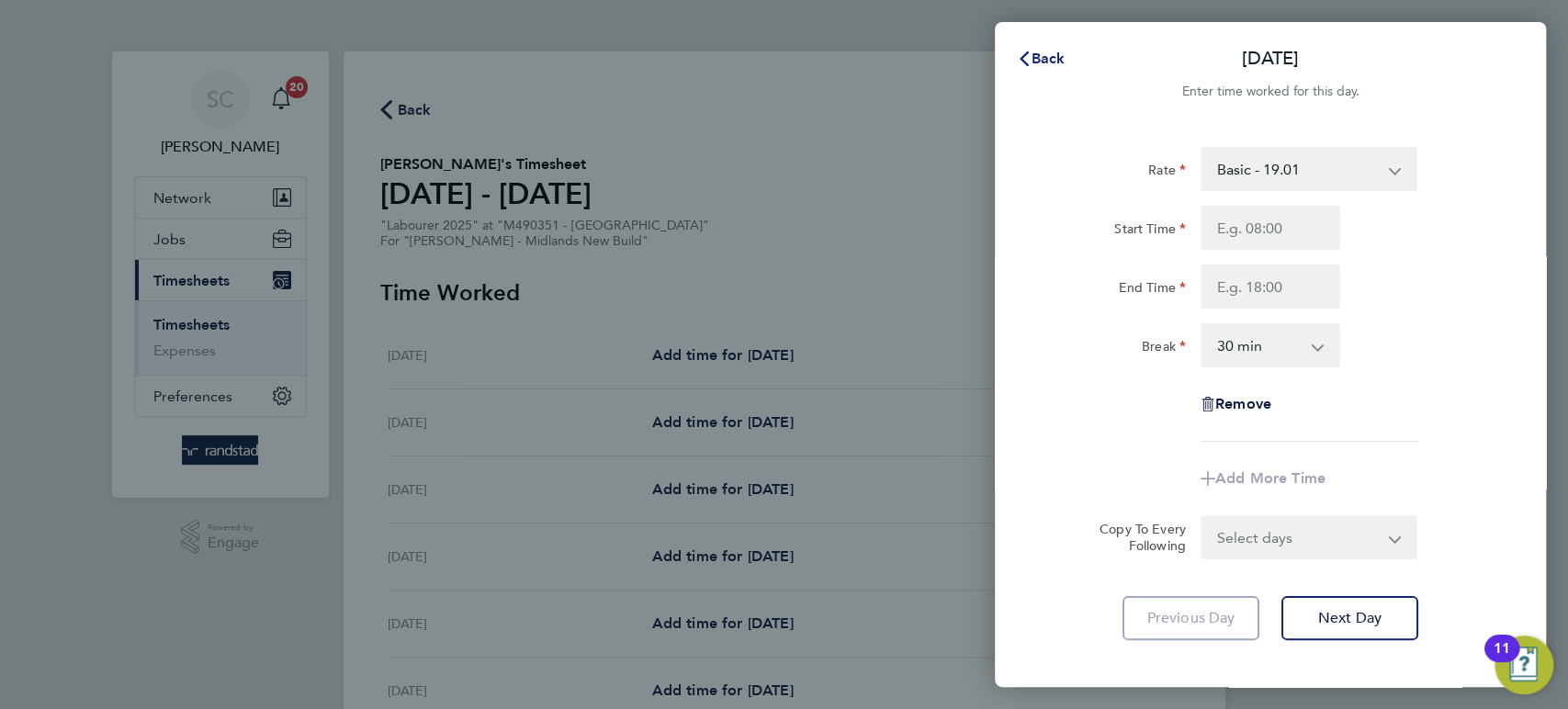
click at [1041, 56] on span "Back" at bounding box center [1048, 58] width 34 height 18
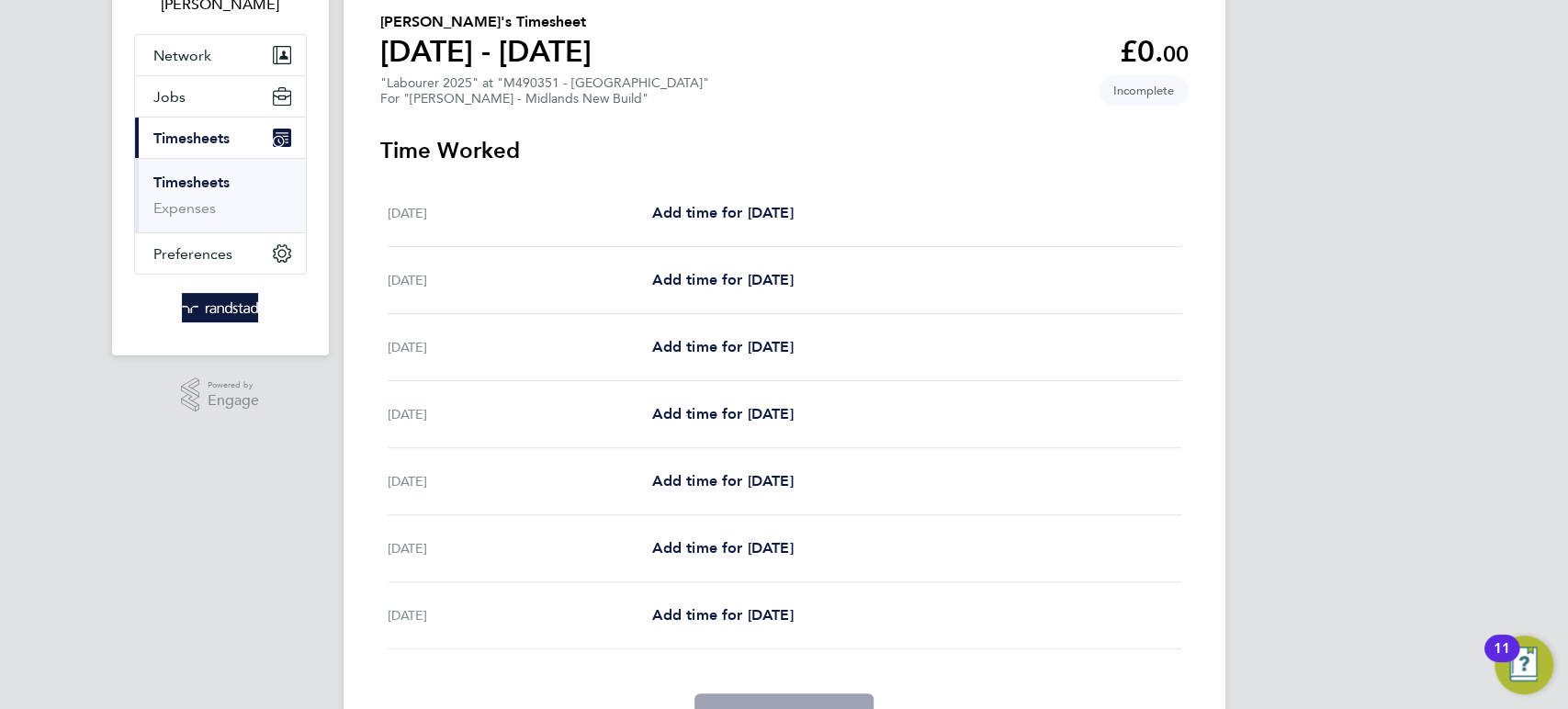
scroll to position [143, 0]
click at [740, 208] on span "Add time for [DATE]" at bounding box center [721, 211] width 141 height 18
select select "30"
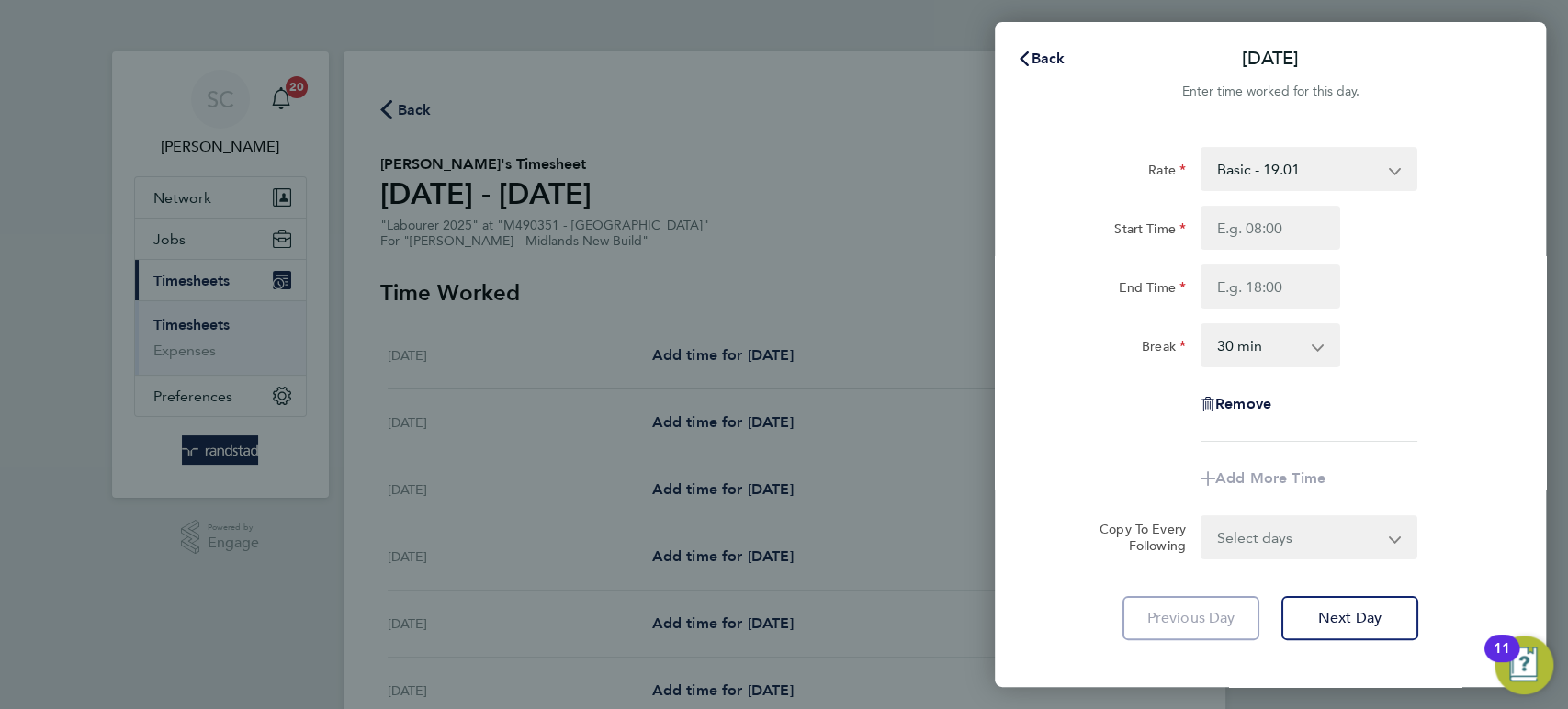
click at [1288, 164] on select "Basic - 19.01 Overtime - 27.22" at bounding box center [1297, 169] width 191 height 40
select select "30"
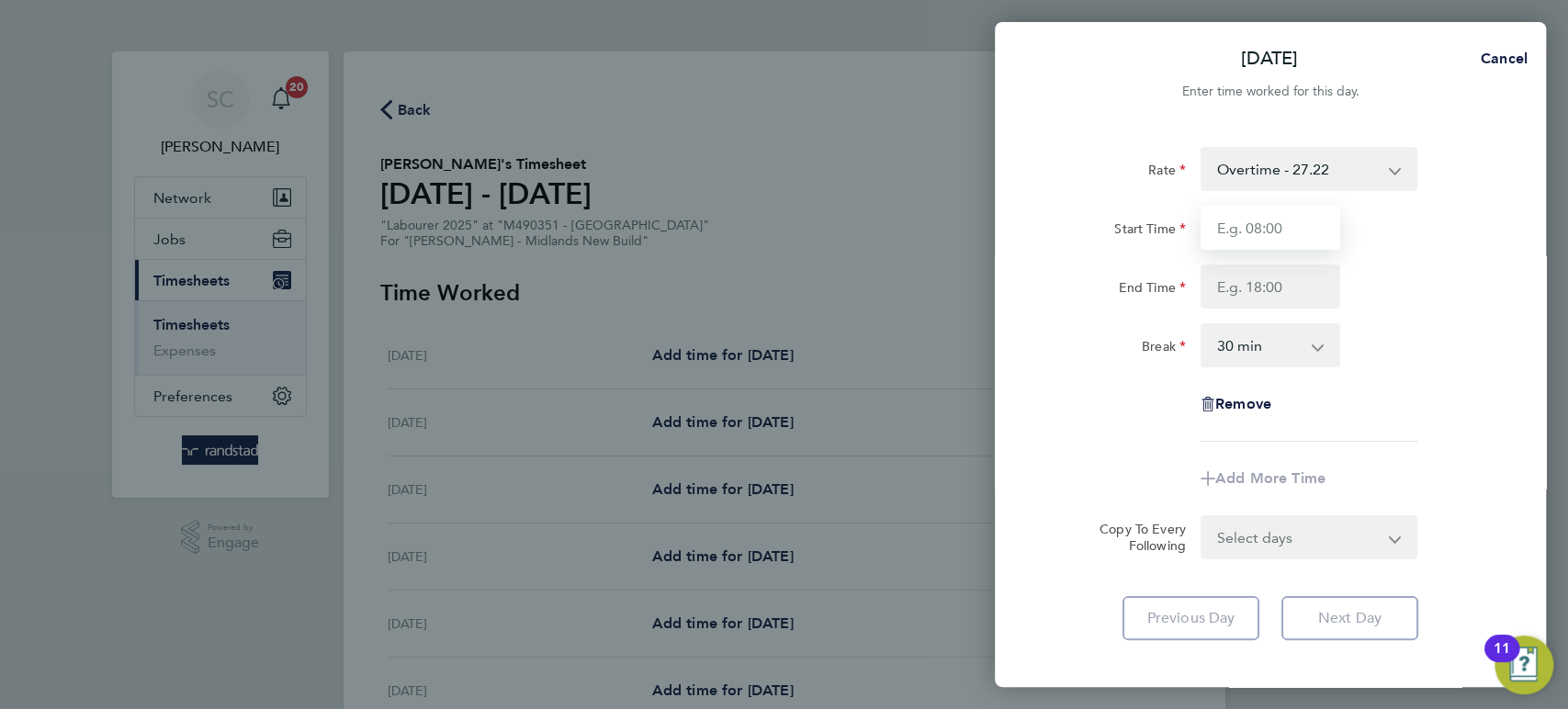
click at [1258, 229] on input "Start Time" at bounding box center [1270, 227] width 139 height 44
type input "07:30"
click at [1271, 280] on input "End Time" at bounding box center [1270, 286] width 139 height 44
type input "16:30"
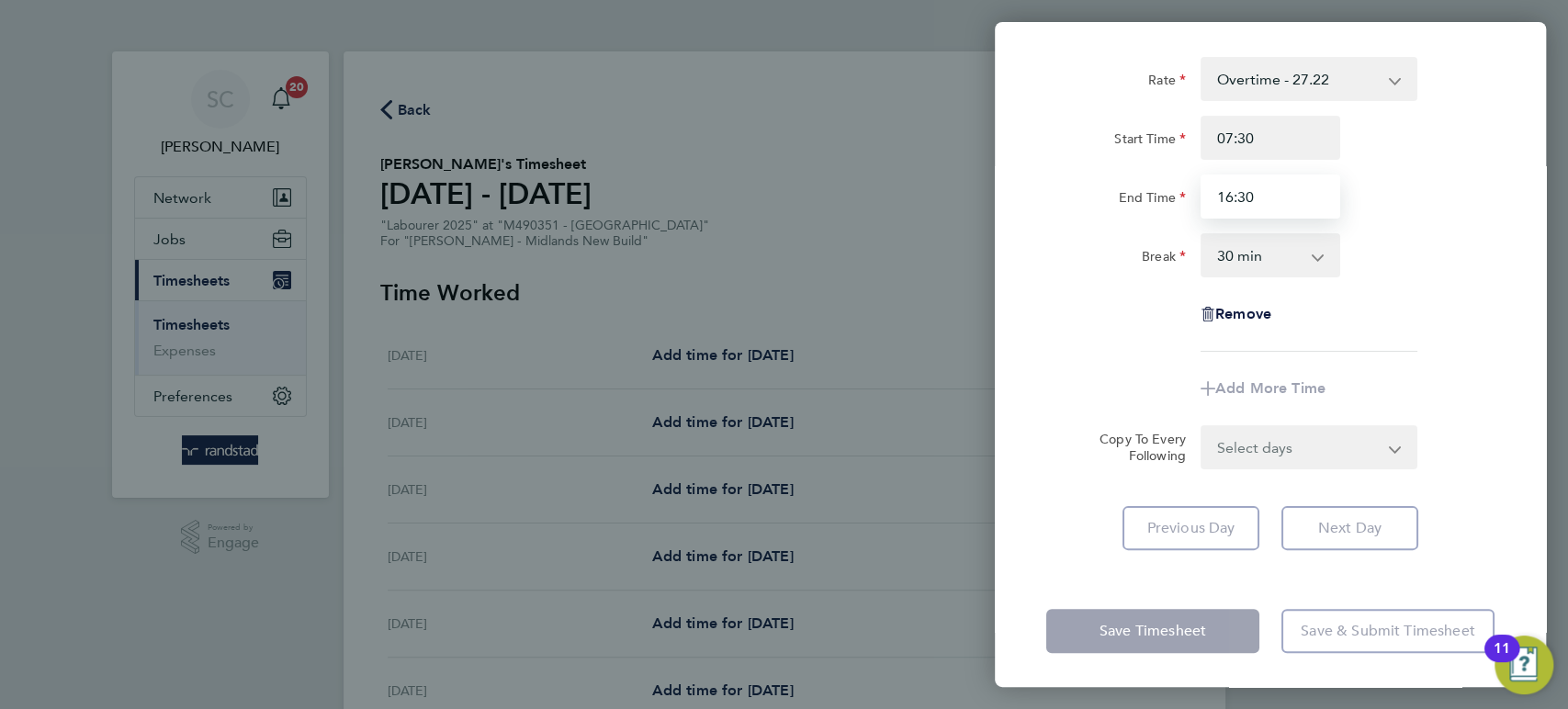
scroll to position [92, 0]
click at [1236, 444] on form "Rate Overtime - 27.22 Basic - 19.01 Start Time 07:30 End Time 16:30 Break 0 min…" at bounding box center [1271, 261] width 449 height 412
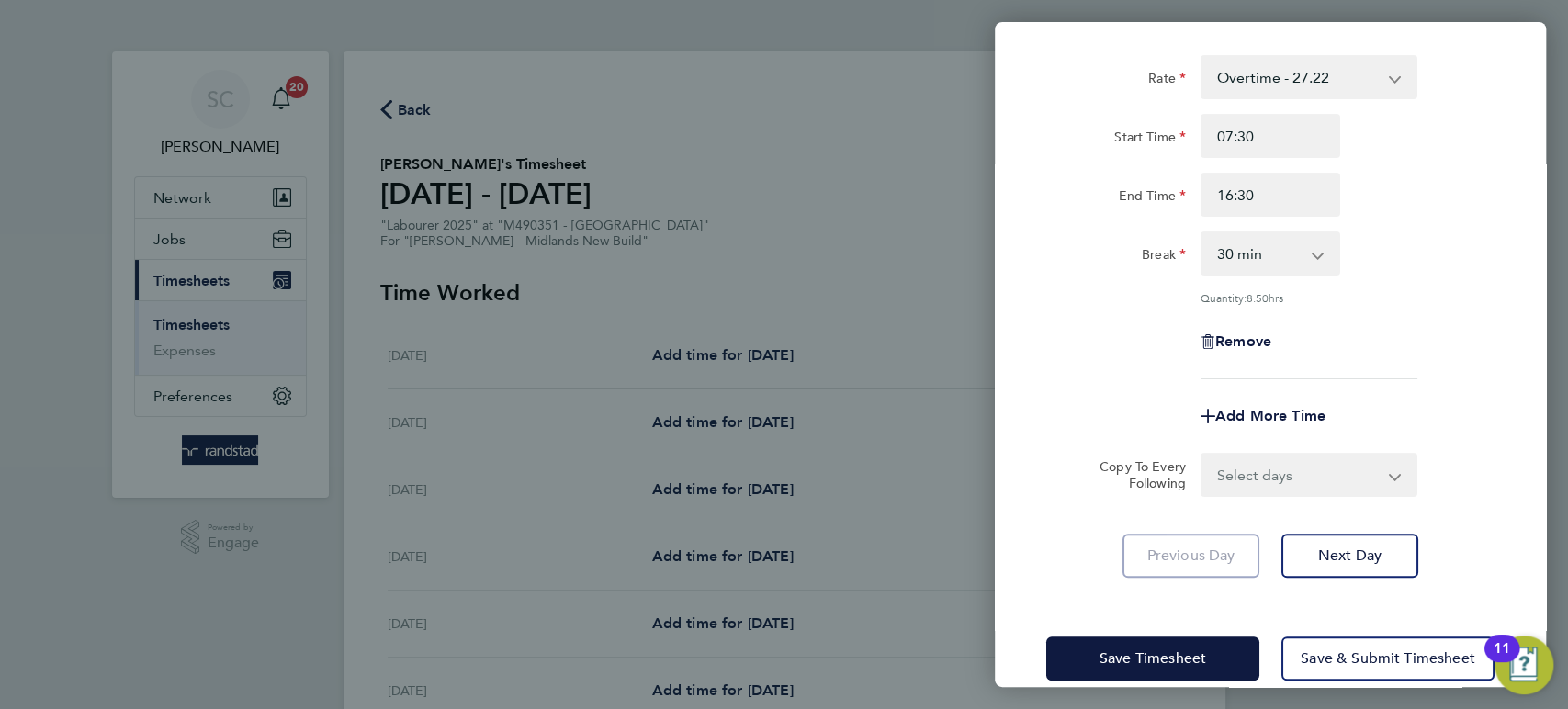
click at [1528, 216] on div "Rate Overtime - 27.22 Basic - 19.01 Start Time 07:30 End Time 16:30 Break 0 min…" at bounding box center [1271, 316] width 551 height 567
click at [1328, 546] on span "Next Day" at bounding box center [1350, 555] width 63 height 19
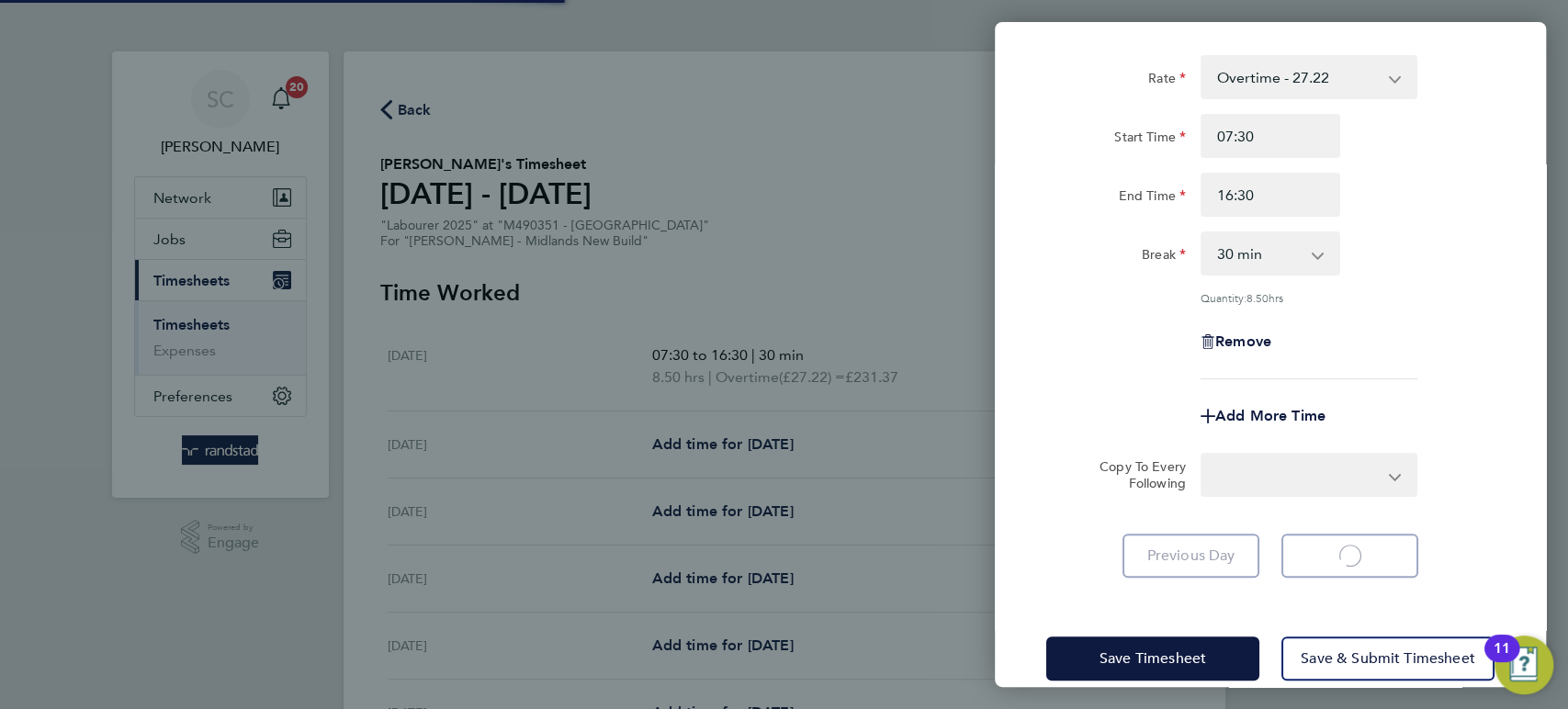
select select "30"
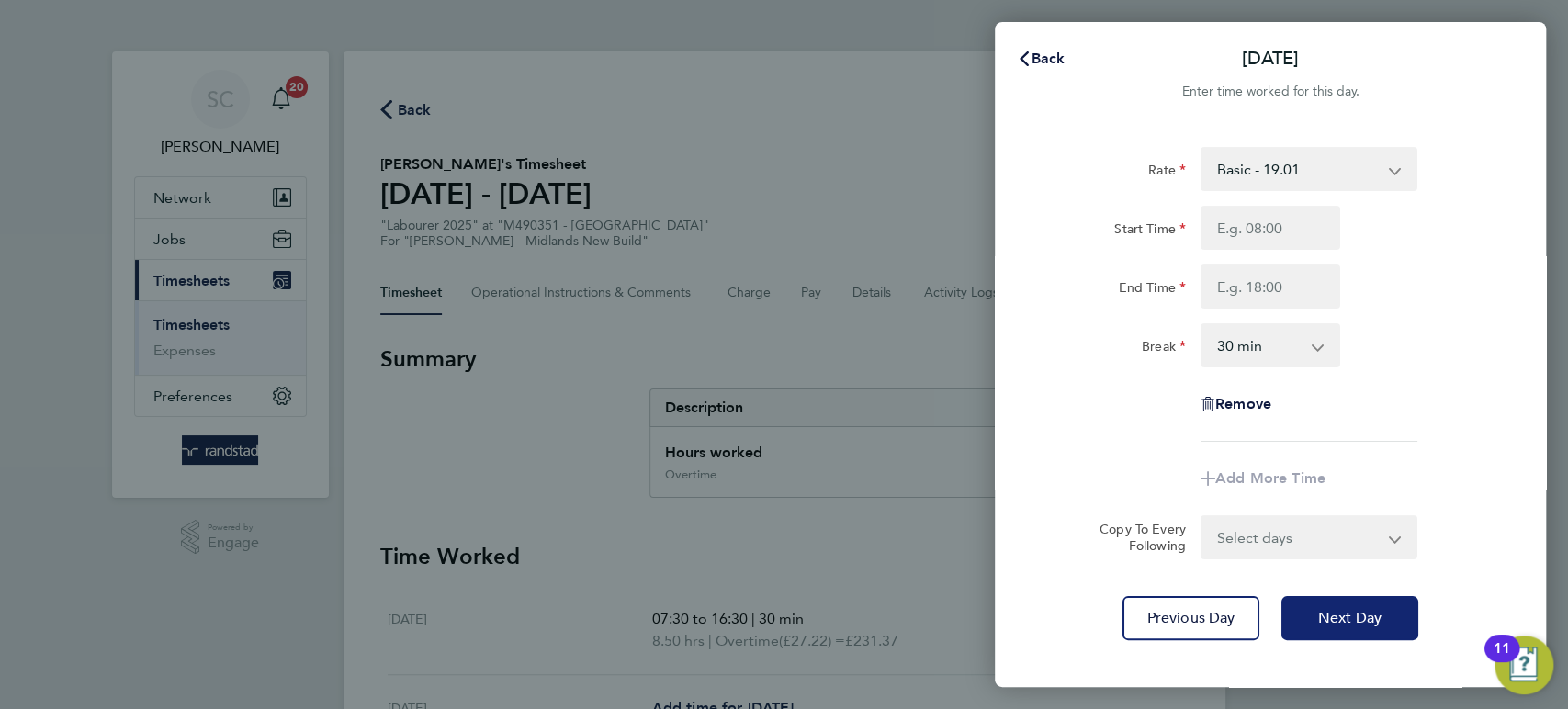
click at [1332, 625] on span "Next Day" at bounding box center [1350, 617] width 63 height 19
select select "30"
click at [1237, 229] on input "Start Time" at bounding box center [1270, 227] width 139 height 44
type input "07:30"
click at [1250, 164] on select "Basic - 19.01 Overtime - 27.22" at bounding box center [1297, 169] width 191 height 40
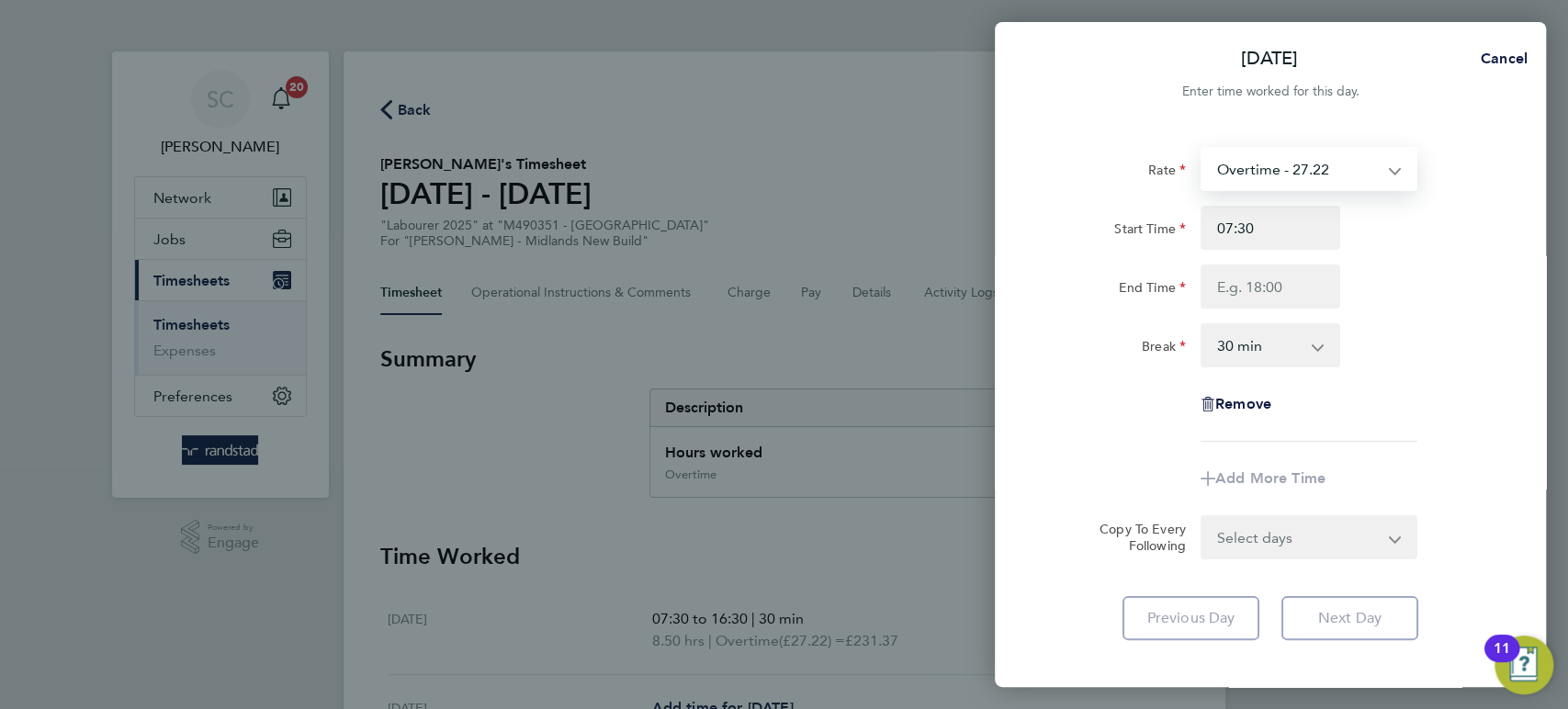
select select "30"
click at [1248, 227] on input "Start Time" at bounding box center [1270, 227] width 139 height 44
type input "07:30"
click at [1246, 294] on input "End Time" at bounding box center [1270, 286] width 139 height 44
type input "16:30"
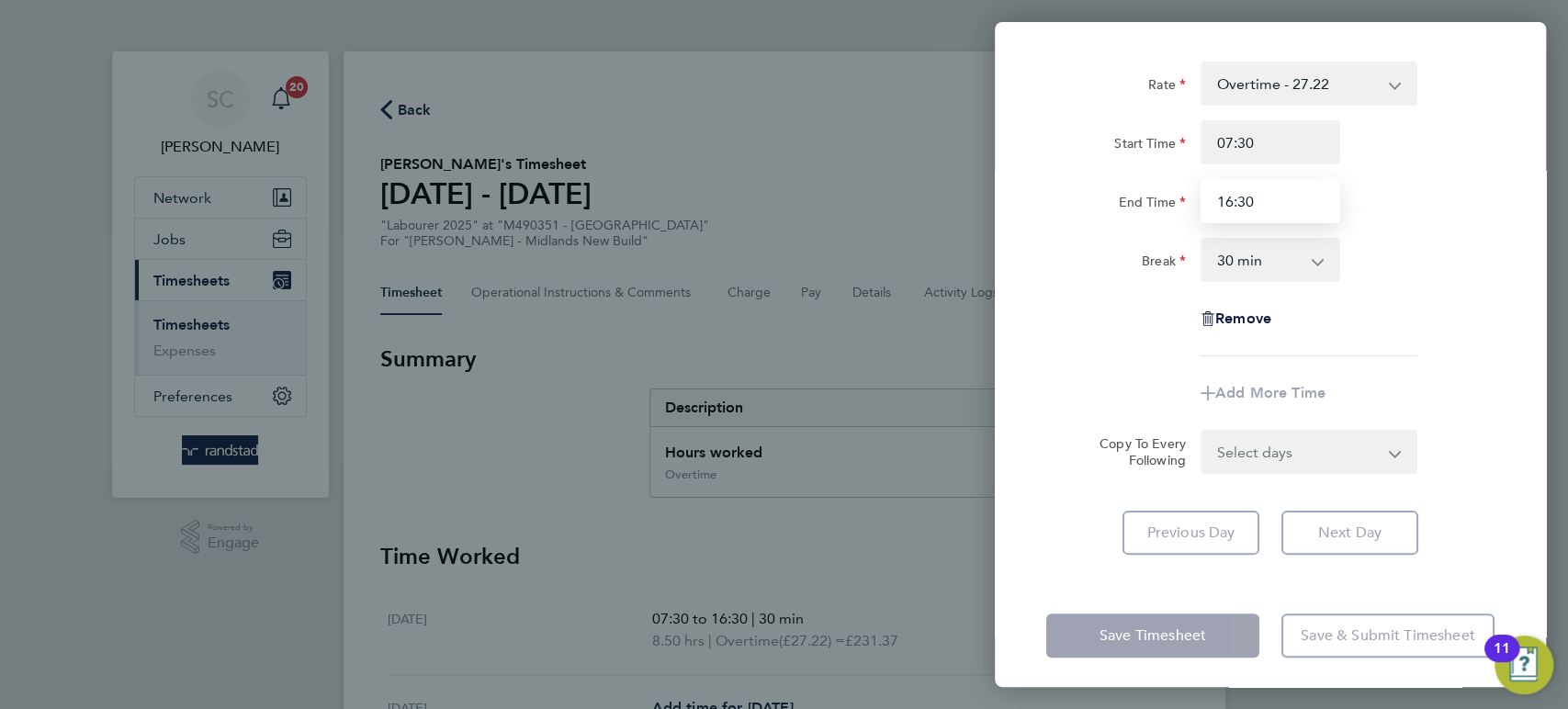
scroll to position [88, 0]
click at [1326, 532] on div "Rate Overtime - 27.22 Basic - 19.01 Start Time 07:30 End Time 16:30 Break 0 min…" at bounding box center [1271, 305] width 551 height 537
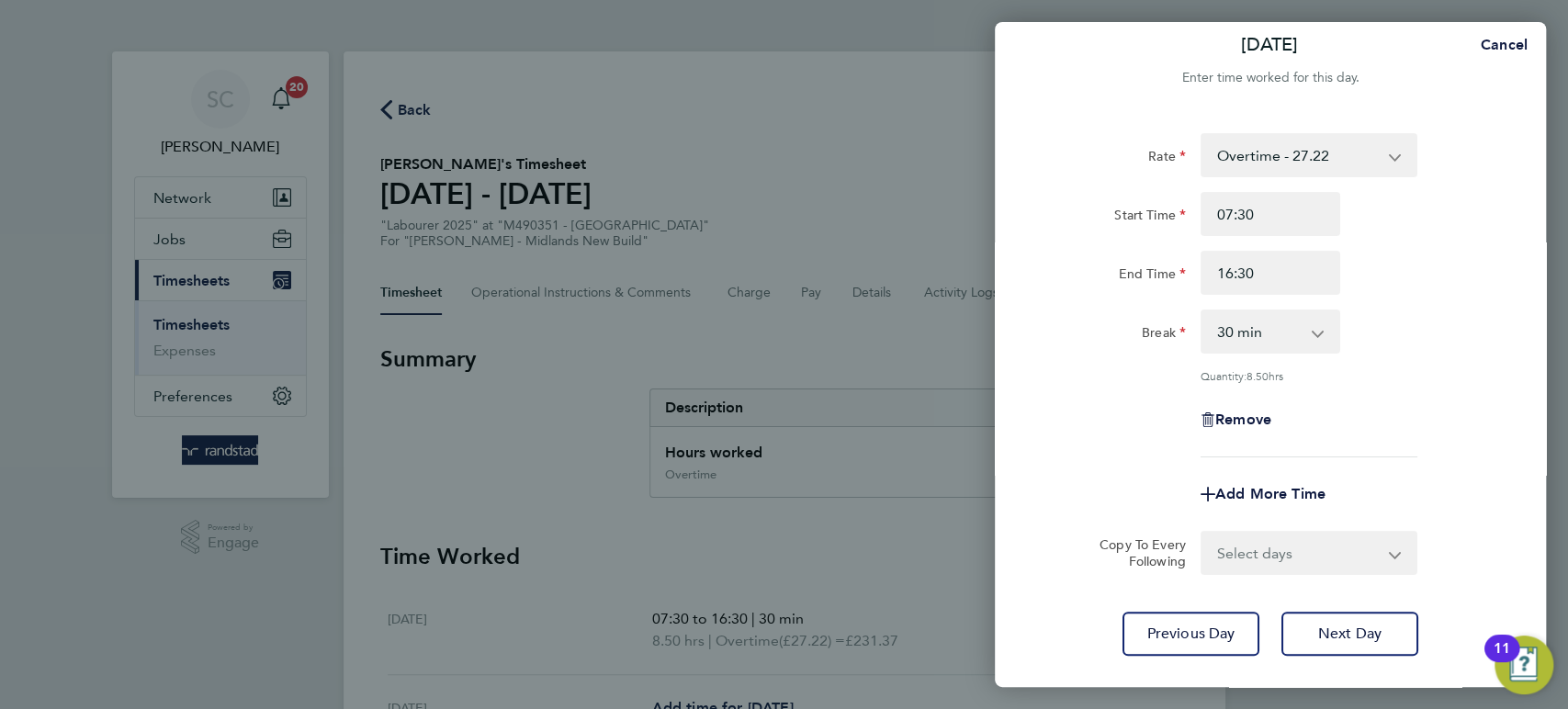
scroll to position [0, 0]
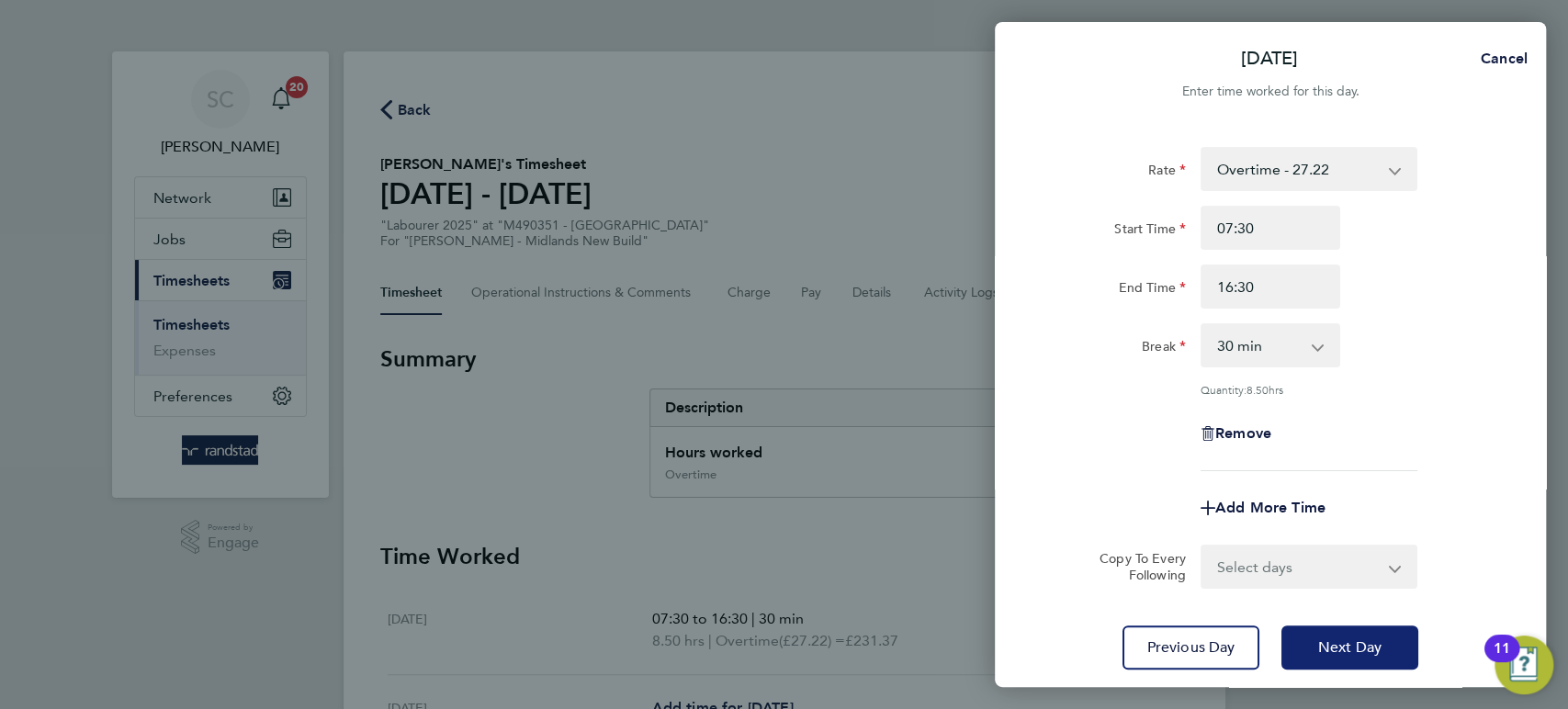
click at [1362, 651] on span "Next Day" at bounding box center [1350, 647] width 63 height 19
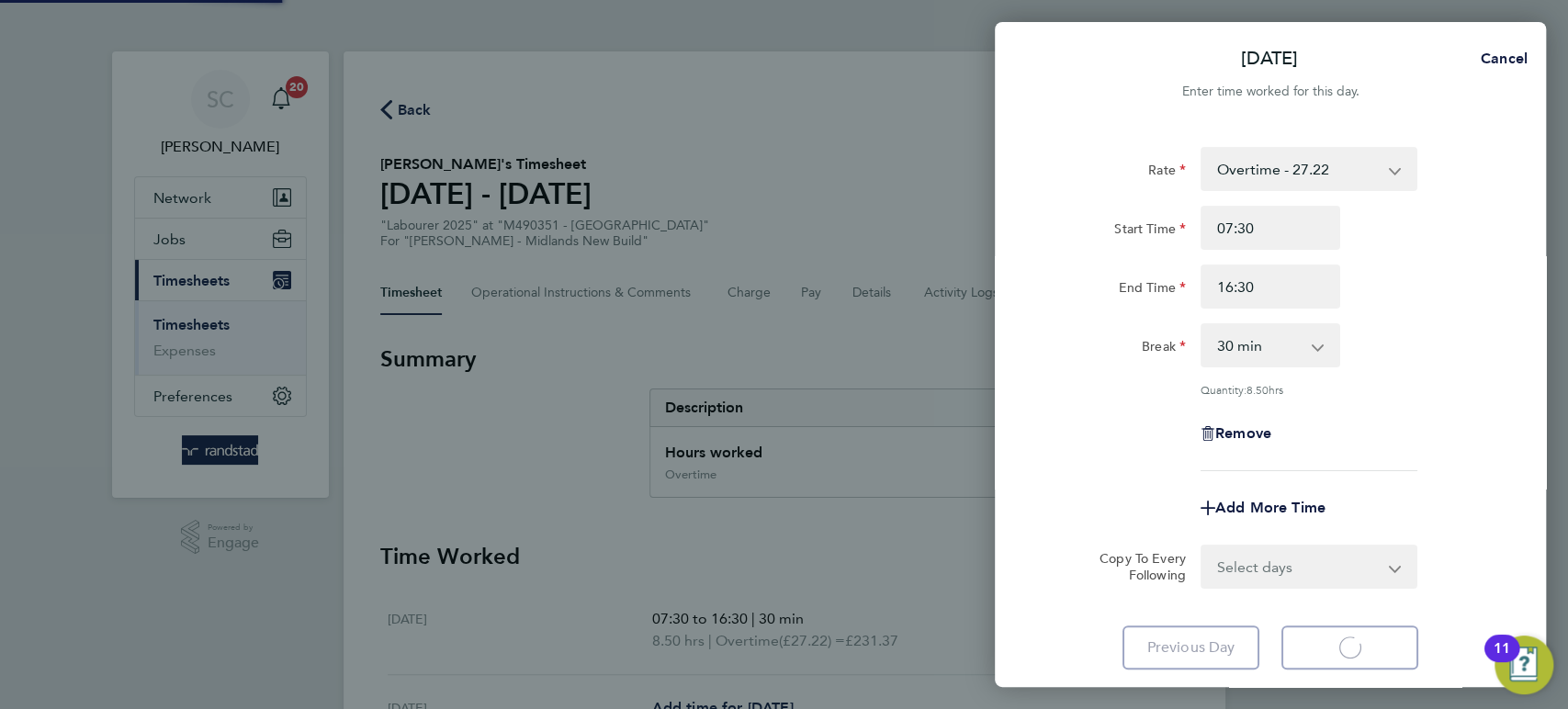
select select "30"
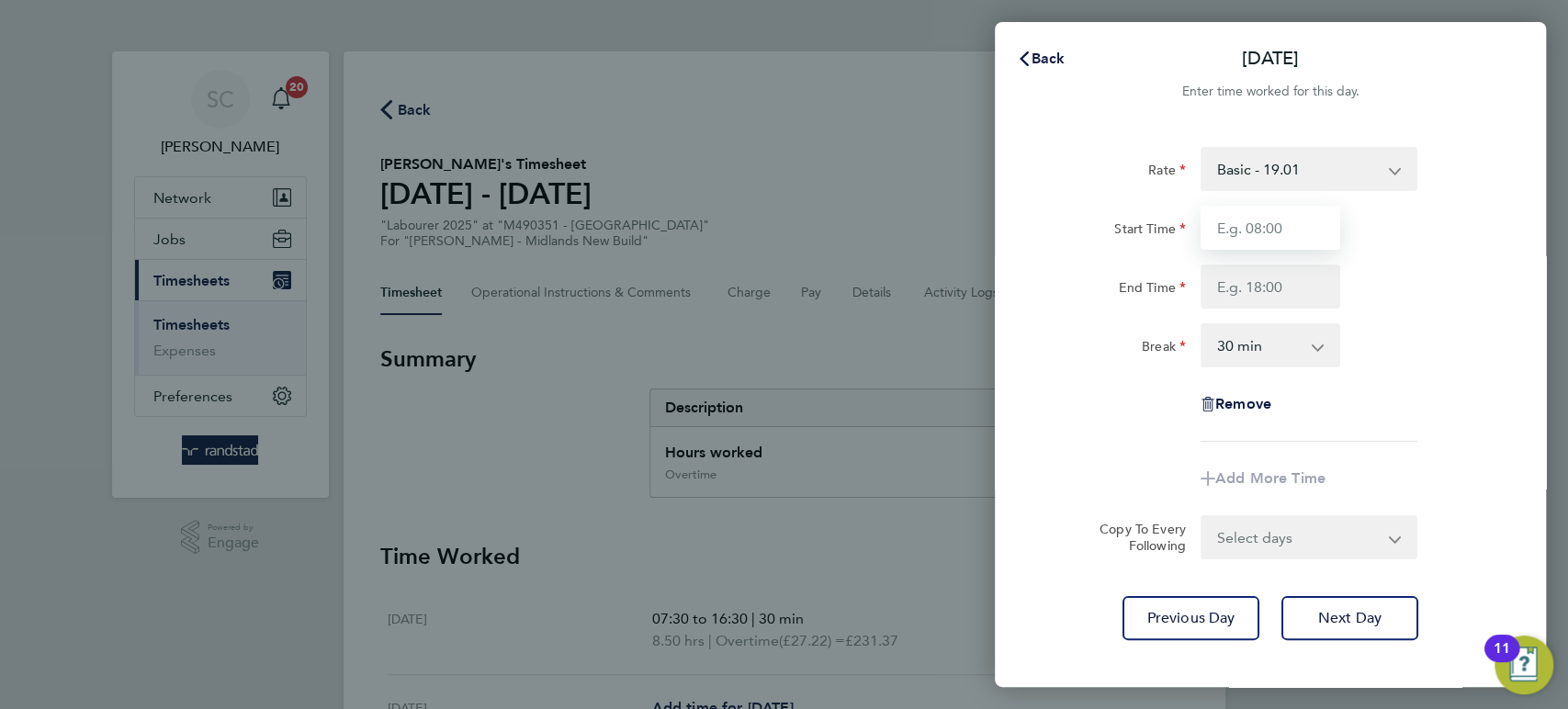
click at [1241, 233] on input "Start Time" at bounding box center [1270, 227] width 139 height 44
type input "07:30"
click at [1250, 282] on input "End Time" at bounding box center [1270, 286] width 139 height 44
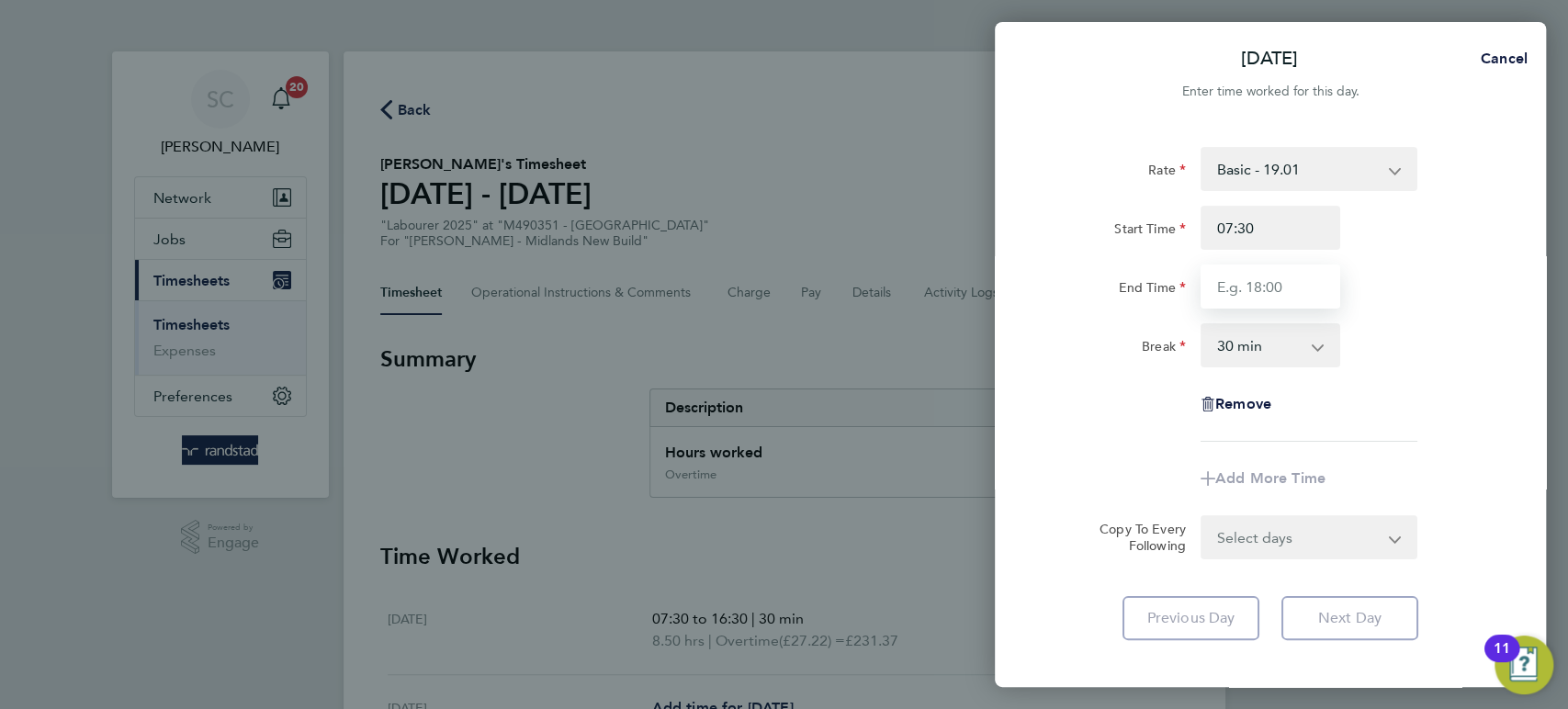
type input "16:30"
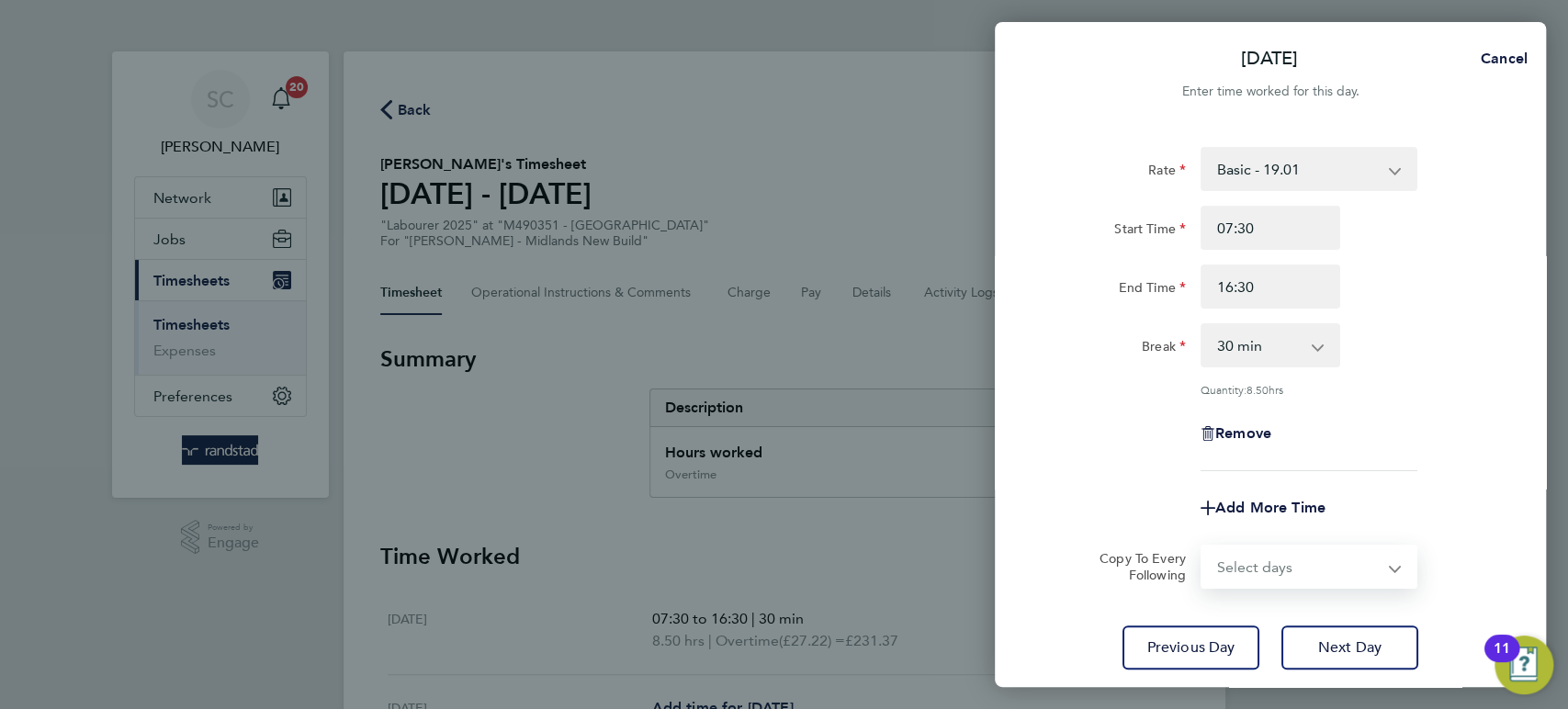
click at [1250, 531] on form "Rate Basic - 19.01 Overtime - 27.22 Start Time 07:30 End Time 16:30 Break 0 min…" at bounding box center [1271, 367] width 449 height 441
select select "DAY"
click at [1202, 546] on select "Select days Day [DATE] [DATE] [DATE]" at bounding box center [1298, 566] width 193 height 40
select select "[DATE]"
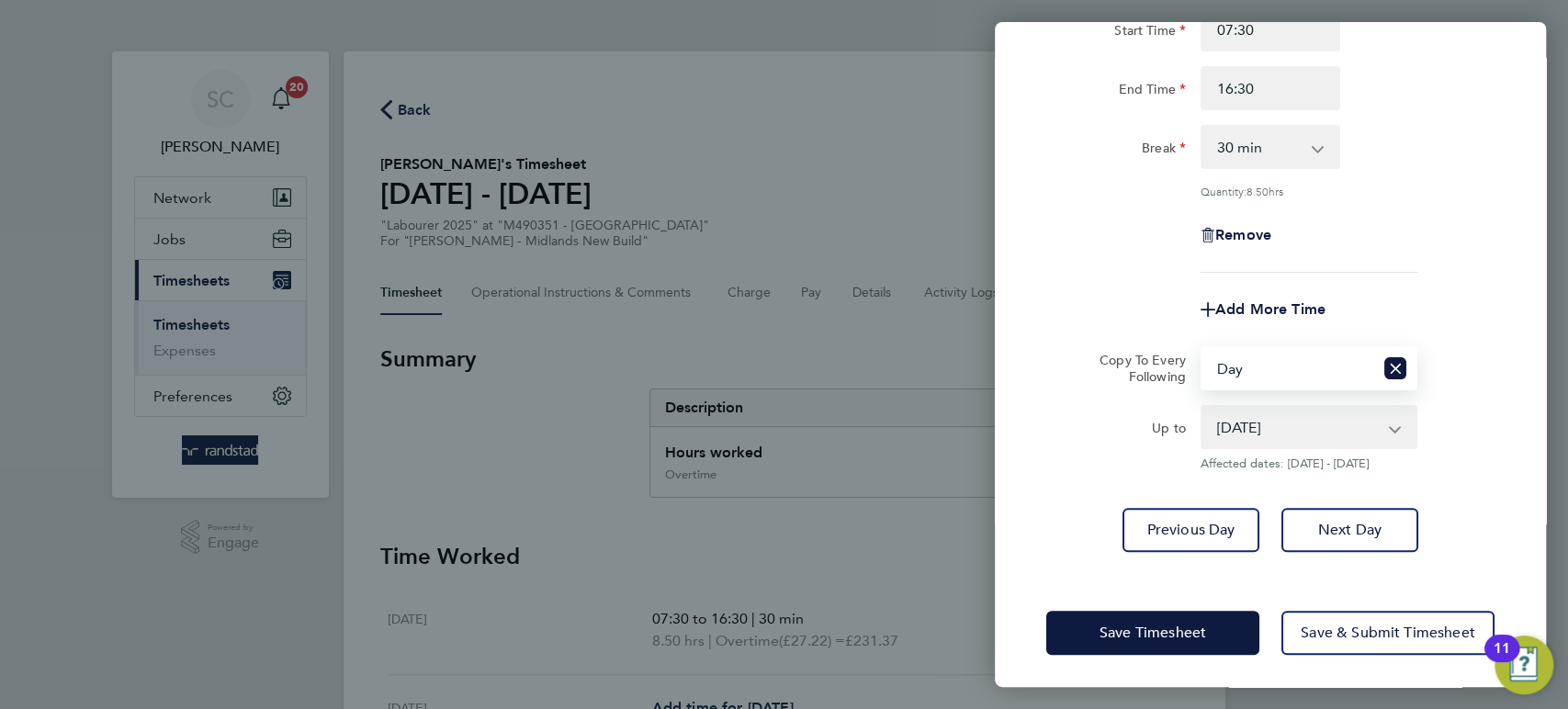
scroll to position [200, 0]
click at [1199, 621] on span "Save Timesheet" at bounding box center [1153, 630] width 107 height 19
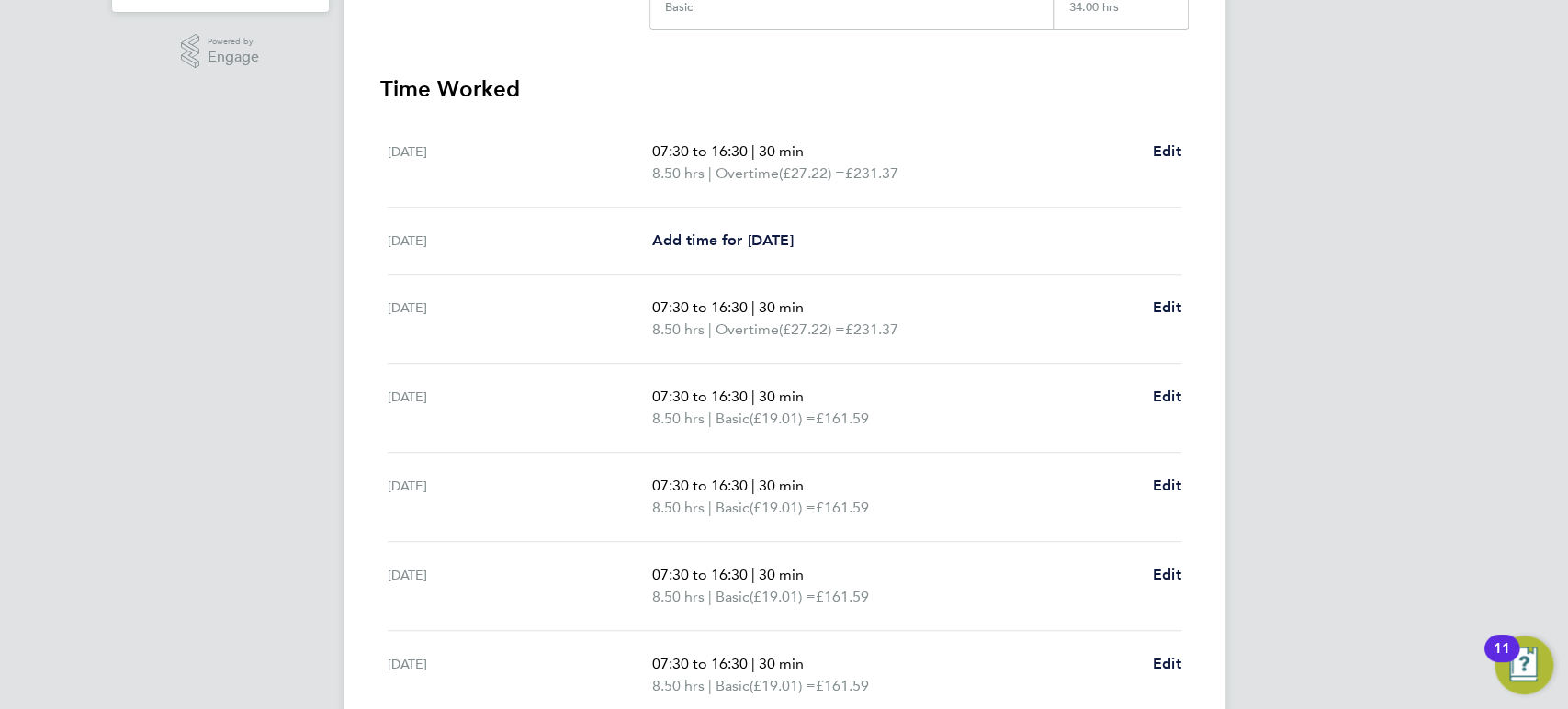
scroll to position [649, 0]
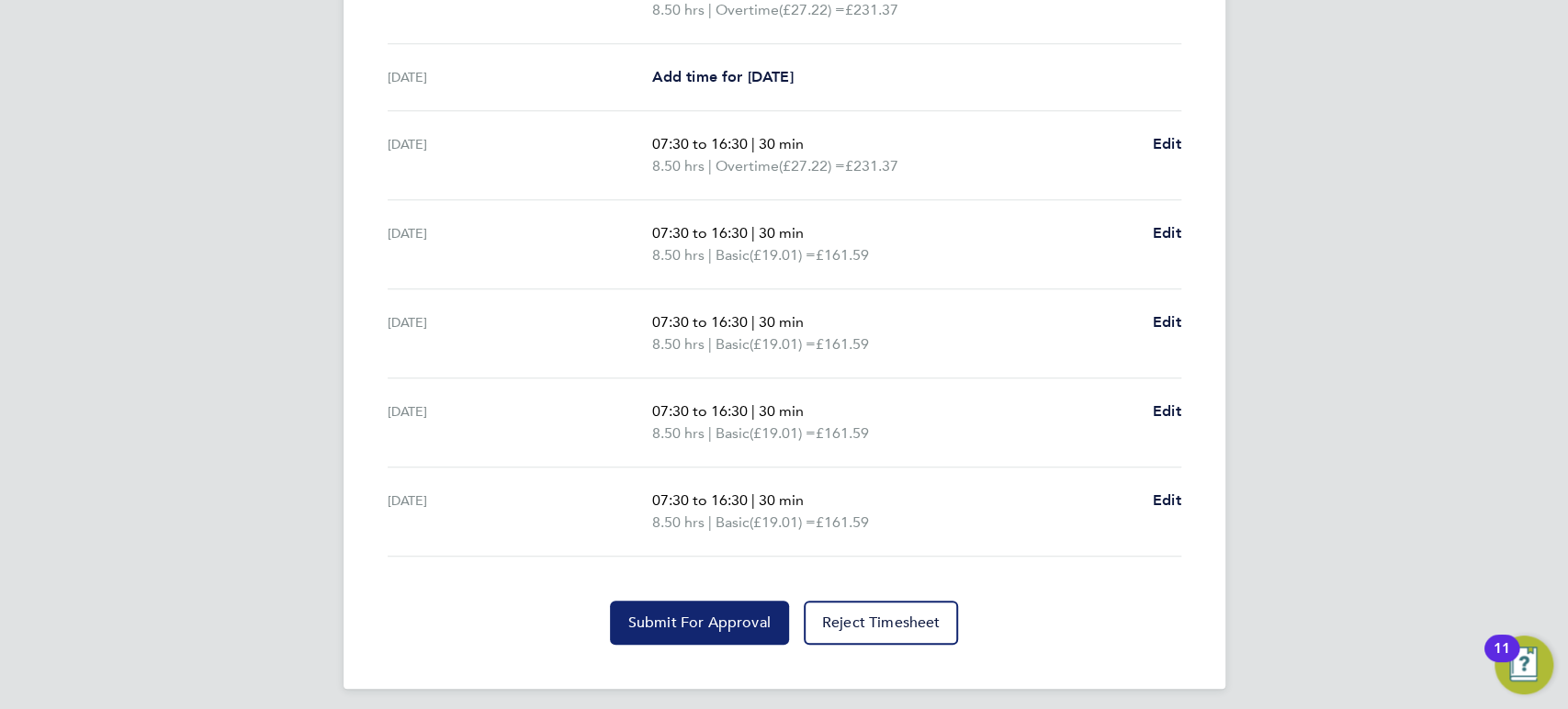
click at [739, 608] on button "Submit For Approval" at bounding box center [699, 622] width 179 height 44
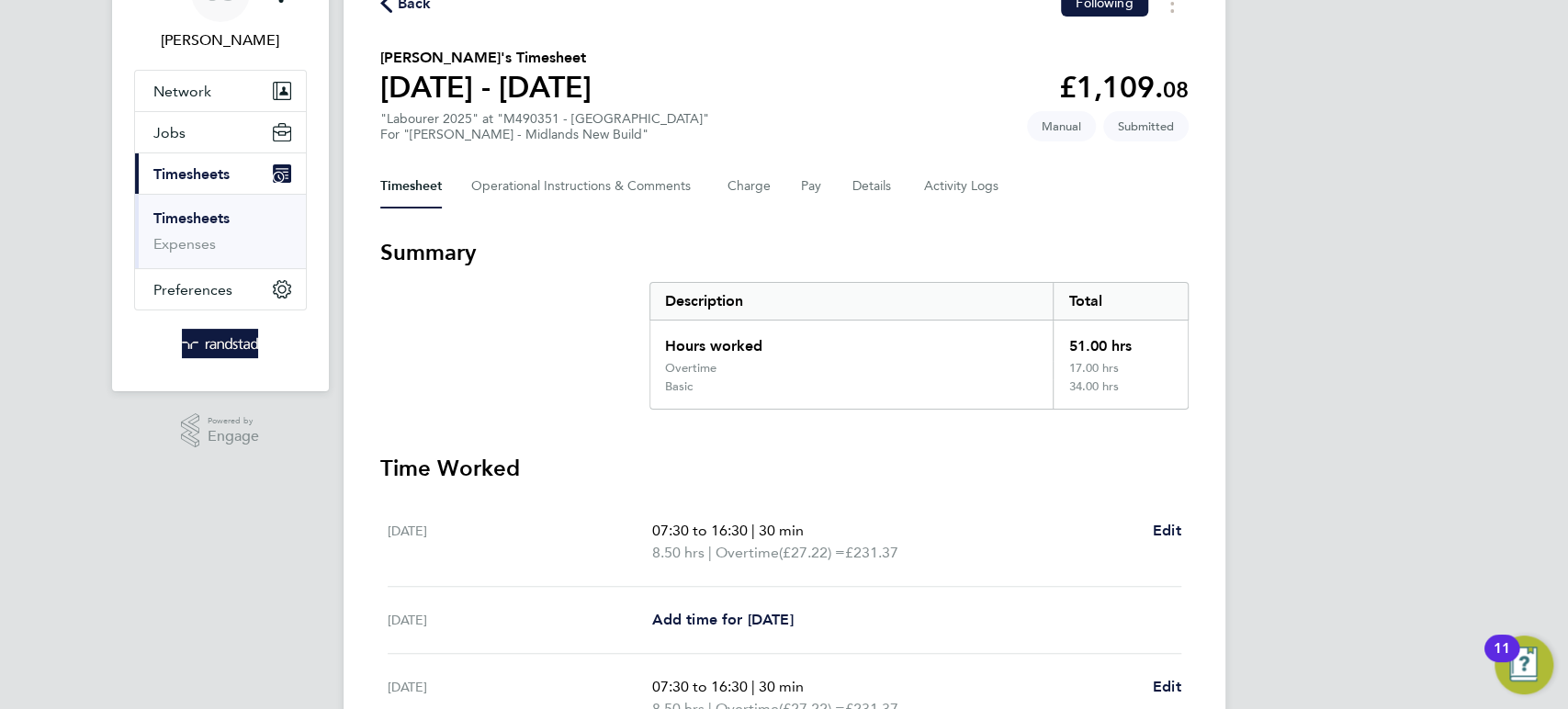
scroll to position [78, 0]
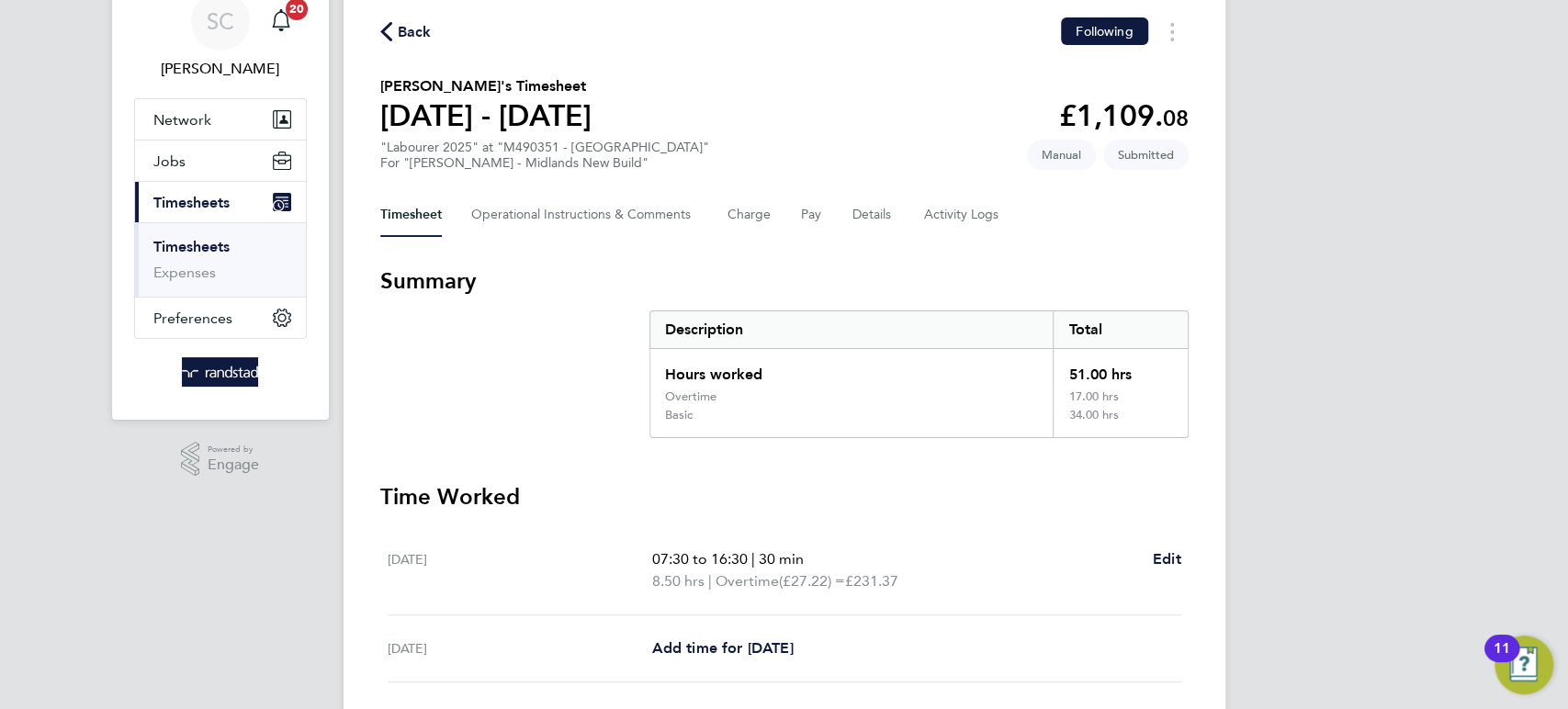
click at [412, 37] on span "Back" at bounding box center [415, 32] width 34 height 22
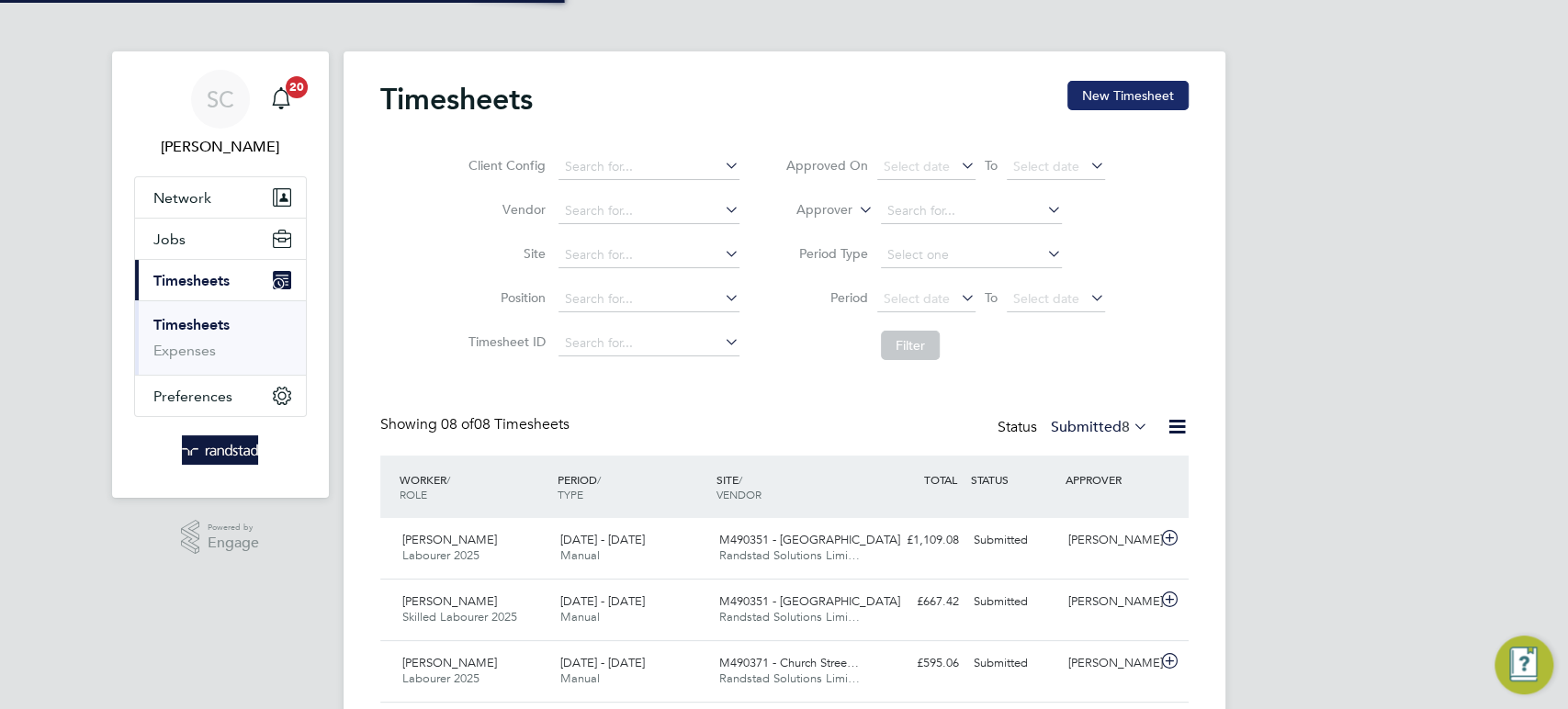
scroll to position [9, 8]
click at [1149, 96] on button "New Timesheet" at bounding box center [1127, 96] width 122 height 30
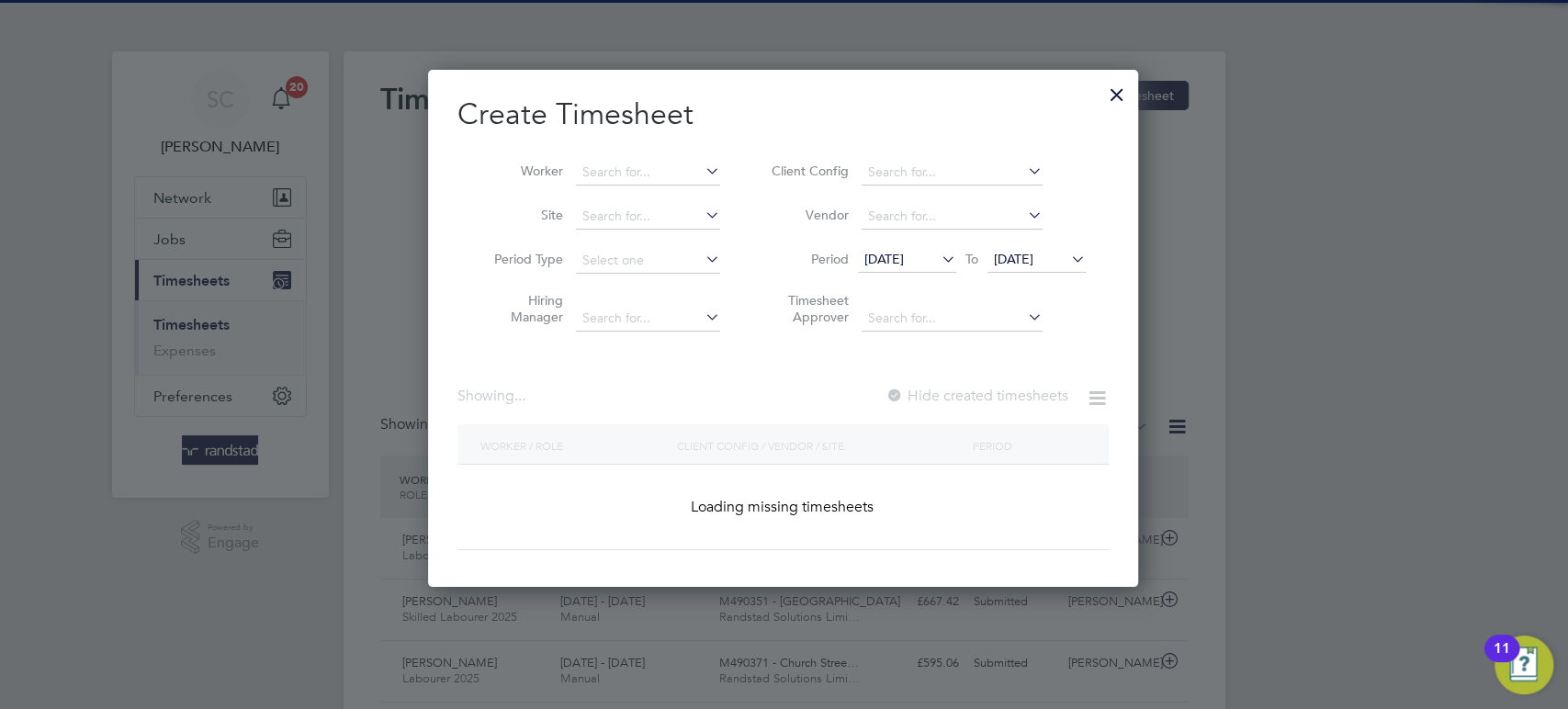
click at [617, 158] on li "Worker" at bounding box center [600, 172] width 286 height 44
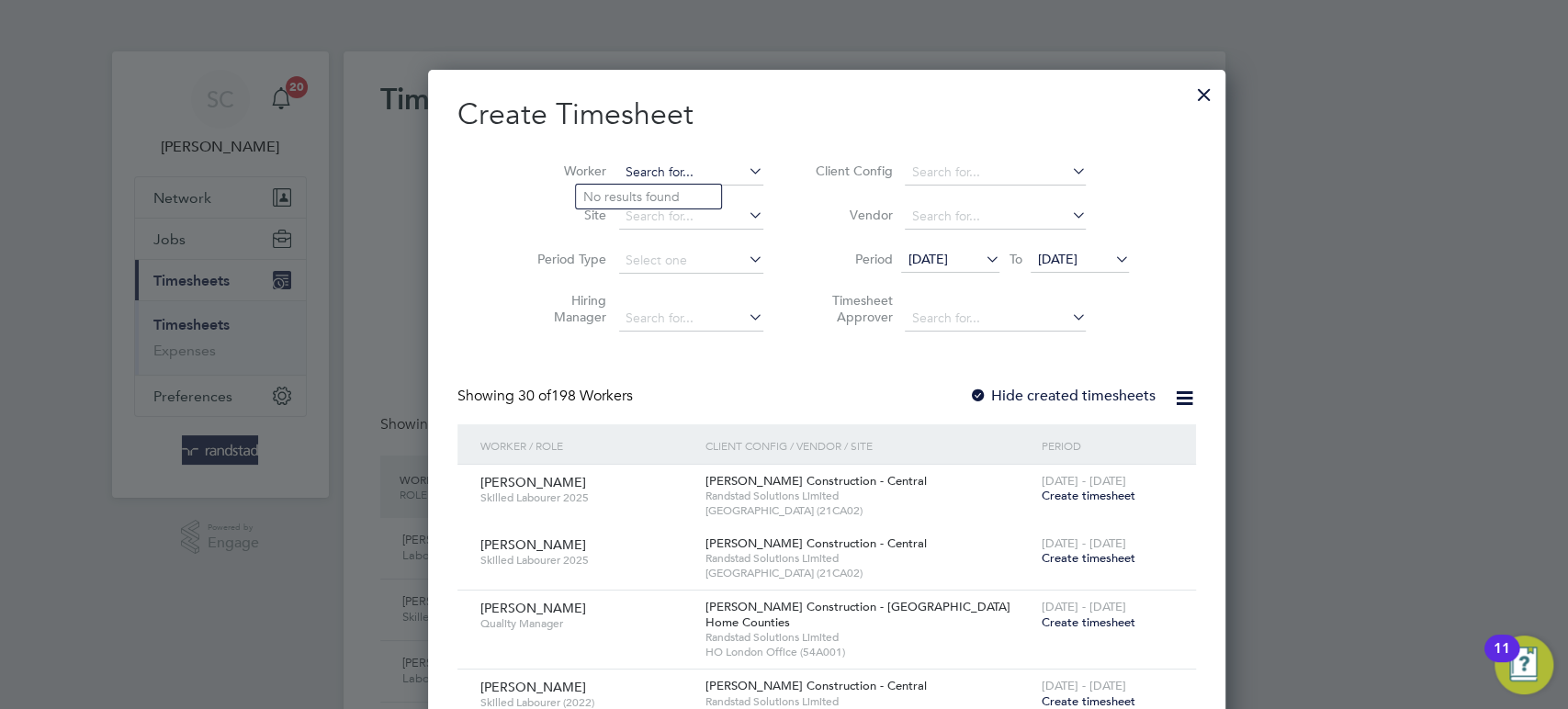
click at [619, 167] on input at bounding box center [692, 173] width 144 height 26
click at [613, 190] on b "Rajdee" at bounding box center [604, 197] width 42 height 16
type input "[PERSON_NAME]"
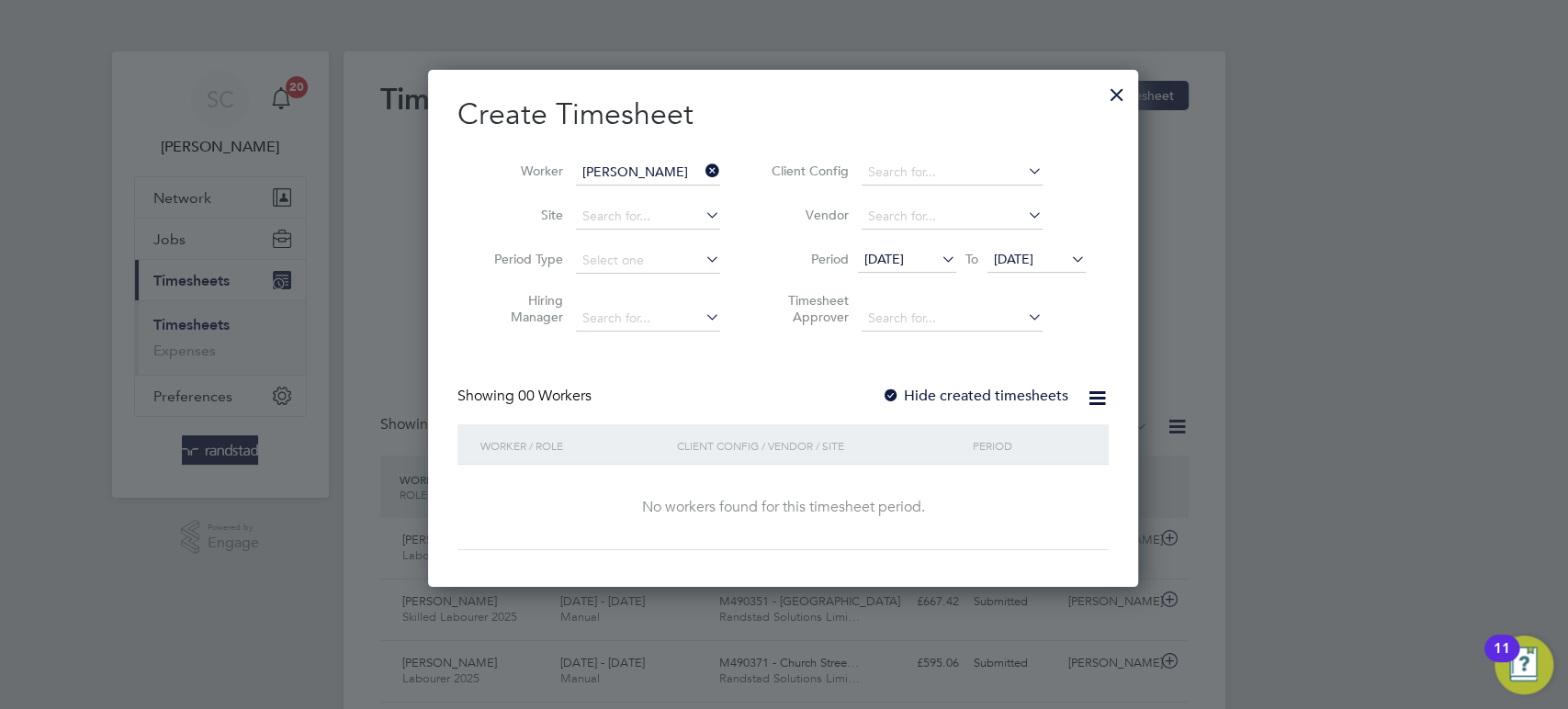
click at [890, 391] on div at bounding box center [891, 396] width 19 height 19
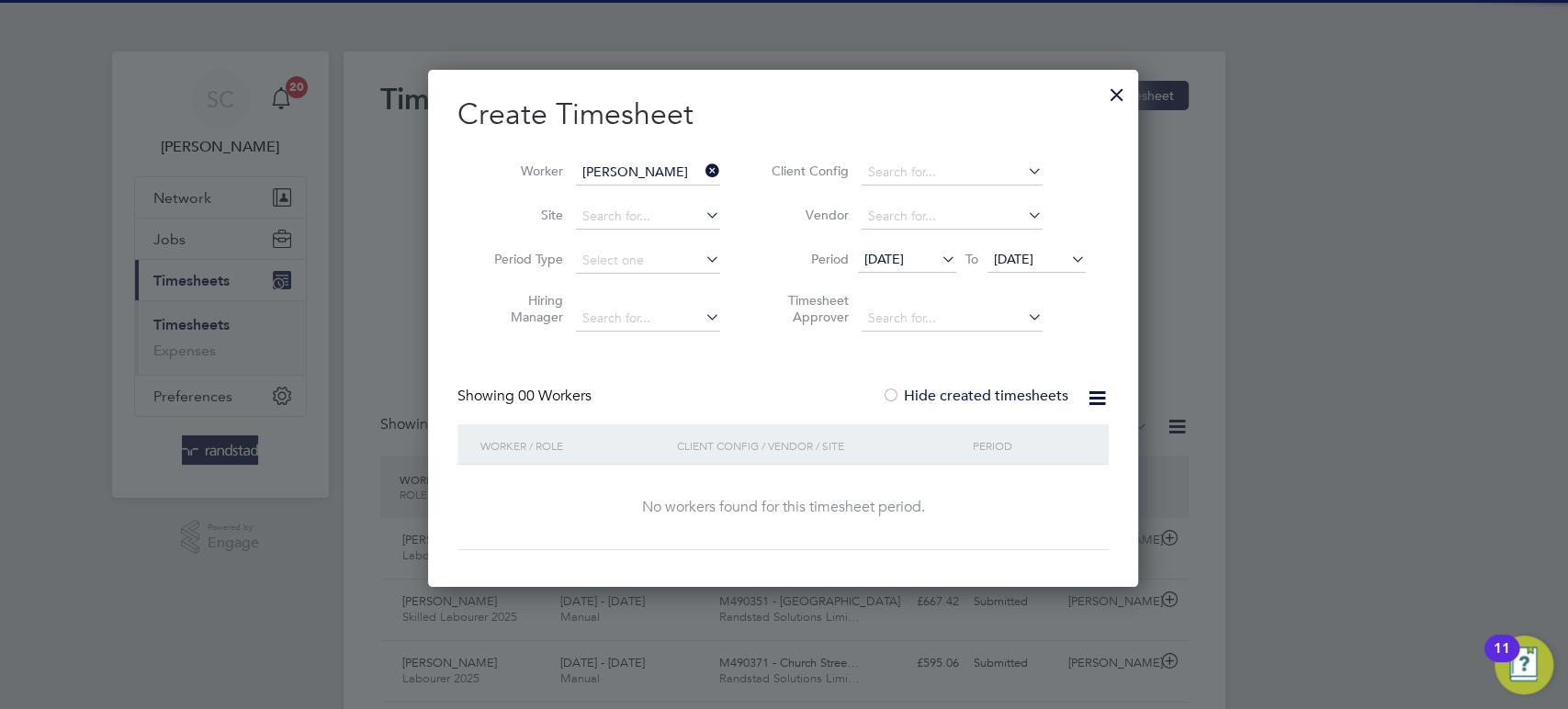
click at [1009, 267] on span "[DATE]" at bounding box center [1036, 260] width 98 height 25
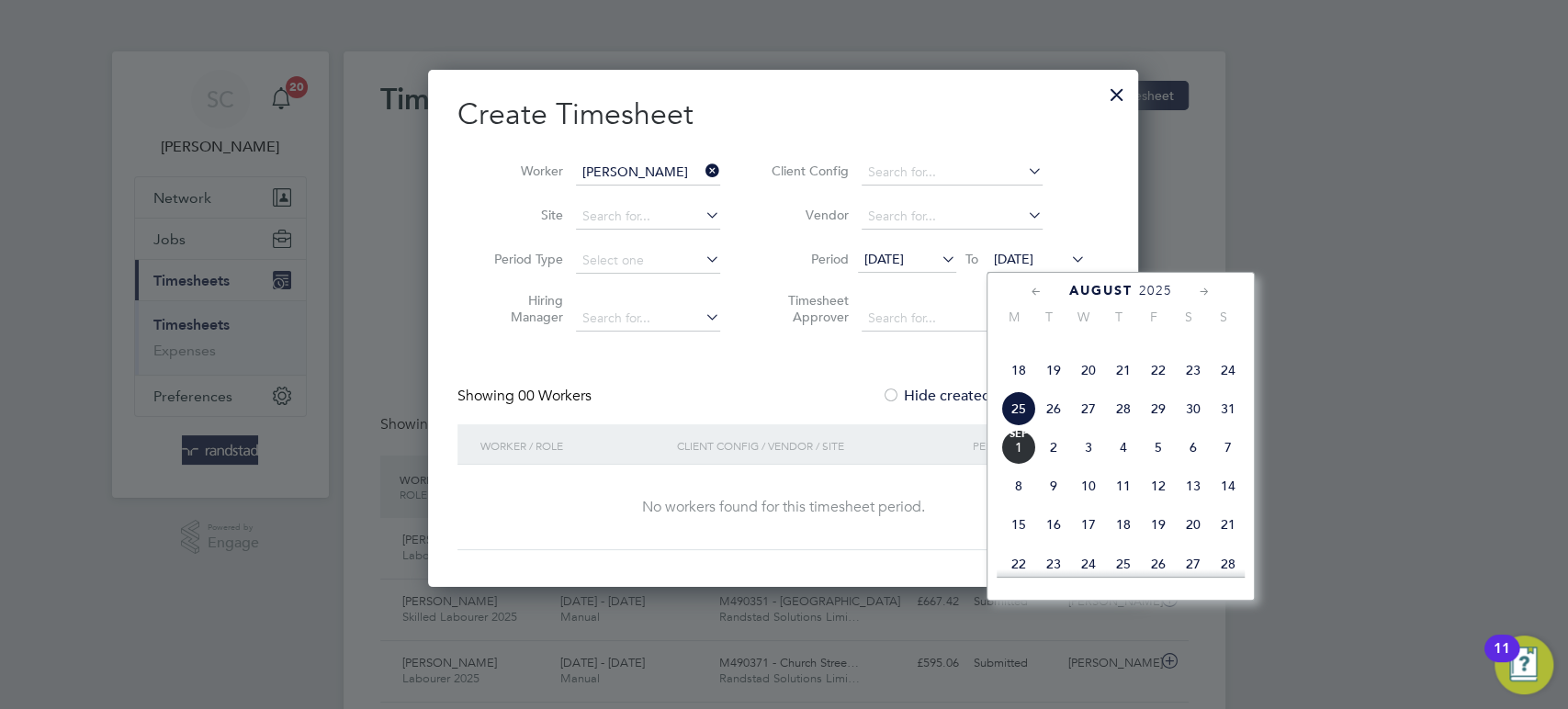
click at [1158, 426] on span "29" at bounding box center [1158, 408] width 35 height 35
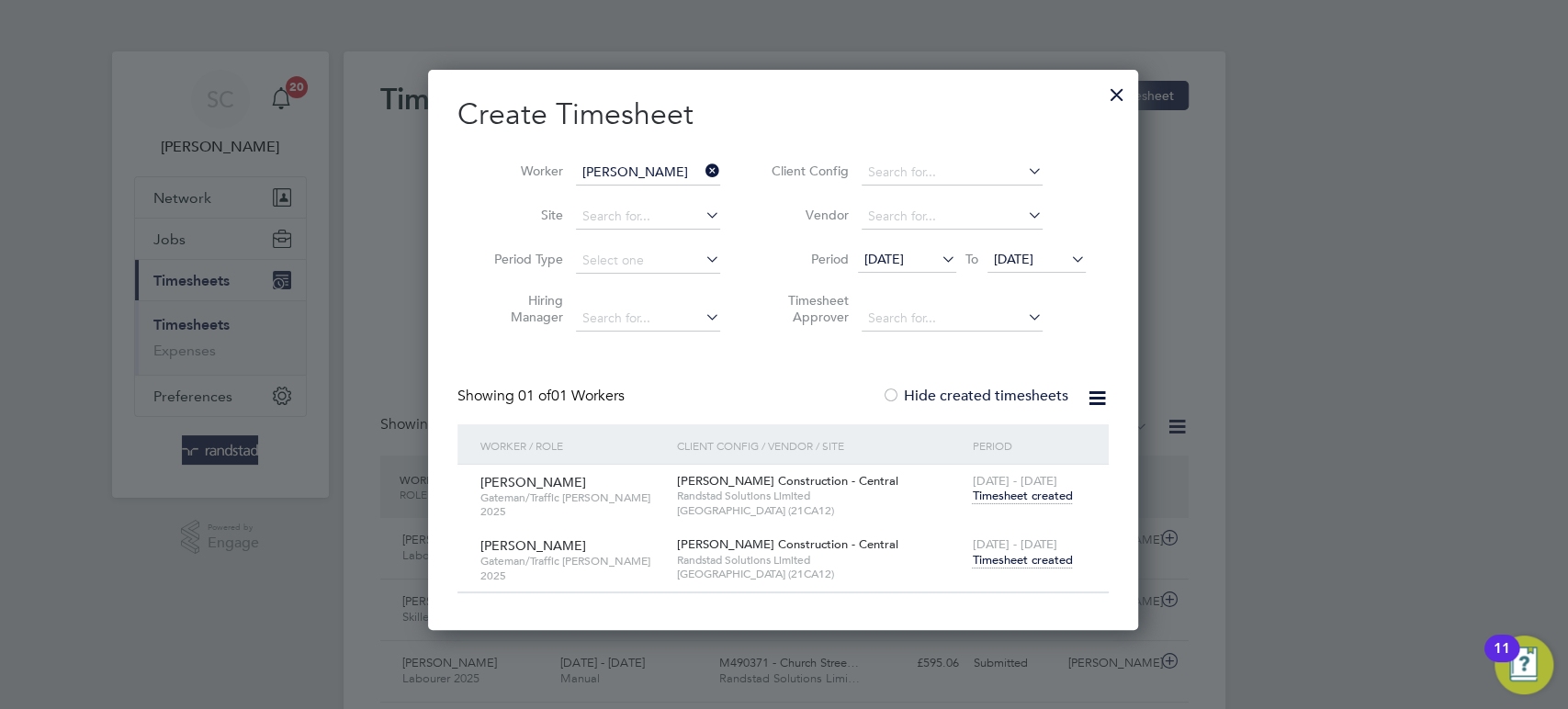
click at [1006, 556] on span "Timesheet created" at bounding box center [1022, 560] width 100 height 17
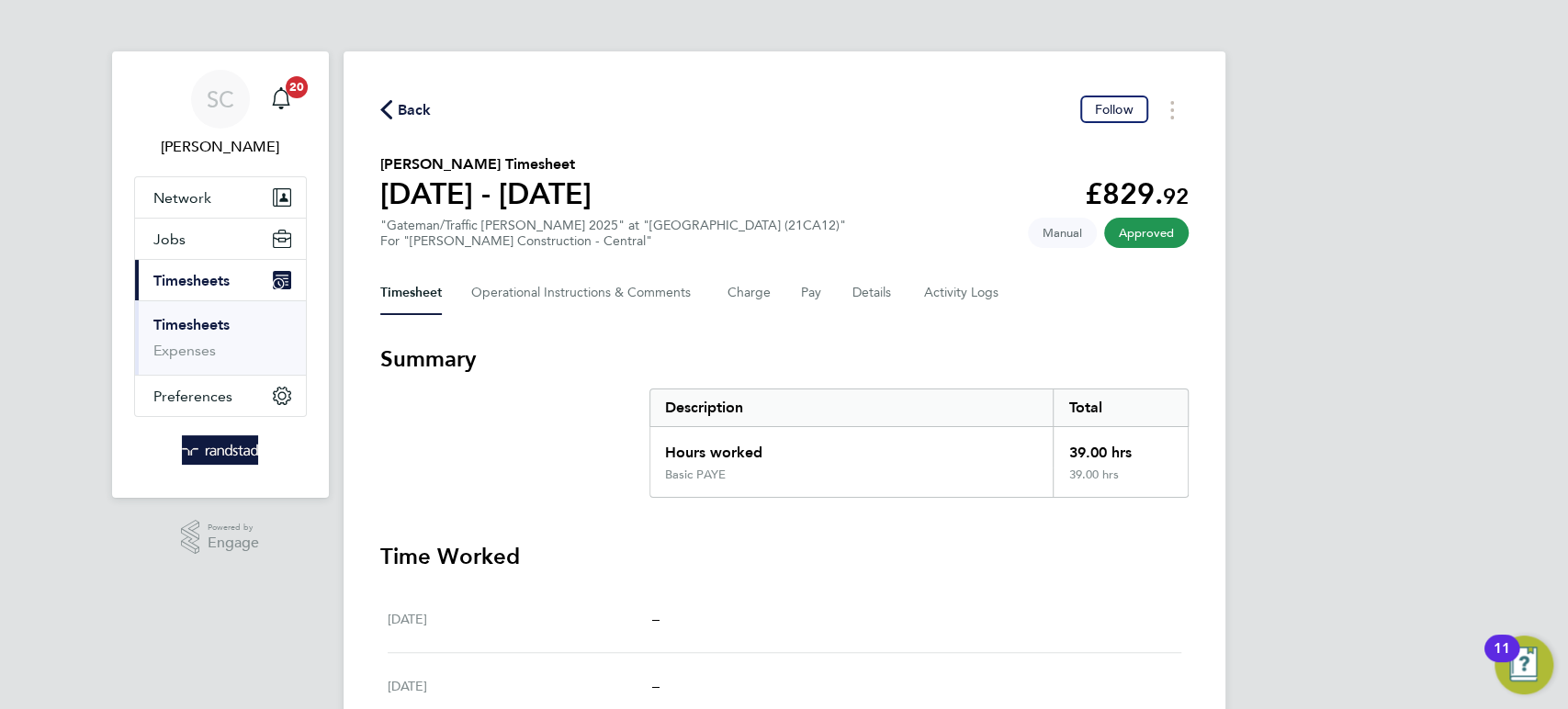
click at [409, 107] on span "Back" at bounding box center [415, 110] width 34 height 22
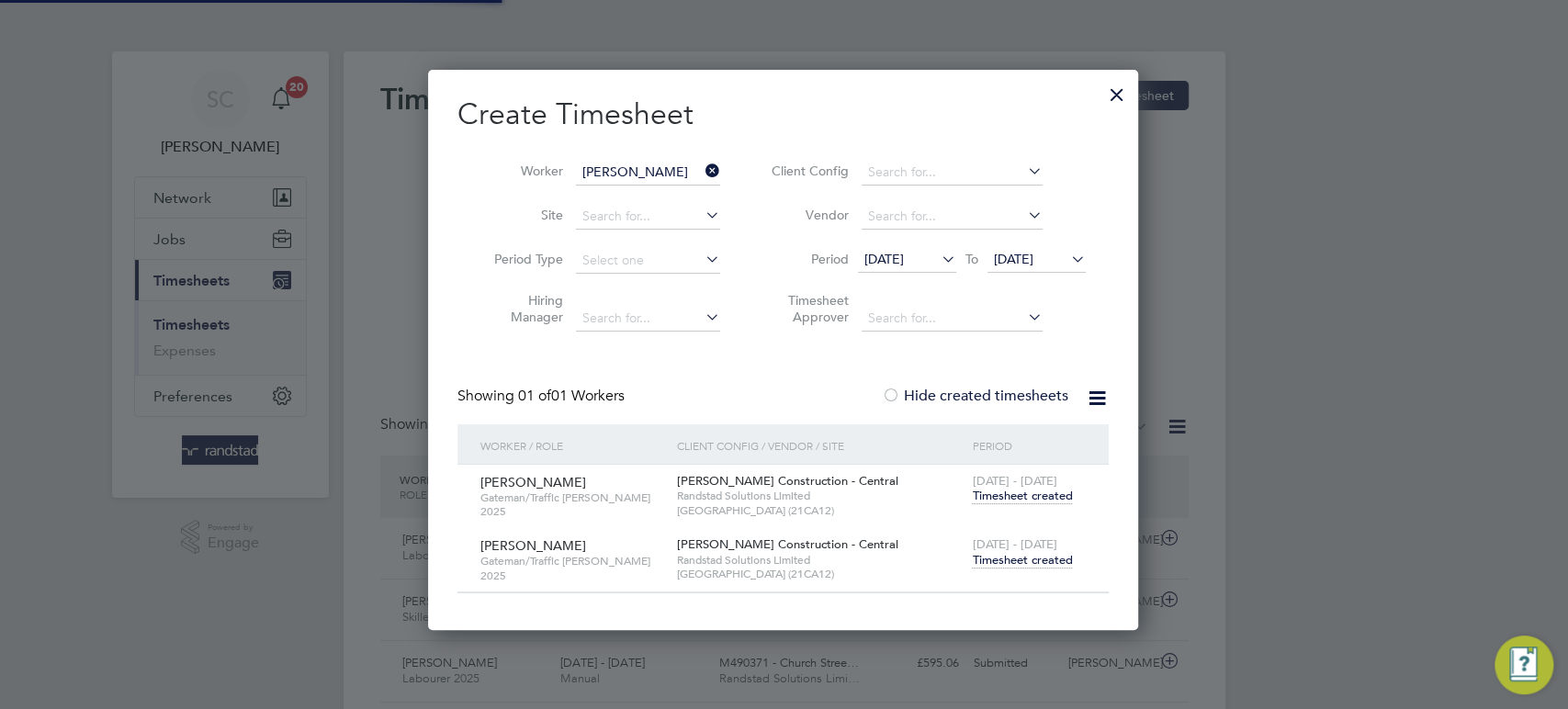
scroll to position [45, 159]
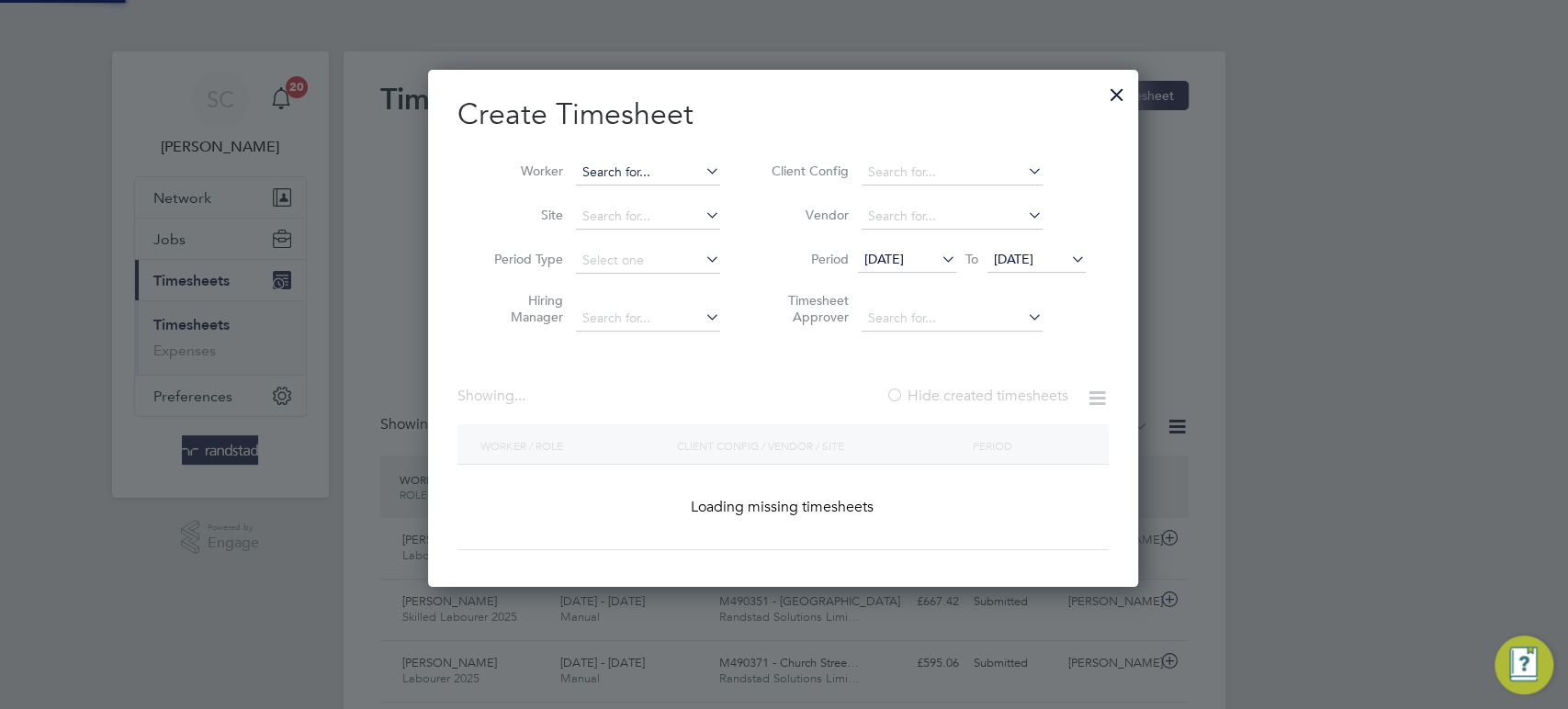
click at [653, 175] on input at bounding box center [648, 173] width 144 height 26
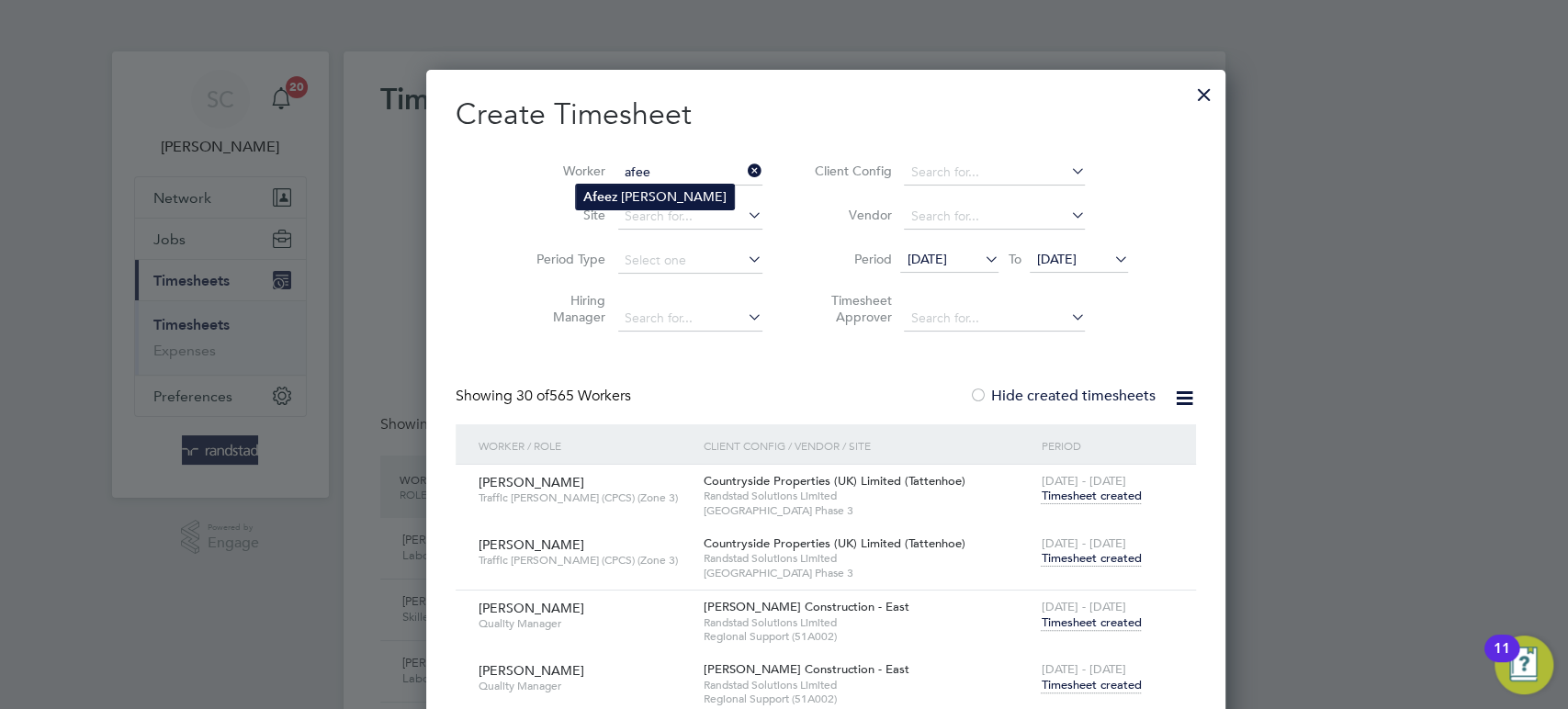
click at [653, 197] on li "Afee z [PERSON_NAME]" at bounding box center [655, 197] width 158 height 25
type input "[PERSON_NAME] [PERSON_NAME]"
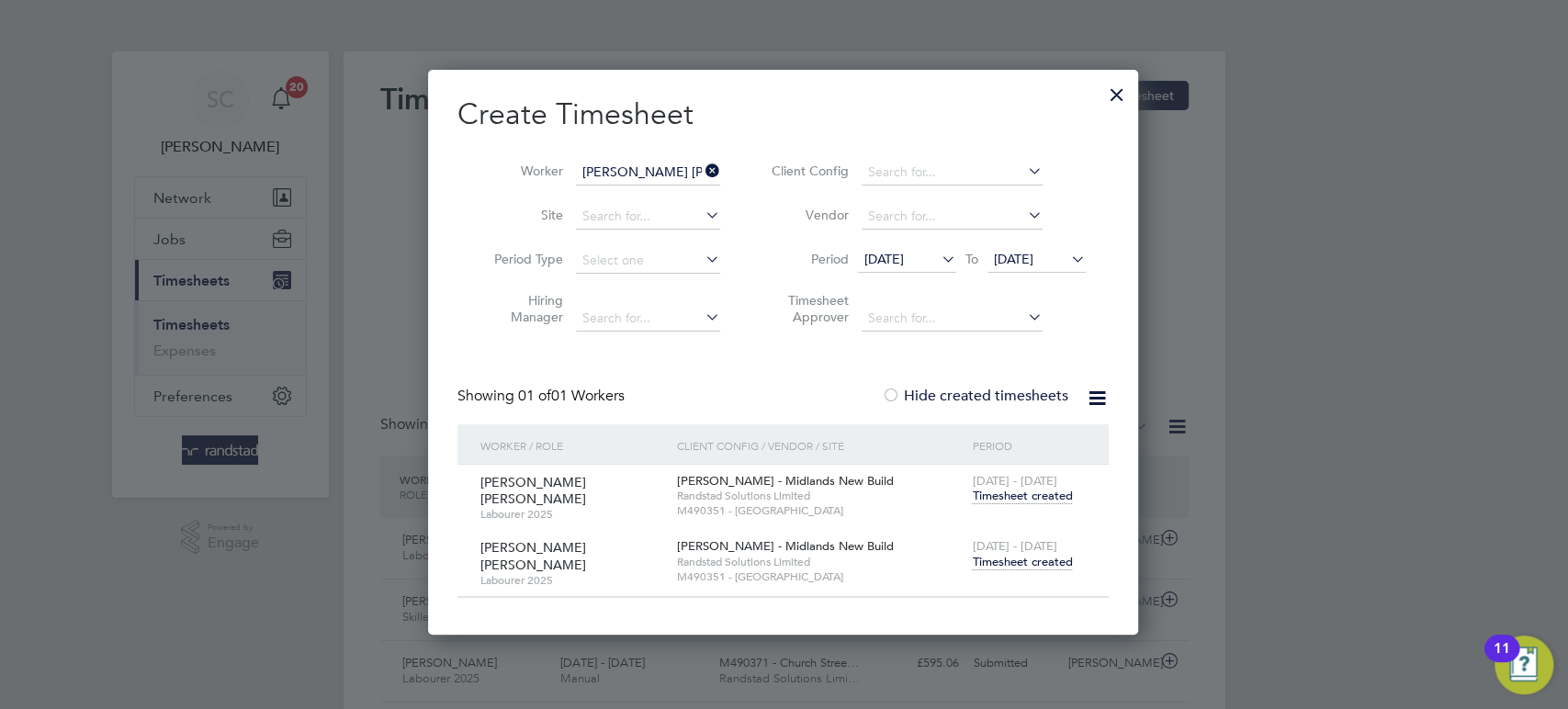
click at [988, 557] on span "Timesheet created" at bounding box center [1022, 562] width 100 height 17
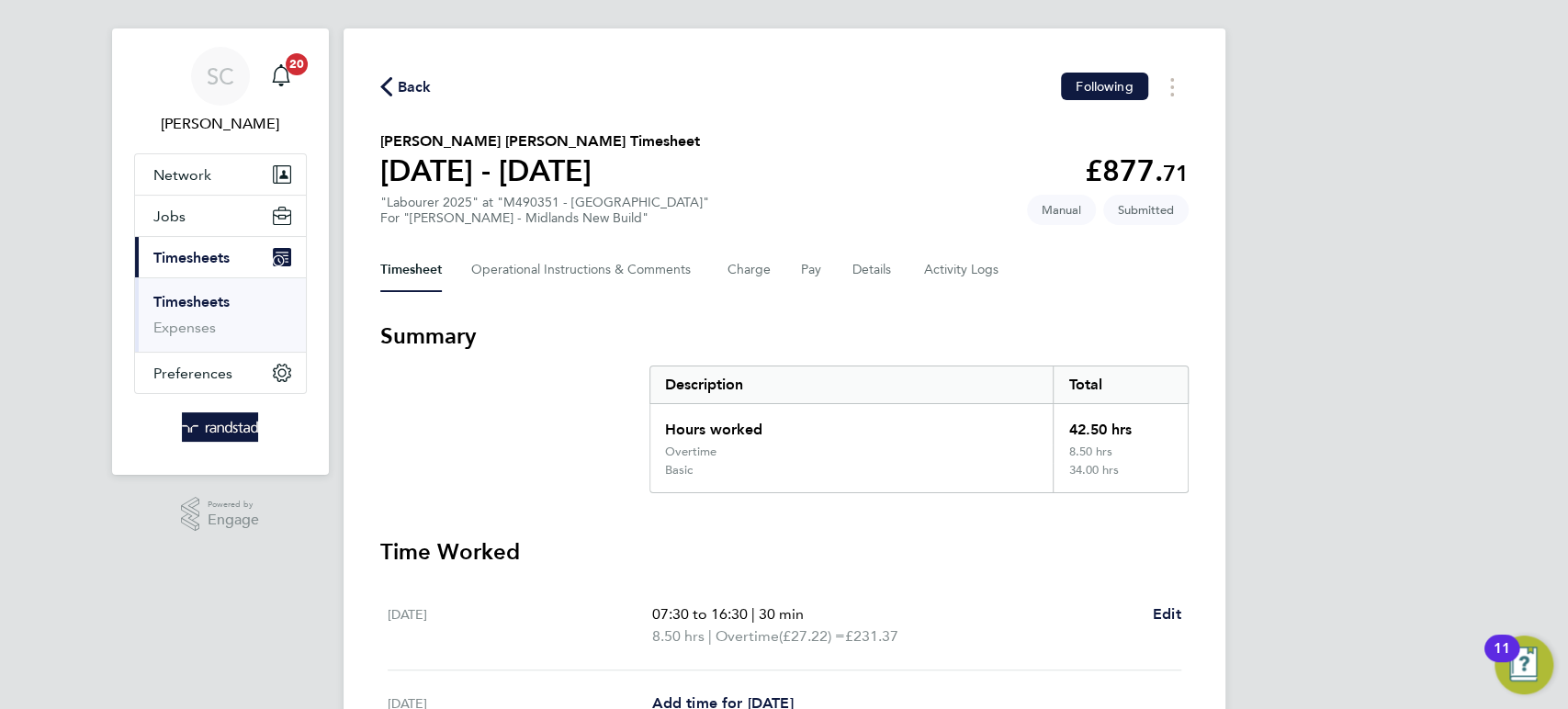
scroll to position [21, 0]
click at [427, 81] on span "Back" at bounding box center [415, 89] width 34 height 22
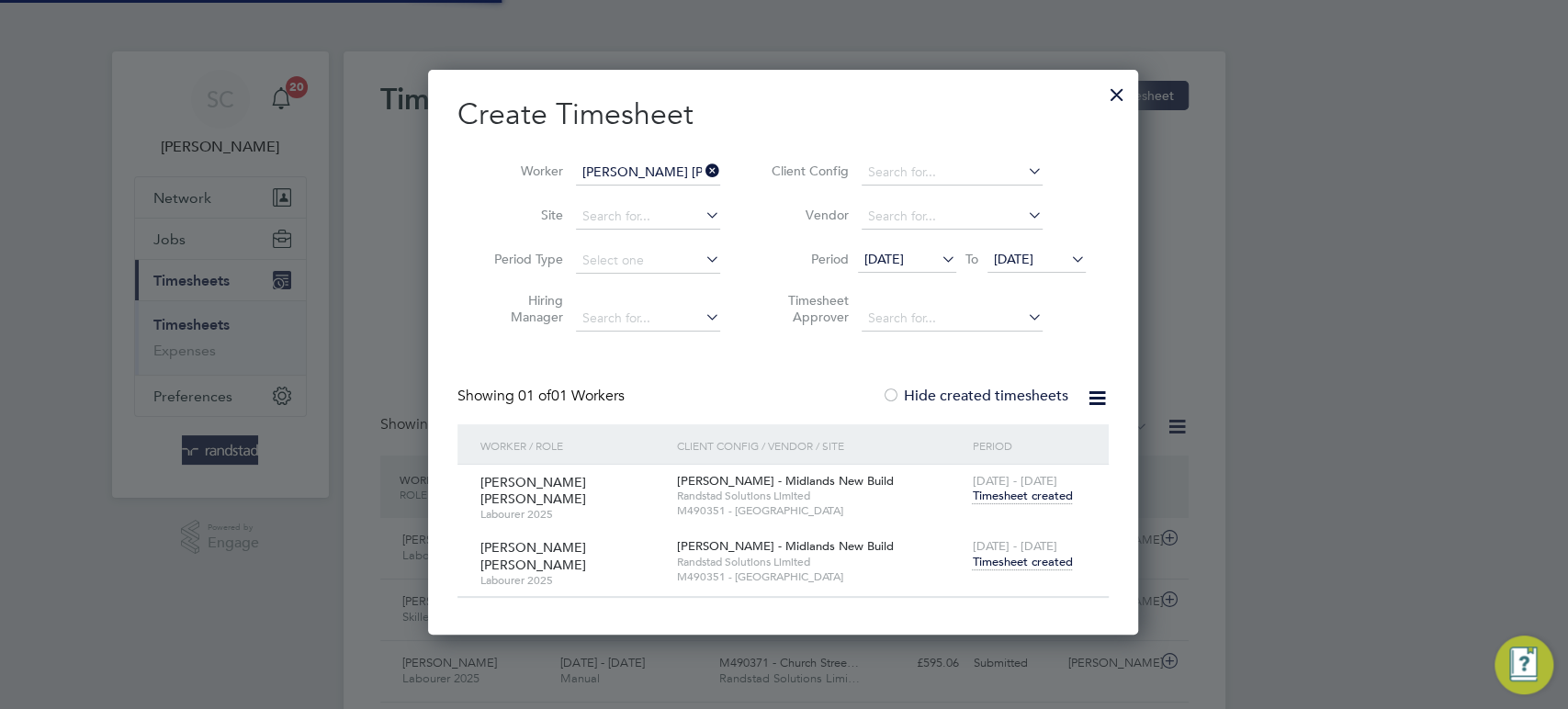
scroll to position [9, 8]
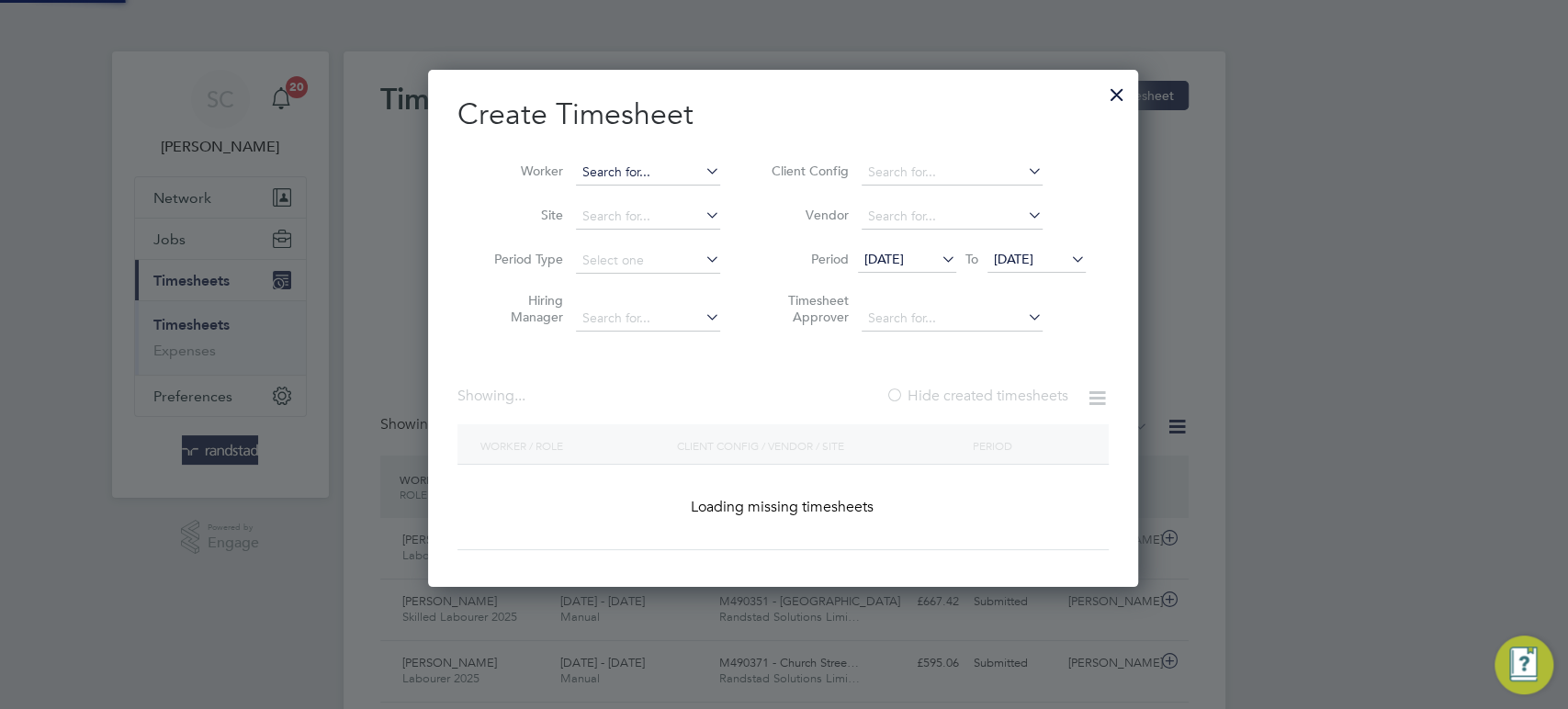
click at [663, 165] on input at bounding box center [648, 173] width 144 height 26
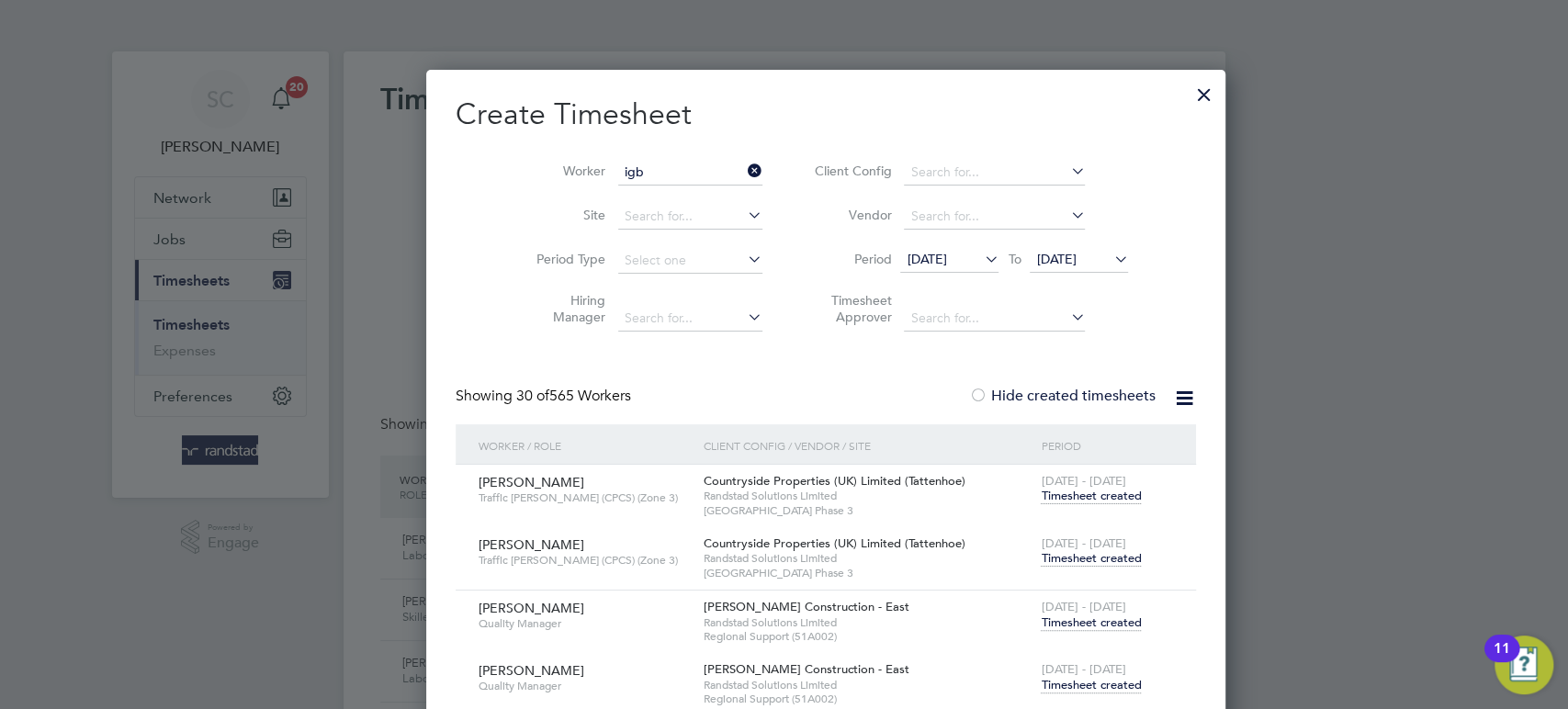
click at [674, 290] on li "Chijioke Precious Igb o" at bounding box center [668, 296] width 184 height 25
type input "Chijioke Precious Igbo"
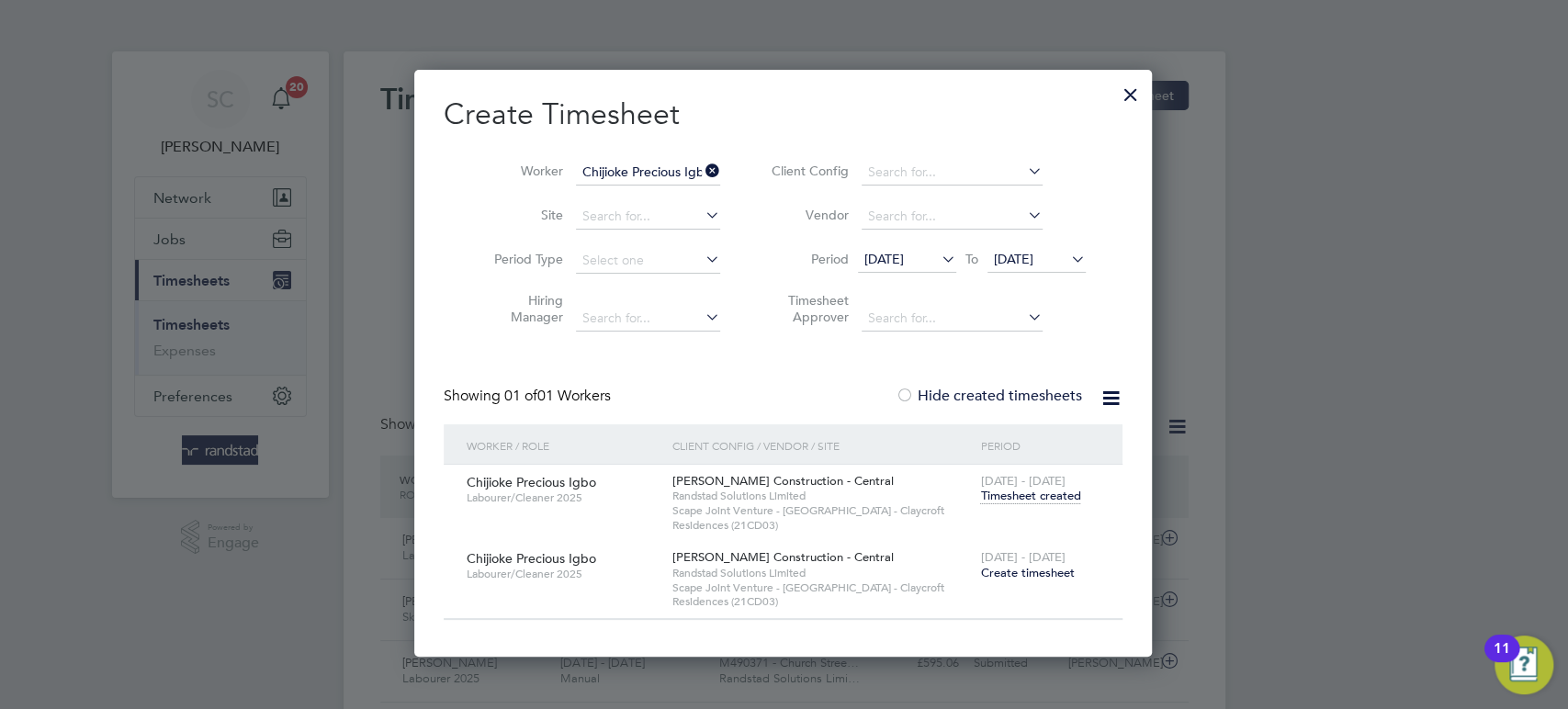
click at [1031, 575] on span "Create timesheet" at bounding box center [1027, 573] width 94 height 16
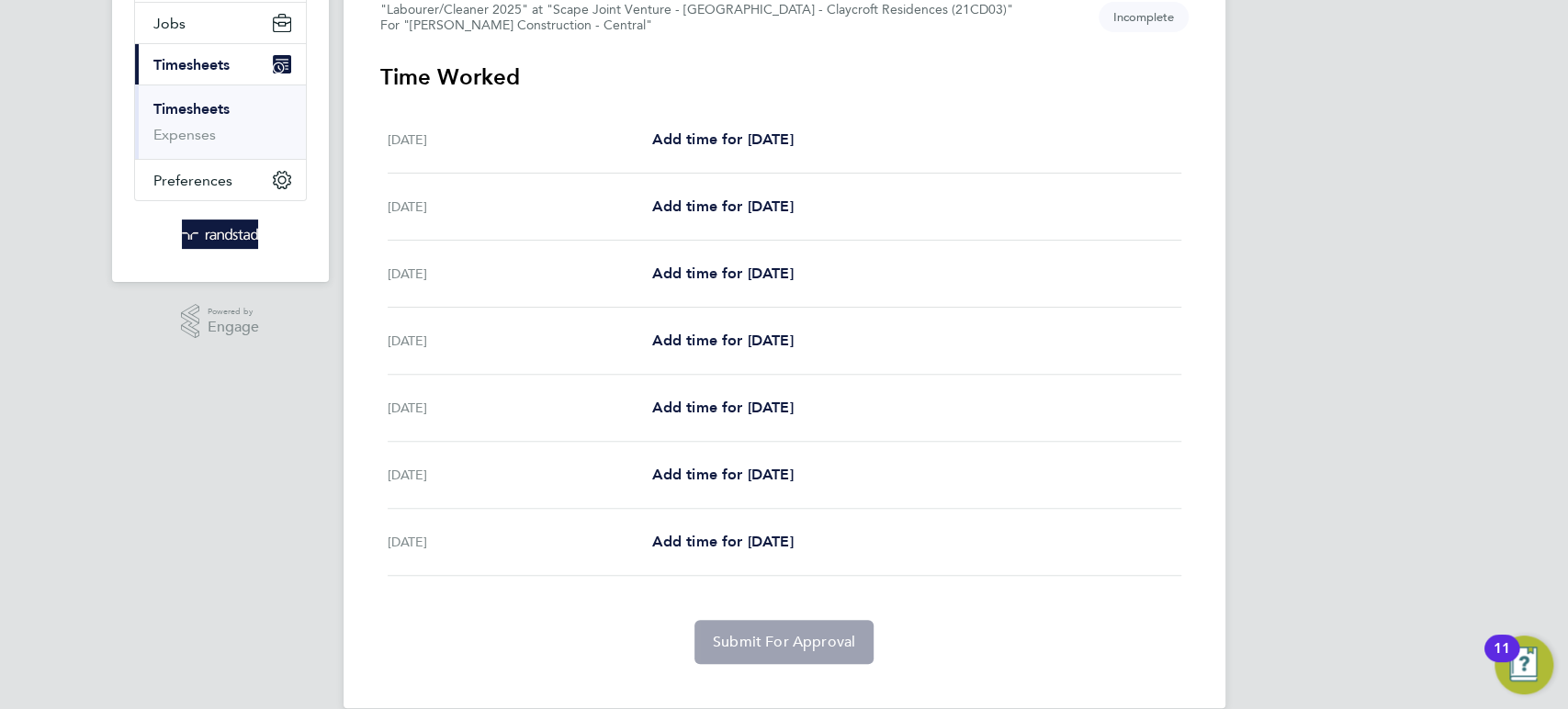
scroll to position [242, 0]
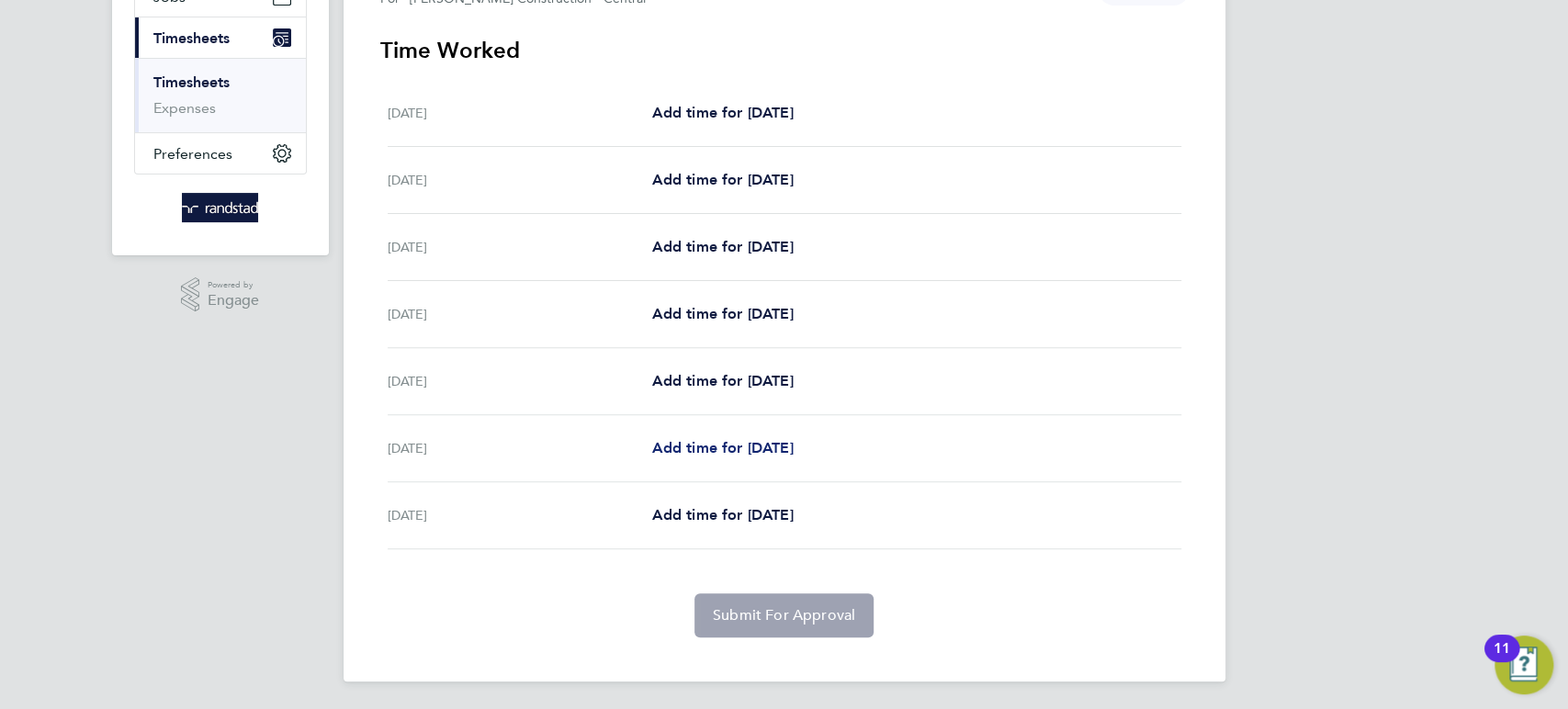
click at [696, 451] on span "Add time for [DATE]" at bounding box center [721, 447] width 141 height 18
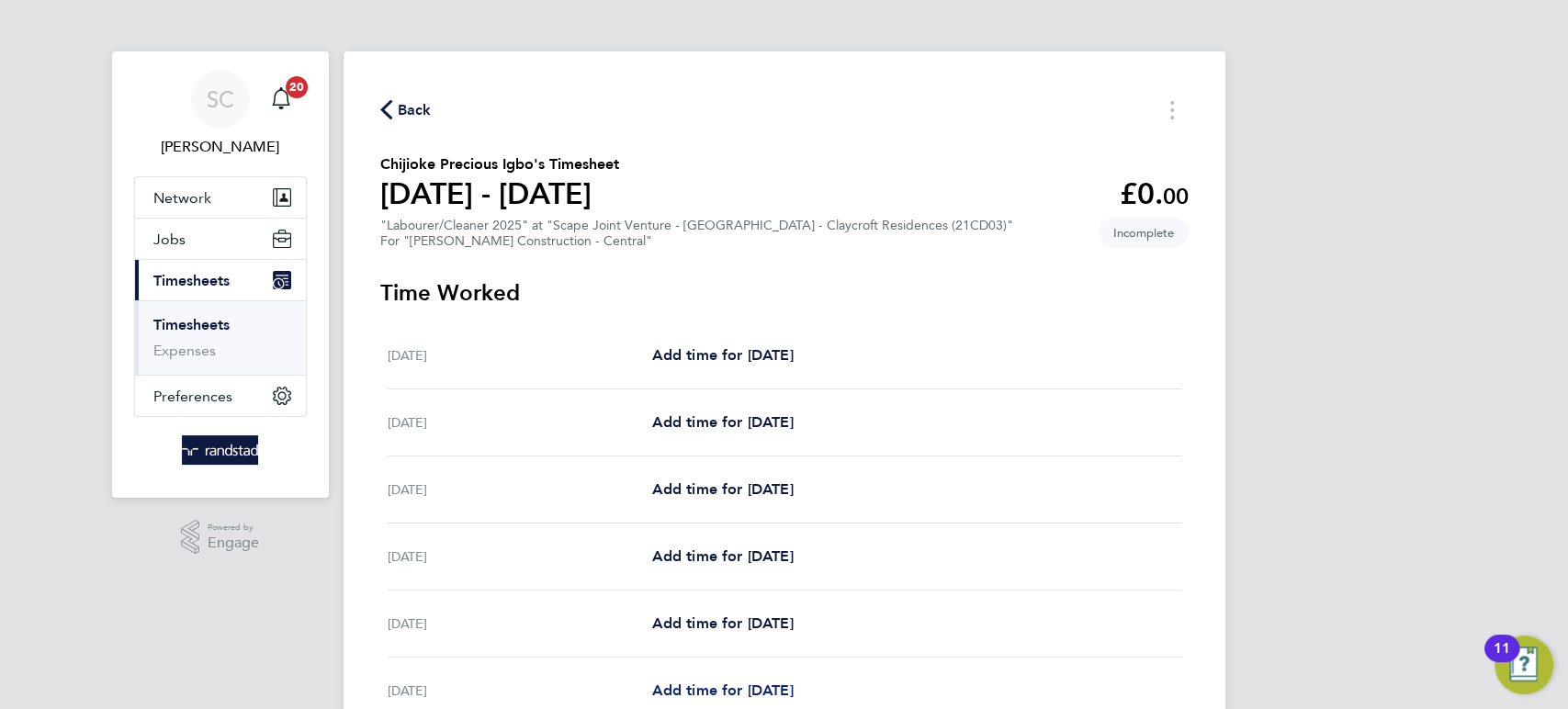
select select "60"
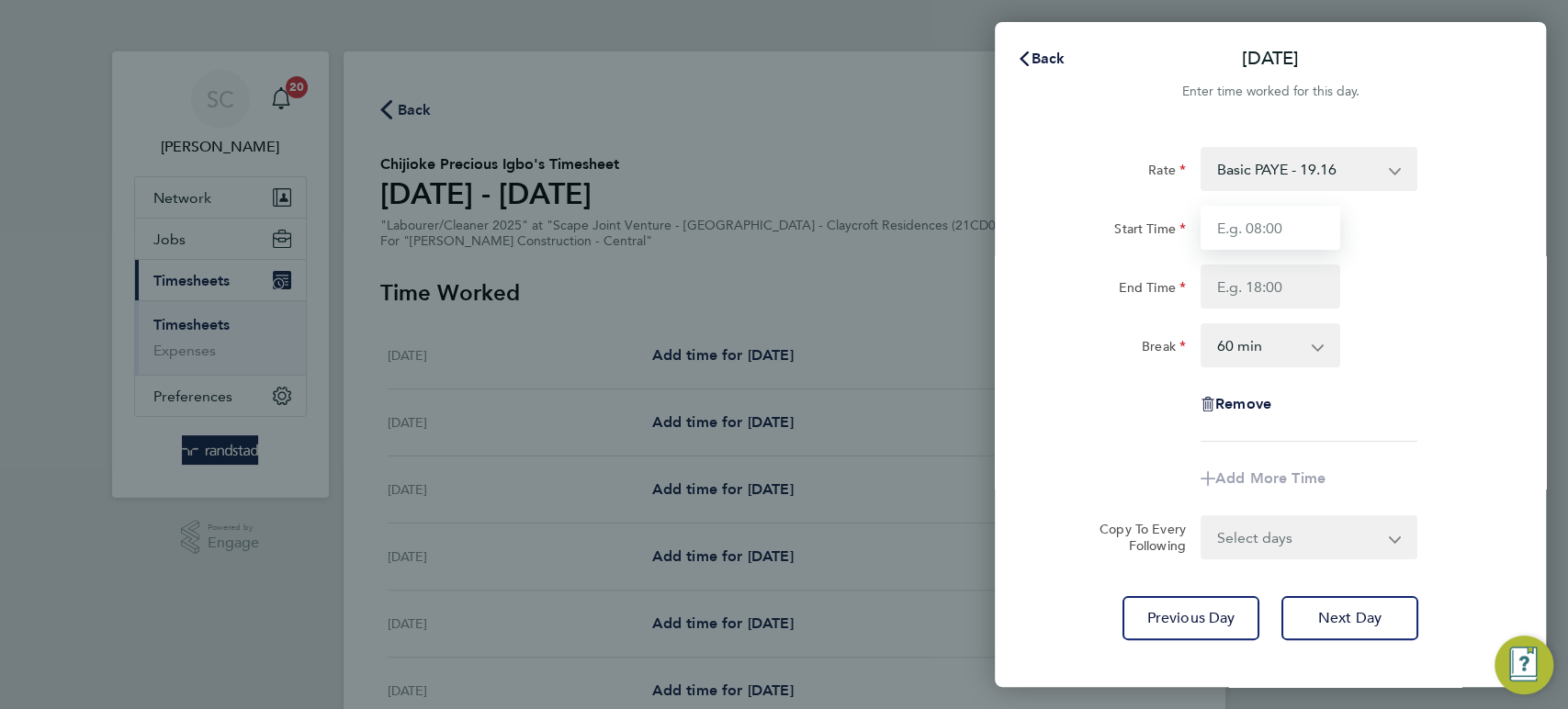
click at [1226, 223] on input "Start Time" at bounding box center [1270, 227] width 139 height 44
type input "07:00"
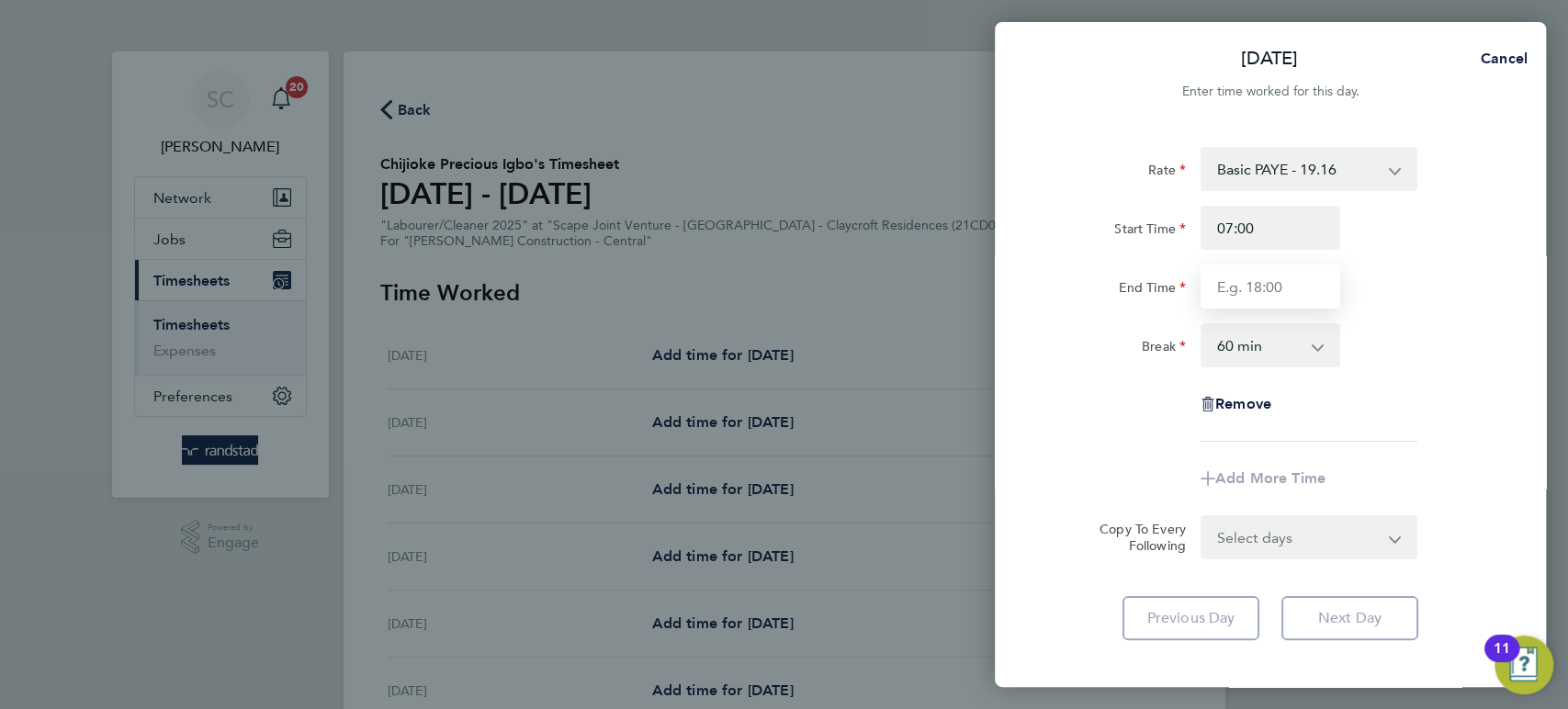
click at [1242, 289] on input "End Time" at bounding box center [1270, 286] width 139 height 44
type input "17:00"
click at [1275, 534] on form "Rate Basic PAYE - 19.16 OT PAYE - 27.44 Start Time 07:00 End Time 17:00 Break 0…" at bounding box center [1271, 353] width 449 height 412
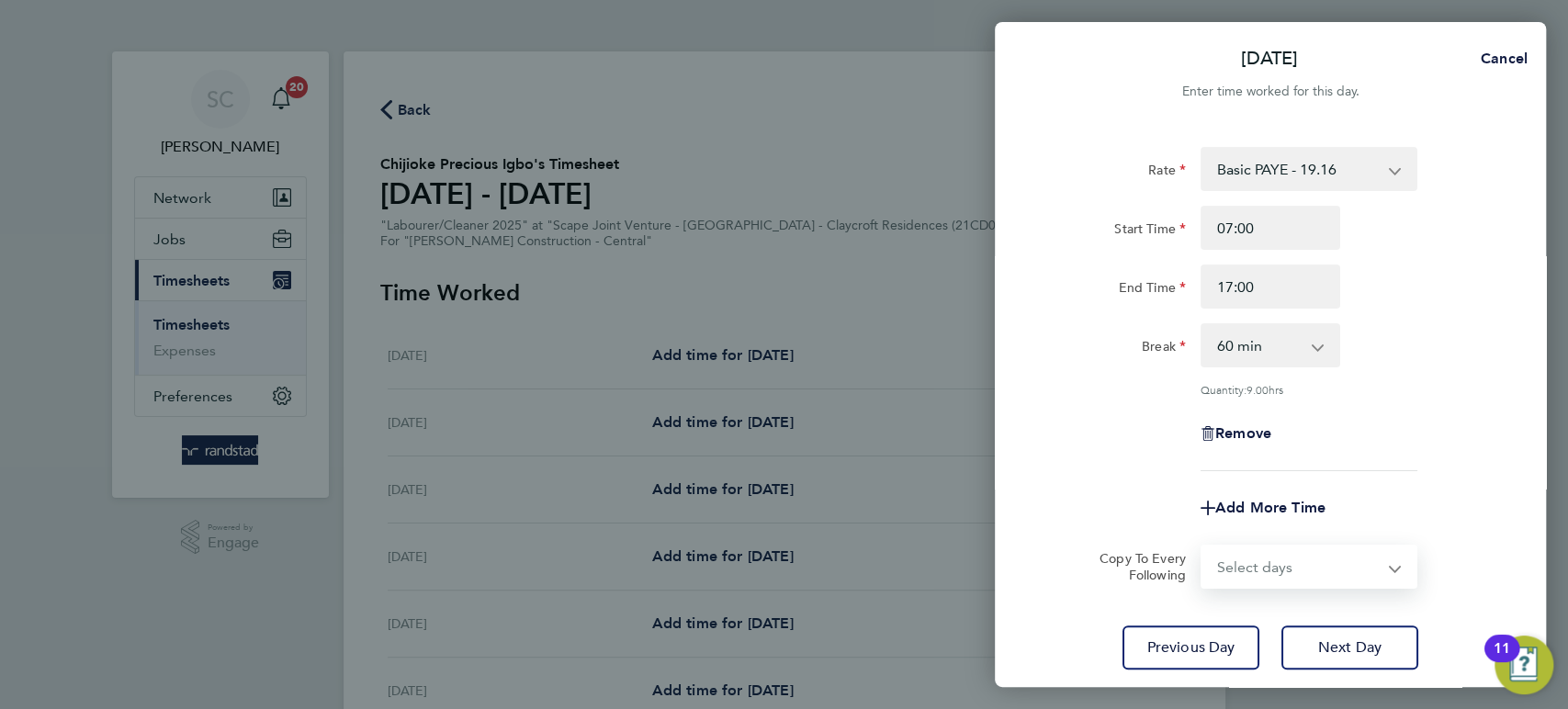
select select "FRI"
click at [1202, 546] on select "Select days [DATE]" at bounding box center [1298, 566] width 193 height 40
click at [1231, 350] on select "0 min 15 min 30 min 45 min 60 min 75 min 90 min" at bounding box center [1259, 345] width 114 height 40
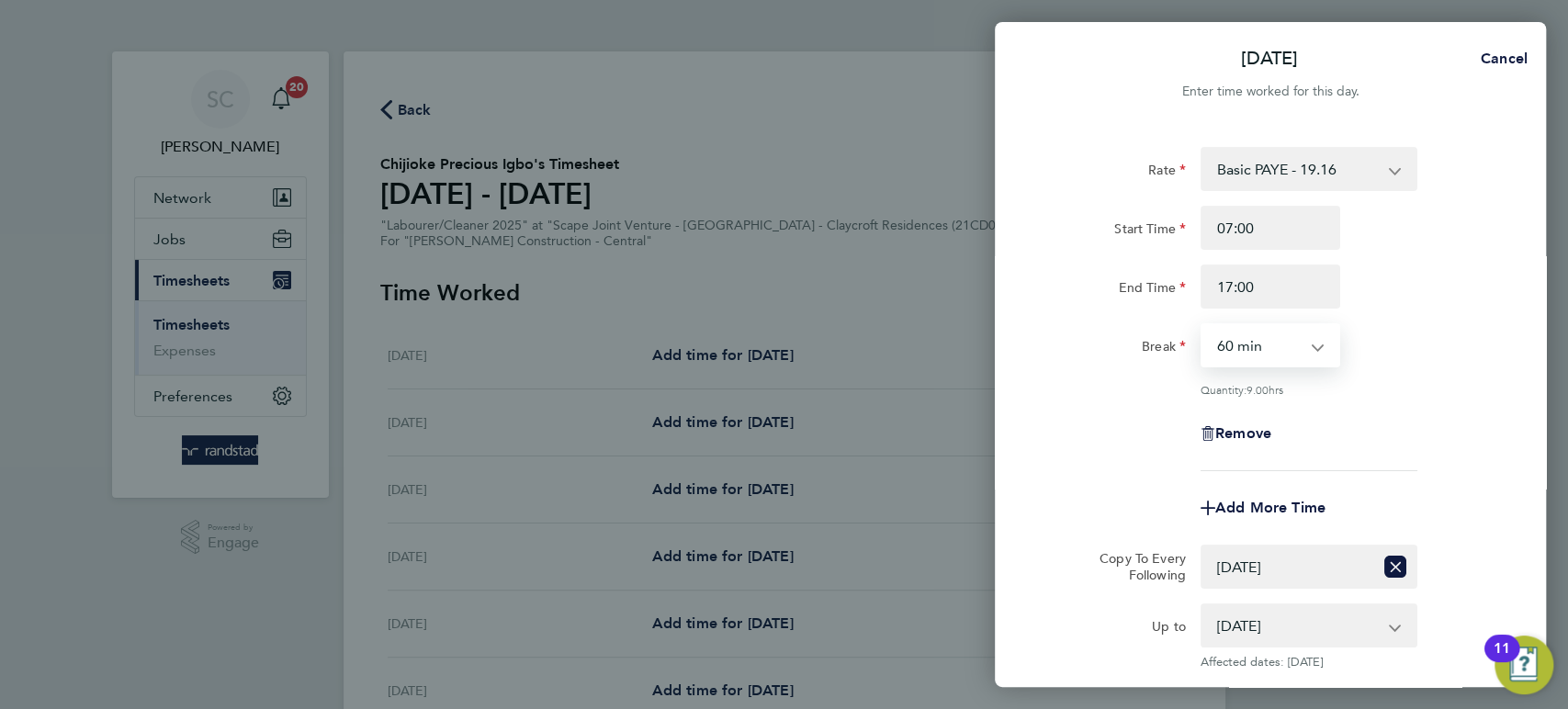
select select "30"
click at [1202, 325] on select "0 min 15 min 30 min 45 min 60 min 75 min 90 min" at bounding box center [1259, 345] width 114 height 40
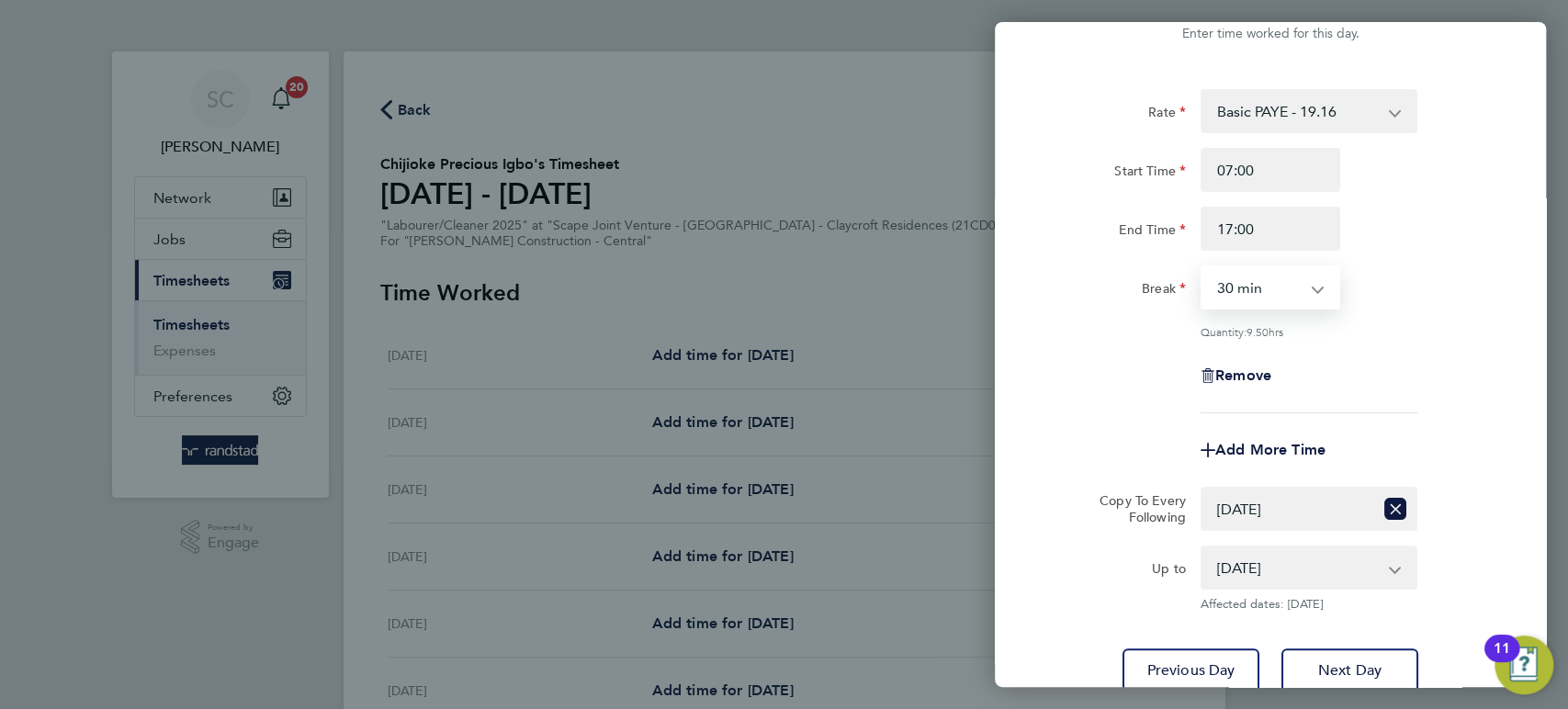
scroll to position [200, 0]
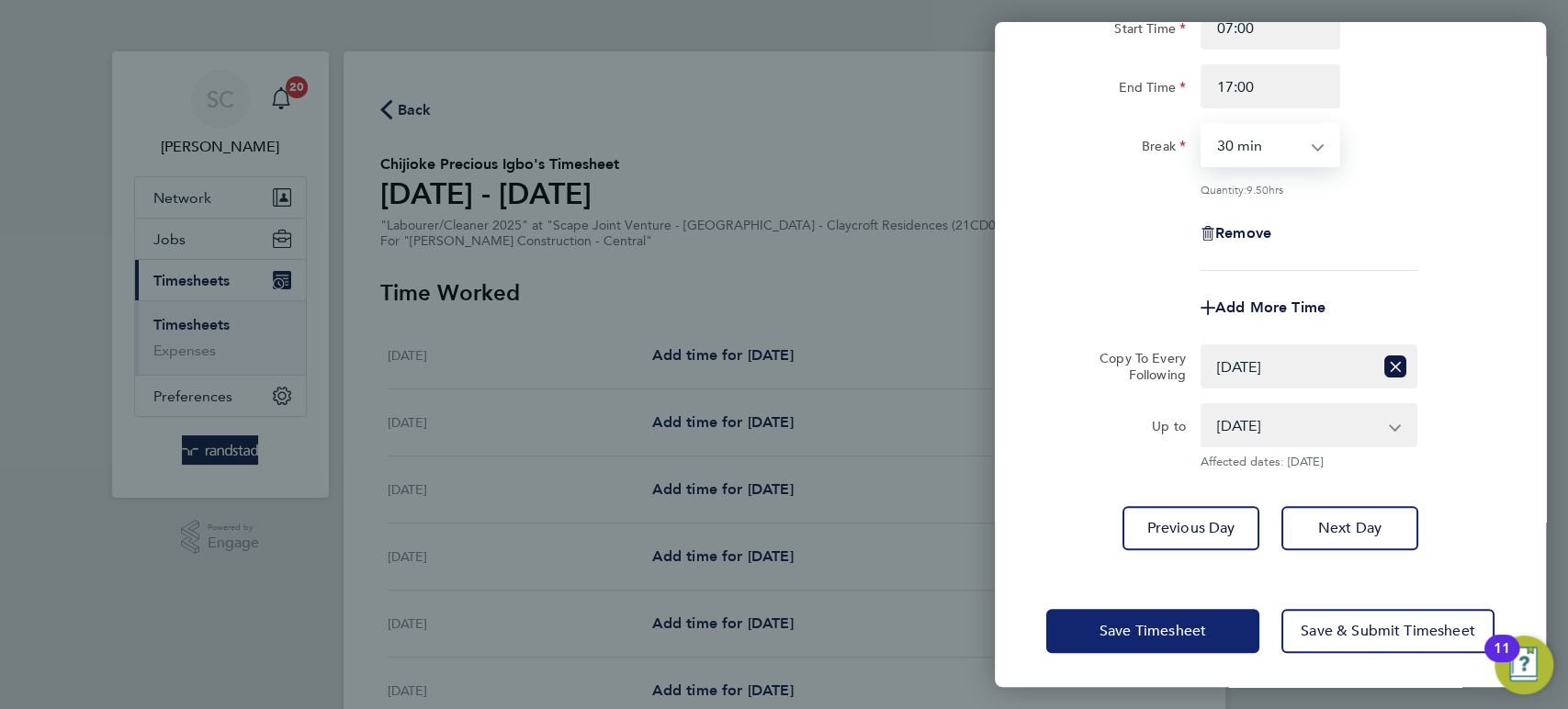
click at [1174, 631] on span "Save Timesheet" at bounding box center [1153, 630] width 107 height 19
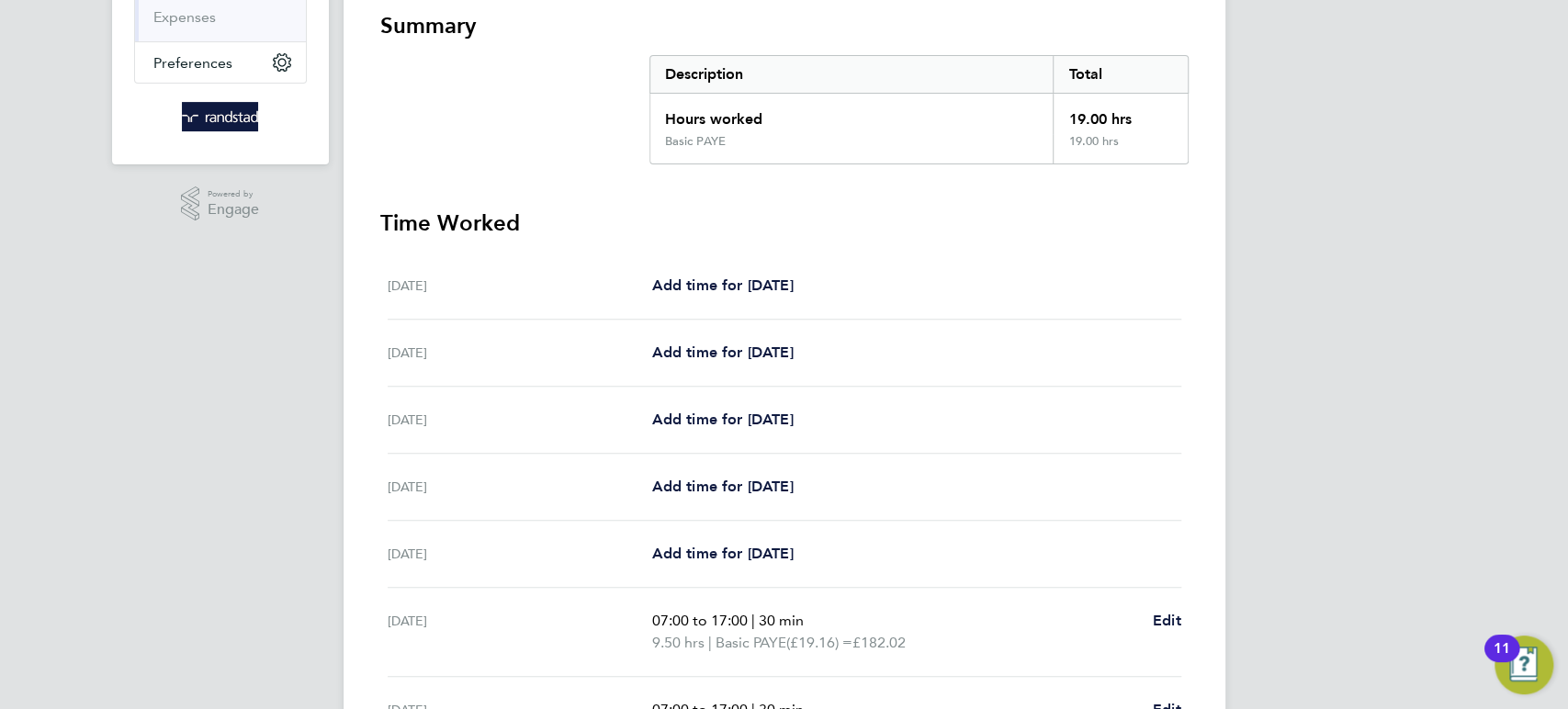
scroll to position [549, 0]
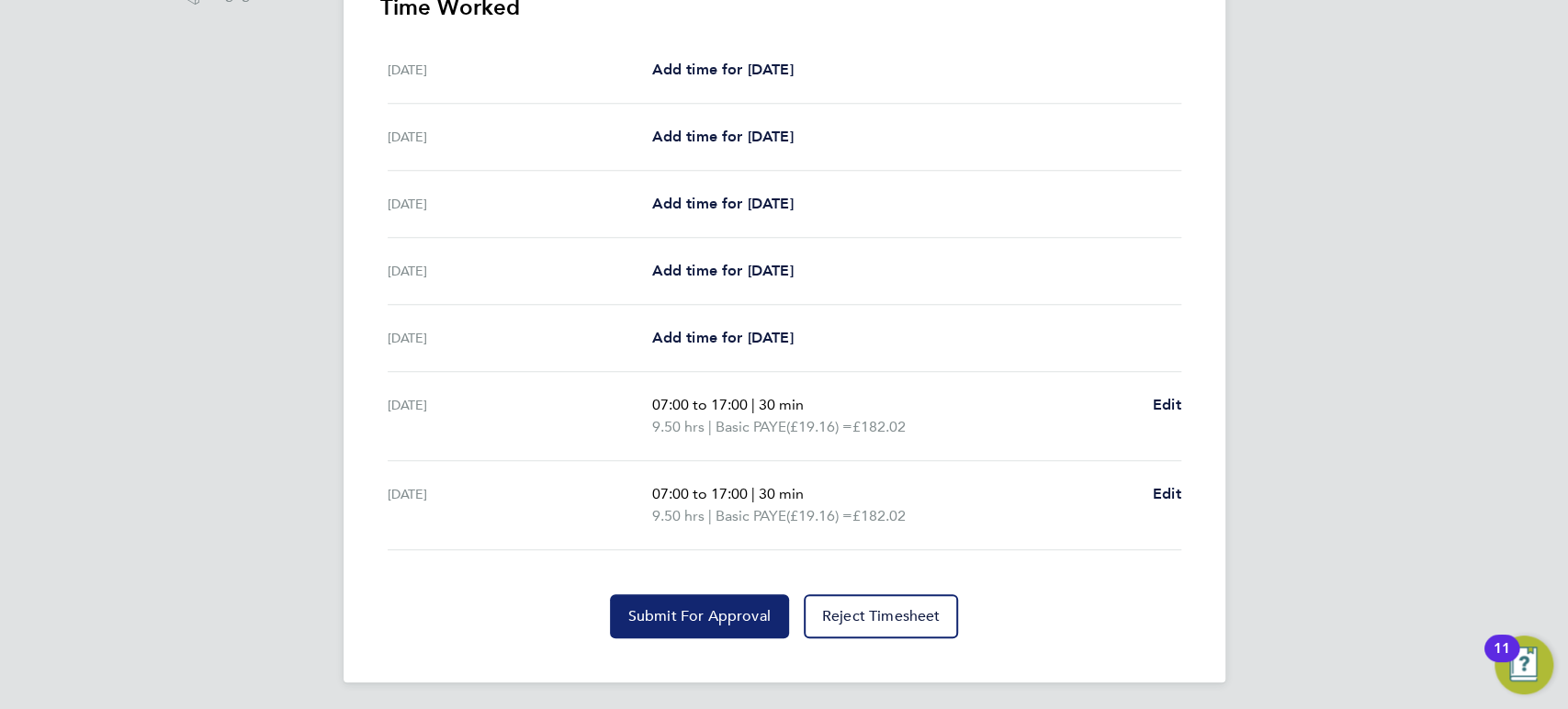
click at [650, 624] on button "Submit For Approval" at bounding box center [699, 616] width 179 height 44
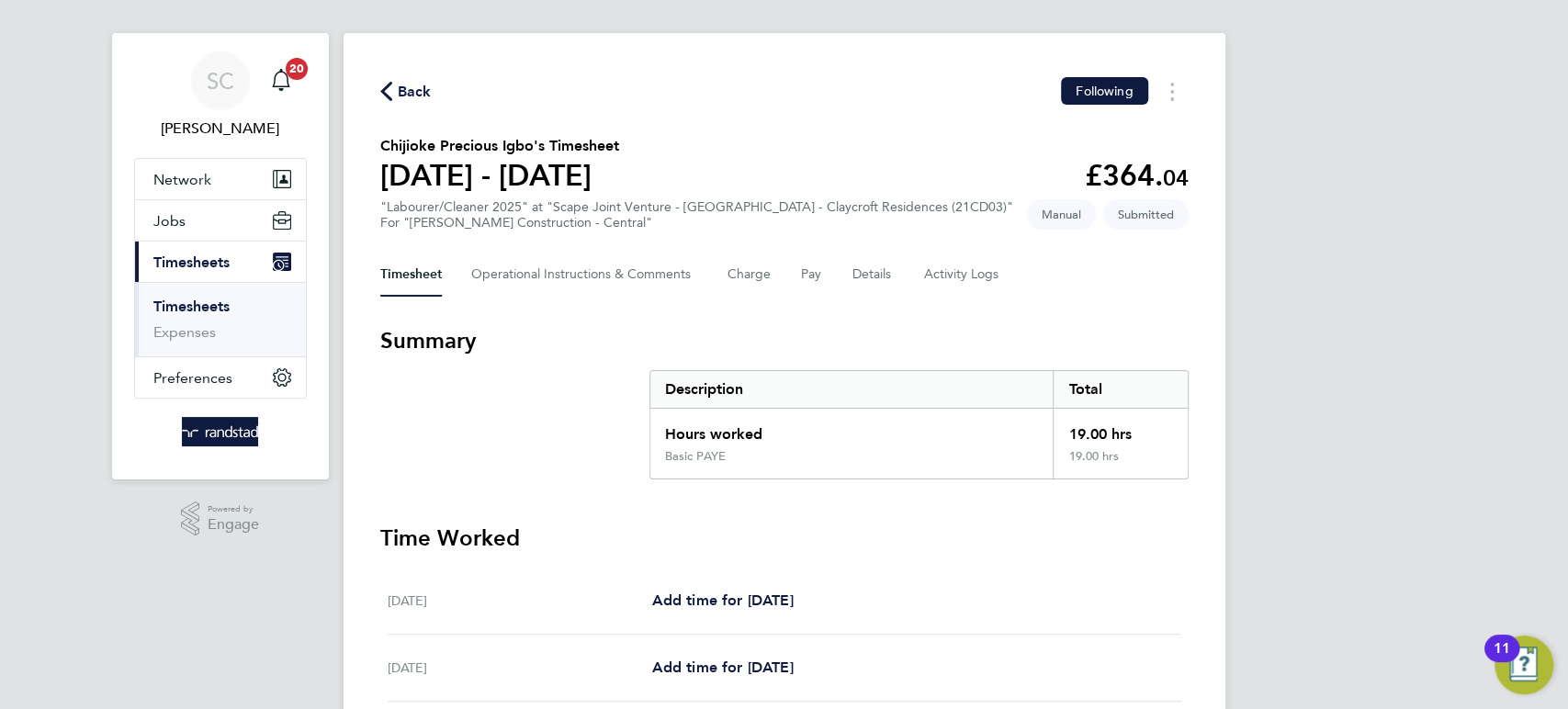
scroll to position [0, 0]
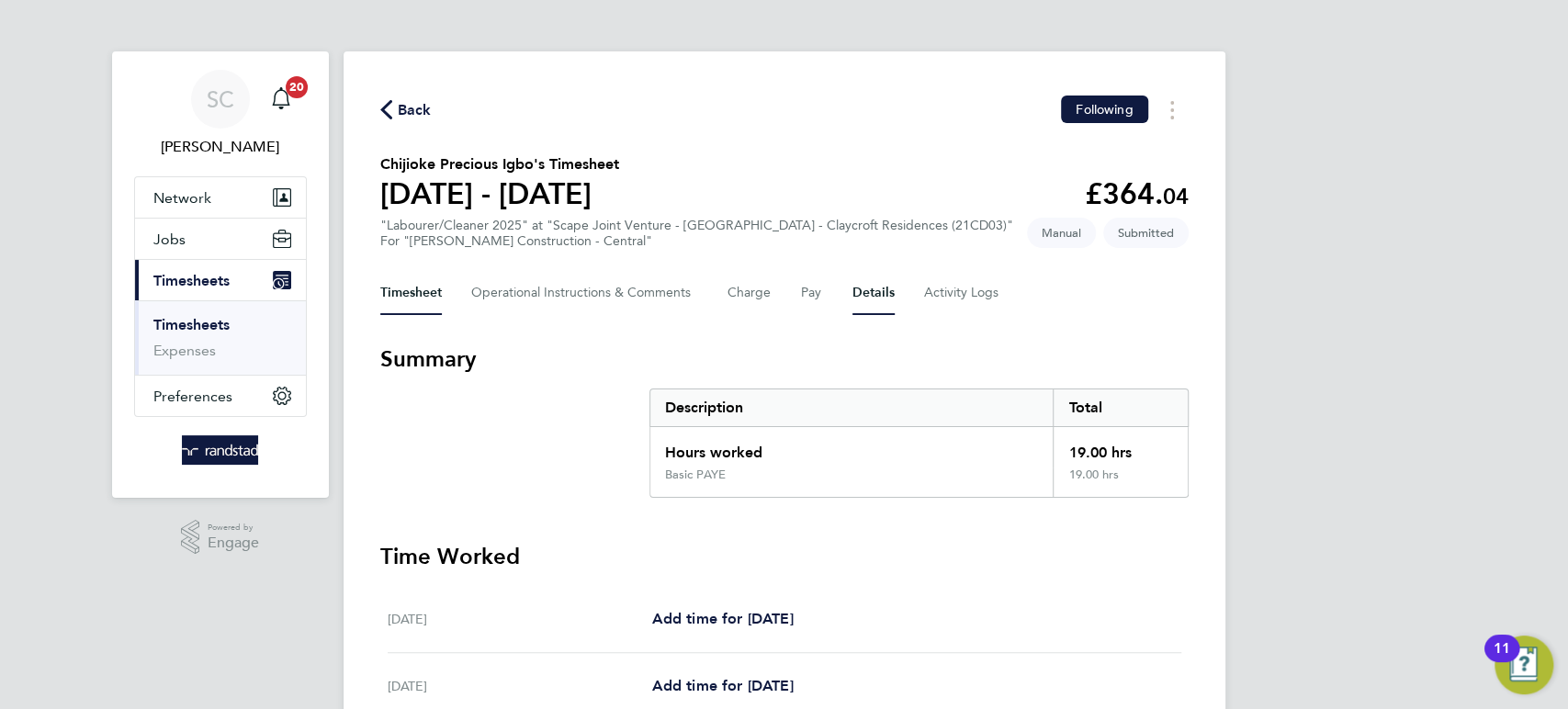
click at [877, 287] on button "Details" at bounding box center [873, 292] width 42 height 44
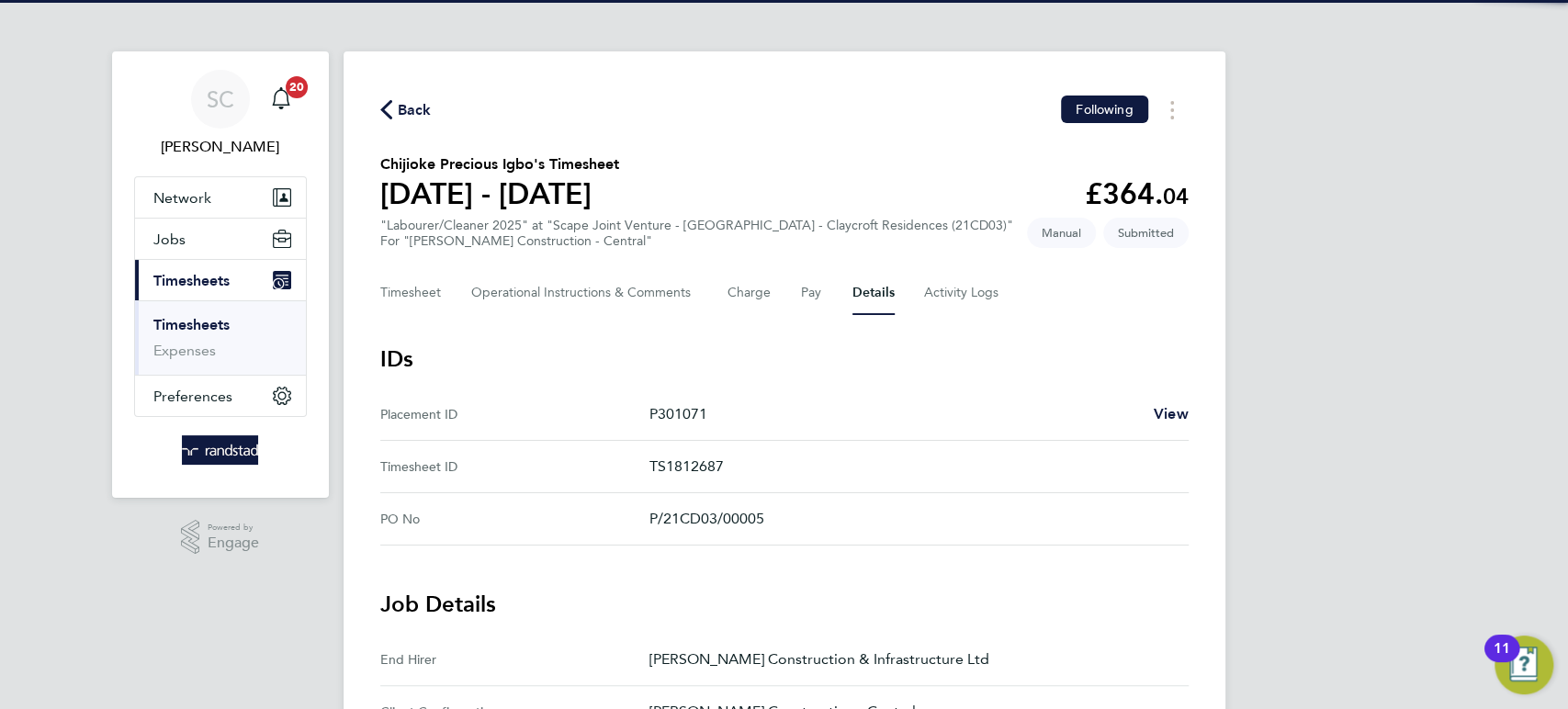
scroll to position [811, 0]
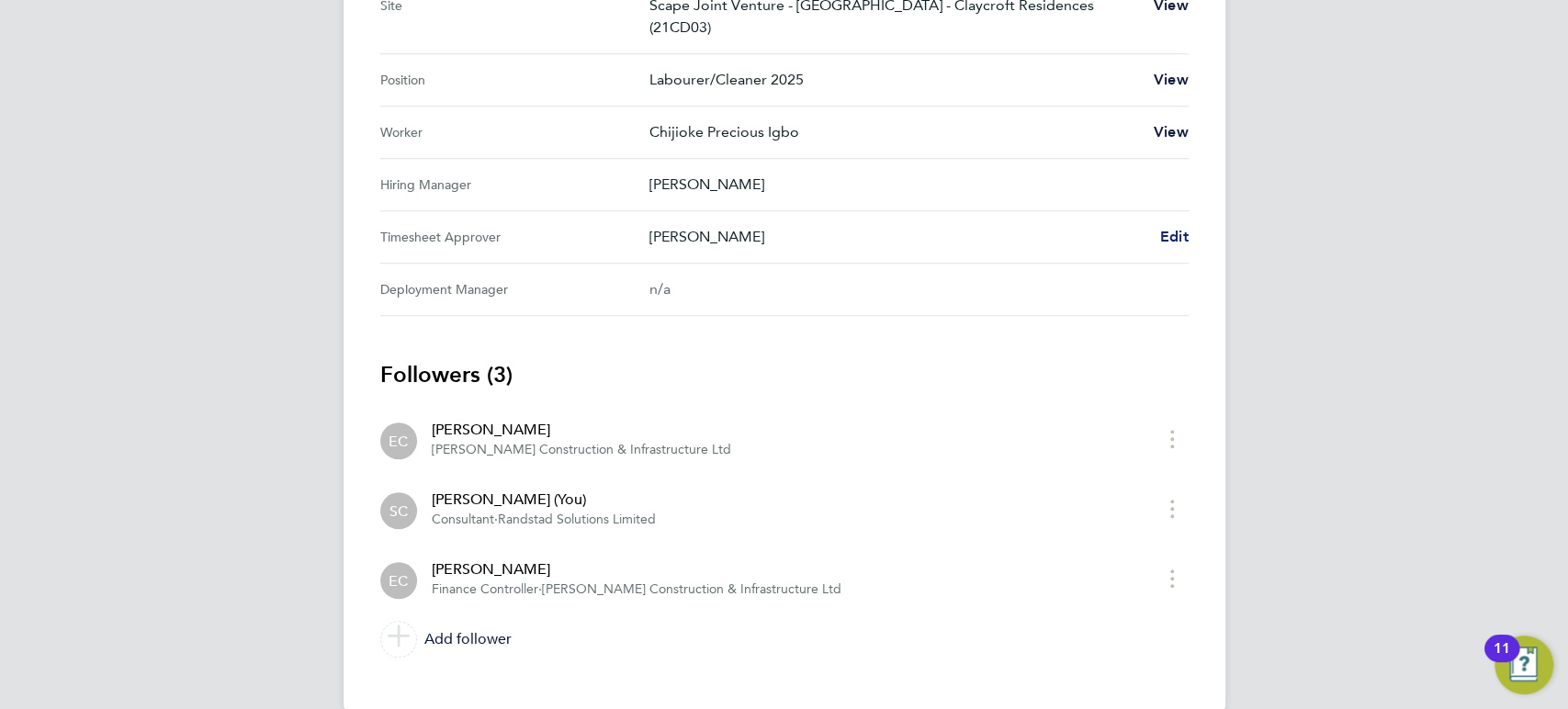
click at [1170, 232] on span "Edit" at bounding box center [1174, 237] width 29 height 18
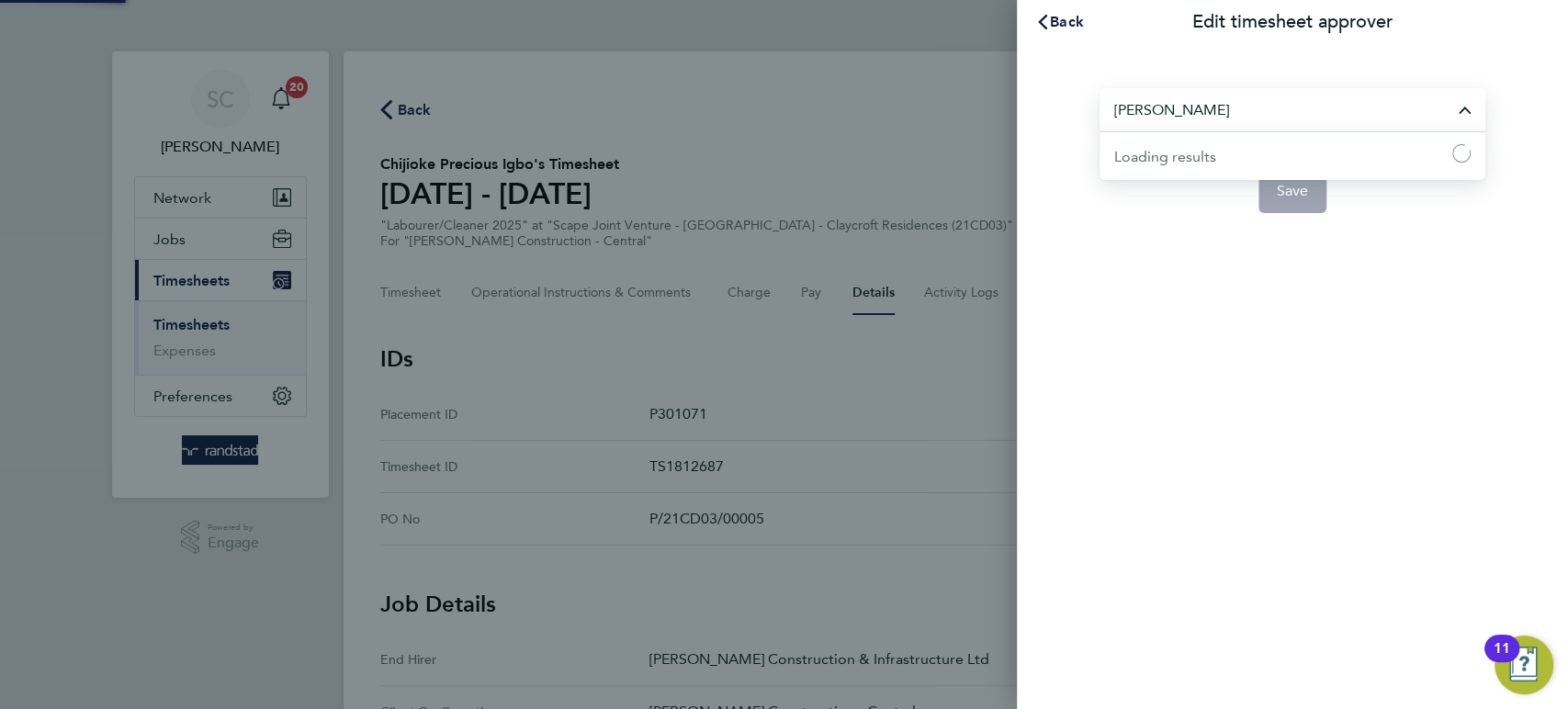
click at [1179, 119] on input "[PERSON_NAME]" at bounding box center [1292, 110] width 386 height 43
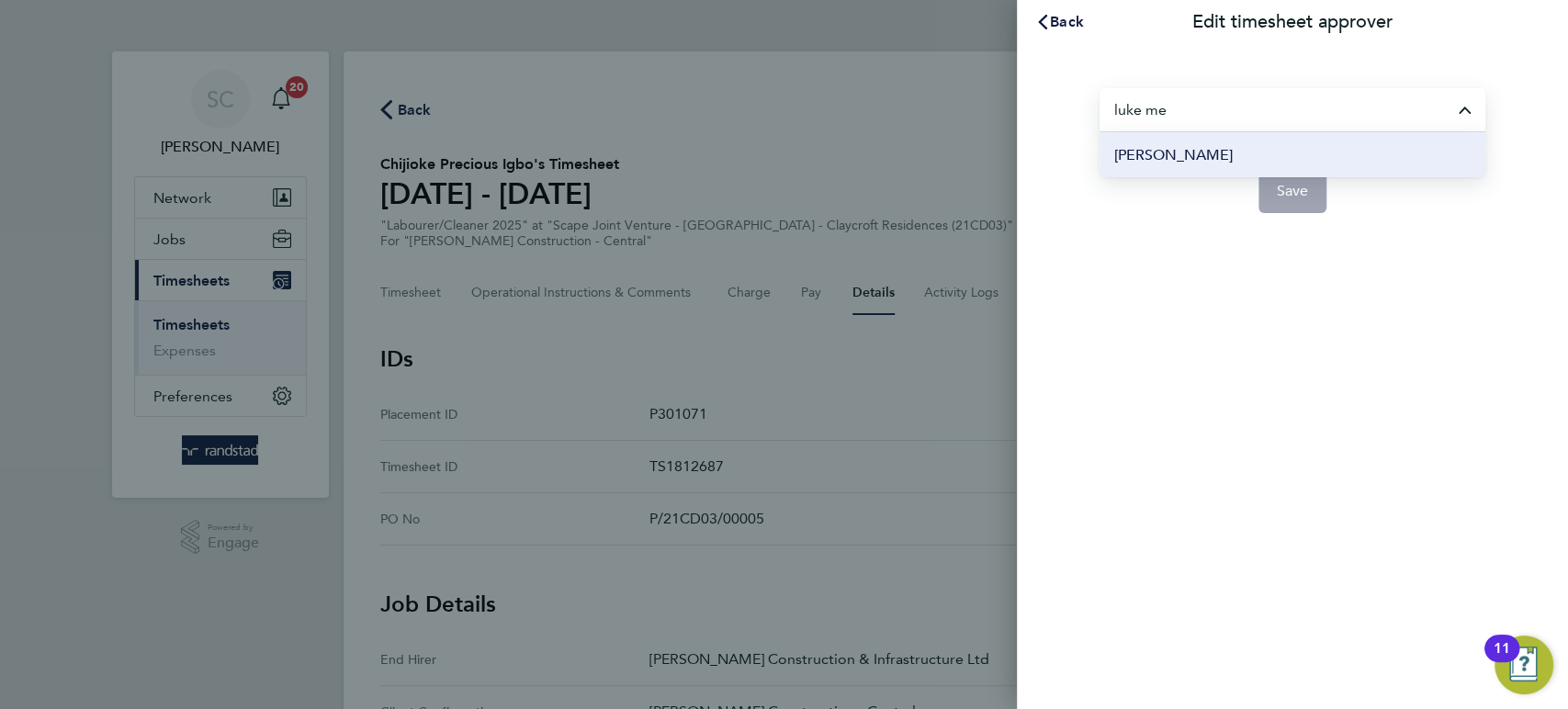
click at [1179, 150] on span "[PERSON_NAME]" at bounding box center [1174, 155] width 119 height 22
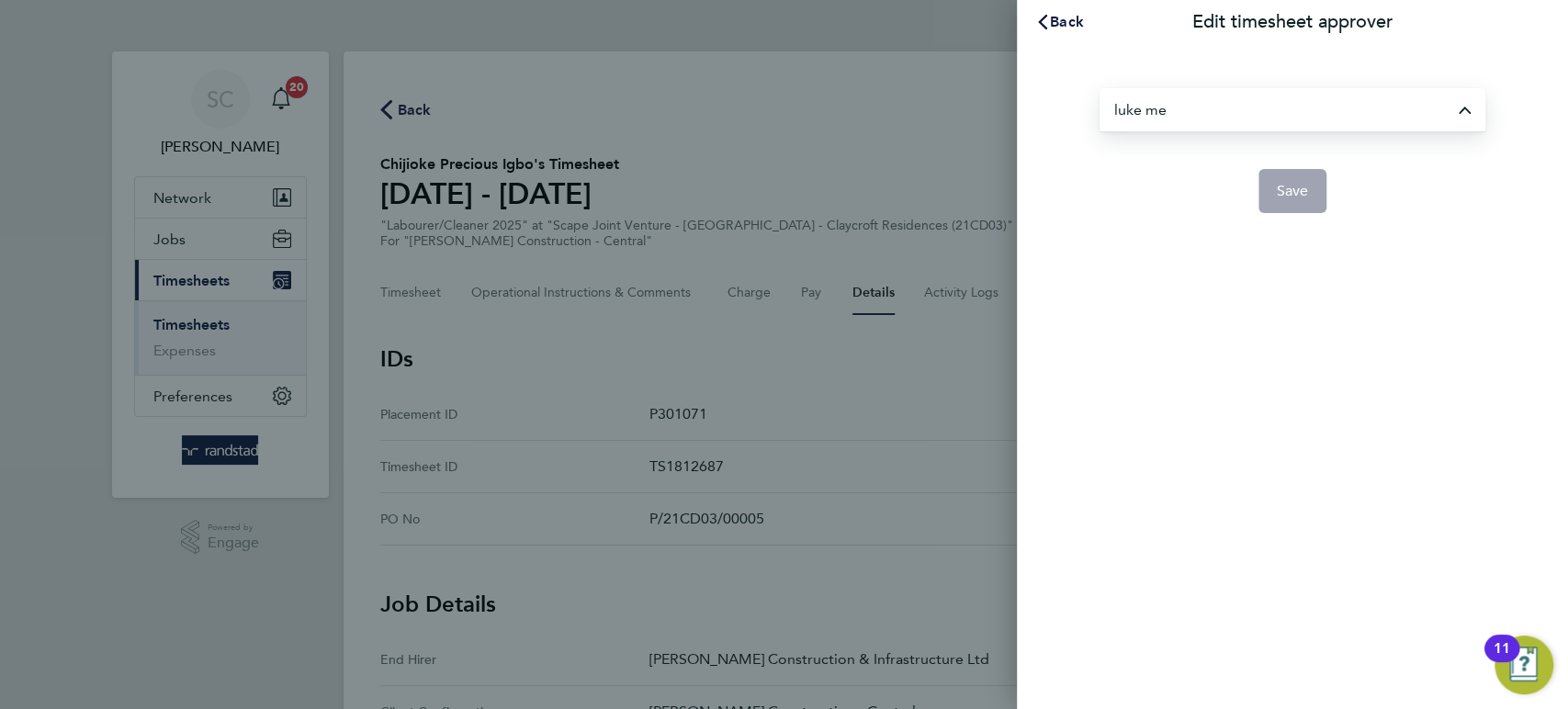
type input "[PERSON_NAME]"
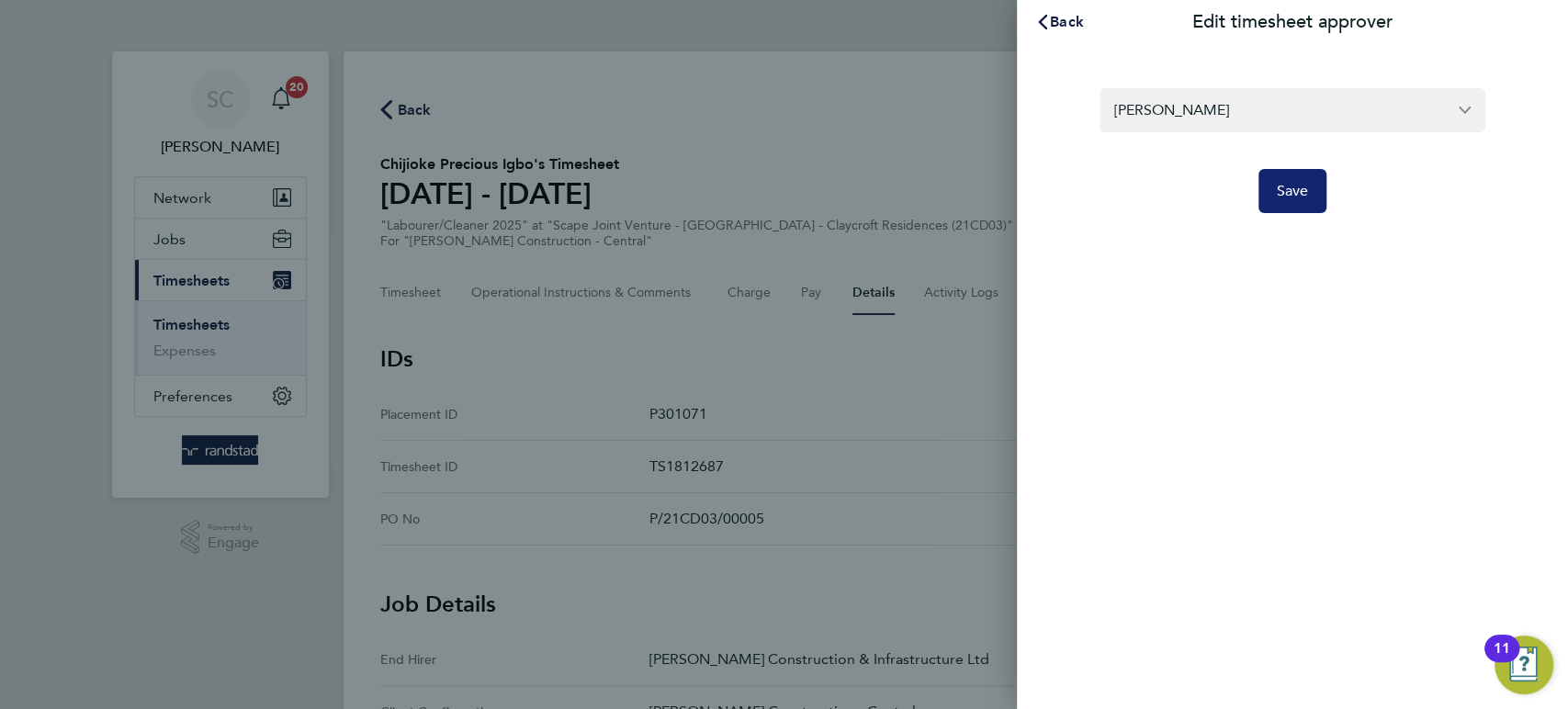
click at [1278, 201] on button "Save" at bounding box center [1293, 191] width 69 height 44
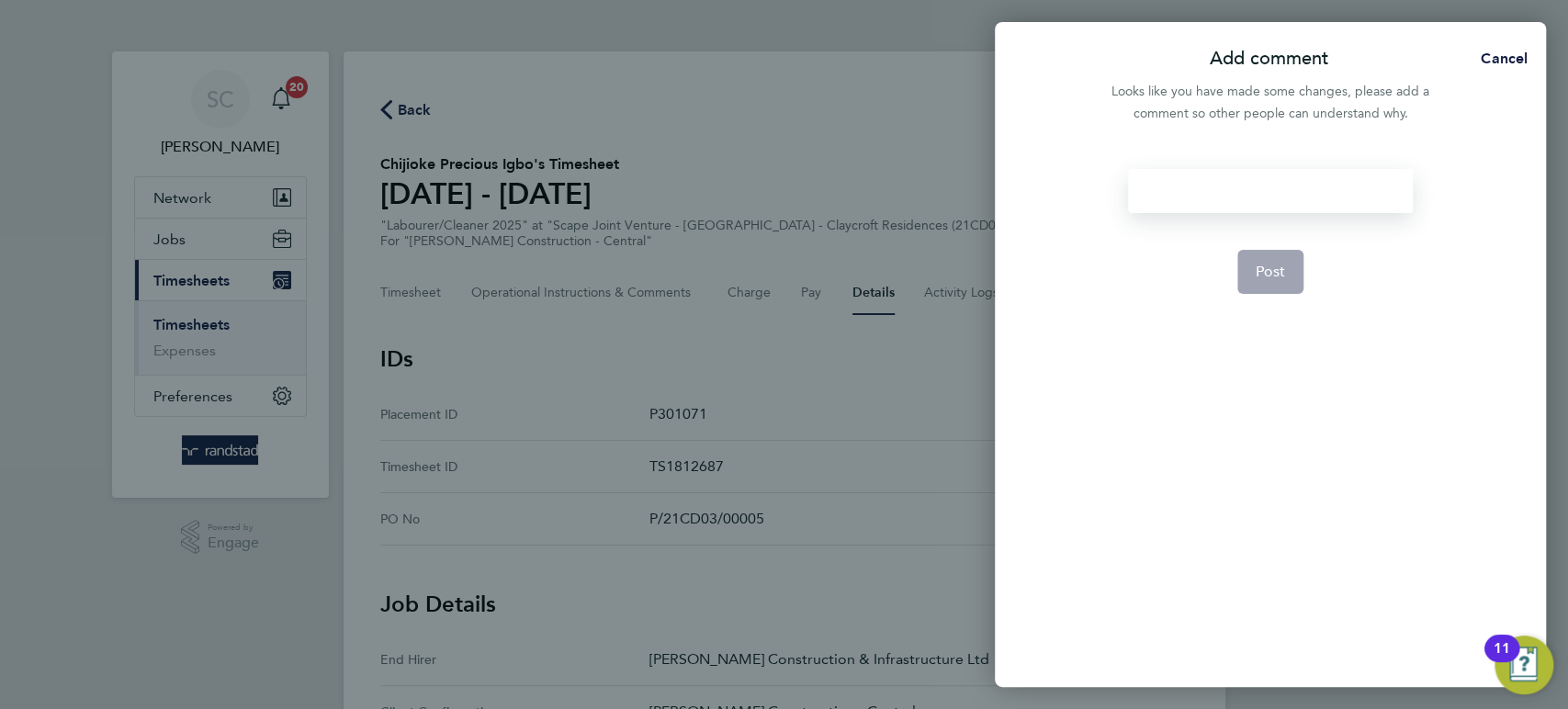
click at [1239, 195] on div at bounding box center [1270, 191] width 284 height 44
click at [1237, 196] on div at bounding box center [1270, 191] width 284 height 44
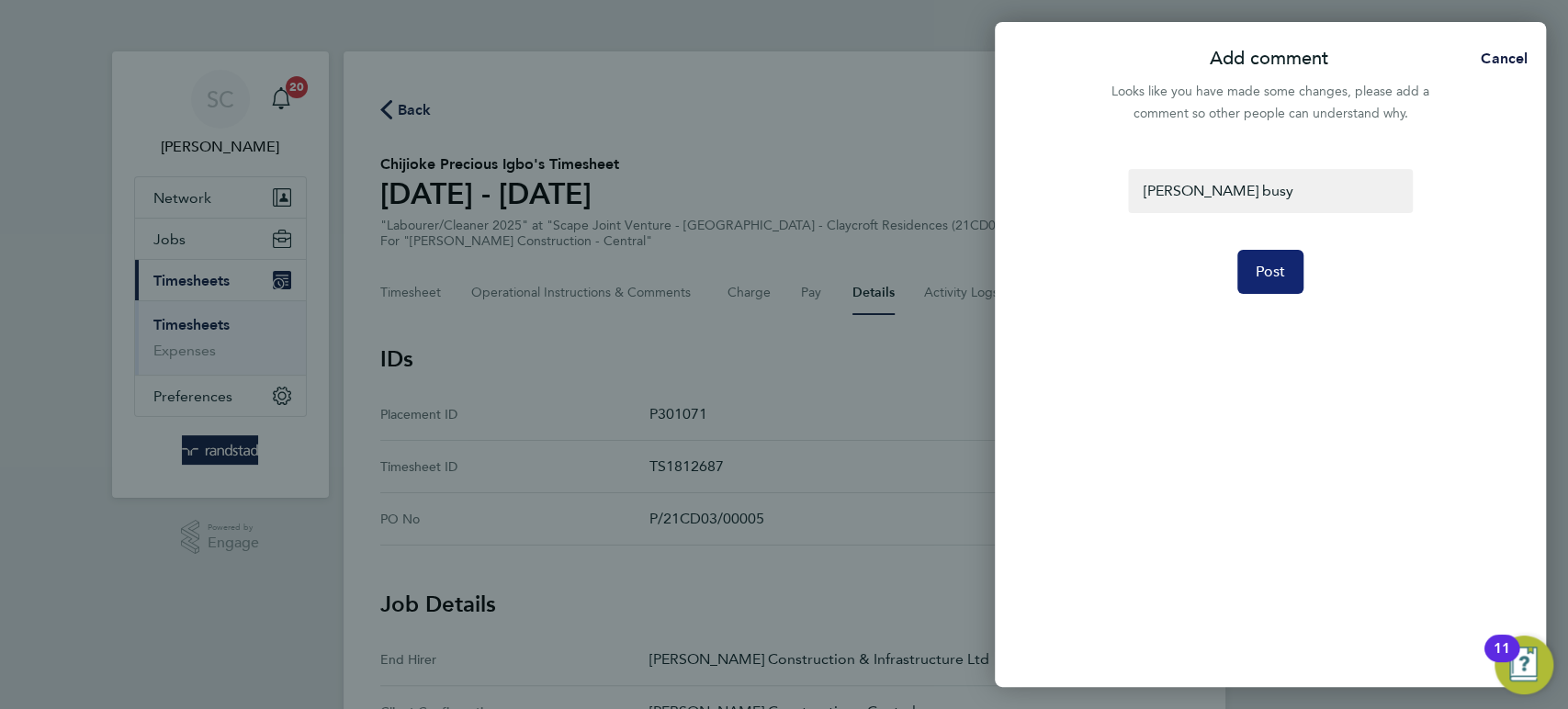
drag, startPoint x: 1312, startPoint y: 277, endPoint x: 1268, endPoint y: 290, distance: 45.9
click at [1300, 282] on form "[PERSON_NAME] busy Post" at bounding box center [1270, 334] width 298 height 331
click at [1268, 290] on button "Post" at bounding box center [1271, 272] width 67 height 44
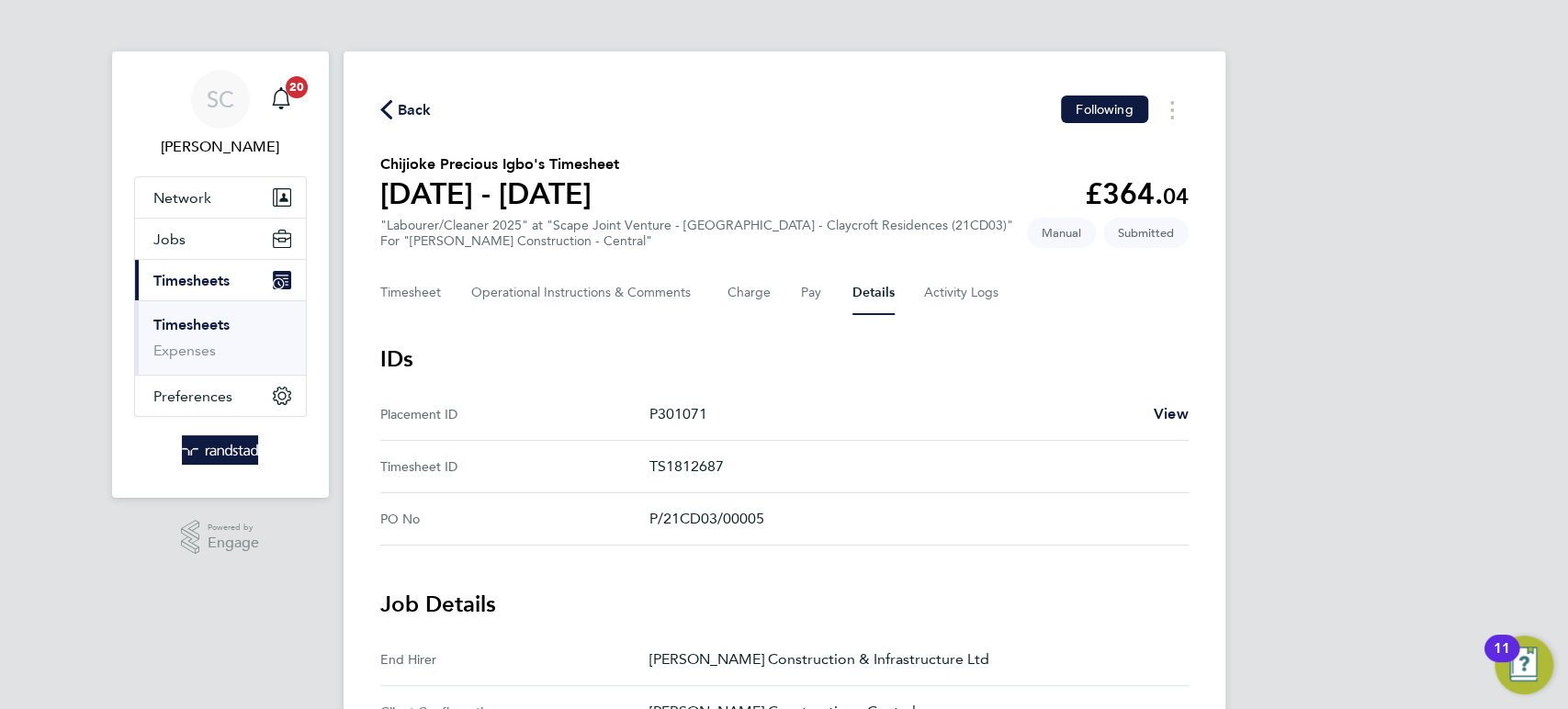
click at [427, 107] on span "Back" at bounding box center [415, 110] width 34 height 22
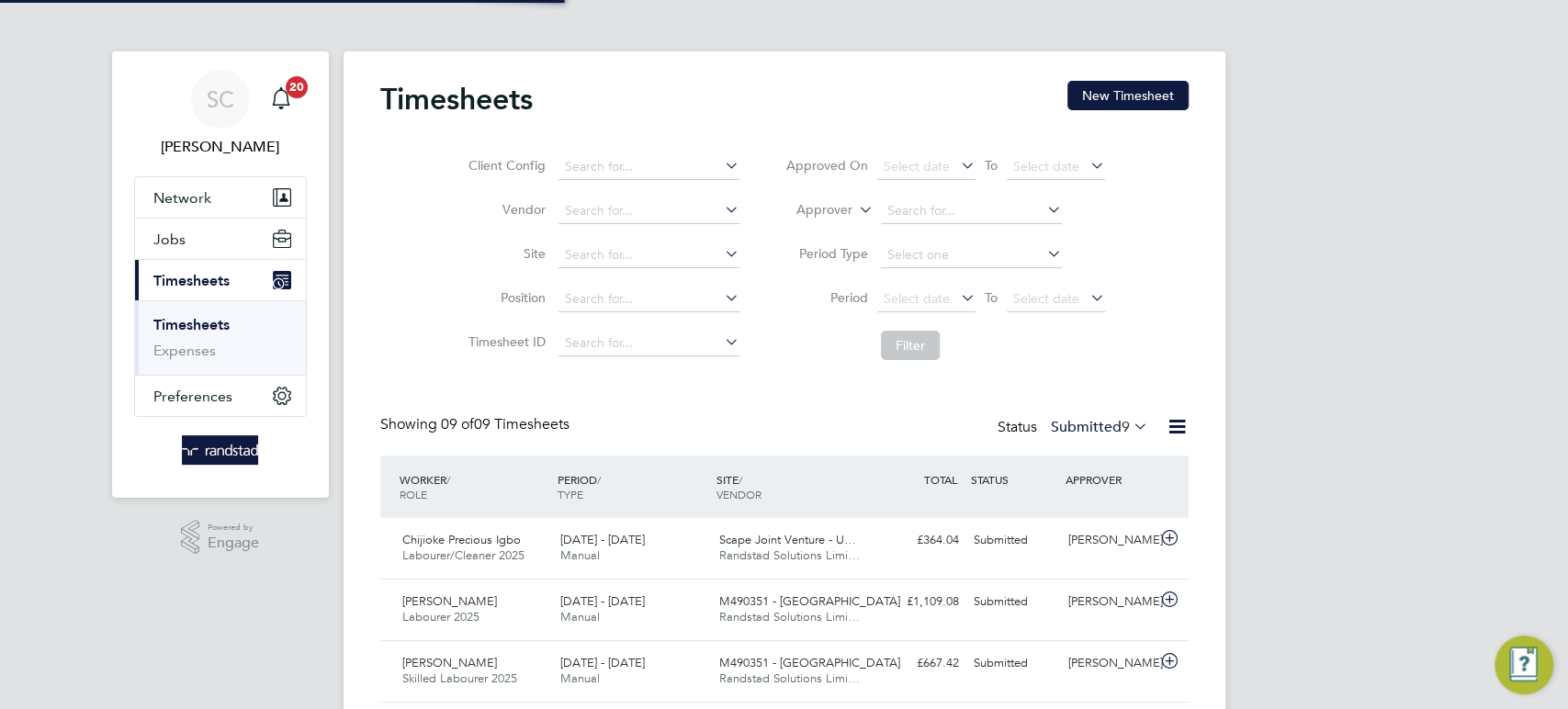
scroll to position [45, 159]
click at [1133, 92] on button "New Timesheet" at bounding box center [1127, 96] width 122 height 30
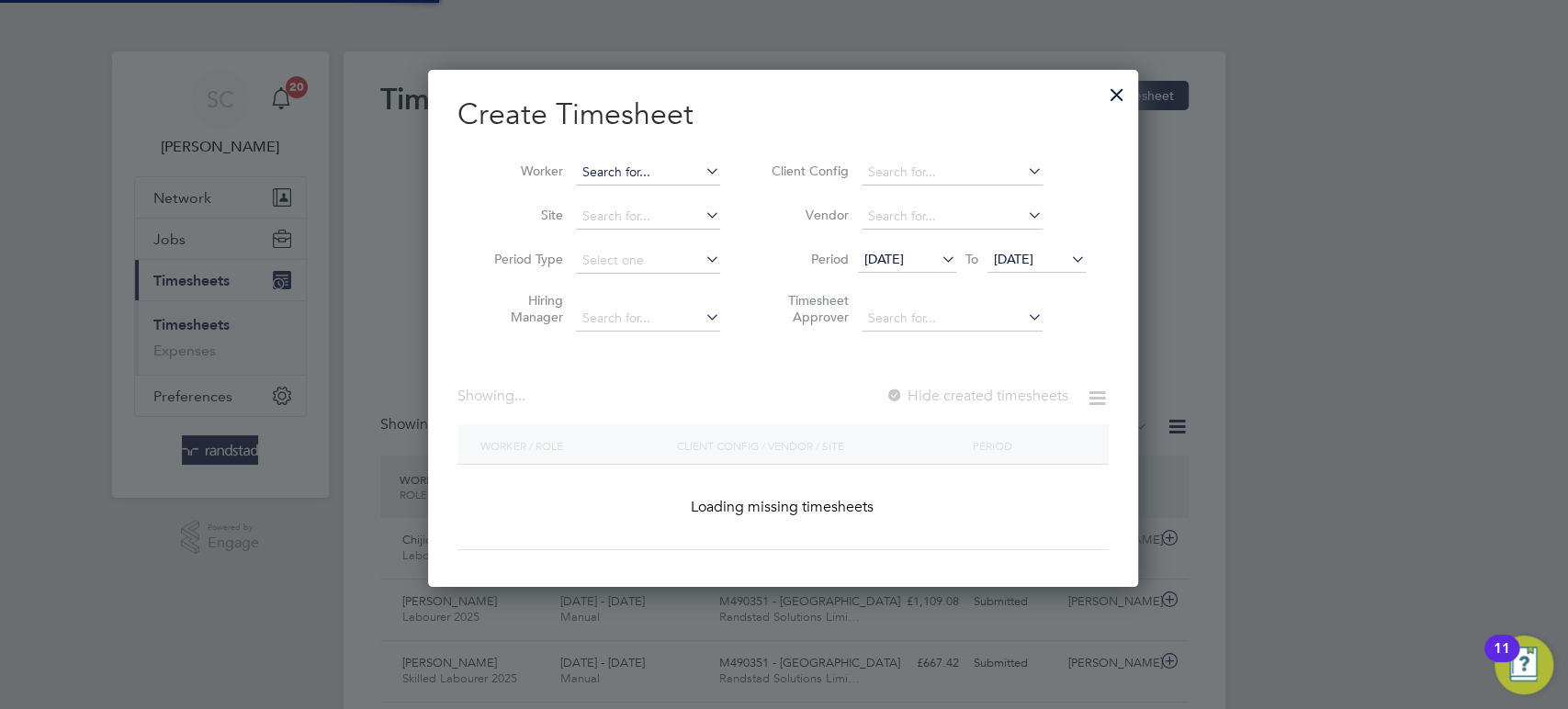
scroll to position [516, 712]
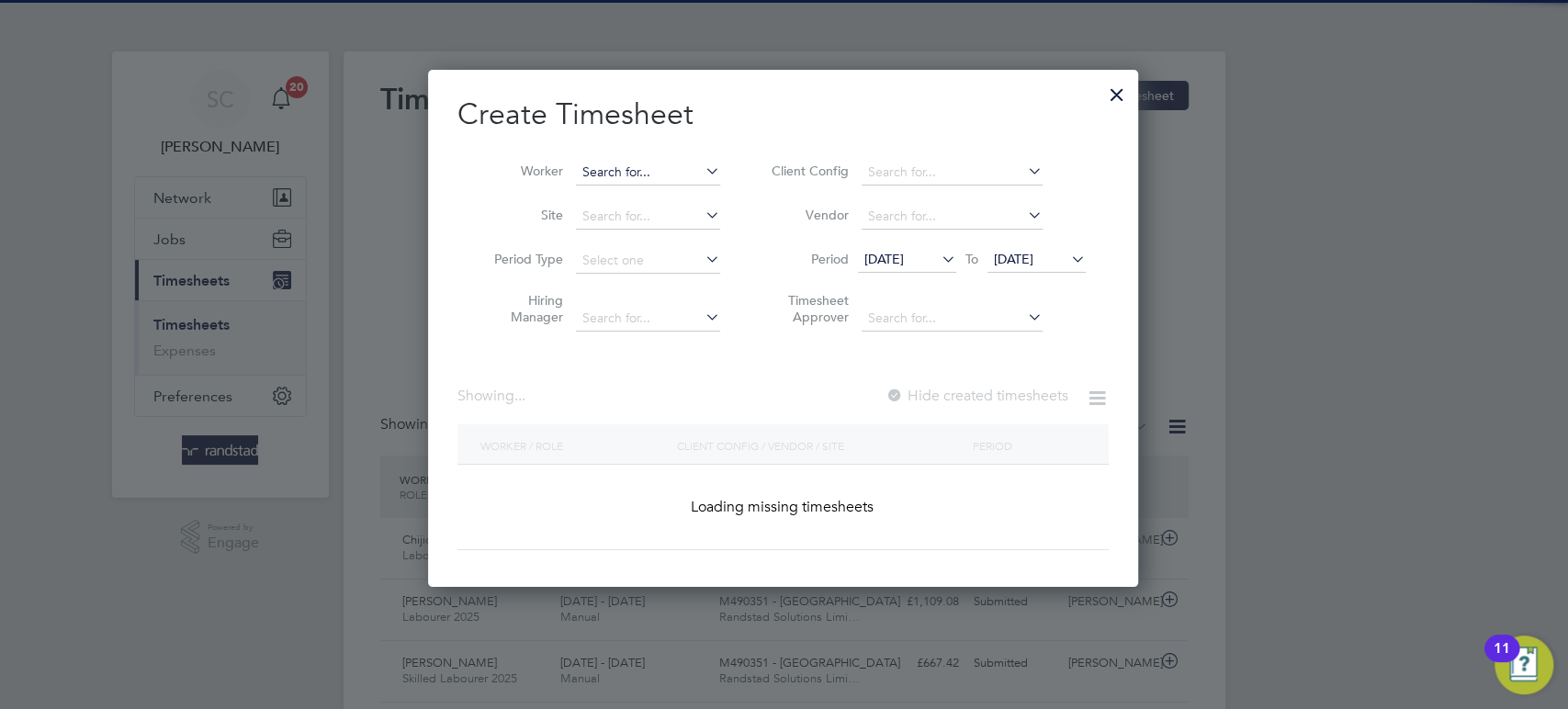
click at [628, 170] on input at bounding box center [648, 173] width 144 height 26
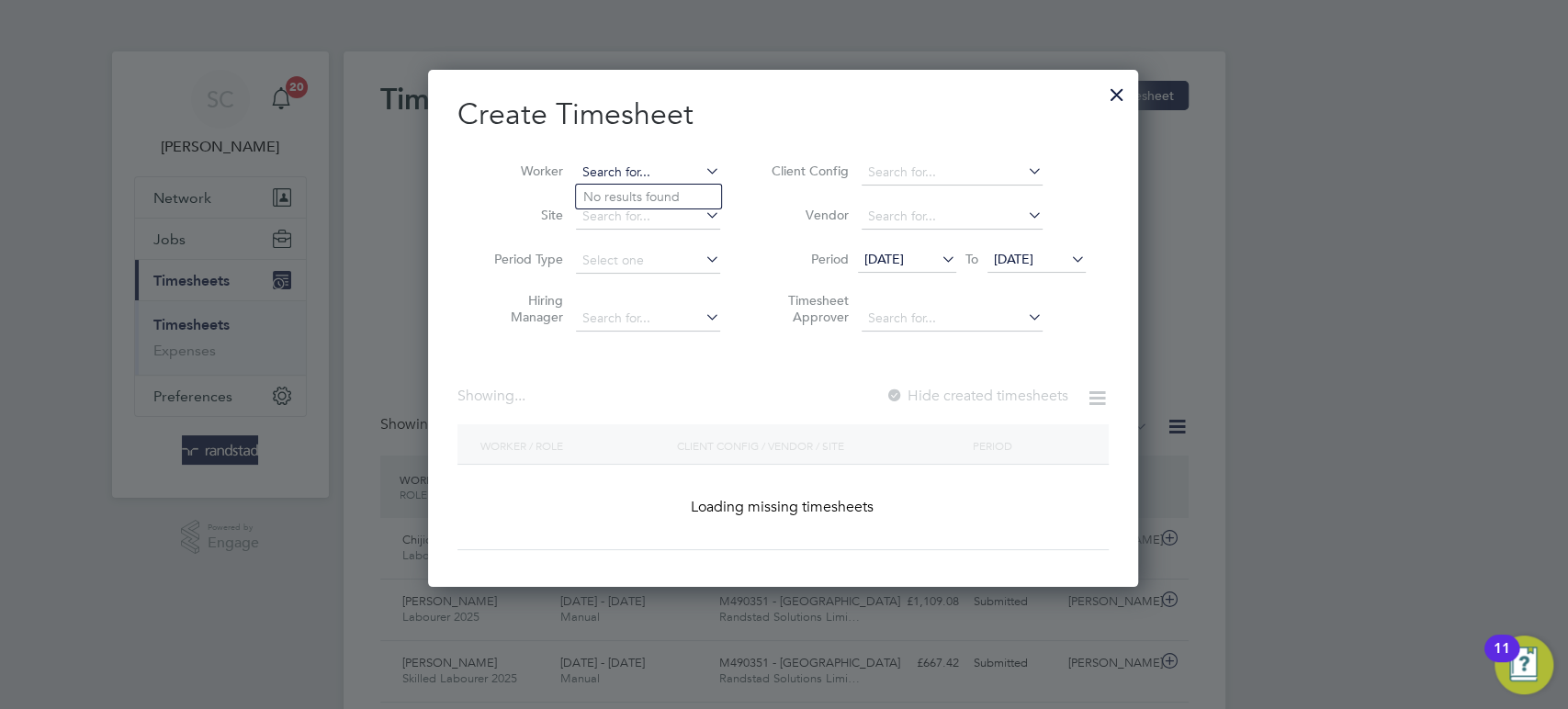
scroll to position [3150, 712]
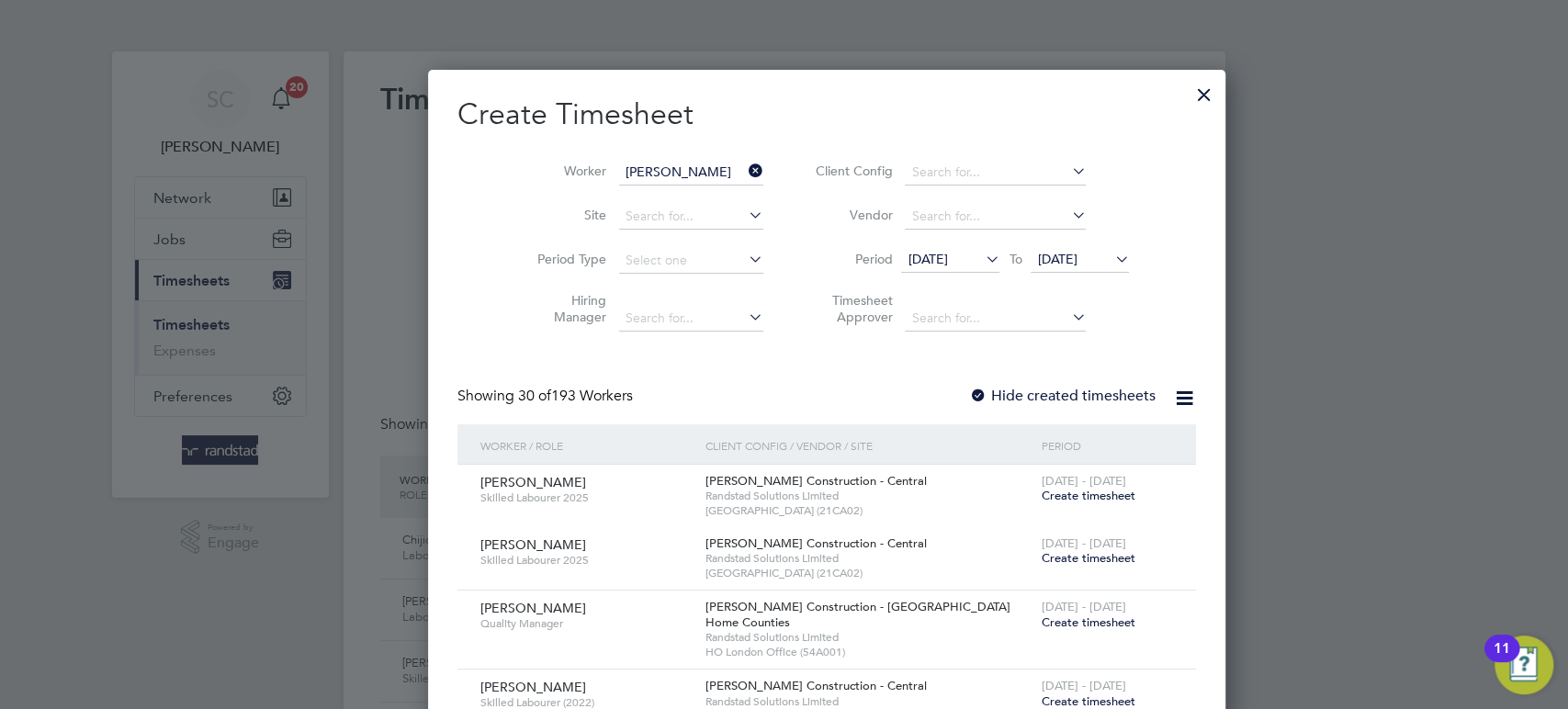
click at [630, 201] on li "[PERSON_NAME]" at bounding box center [717, 197] width 283 height 25
type input "[PERSON_NAME]"
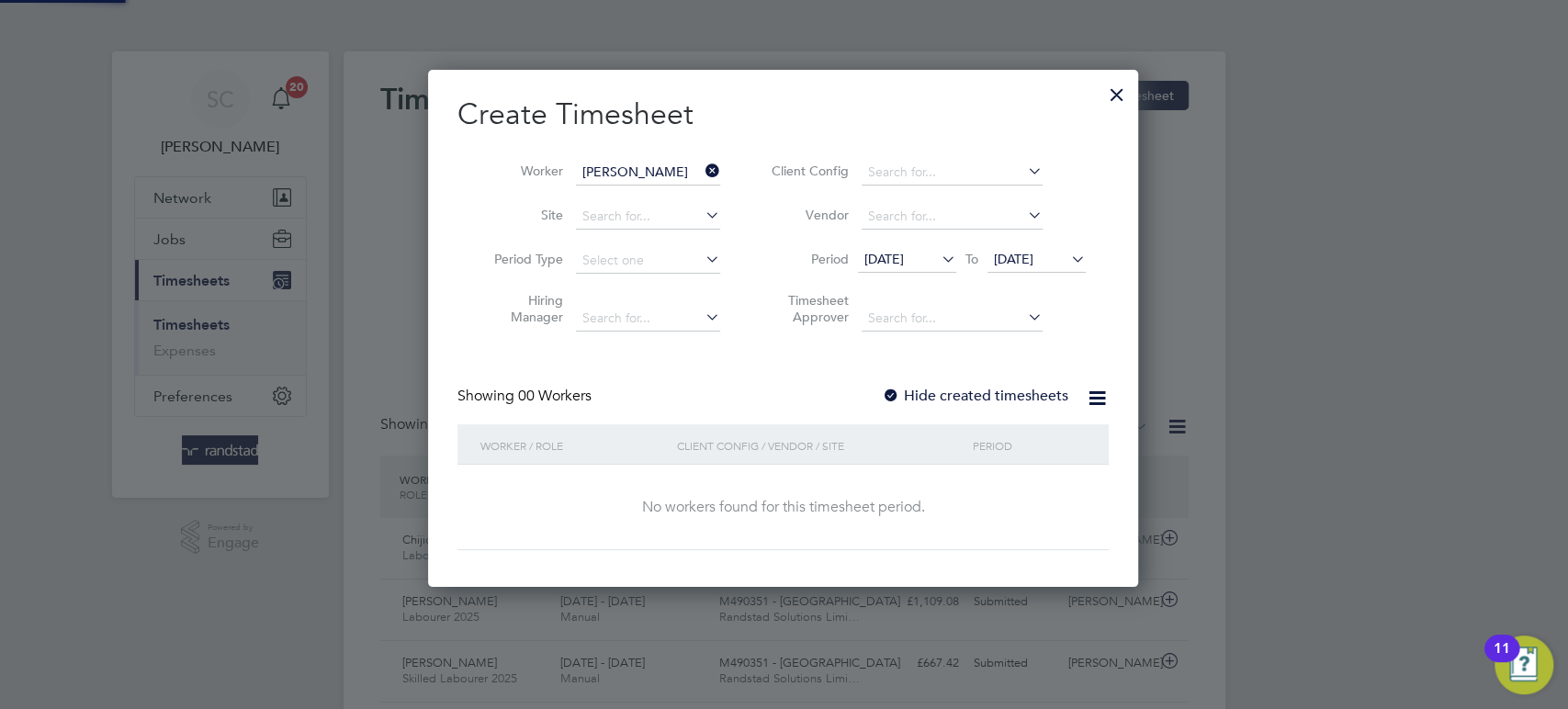
scroll to position [516, 712]
click at [885, 393] on div at bounding box center [891, 396] width 19 height 19
click at [1031, 260] on span "[DATE]" at bounding box center [1014, 259] width 40 height 17
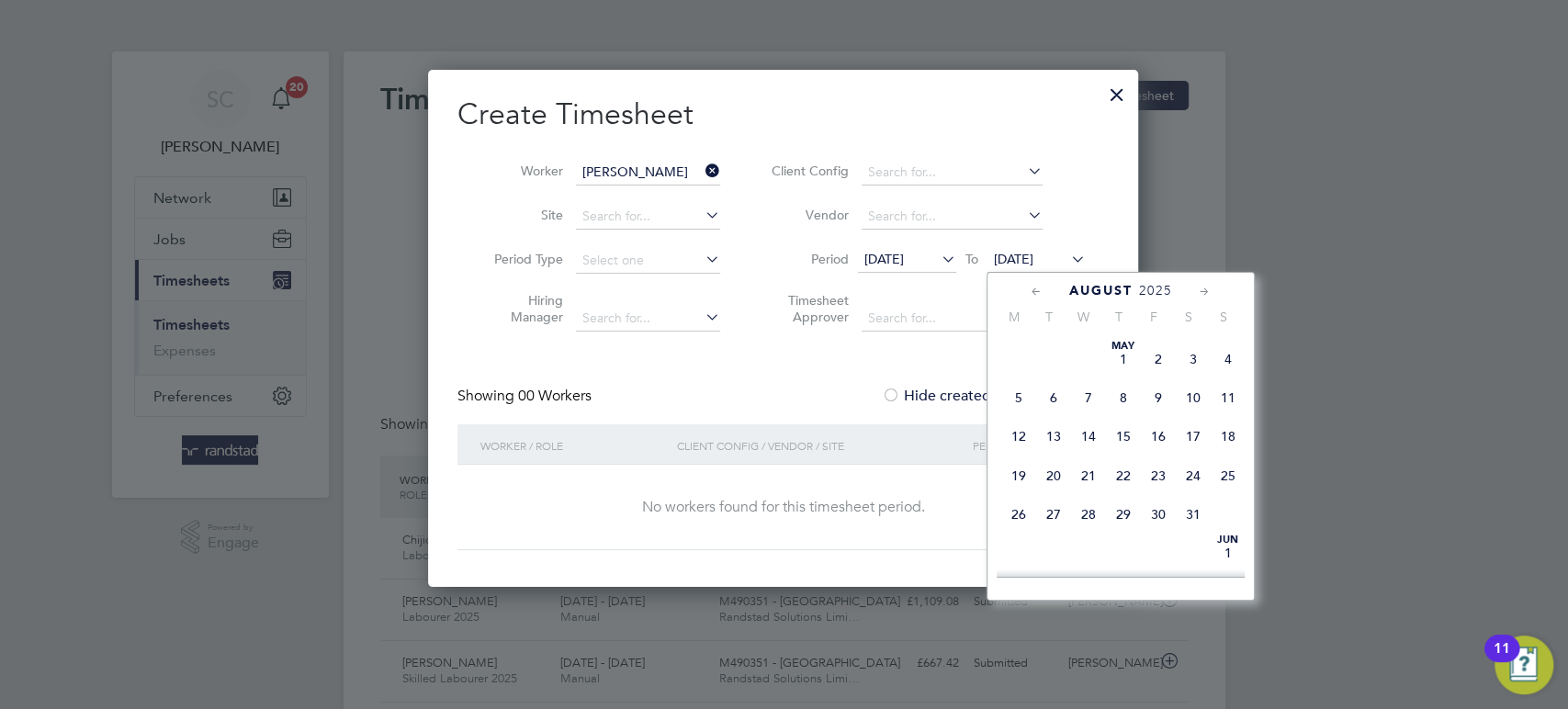
scroll to position [726, 0]
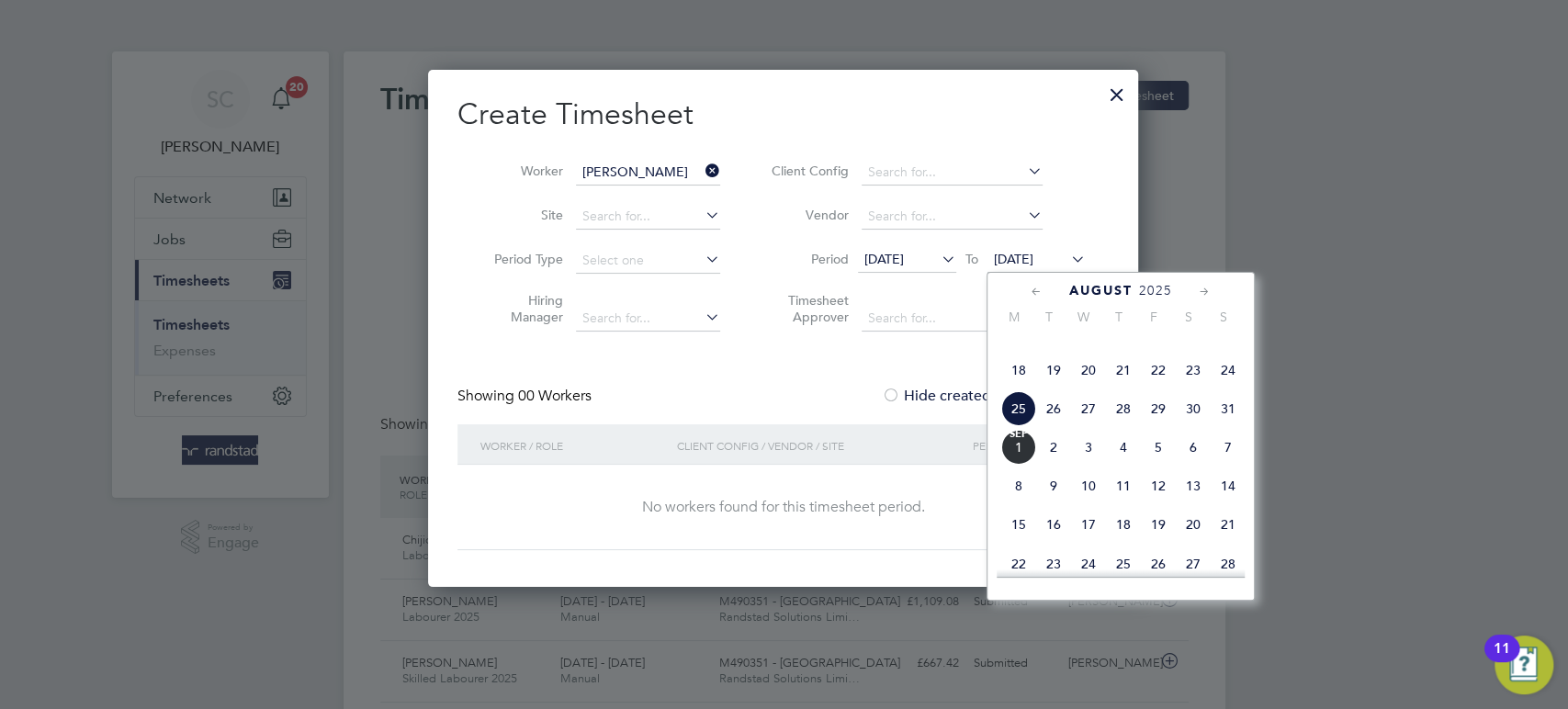
click at [1162, 426] on span "29" at bounding box center [1158, 408] width 35 height 35
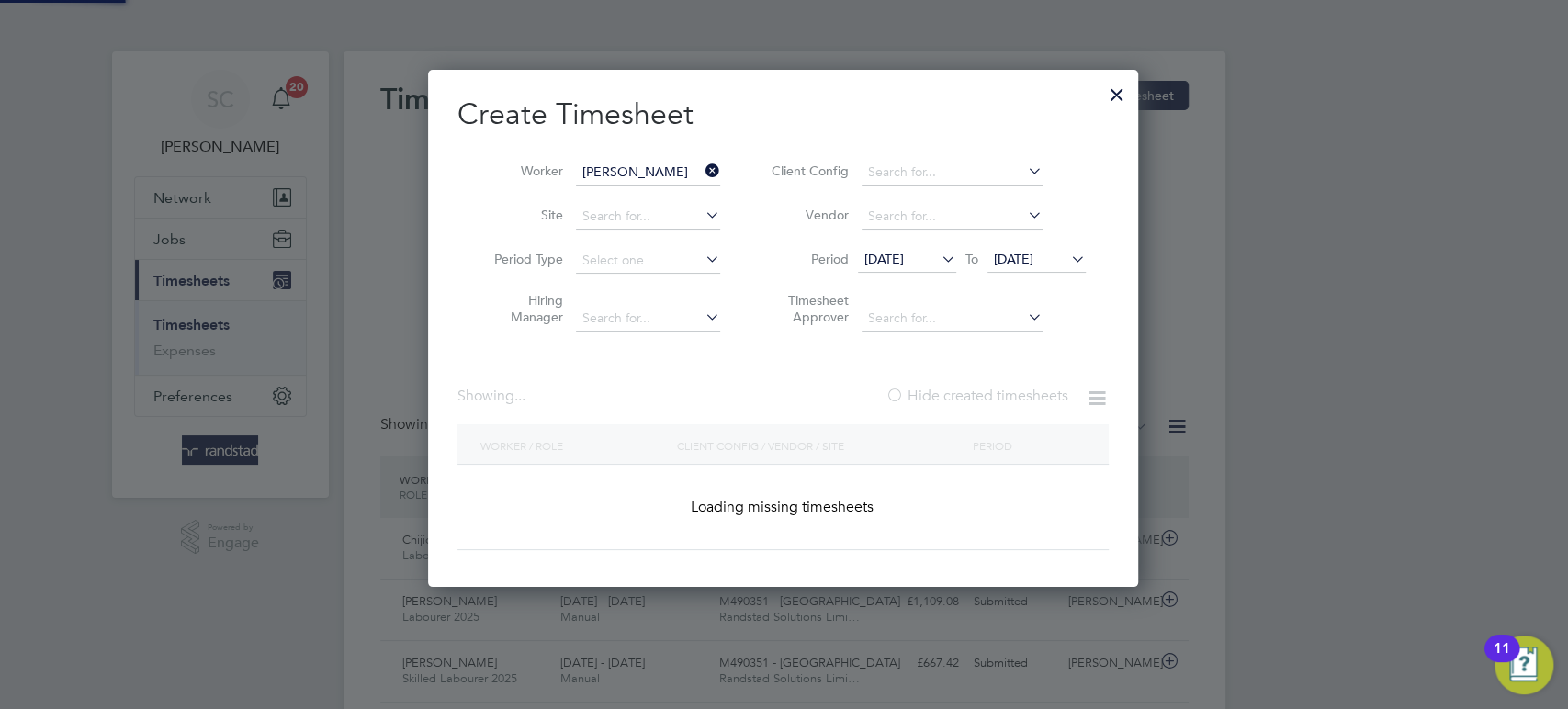
scroll to position [557, 712]
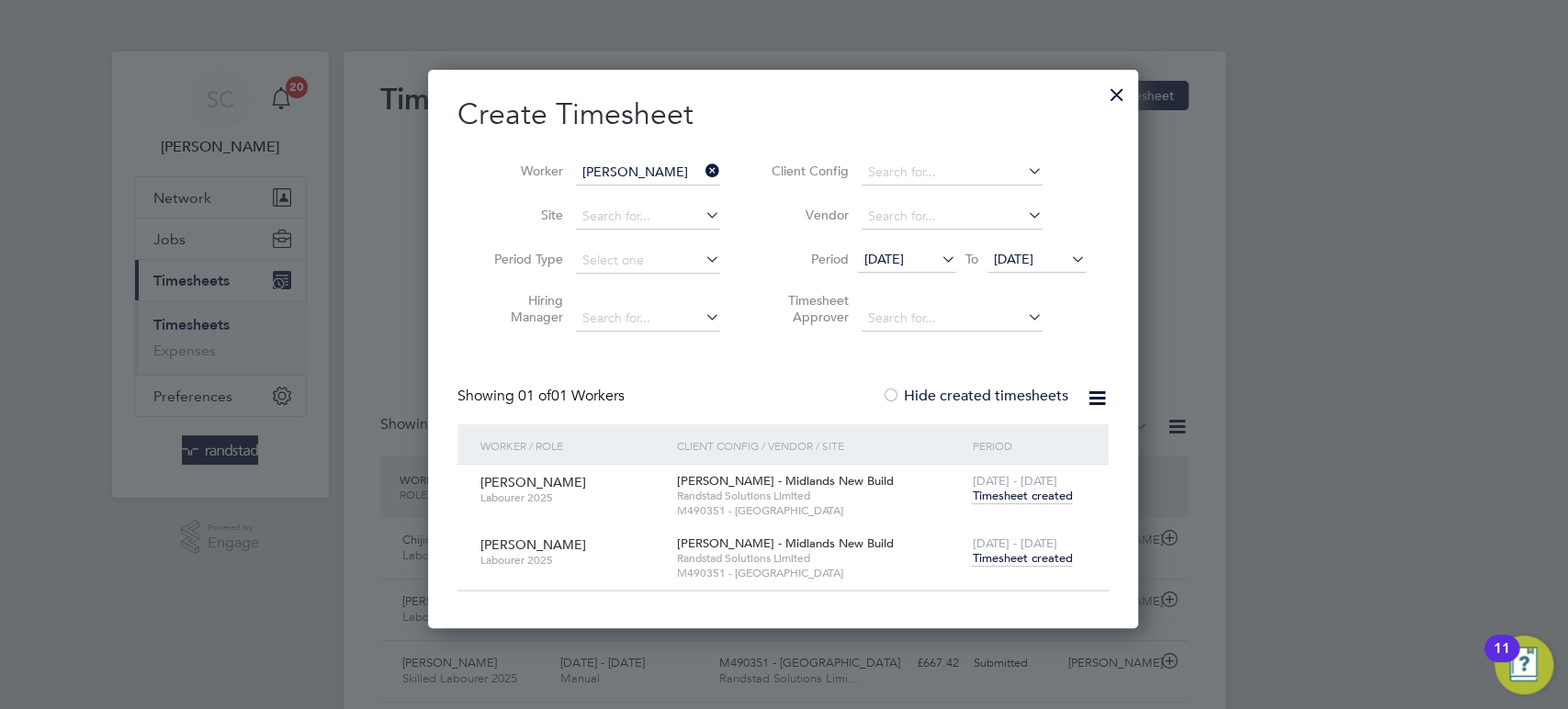
click at [1026, 556] on span "Timesheet created" at bounding box center [1022, 558] width 100 height 17
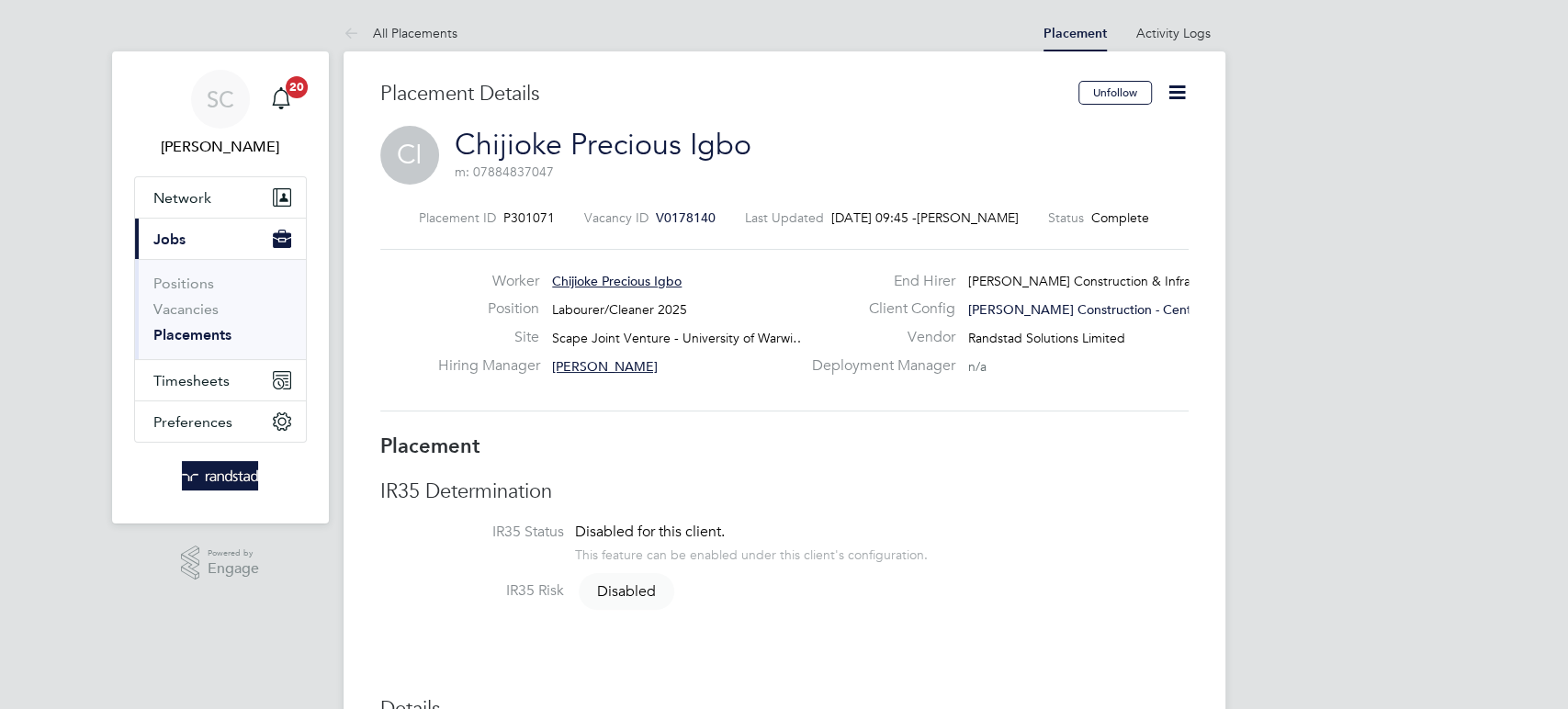
click at [1171, 94] on icon at bounding box center [1177, 92] width 23 height 23
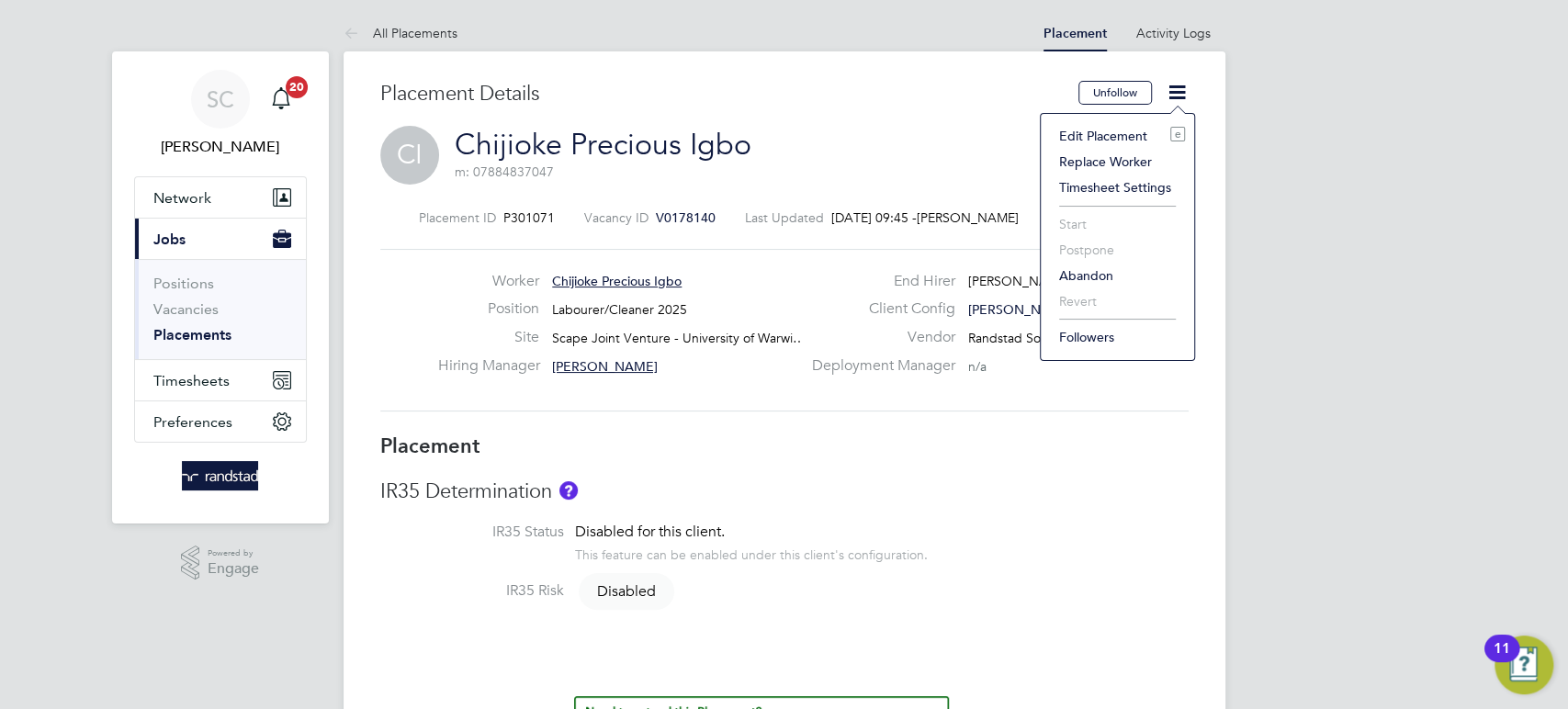
click at [1069, 128] on li "Edit Placement e" at bounding box center [1117, 136] width 135 height 26
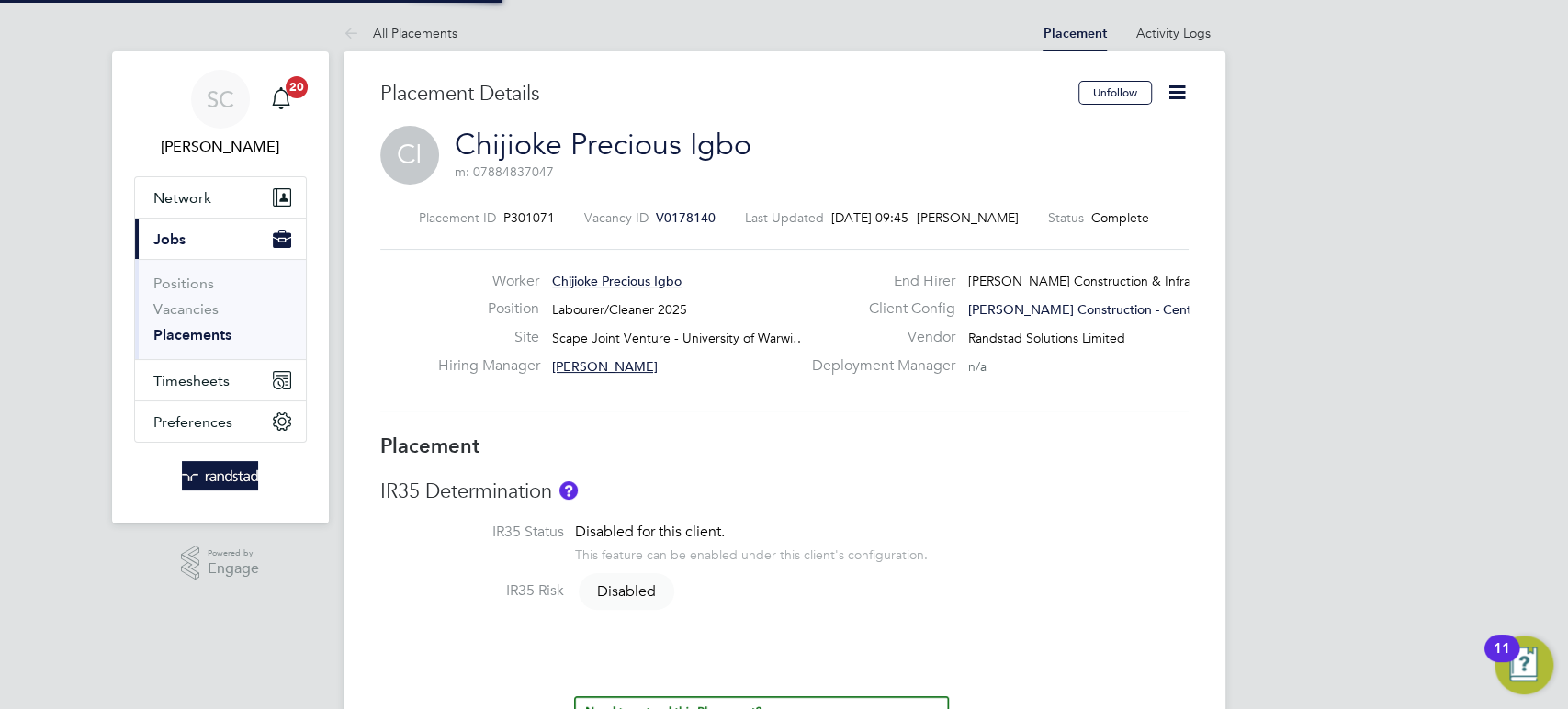
type input "[PERSON_NAME]"
type input "[DATE]"
type input "08:00"
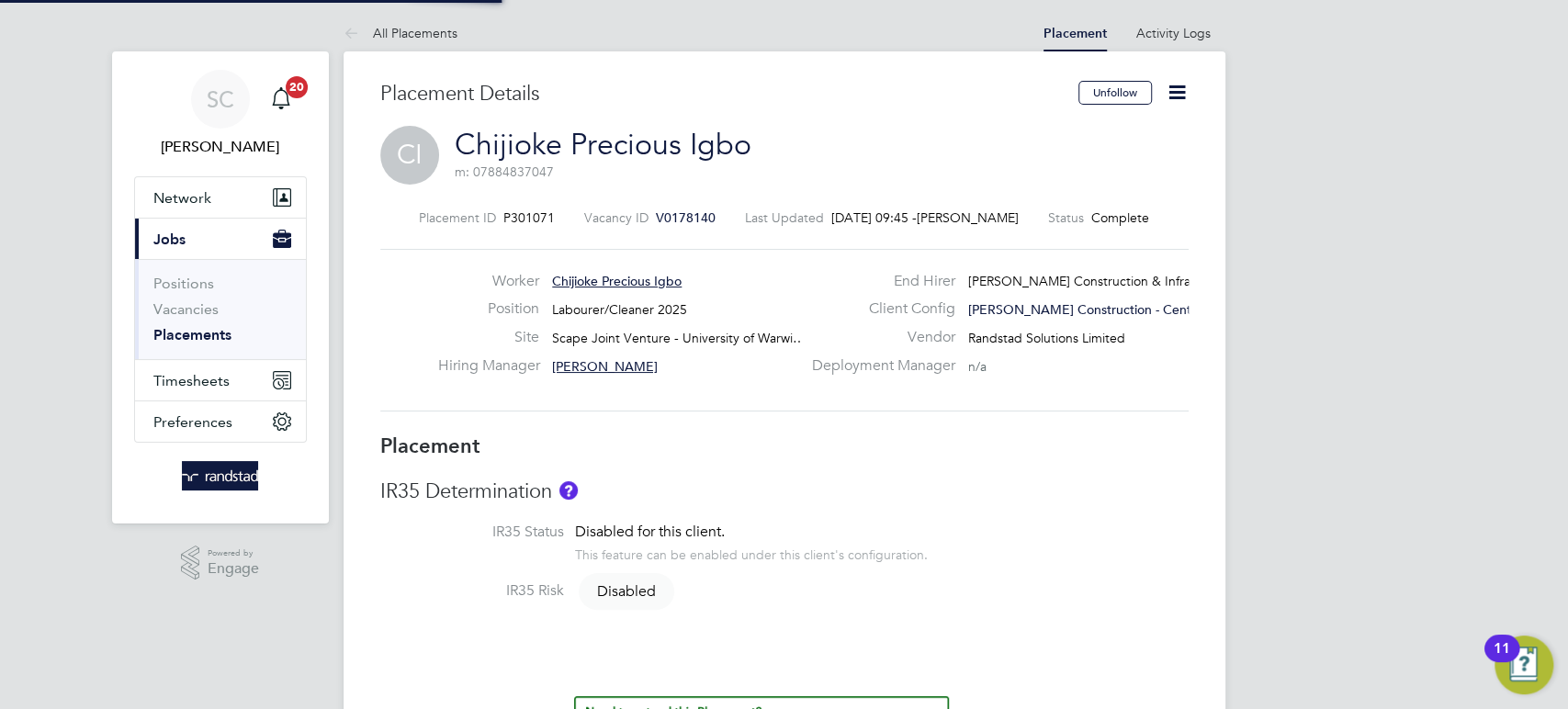
type input "18:00"
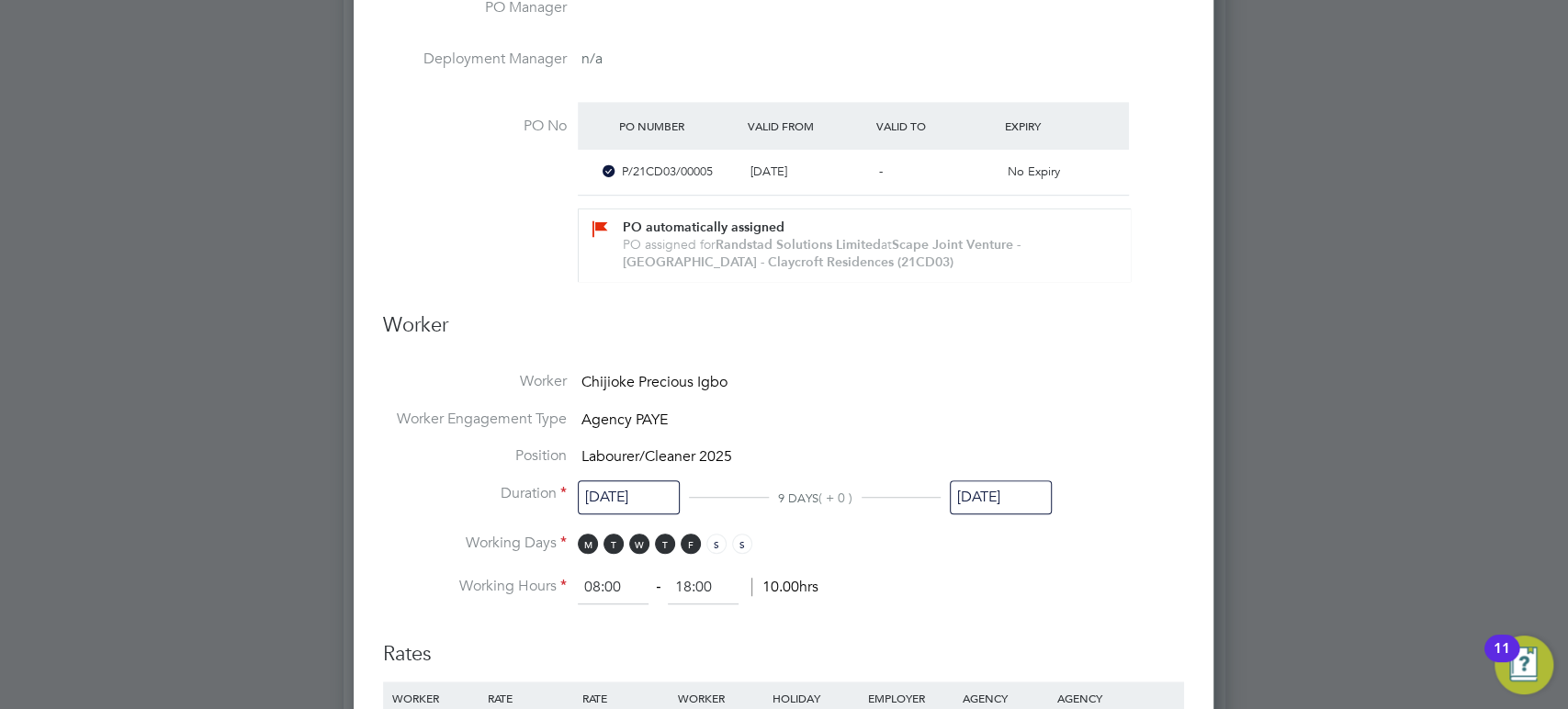
click at [1011, 505] on input "[DATE]" at bounding box center [1000, 497] width 102 height 34
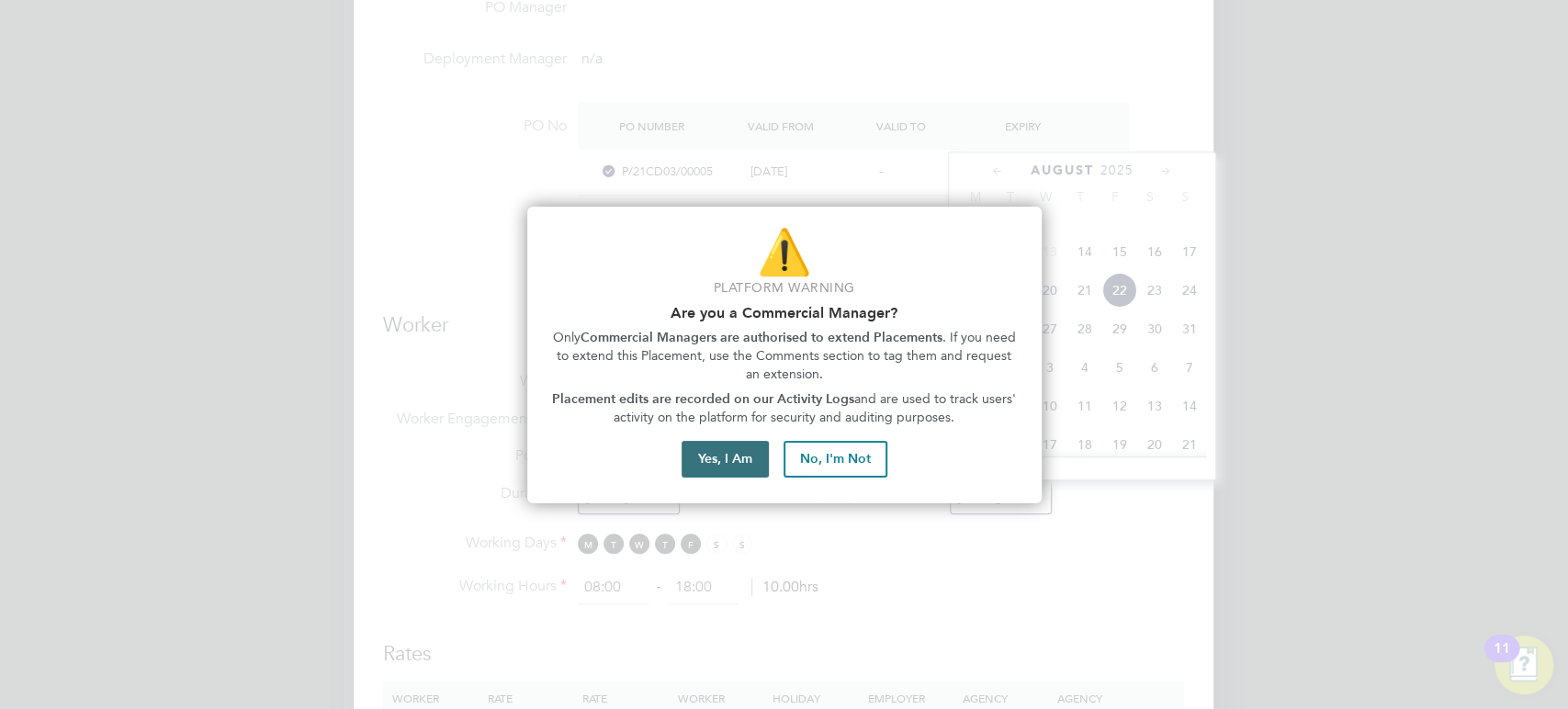
click at [713, 449] on button "Yes, I Am" at bounding box center [725, 458] width 87 height 37
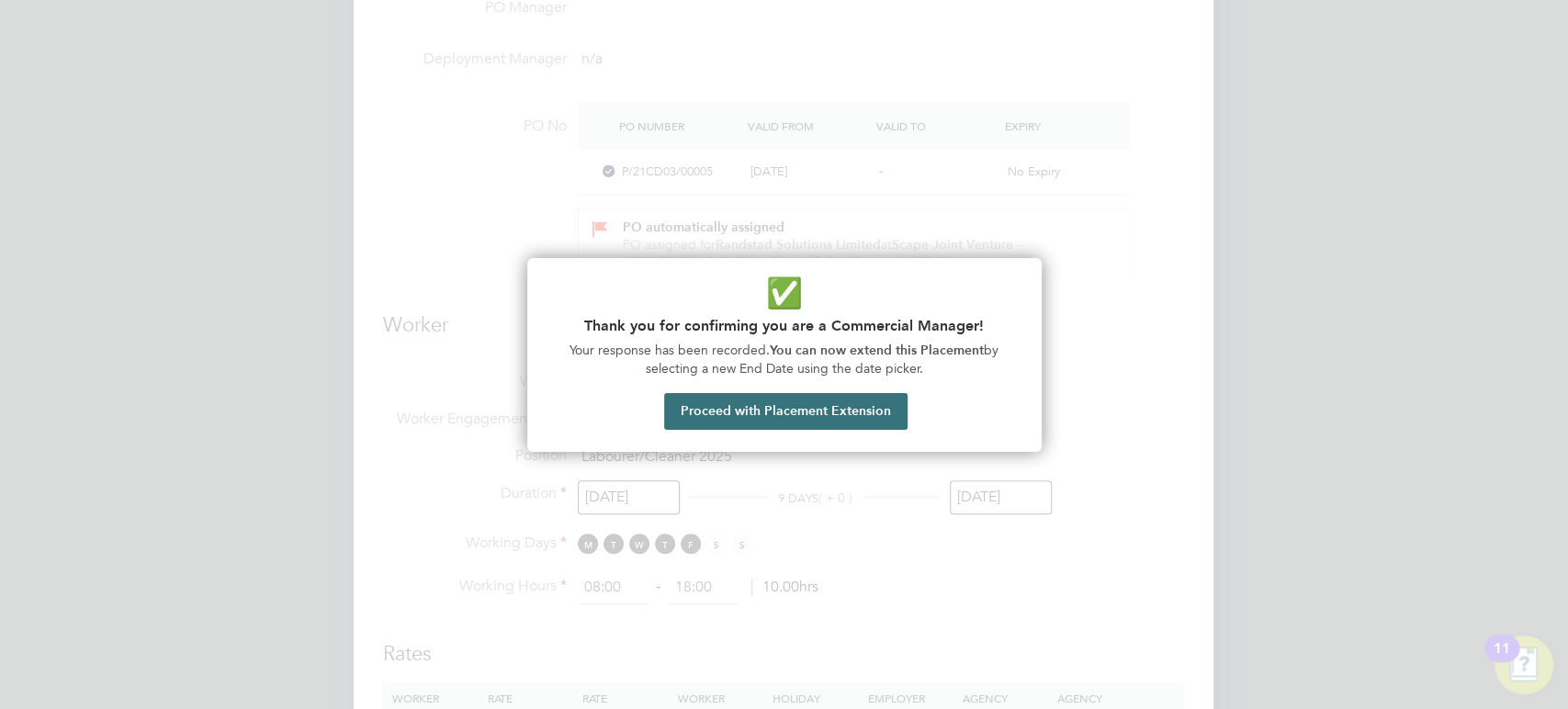
click at [794, 421] on button "Proceed with Placement Extension" at bounding box center [785, 411] width 243 height 37
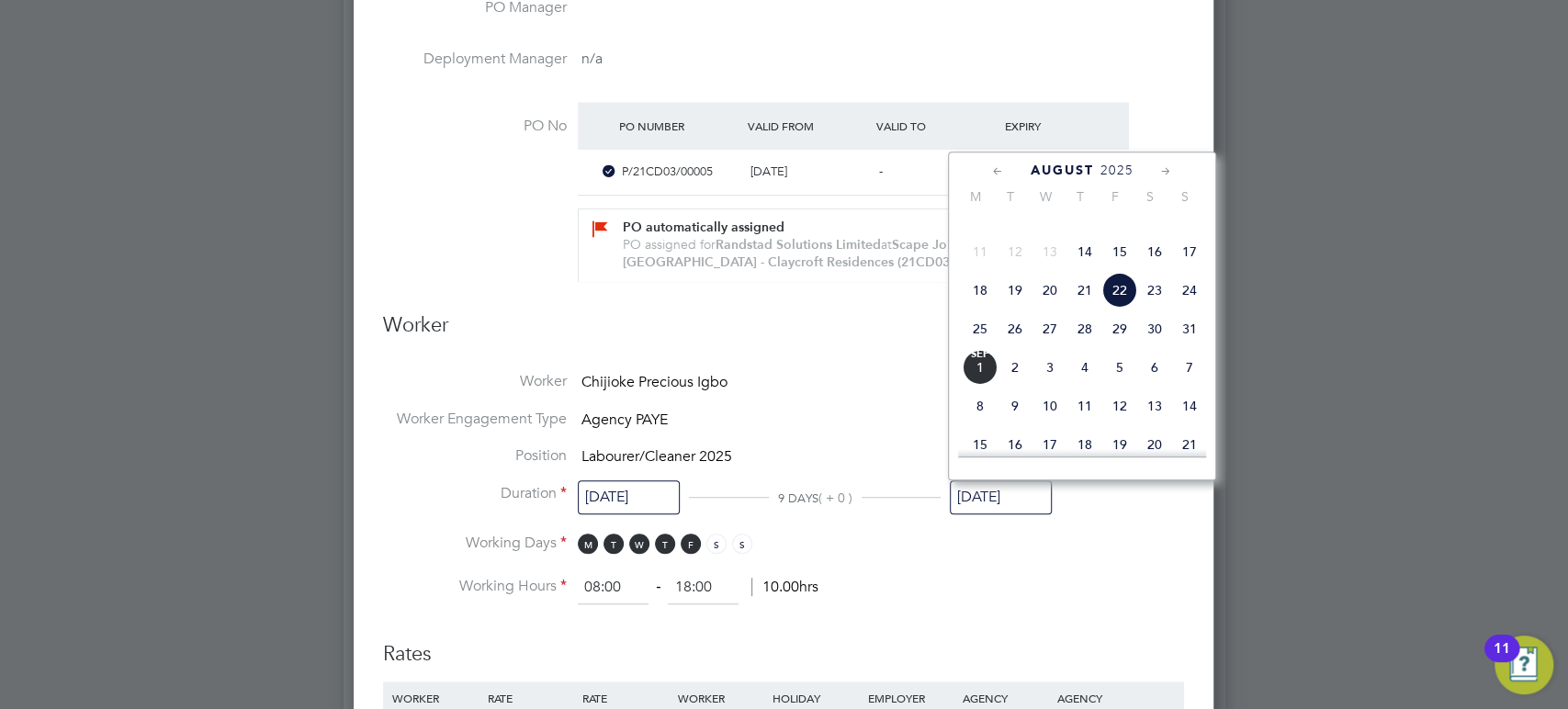
click at [1120, 347] on span "29" at bounding box center [1119, 328] width 35 height 35
type input "[DATE]"
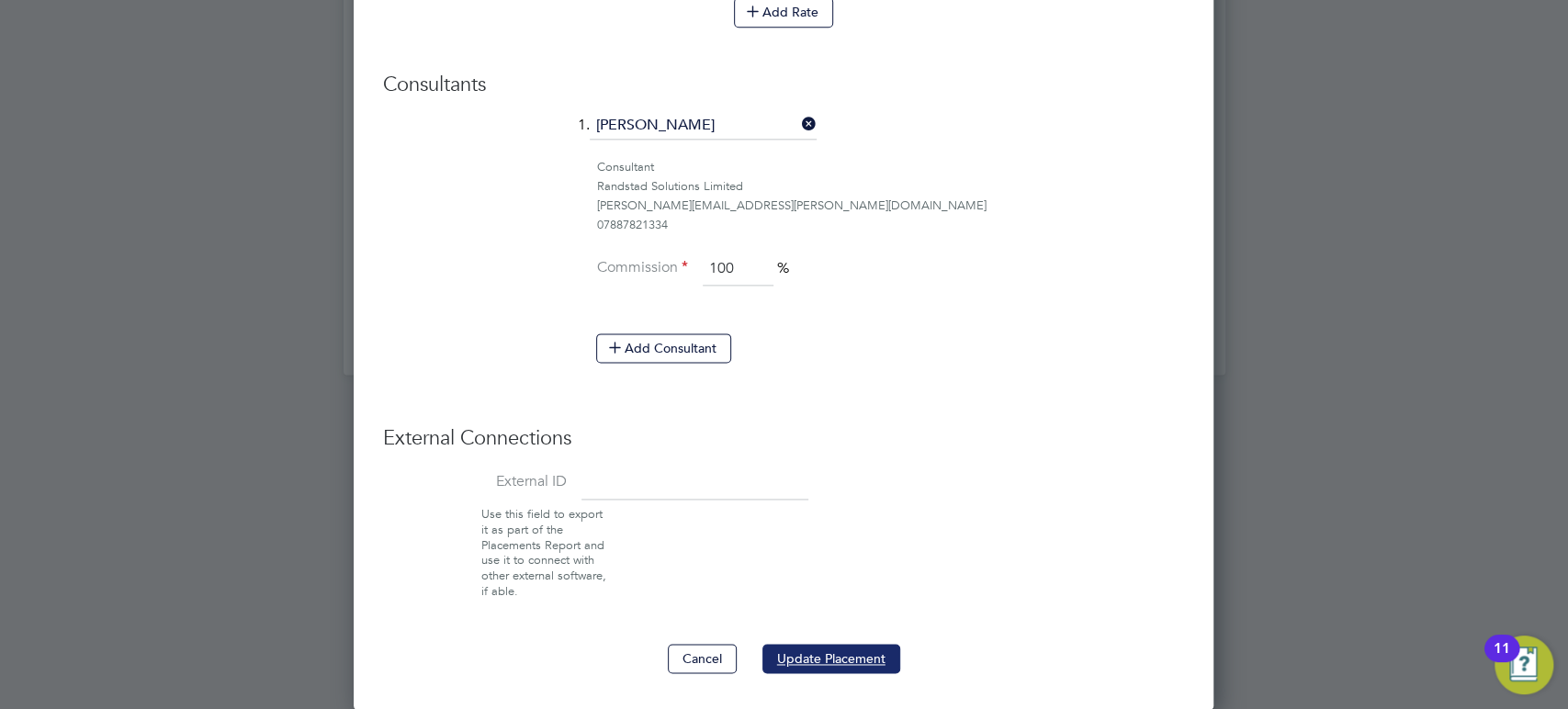
click at [831, 660] on button "Update Placement" at bounding box center [831, 659] width 137 height 30
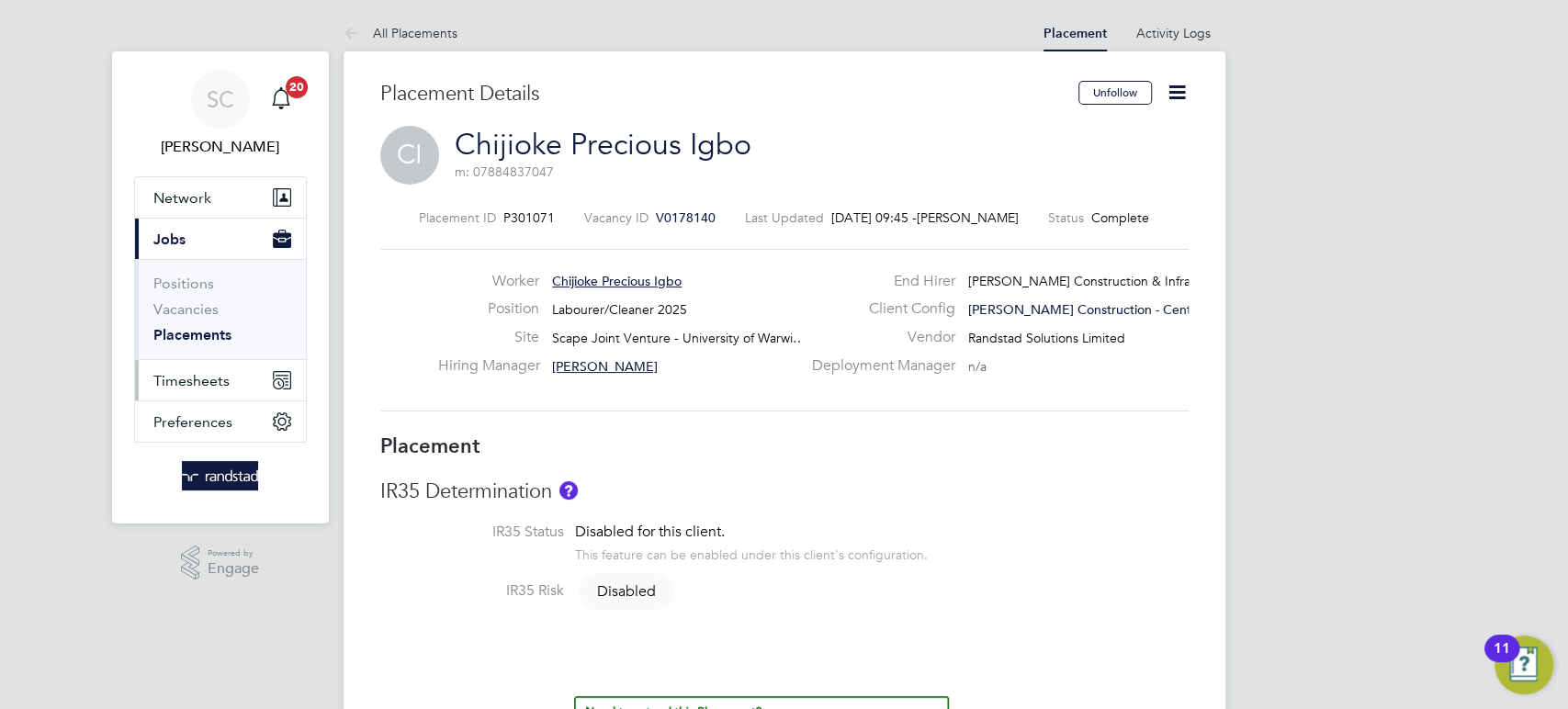
click at [189, 390] on button "Timesheets" at bounding box center [220, 379] width 171 height 40
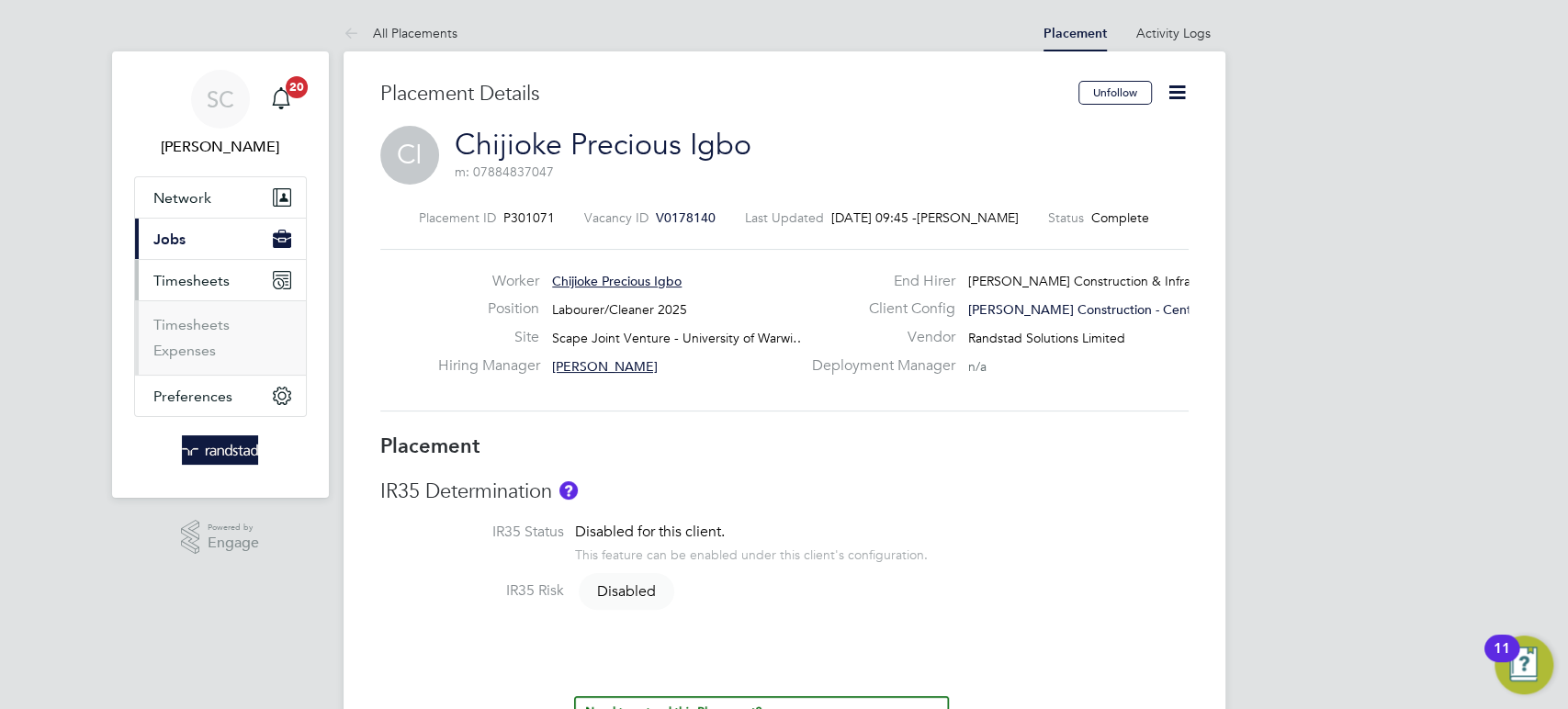
click at [191, 378] on ul "Network Businesses Sites Workers Contacts Current page: Jobs Positions Vacancie…" at bounding box center [220, 297] width 173 height 241
click at [206, 331] on link "Timesheets" at bounding box center [191, 325] width 76 height 18
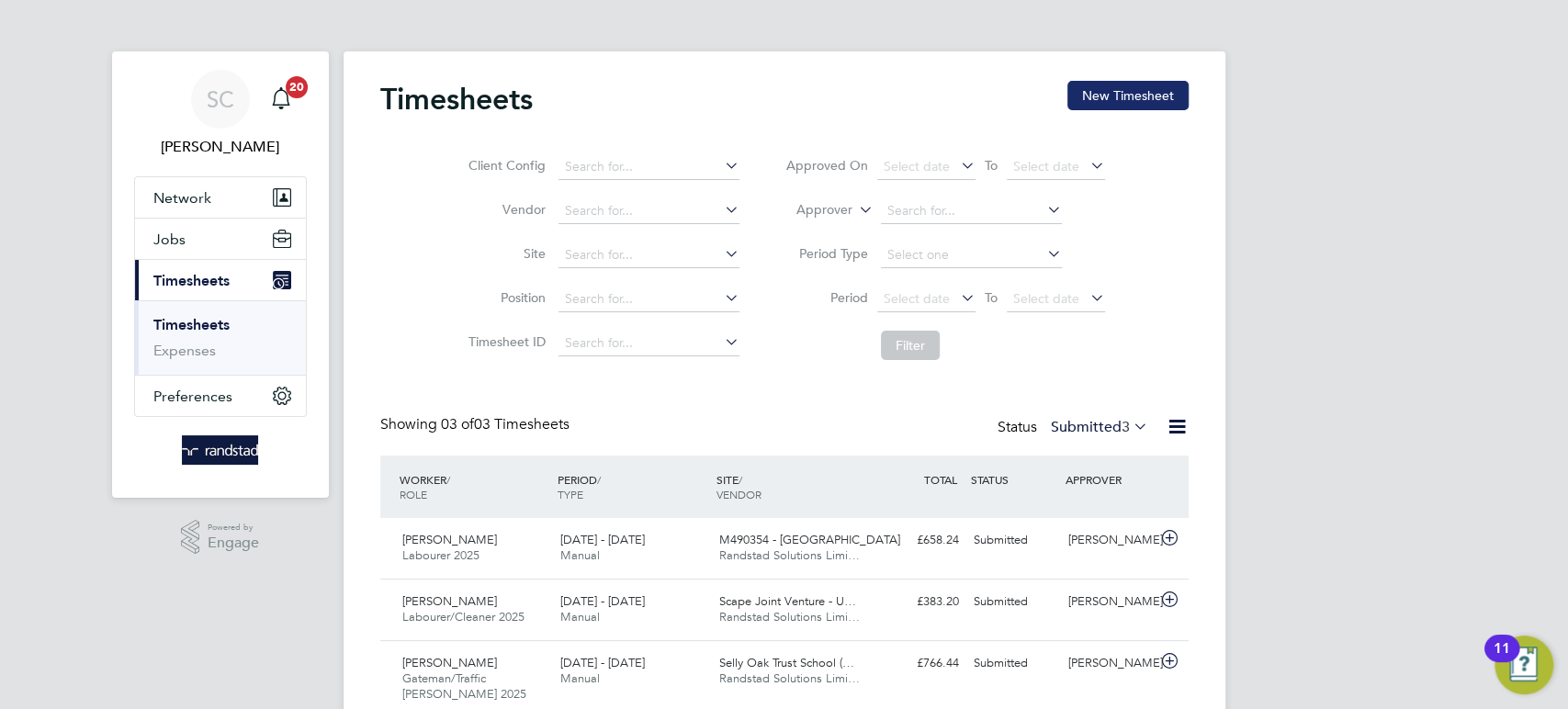
click at [1155, 101] on button "New Timesheet" at bounding box center [1127, 96] width 122 height 30
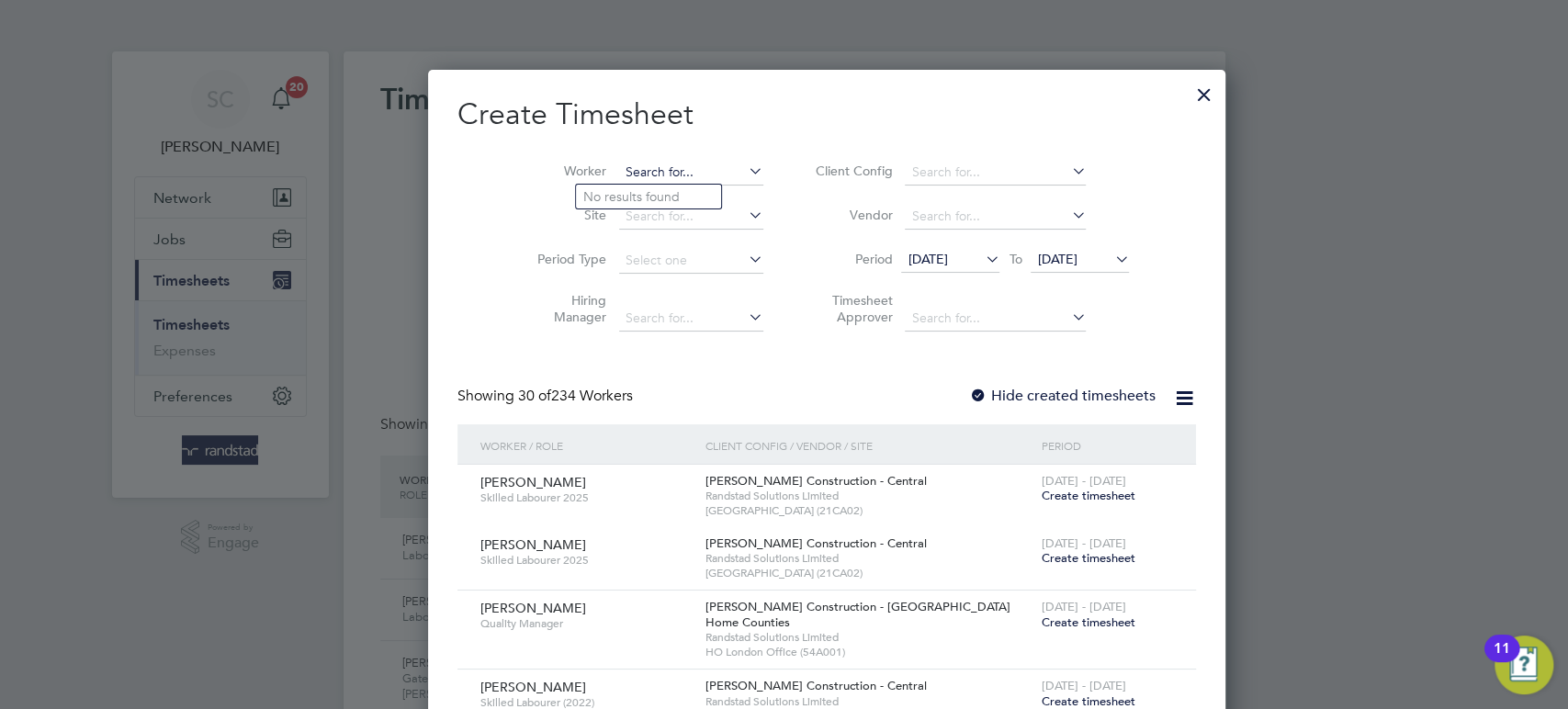
click at [640, 172] on input at bounding box center [692, 173] width 144 height 26
click at [641, 192] on li "Chijioke Precious Igbo" at bounding box center [648, 197] width 145 height 25
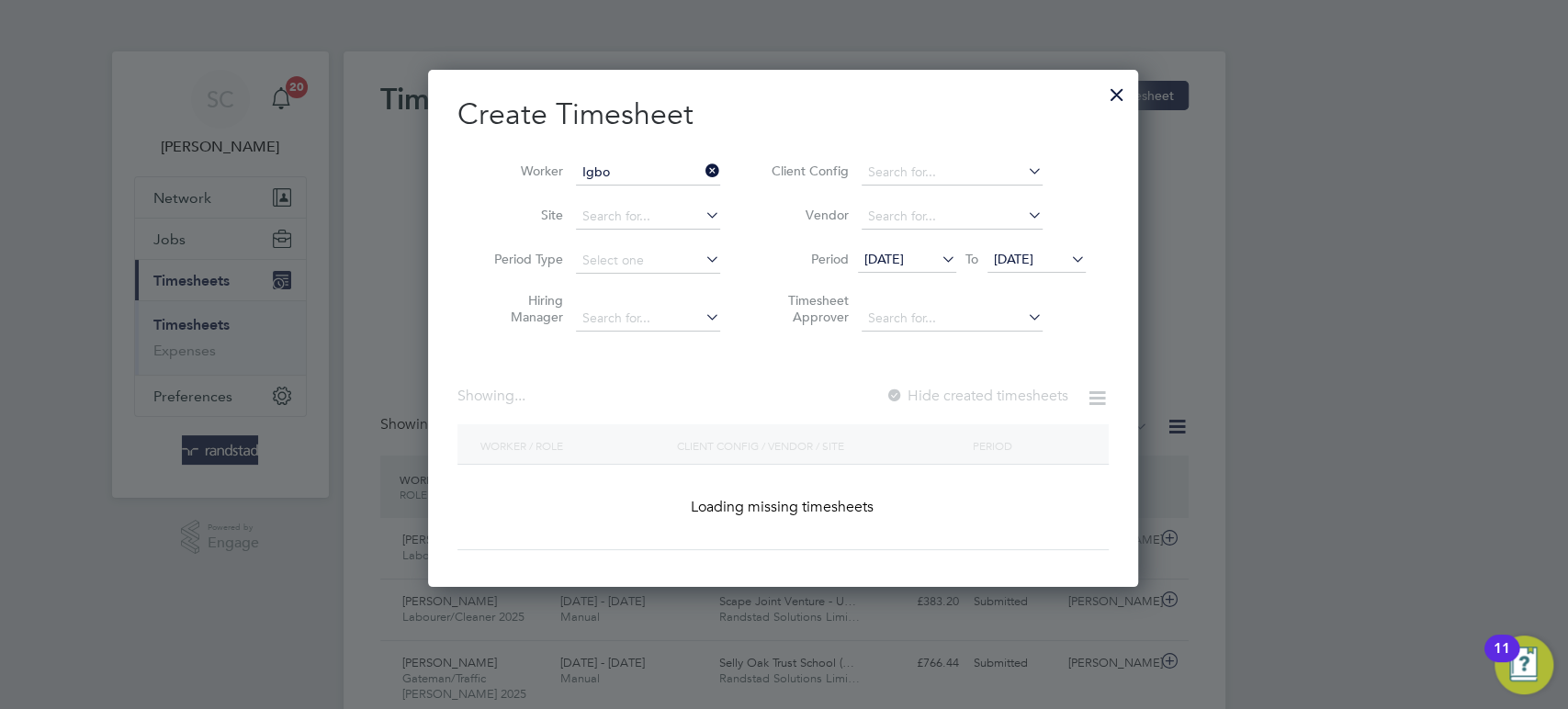
type input "Chijioke Precious Igbo"
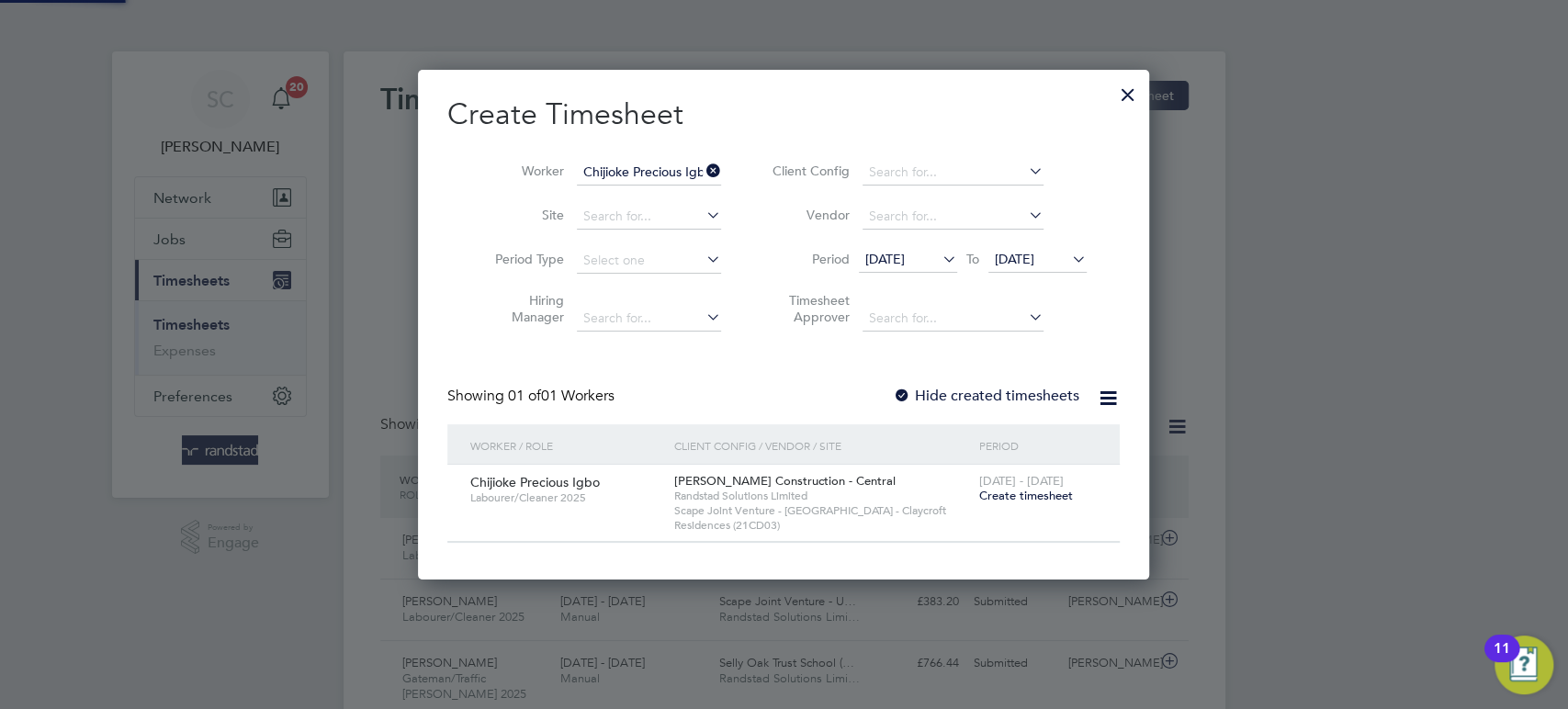
scroll to position [508, 732]
click at [1028, 498] on span "Create timesheet" at bounding box center [1026, 496] width 94 height 16
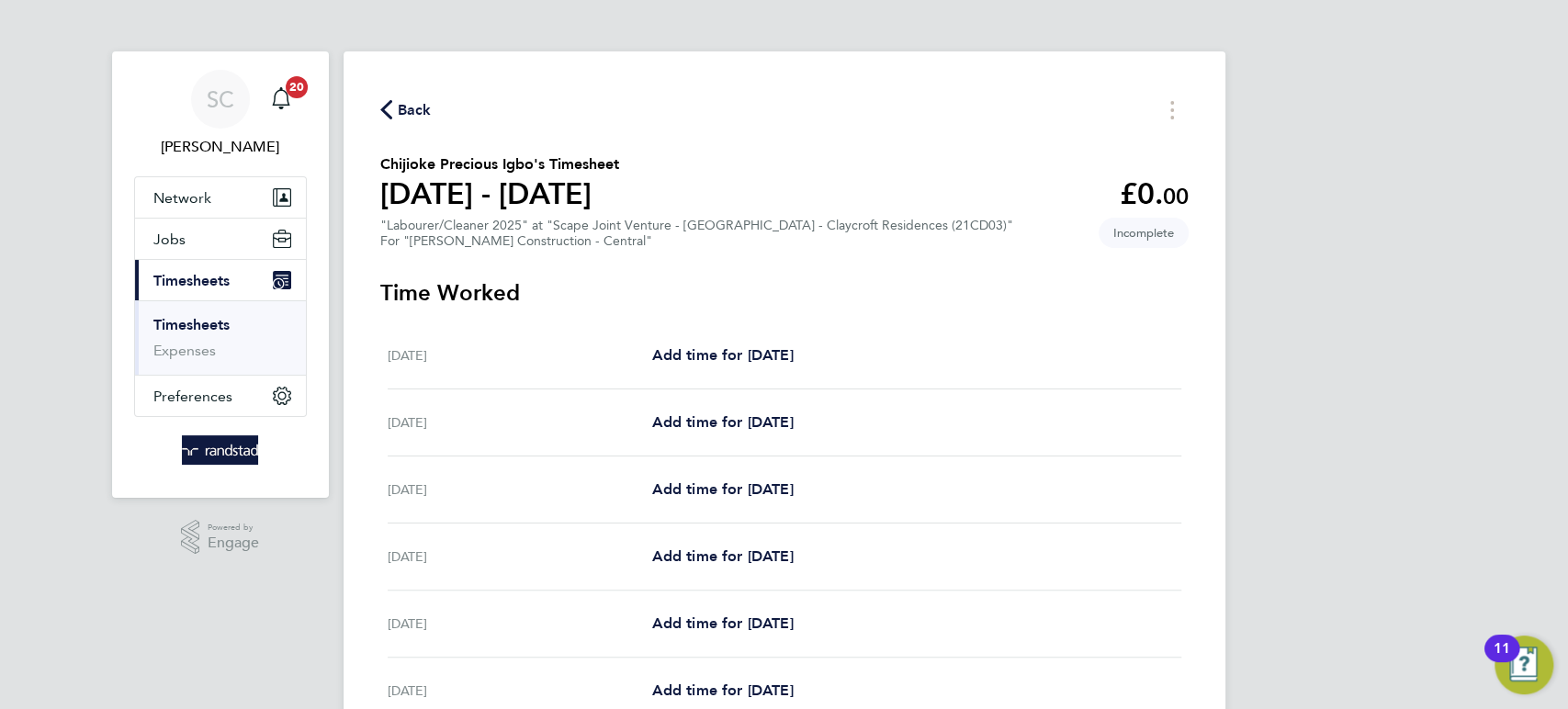
click at [399, 105] on span "Back" at bounding box center [415, 110] width 34 height 22
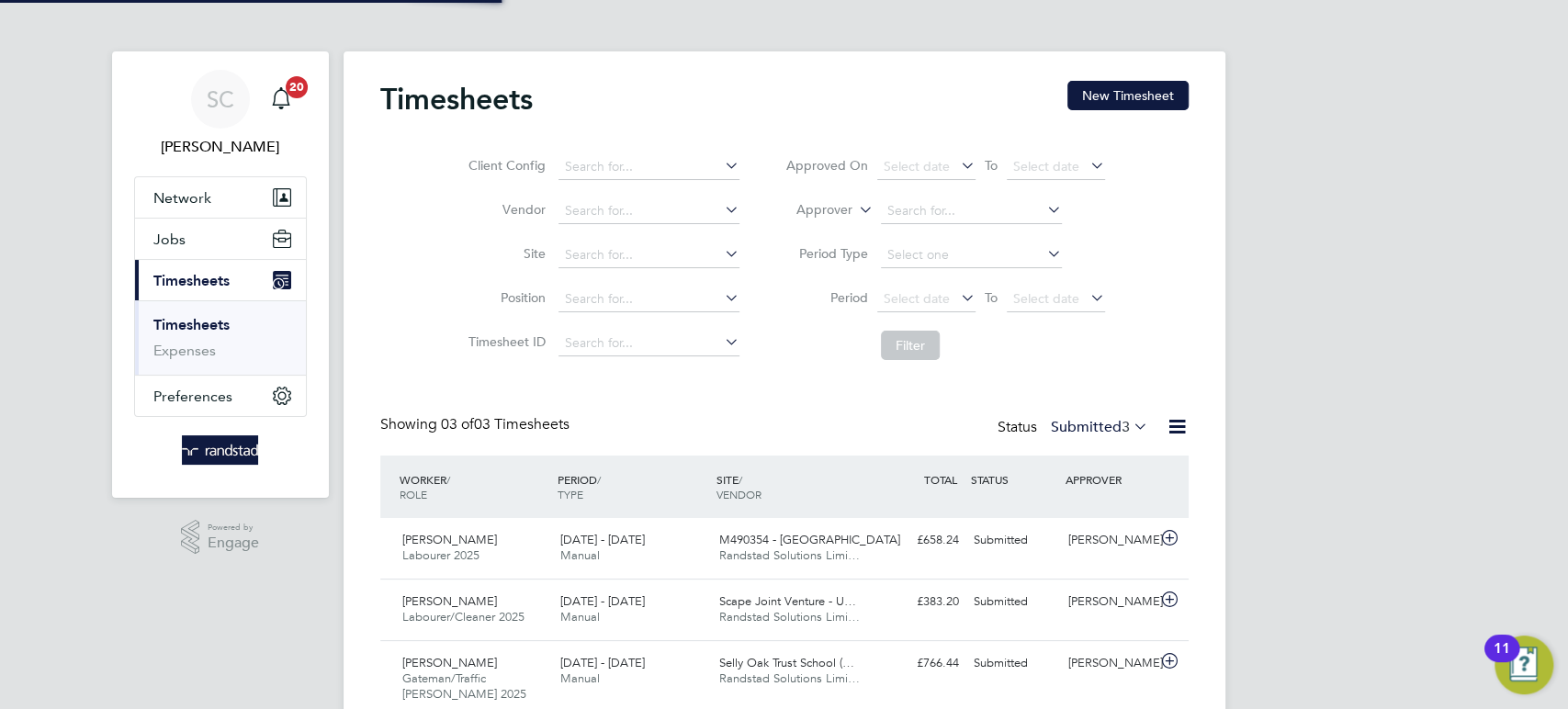
scroll to position [9, 8]
